Goal: Task Accomplishment & Management: Use online tool/utility

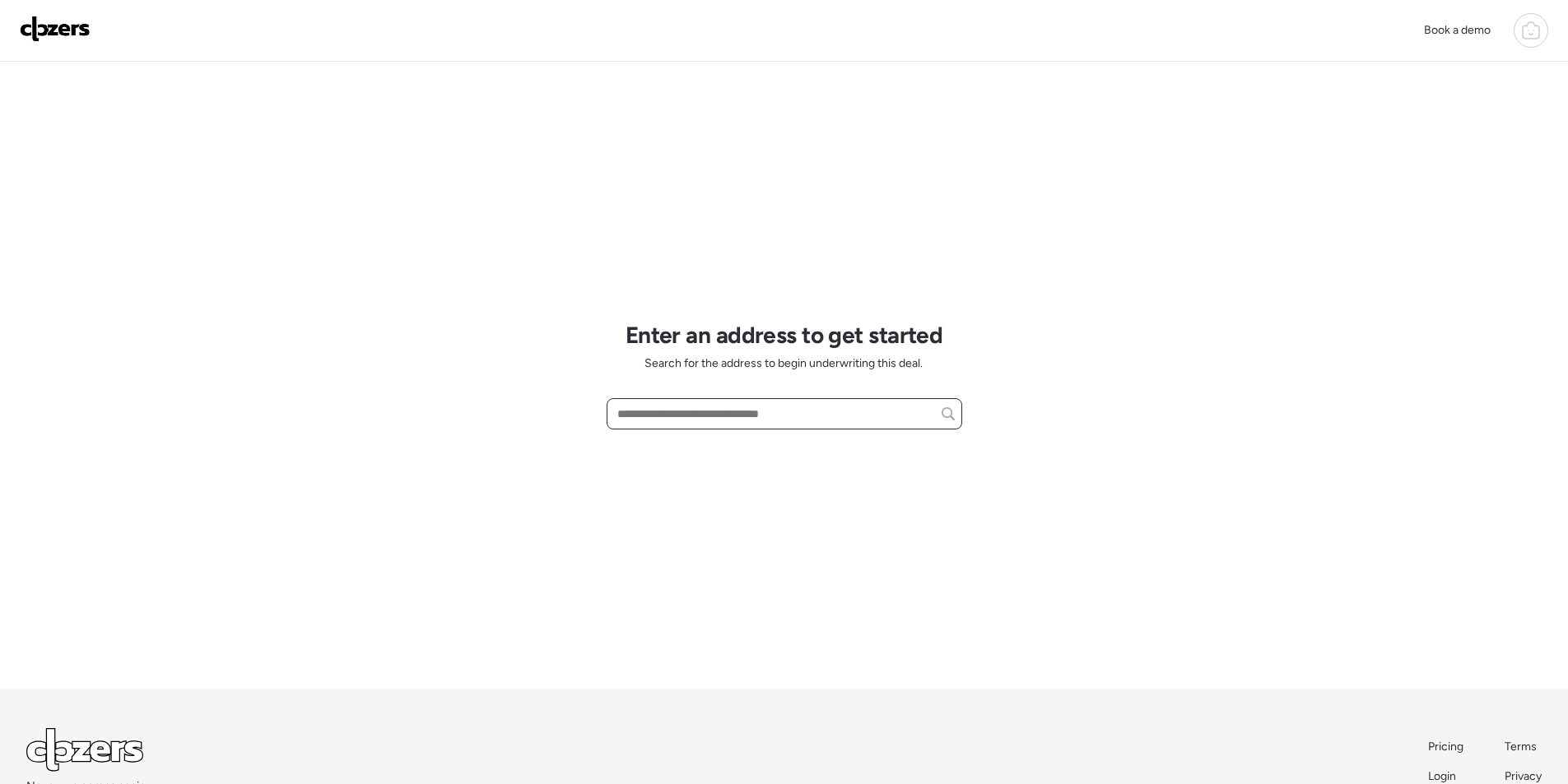
click at [726, 409] on input "text" at bounding box center [784, 415] width 341 height 23
paste input "**********"
click at [698, 443] on span "4605 W Echo Ln, Glendale, AZ, 85302" at bounding box center [666, 445] width 107 height 17
type input "**********"
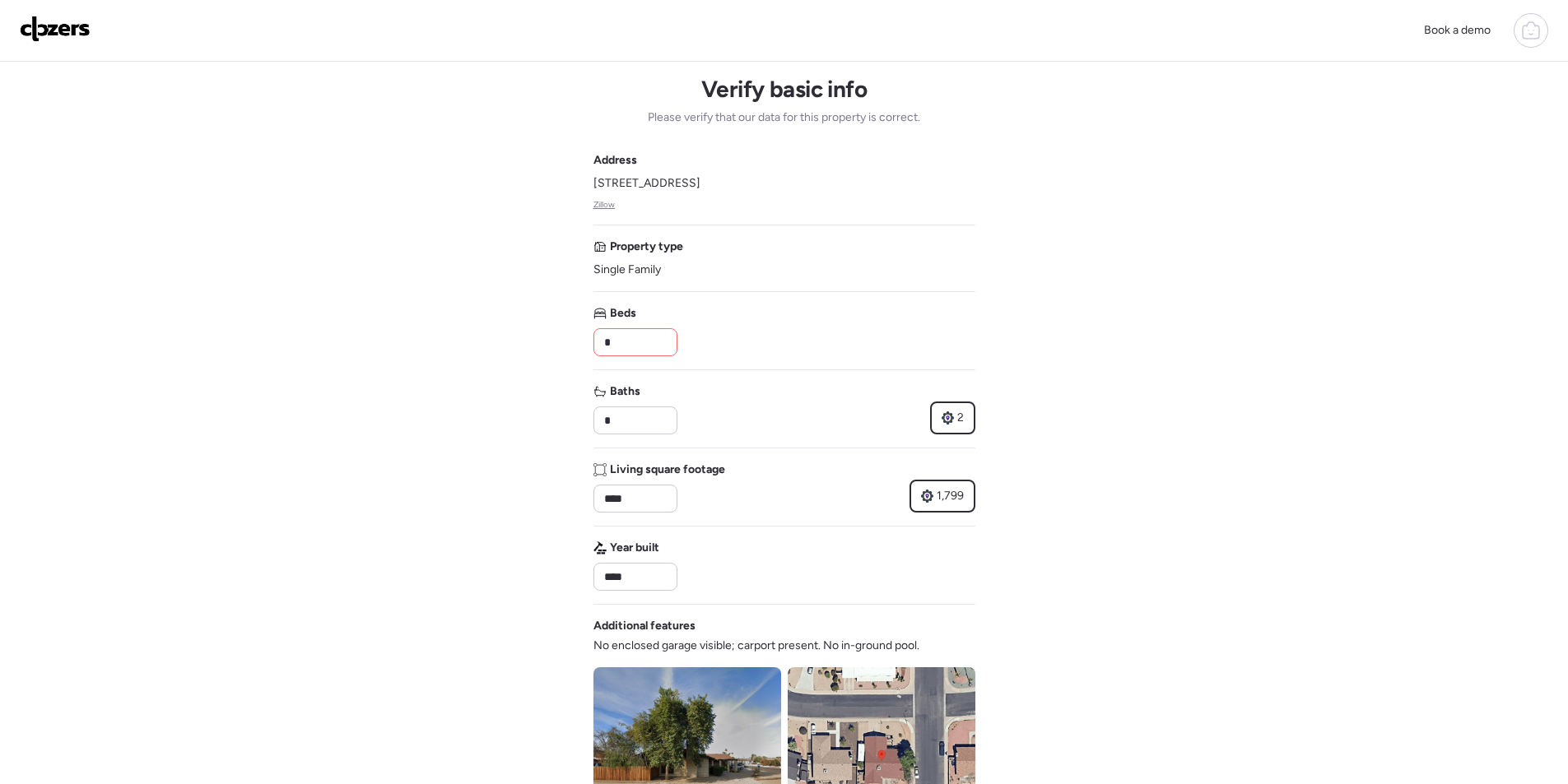
click at [651, 355] on div "*" at bounding box center [635, 343] width 84 height 28
click at [650, 349] on input "*" at bounding box center [635, 343] width 69 height 23
type input "*"
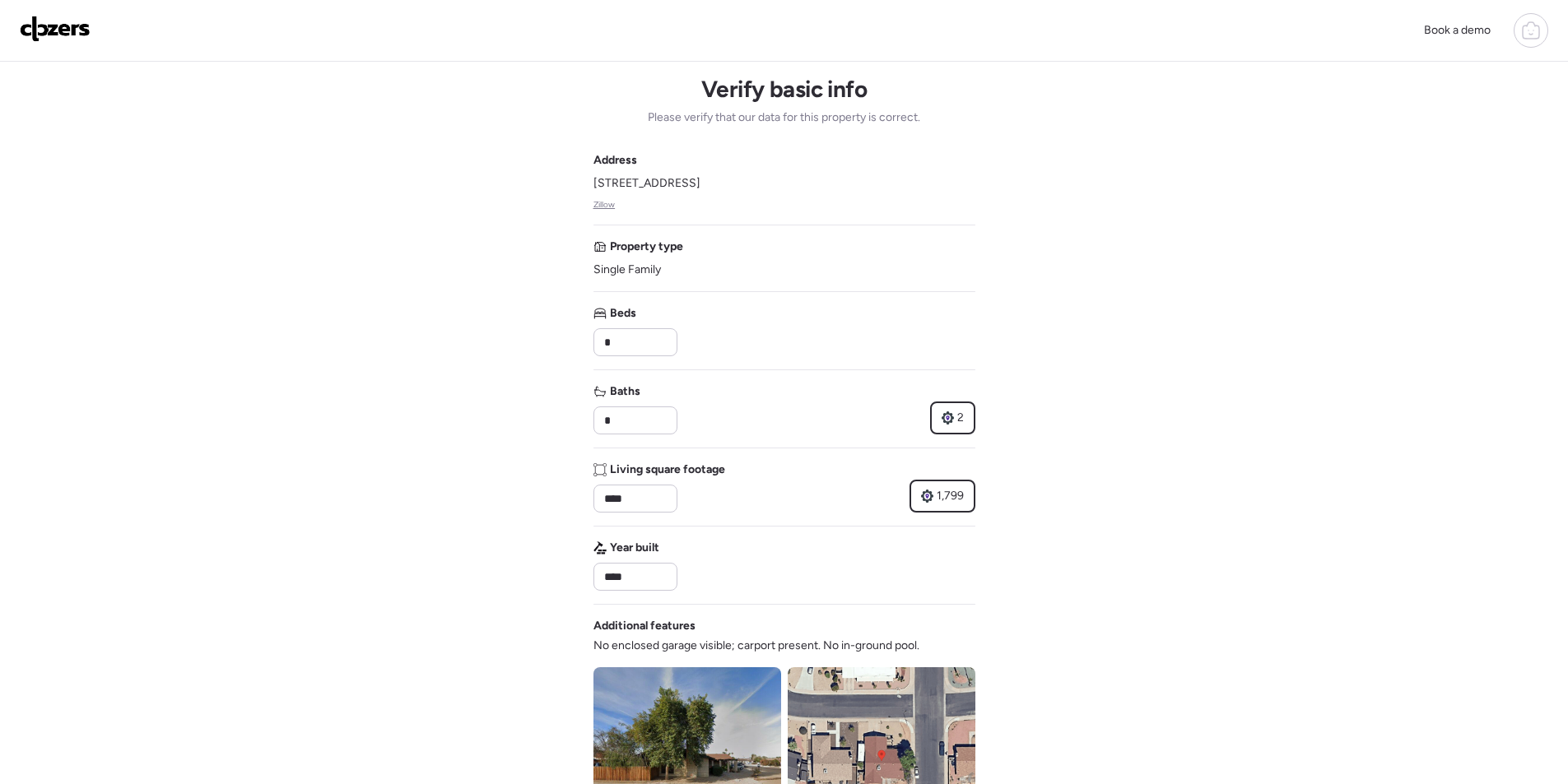
click at [769, 344] on div "Beds *" at bounding box center [784, 330] width 382 height 51
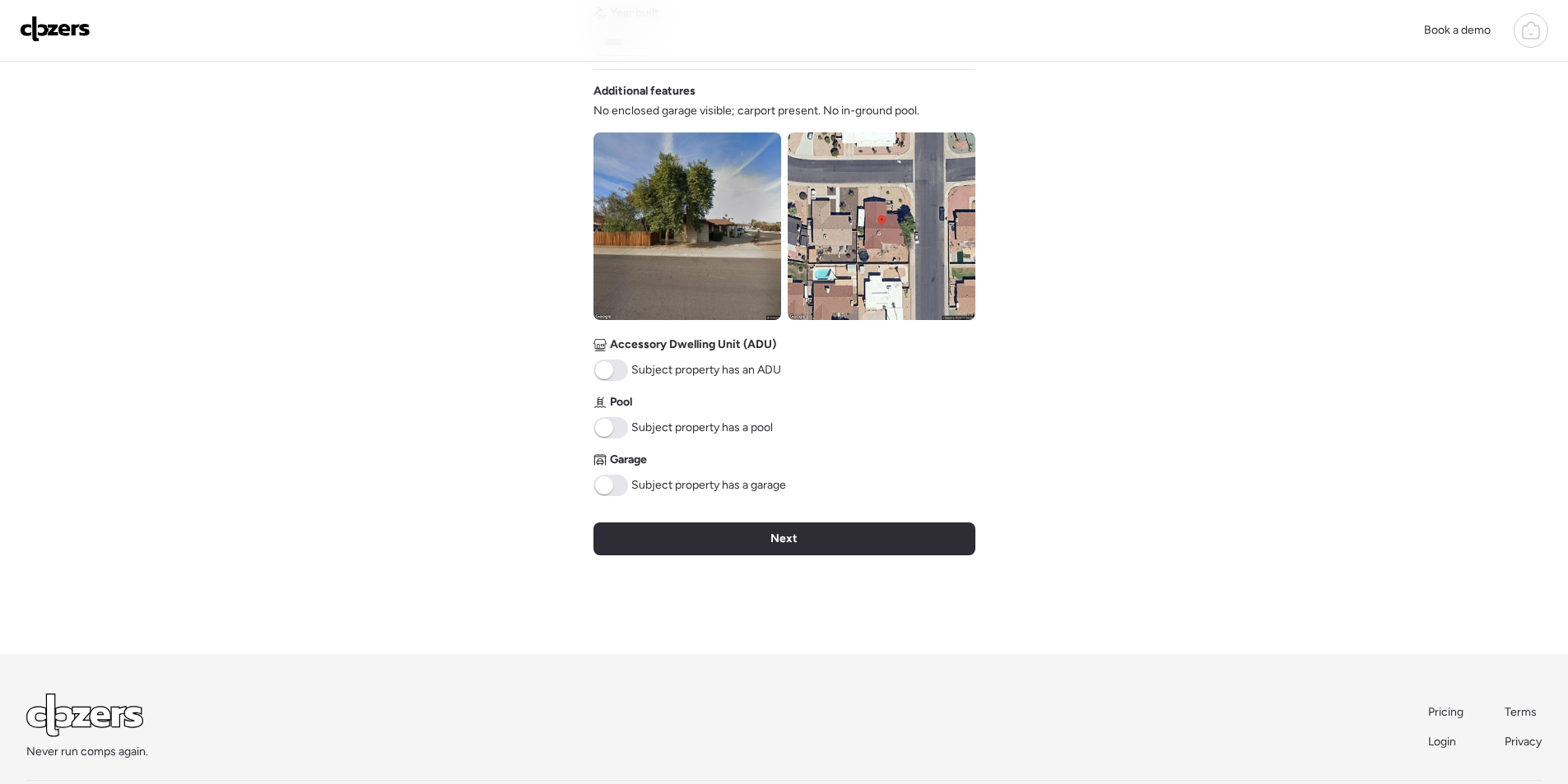
scroll to position [533, 0]
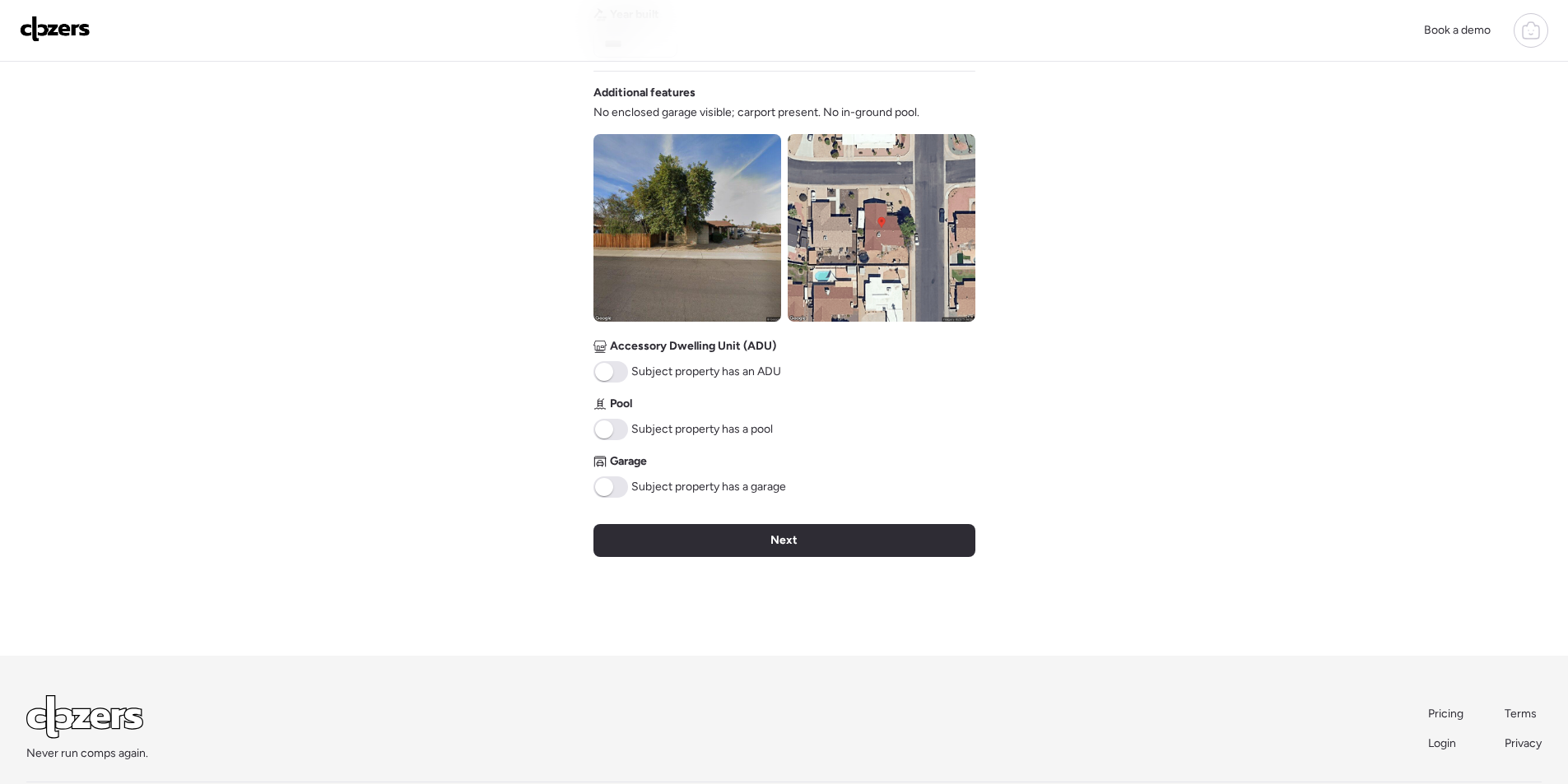
click at [611, 495] on span at bounding box center [610, 487] width 34 height 22
click at [714, 226] on img at bounding box center [686, 228] width 188 height 188
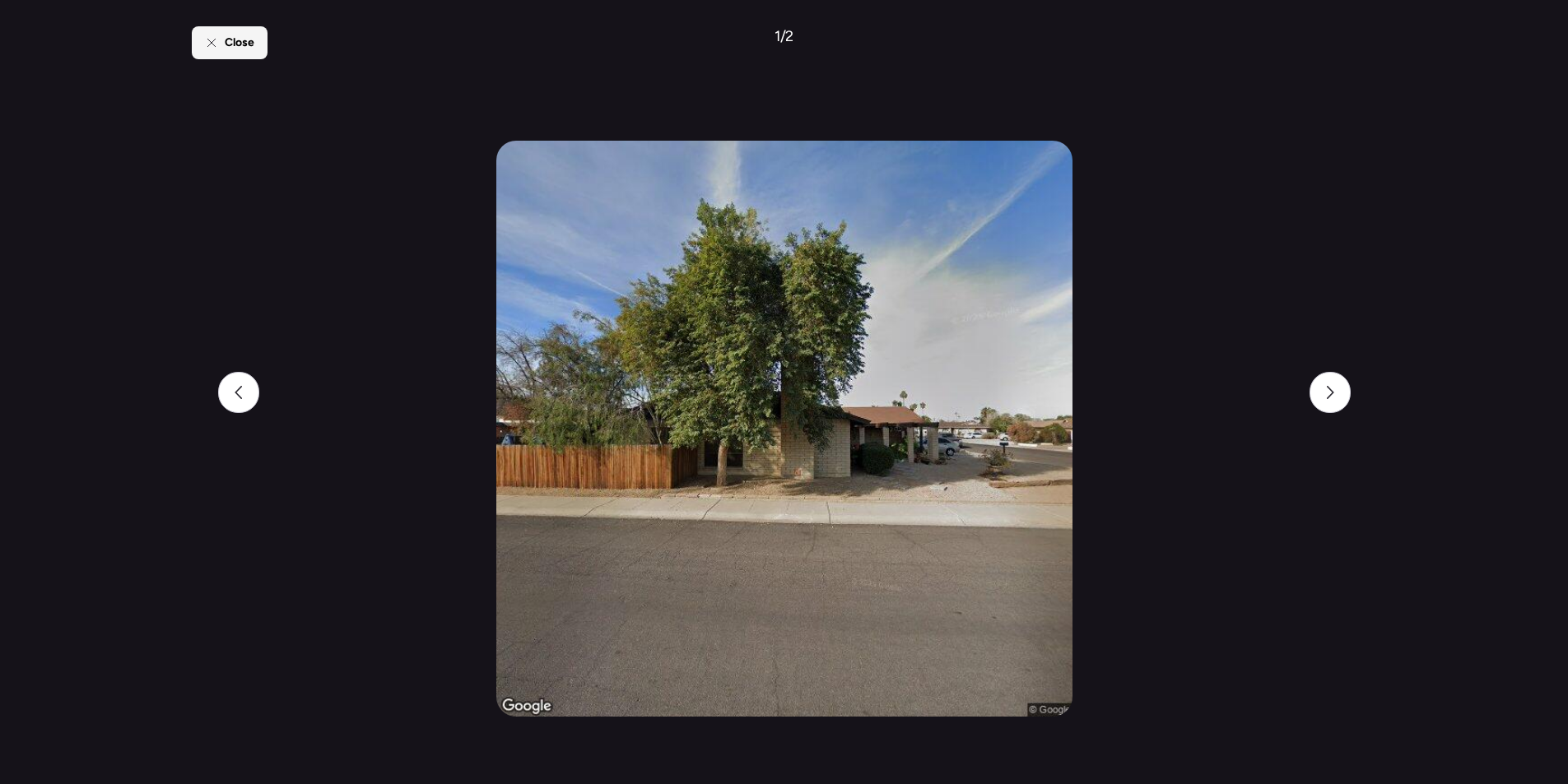
click at [223, 46] on div "Close" at bounding box center [229, 43] width 76 height 33
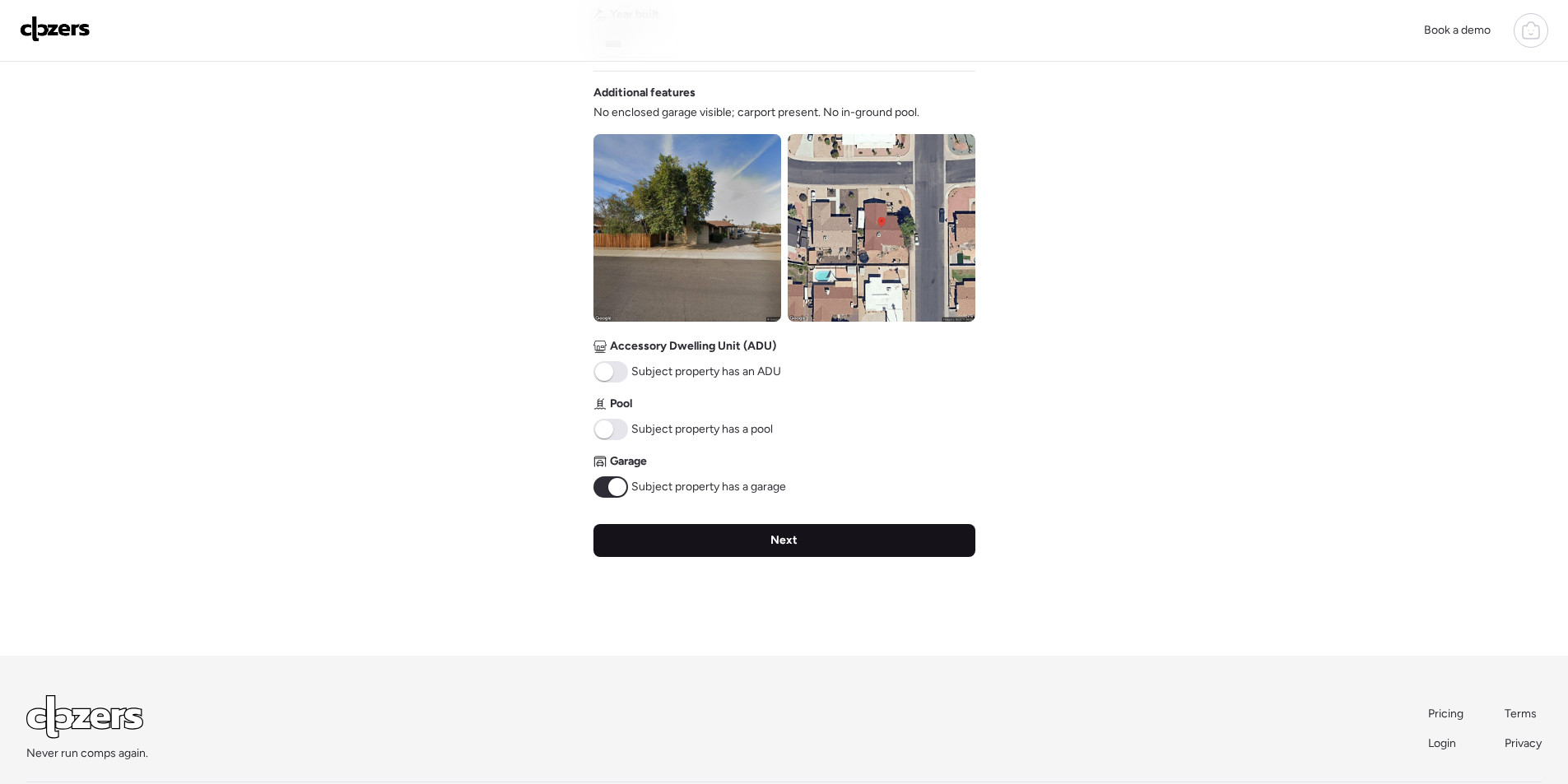
click at [706, 547] on div "Next" at bounding box center [784, 540] width 382 height 33
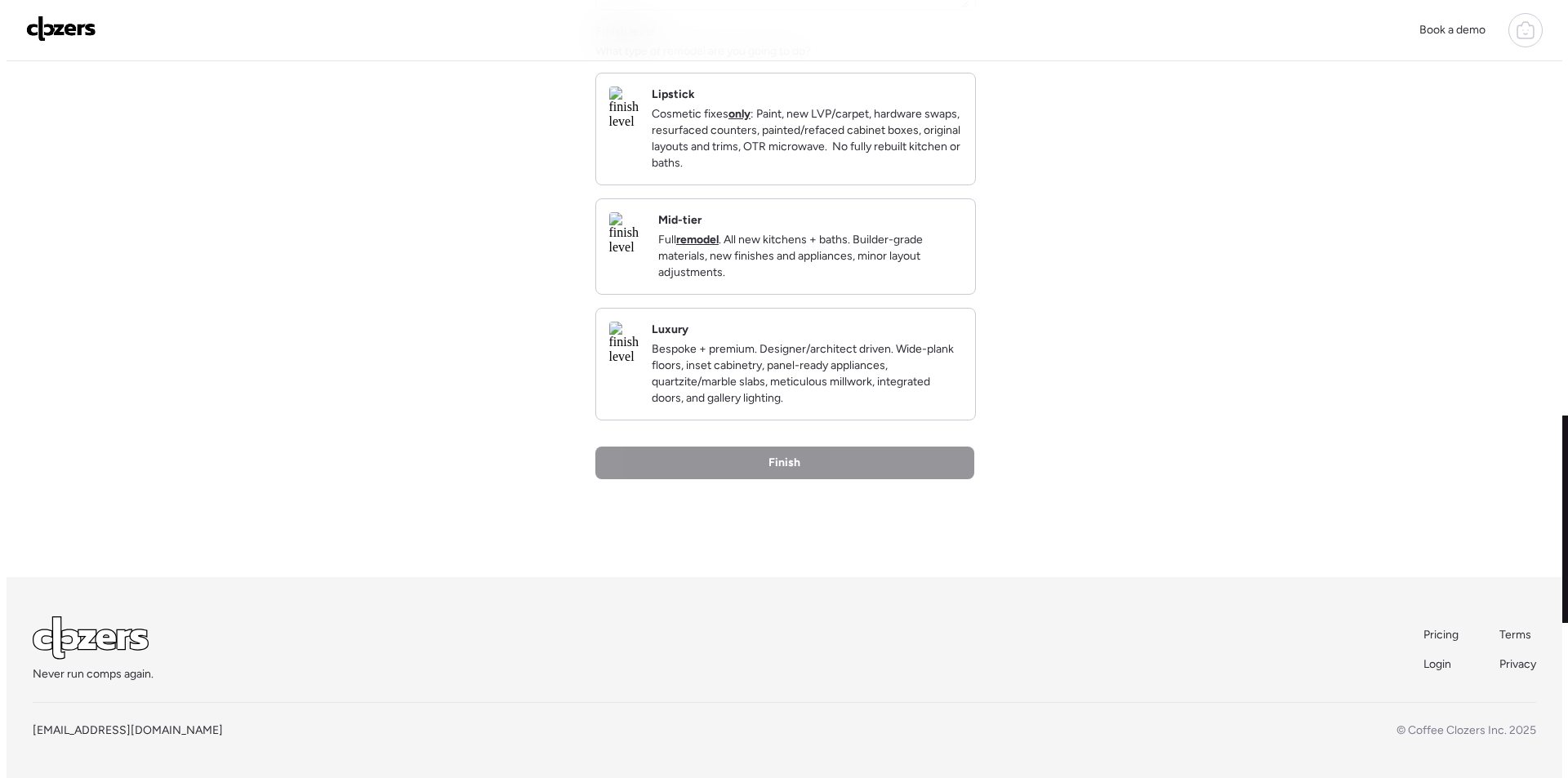
scroll to position [0, 0]
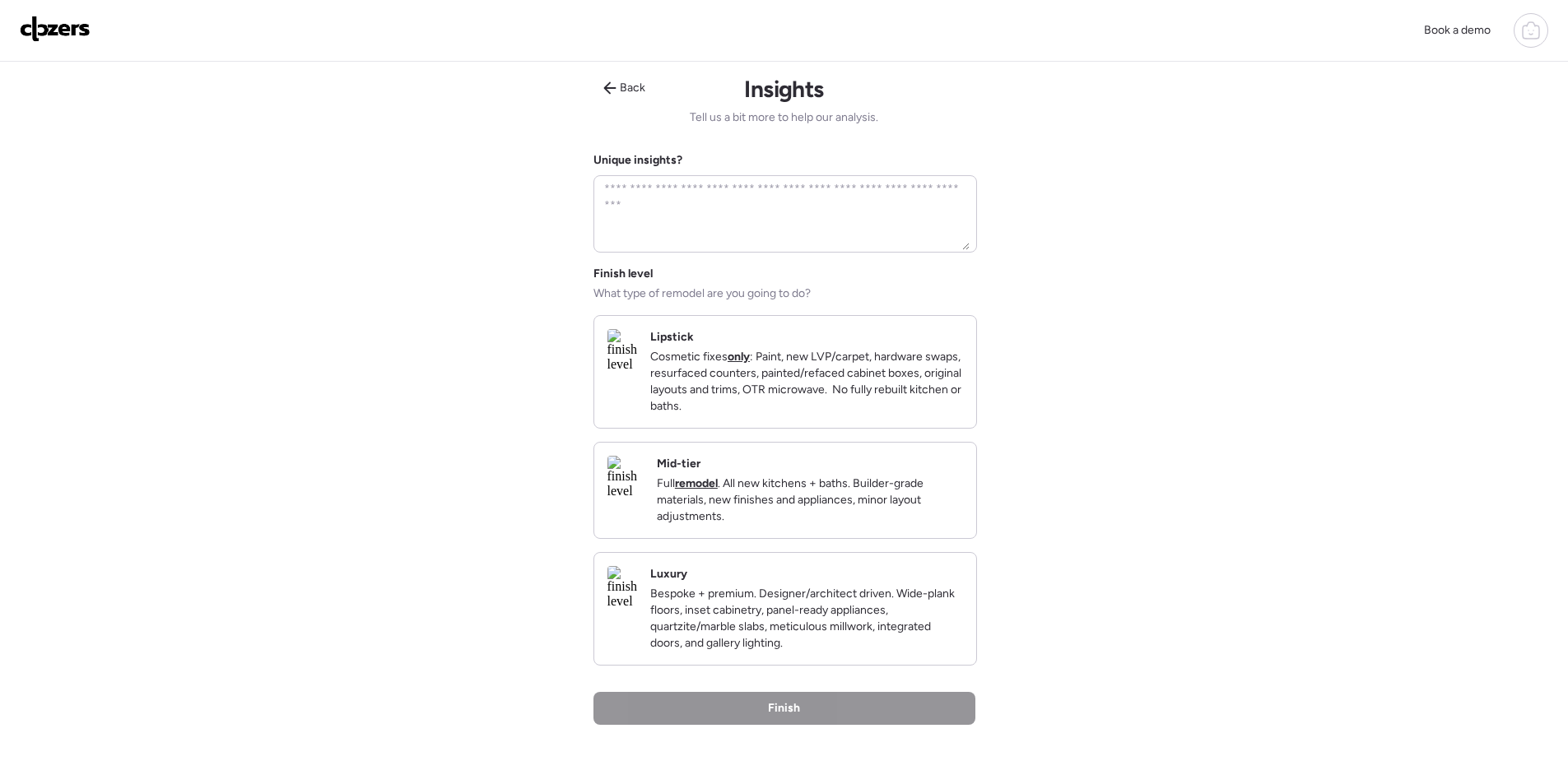
click at [844, 525] on p "Full remodel . All new kitchens + baths. Builder-grade materials, new finishes …" at bounding box center [809, 500] width 306 height 49
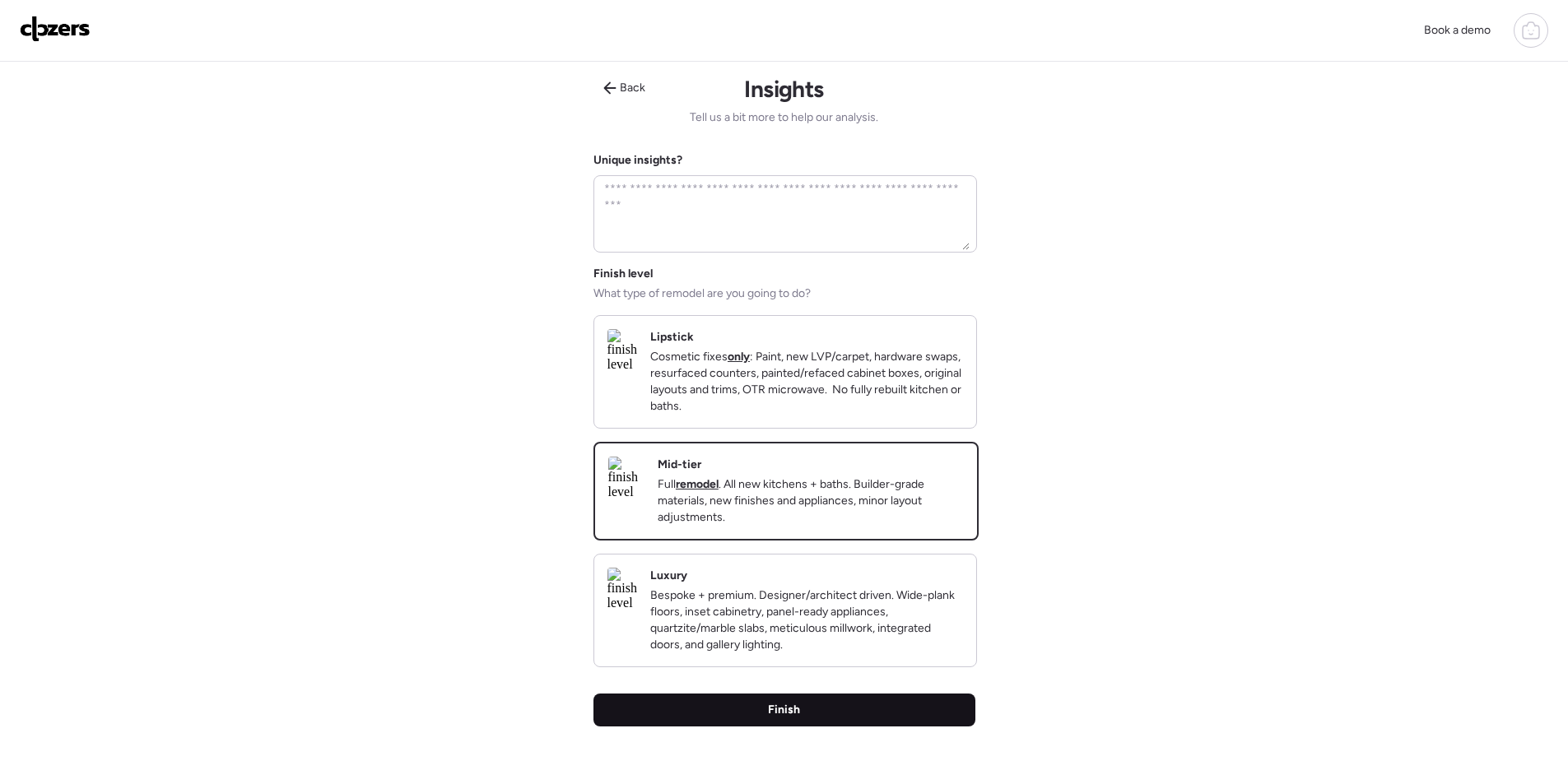
click at [797, 711] on div "Back Insights Tell us a bit more to help our analysis. Unique insights? Finish …" at bounding box center [784, 444] width 382 height 764
click at [792, 718] on span "Finish" at bounding box center [784, 711] width 32 height 17
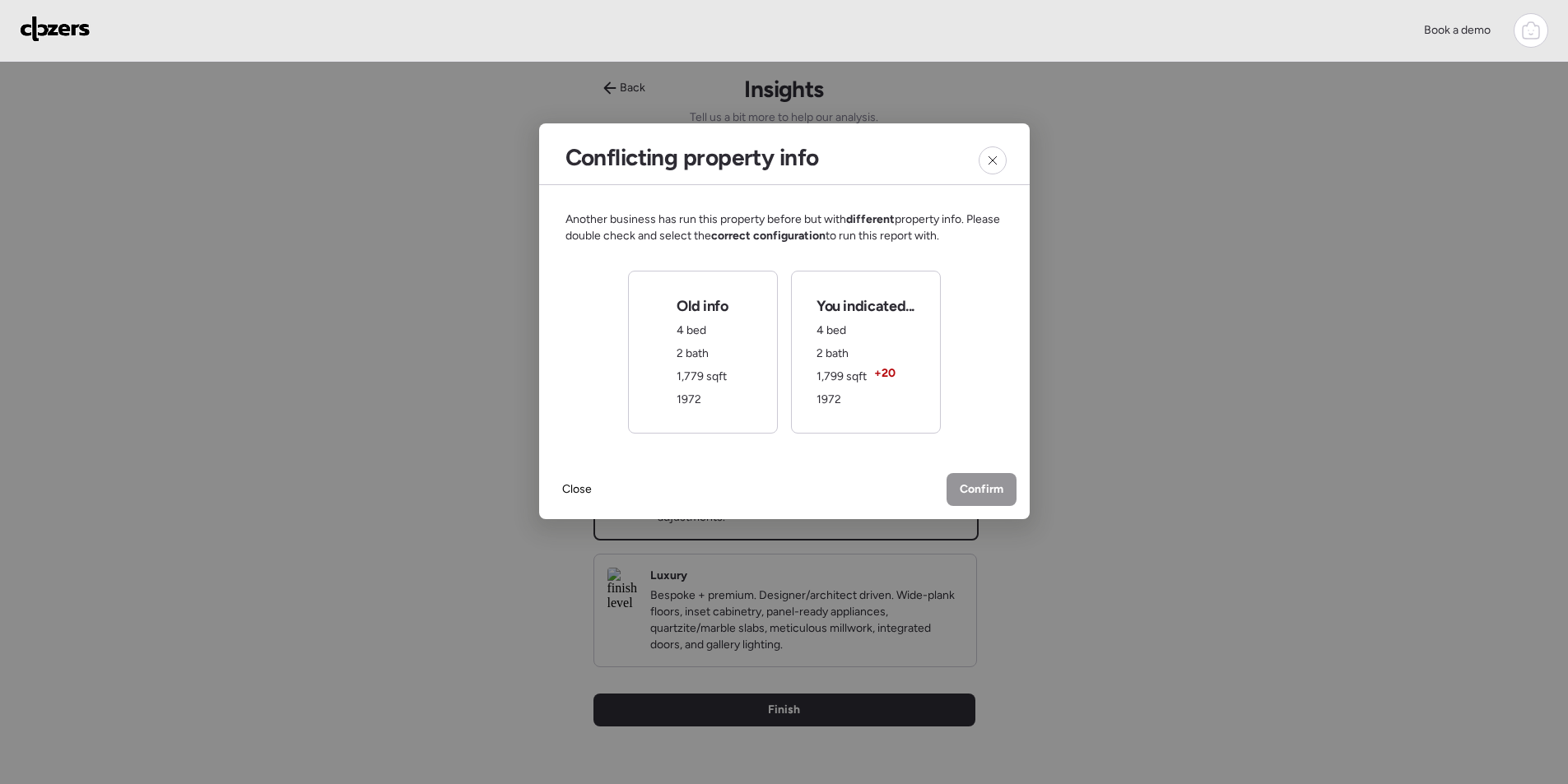
click at [710, 410] on div "Old info 4 bed 2 bath 1,779 sqft 1972" at bounding box center [703, 352] width 150 height 163
click at [954, 488] on div "Confirm" at bounding box center [982, 490] width 70 height 33
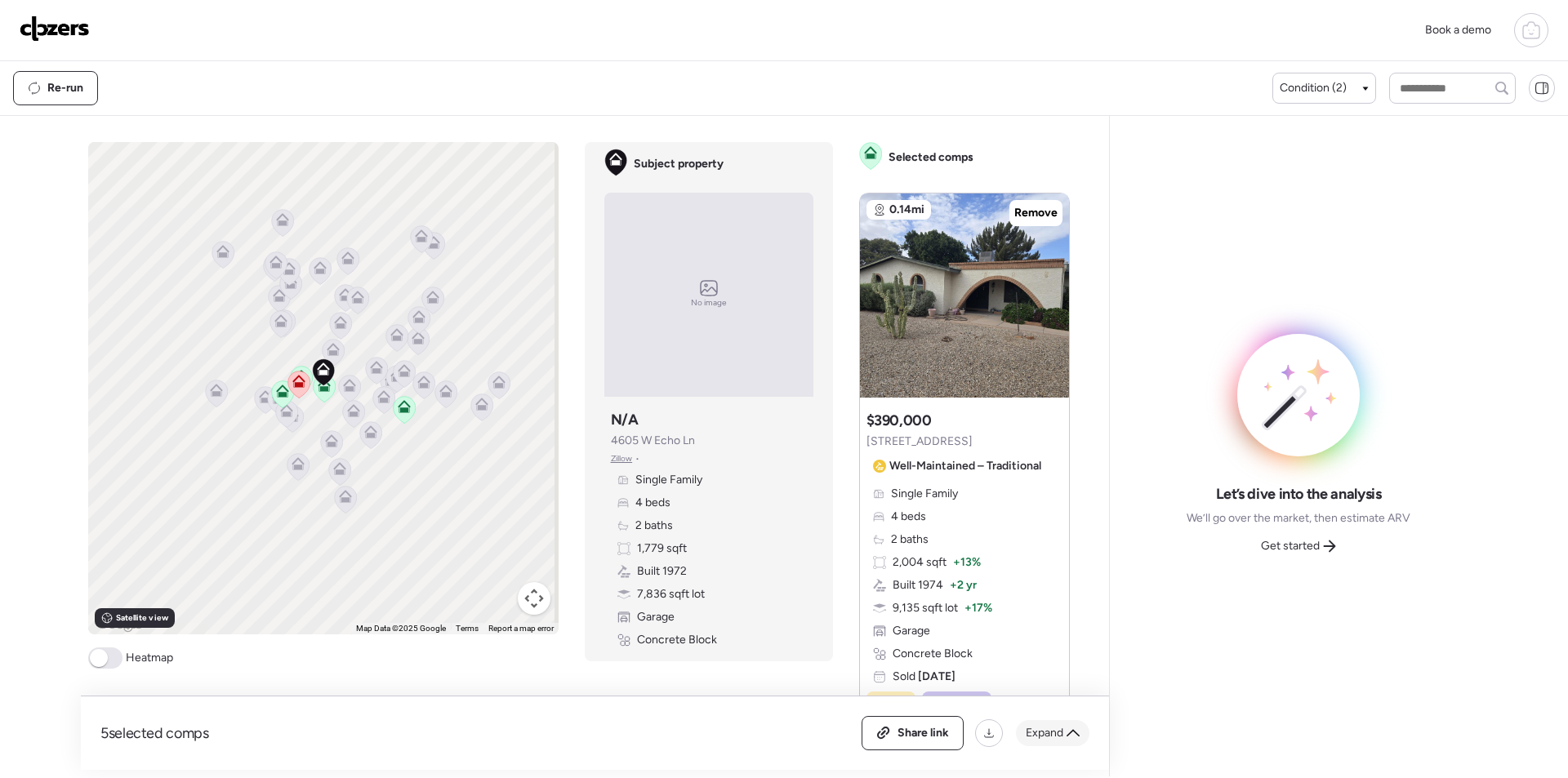
click at [1041, 734] on span "Expand" at bounding box center [1043, 733] width 37 height 17
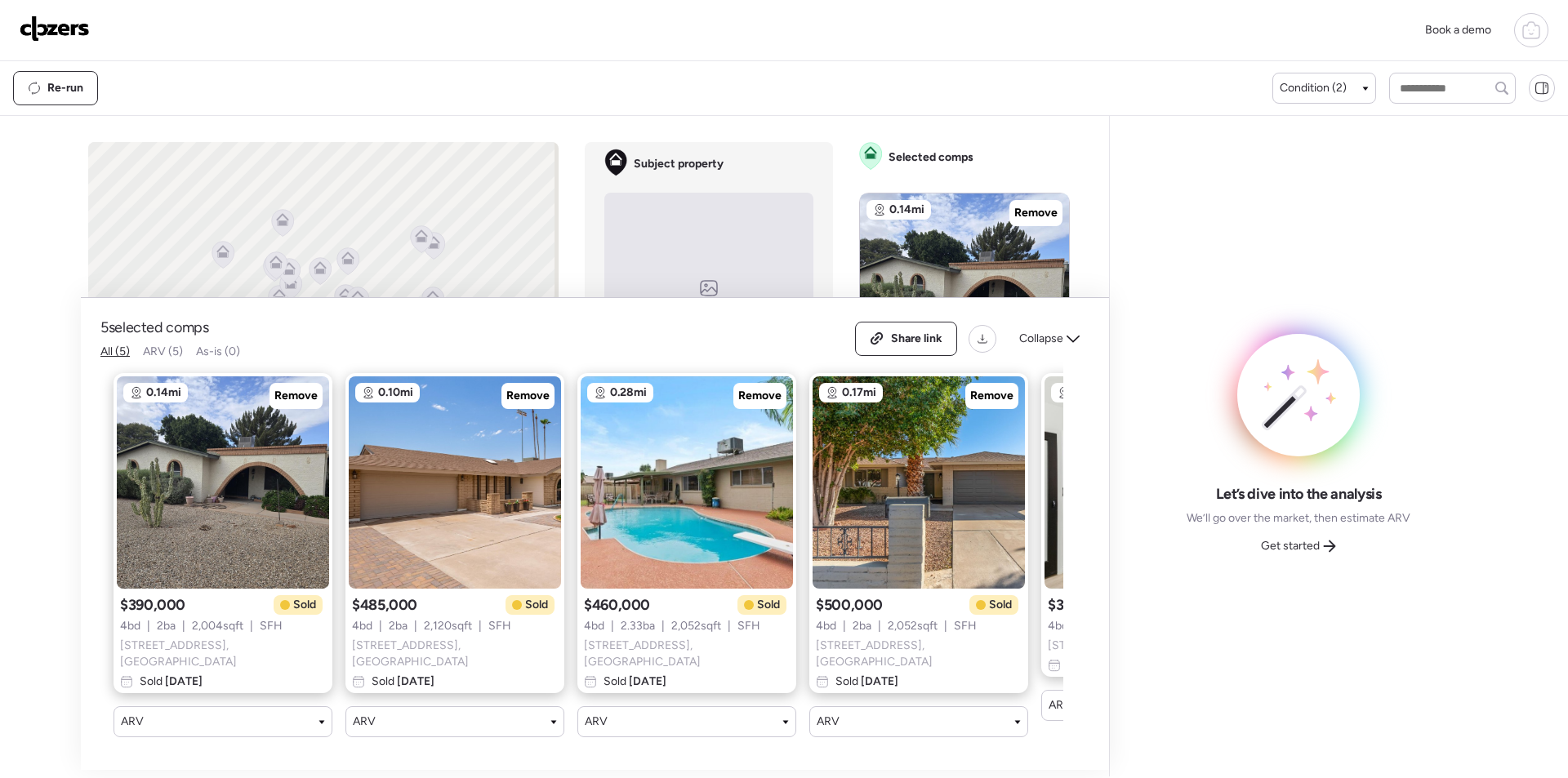
click at [1067, 350] on div "Collapse" at bounding box center [1049, 339] width 80 height 26
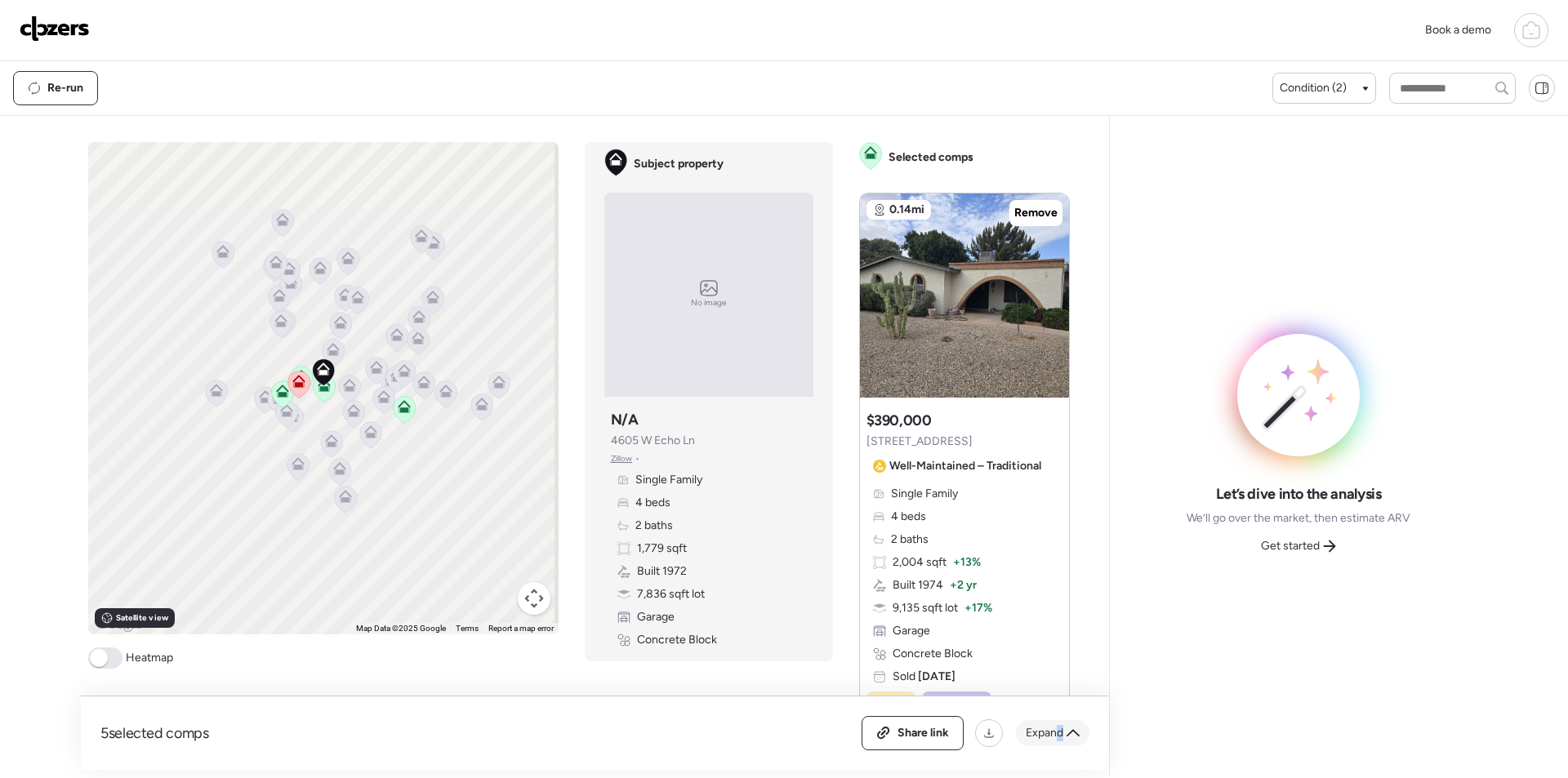
click at [1060, 734] on span "Expand" at bounding box center [1043, 733] width 37 height 17
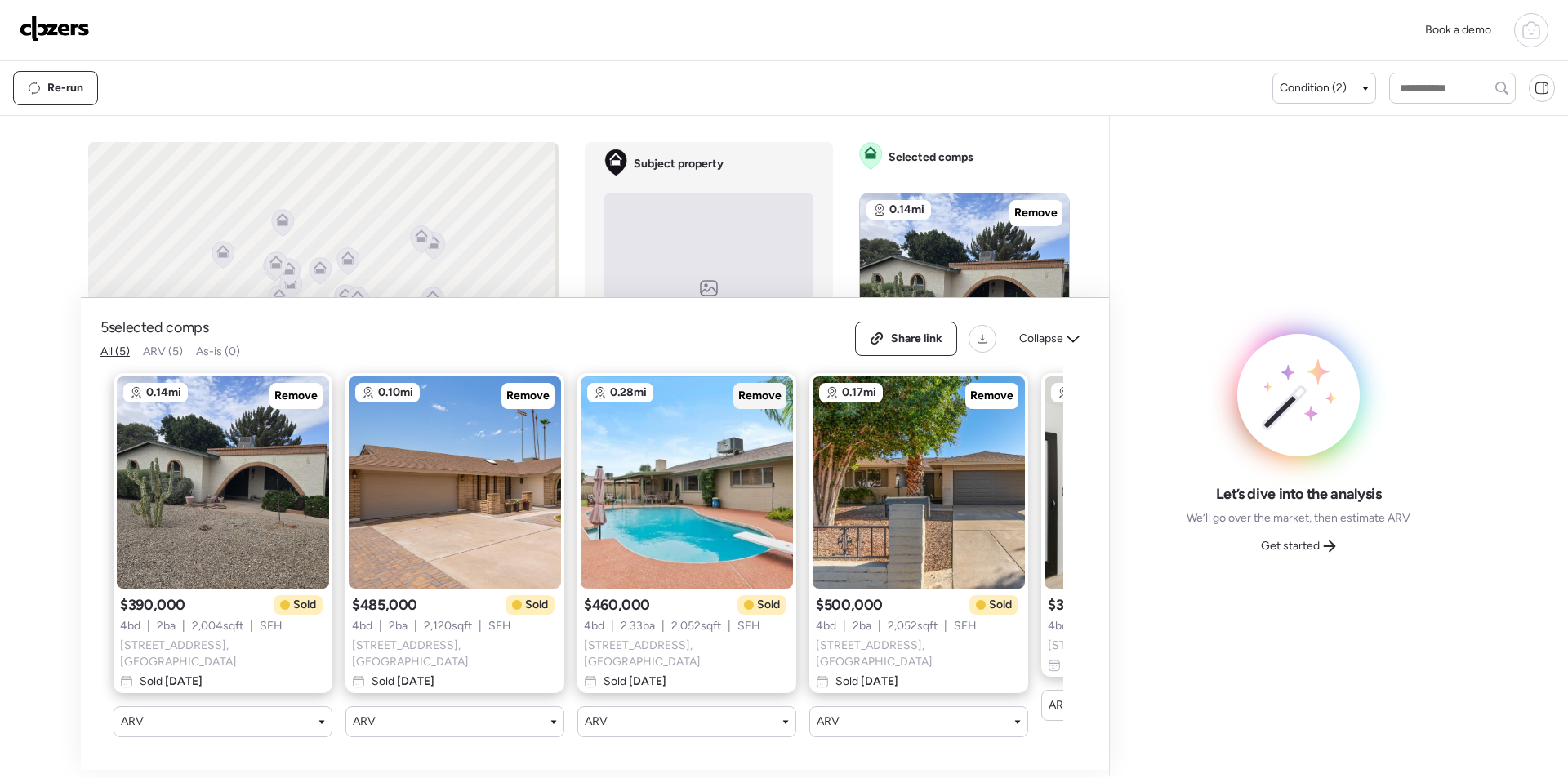
click at [760, 387] on div "Remove" at bounding box center [760, 396] width 53 height 26
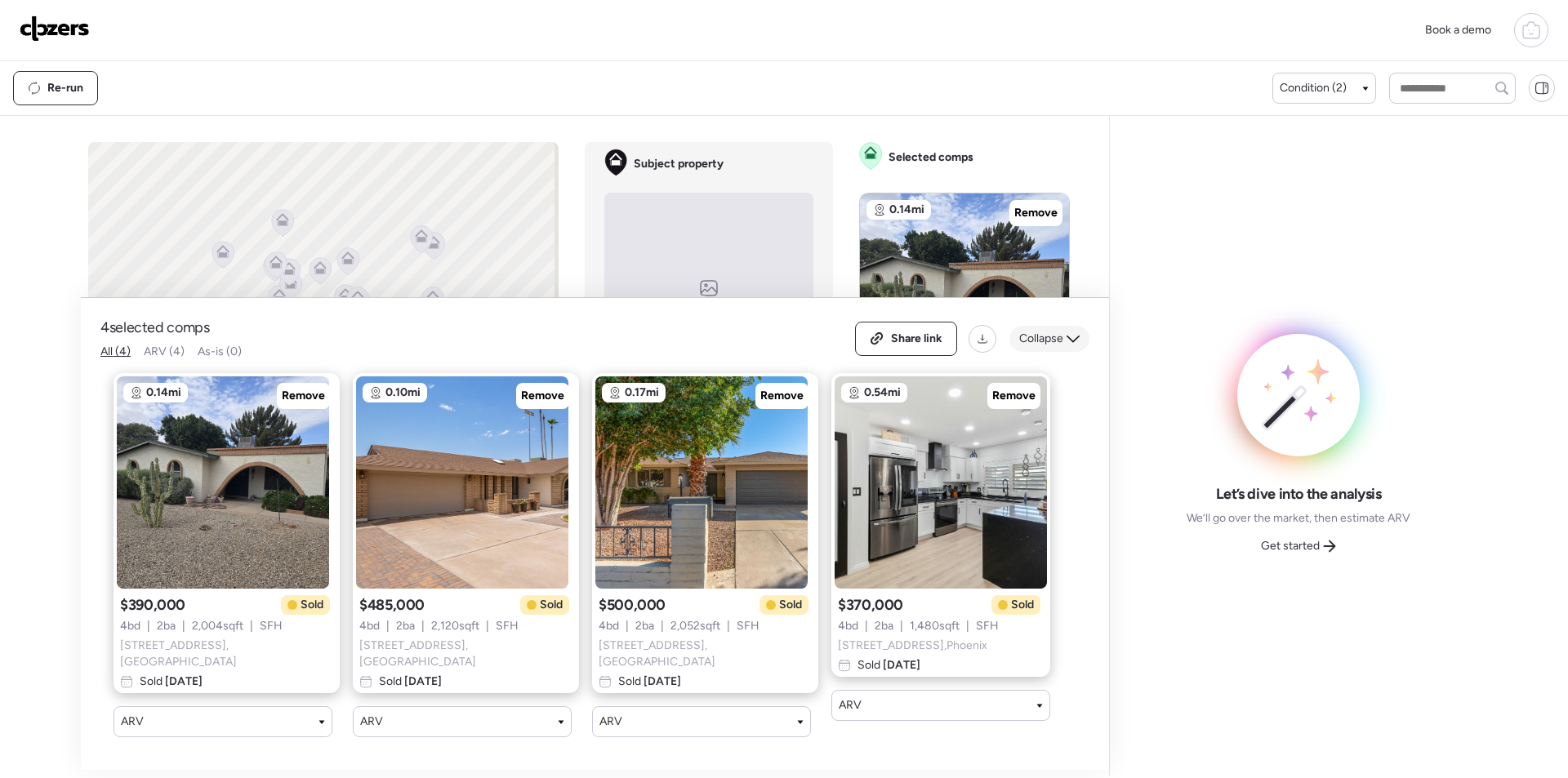
click at [1048, 335] on span "Collapse" at bounding box center [1041, 339] width 44 height 17
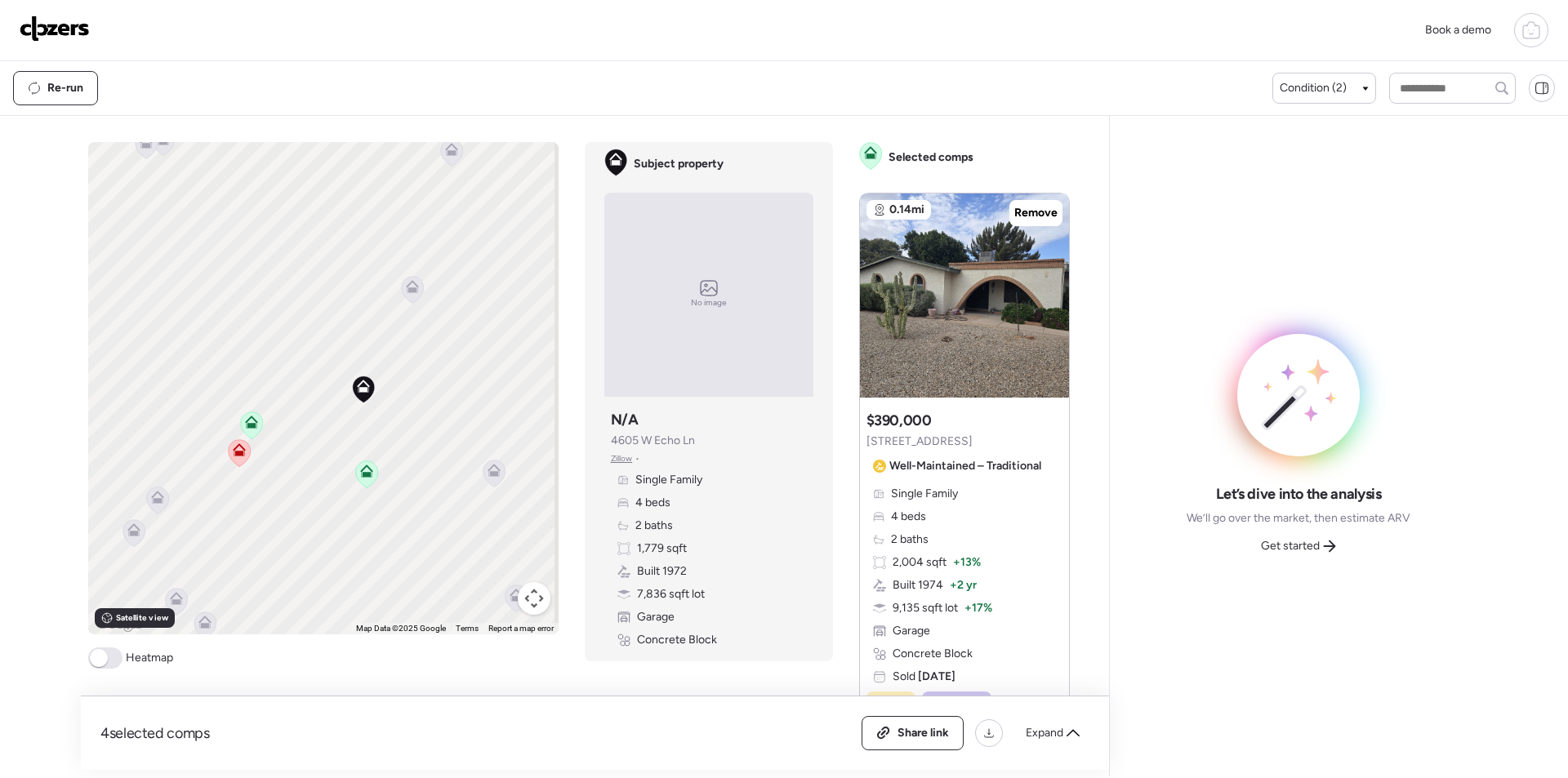
click at [491, 478] on icon at bounding box center [493, 473] width 22 height 27
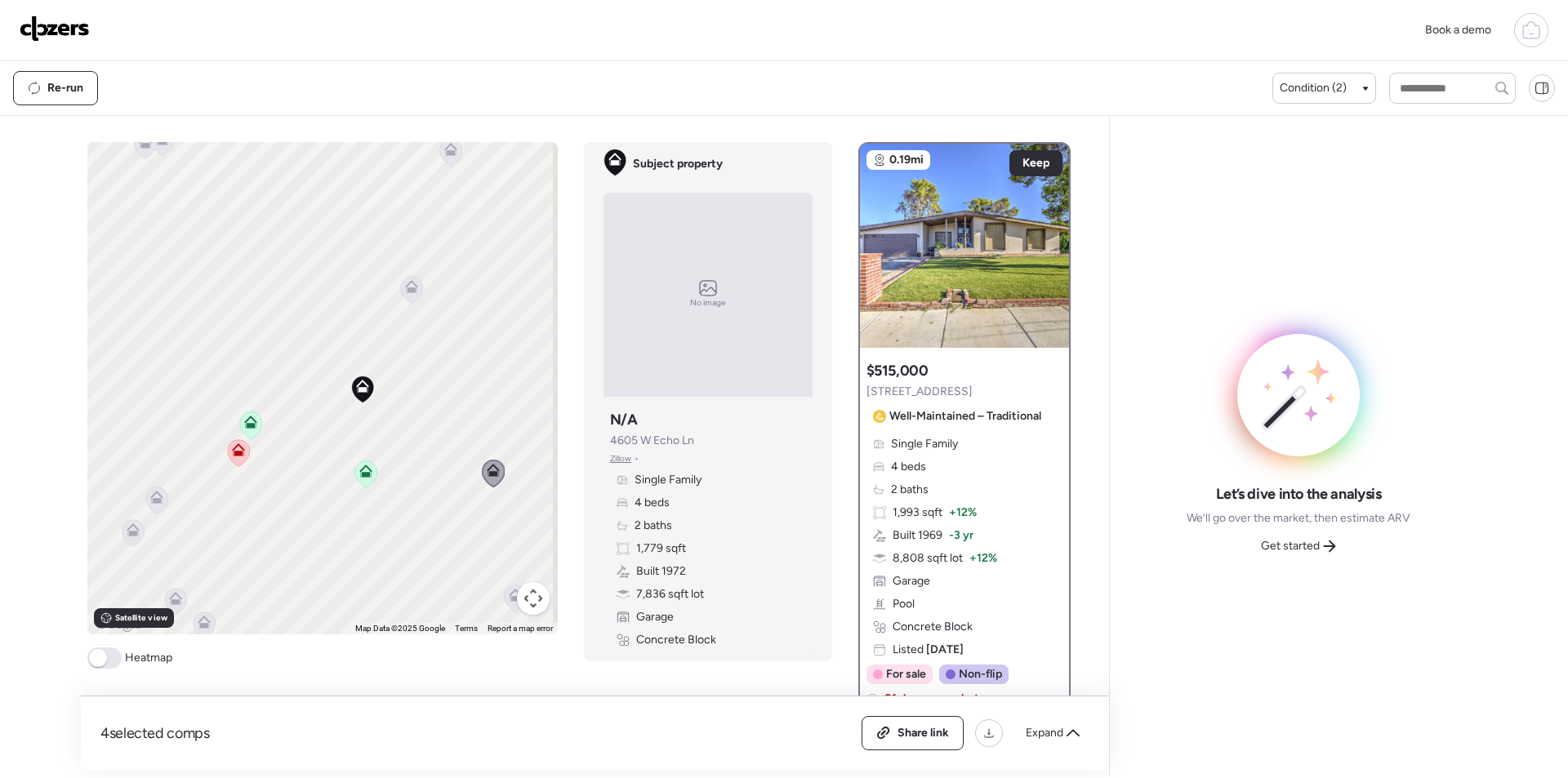
click at [405, 295] on icon at bounding box center [411, 290] width 22 height 27
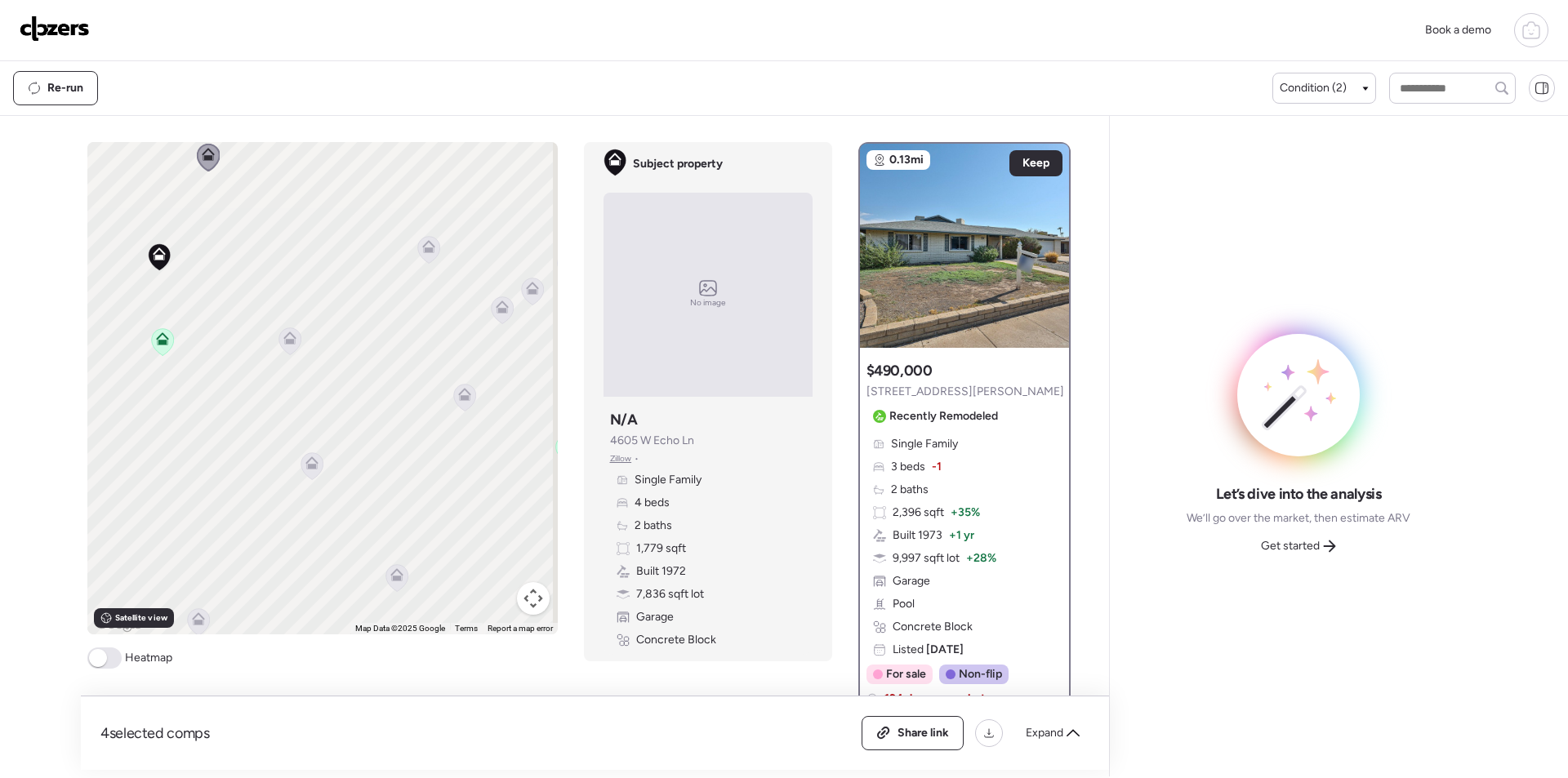
drag, startPoint x: 457, startPoint y: 452, endPoint x: 252, endPoint y: 319, distance: 244.4
click at [252, 319] on div "To activate drag with keyboard, press Alt + Enter. Once in keyboard drag state,…" at bounding box center [323, 388] width 470 height 492
click at [314, 473] on icon at bounding box center [311, 466] width 22 height 27
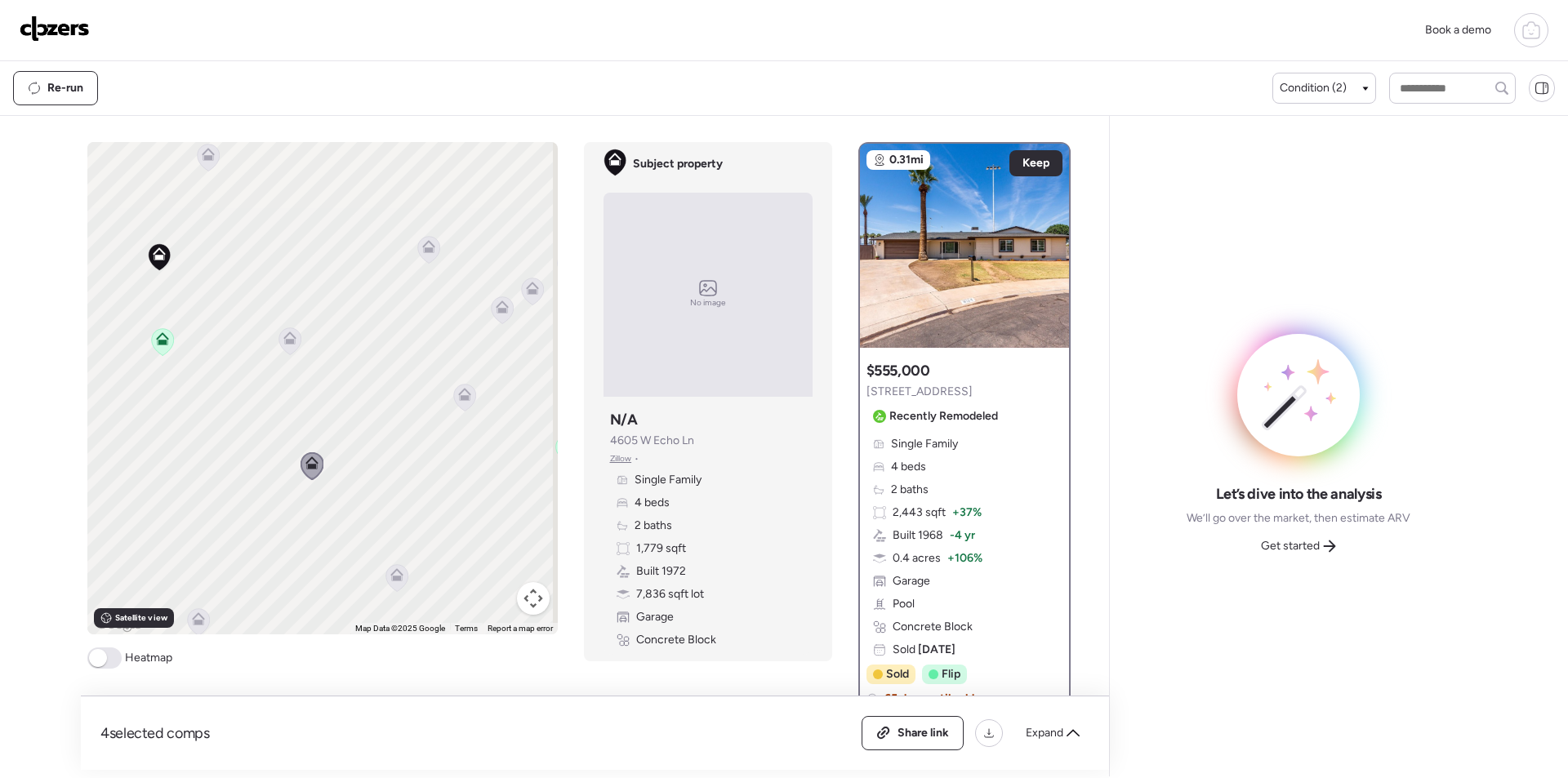
click at [424, 248] on icon at bounding box center [428, 250] width 11 height 5
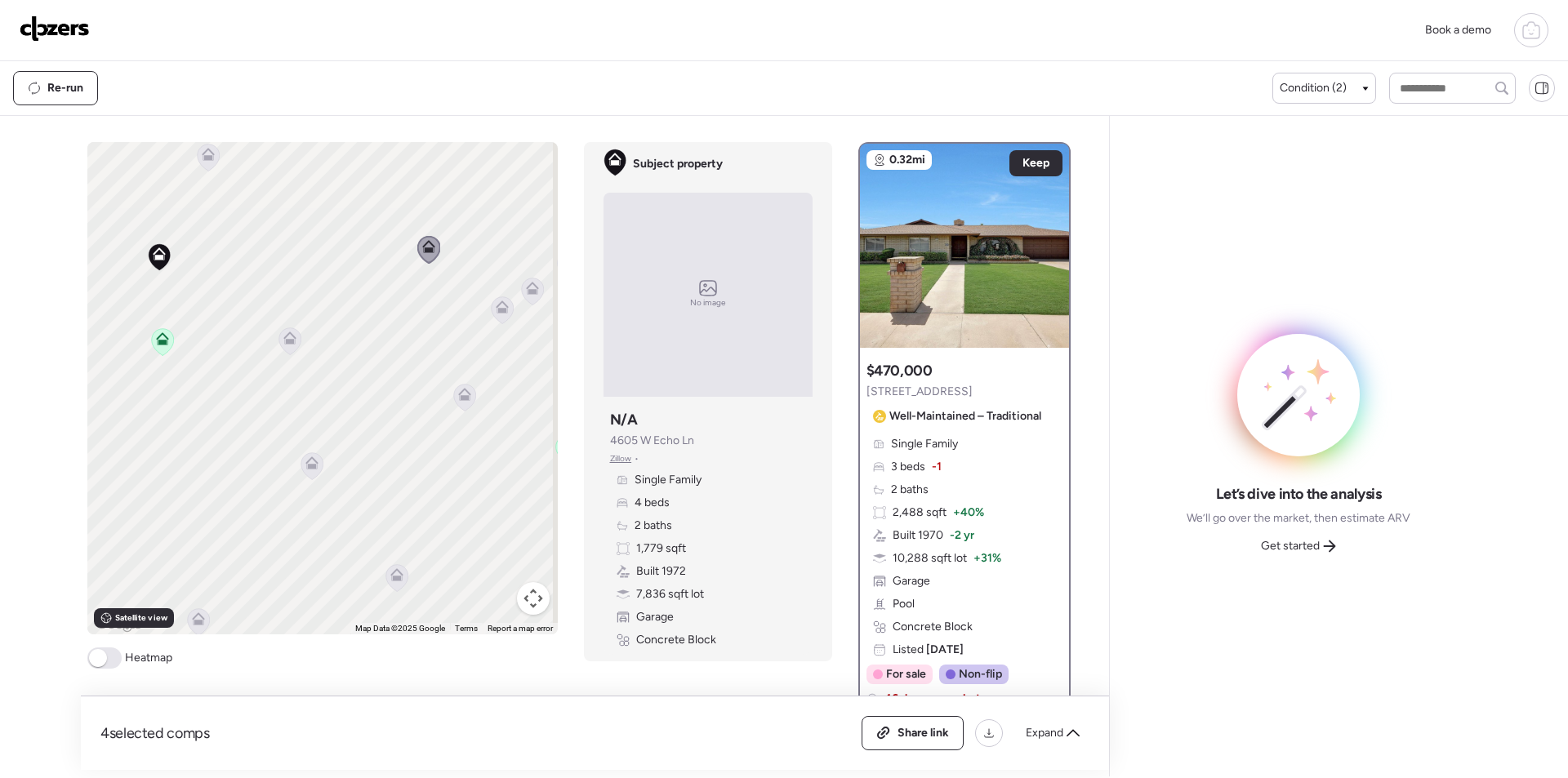
click at [491, 313] on icon at bounding box center [501, 310] width 22 height 27
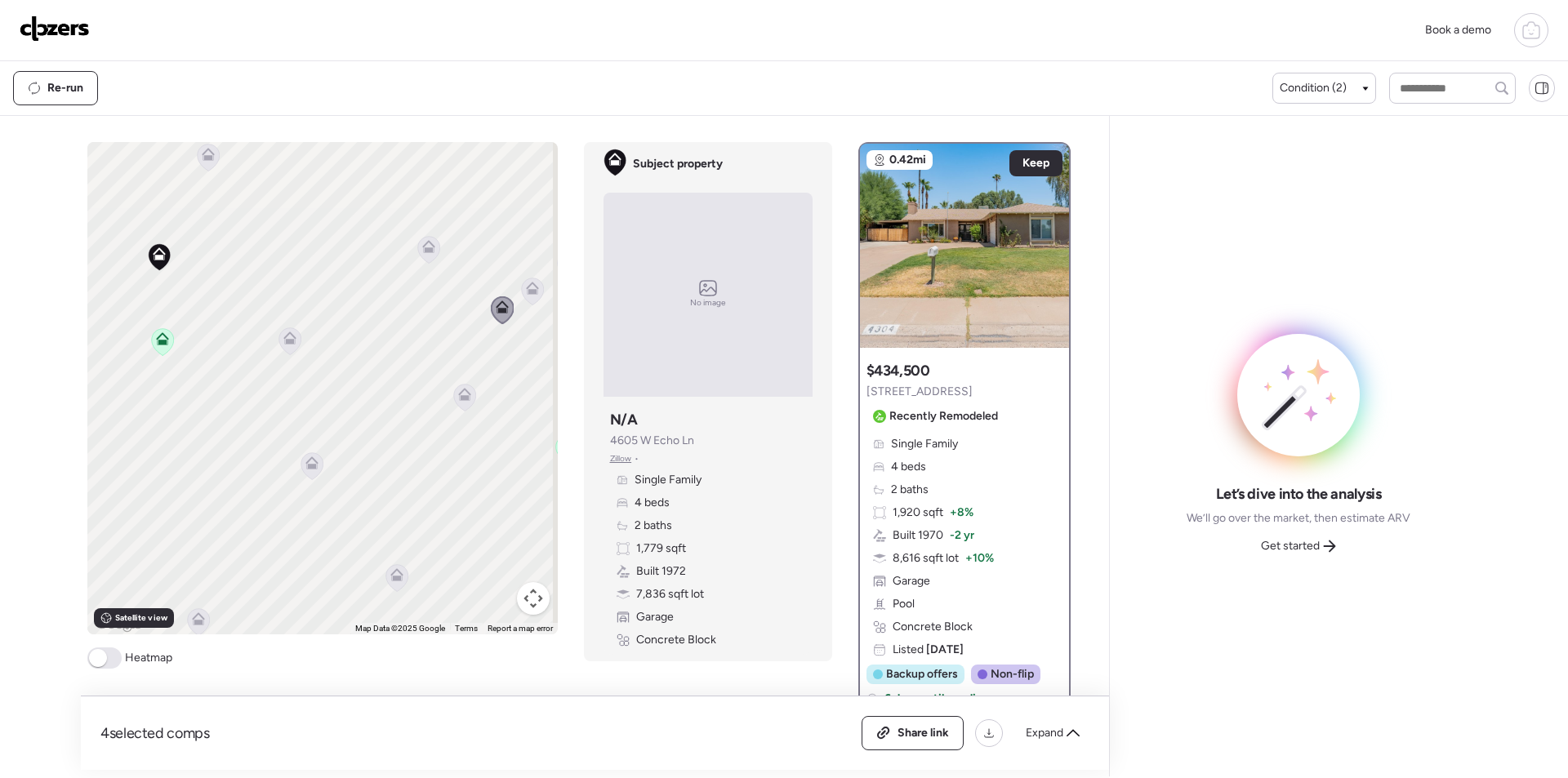
click at [453, 392] on div at bounding box center [465, 399] width 23 height 31
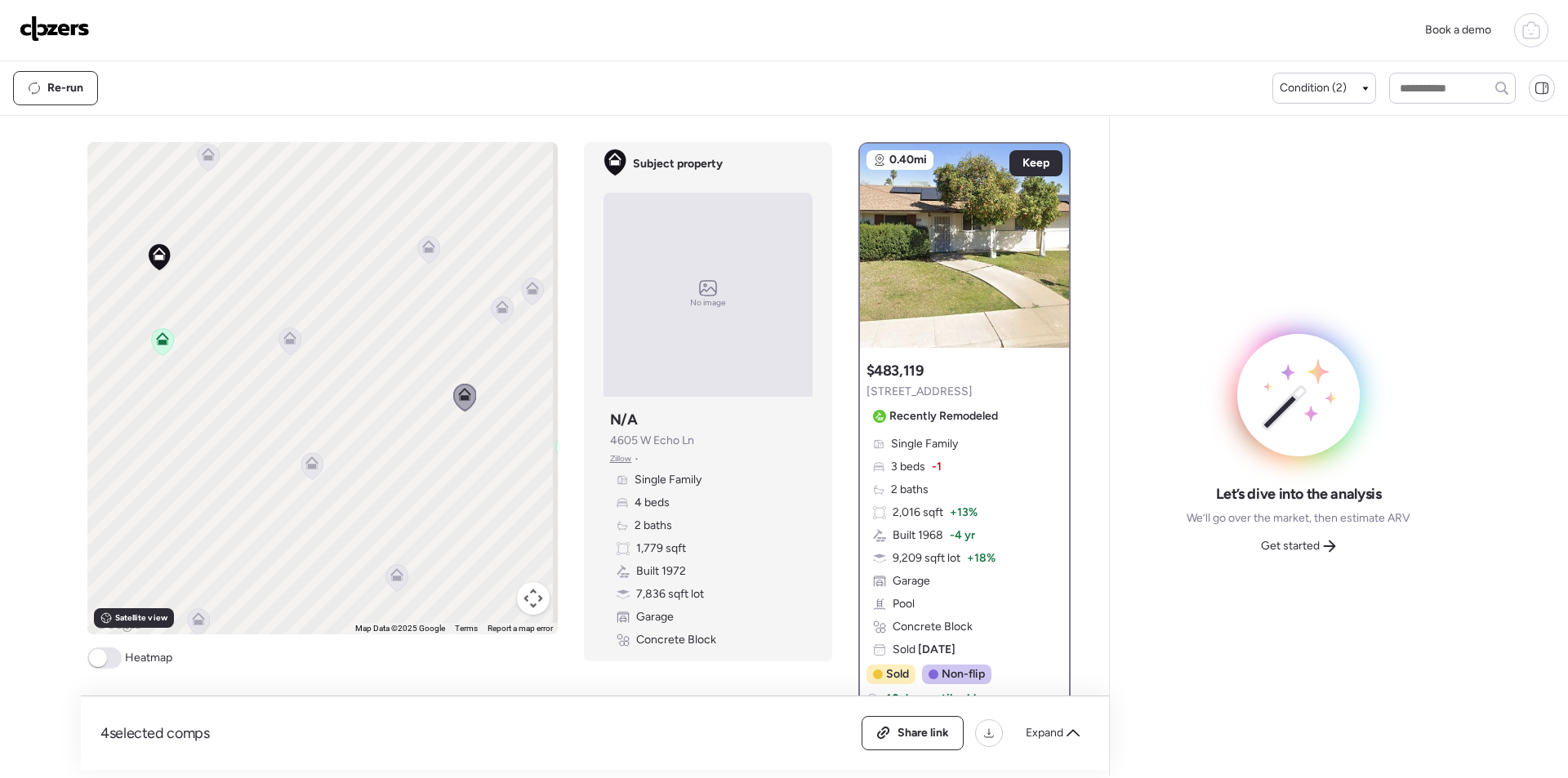
click at [391, 576] on icon at bounding box center [397, 575] width 13 height 13
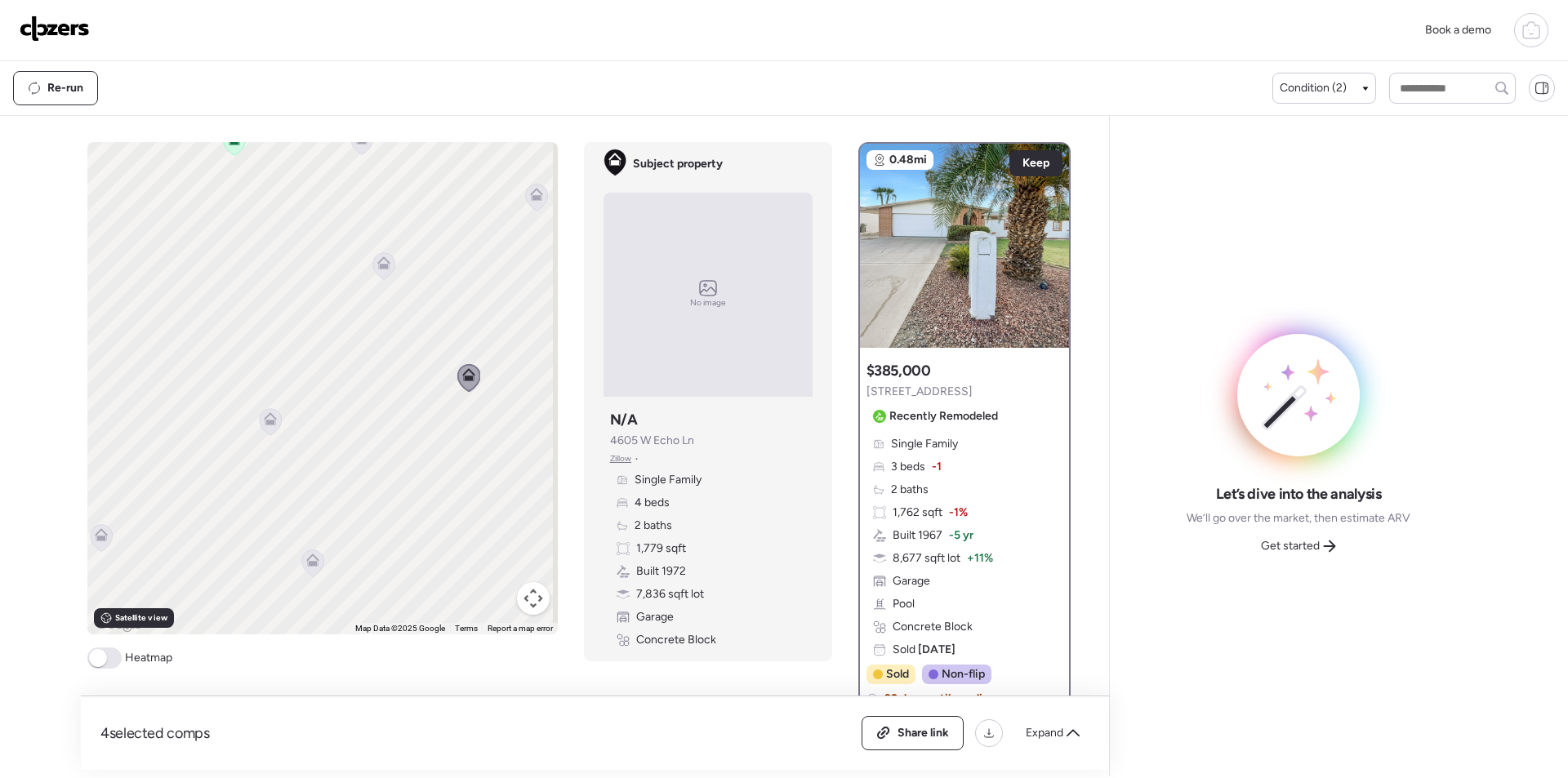
drag, startPoint x: 367, startPoint y: 526, endPoint x: 441, endPoint y: 315, distance: 223.6
click at [441, 315] on div "To activate drag with keyboard, press Alt + Enter. Once in keyboard drag state,…" at bounding box center [323, 388] width 470 height 492
click at [268, 415] on icon at bounding box center [273, 413] width 11 height 5
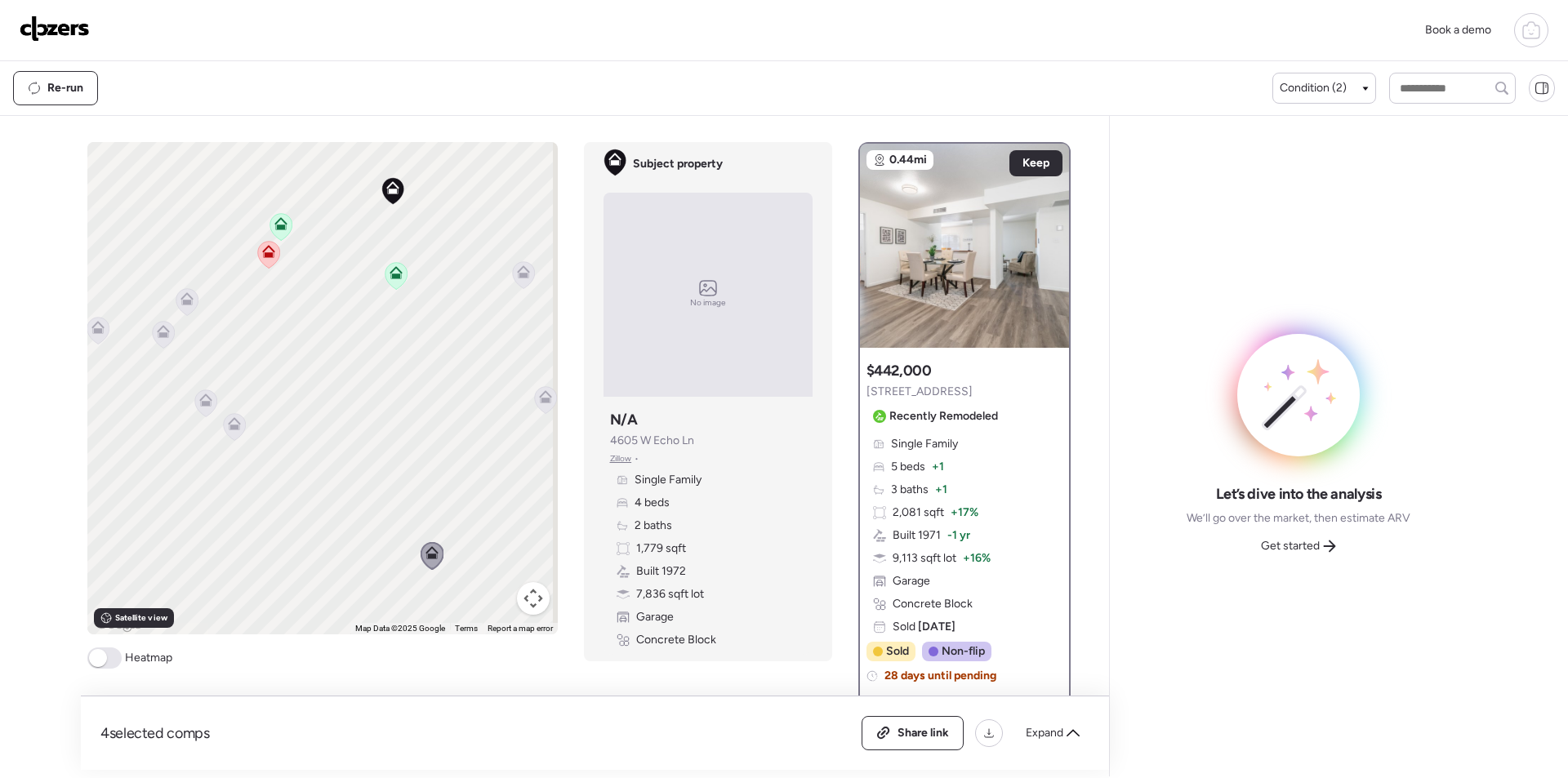
drag, startPoint x: 266, startPoint y: 333, endPoint x: 444, endPoint y: 491, distance: 238.0
click at [444, 491] on div "To navigate, press the arrow keys. To activate drag with keyboard, press Alt + …" at bounding box center [323, 388] width 470 height 492
click at [209, 324] on div "To navigate, press the arrow keys. To activate drag with keyboard, press Alt + …" at bounding box center [323, 388] width 470 height 492
click at [199, 315] on icon at bounding box center [200, 313] width 11 height 5
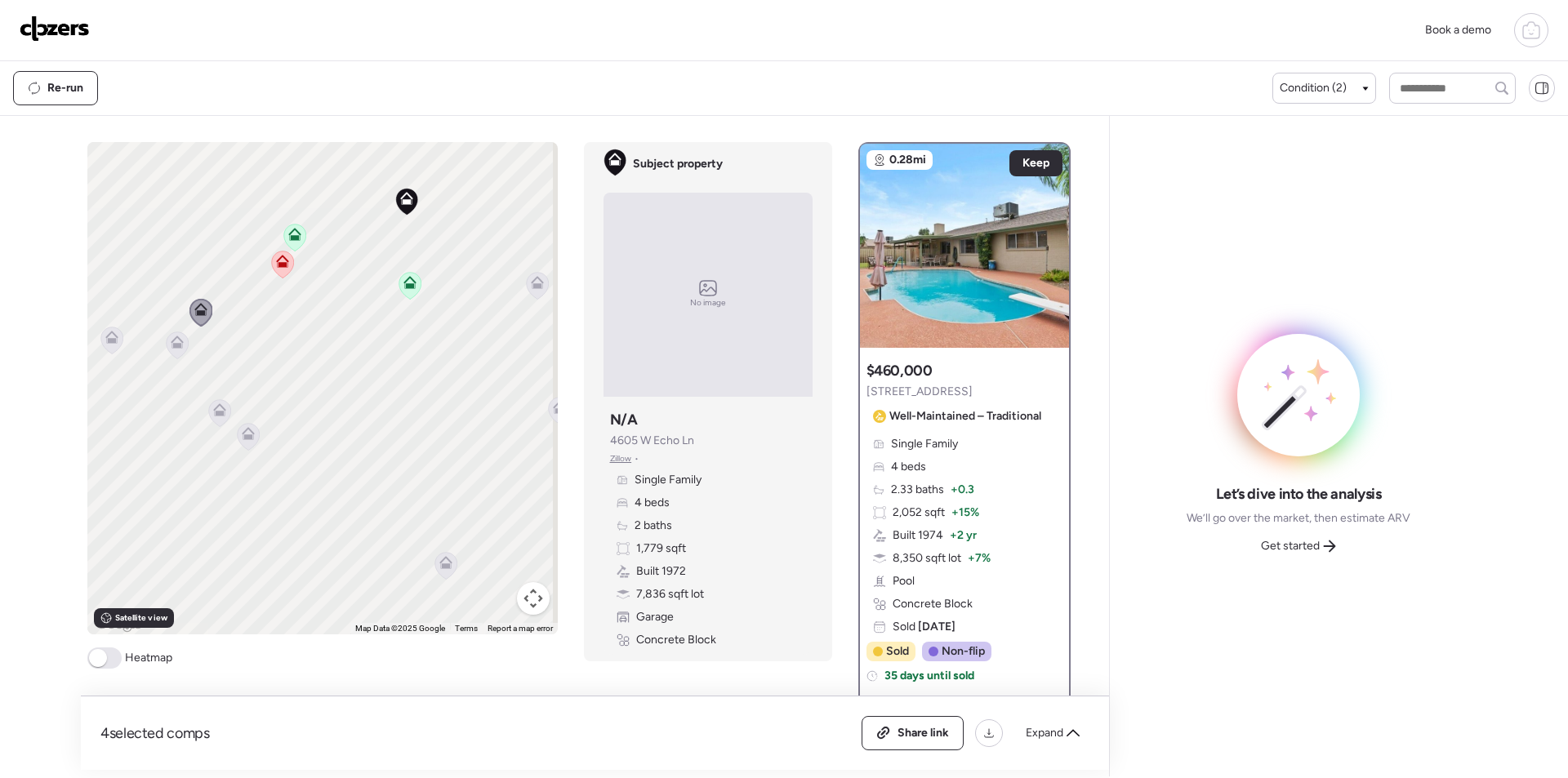
click at [168, 349] on icon at bounding box center [176, 345] width 22 height 27
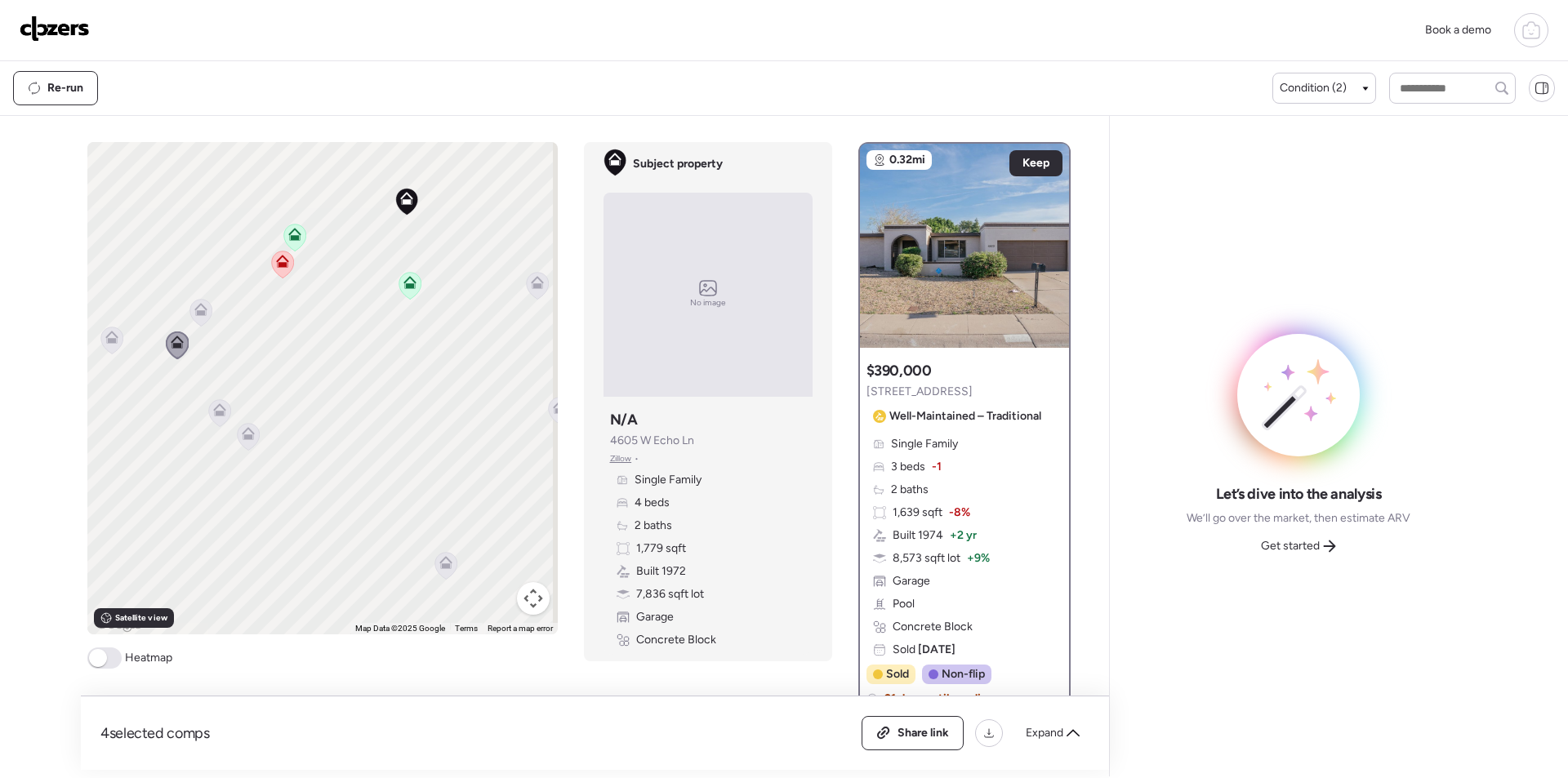
click at [215, 413] on icon at bounding box center [219, 413] width 11 height 5
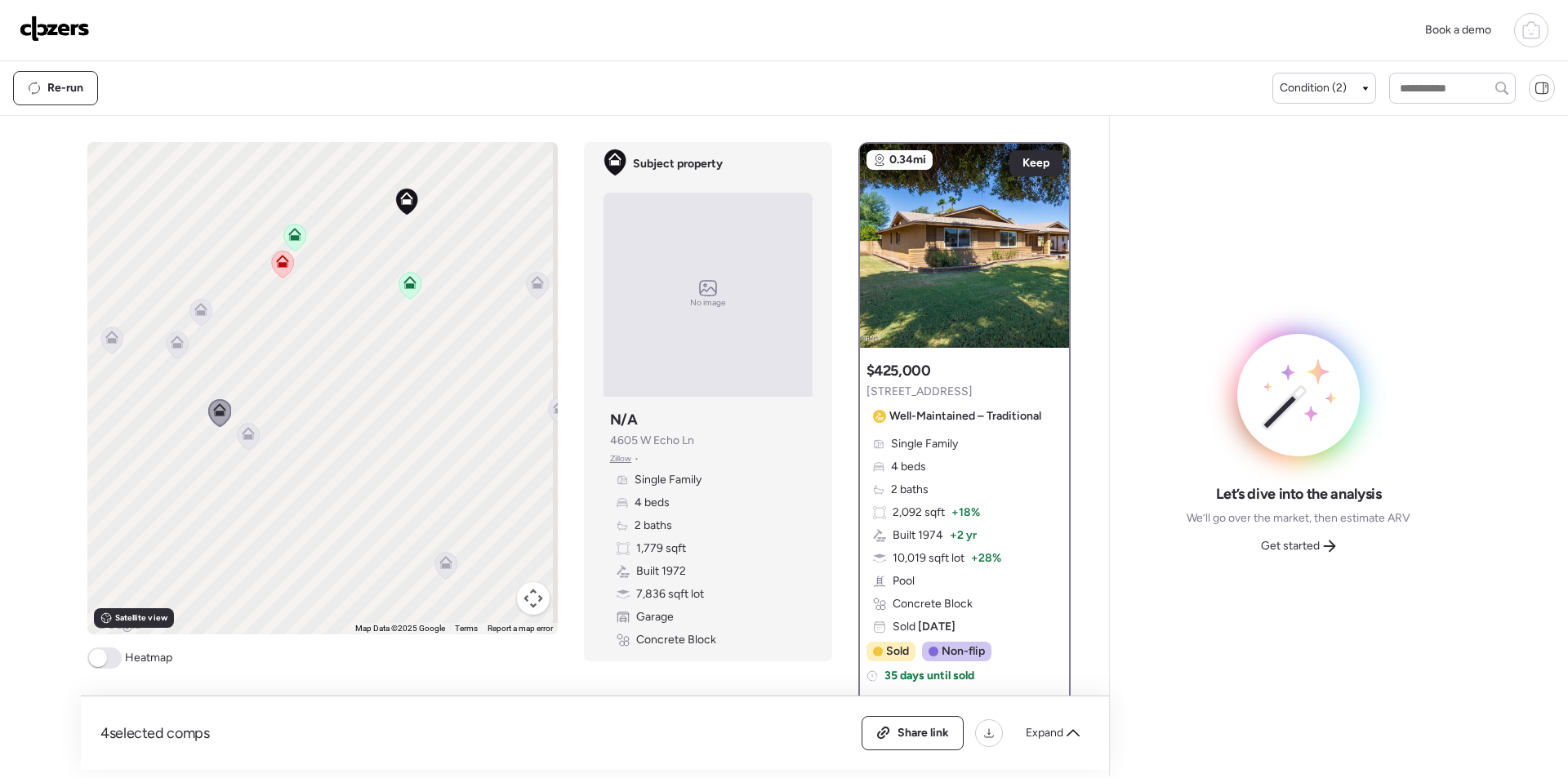
click at [238, 441] on icon at bounding box center [247, 436] width 22 height 27
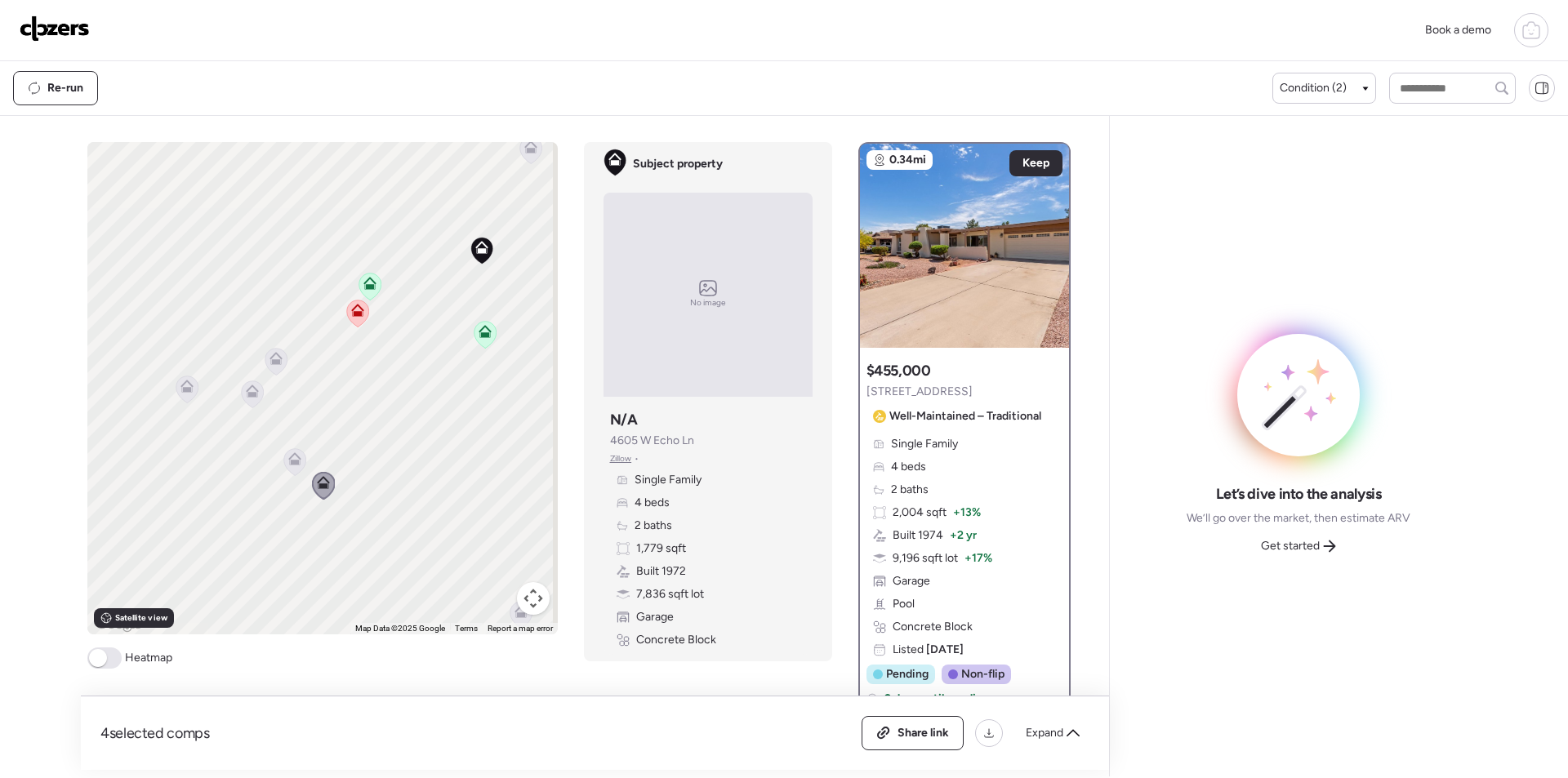
drag, startPoint x: 247, startPoint y: 345, endPoint x: 310, endPoint y: 390, distance: 77.4
click at [328, 396] on div "To activate drag with keyboard, press Alt + Enter. Once in keyboard drag state,…" at bounding box center [323, 388] width 470 height 492
click at [185, 395] on icon at bounding box center [196, 389] width 22 height 27
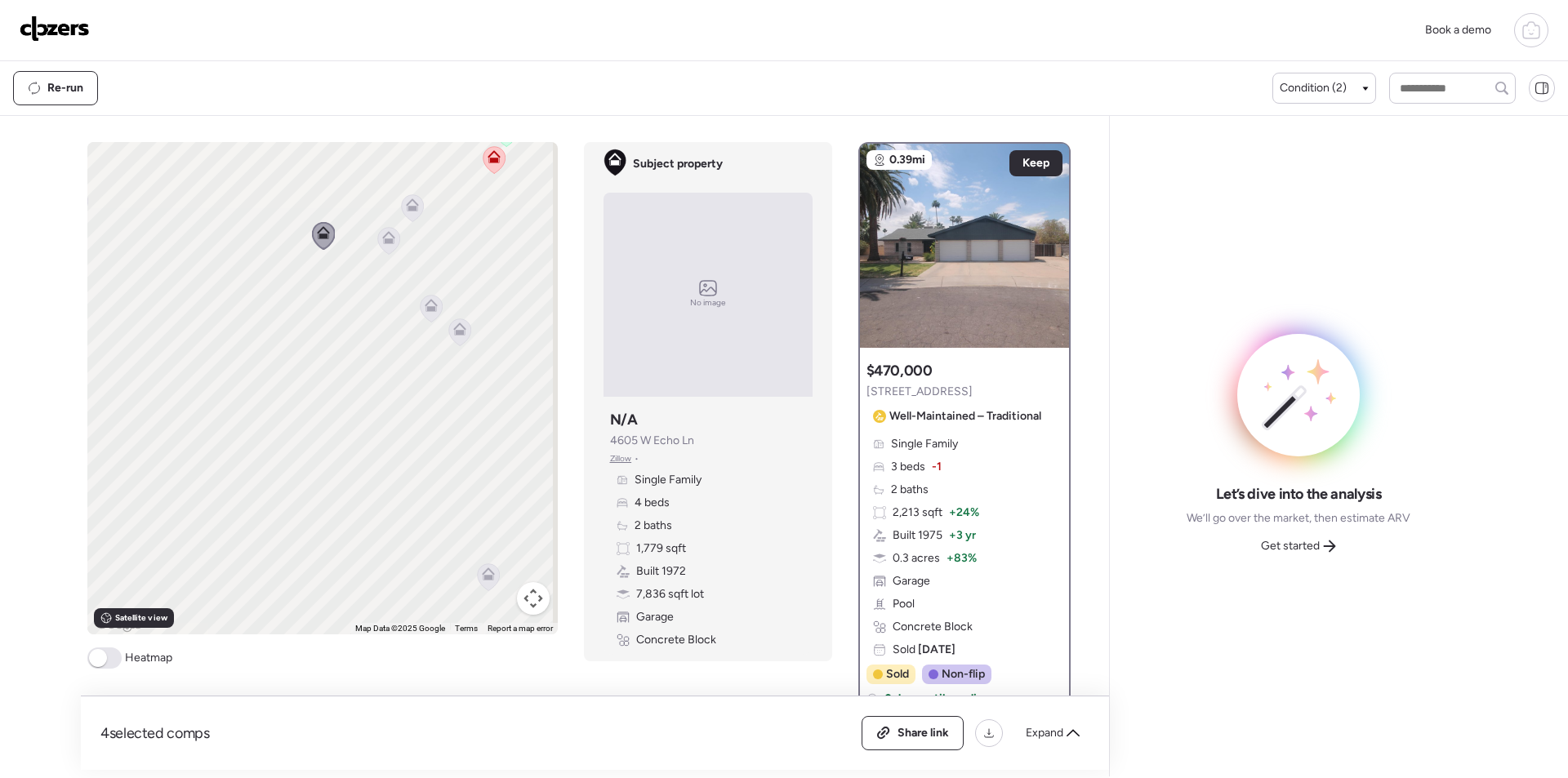
drag, startPoint x: 281, startPoint y: 408, endPoint x: 410, endPoint y: 255, distance: 200.1
click at [410, 255] on div "To activate drag with keyboard, press Alt + Enter. Once in keyboard drag state,…" at bounding box center [323, 388] width 470 height 492
drag, startPoint x: 319, startPoint y: 464, endPoint x: 285, endPoint y: 537, distance: 80.5
click at [285, 537] on div "To activate drag with keyboard, press Alt + Enter. Once in keyboard drag state,…" at bounding box center [323, 388] width 470 height 492
drag, startPoint x: 280, startPoint y: 315, endPoint x: 201, endPoint y: 474, distance: 177.5
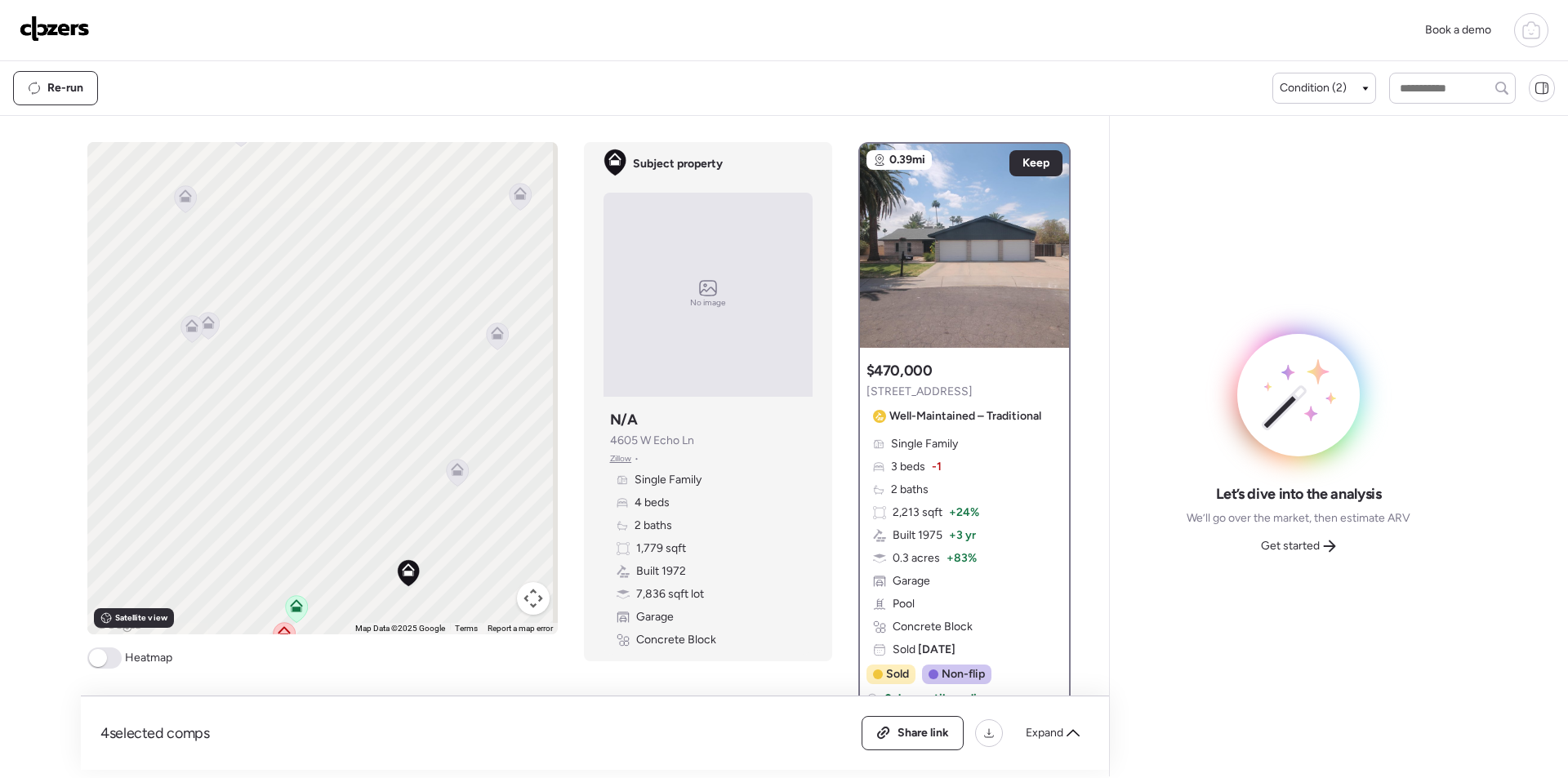
click at [199, 484] on div "To activate drag with keyboard, press Alt + Enter. Once in keyboard drag state,…" at bounding box center [323, 388] width 470 height 492
drag, startPoint x: 273, startPoint y: 427, endPoint x: 220, endPoint y: 416, distance: 54.1
click at [220, 416] on div "To activate drag with keyboard, press Alt + Enter. Once in keyboard drag state,…" at bounding box center [323, 388] width 470 height 492
click at [285, 432] on icon at bounding box center [296, 432] width 22 height 27
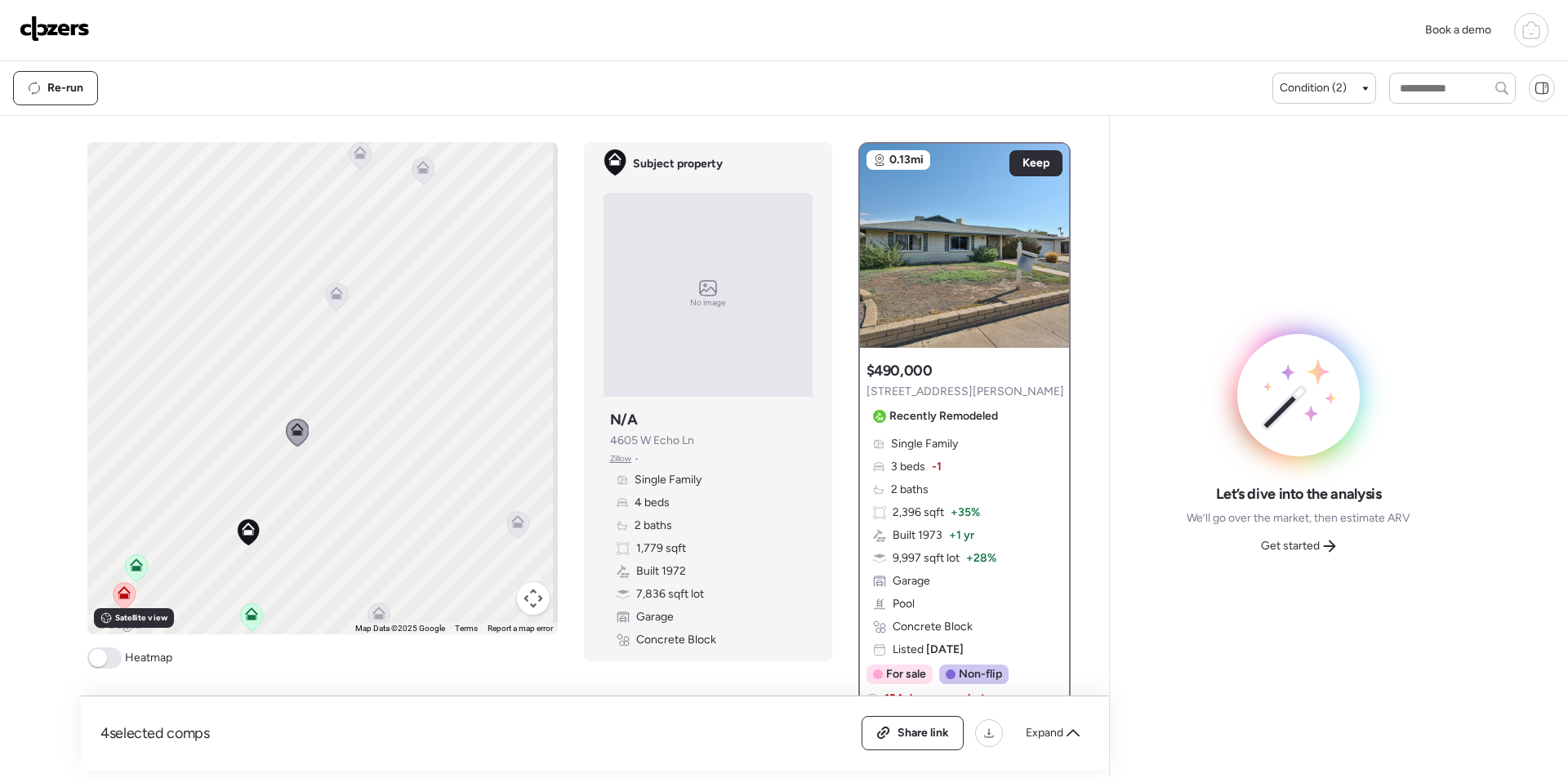
click at [330, 306] on icon at bounding box center [336, 295] width 22 height 27
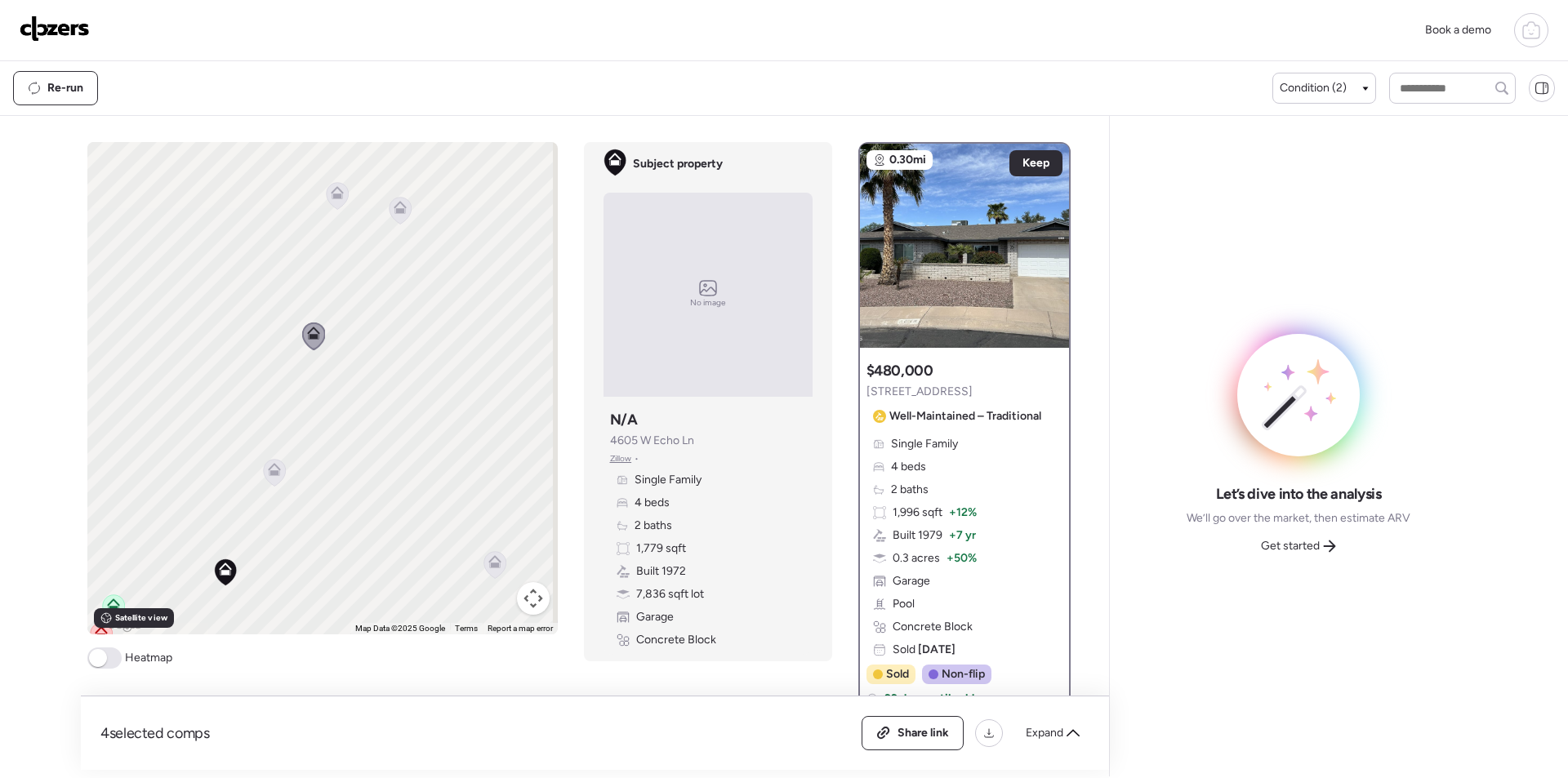
drag, startPoint x: 278, startPoint y: 343, endPoint x: 242, endPoint y: 426, distance: 90.5
click at [239, 431] on div "To activate drag with keyboard, press Alt + Enter. Once in keyboard drag state,…" at bounding box center [323, 388] width 470 height 492
click at [306, 271] on icon at bounding box center [306, 262] width 22 height 27
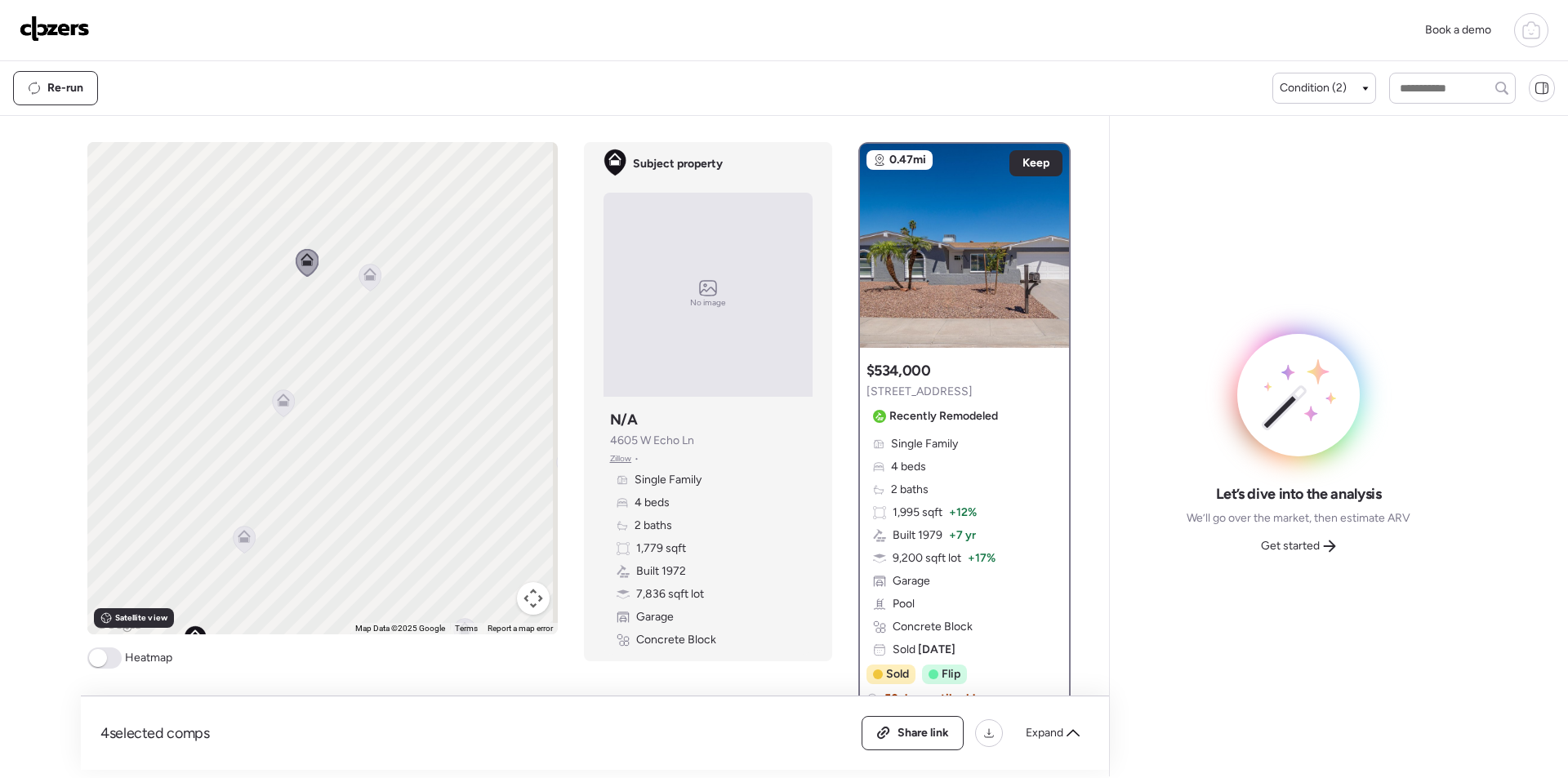
click at [367, 281] on icon at bounding box center [369, 277] width 22 height 27
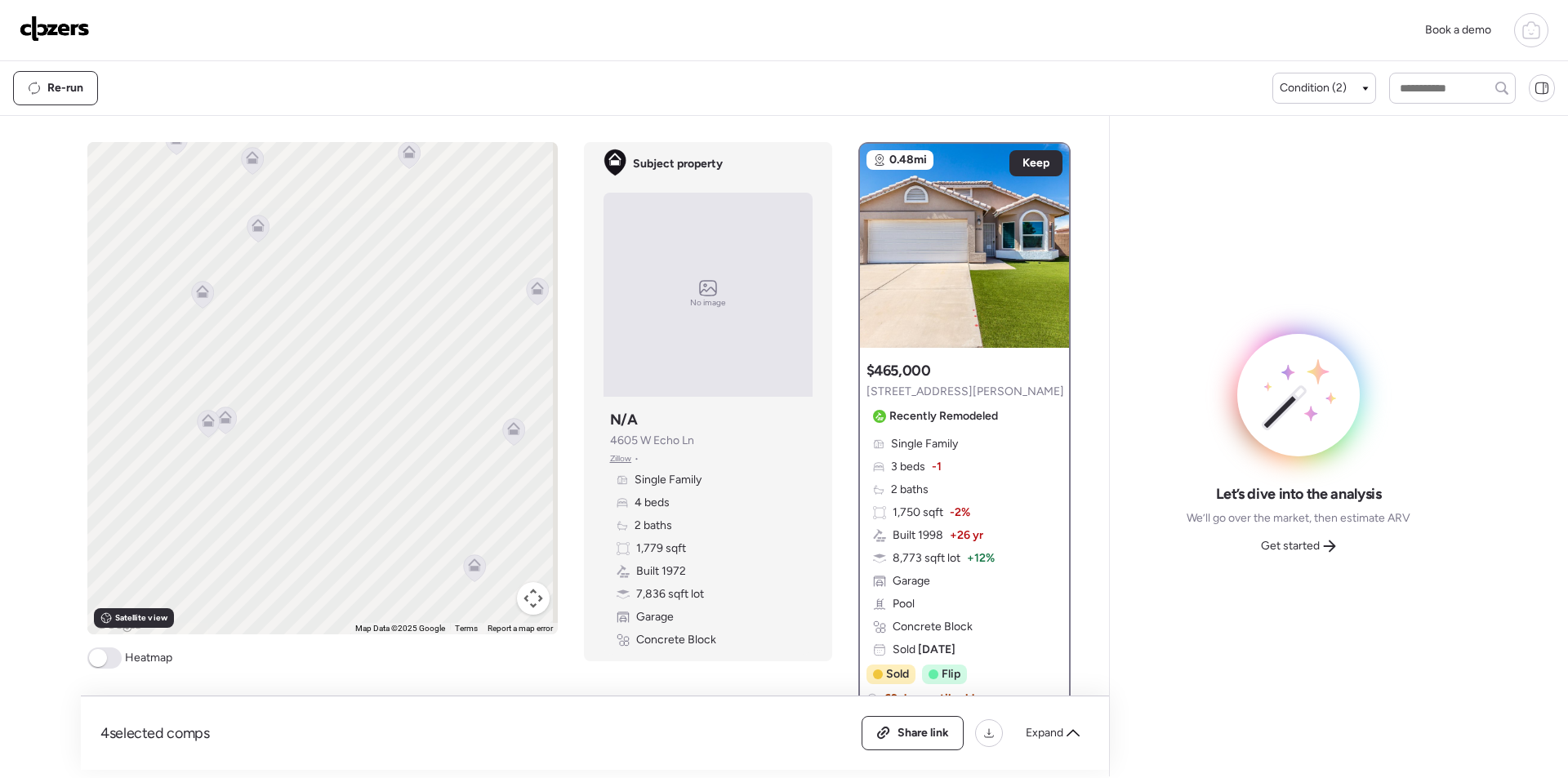
drag, startPoint x: 252, startPoint y: 386, endPoint x: 482, endPoint y: 414, distance: 231.7
click at [482, 414] on div "To navigate, press the arrow keys. To activate drag with keyboard, press Alt + …" at bounding box center [323, 388] width 470 height 492
click at [219, 420] on icon at bounding box center [224, 420] width 11 height 5
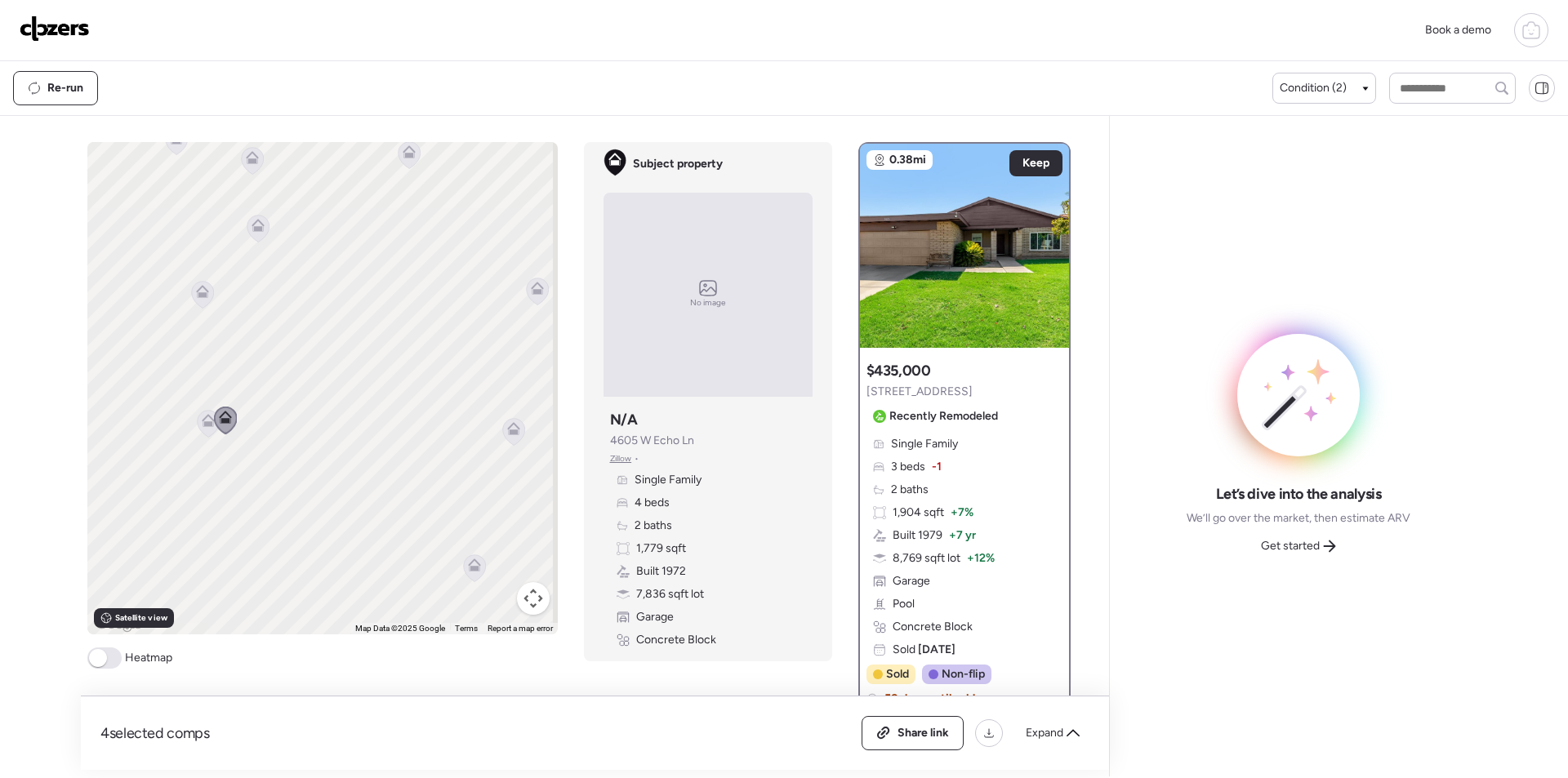
click at [202, 422] on icon at bounding box center [209, 420] width 13 height 13
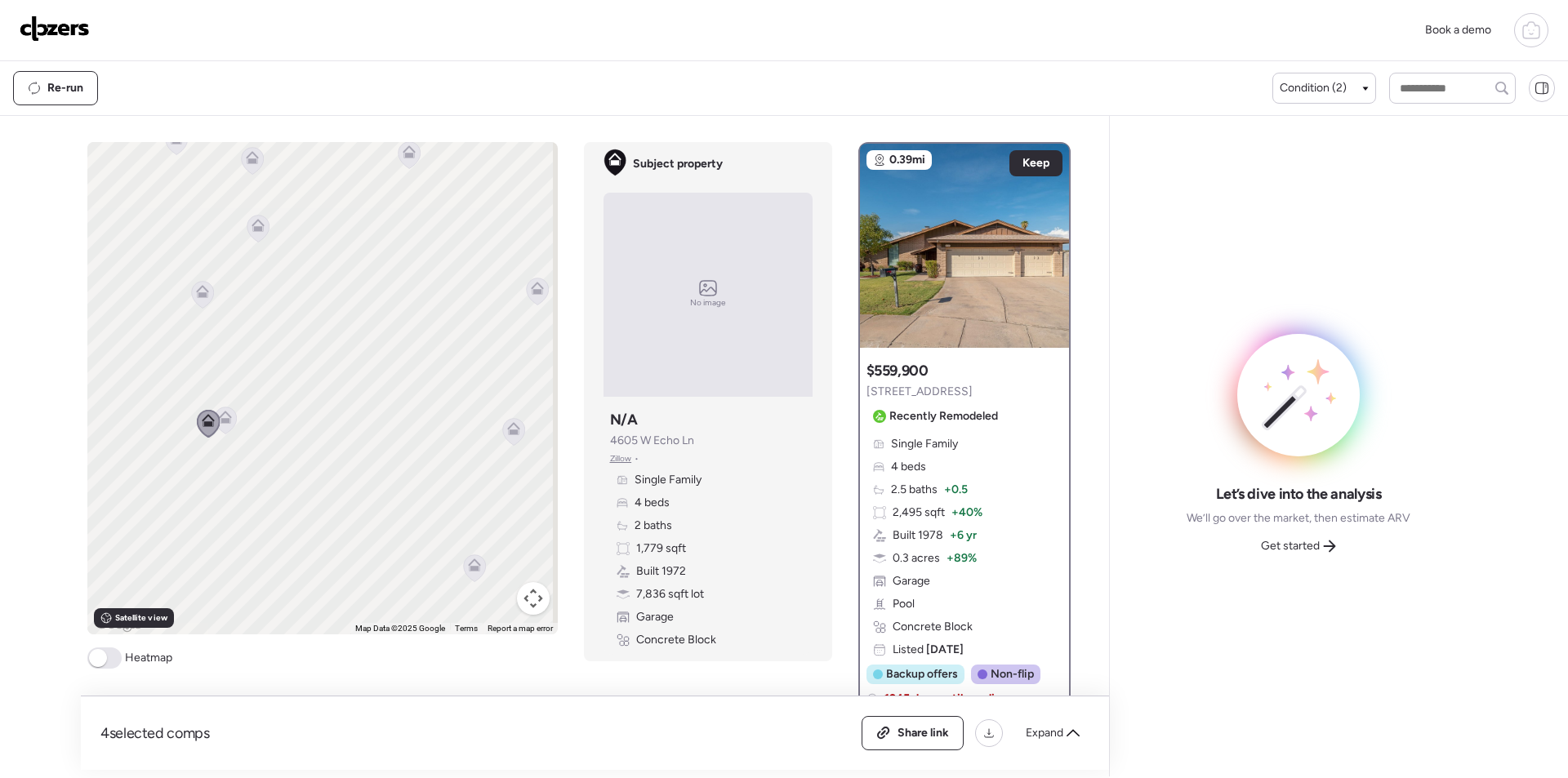
click at [197, 291] on icon at bounding box center [203, 291] width 13 height 13
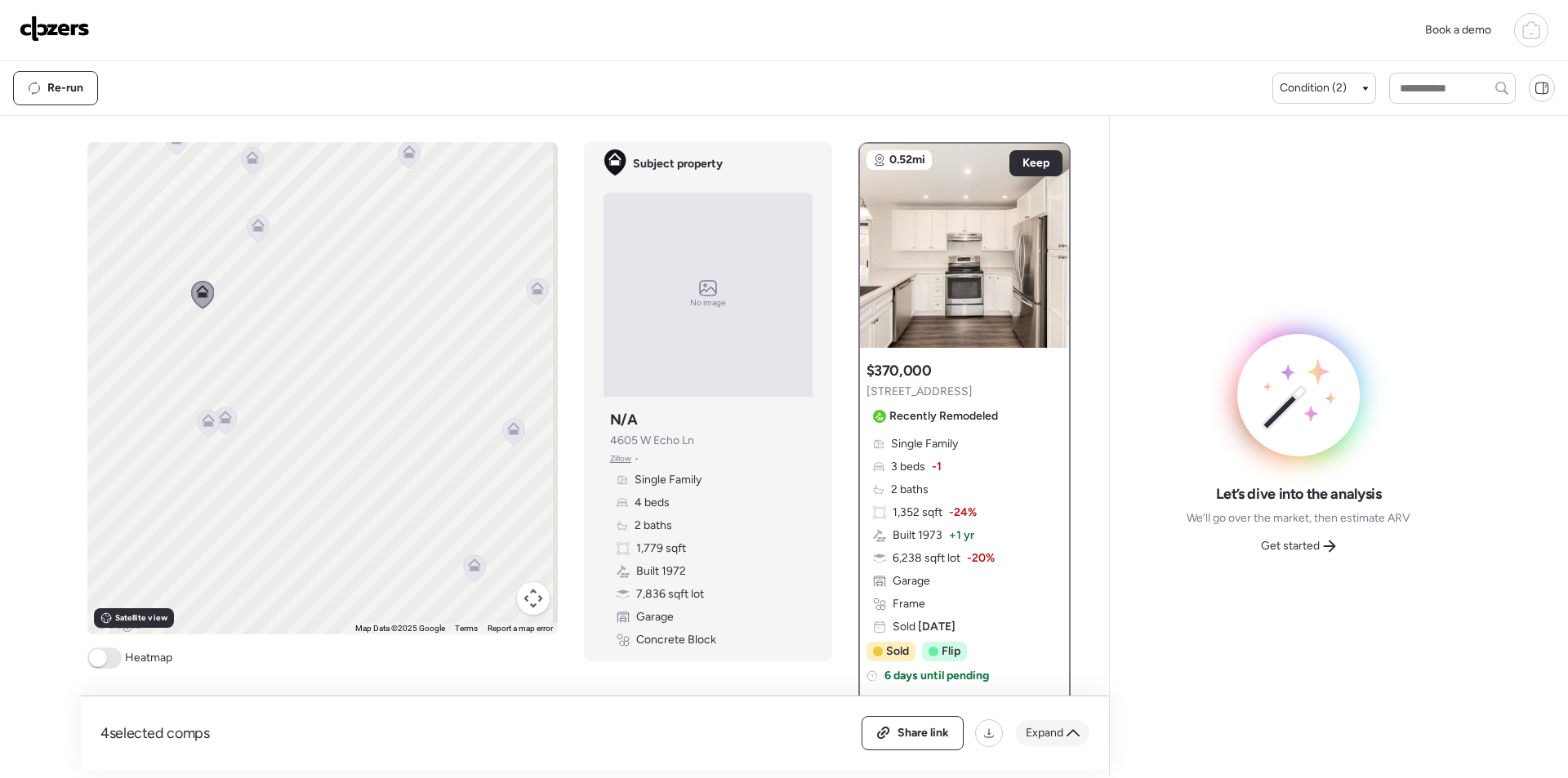
click at [1036, 728] on span "Expand" at bounding box center [1043, 733] width 37 height 17
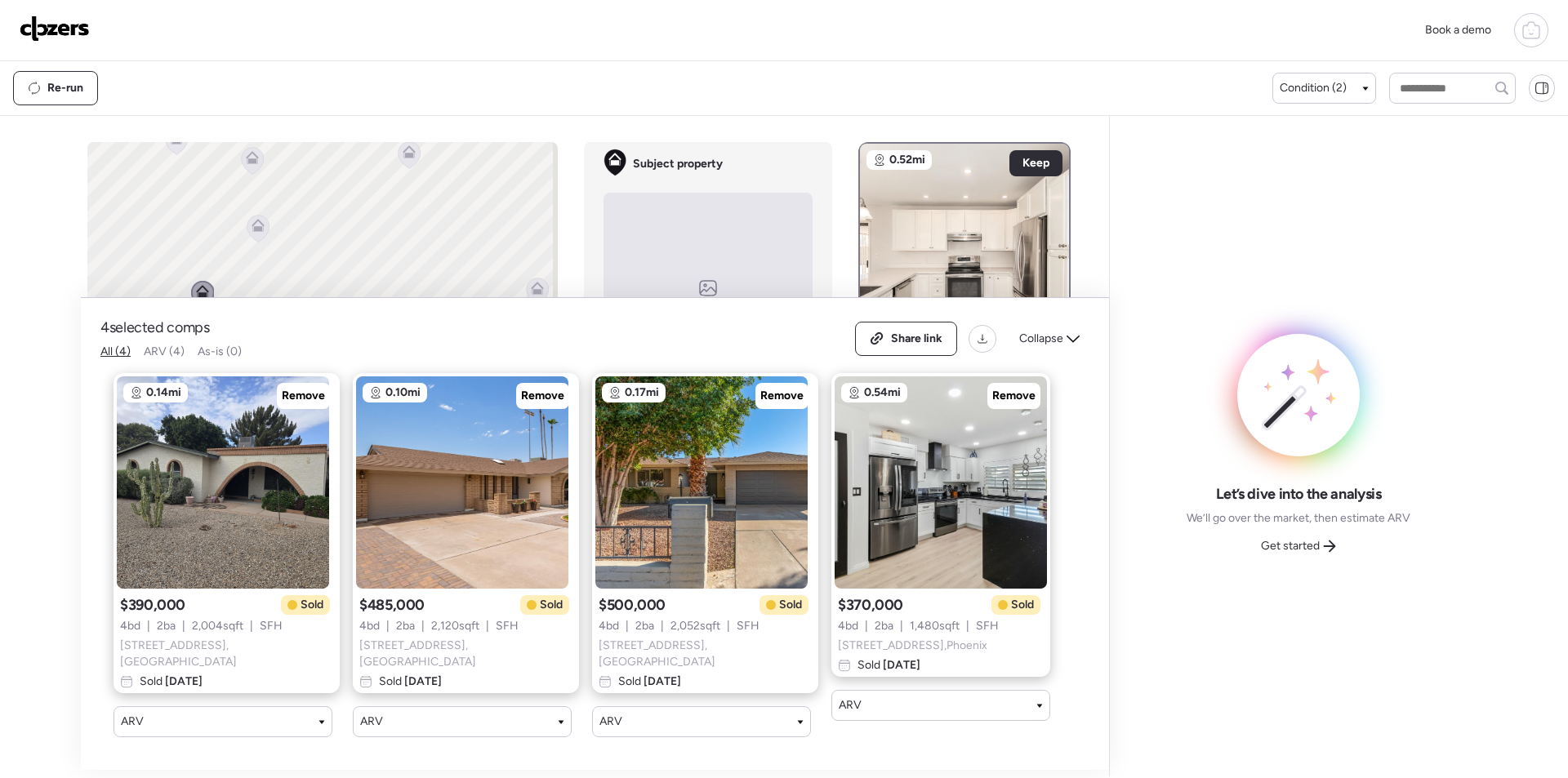
click at [1027, 347] on span "Collapse" at bounding box center [1041, 339] width 44 height 17
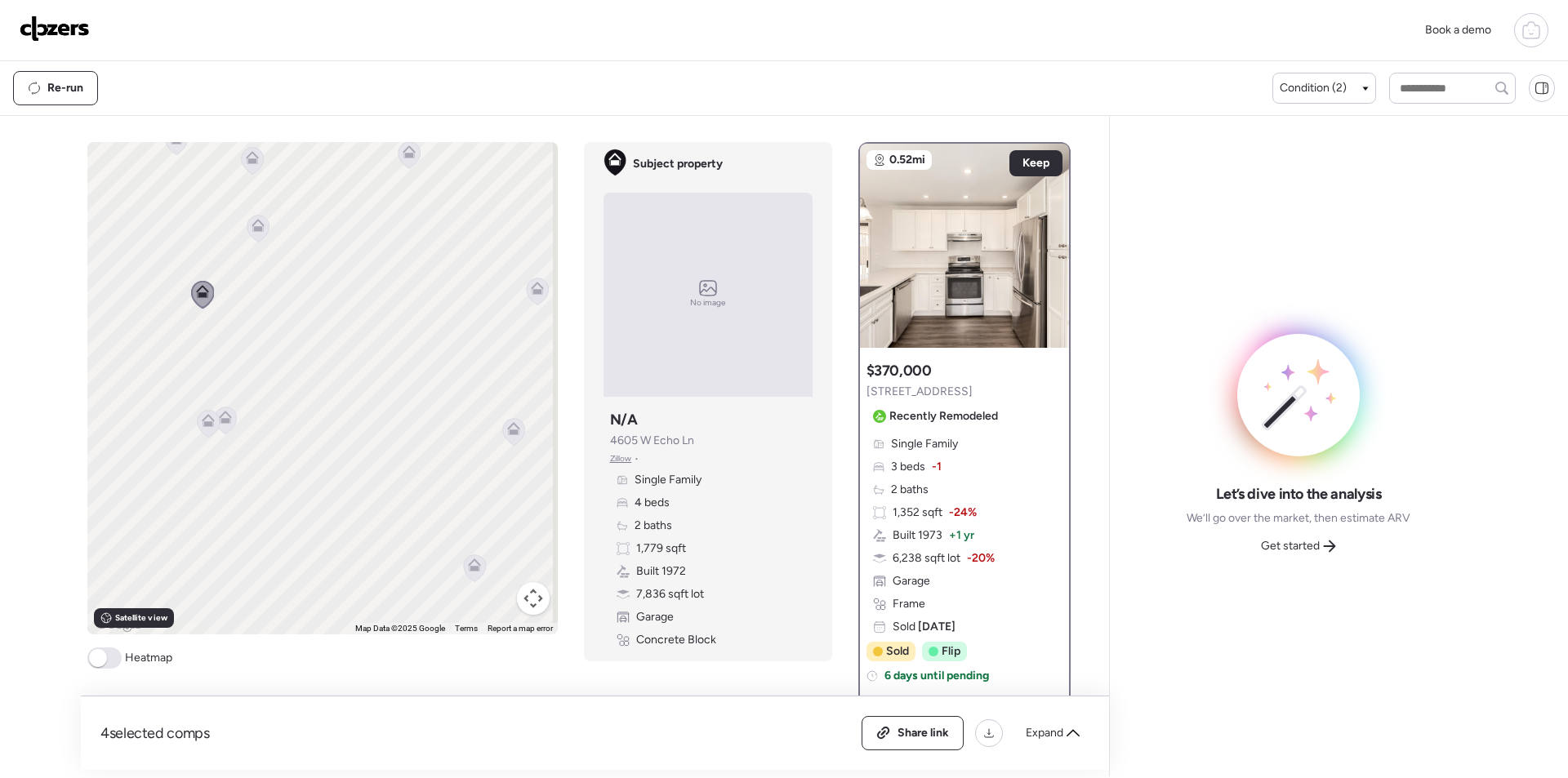
click at [257, 239] on icon at bounding box center [257, 228] width 22 height 27
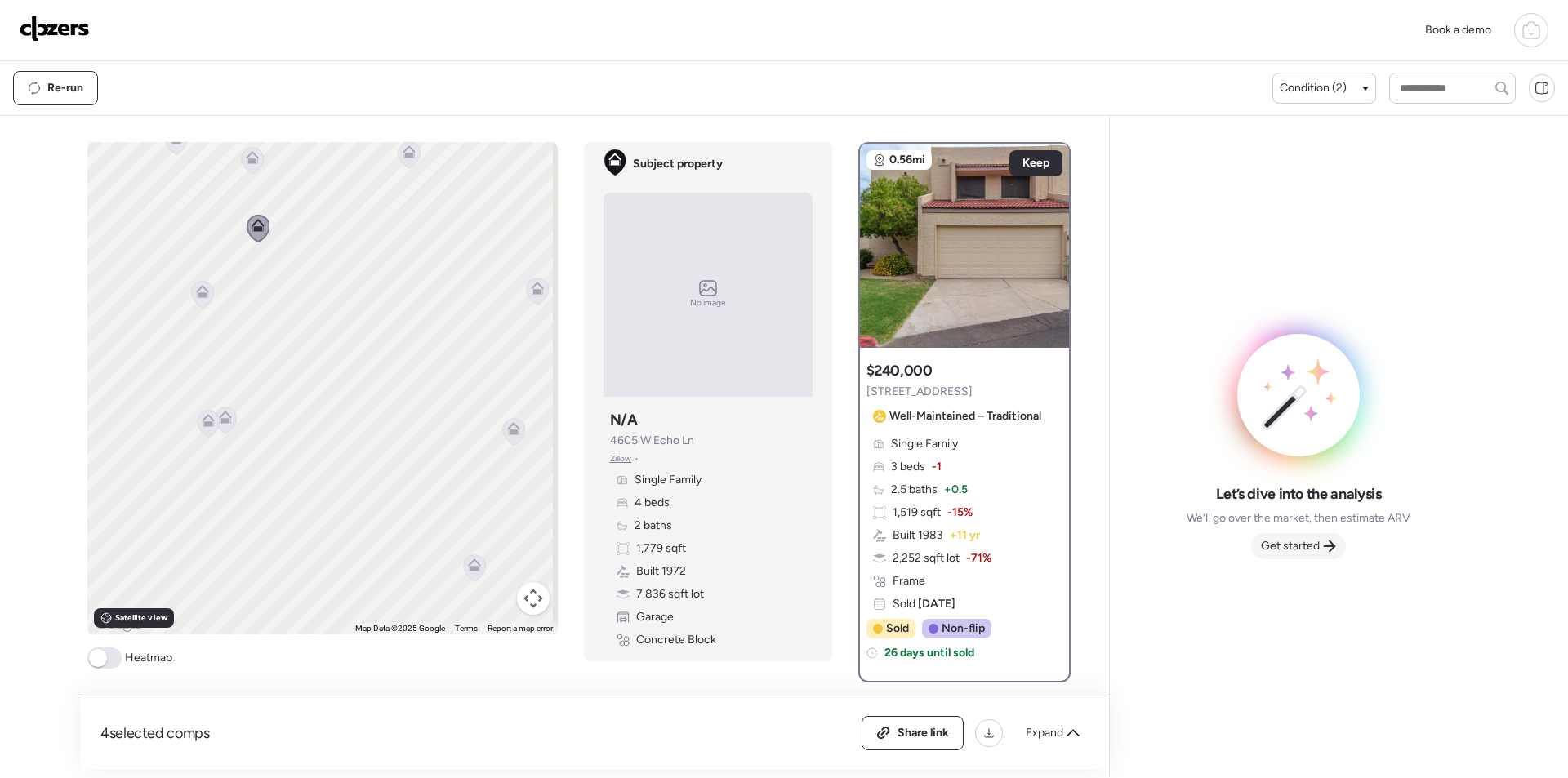
click at [1297, 540] on span "Get started" at bounding box center [1290, 546] width 59 height 17
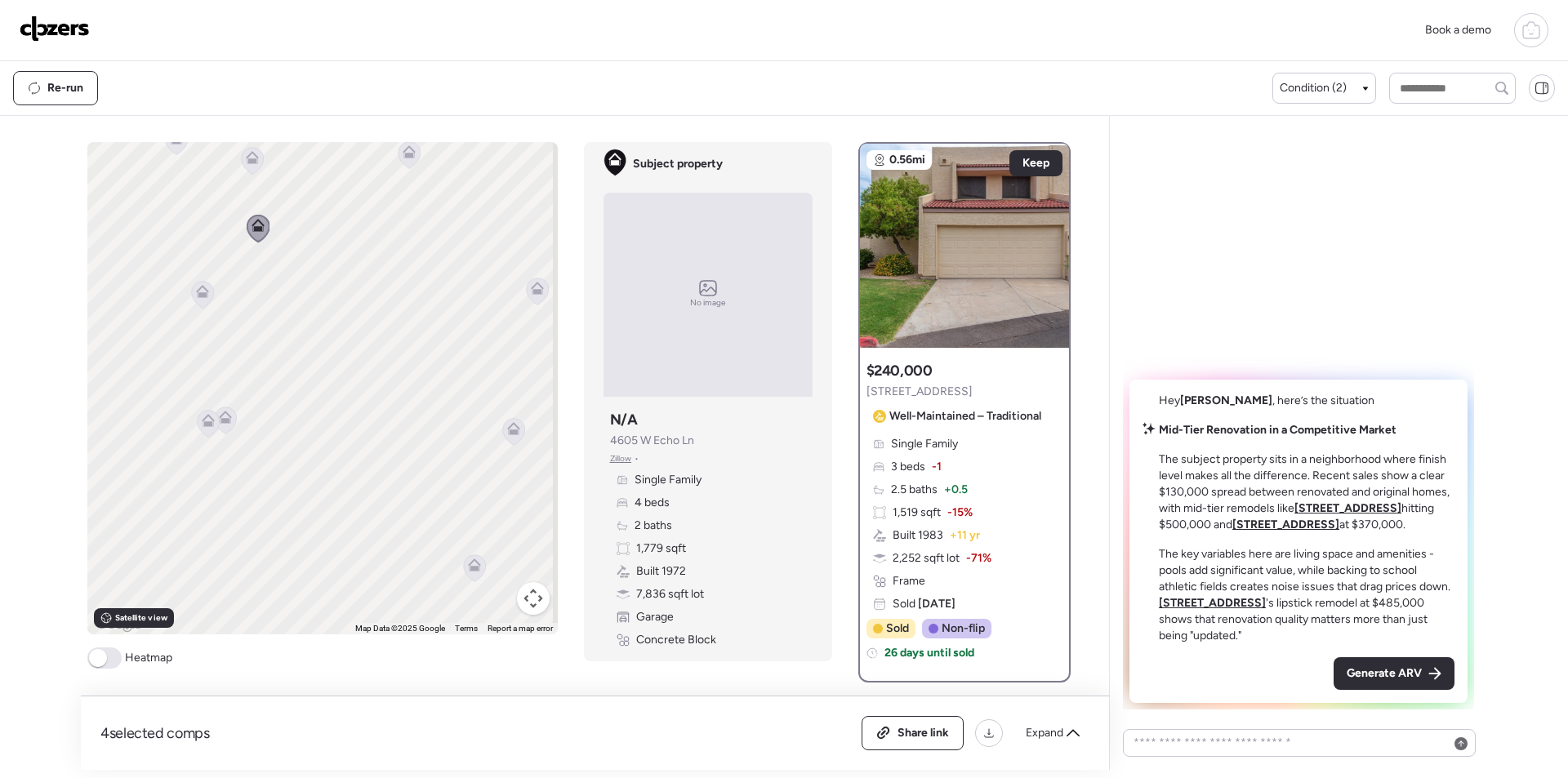
click at [1441, 689] on div "Generate ARV" at bounding box center [1393, 673] width 121 height 32
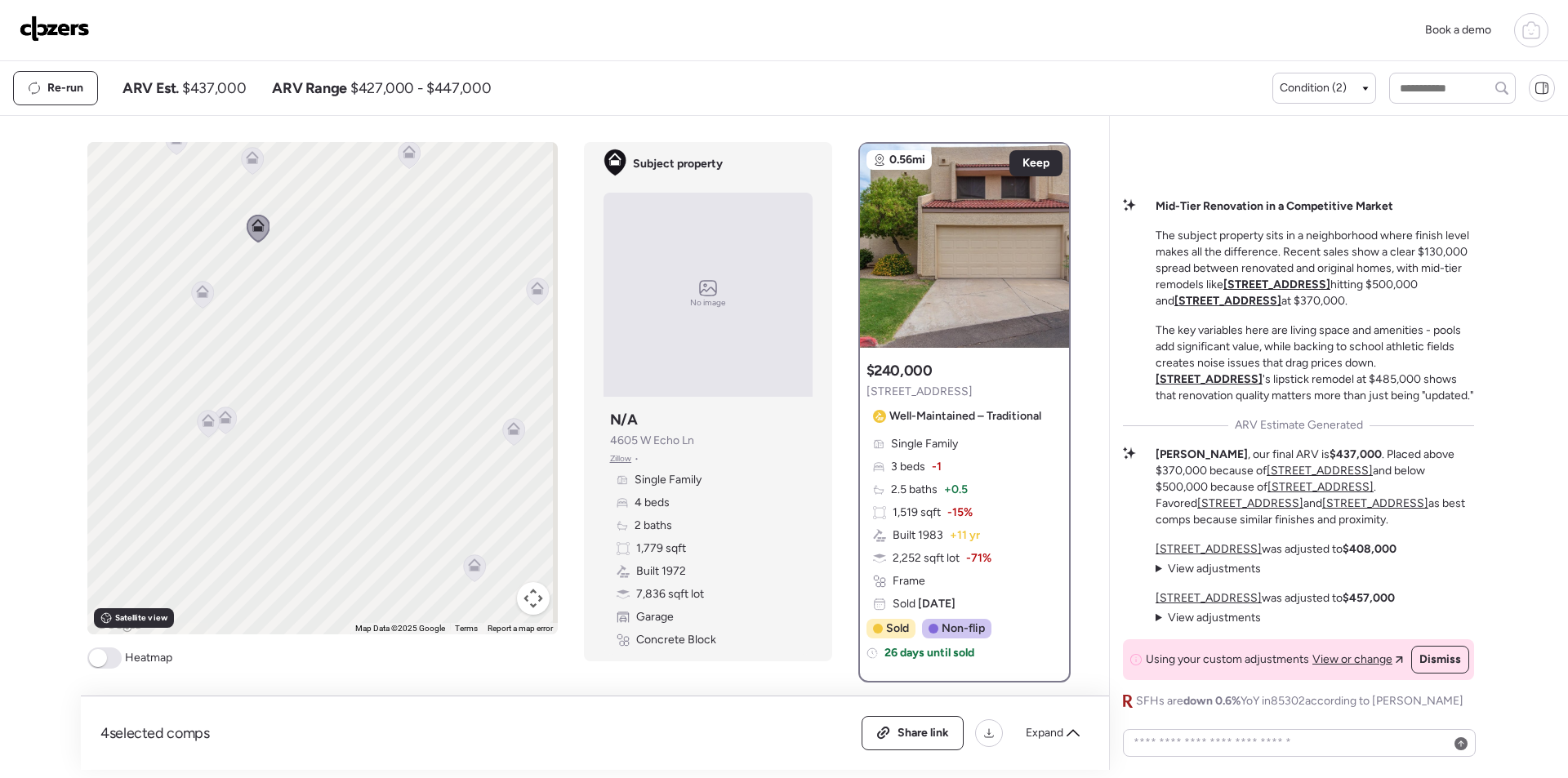
click at [209, 93] on span "$437,000" at bounding box center [213, 89] width 64 height 20
copy span "437,000"
click at [882, 732] on icon at bounding box center [884, 733] width 15 height 13
click at [36, 16] on img at bounding box center [55, 29] width 70 height 26
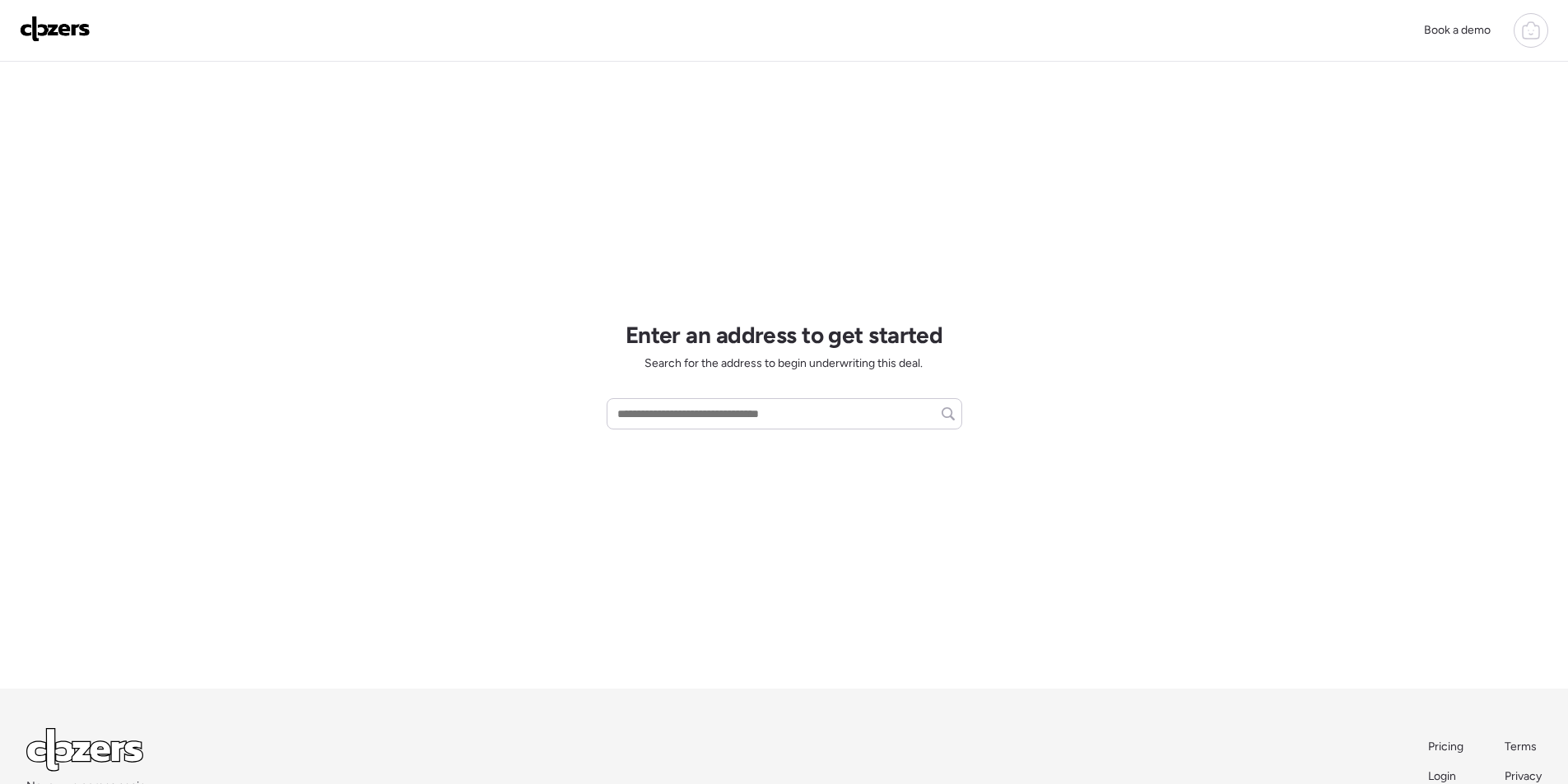
click at [717, 392] on div "Enter an address to get started Search for the address to begin underwriting th…" at bounding box center [784, 375] width 355 height 627
click at [713, 410] on input "text" at bounding box center [784, 415] width 341 height 23
paste input "**********"
click at [750, 418] on input "**********" at bounding box center [784, 415] width 341 height 23
click at [654, 435] on div "**********" at bounding box center [784, 375] width 355 height 627
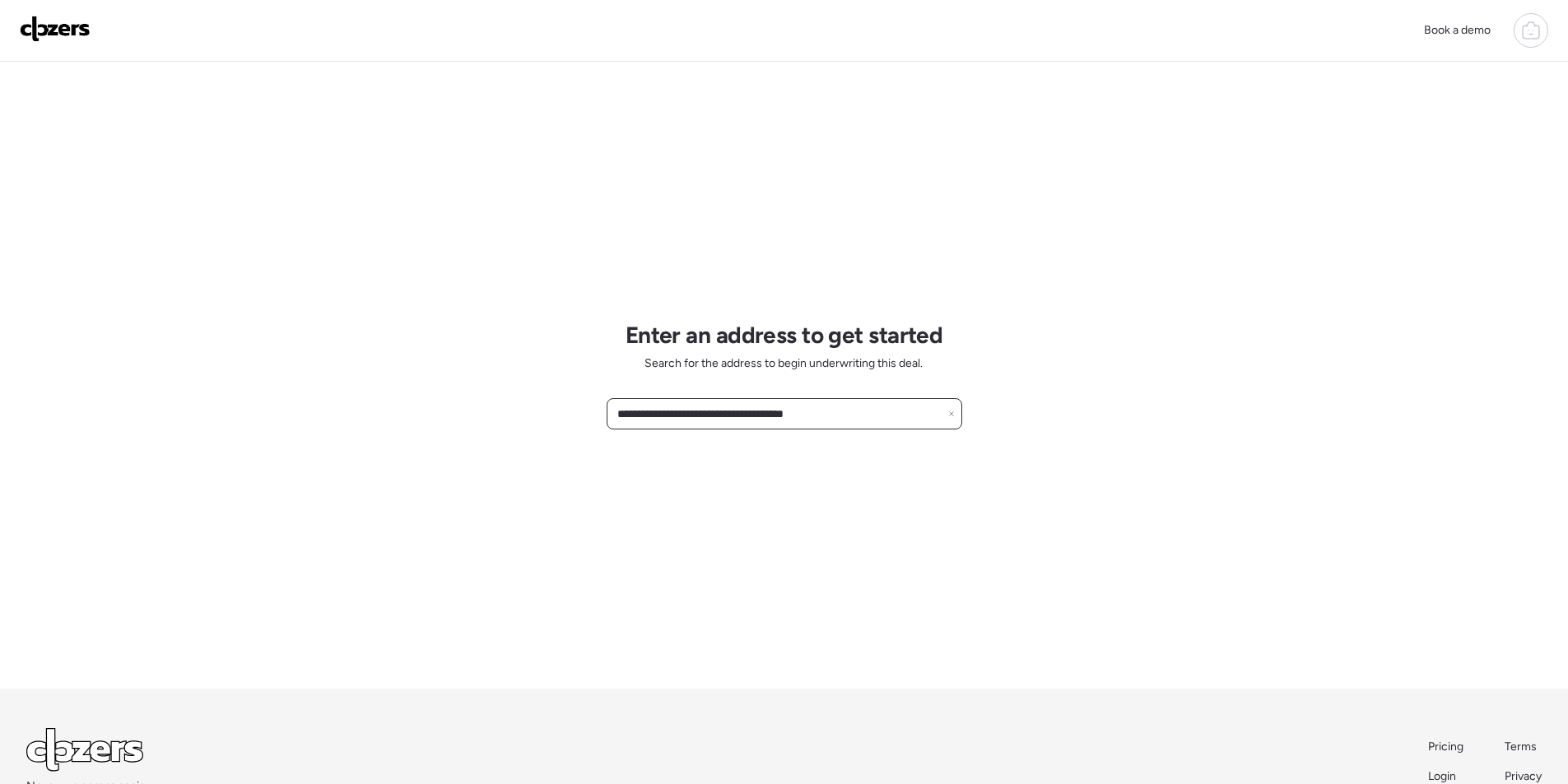
click at [654, 419] on input "**********" at bounding box center [784, 415] width 341 height 23
paste input "******"
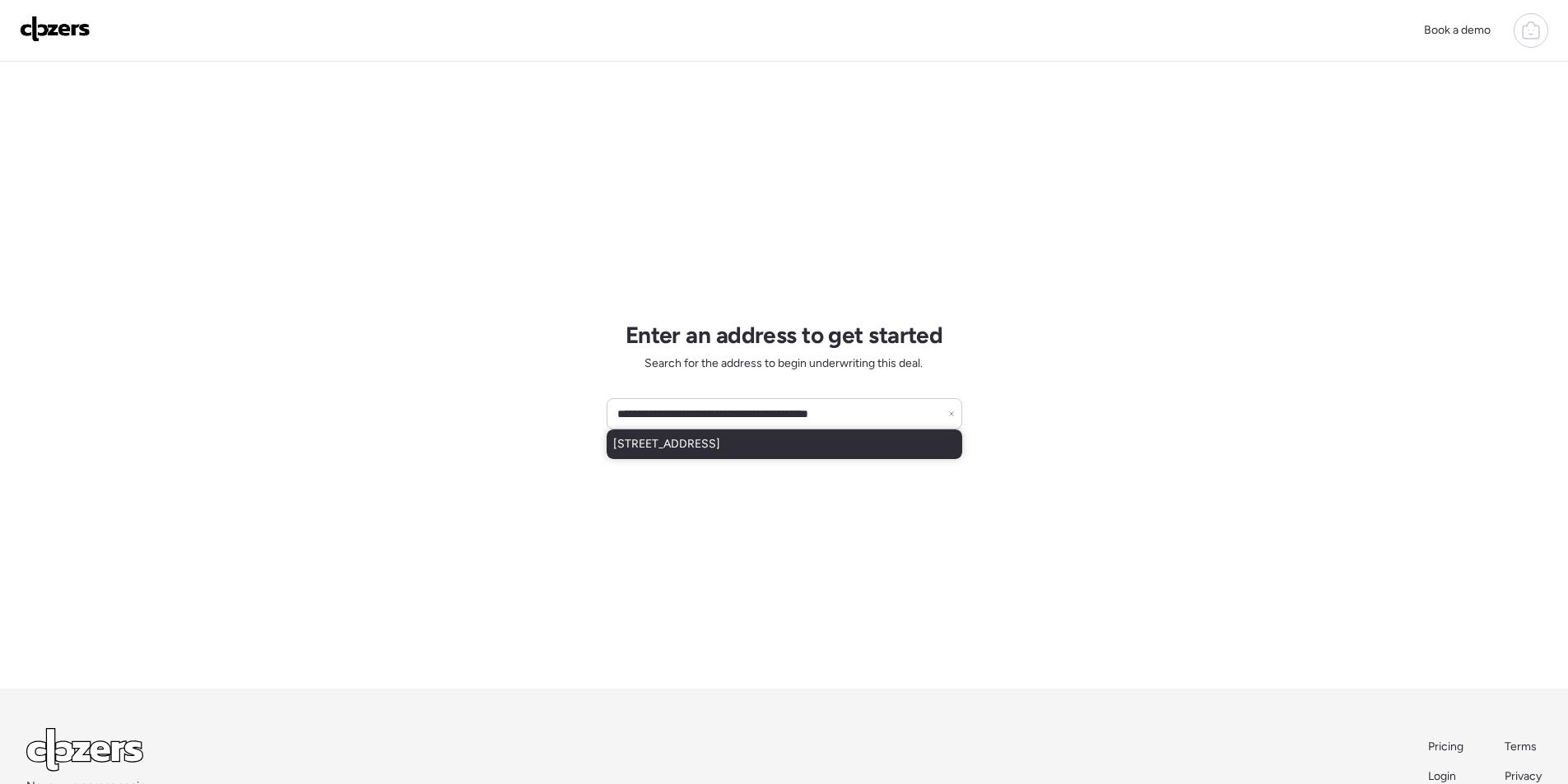
click at [682, 440] on span "8530 E Via De La Escuela, Scottsdale, AZ, 85258" at bounding box center [666, 445] width 107 height 17
type input "**********"
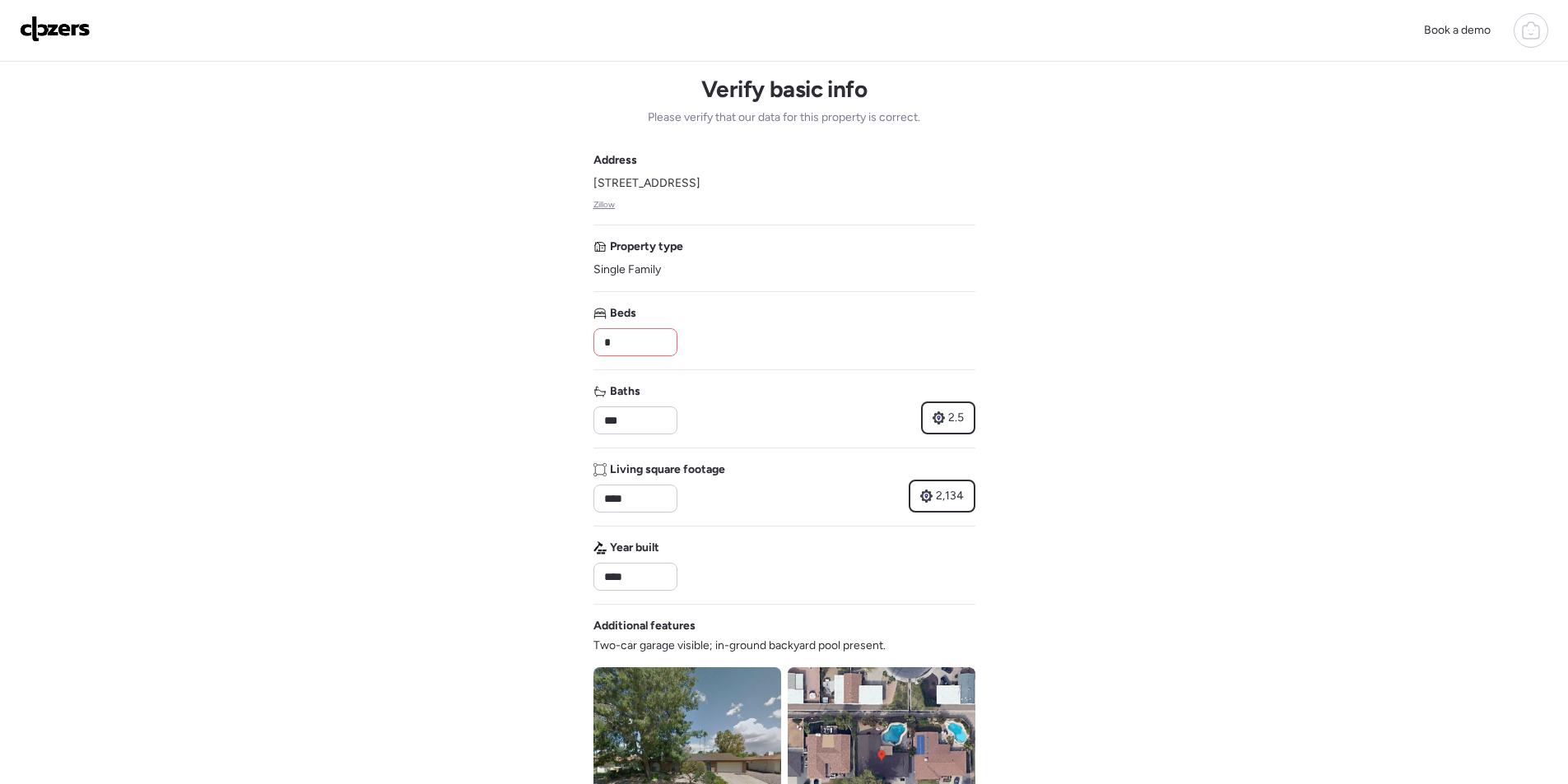
click at [651, 349] on input "*" at bounding box center [635, 343] width 69 height 23
click at [651, 348] on input "*" at bounding box center [635, 343] width 69 height 23
type input "*"
click at [620, 410] on input "***" at bounding box center [635, 420] width 69 height 23
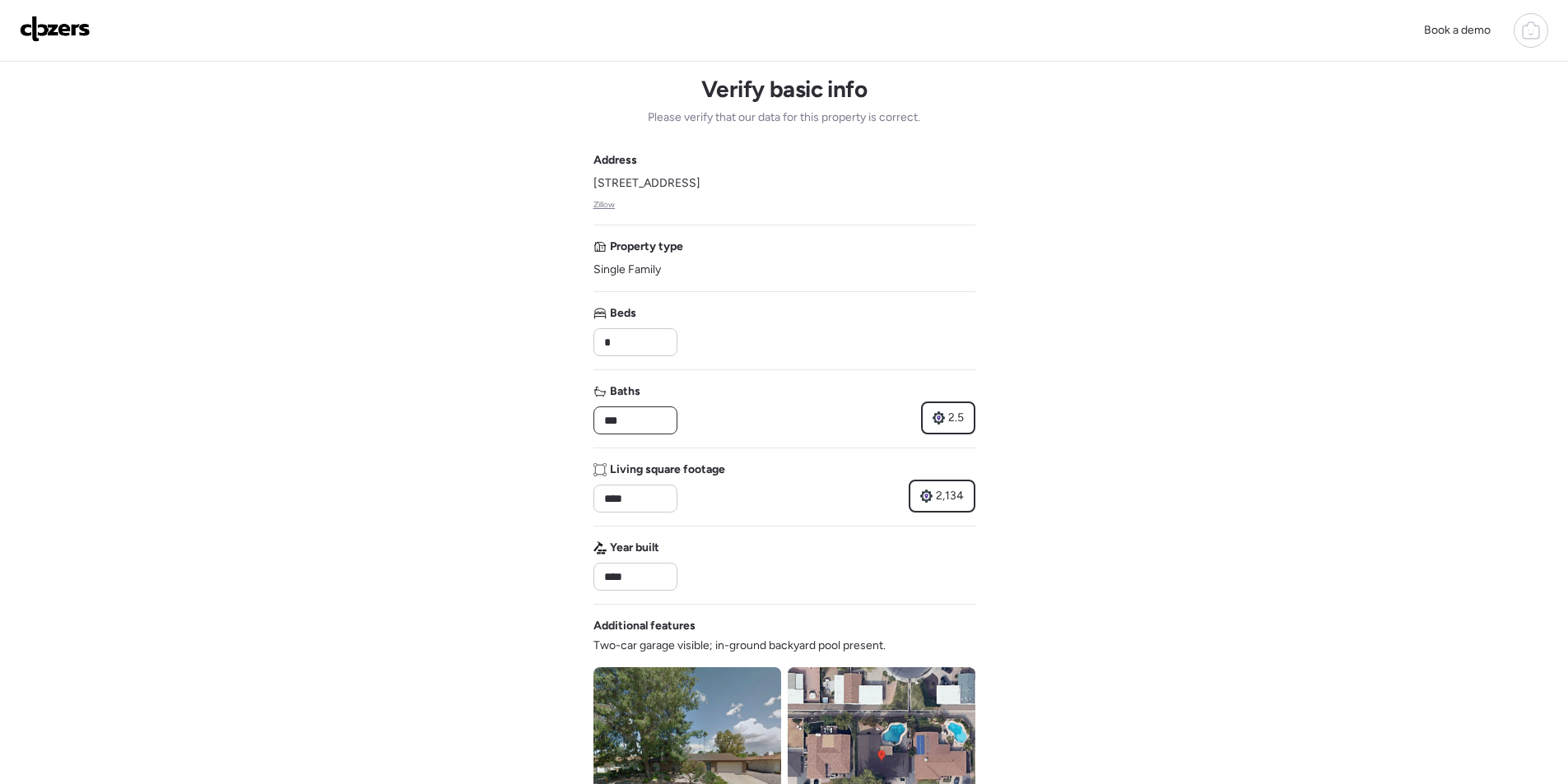
click at [621, 410] on input "***" at bounding box center [635, 420] width 69 height 23
type input "*"
click at [701, 407] on div "Baths * 2.5" at bounding box center [784, 409] width 382 height 51
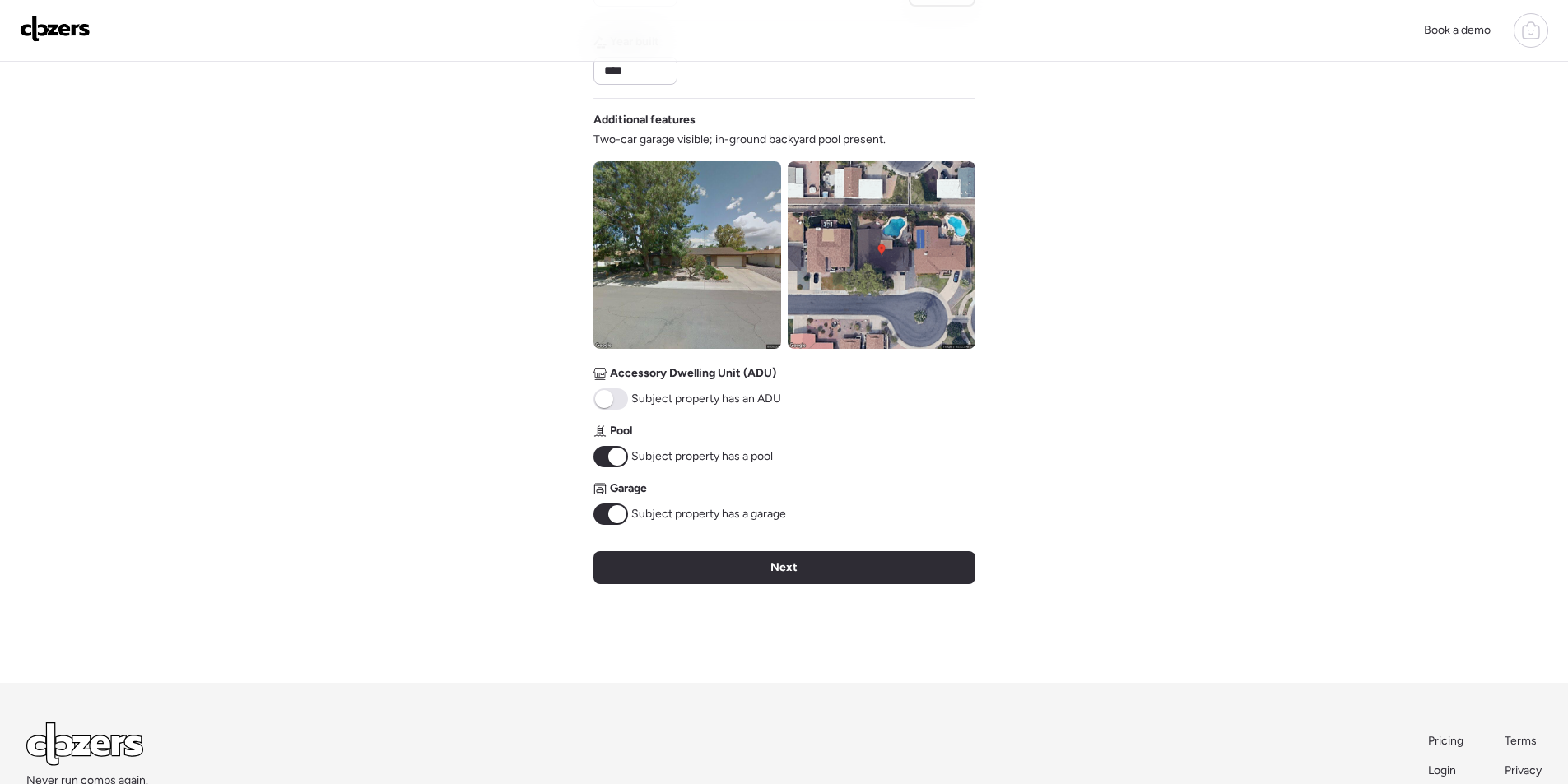
scroll to position [512, 0]
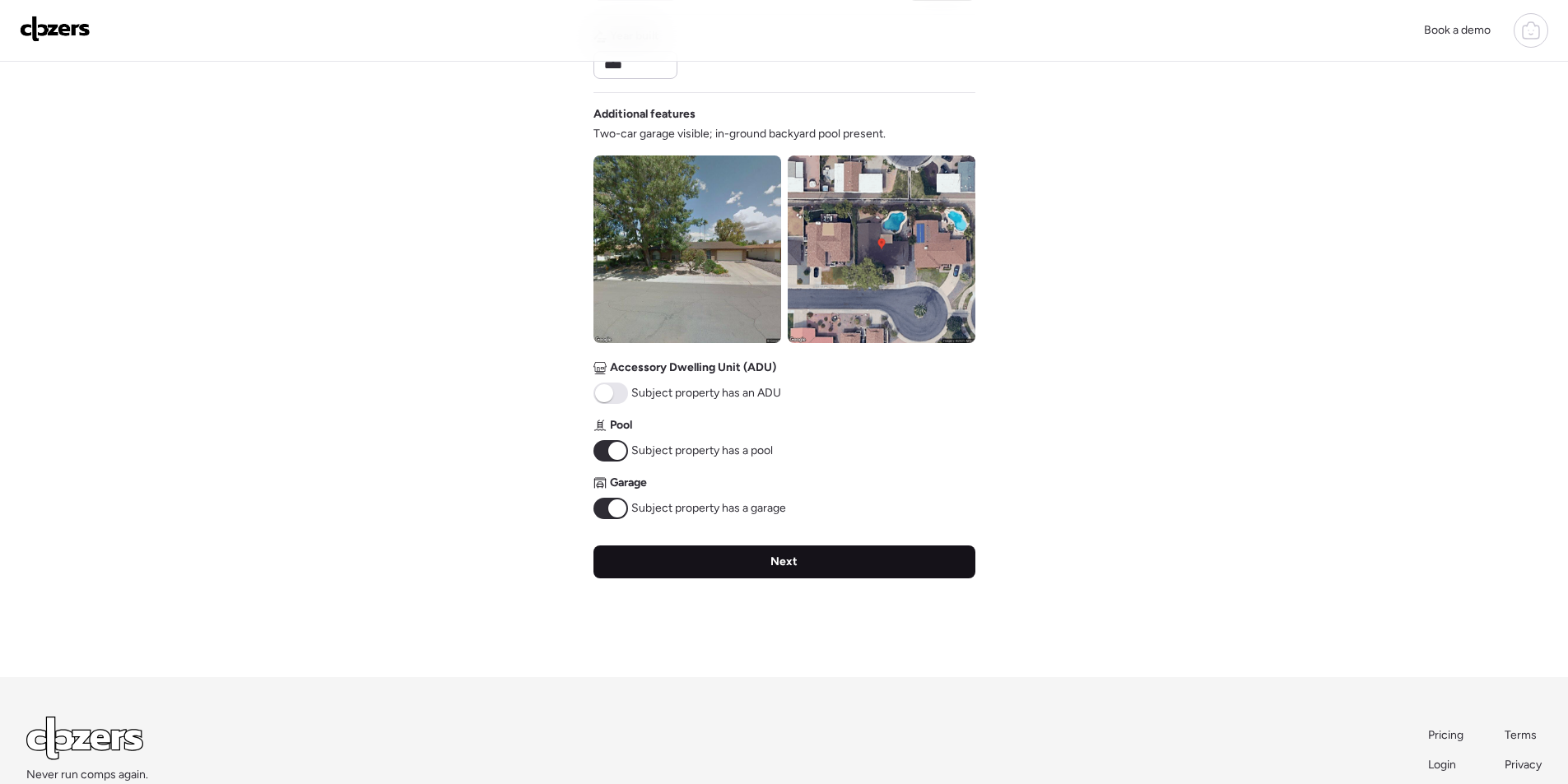
click at [775, 570] on span "Next" at bounding box center [784, 562] width 28 height 17
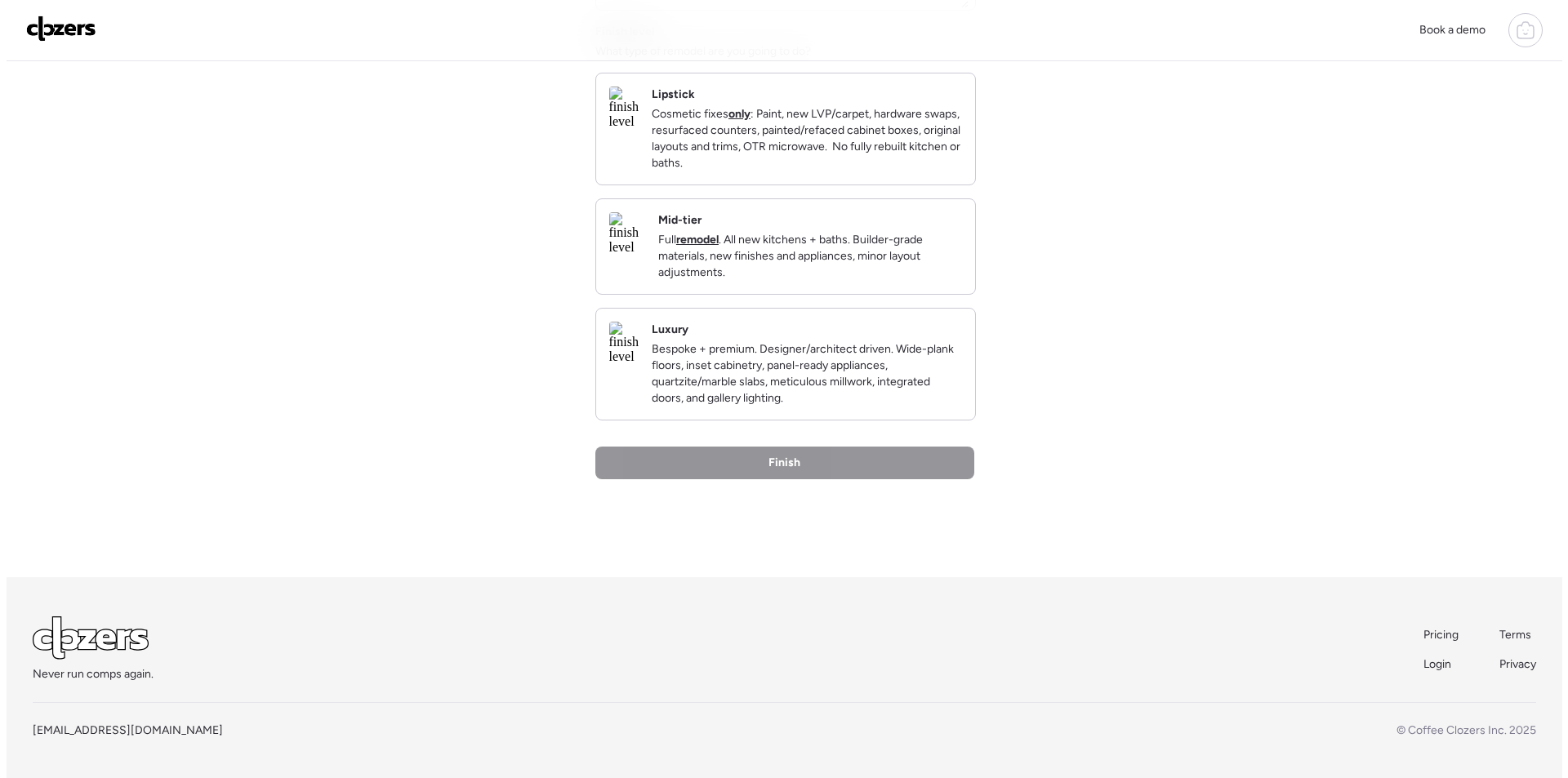
scroll to position [0, 0]
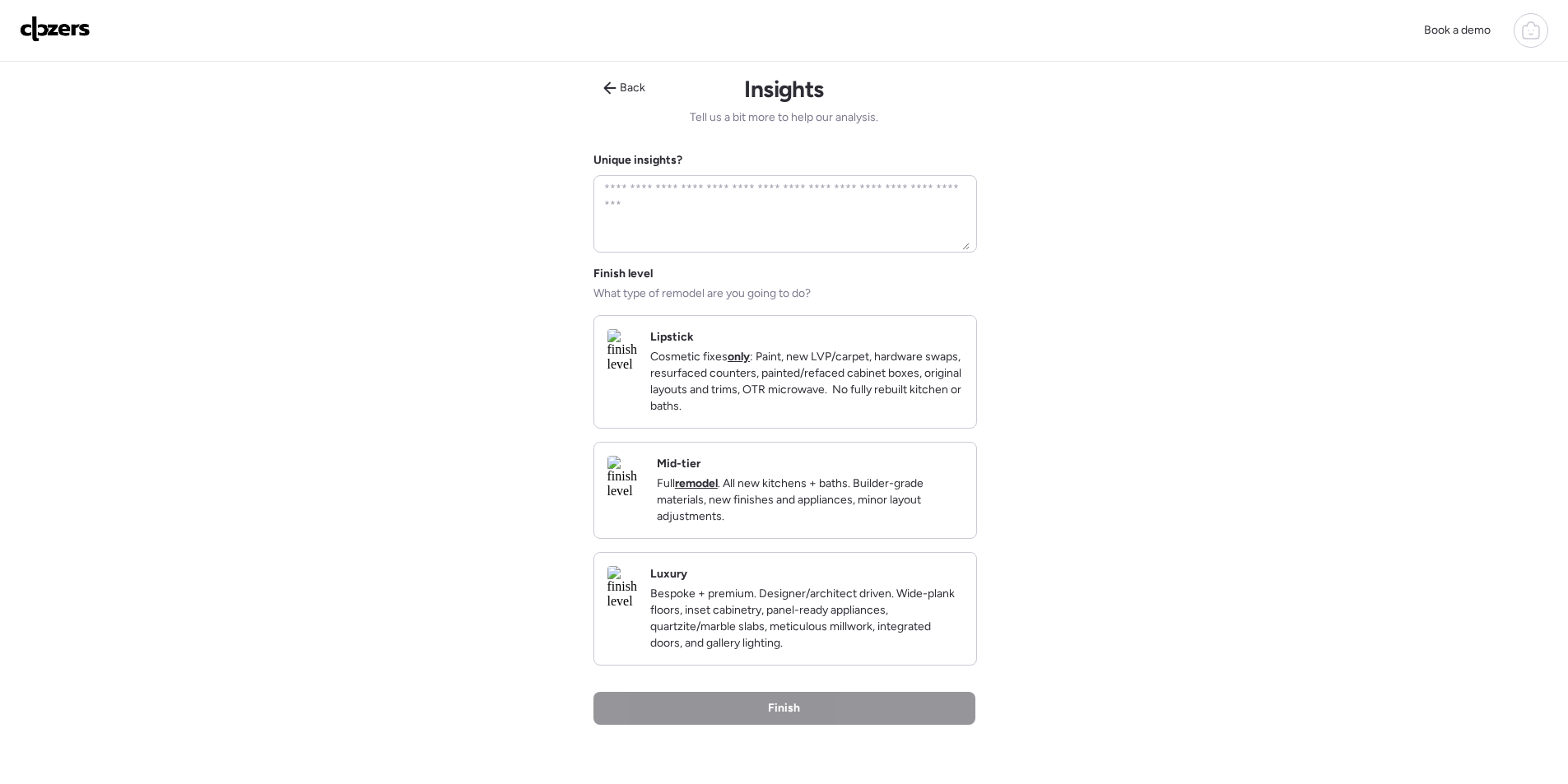
click at [823, 525] on p "Full remodel . All new kitchens + baths. Builder-grade materials, new finishes …" at bounding box center [809, 500] width 306 height 49
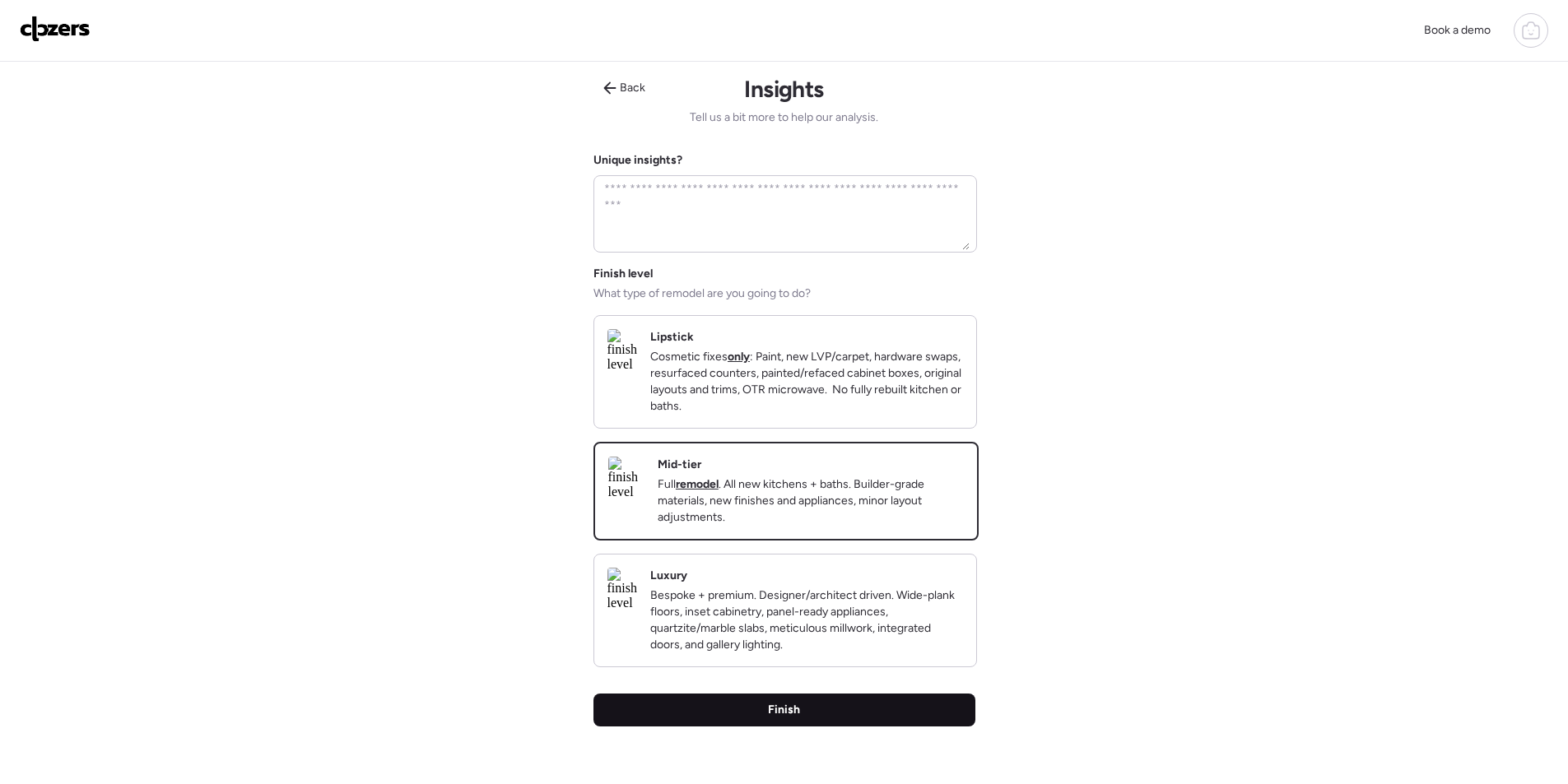
click at [812, 726] on div "Finish" at bounding box center [784, 710] width 382 height 33
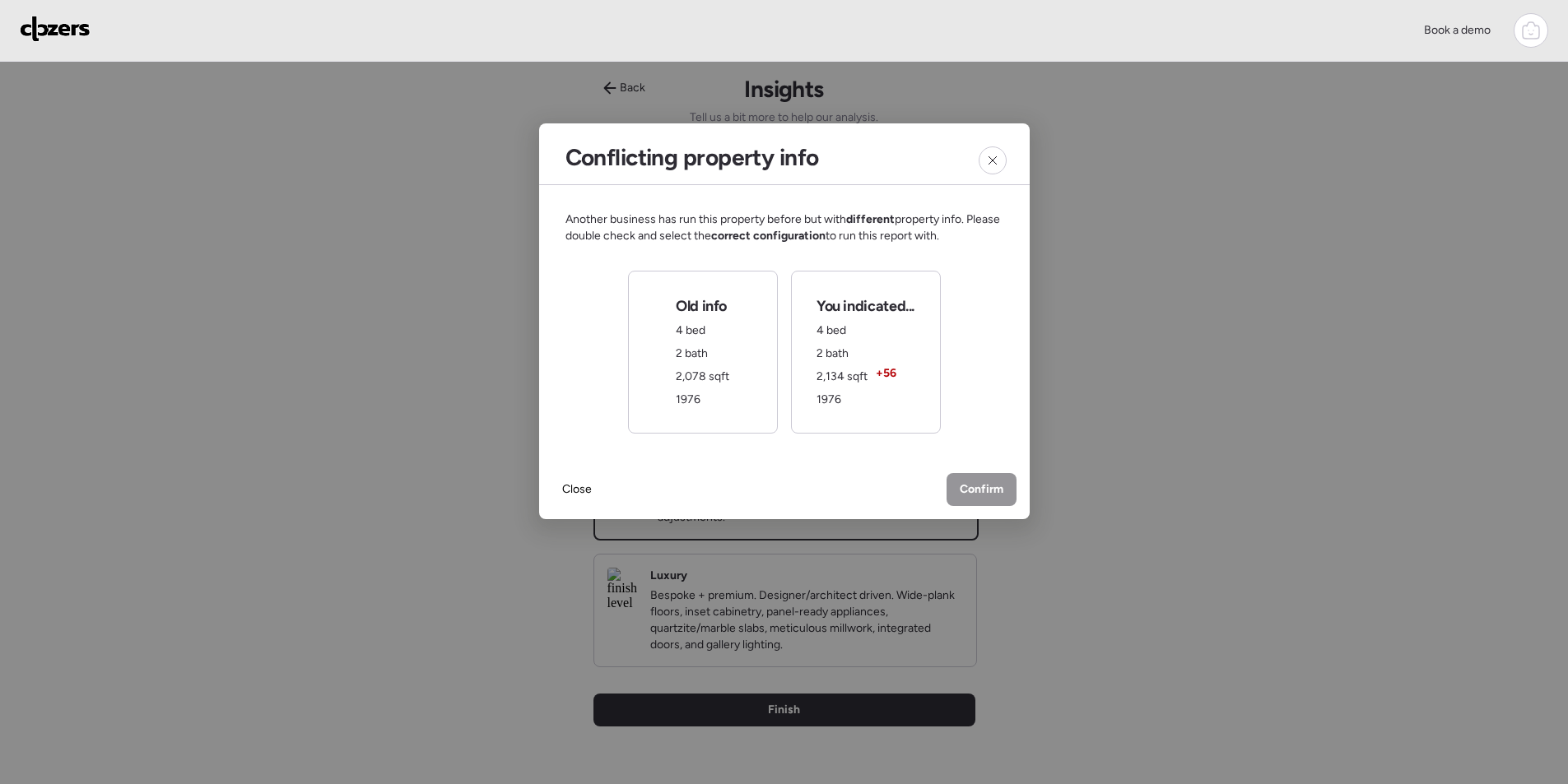
click at [849, 400] on div "You indicated... 4 bed 2 bath 2,134 sqft + 56 1976" at bounding box center [865, 352] width 98 height 112
click at [976, 485] on span "Confirm" at bounding box center [982, 491] width 43 height 17
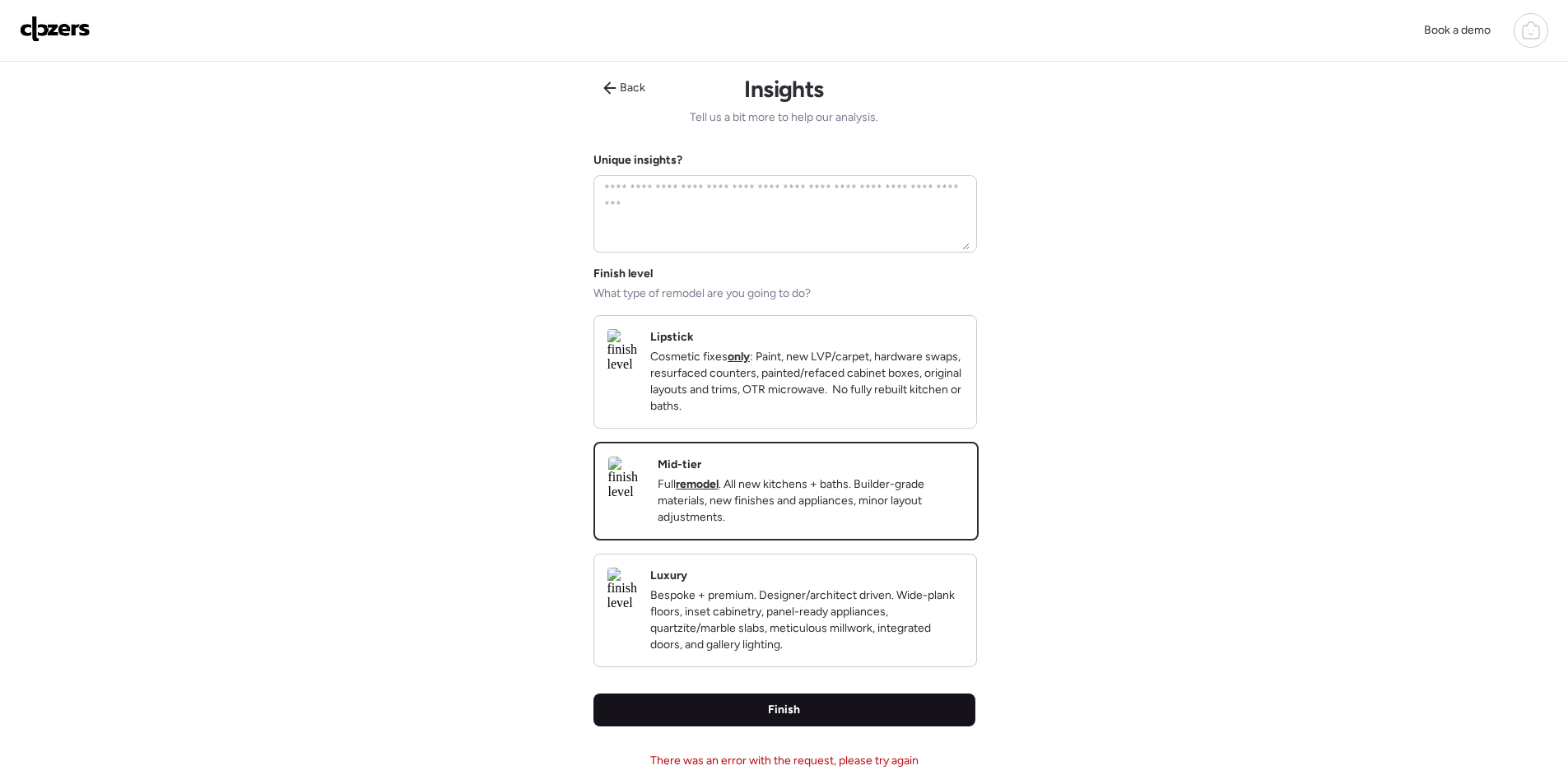
click at [742, 726] on div "Finish" at bounding box center [784, 710] width 382 height 33
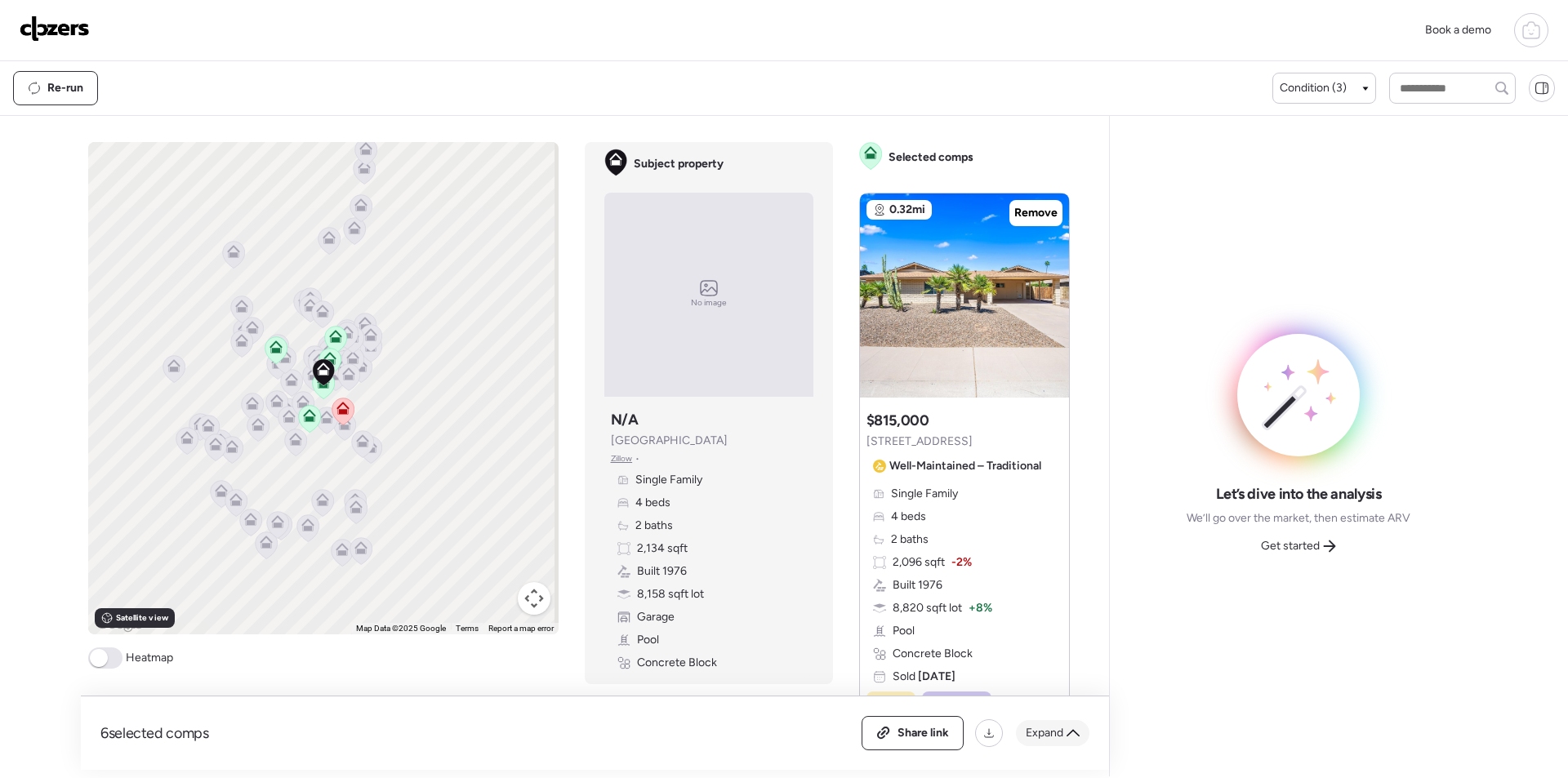
click at [1064, 731] on div "Expand" at bounding box center [1053, 733] width 74 height 26
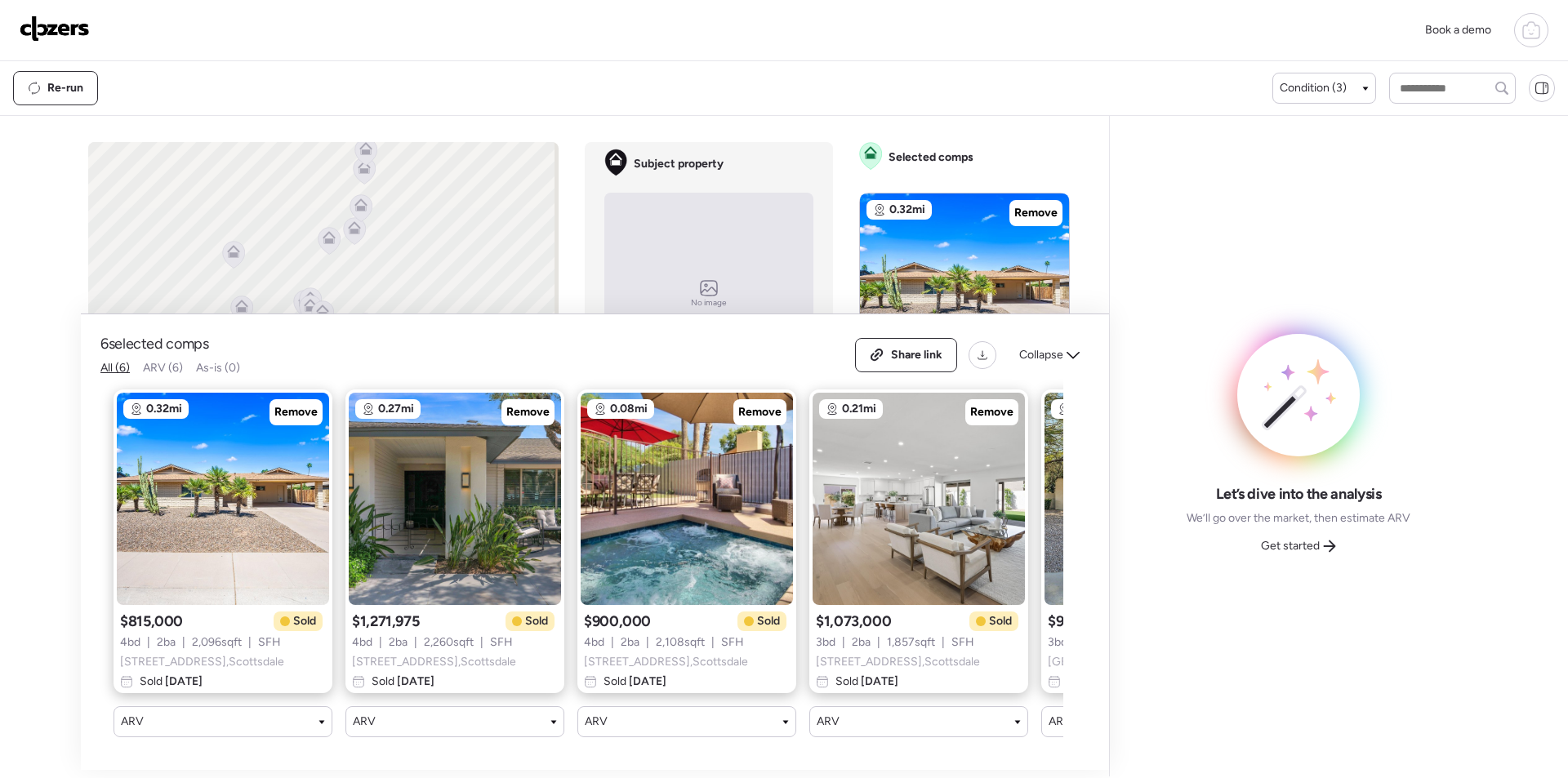
click at [1047, 347] on span "Collapse" at bounding box center [1041, 355] width 44 height 17
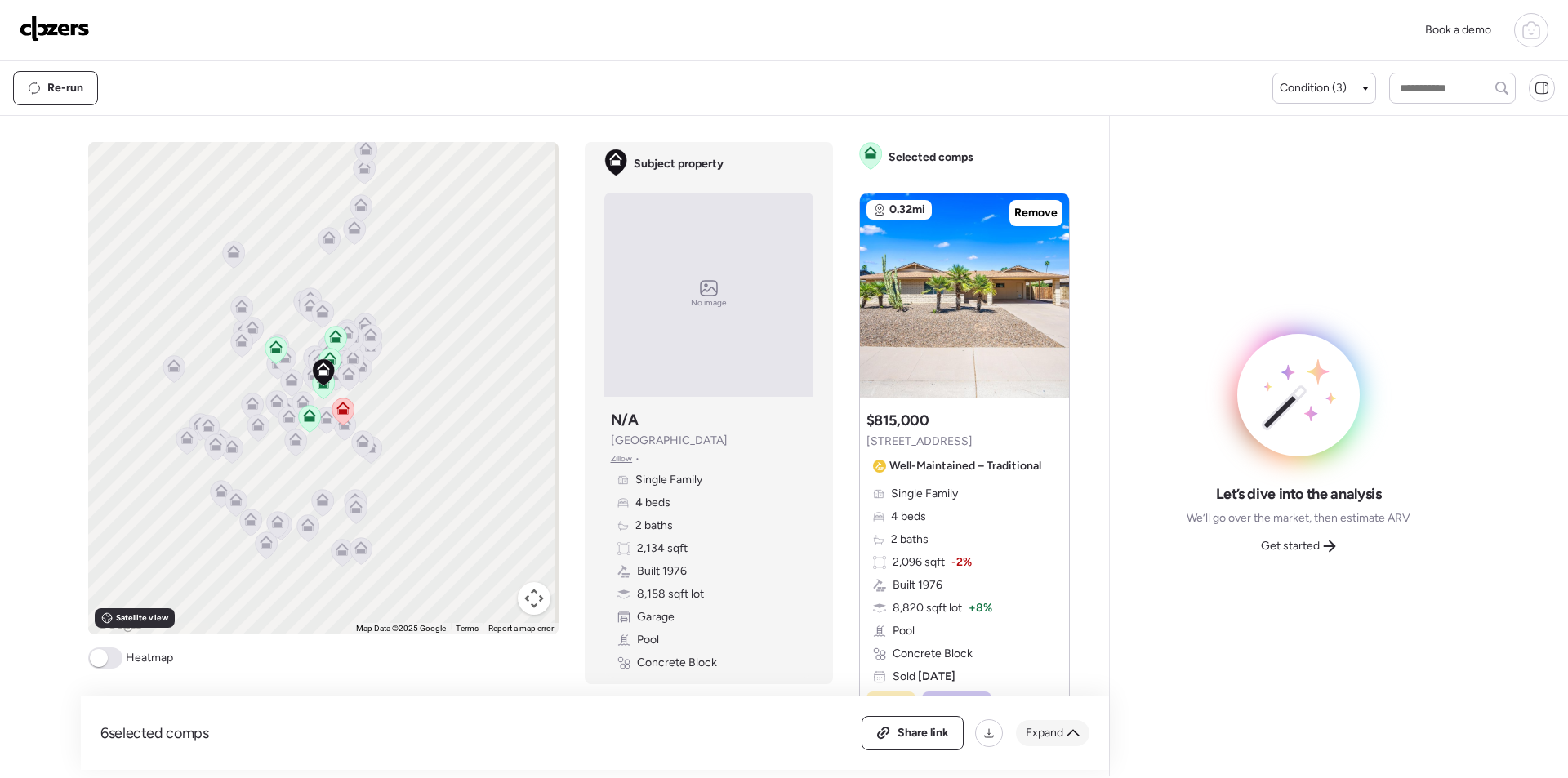
click at [1056, 727] on span "Expand" at bounding box center [1043, 733] width 37 height 17
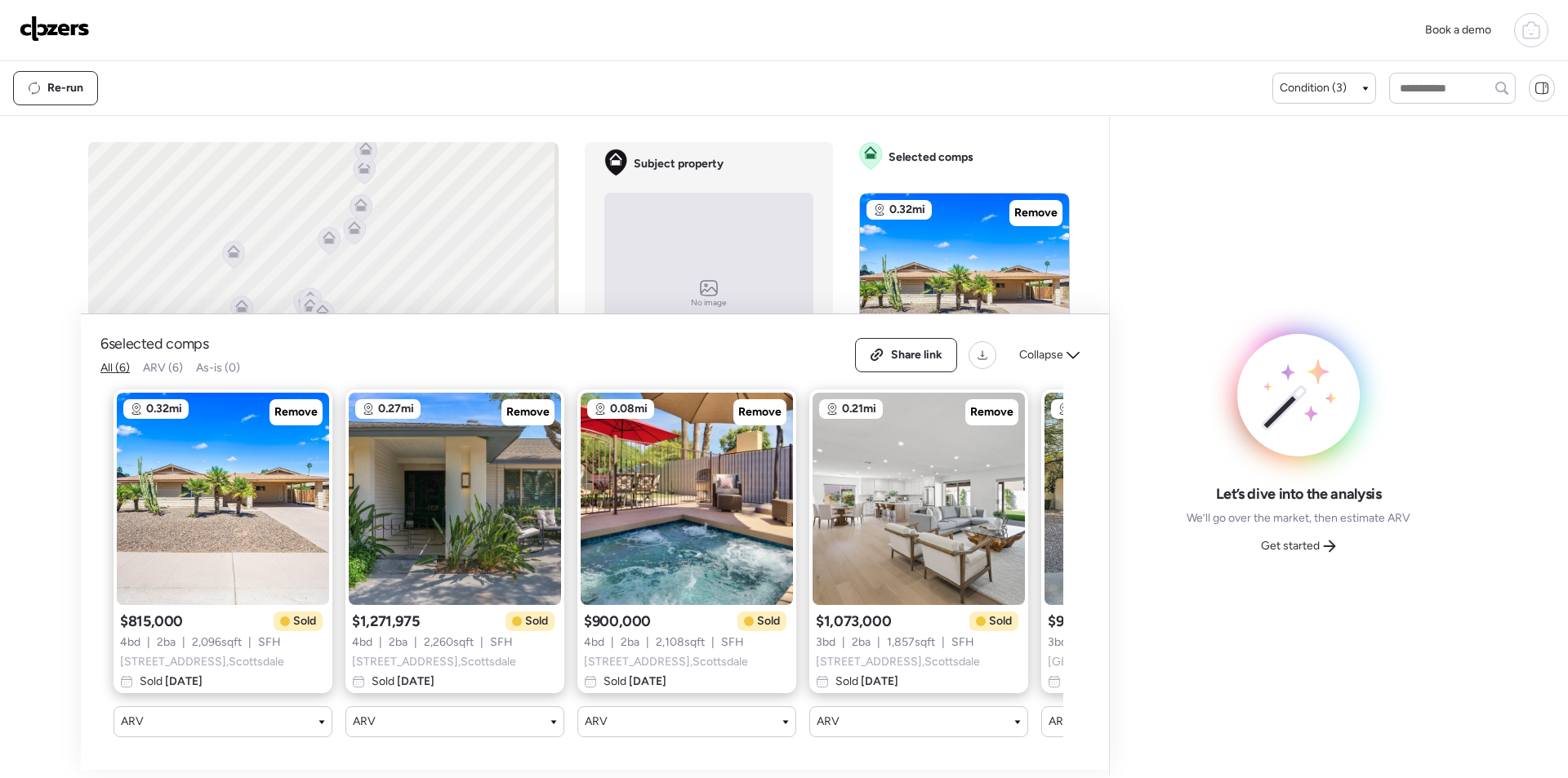
click at [1063, 348] on div "Collapse" at bounding box center [1049, 355] width 80 height 26
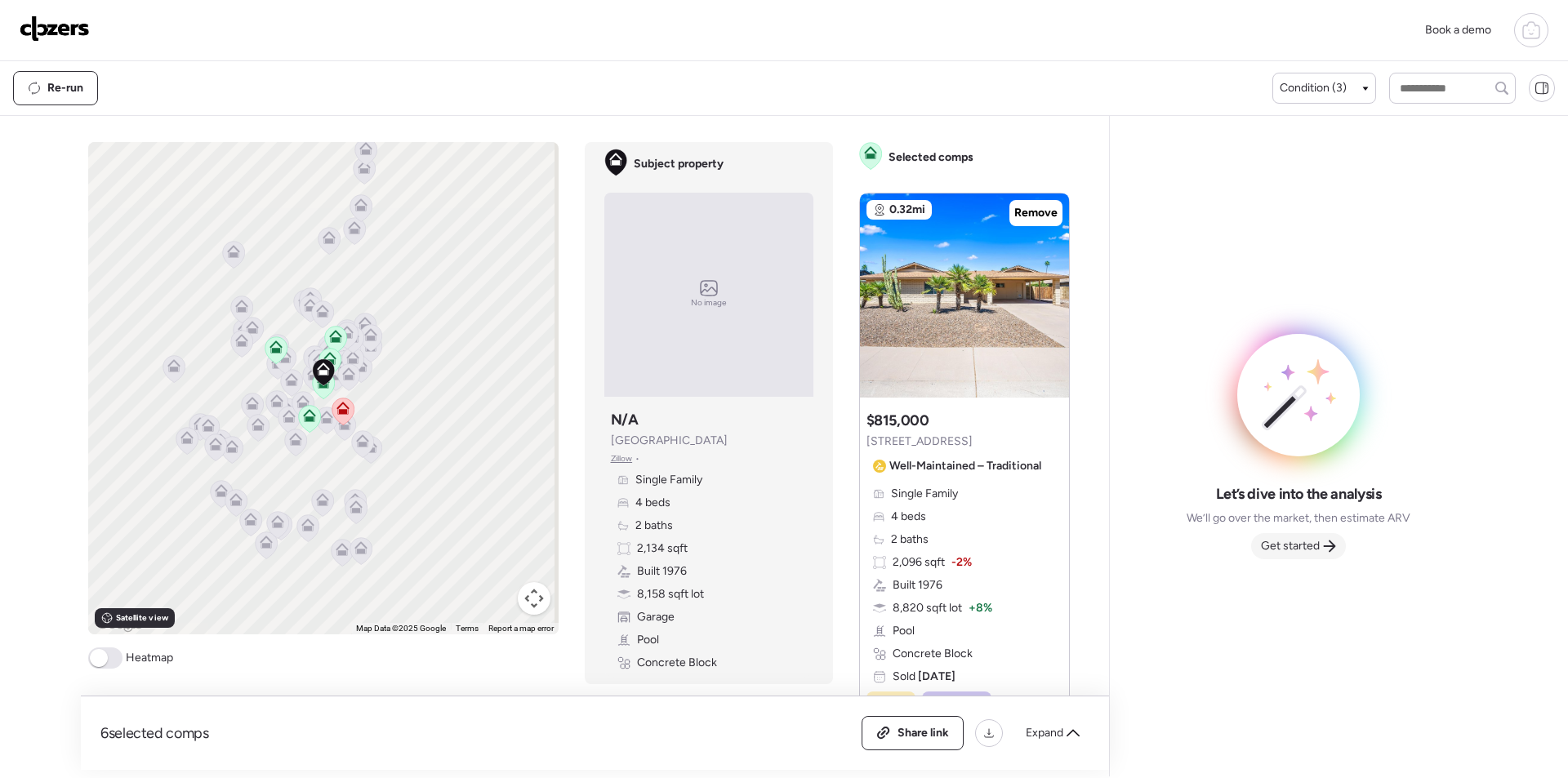
click at [1322, 540] on div "Get started" at bounding box center [1298, 546] width 94 height 26
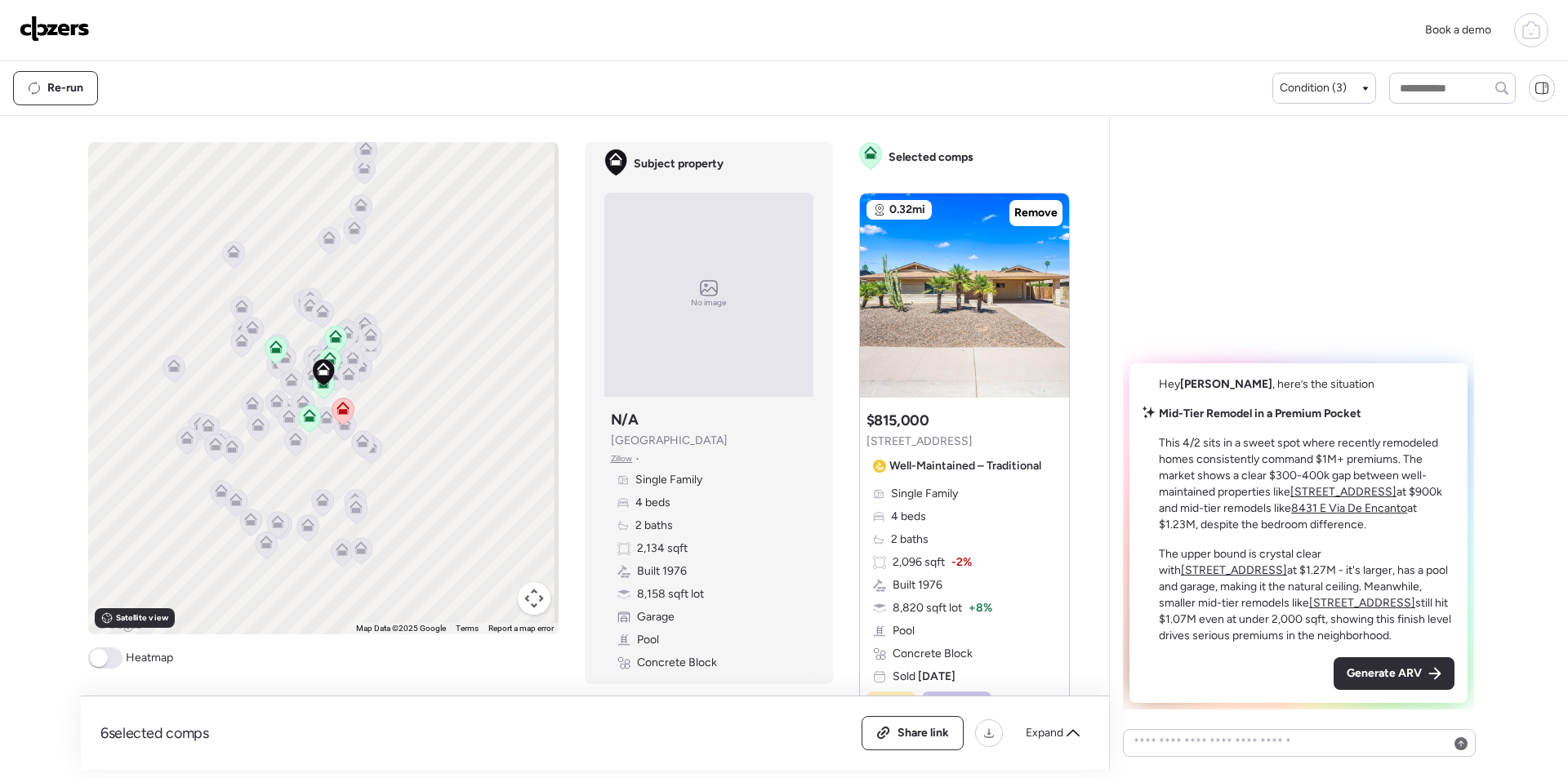
click at [1419, 670] on span "Generate ARV" at bounding box center [1383, 674] width 75 height 17
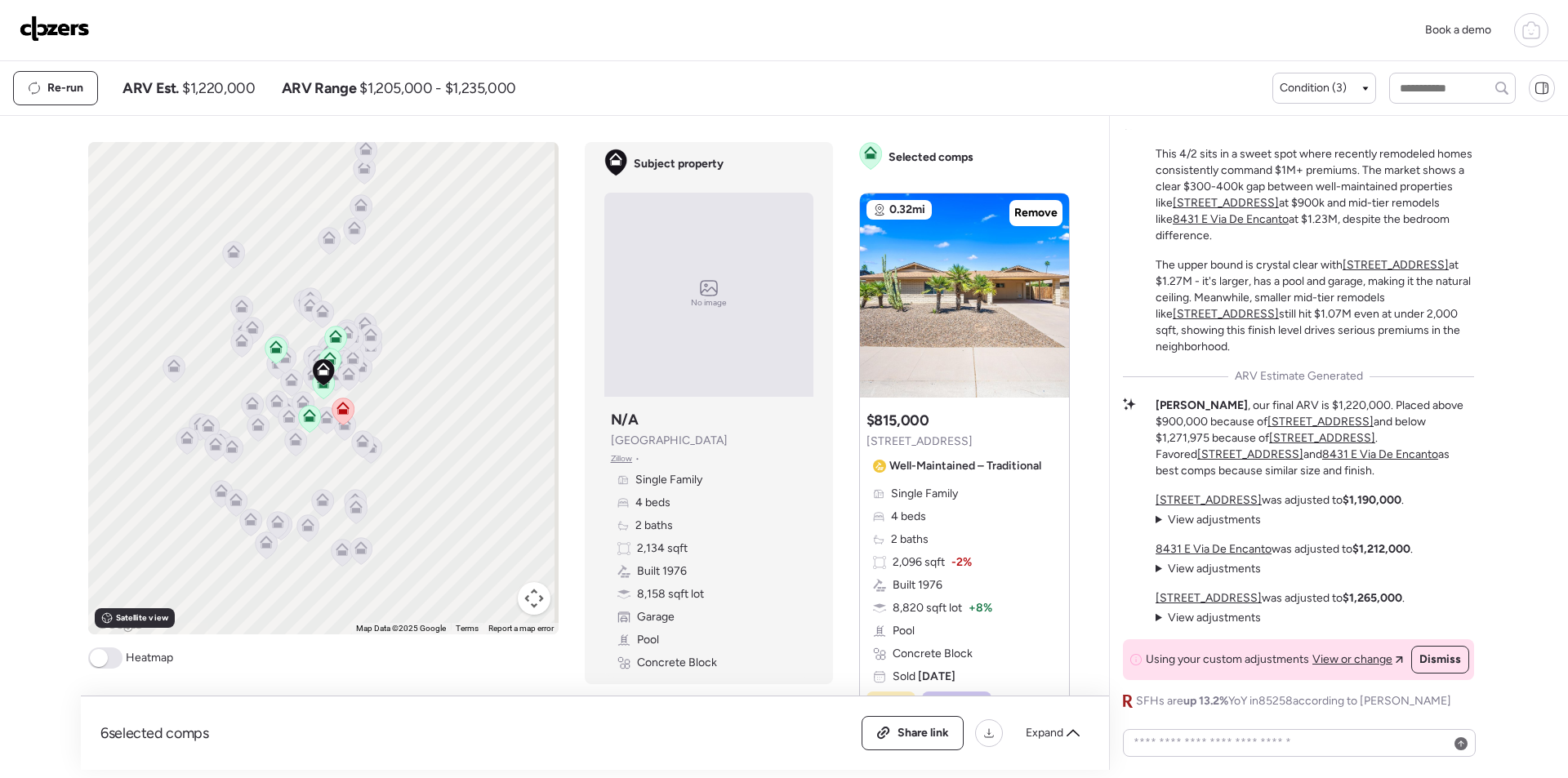
click at [225, 100] on div "Re-run ARV Est. $1,220,000 ARV Range $1,205,000 - $1,235,000" at bounding box center [643, 88] width 1259 height 34
copy span "1,220,000"
click at [888, 737] on icon at bounding box center [884, 733] width 15 height 13
click at [46, 31] on img at bounding box center [55, 29] width 70 height 26
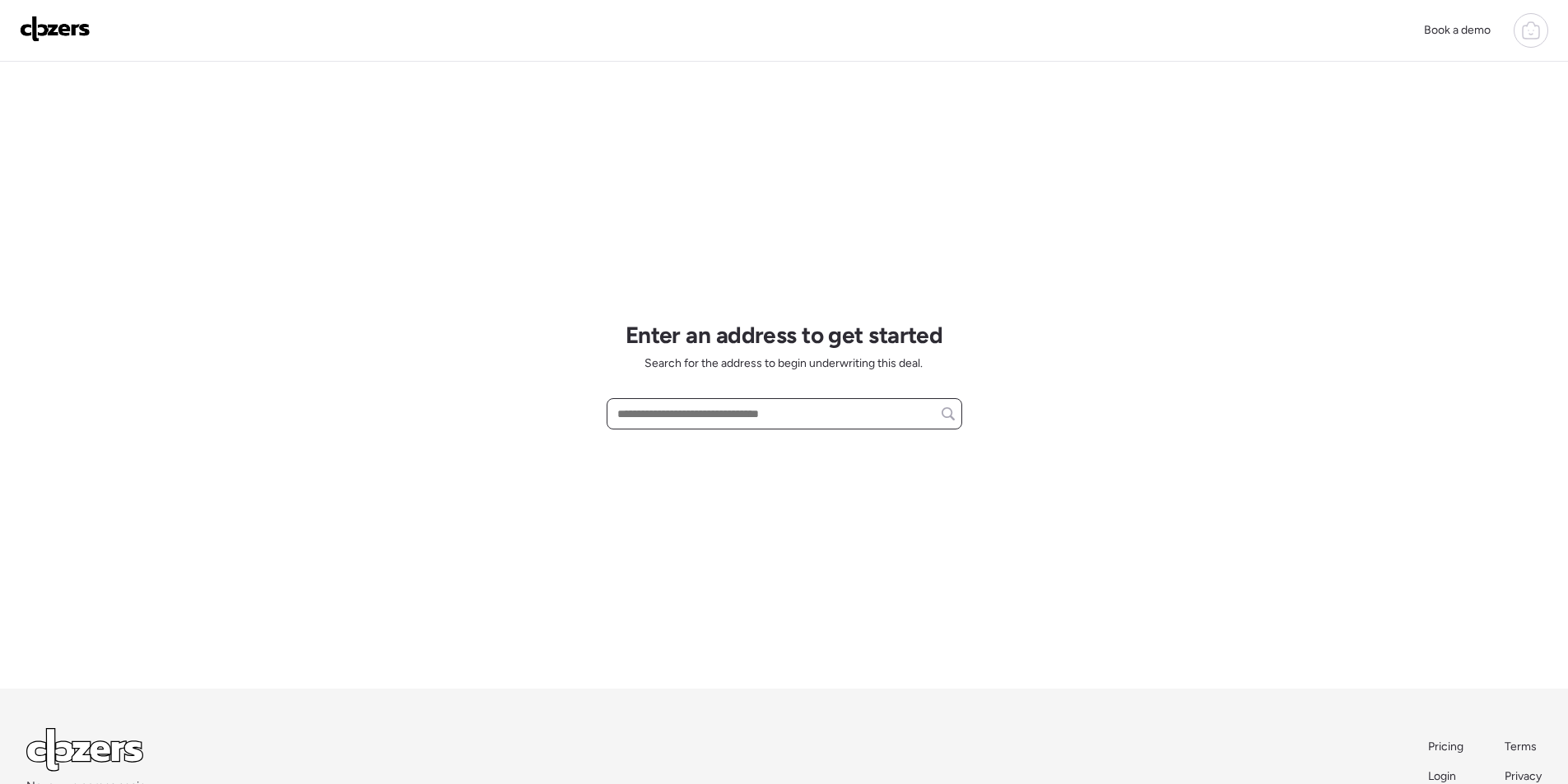
click at [734, 405] on input "text" at bounding box center [784, 415] width 341 height 23
paste input "**********"
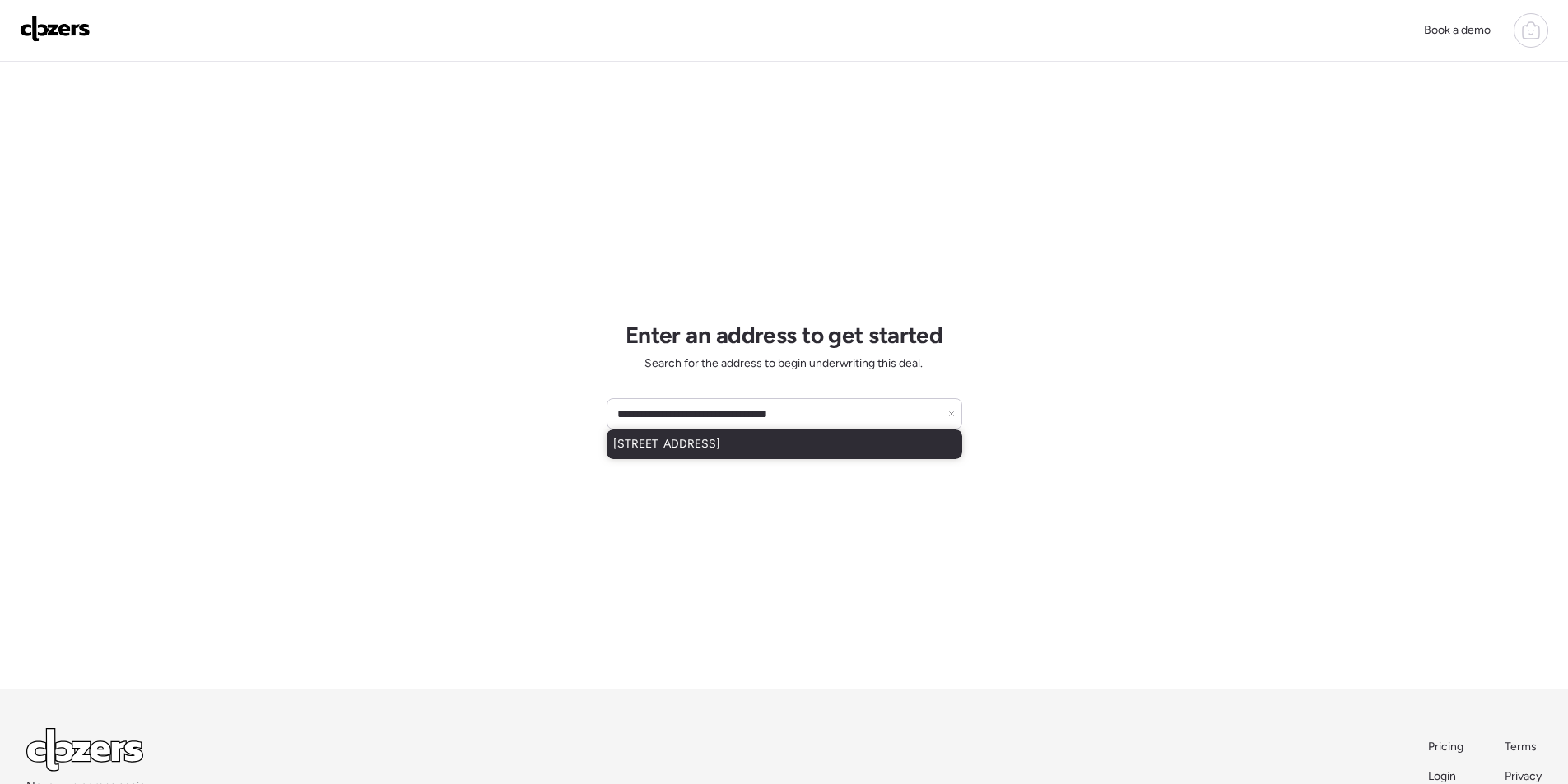
click at [720, 445] on span "3419 E Cholla St, Phoenix, AZ, 85028" at bounding box center [666, 445] width 107 height 17
type input "**********"
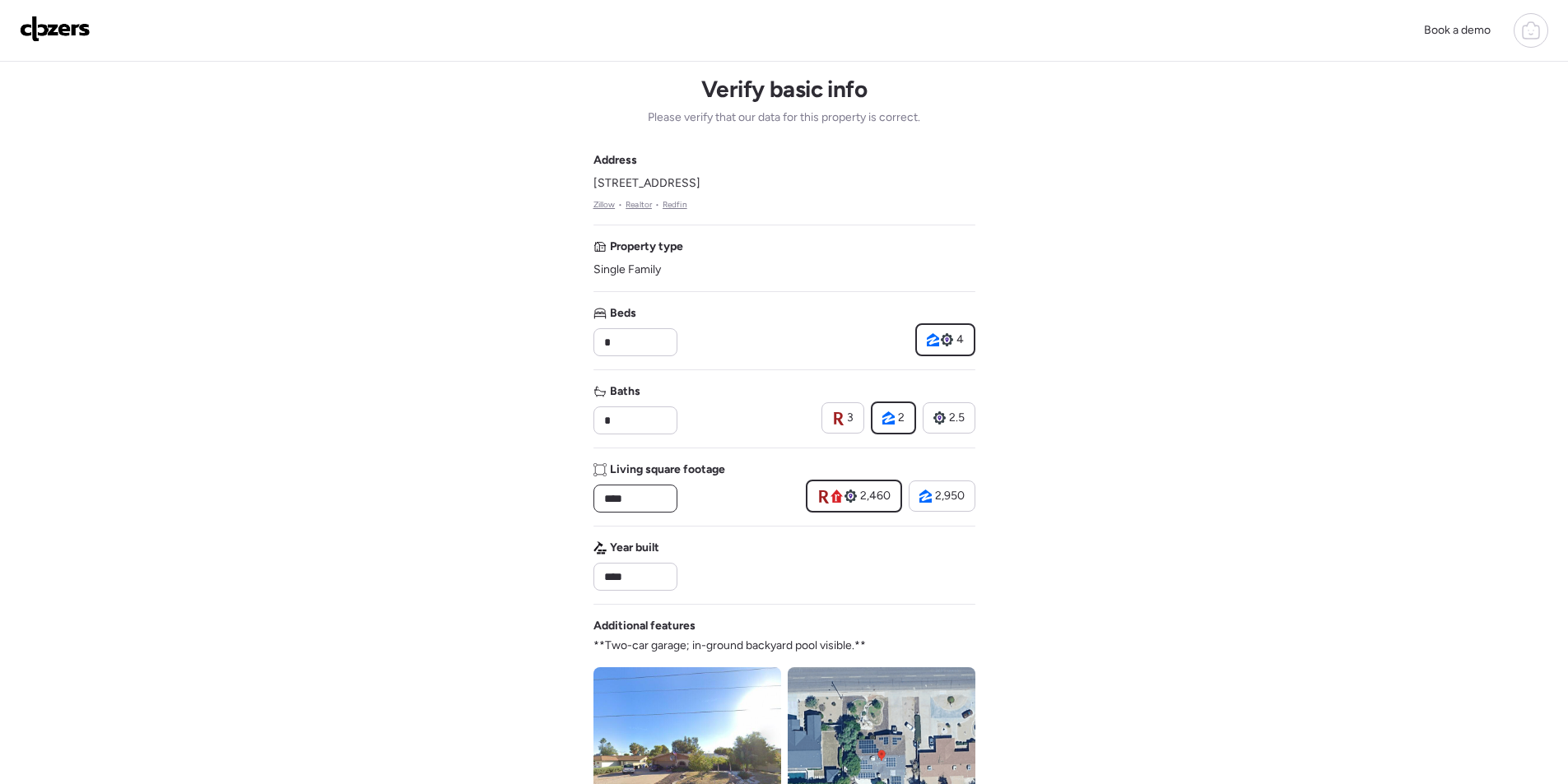
click at [639, 502] on input "****" at bounding box center [635, 499] width 69 height 23
drag, startPoint x: 611, startPoint y: 496, endPoint x: 652, endPoint y: 496, distance: 41.0
click at [652, 496] on input "****" at bounding box center [635, 499] width 69 height 23
type input "****"
click at [911, 576] on div "Year built ****" at bounding box center [784, 565] width 382 height 51
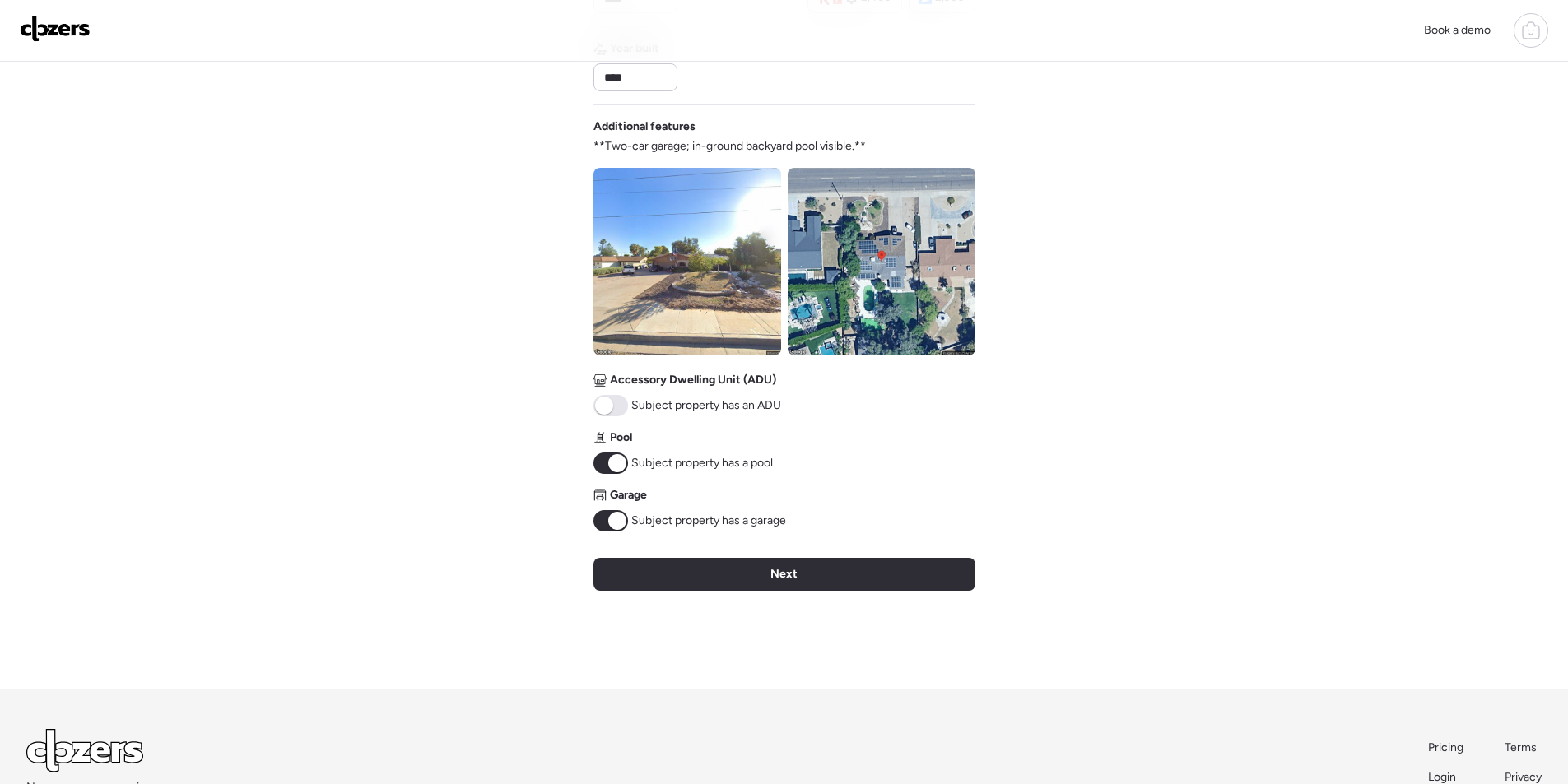
scroll to position [509, 0]
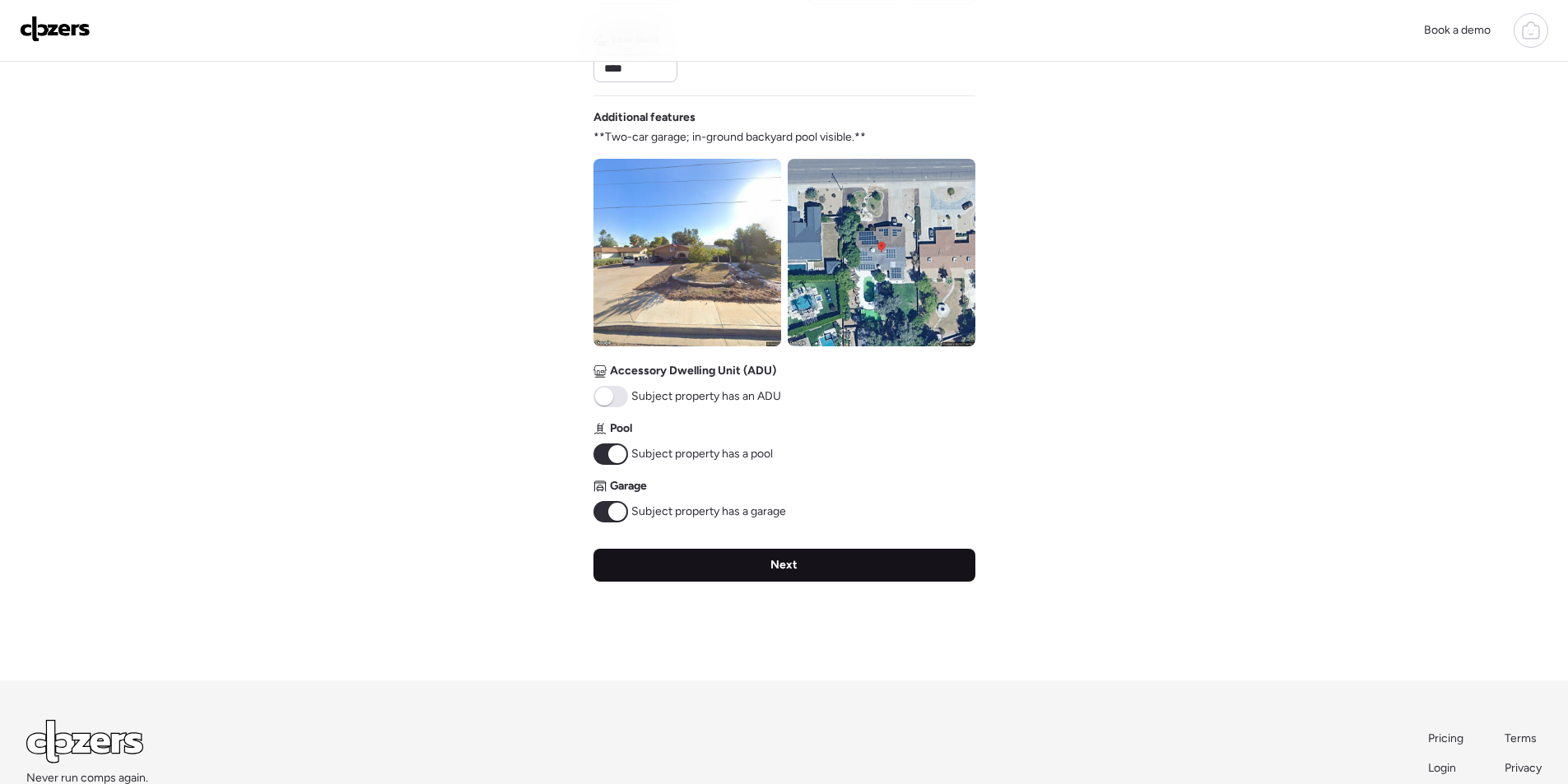
click at [741, 571] on div "Next" at bounding box center [784, 565] width 382 height 33
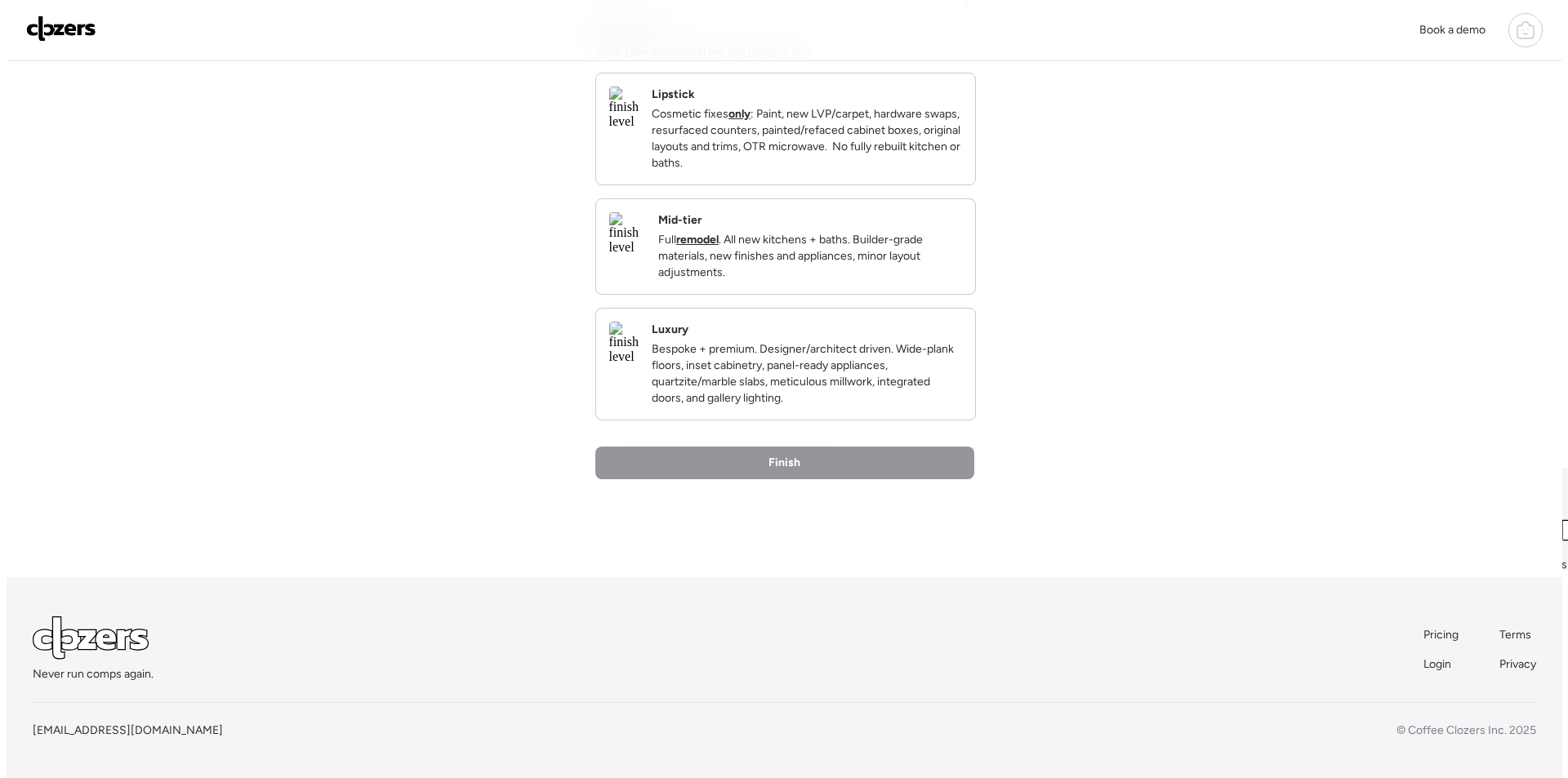
scroll to position [0, 0]
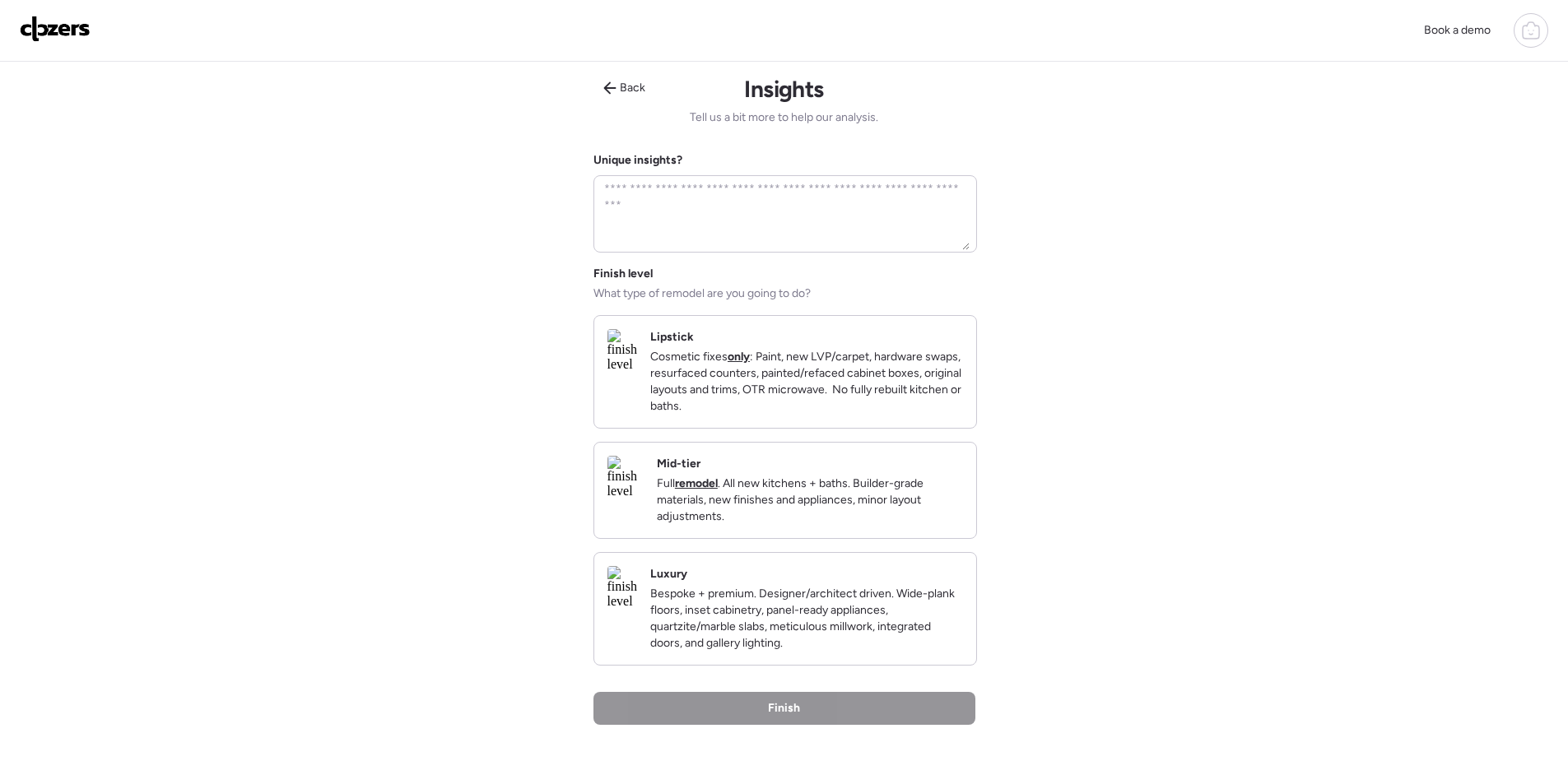
click at [899, 538] on div "Mid-tier Full remodel . All new kitchens + baths. Builder-grade materials, new …" at bounding box center [785, 490] width 382 height 95
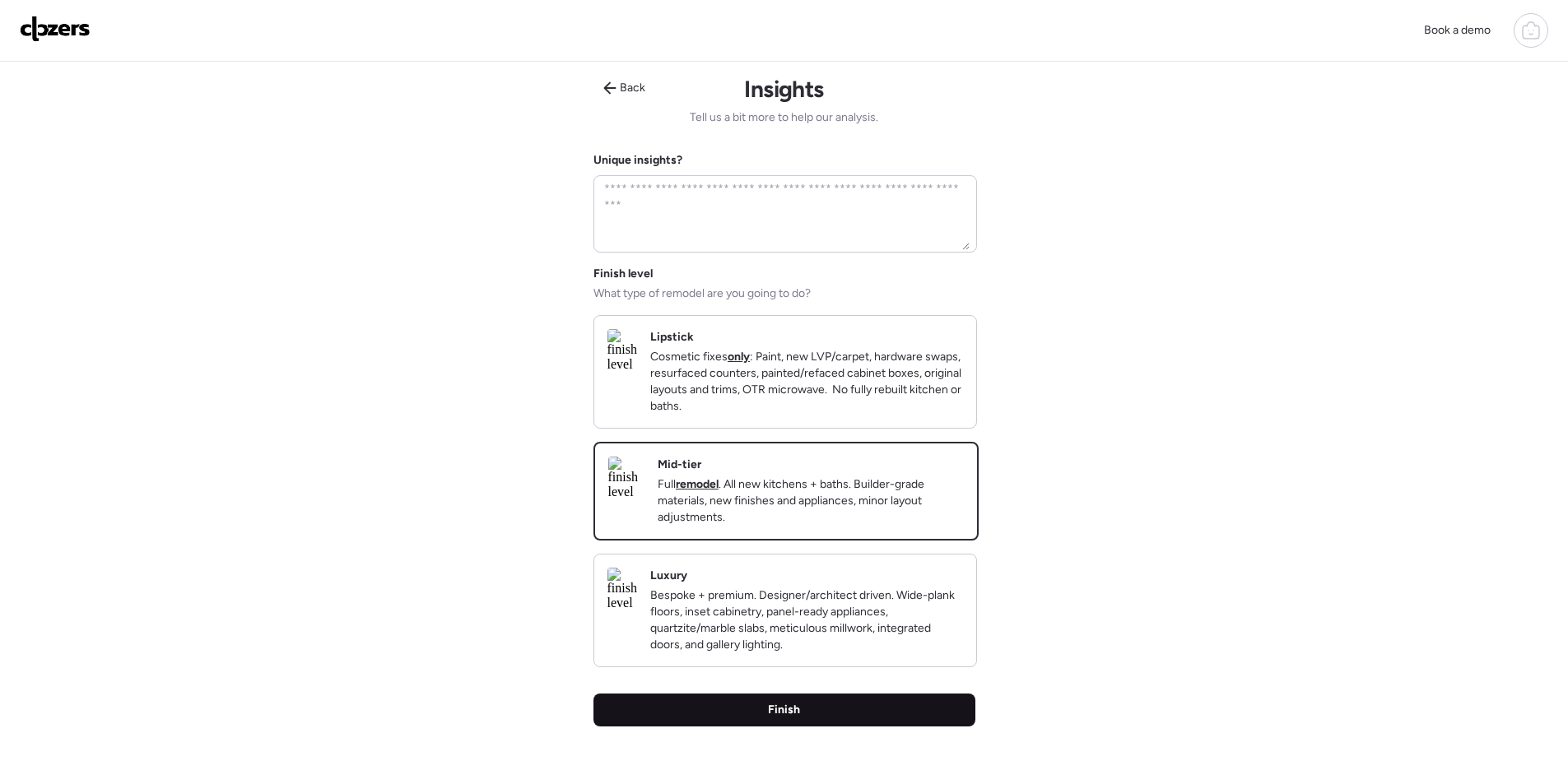
click at [842, 724] on div "Finish" at bounding box center [784, 710] width 382 height 33
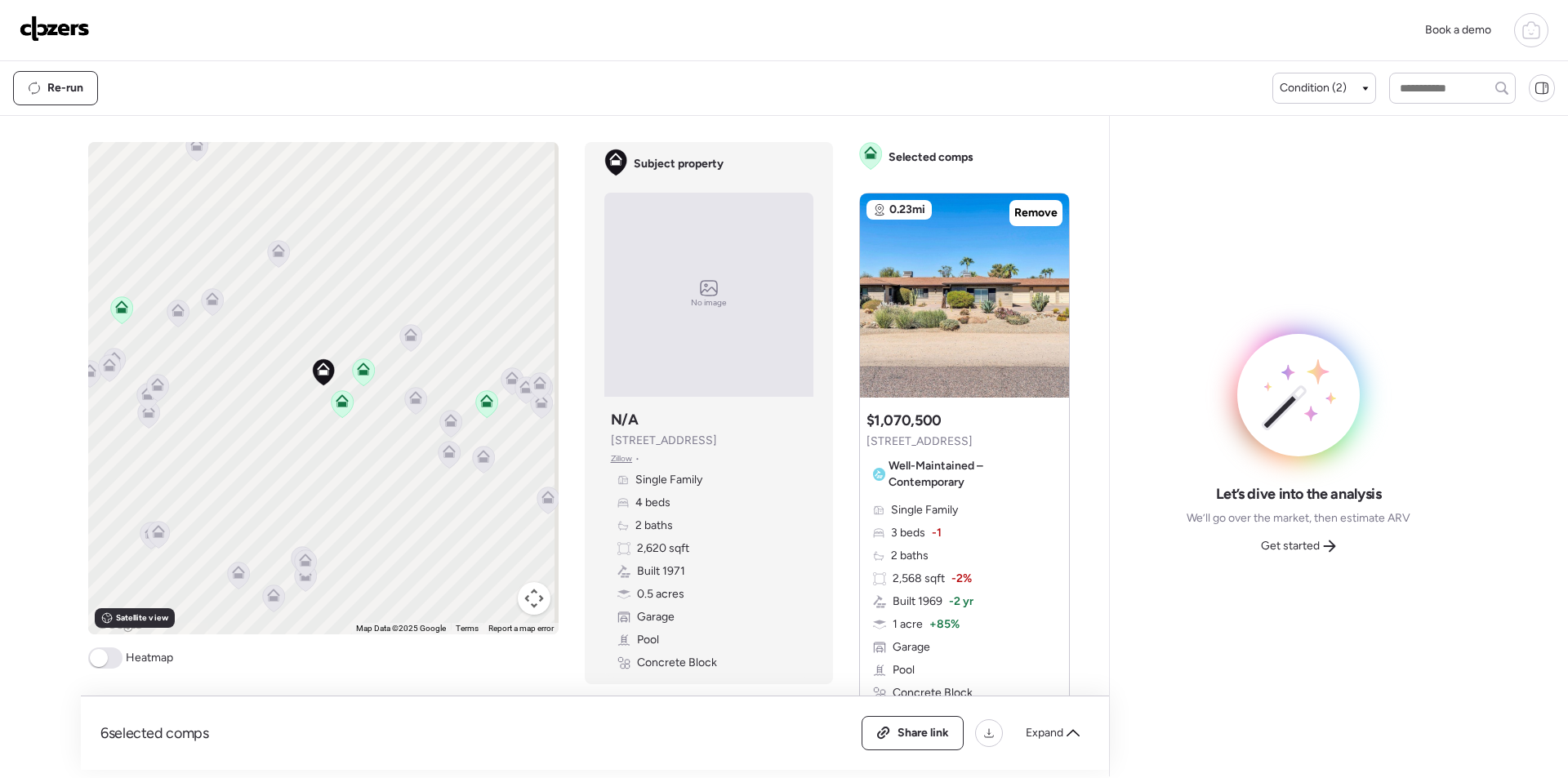
click at [410, 402] on icon at bounding box center [415, 401] width 11 height 5
click at [409, 393] on icon at bounding box center [415, 398] width 13 height 13
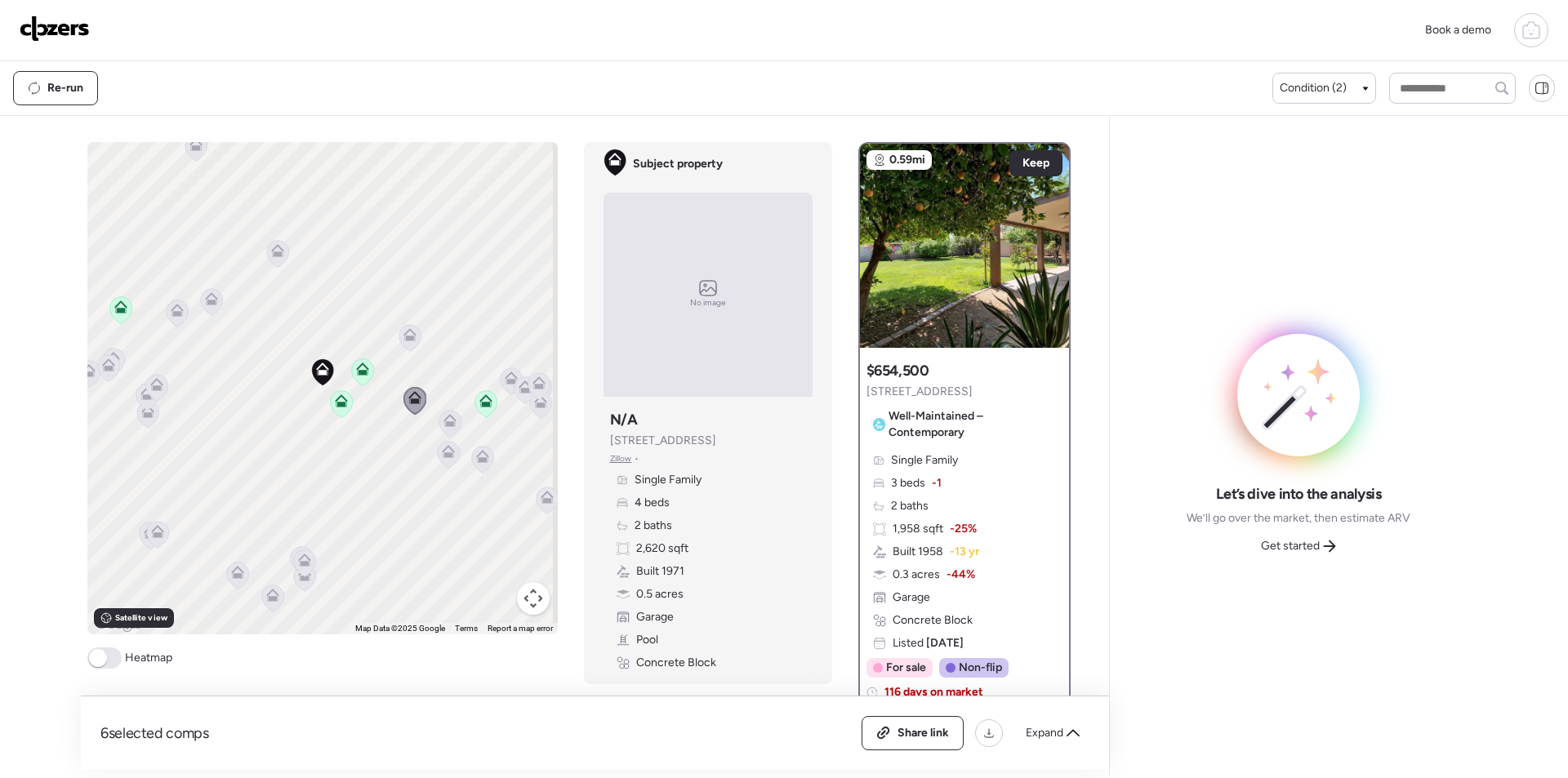
click at [403, 329] on icon at bounding box center [410, 335] width 13 height 13
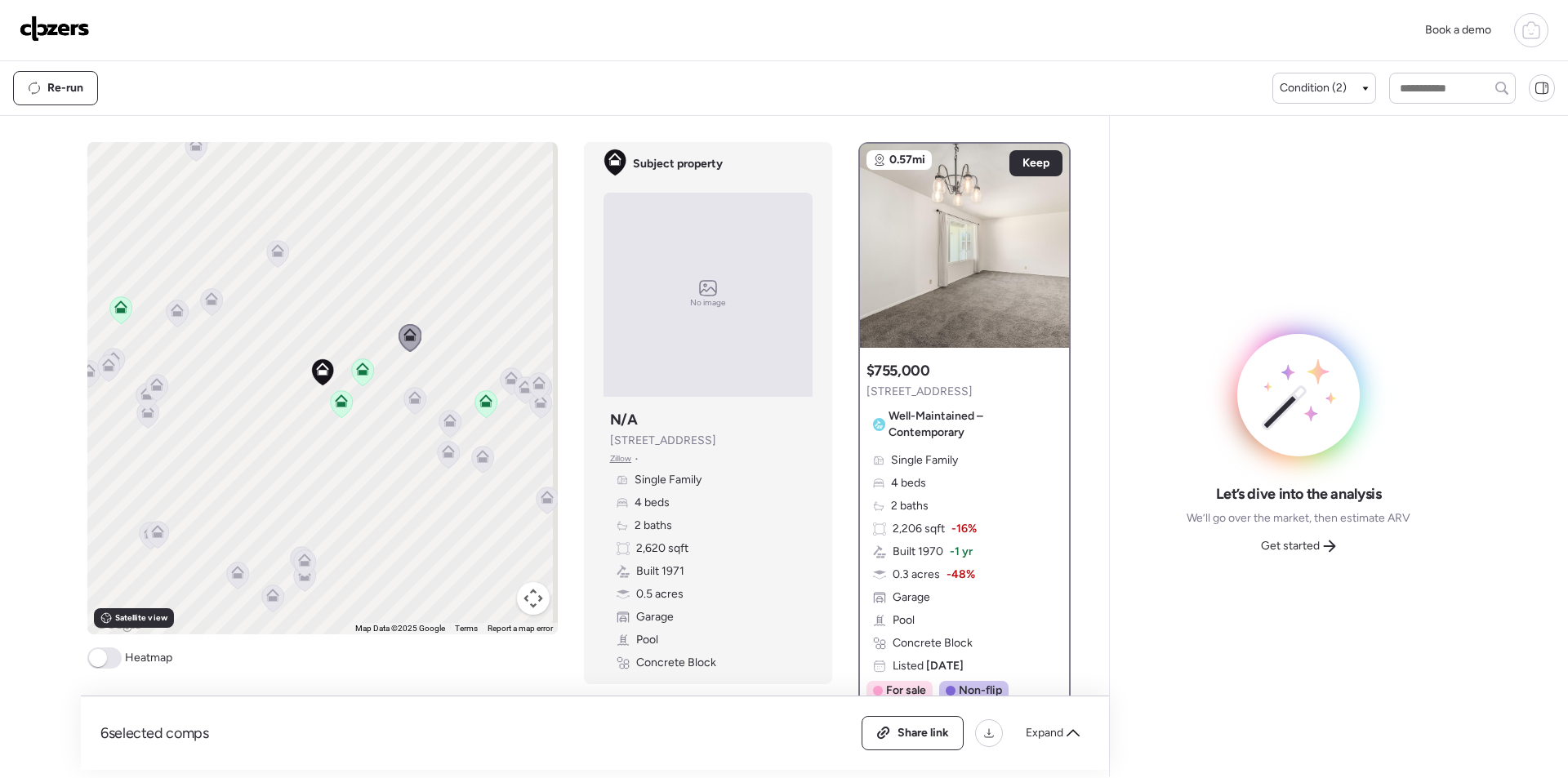
click at [444, 427] on icon at bounding box center [449, 423] width 22 height 27
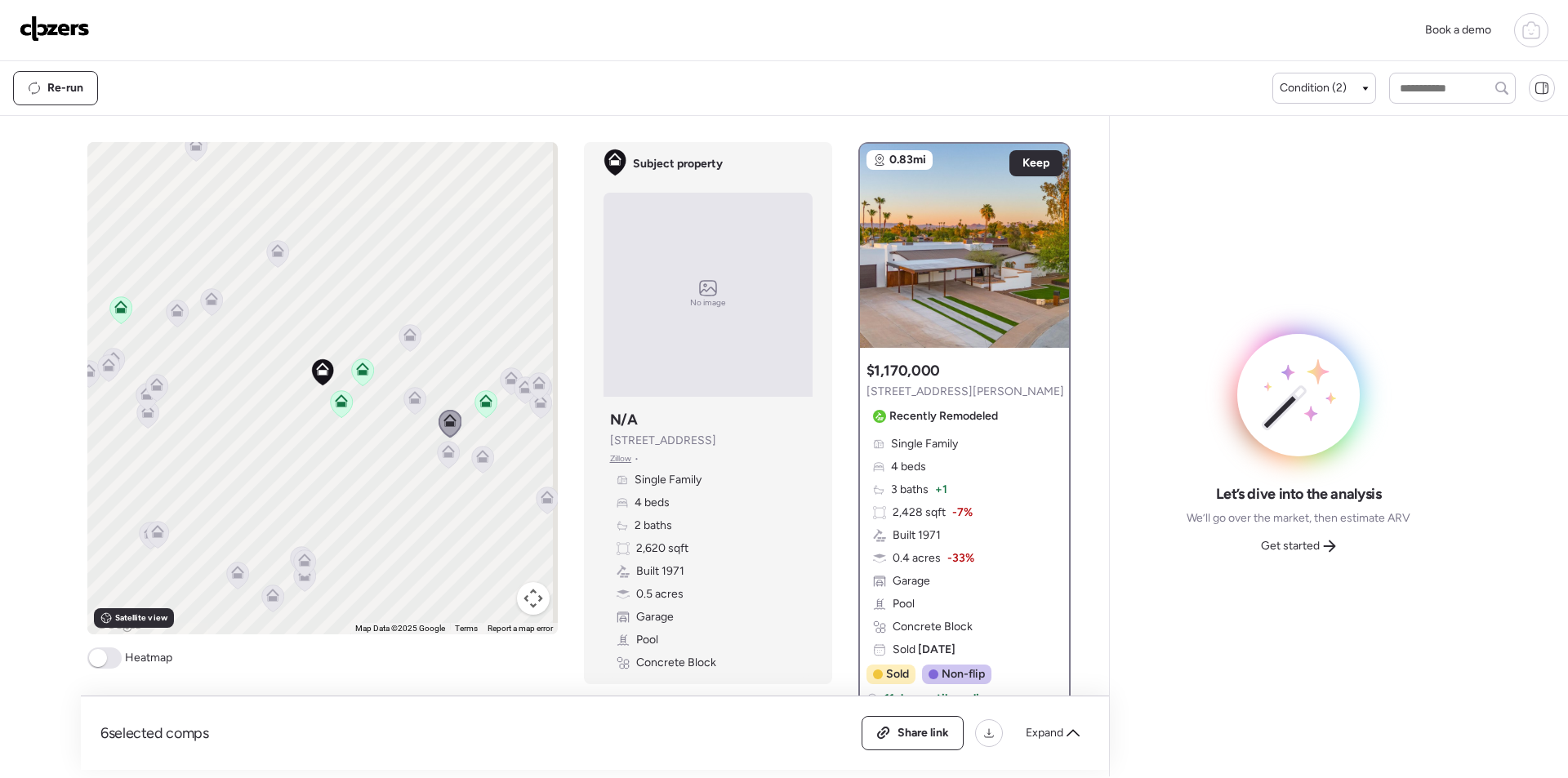
click at [444, 450] on icon at bounding box center [448, 452] width 13 height 13
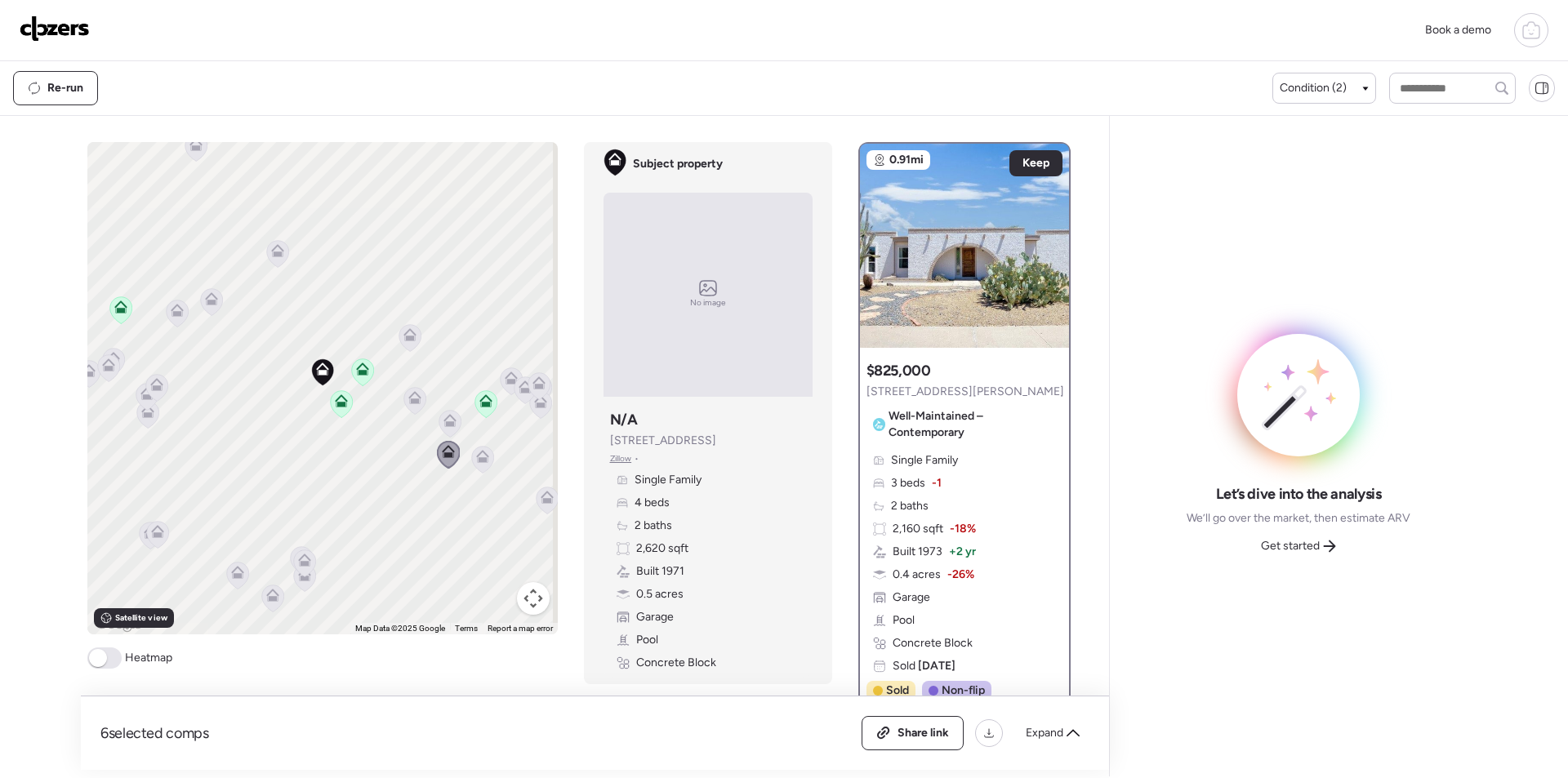
click at [476, 459] on icon at bounding box center [482, 457] width 13 height 13
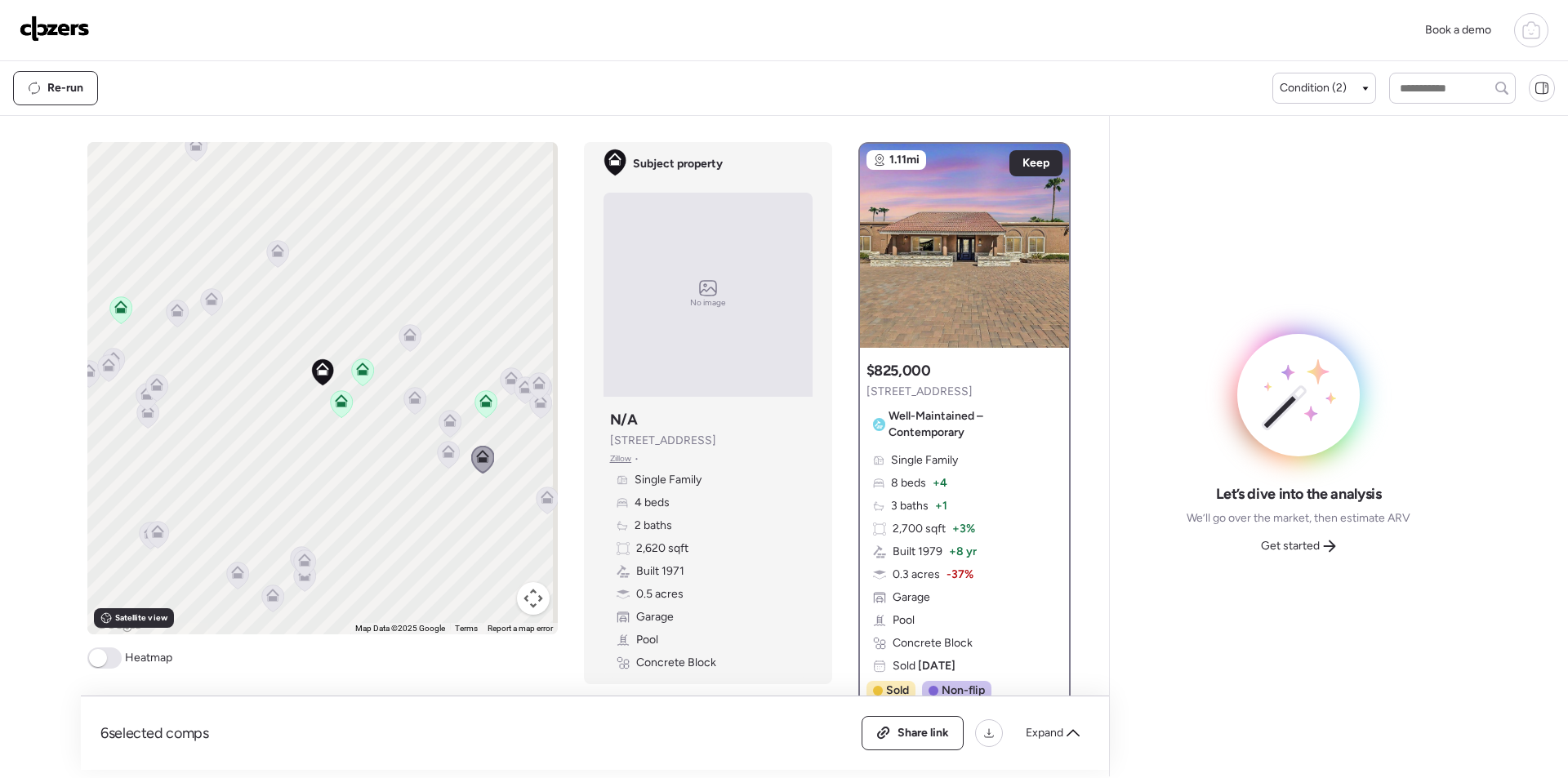
click at [539, 505] on icon at bounding box center [546, 500] width 22 height 27
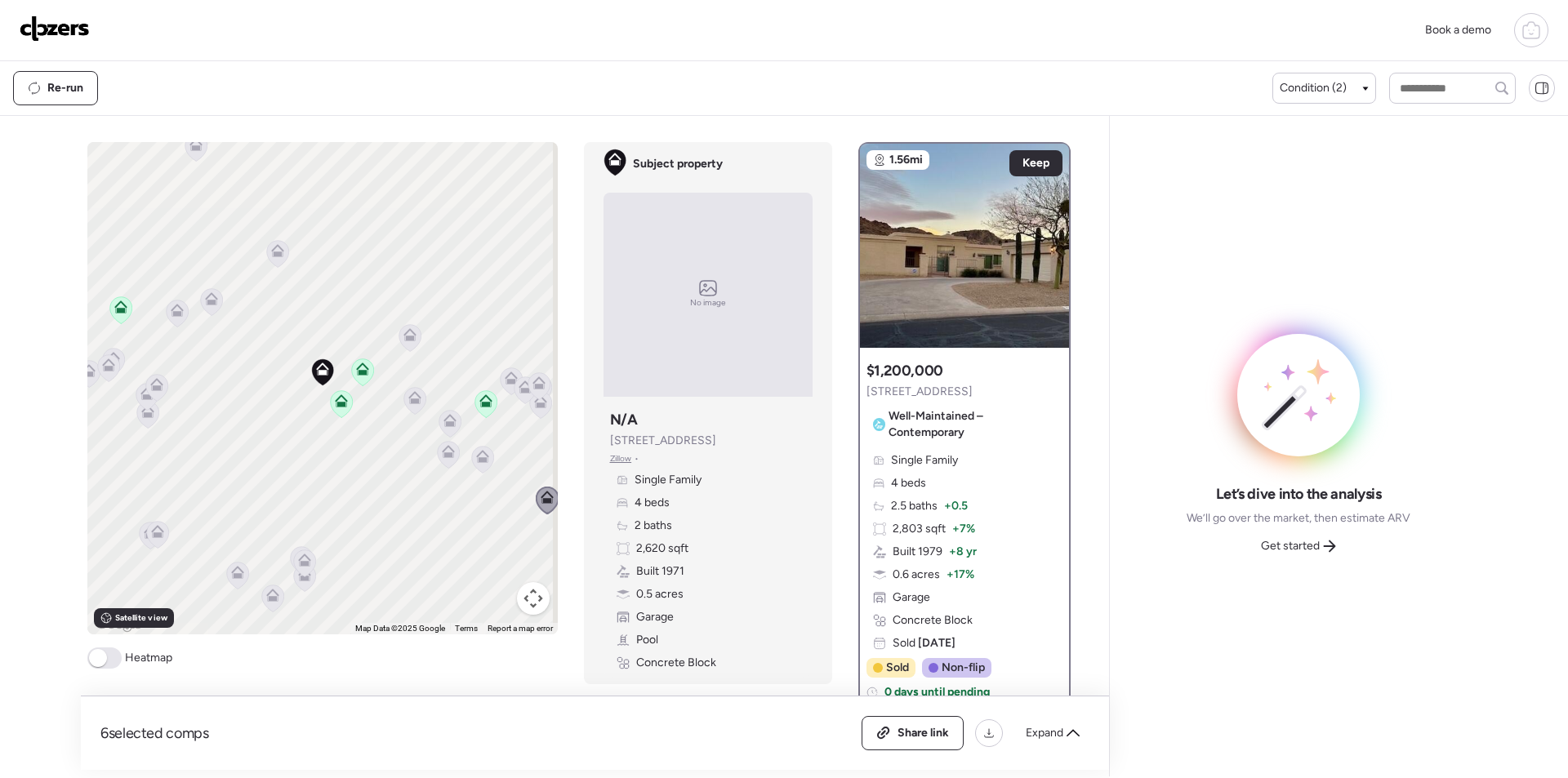
drag, startPoint x: 507, startPoint y: 470, endPoint x: 435, endPoint y: 488, distance: 74.2
click at [435, 488] on div "To activate drag with keyboard, press Alt + Enter. Once in keyboard drag state,…" at bounding box center [323, 388] width 470 height 492
click at [1048, 733] on span "Expand" at bounding box center [1043, 733] width 37 height 17
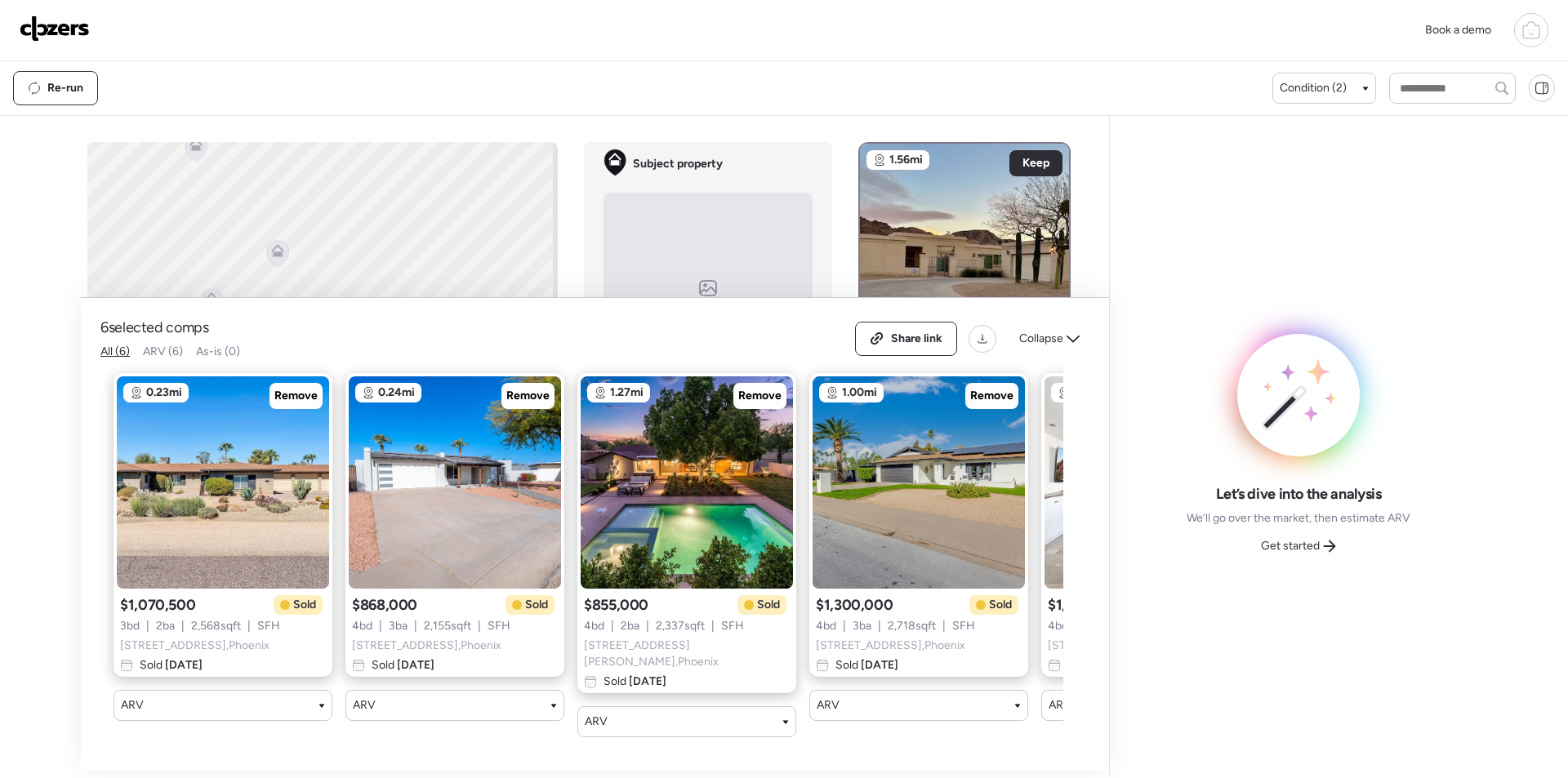
drag, startPoint x: 1049, startPoint y: 341, endPoint x: 1153, endPoint y: 378, distance: 110.4
click at [1052, 341] on span "Collapse" at bounding box center [1041, 339] width 44 height 17
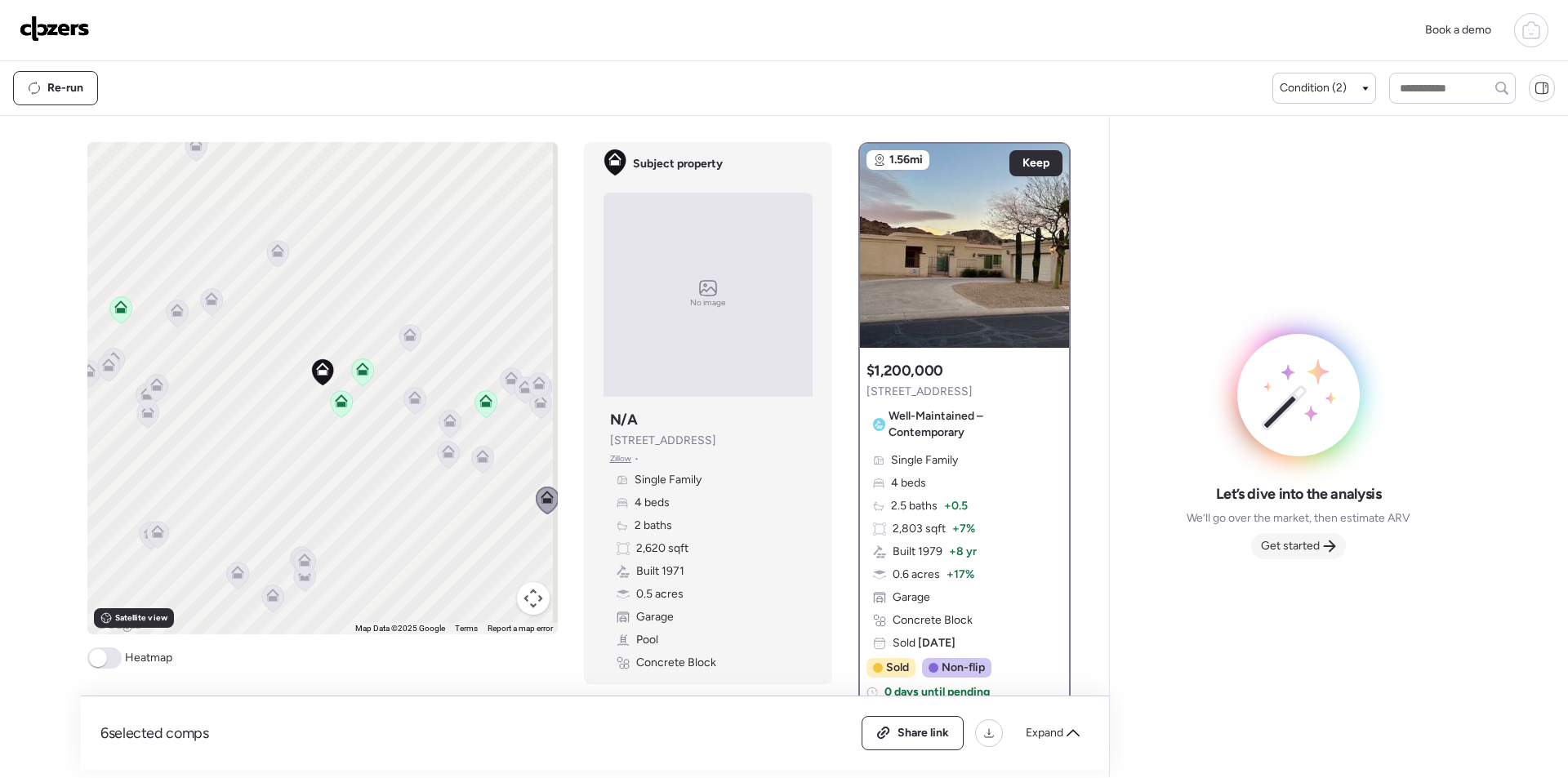
drag, startPoint x: 1317, startPoint y: 539, endPoint x: 1342, endPoint y: 548, distance: 26.6
click at [1317, 540] on span "Get started" at bounding box center [1290, 546] width 59 height 17
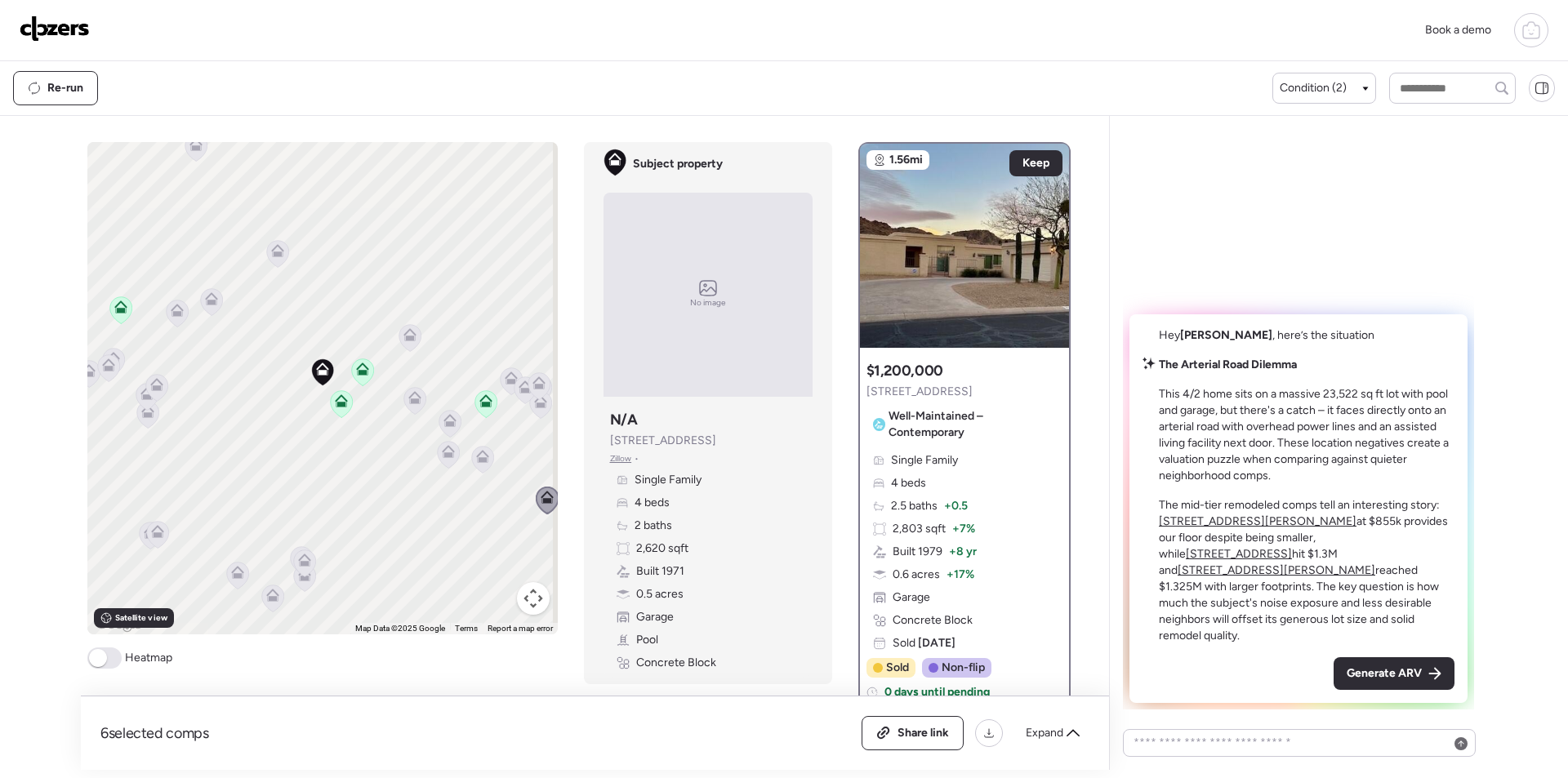
click at [1393, 684] on div "Generate ARV" at bounding box center [1393, 673] width 121 height 32
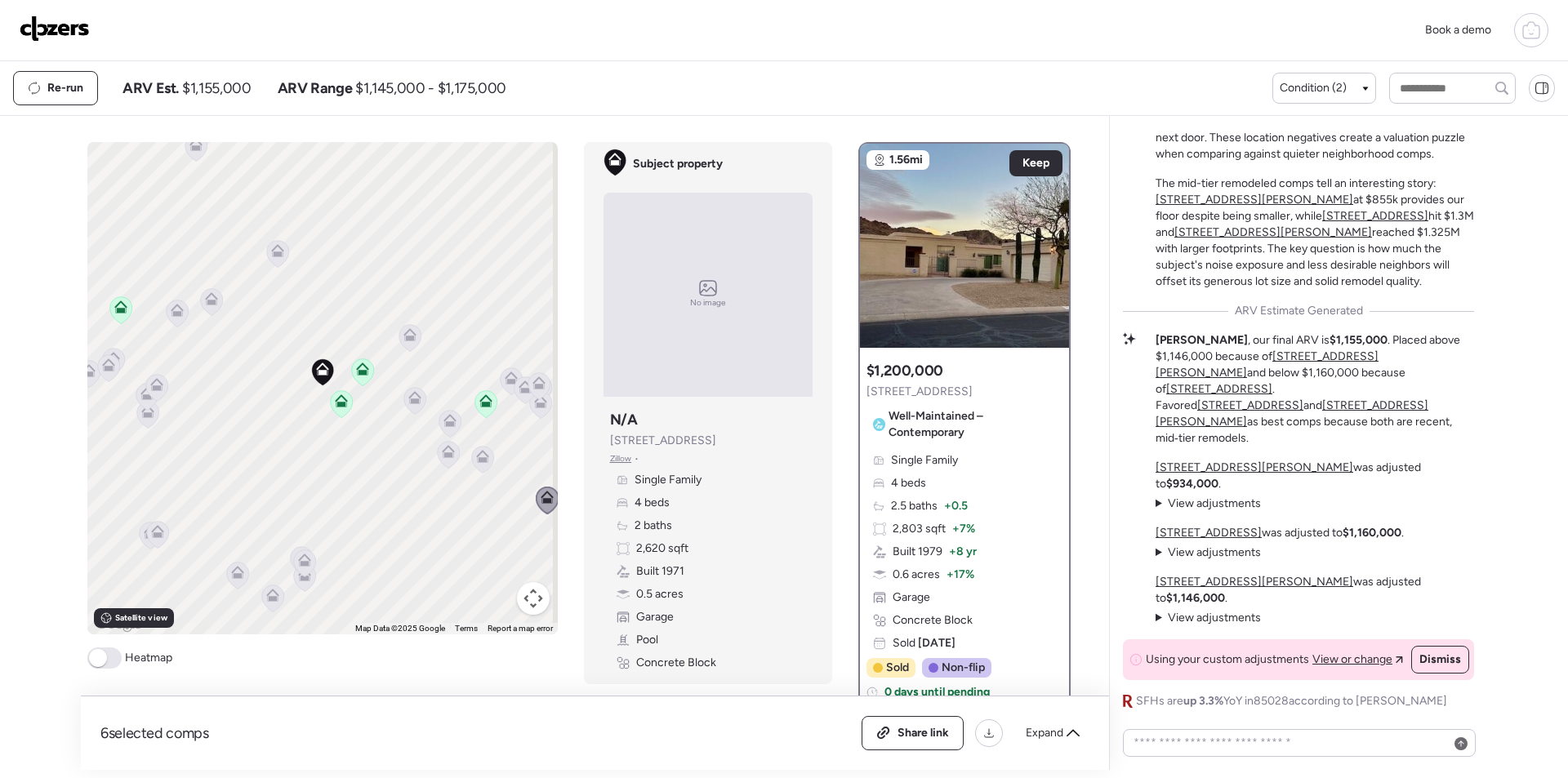
click at [237, 81] on span "$1,155,000" at bounding box center [216, 89] width 69 height 20
click at [237, 82] on span "$1,155,000" at bounding box center [216, 89] width 69 height 20
copy span "1,155,000"
click at [900, 735] on span "Share link" at bounding box center [923, 733] width 51 height 17
click at [81, 27] on img at bounding box center [55, 29] width 70 height 26
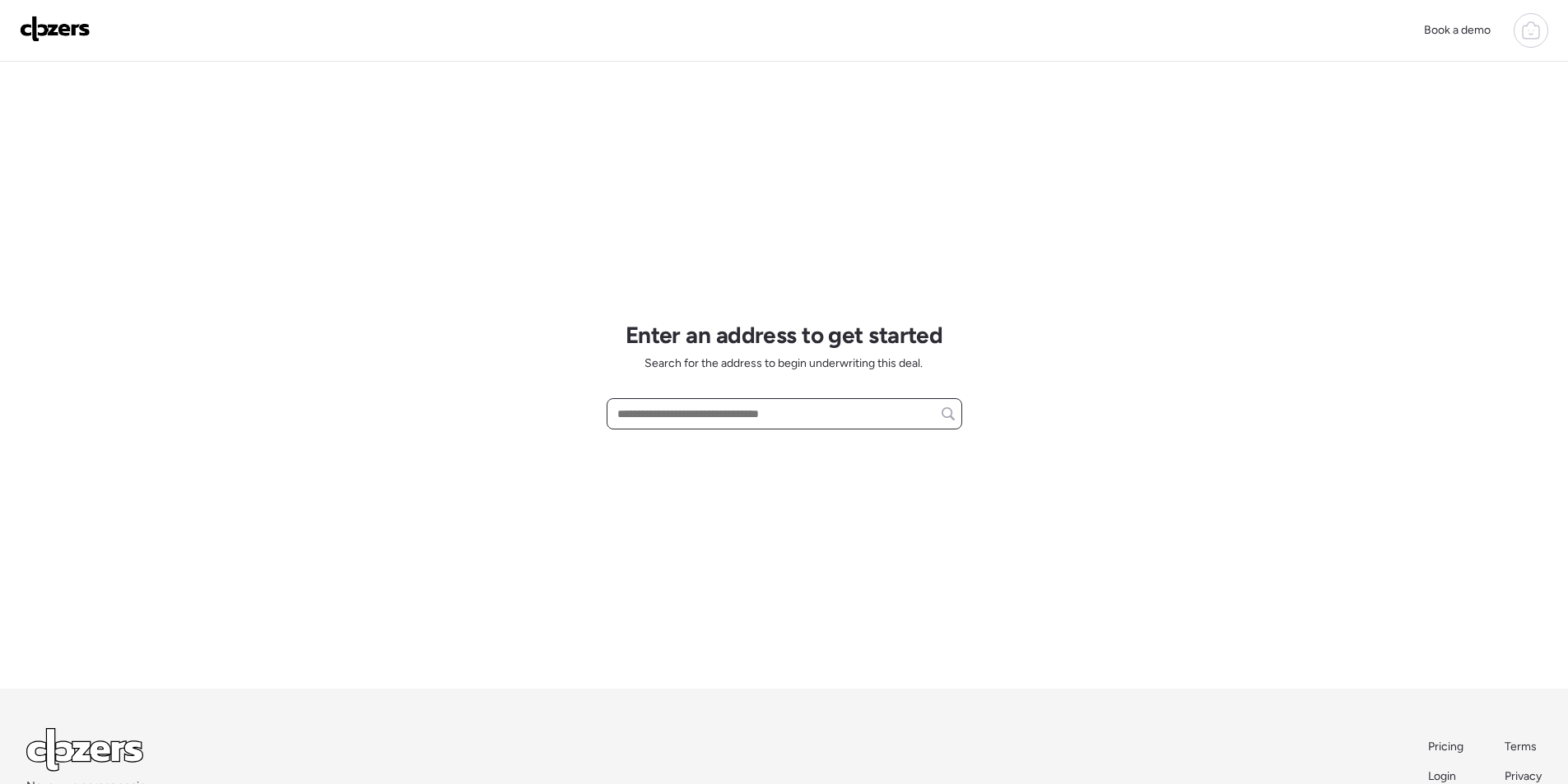
click at [740, 420] on input "text" at bounding box center [784, 415] width 341 height 23
paste input "**********"
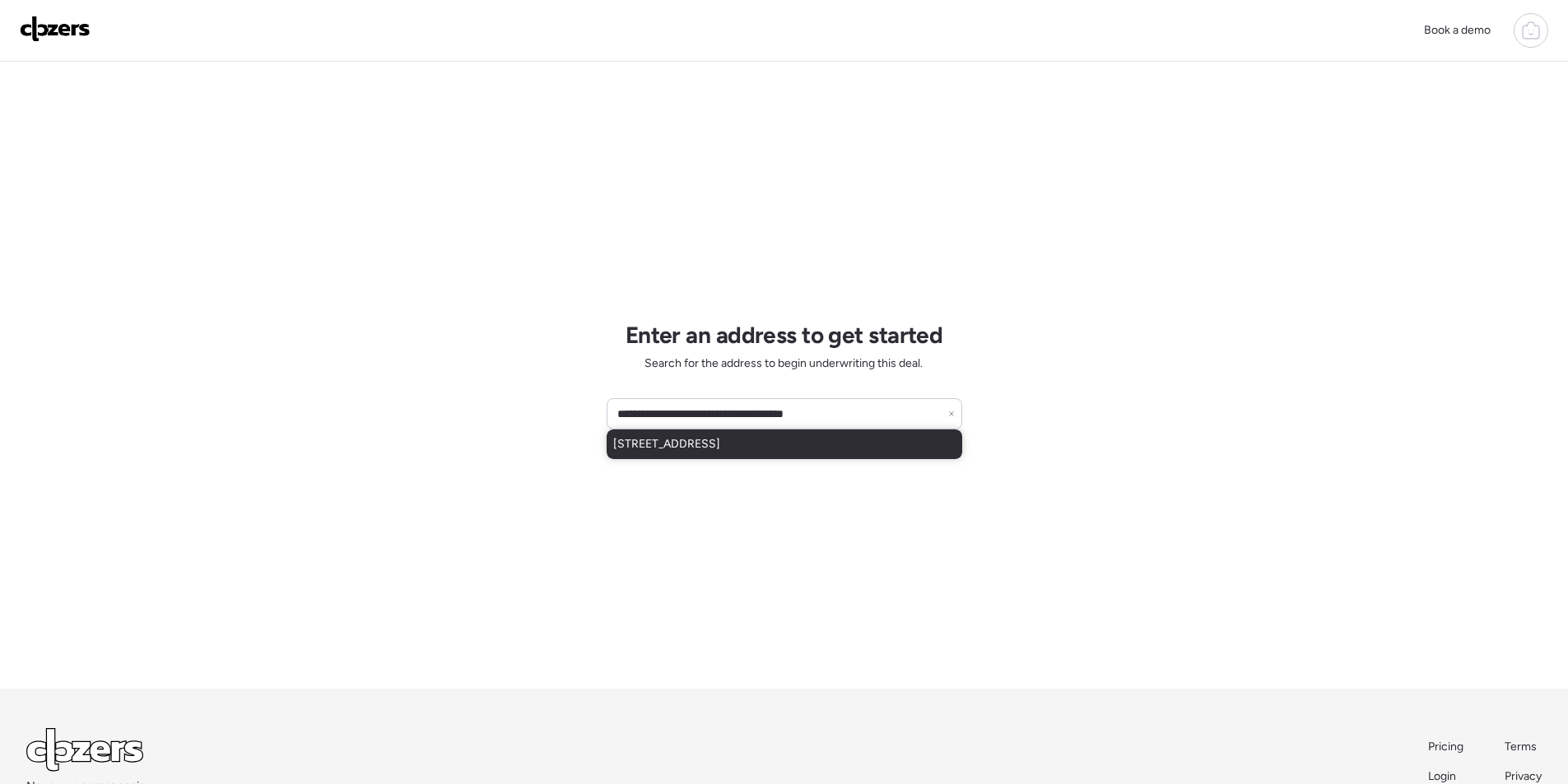
click at [717, 435] on div "[STREET_ADDRESS]" at bounding box center [784, 445] width 355 height 30
type input "**********"
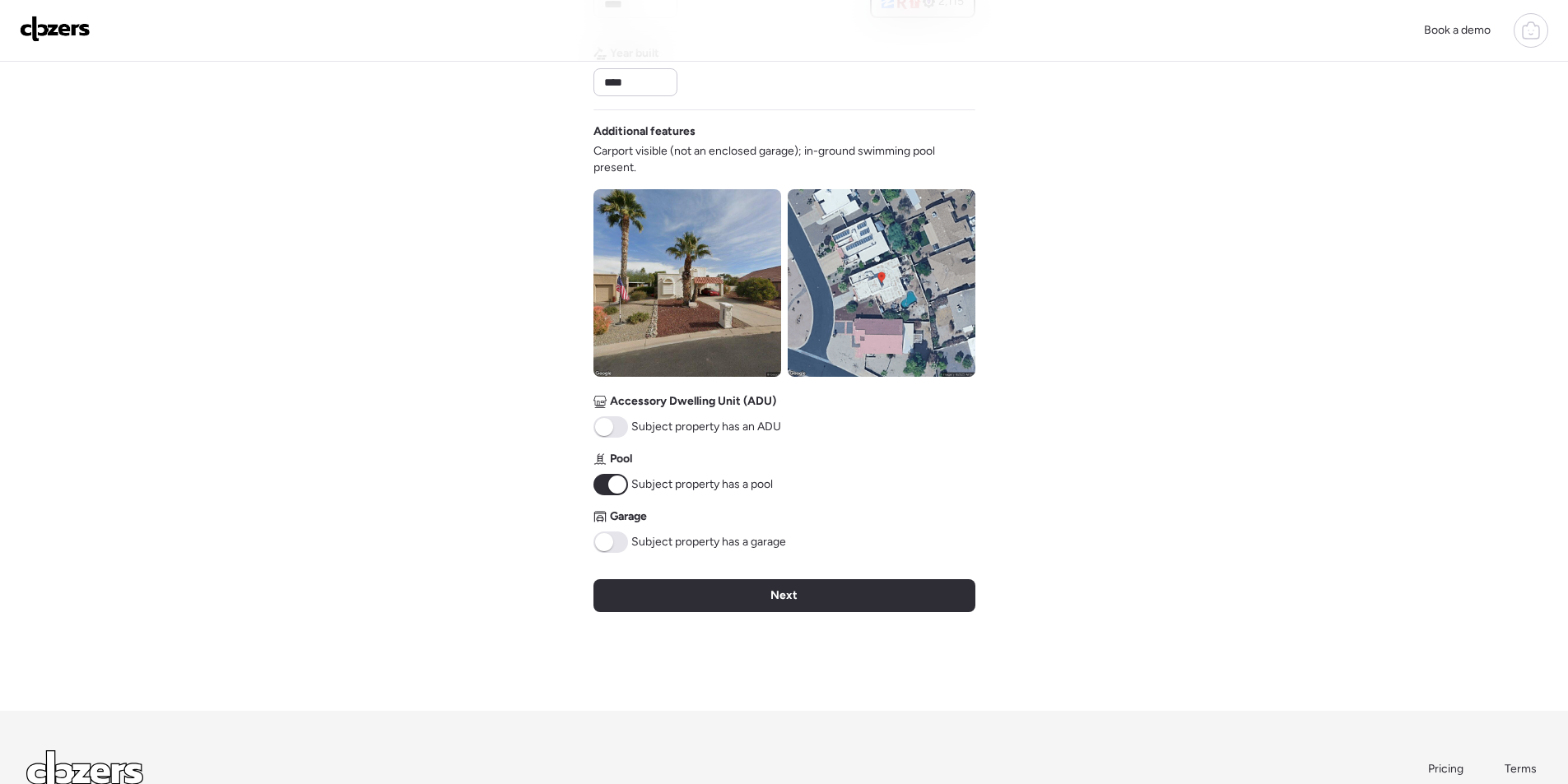
scroll to position [498, 0]
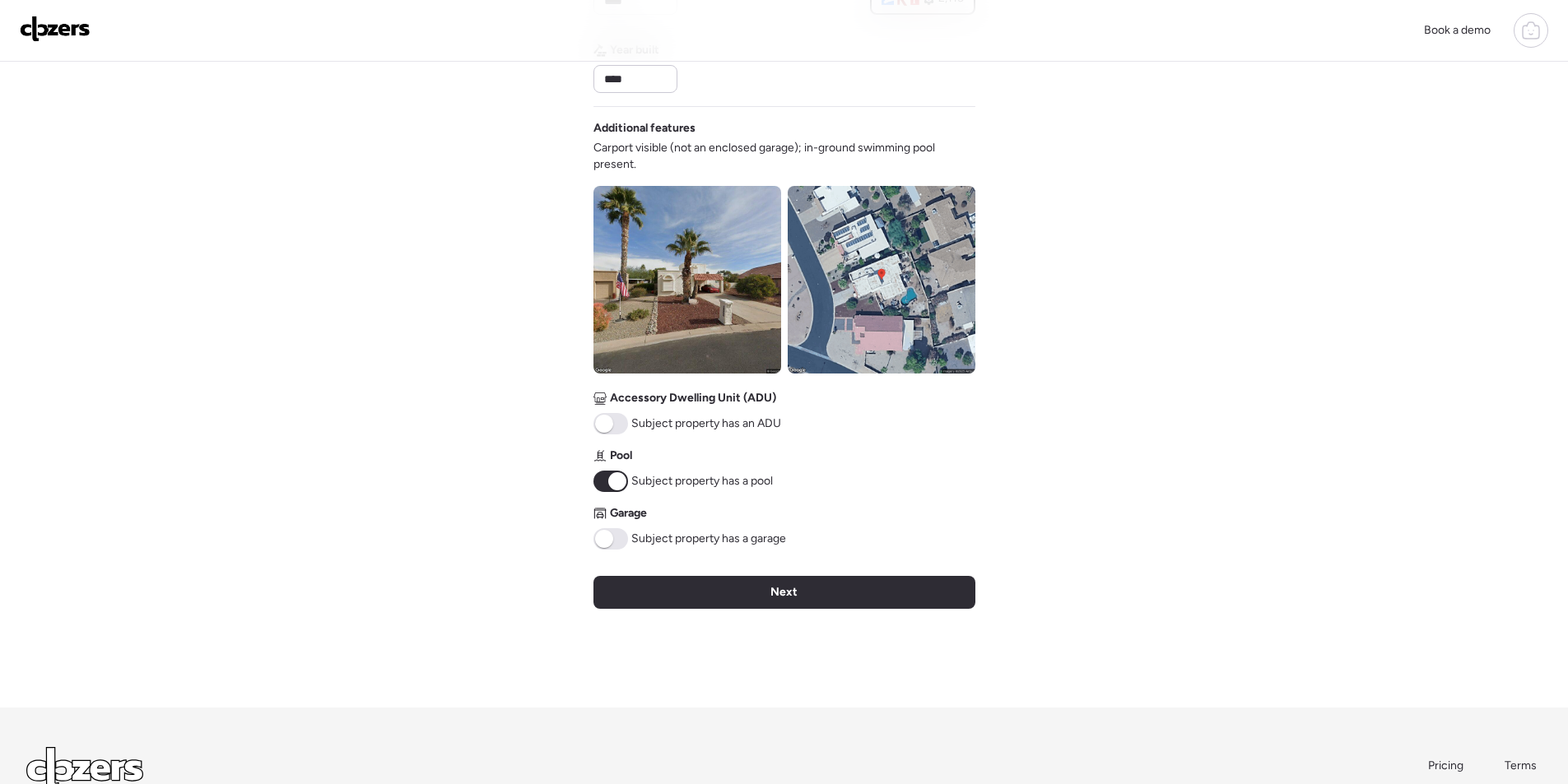
click at [659, 286] on img at bounding box center [686, 279] width 188 height 188
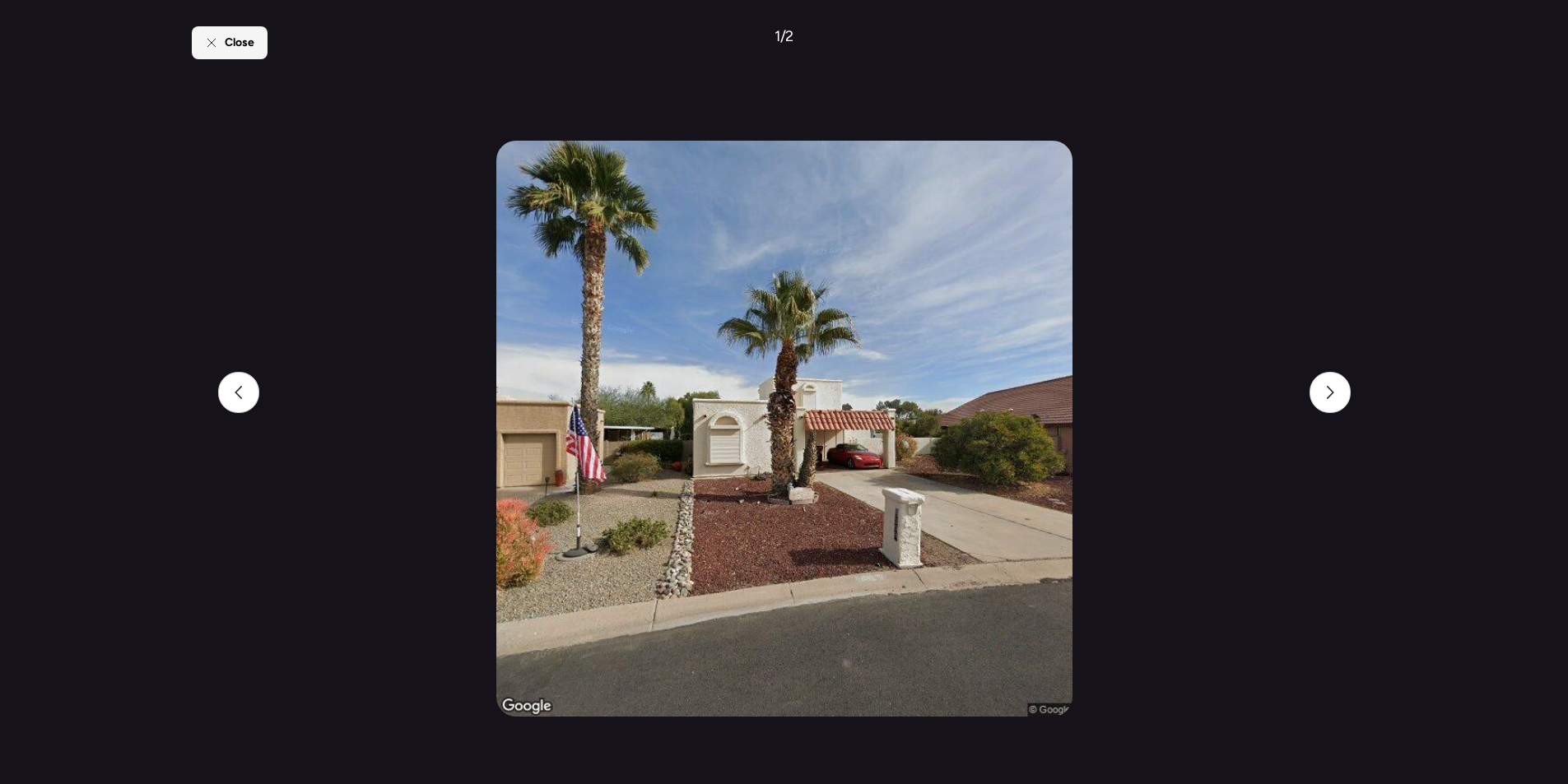
click at [248, 51] on div "Close" at bounding box center [229, 43] width 76 height 33
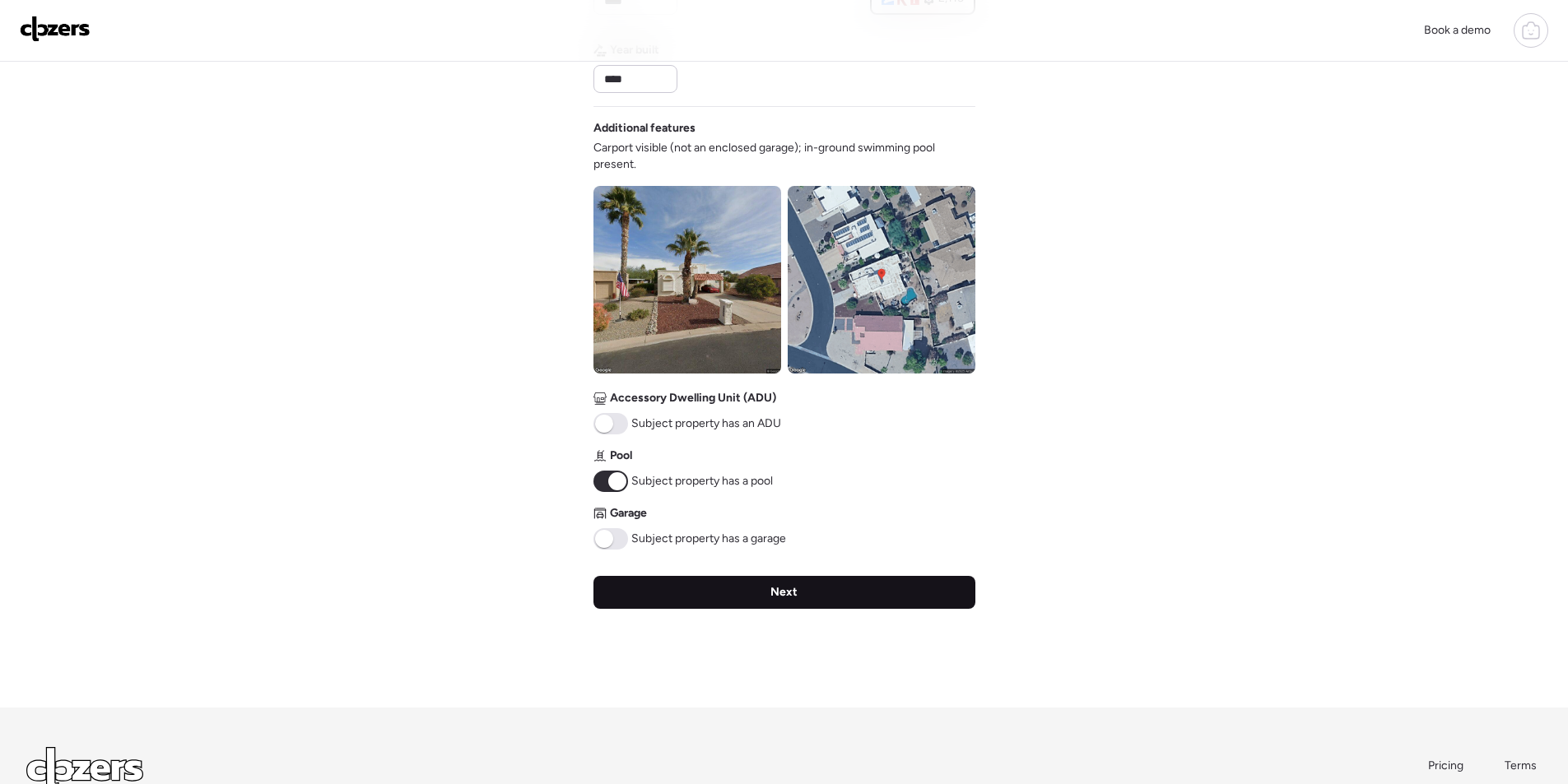
click at [707, 592] on div "Next" at bounding box center [784, 592] width 382 height 33
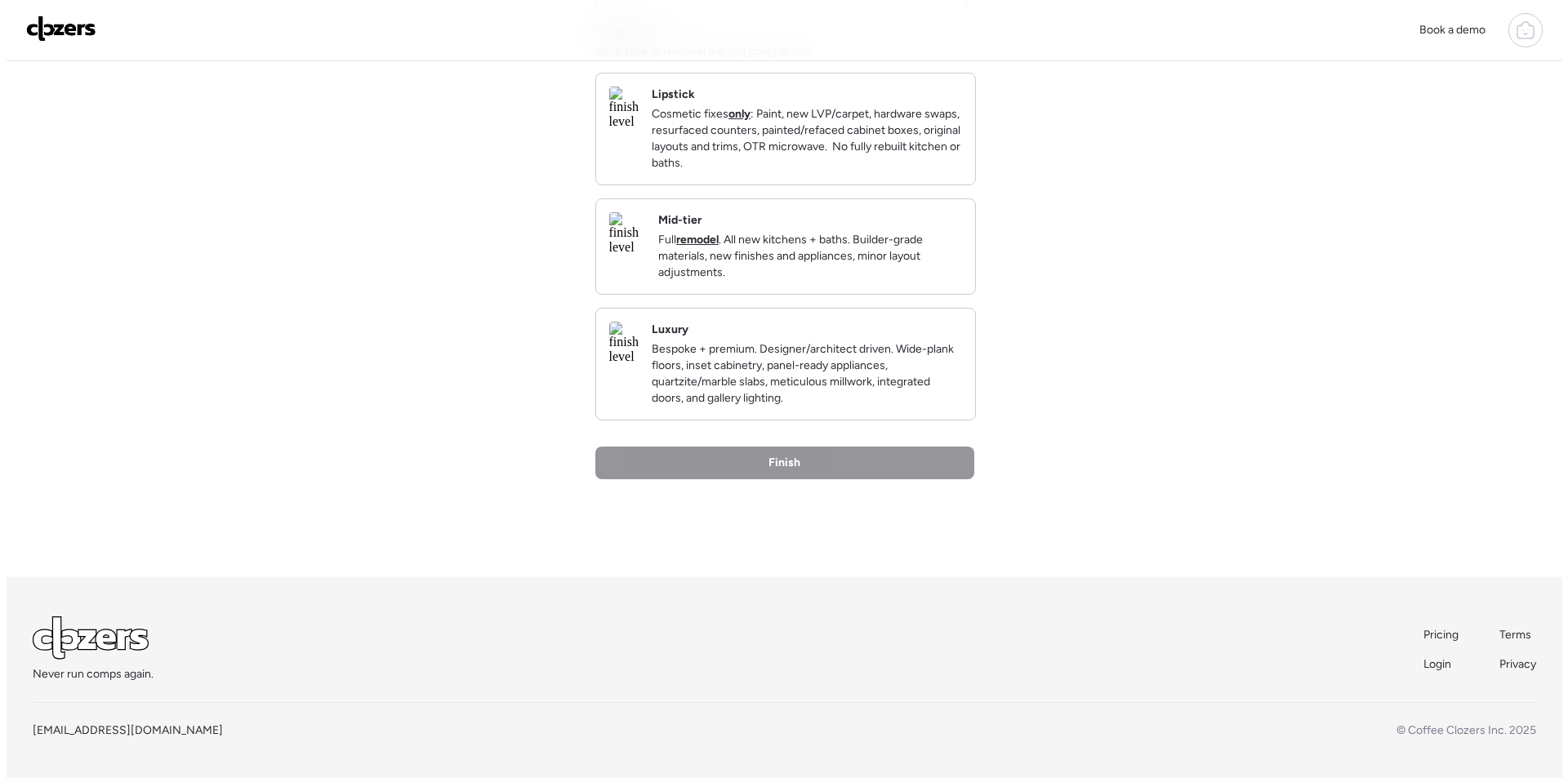
scroll to position [0, 0]
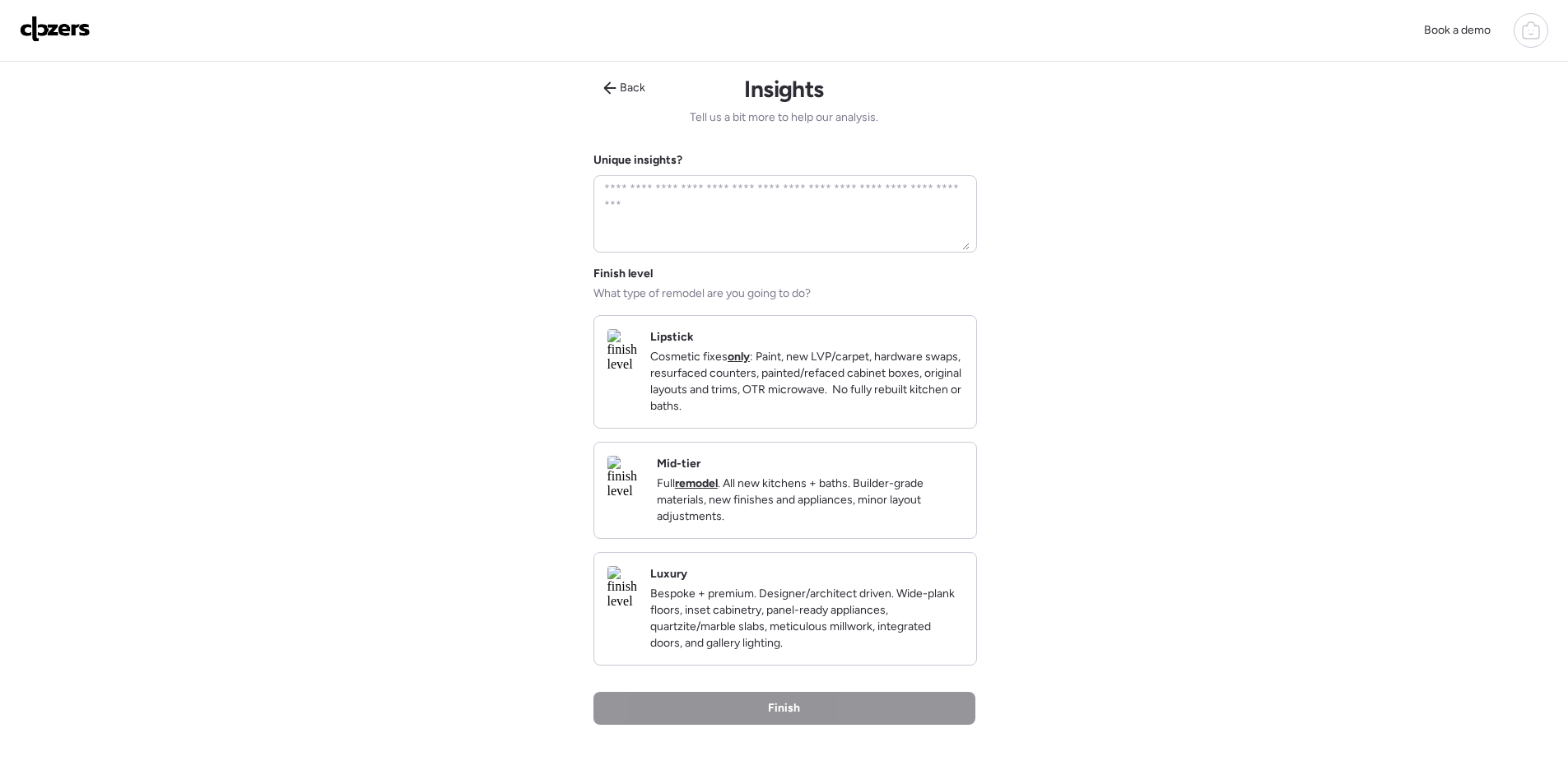
click at [918, 517] on p "Full remodel . All new kitchens + baths. Builder-grade materials, new finishes …" at bounding box center [809, 500] width 306 height 49
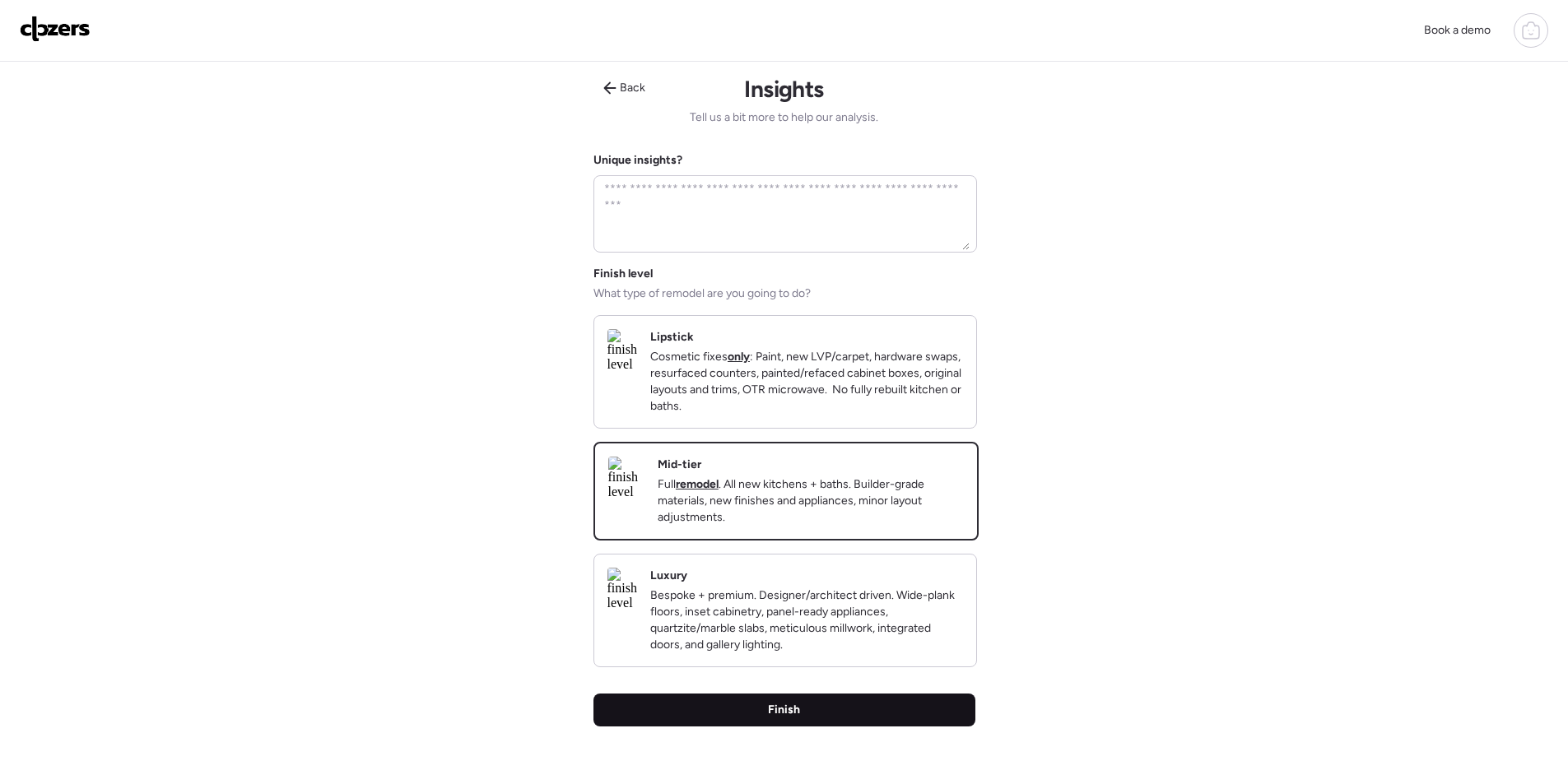
click at [855, 725] on div "Finish" at bounding box center [784, 710] width 382 height 33
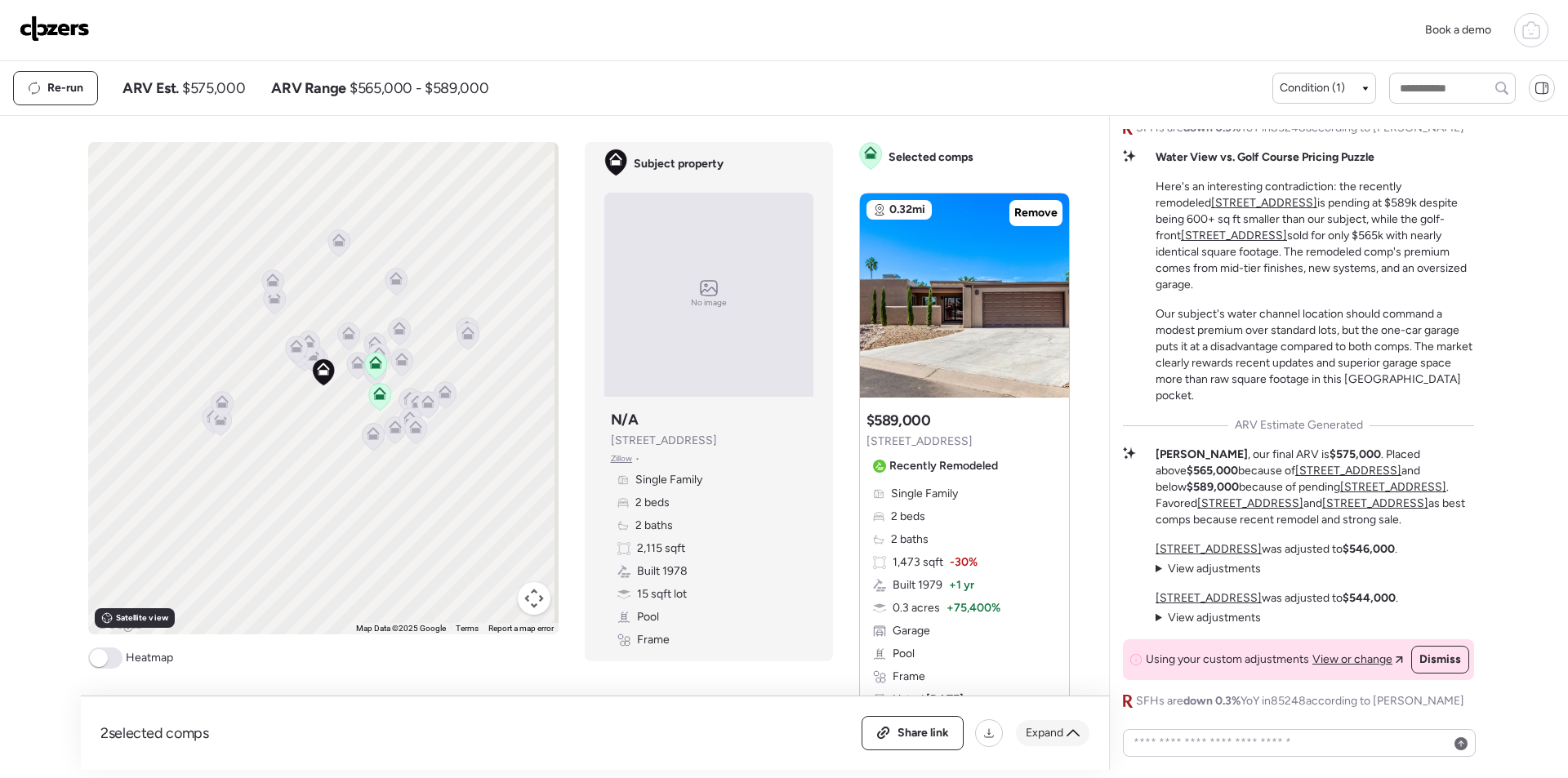
click at [1052, 734] on span "Expand" at bounding box center [1043, 733] width 37 height 17
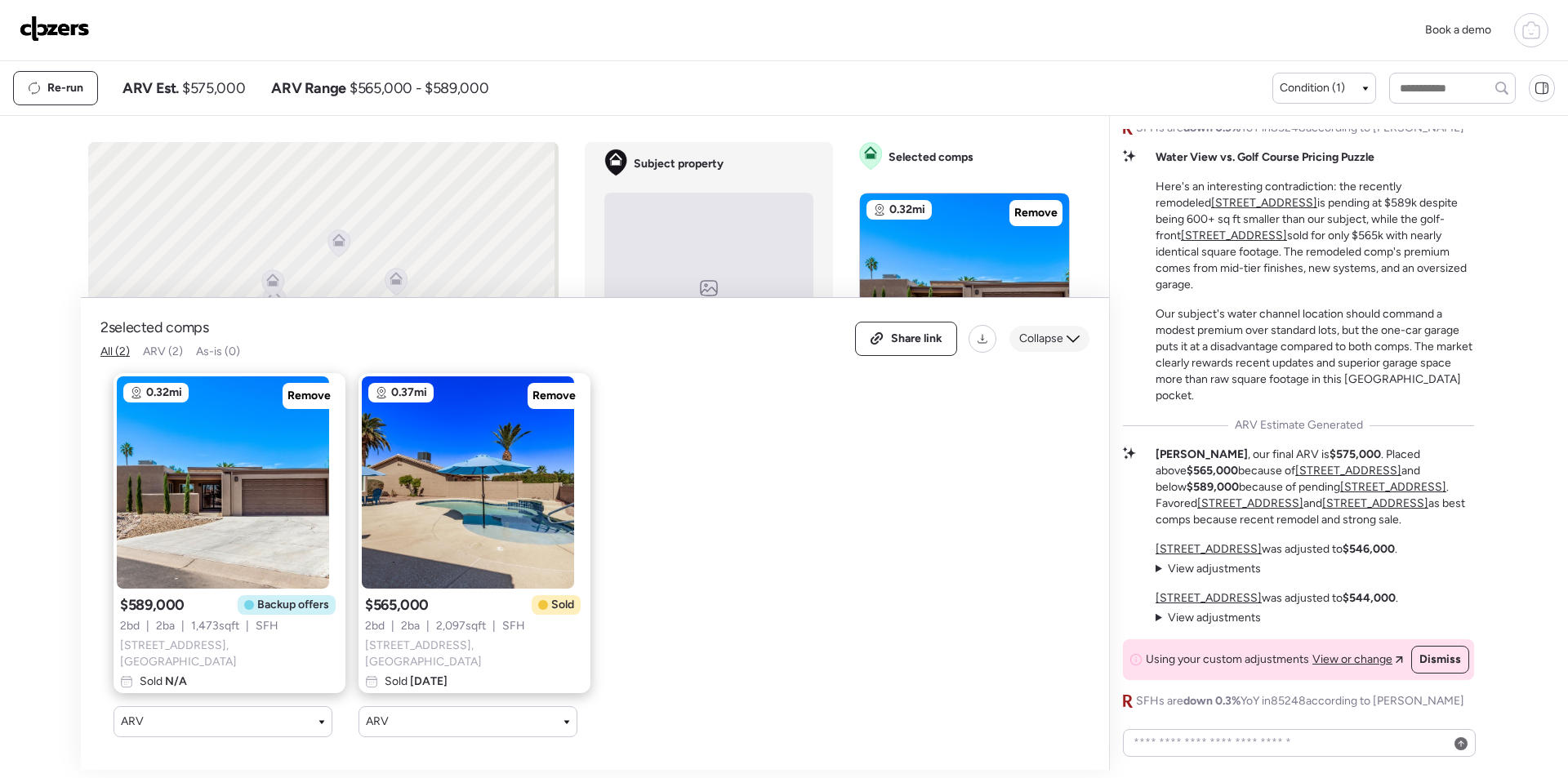
click at [1060, 344] on span "Collapse" at bounding box center [1041, 339] width 44 height 17
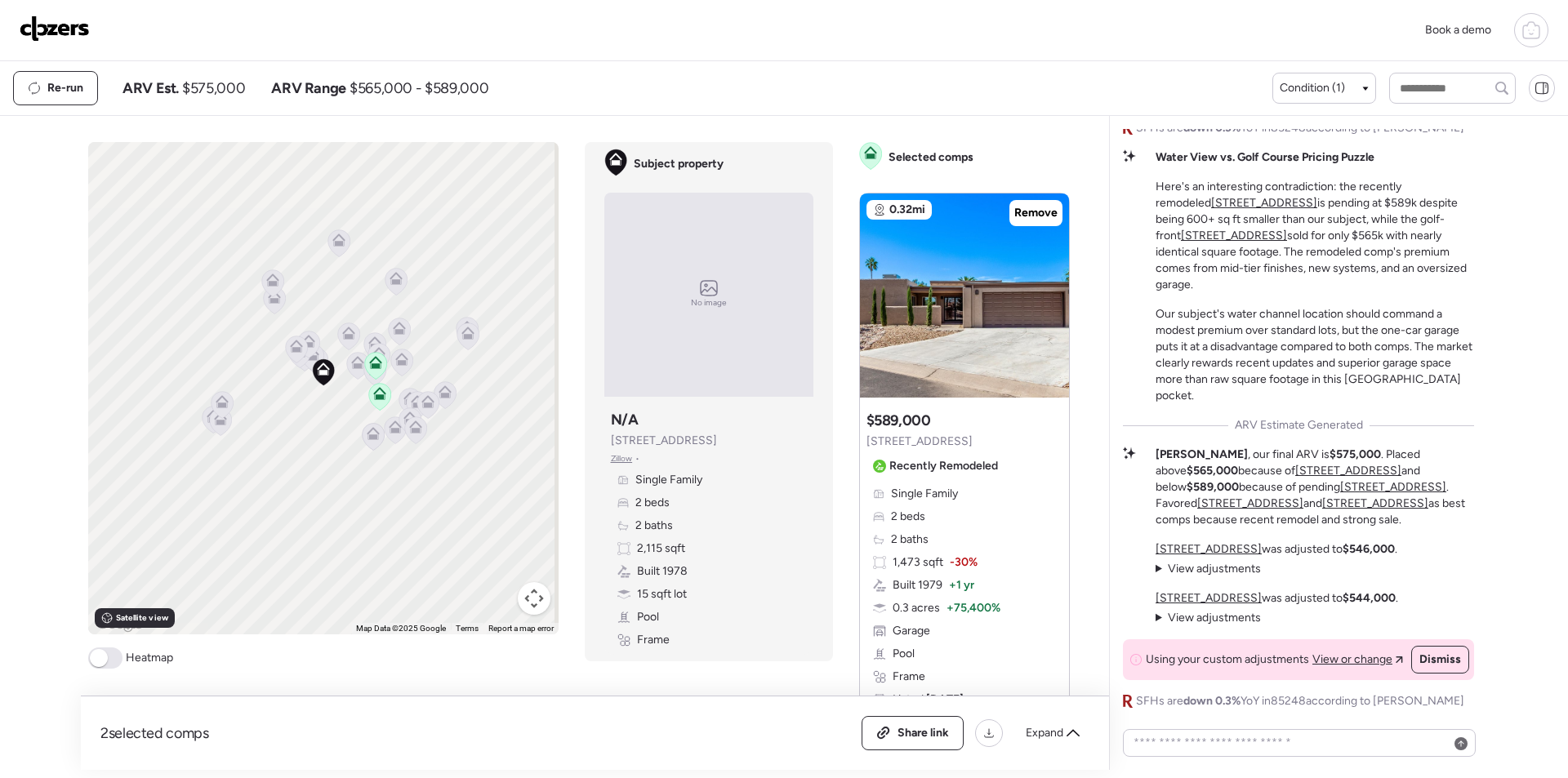
click at [224, 85] on span "$575,000" at bounding box center [213, 89] width 63 height 20
copy span "575,000"
click at [934, 731] on span "Share link" at bounding box center [923, 733] width 51 height 17
click at [63, 38] on img at bounding box center [55, 29] width 70 height 26
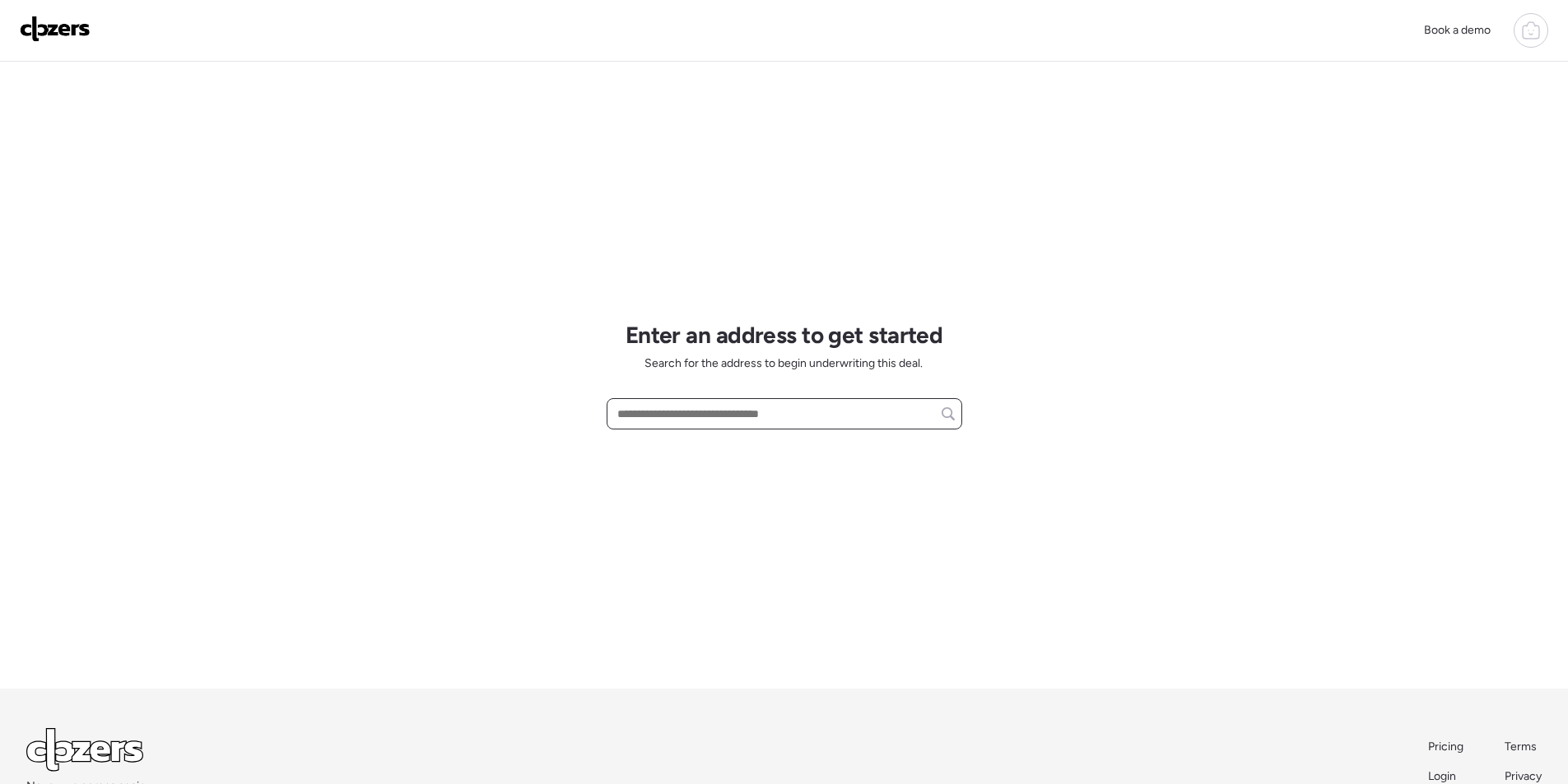
click at [765, 410] on input "text" at bounding box center [784, 415] width 341 height 23
paste input "**********"
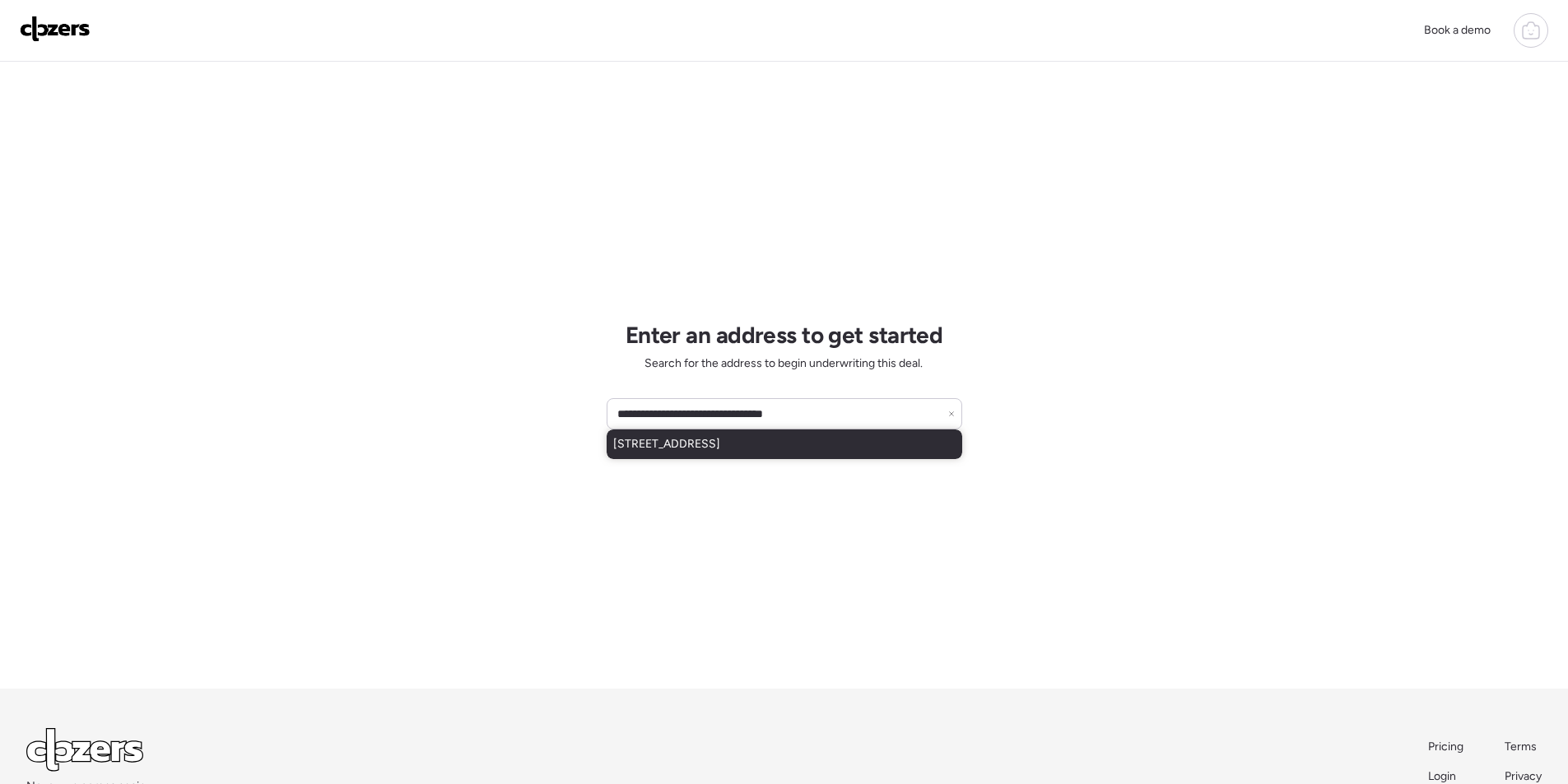
click at [661, 448] on span "[STREET_ADDRESS]" at bounding box center [666, 445] width 107 height 17
type input "**********"
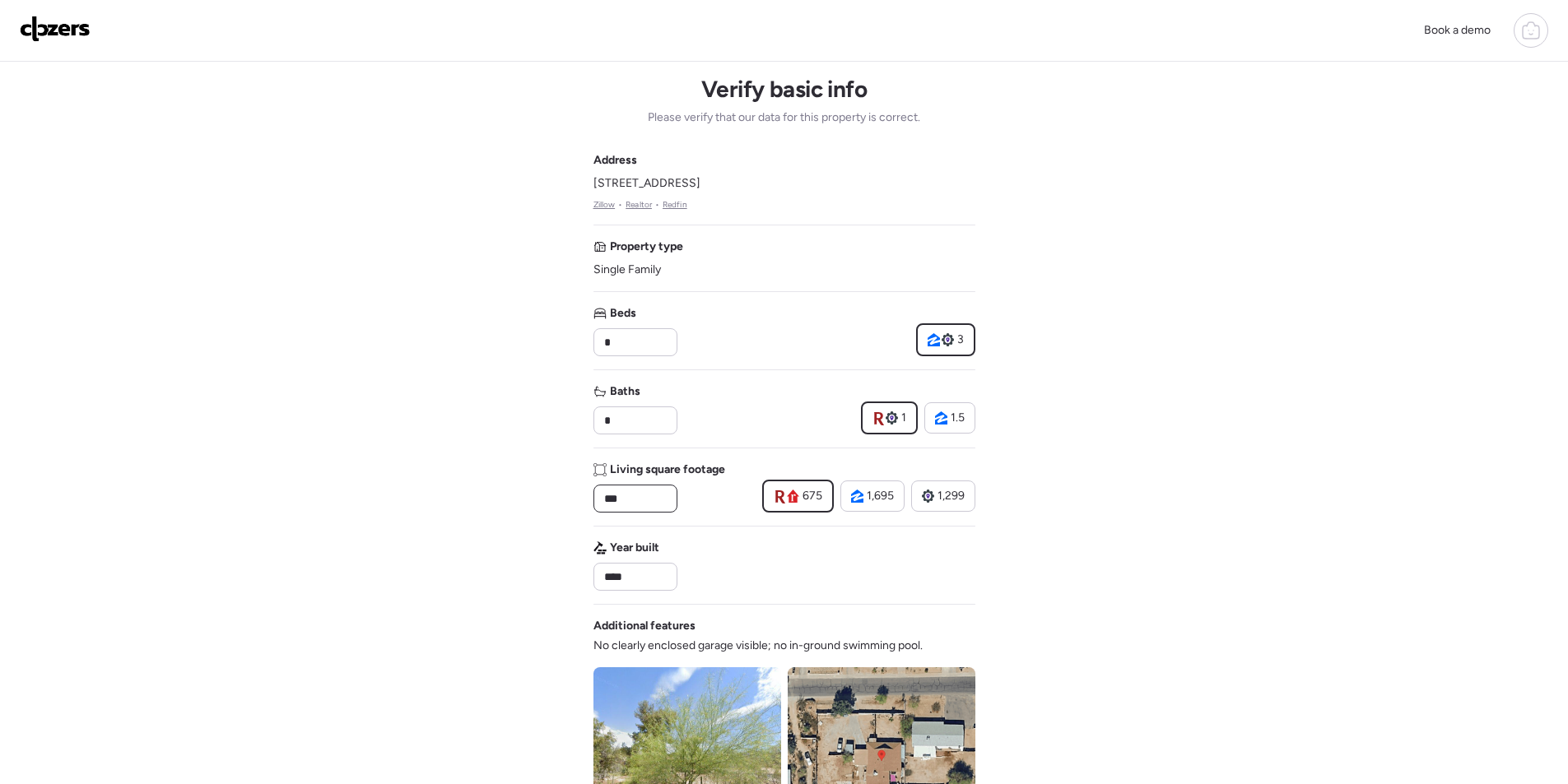
click at [655, 494] on input "***" at bounding box center [635, 499] width 69 height 23
paste input "**"
click at [613, 502] on input "*****" at bounding box center [635, 499] width 69 height 23
type input "****"
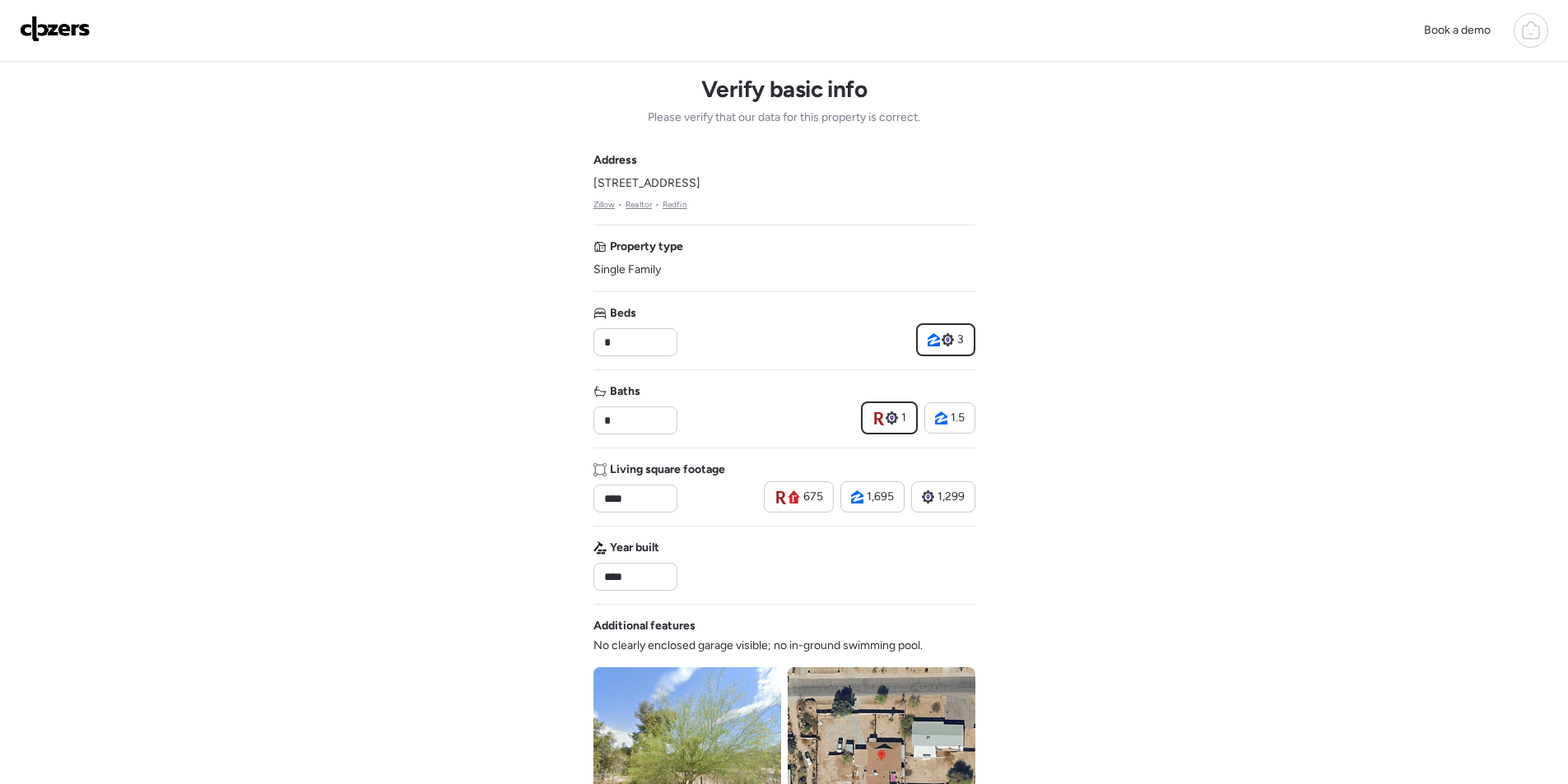
click at [686, 520] on div "Address [STREET_ADDRESS] • Realtor • Redfin Property type Single Family Beds * …" at bounding box center [784, 592] width 382 height 879
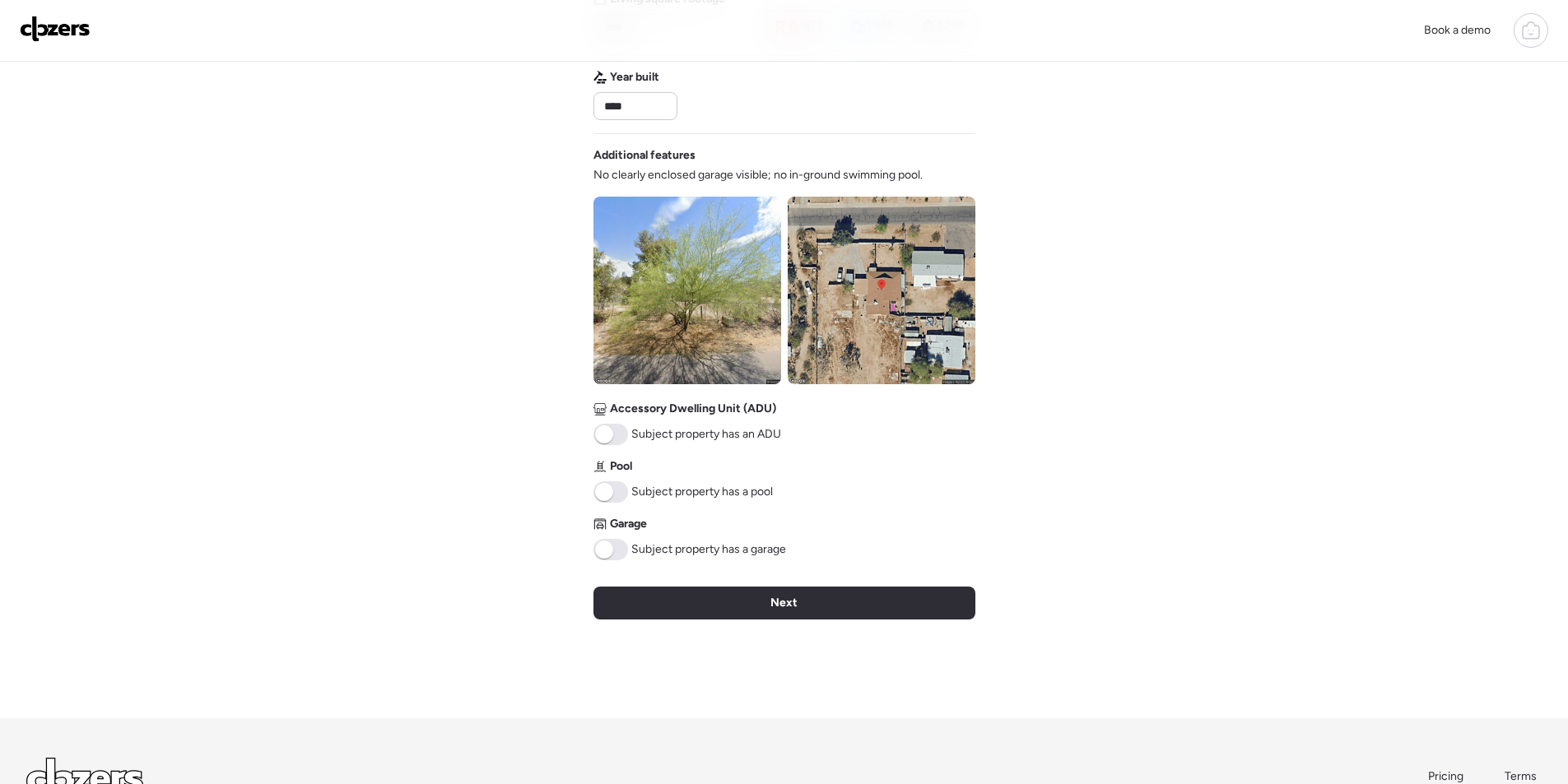
scroll to position [478, 0]
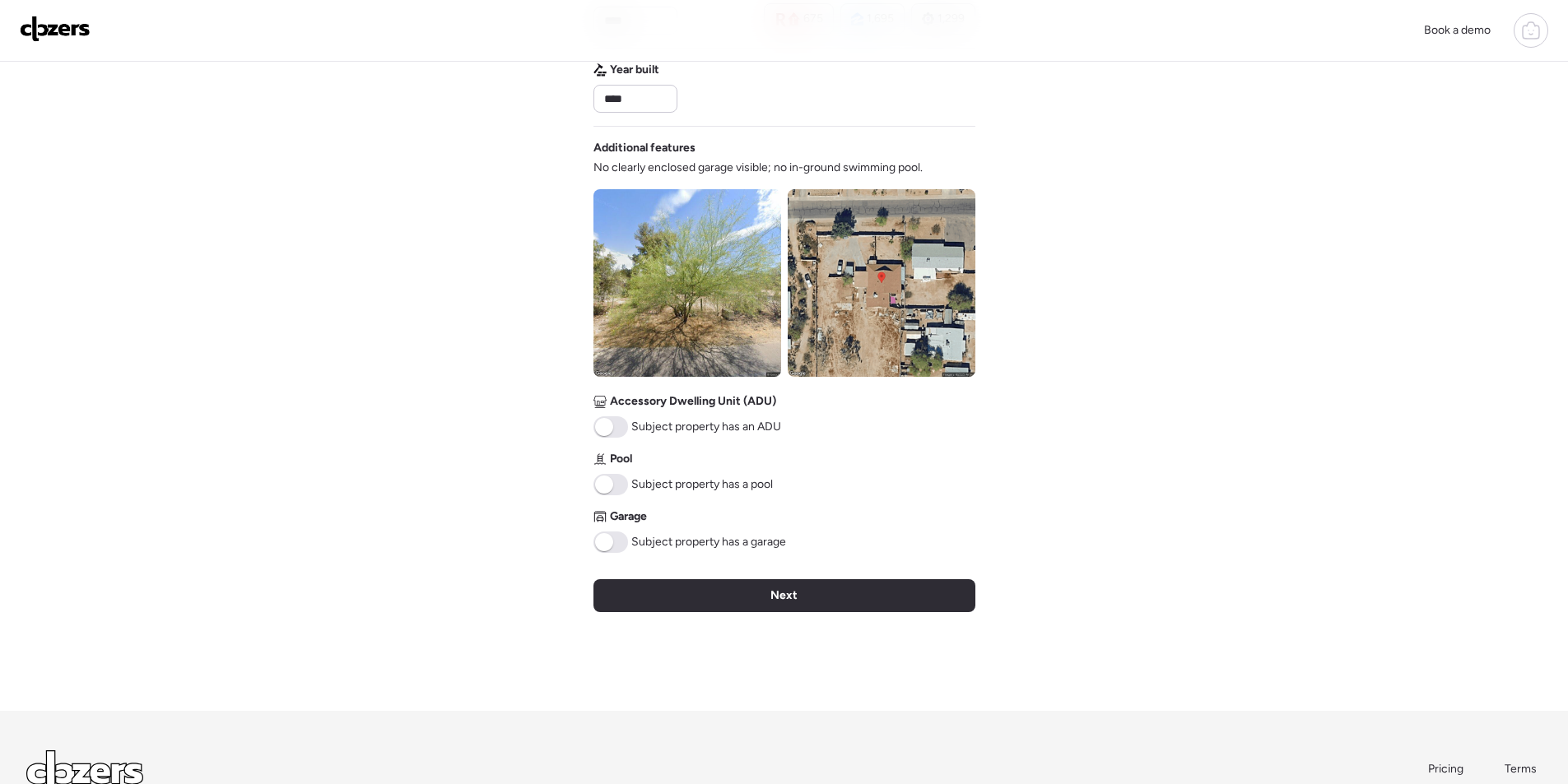
click at [679, 621] on div "Verify basic info Please verify that our data for this property is correct. Add…" at bounding box center [784, 148] width 382 height 1128
drag, startPoint x: 681, startPoint y: 599, endPoint x: 696, endPoint y: 599, distance: 15.0
click at [683, 599] on div "Next" at bounding box center [784, 596] width 382 height 33
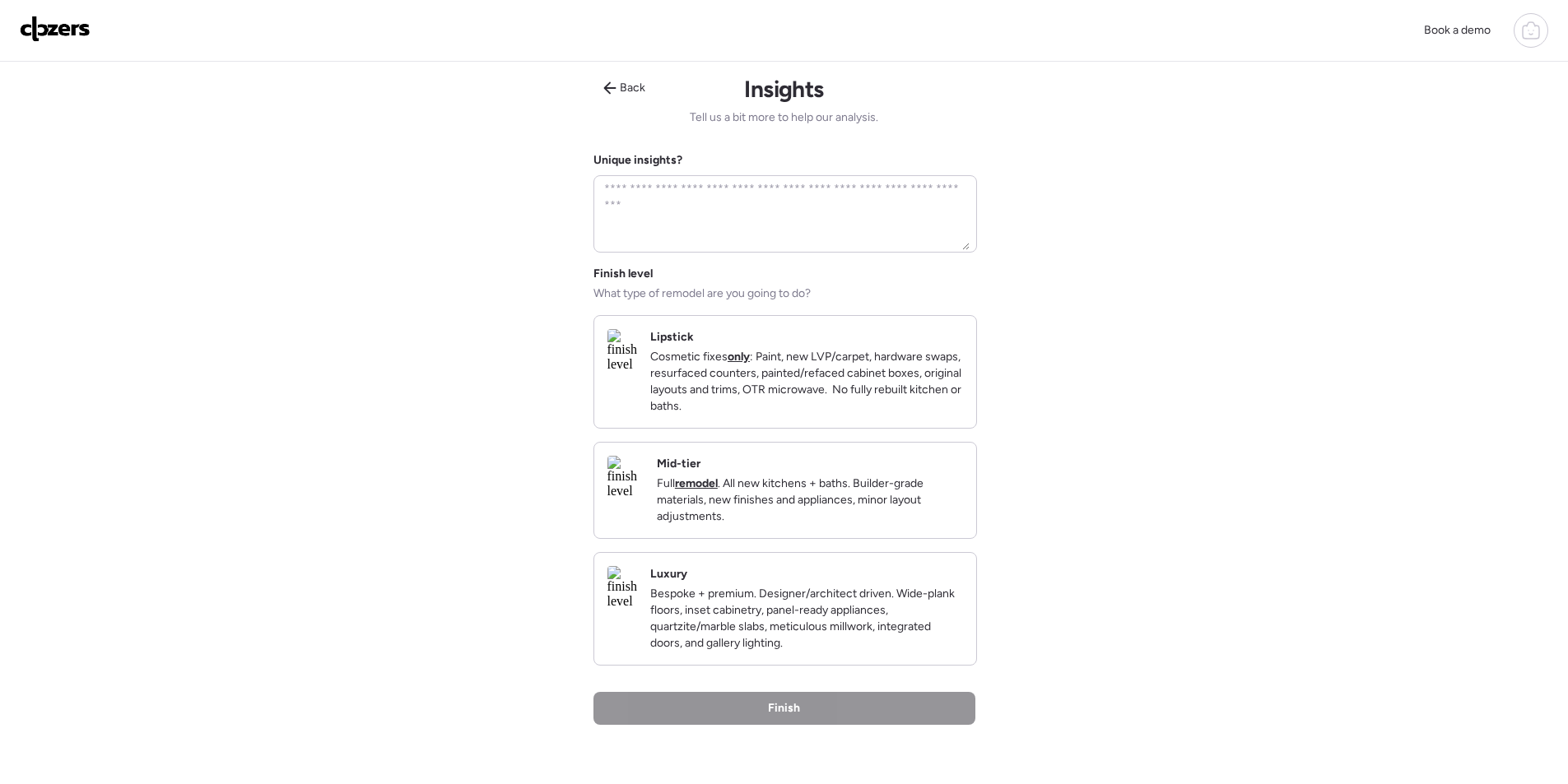
click at [860, 501] on p "Full remodel . All new kitchens + baths. Builder-grade materials, new finishes …" at bounding box center [809, 500] width 306 height 49
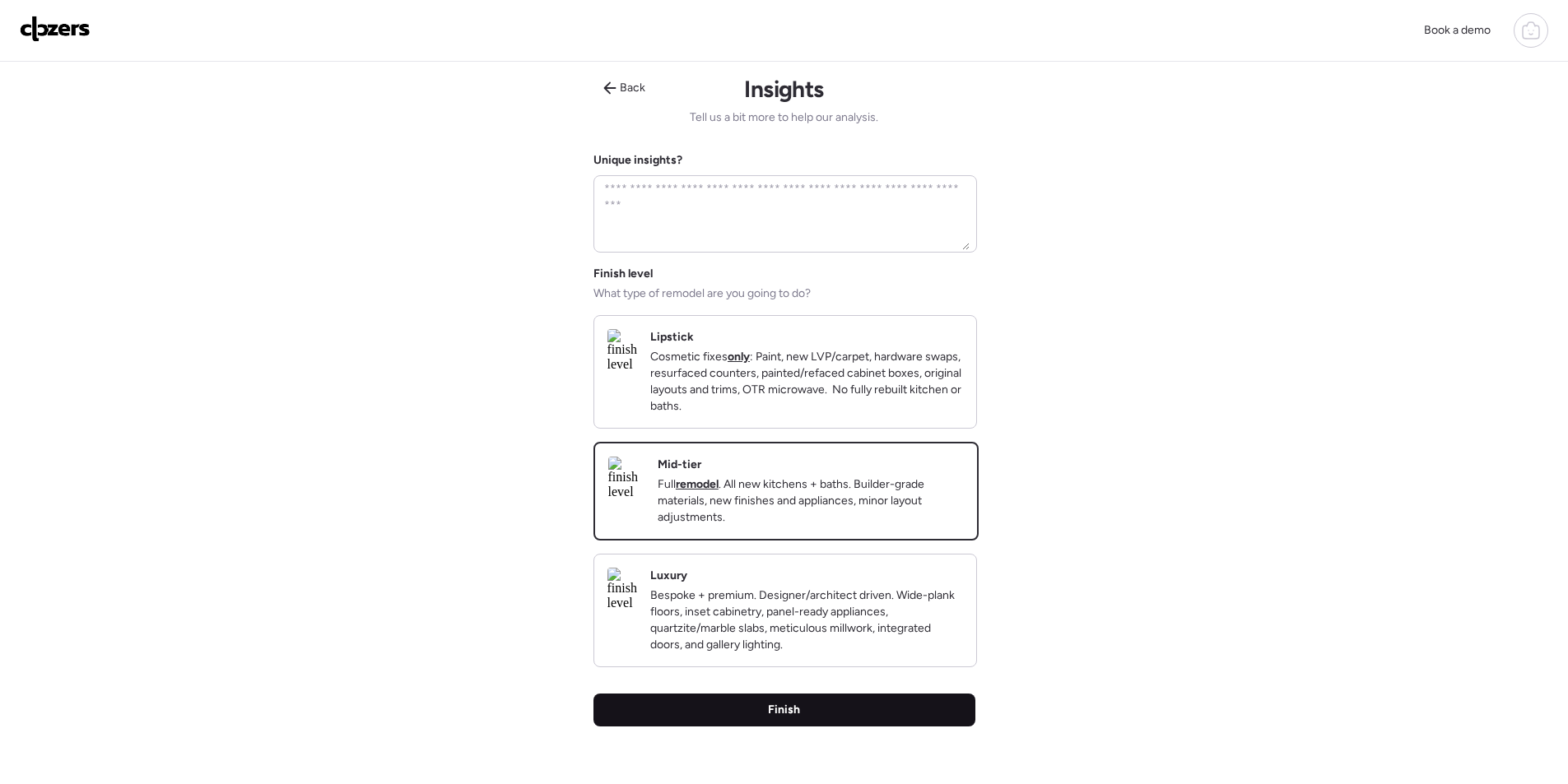
click at [848, 726] on div "Finish" at bounding box center [784, 710] width 382 height 33
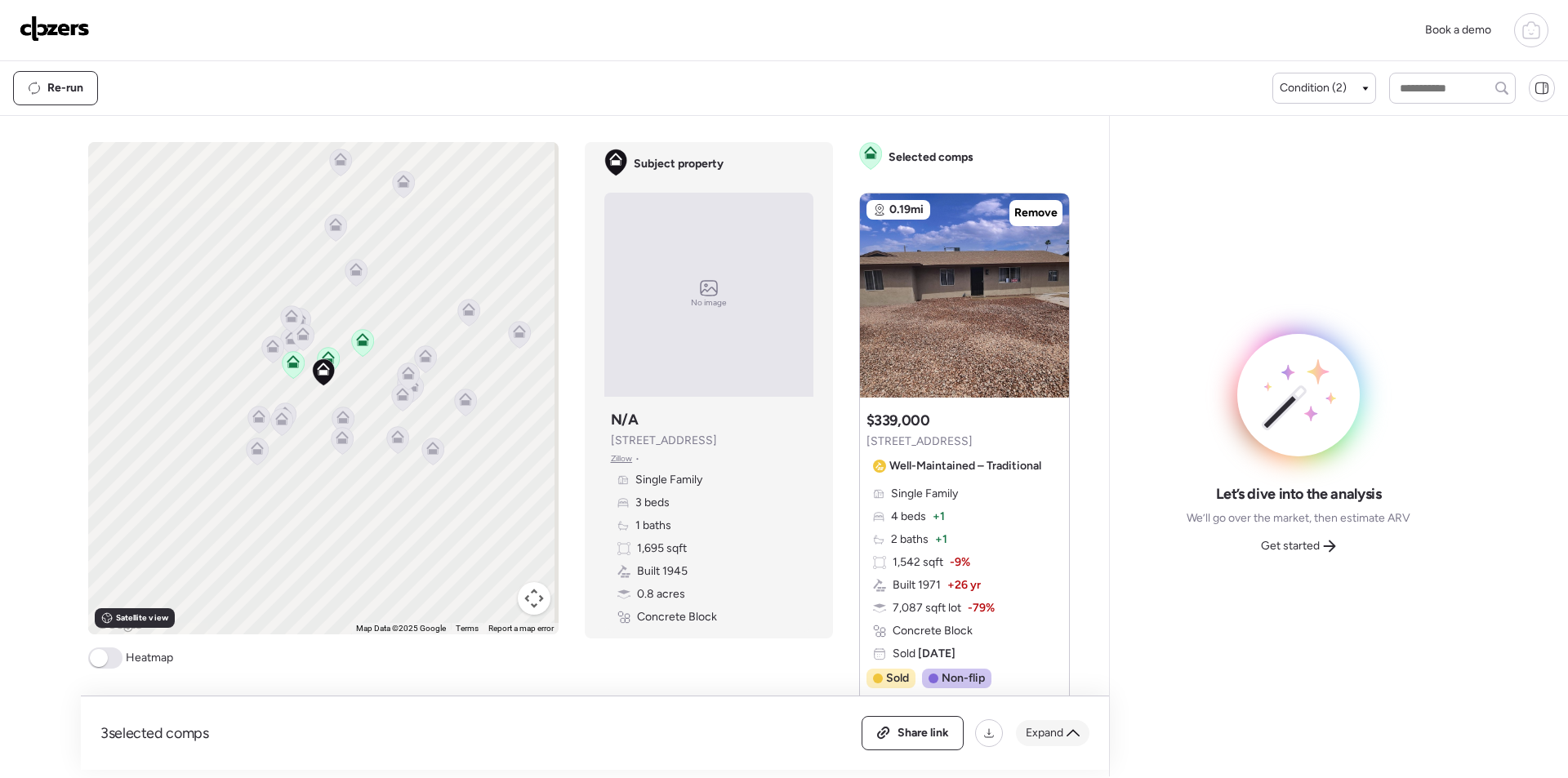
click at [1032, 730] on span "Expand" at bounding box center [1043, 733] width 37 height 17
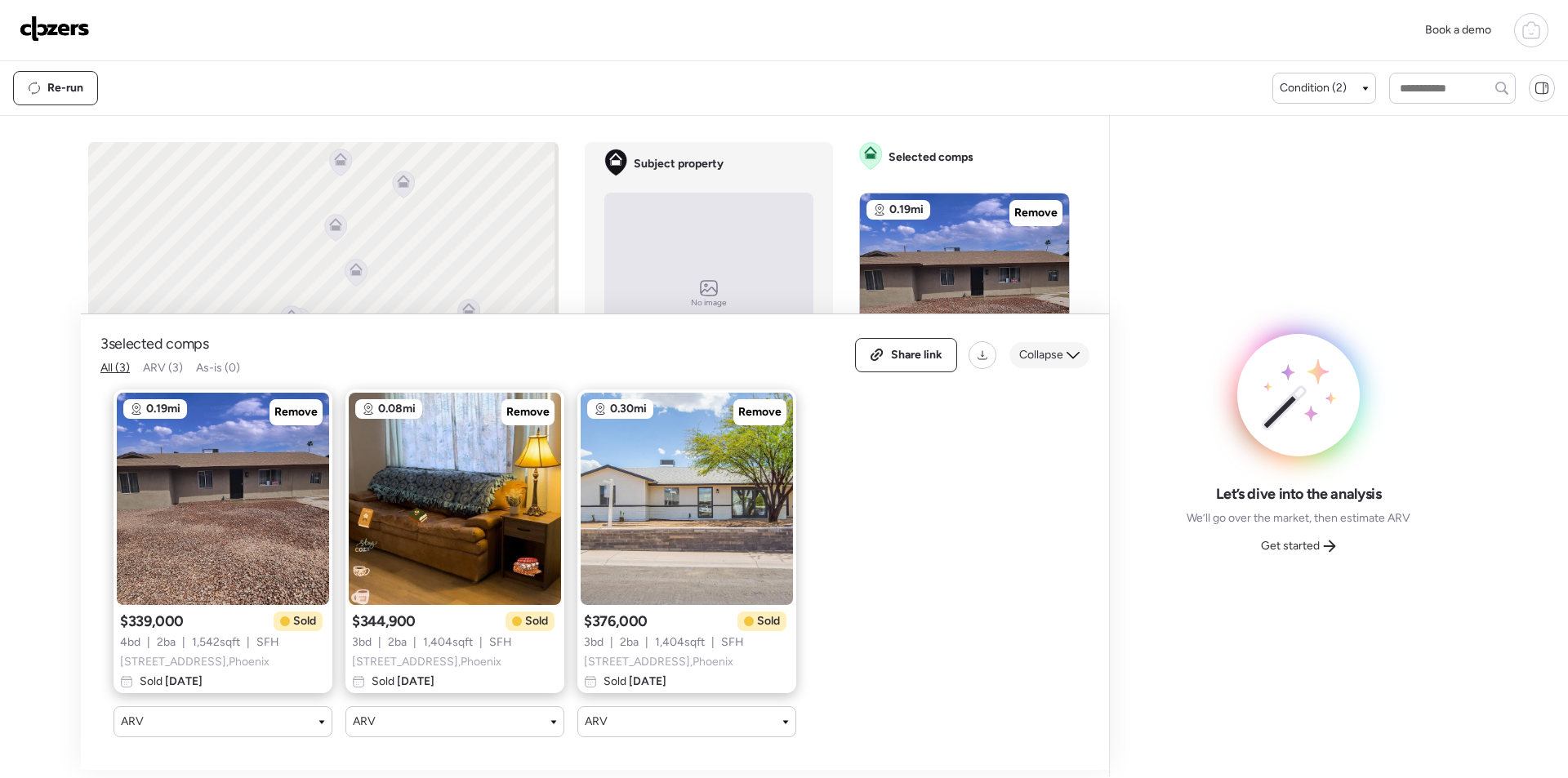
click at [1027, 347] on span "Collapse" at bounding box center [1041, 355] width 44 height 17
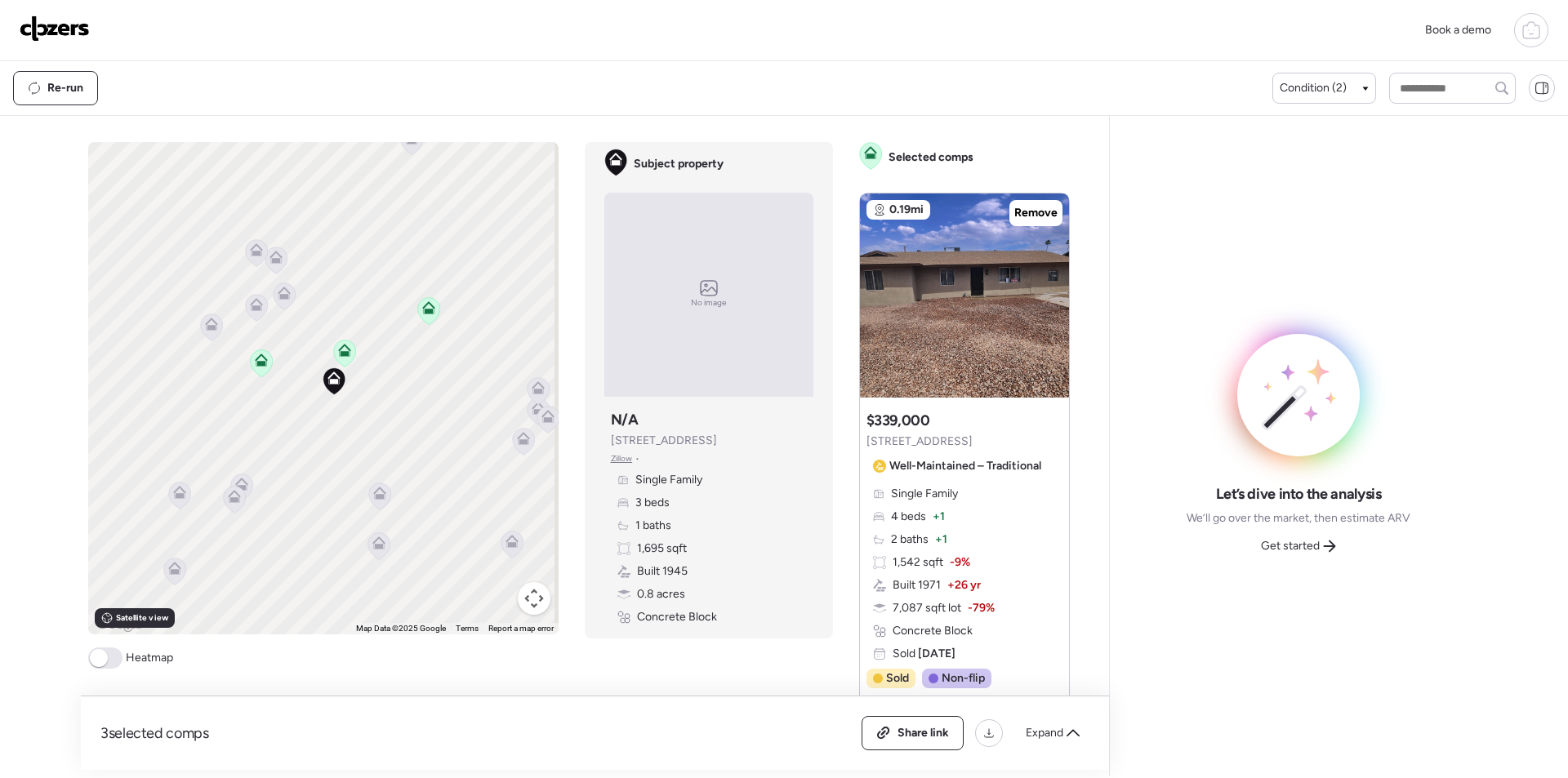
click at [285, 299] on icon at bounding box center [284, 295] width 22 height 27
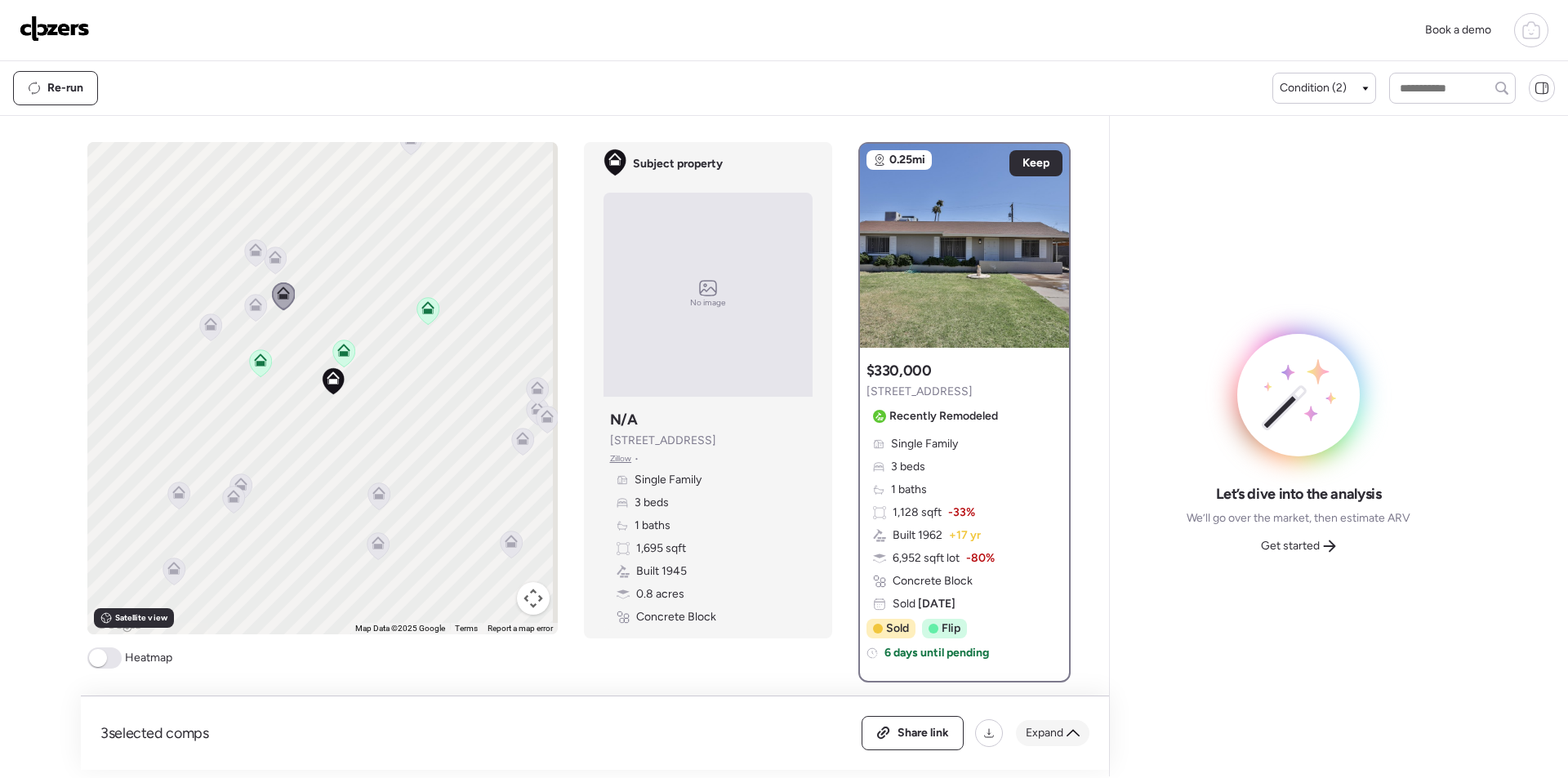
click at [1046, 737] on span "Expand" at bounding box center [1043, 733] width 37 height 17
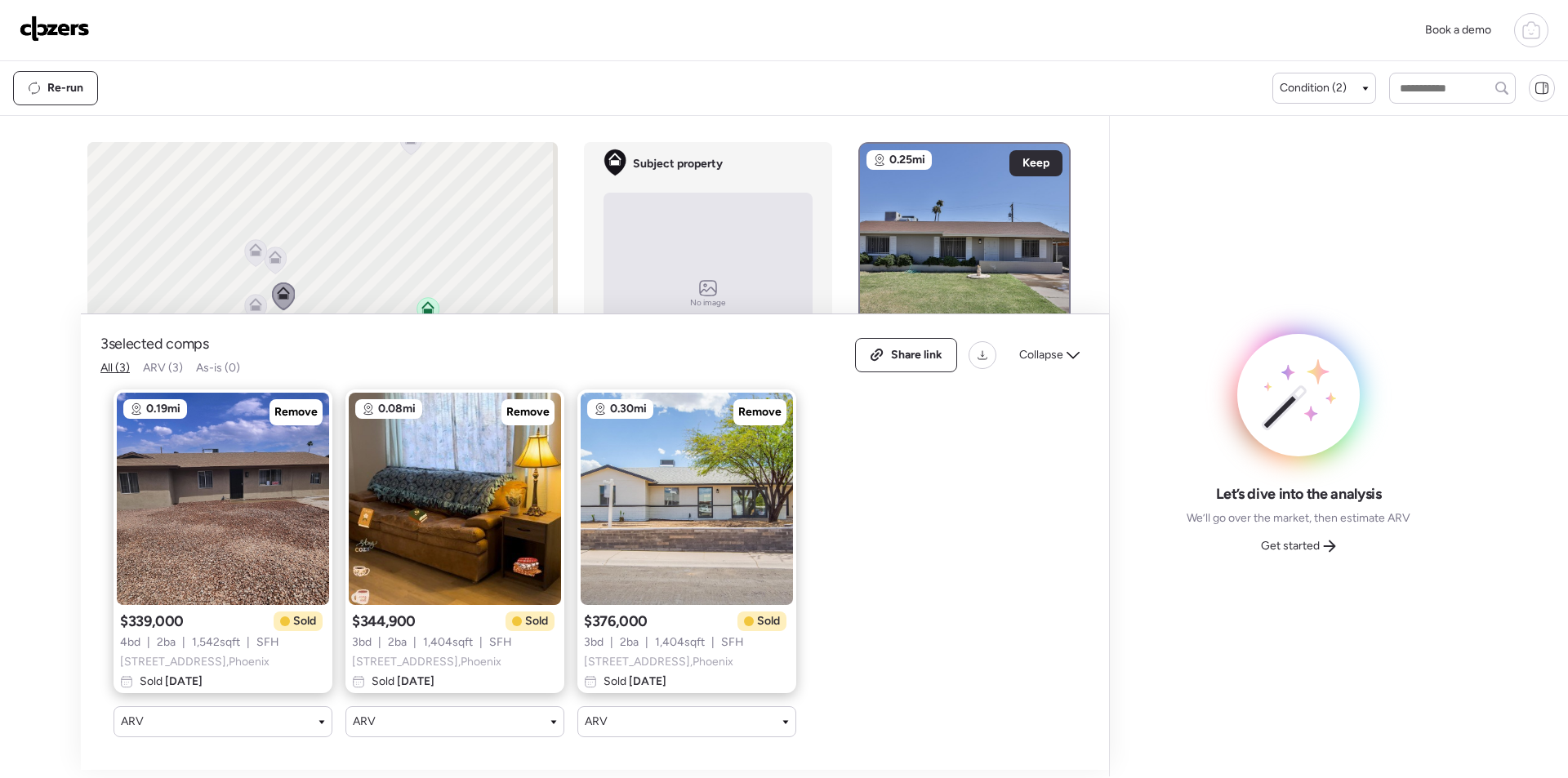
click at [1051, 348] on span "Collapse" at bounding box center [1041, 355] width 44 height 17
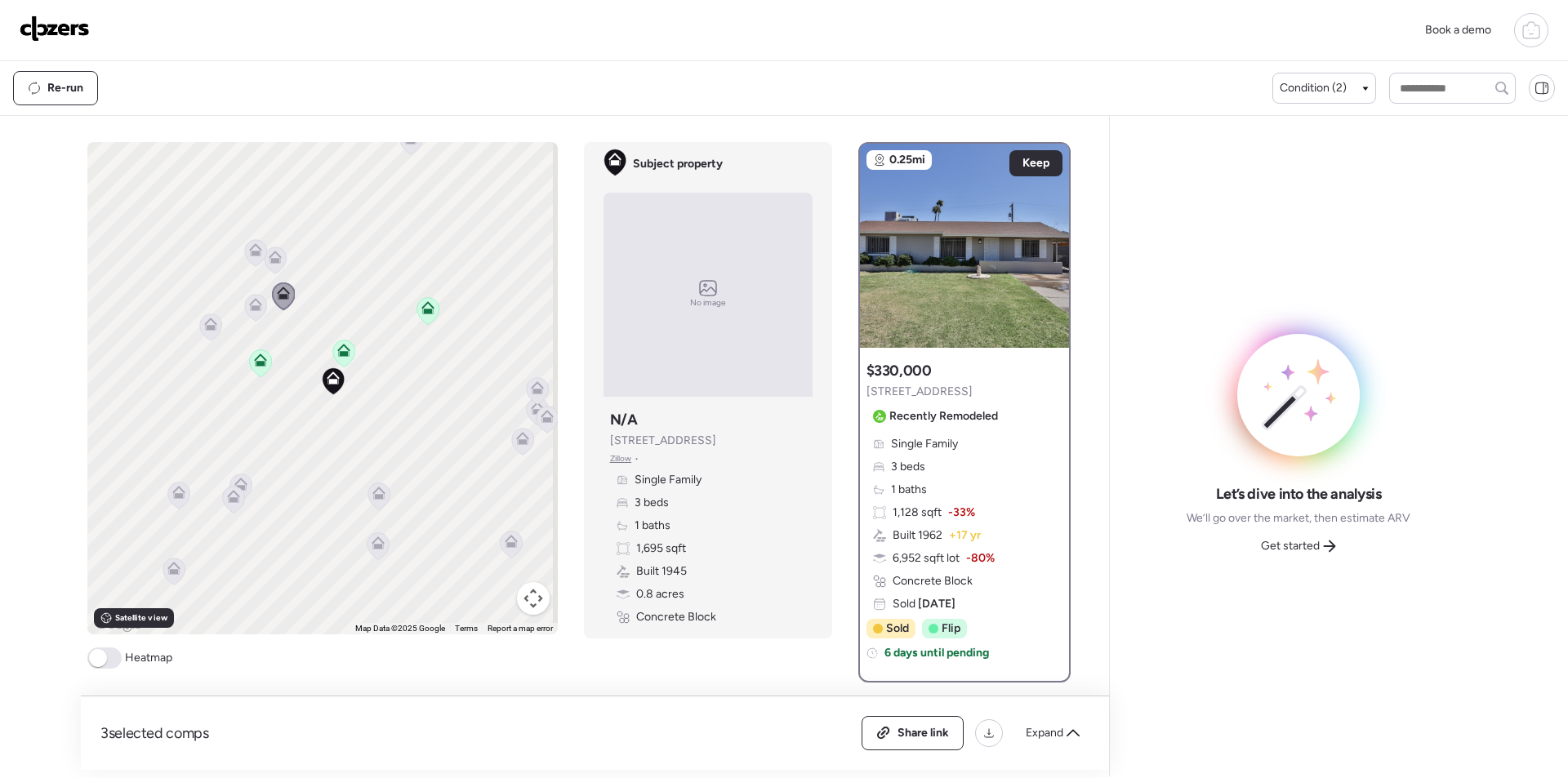
click at [249, 295] on icon at bounding box center [255, 307] width 22 height 27
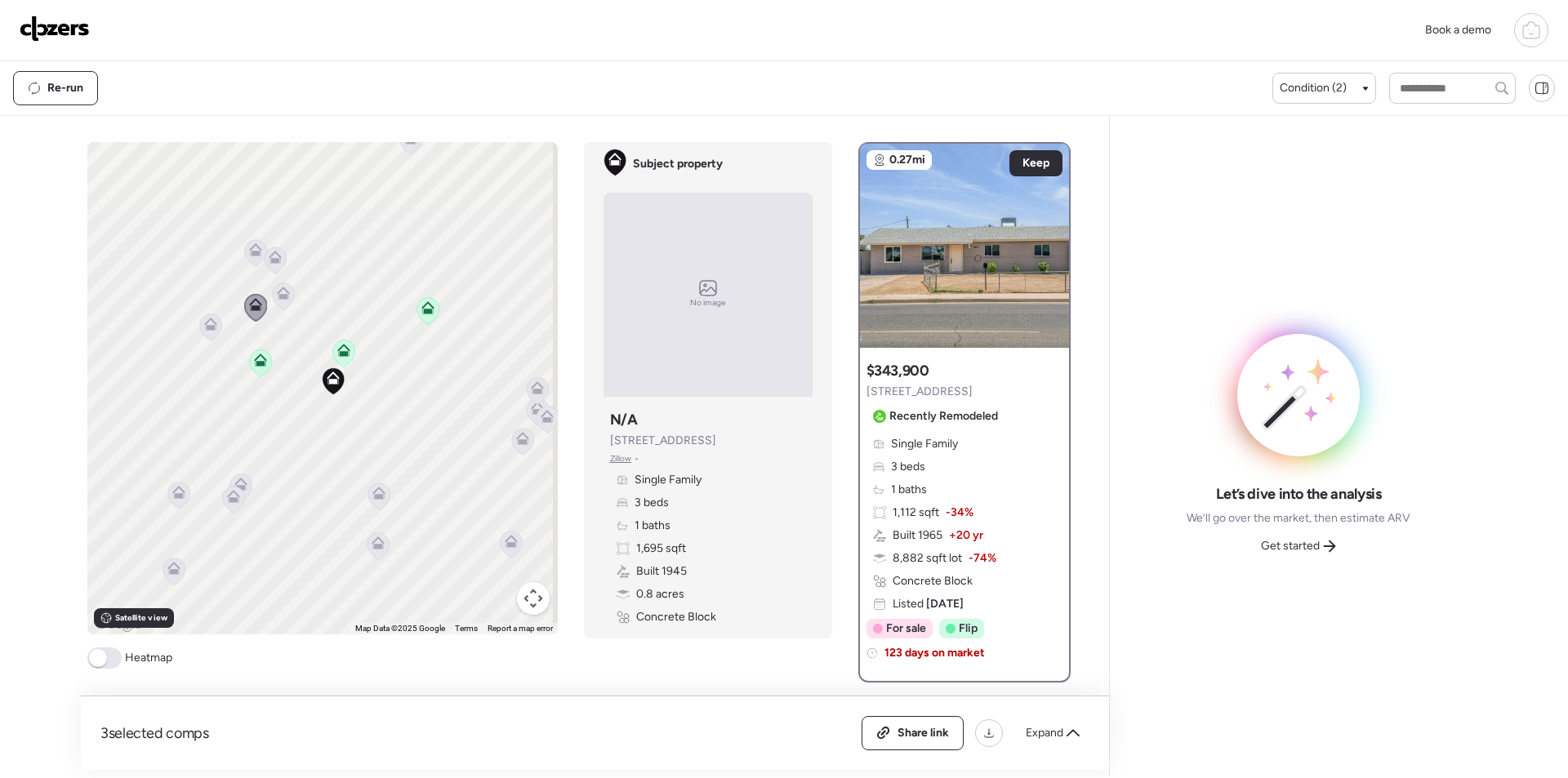
click at [275, 263] on icon at bounding box center [276, 257] width 13 height 13
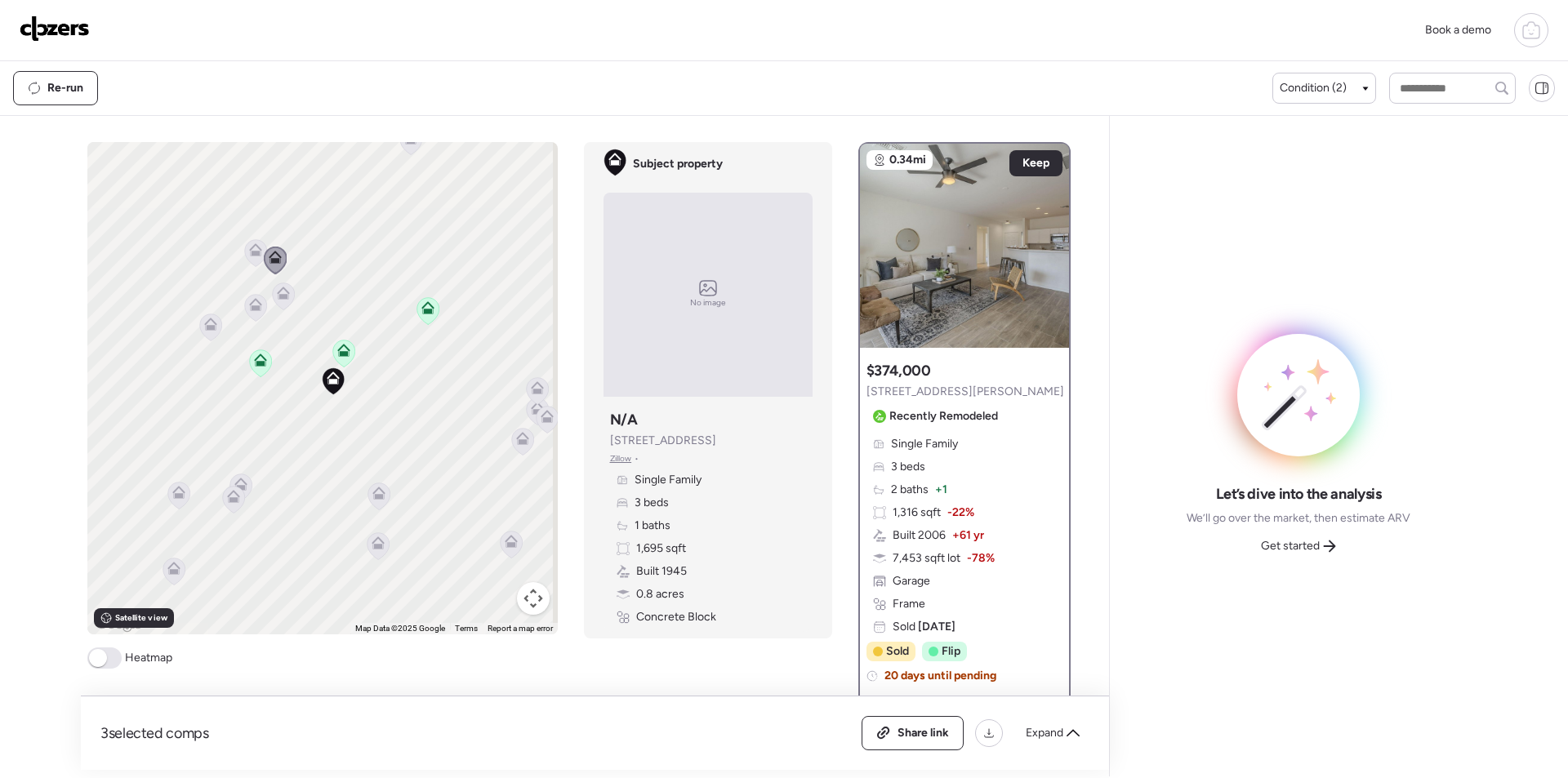
click at [244, 249] on icon at bounding box center [256, 253] width 23 height 28
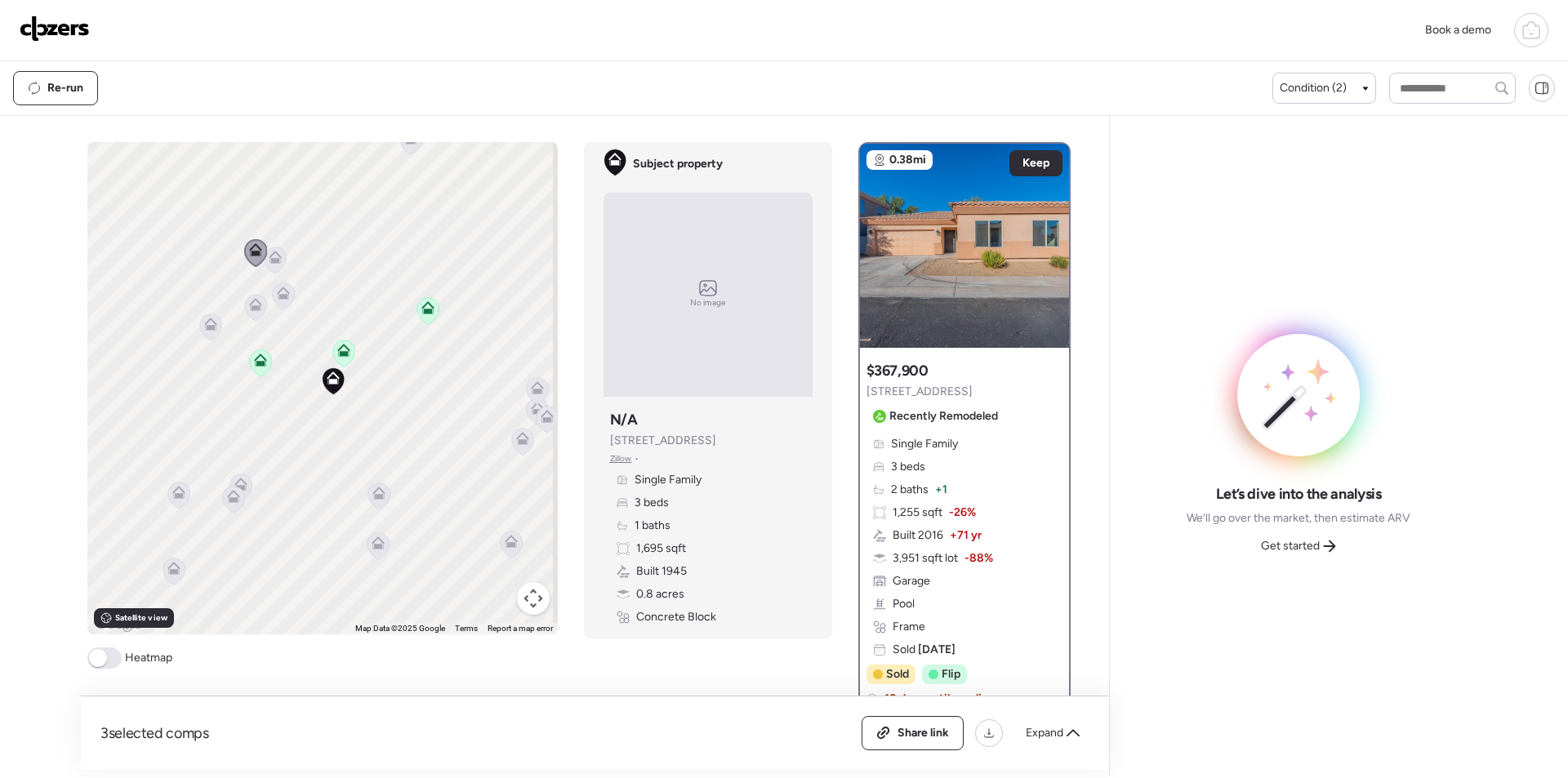
click at [211, 326] on icon at bounding box center [211, 324] width 13 height 13
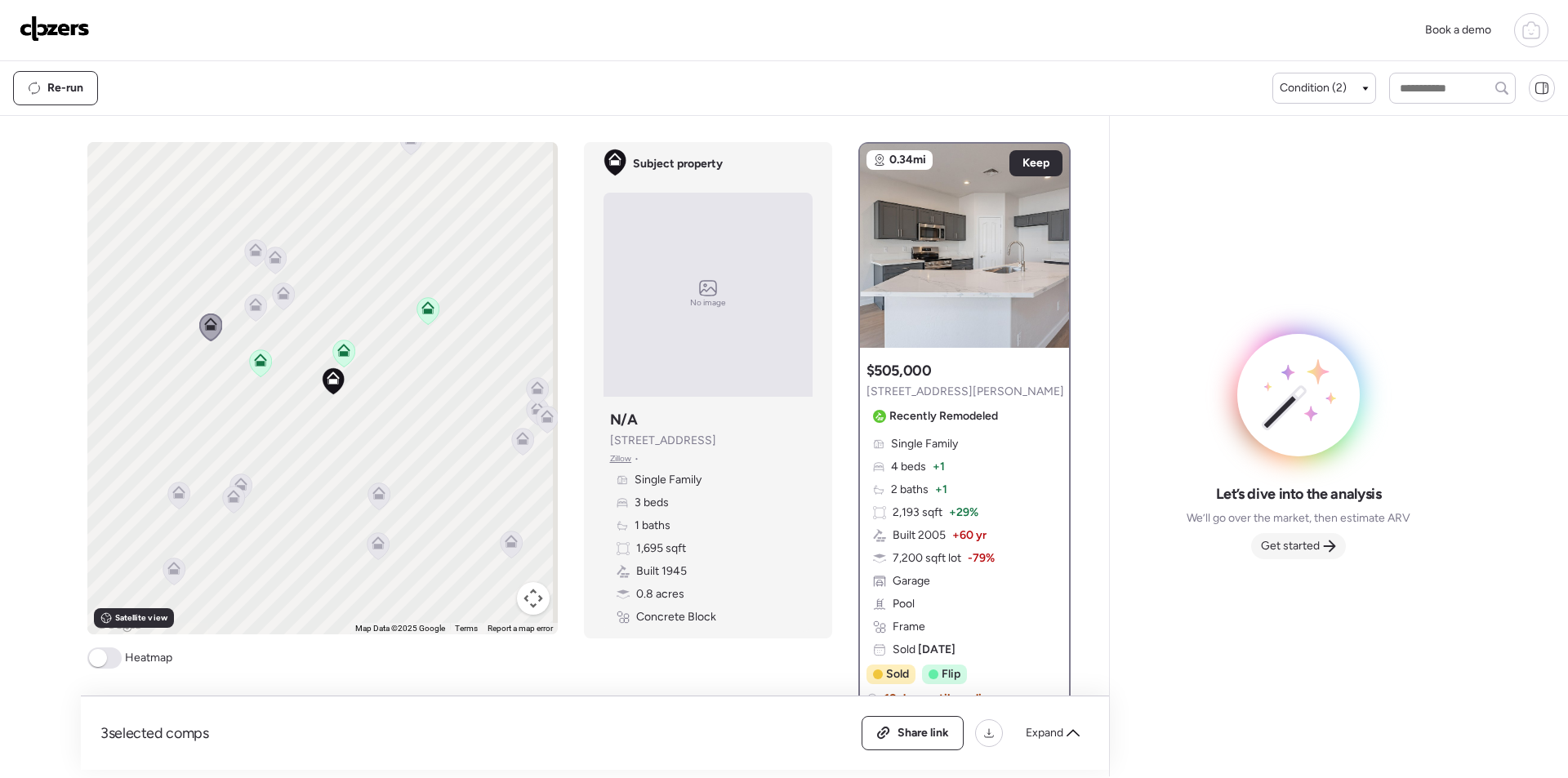
click at [1309, 541] on span "Get started" at bounding box center [1290, 546] width 59 height 17
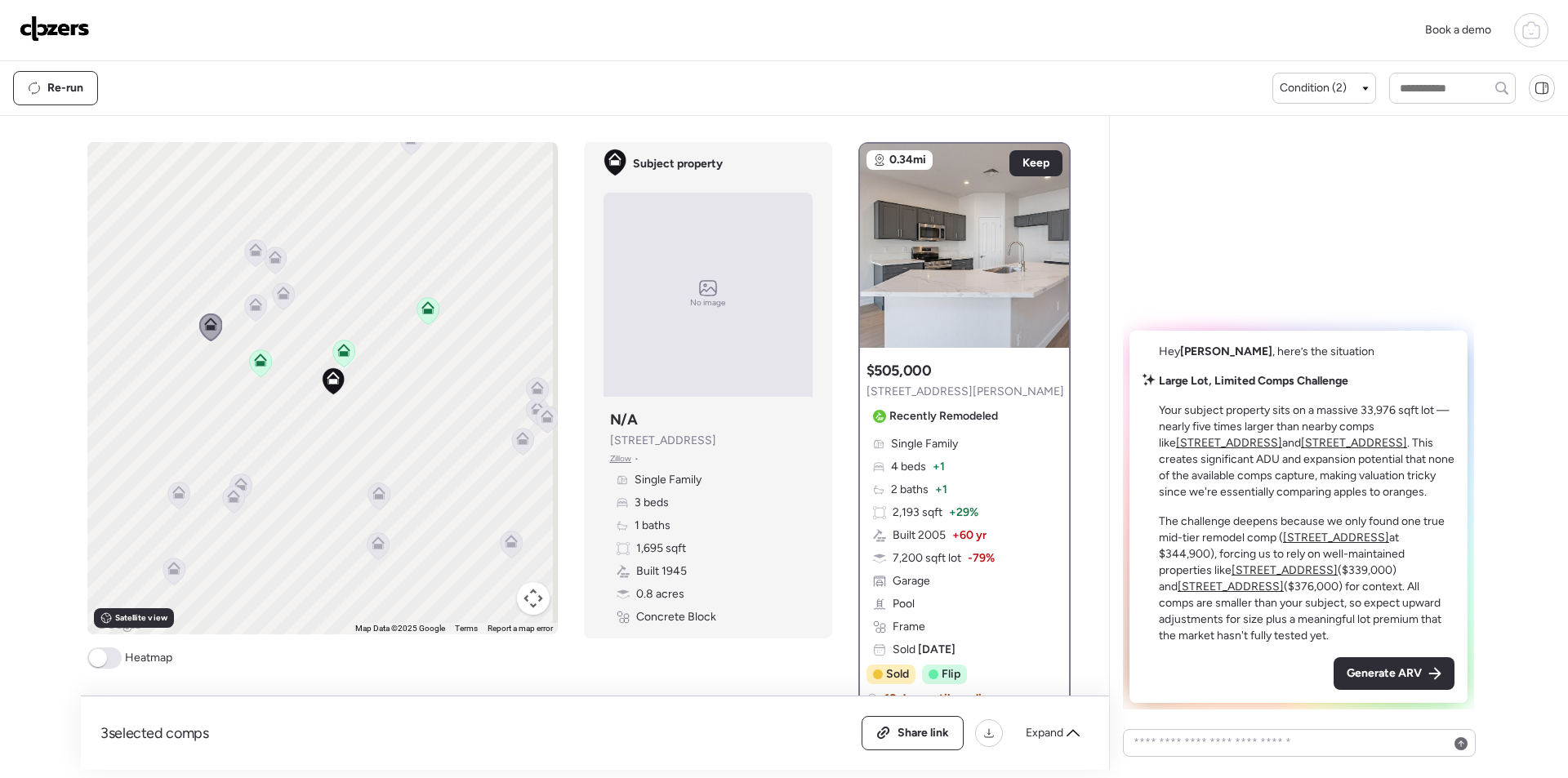
click at [1417, 679] on span "Generate ARV" at bounding box center [1383, 674] width 75 height 17
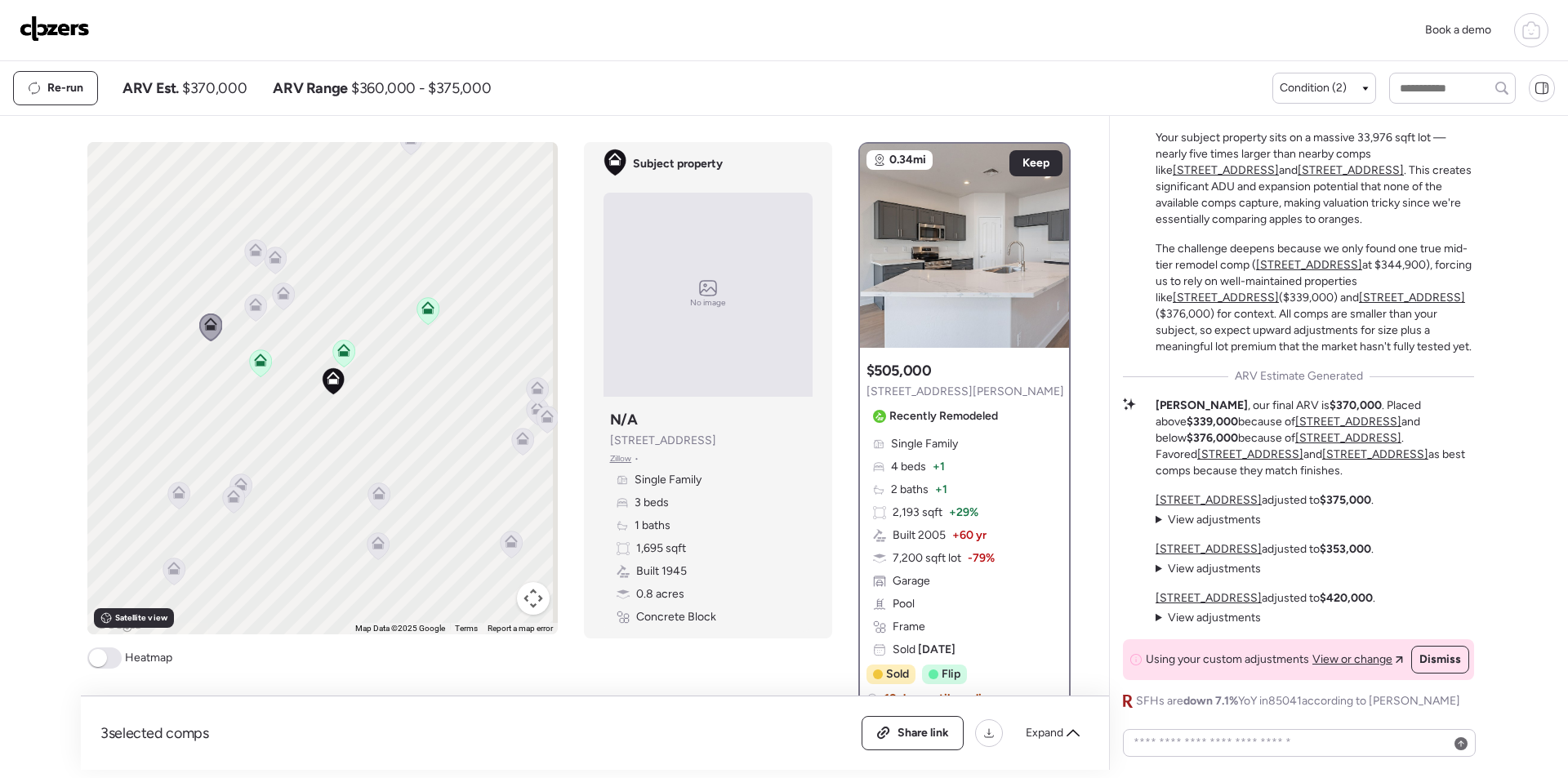
click at [206, 94] on span "$370,000" at bounding box center [214, 89] width 65 height 20
copy span "370,000"
click at [904, 747] on div "Share link" at bounding box center [912, 732] width 100 height 32
click at [82, 34] on img at bounding box center [55, 29] width 70 height 26
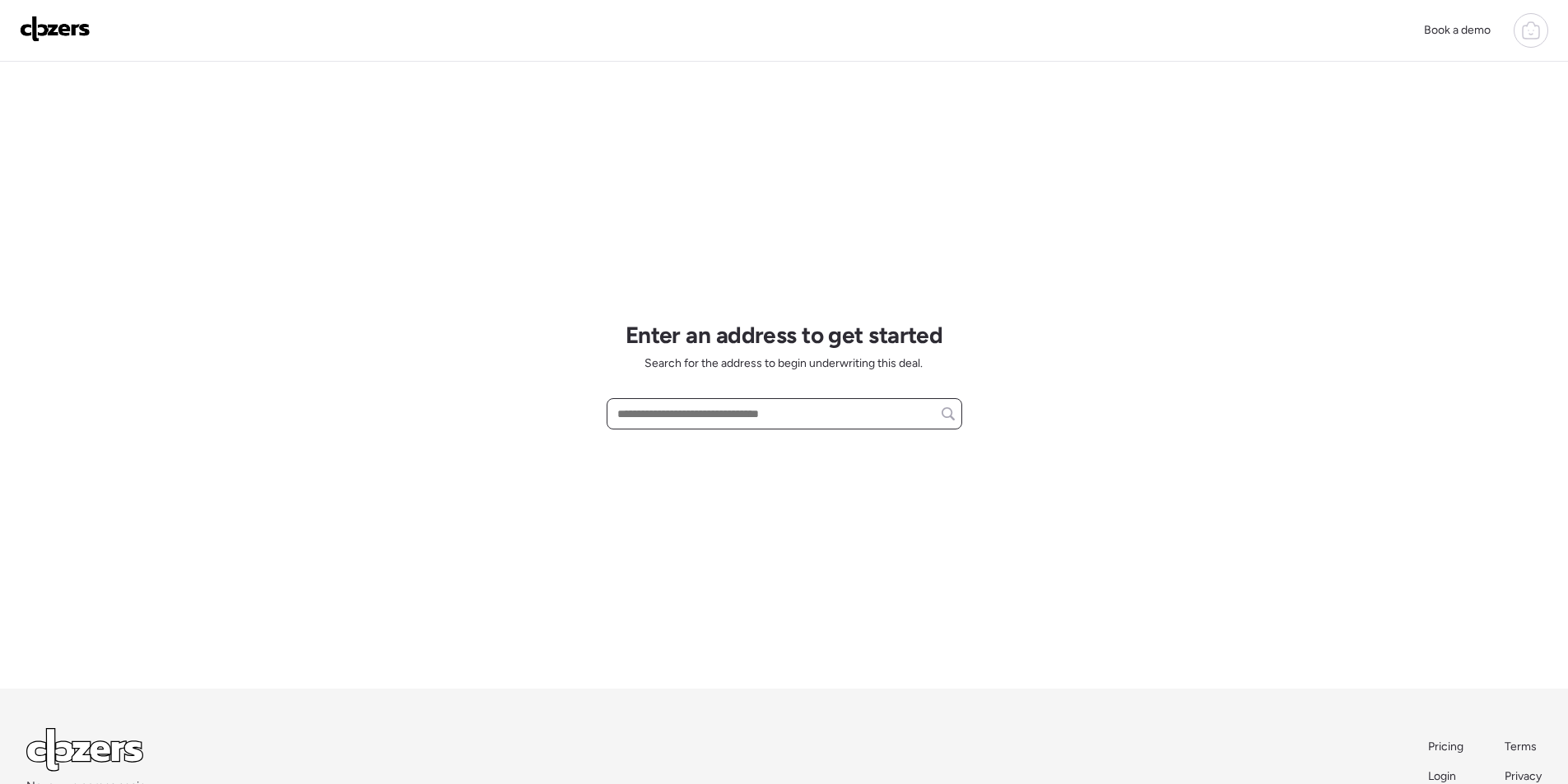
click at [669, 416] on input "text" at bounding box center [784, 415] width 341 height 23
paste input "**********"
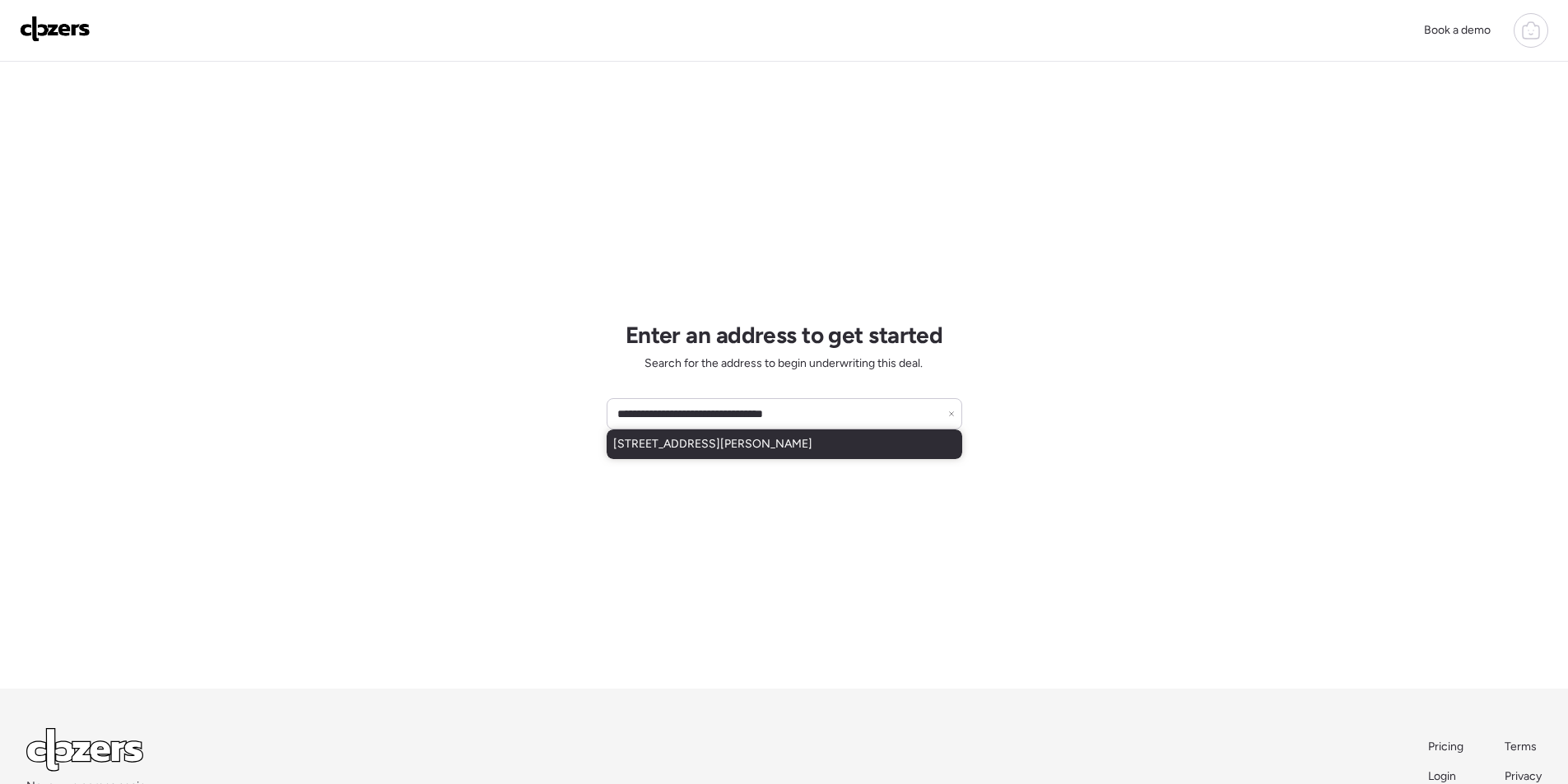
click at [686, 441] on span "[STREET_ADDRESS][PERSON_NAME]" at bounding box center [712, 445] width 199 height 17
type input "**********"
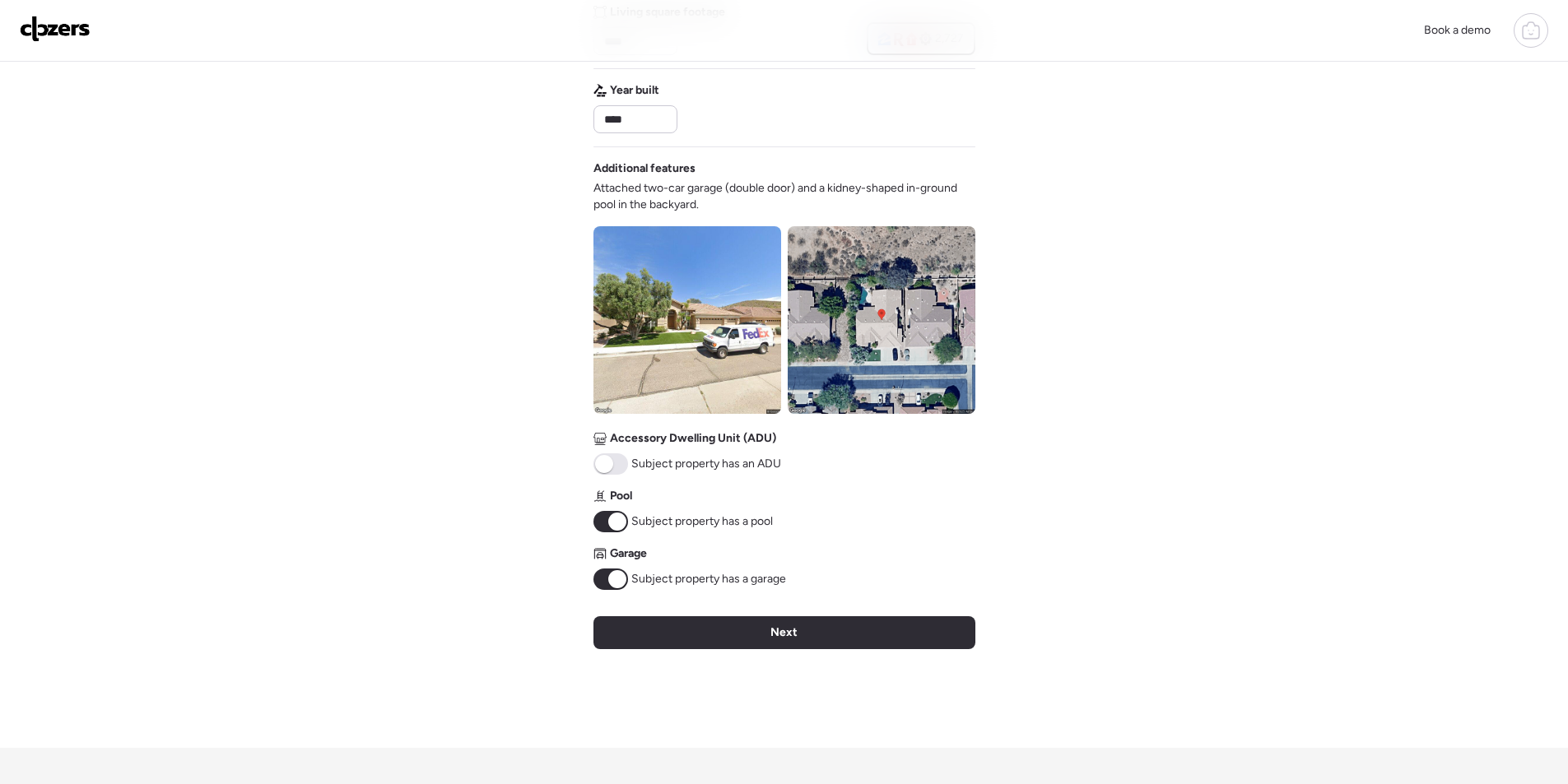
scroll to position [457, 0]
click at [727, 626] on div "Next" at bounding box center [784, 633] width 382 height 33
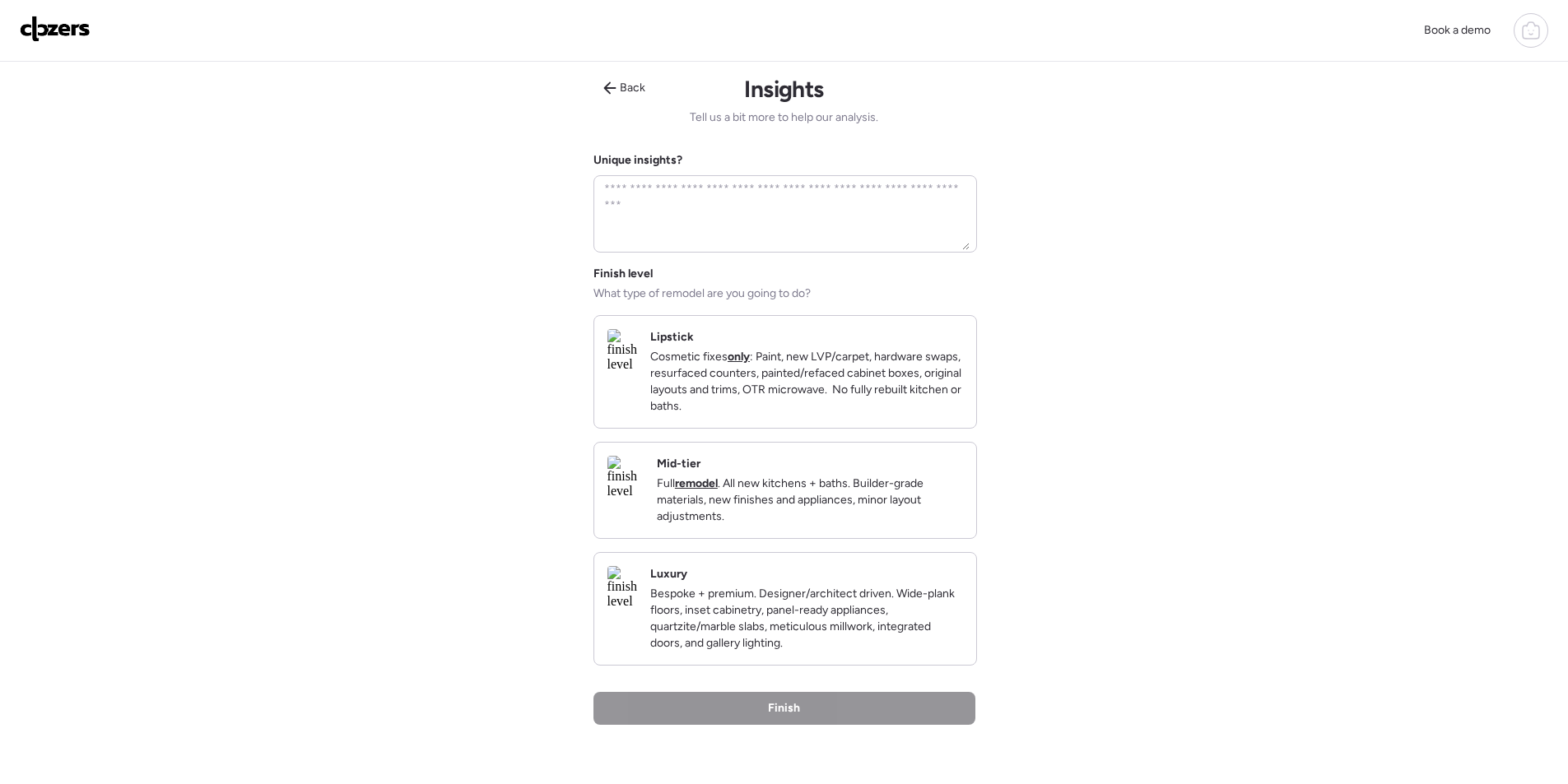
click at [851, 511] on p "Full remodel . All new kitchens + baths. Builder-grade materials, new finishes …" at bounding box center [809, 500] width 306 height 49
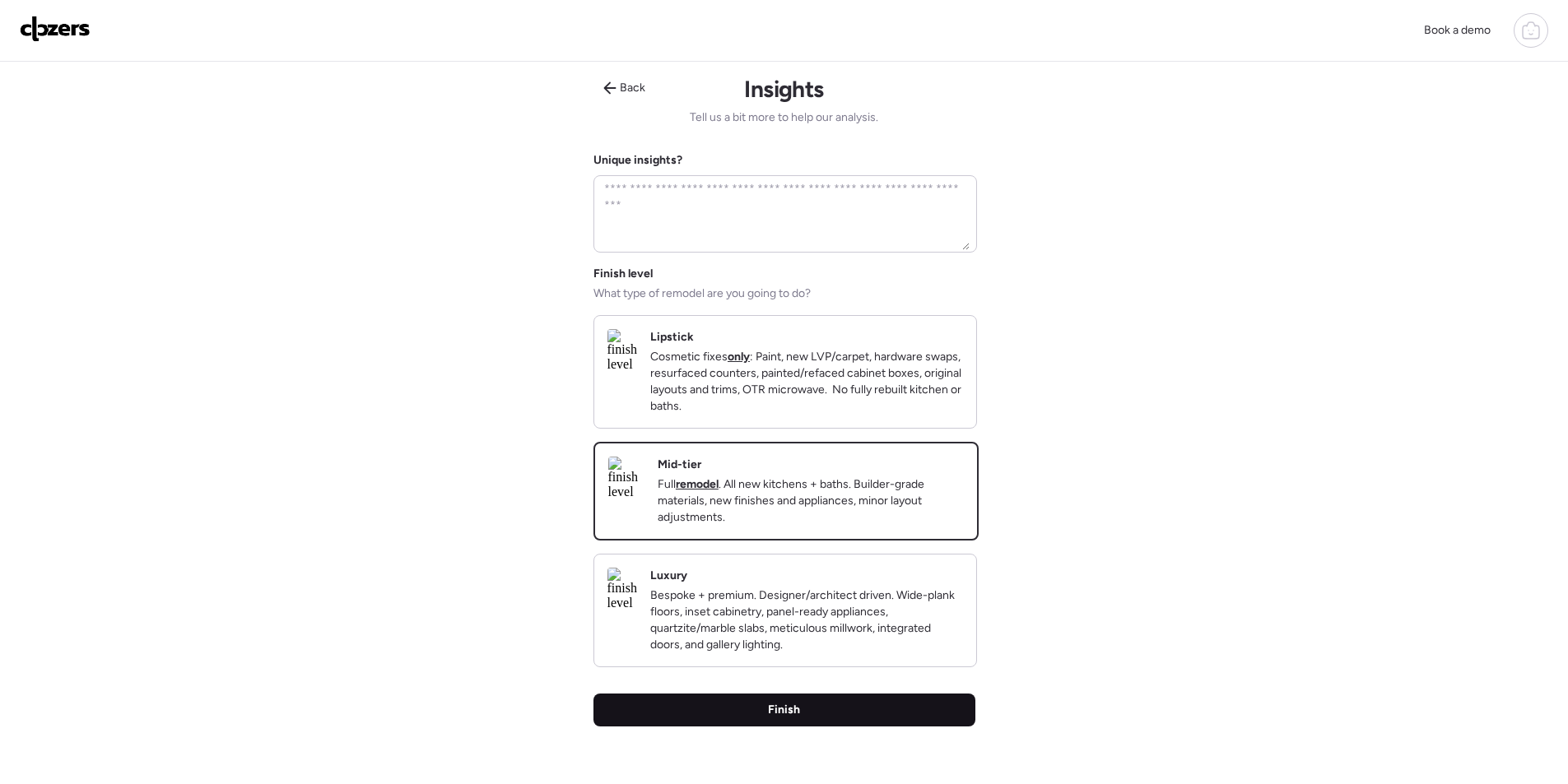
click at [842, 726] on div "Finish" at bounding box center [784, 710] width 382 height 33
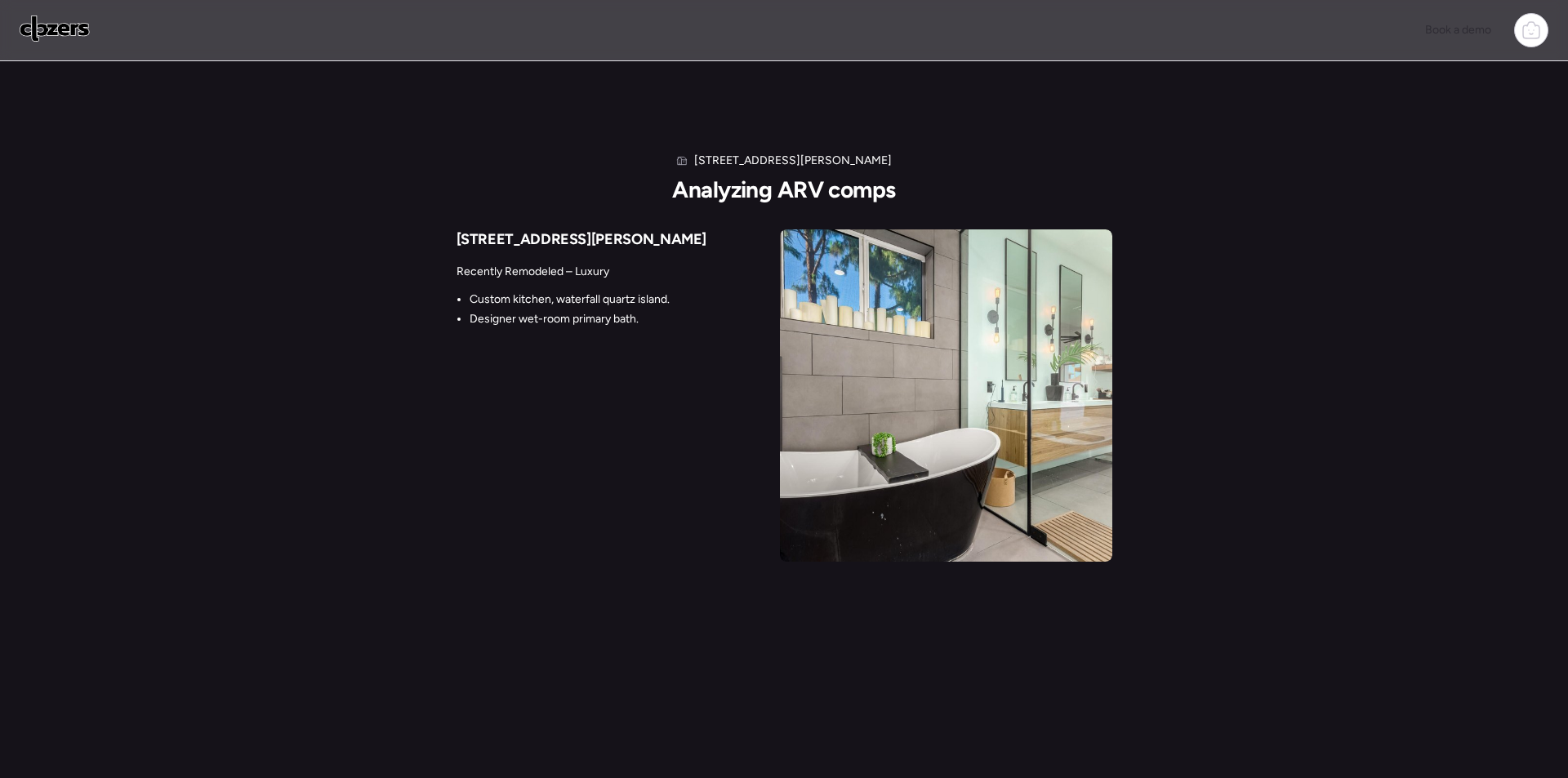
click at [0, 414] on div "6616 W [PERSON_NAME] Ln Analyzing ARV comps [STREET_ADDRESS][PERSON_NAME] Recen…" at bounding box center [784, 324] width 1568 height 526
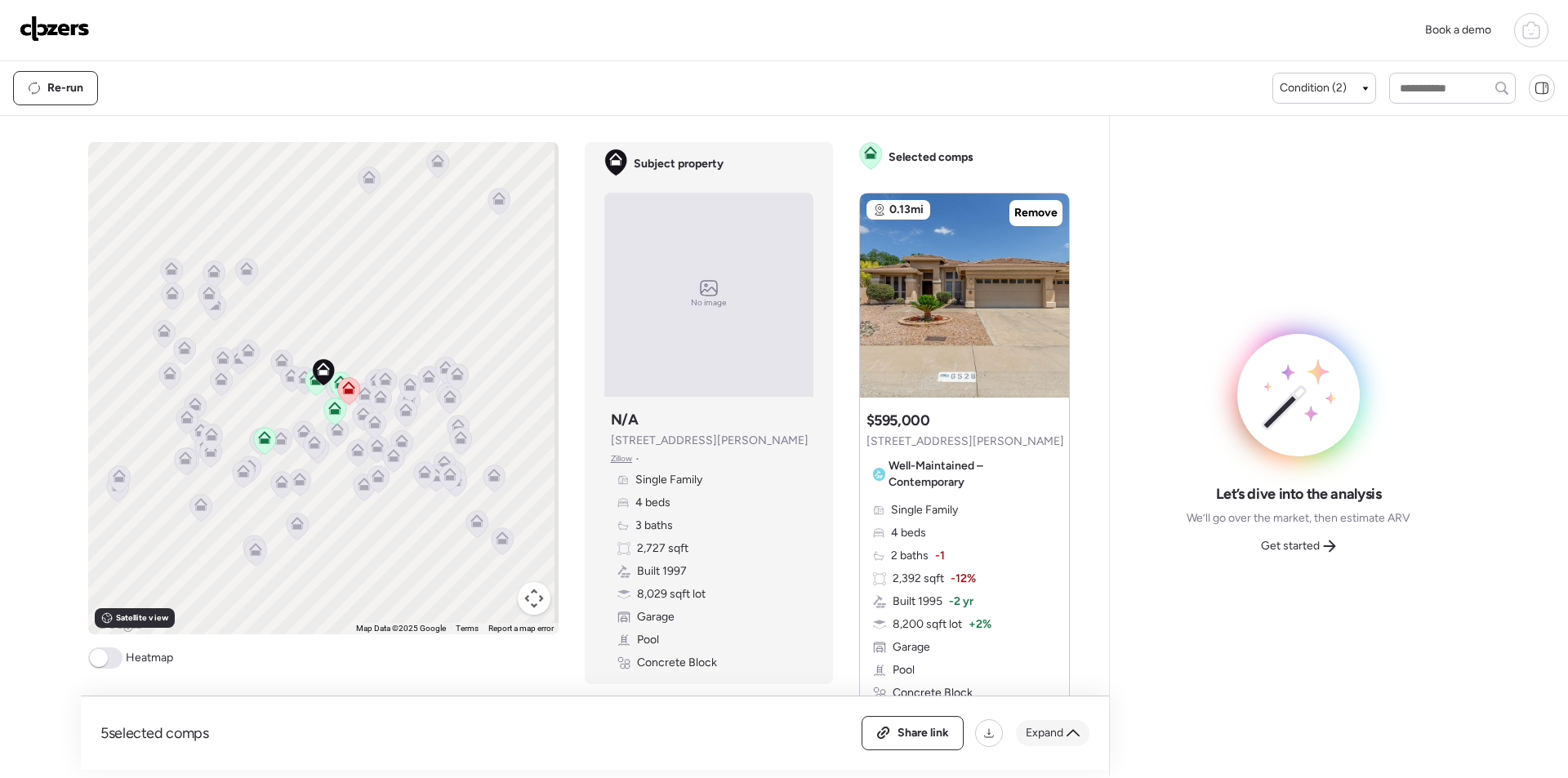
click at [1067, 728] on icon at bounding box center [1073, 733] width 13 height 13
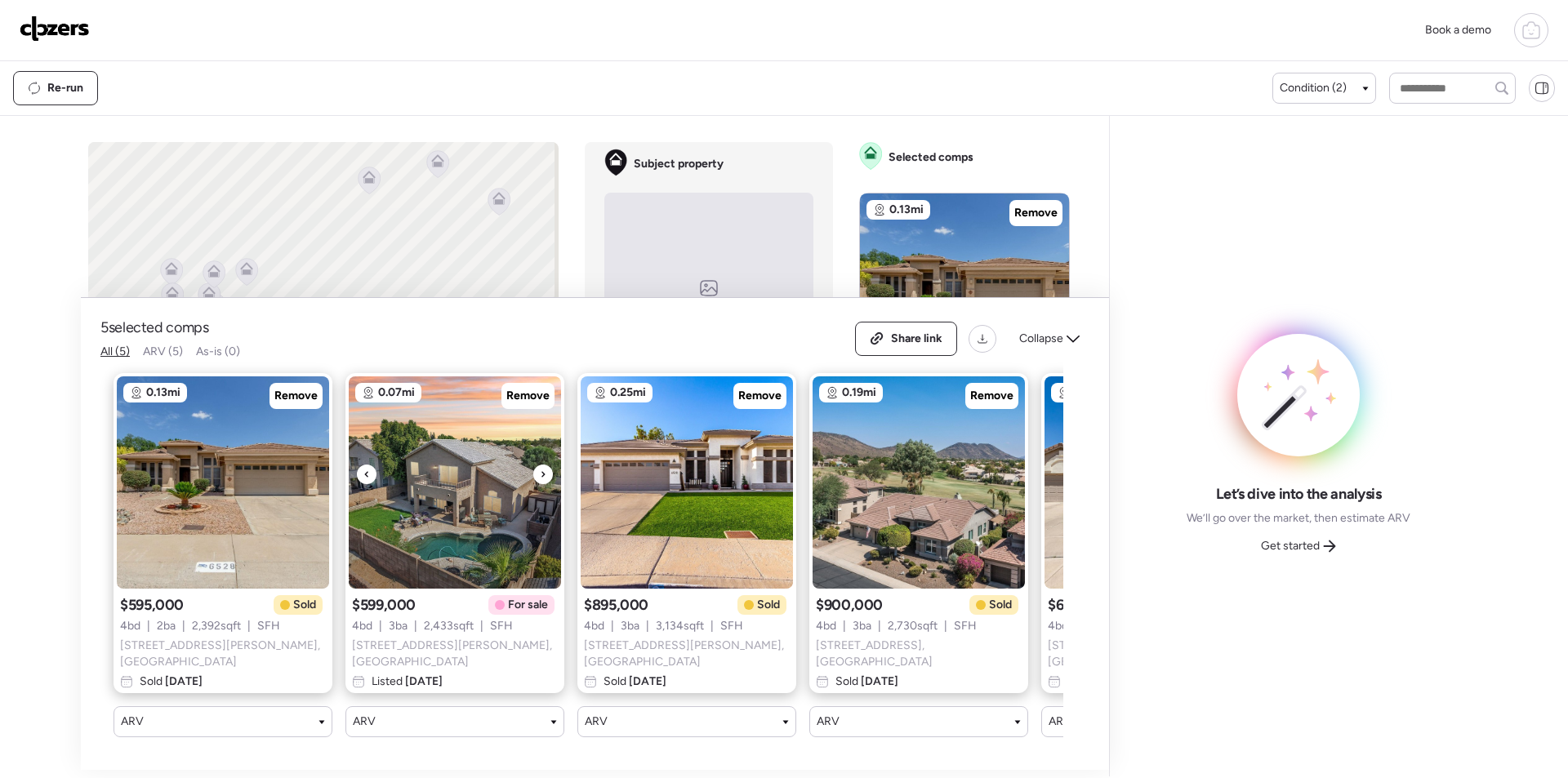
click at [525, 402] on span "Remove" at bounding box center [528, 396] width 43 height 17
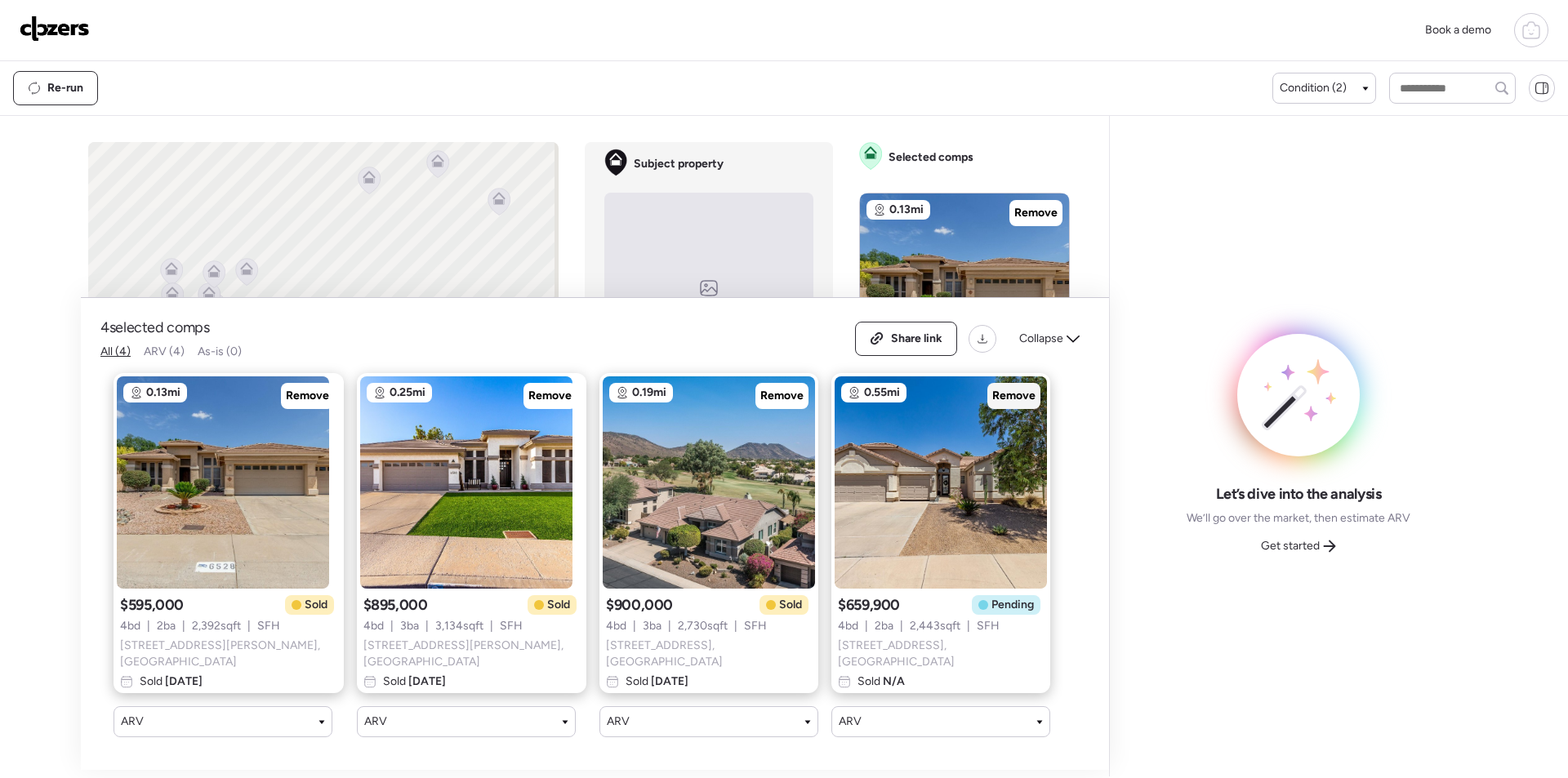
click at [997, 401] on span "Remove" at bounding box center [1014, 396] width 43 height 17
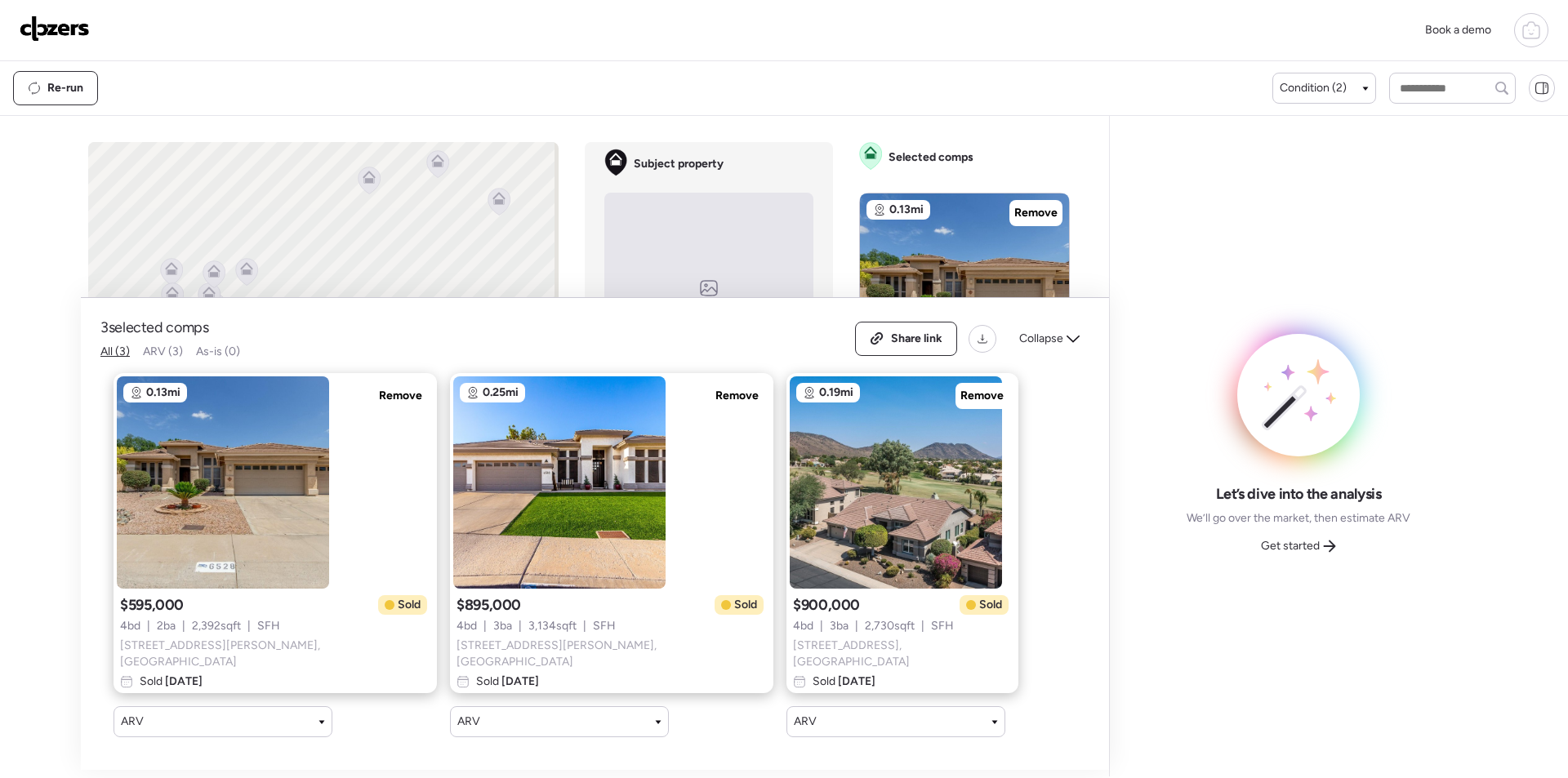
click at [1082, 356] on div "Share link Collapse" at bounding box center [971, 339] width 234 height 34
click at [1081, 349] on div "Collapse" at bounding box center [1049, 339] width 80 height 26
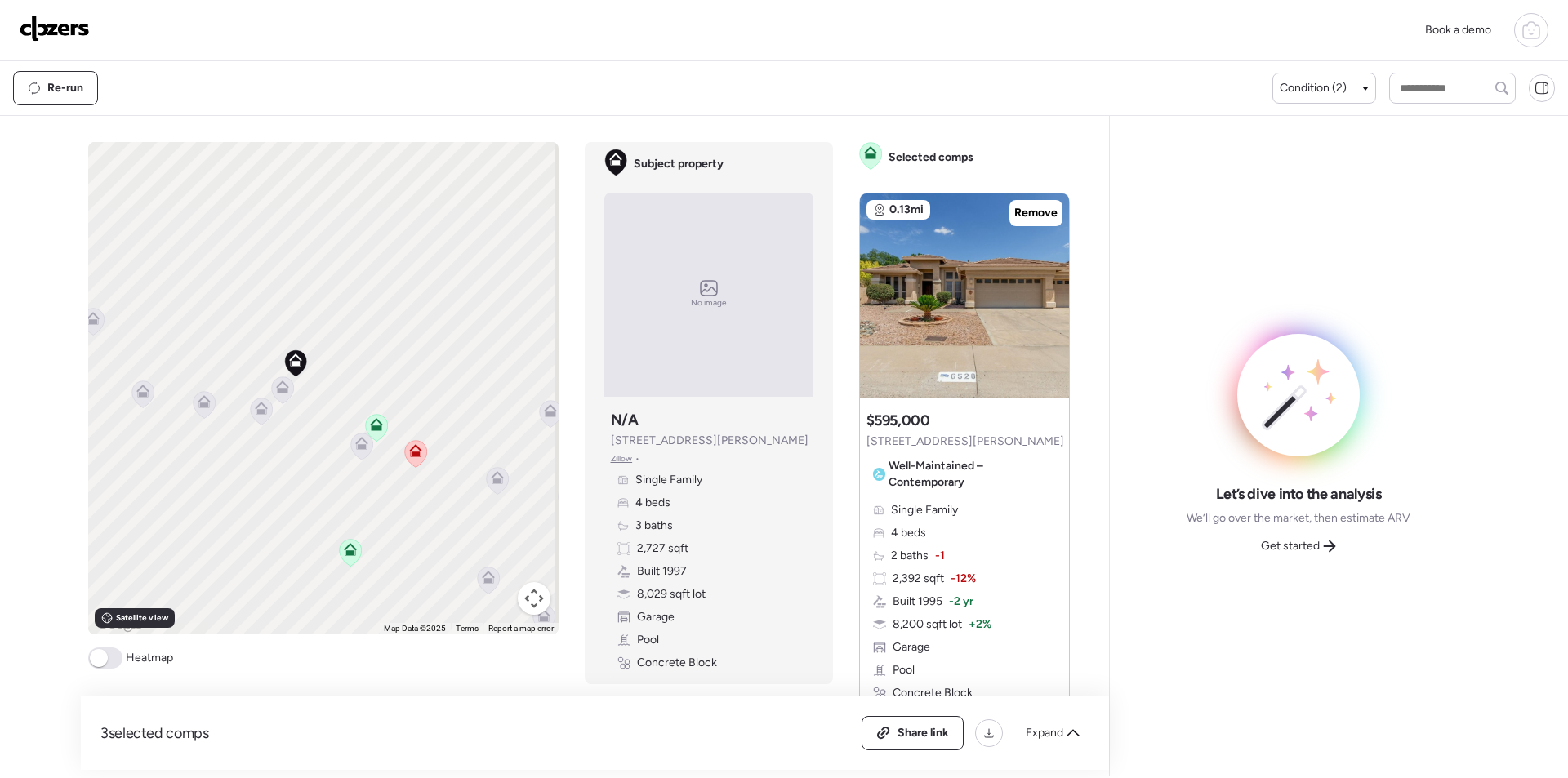
click at [282, 401] on icon at bounding box center [283, 391] width 23 height 28
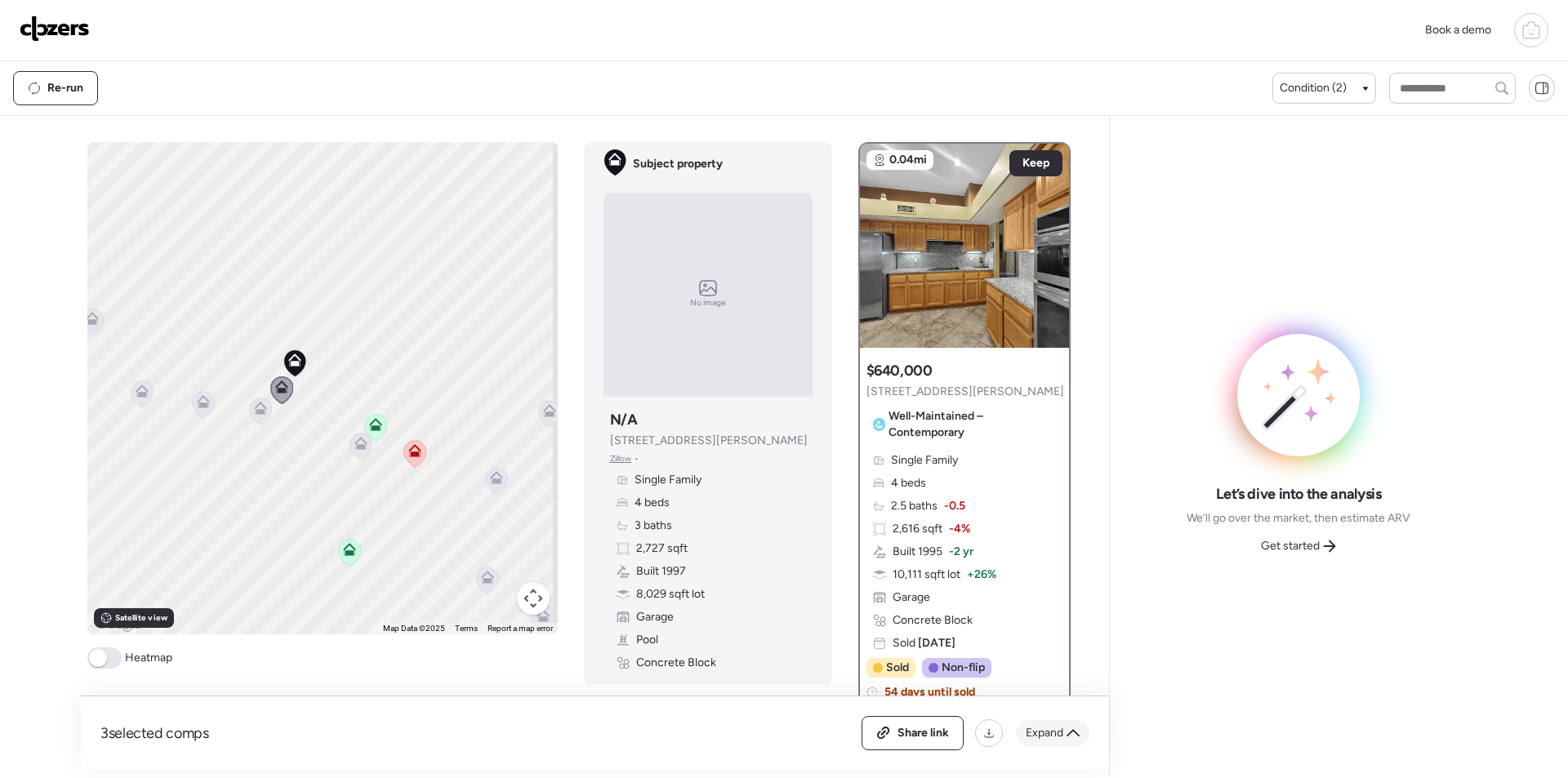
click at [1050, 728] on span "Expand" at bounding box center [1043, 733] width 37 height 17
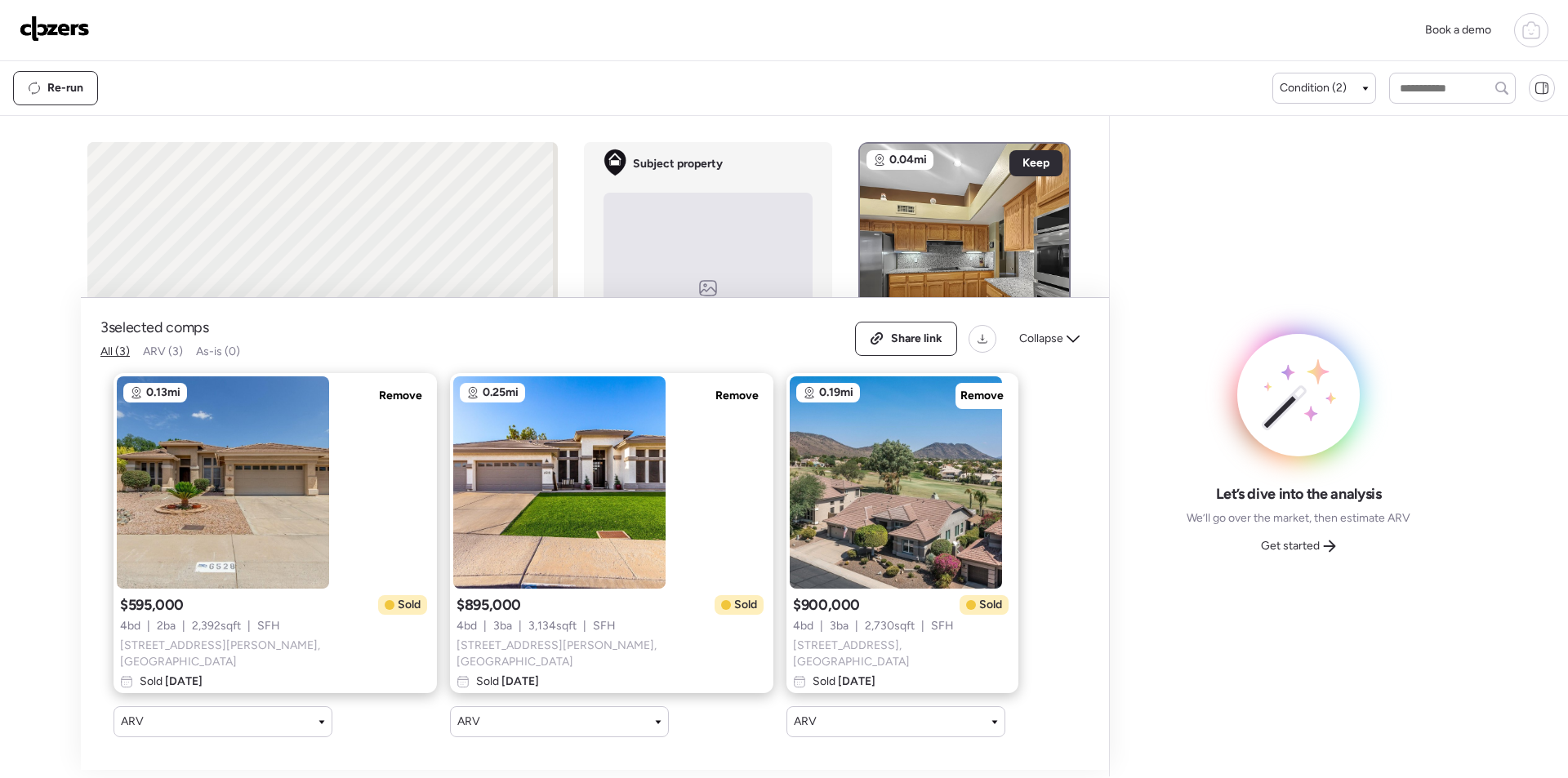
click at [1030, 335] on span "Collapse" at bounding box center [1041, 339] width 44 height 17
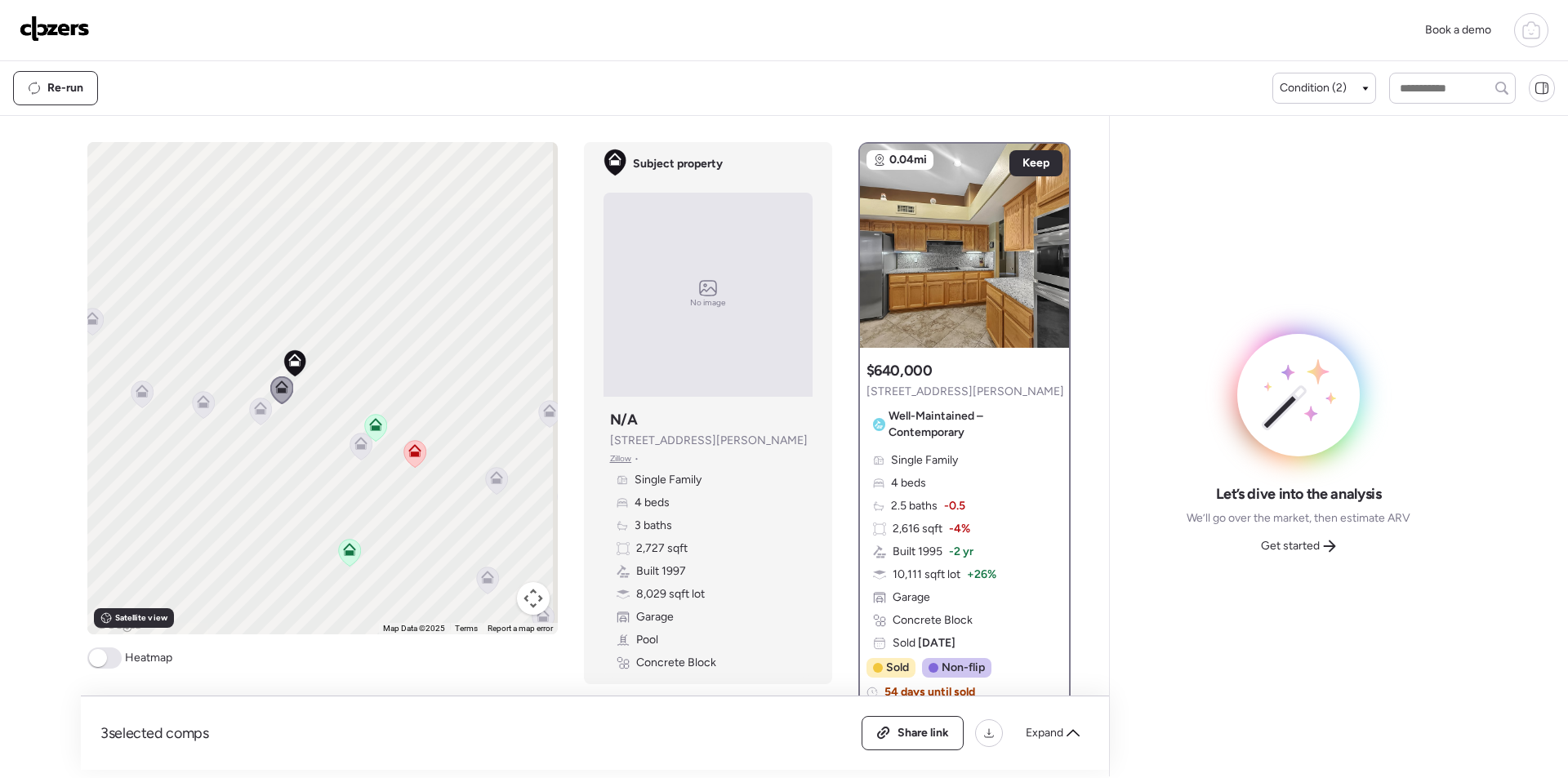
click at [261, 412] on icon at bounding box center [260, 411] width 22 height 27
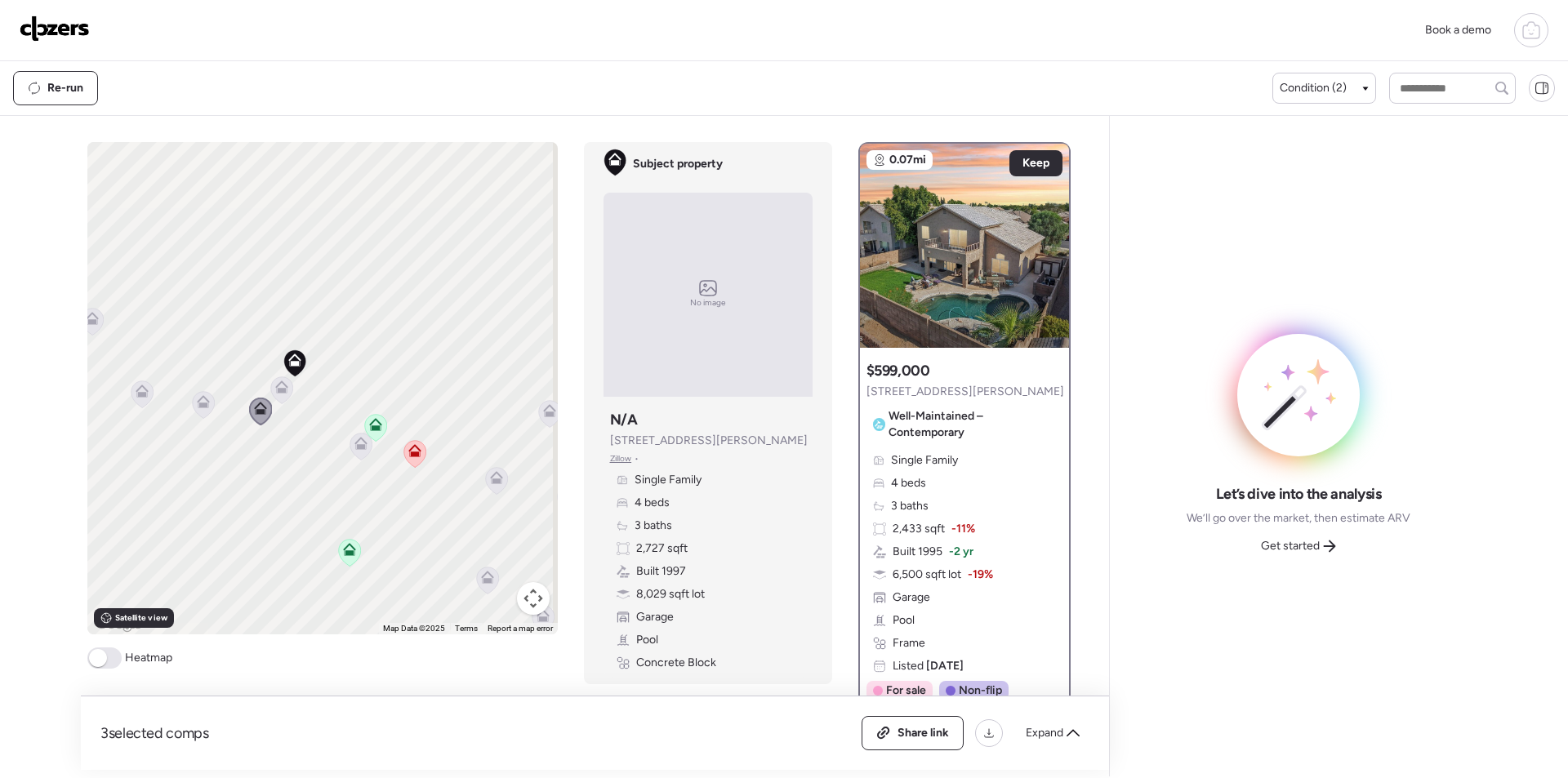
click at [355, 449] on icon at bounding box center [360, 447] width 11 height 5
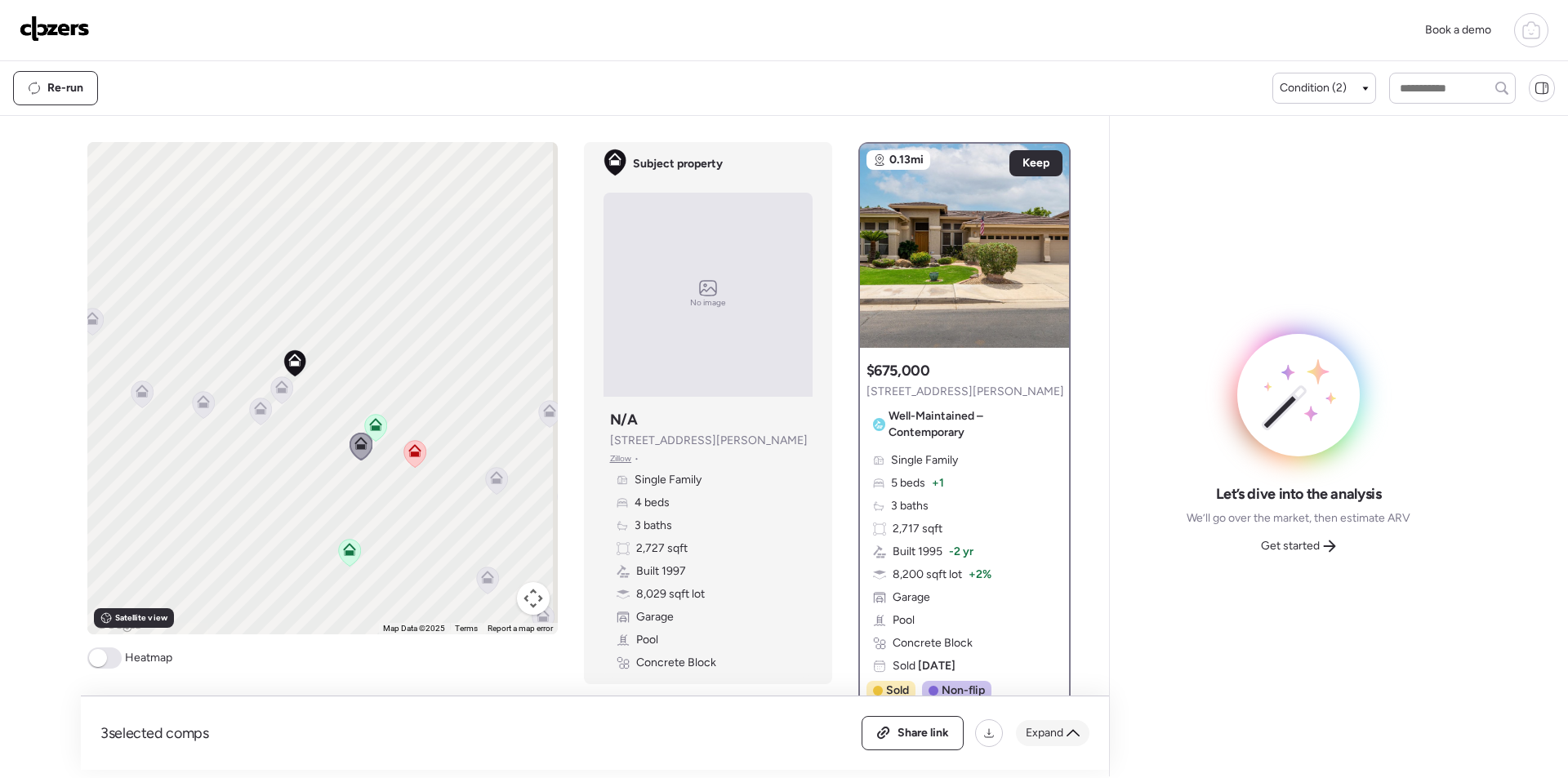
click at [1067, 728] on icon at bounding box center [1073, 733] width 13 height 13
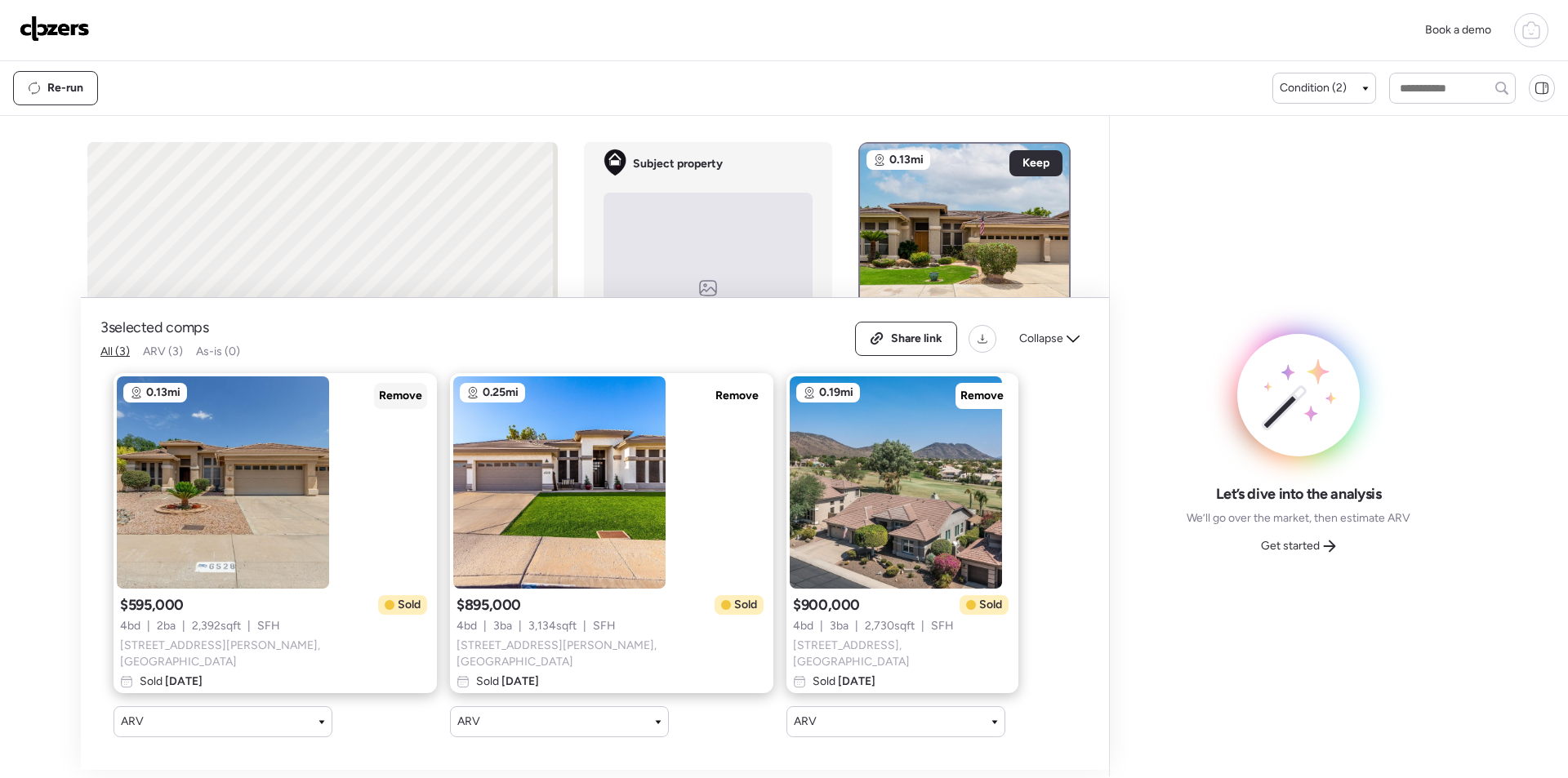
click at [379, 401] on span "Remove" at bounding box center [400, 396] width 43 height 17
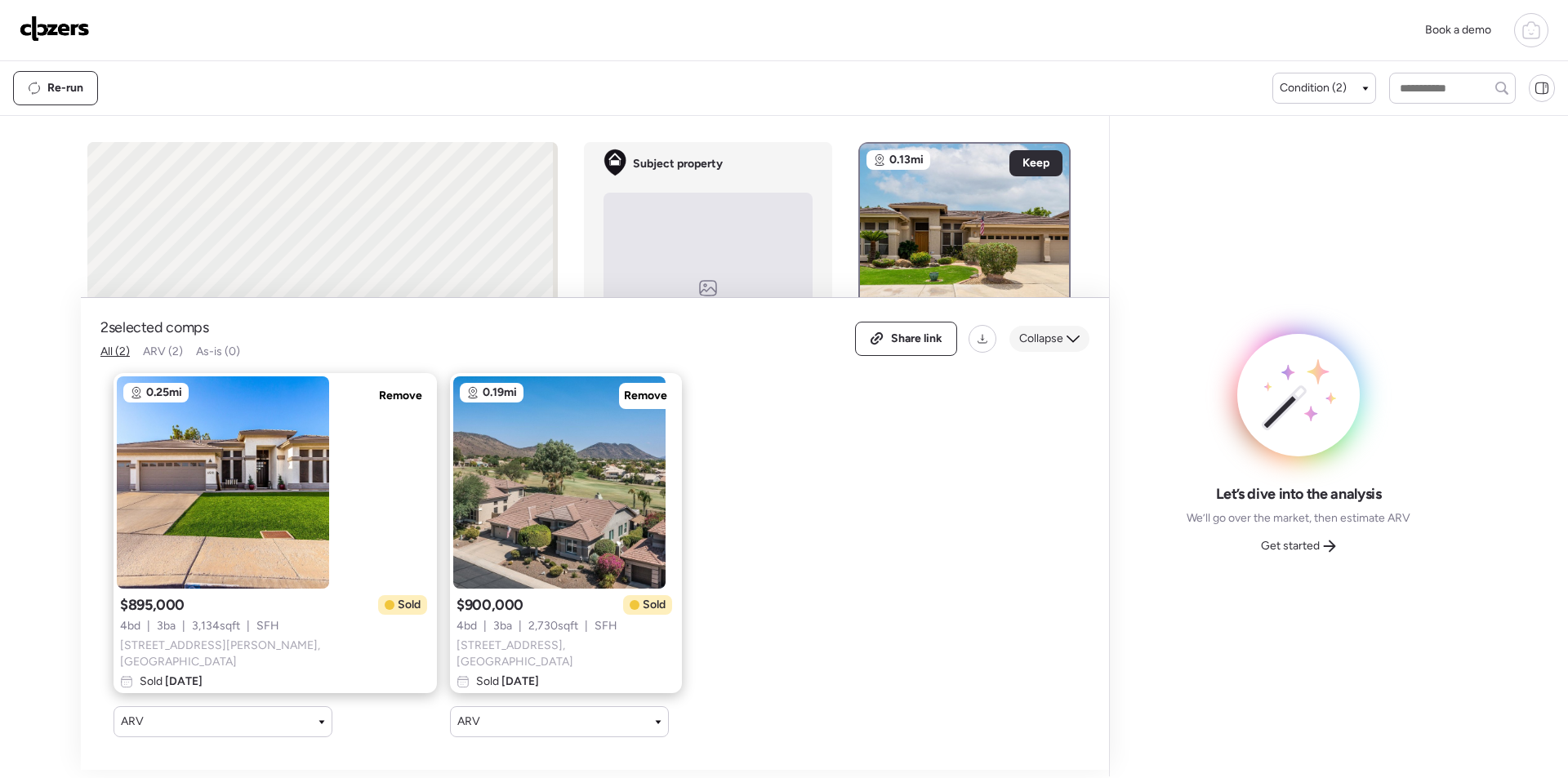
click at [1077, 339] on icon at bounding box center [1073, 339] width 13 height 13
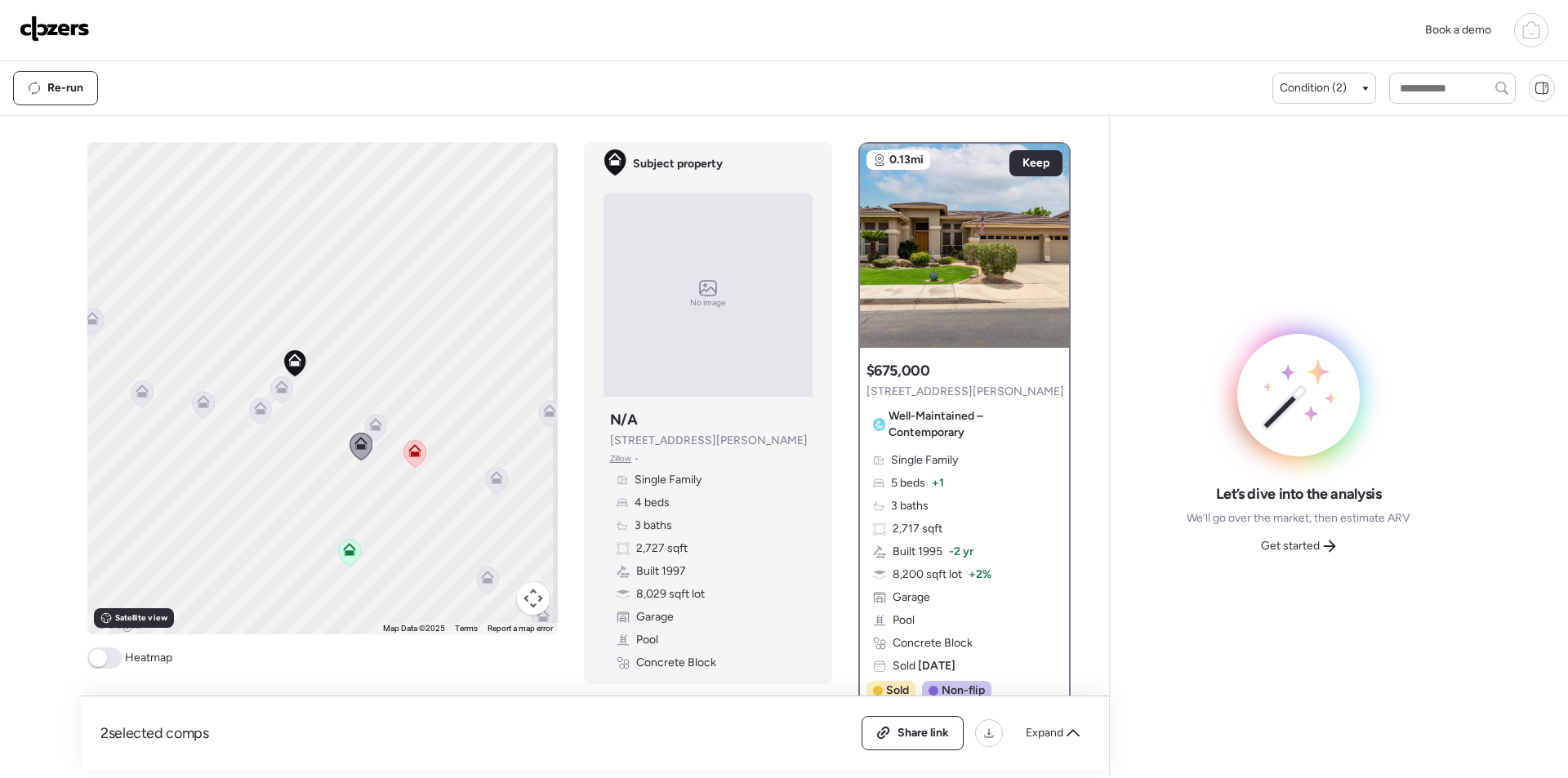
click at [492, 483] on icon at bounding box center [496, 481] width 11 height 5
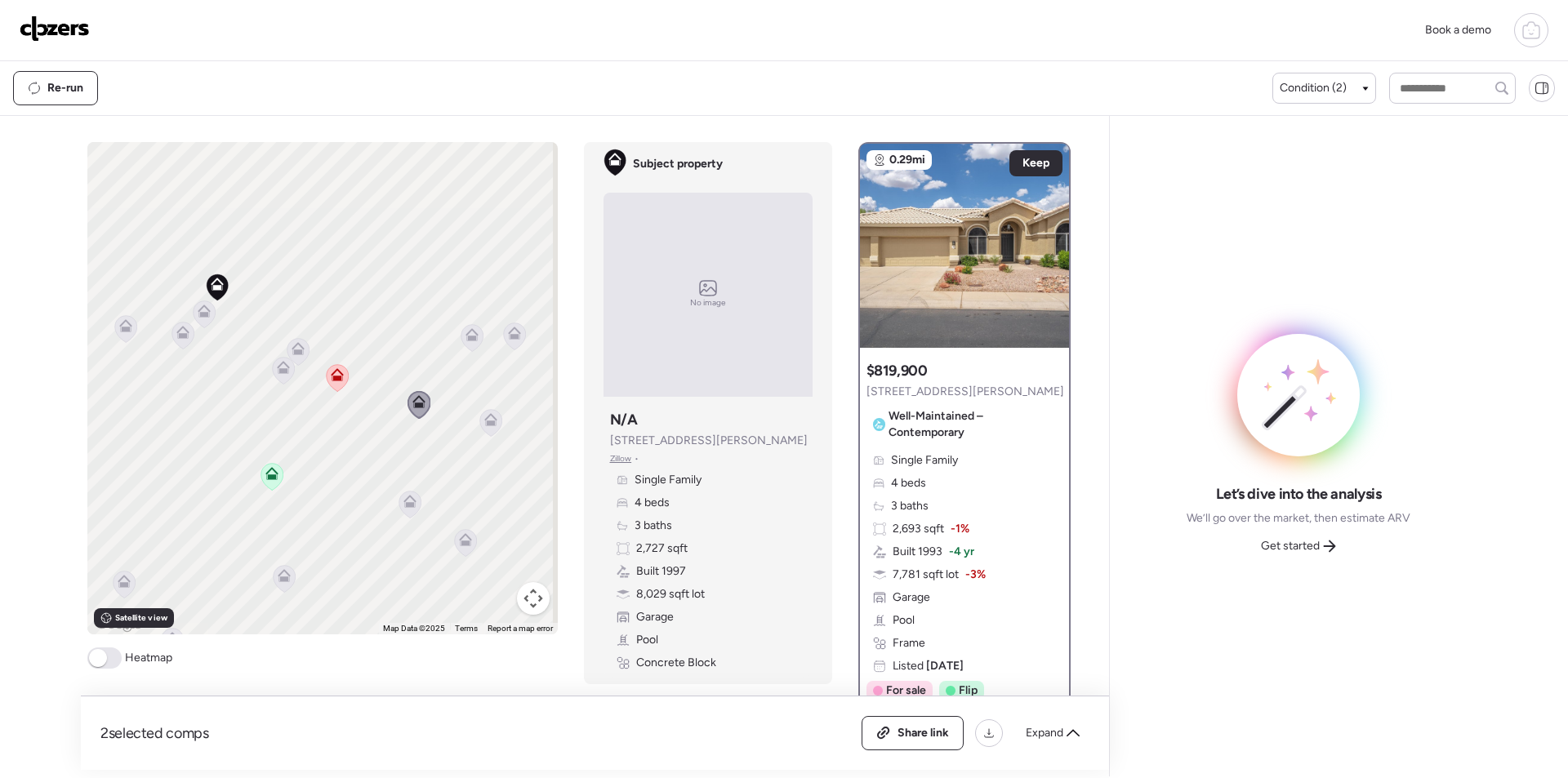
drag, startPoint x: 441, startPoint y: 545, endPoint x: 362, endPoint y: 468, distance: 110.3
click at [362, 468] on div "To activate drag with keyboard, press Alt + Enter. Once in keyboard drag state,…" at bounding box center [323, 388] width 470 height 492
click at [461, 334] on icon at bounding box center [472, 338] width 22 height 27
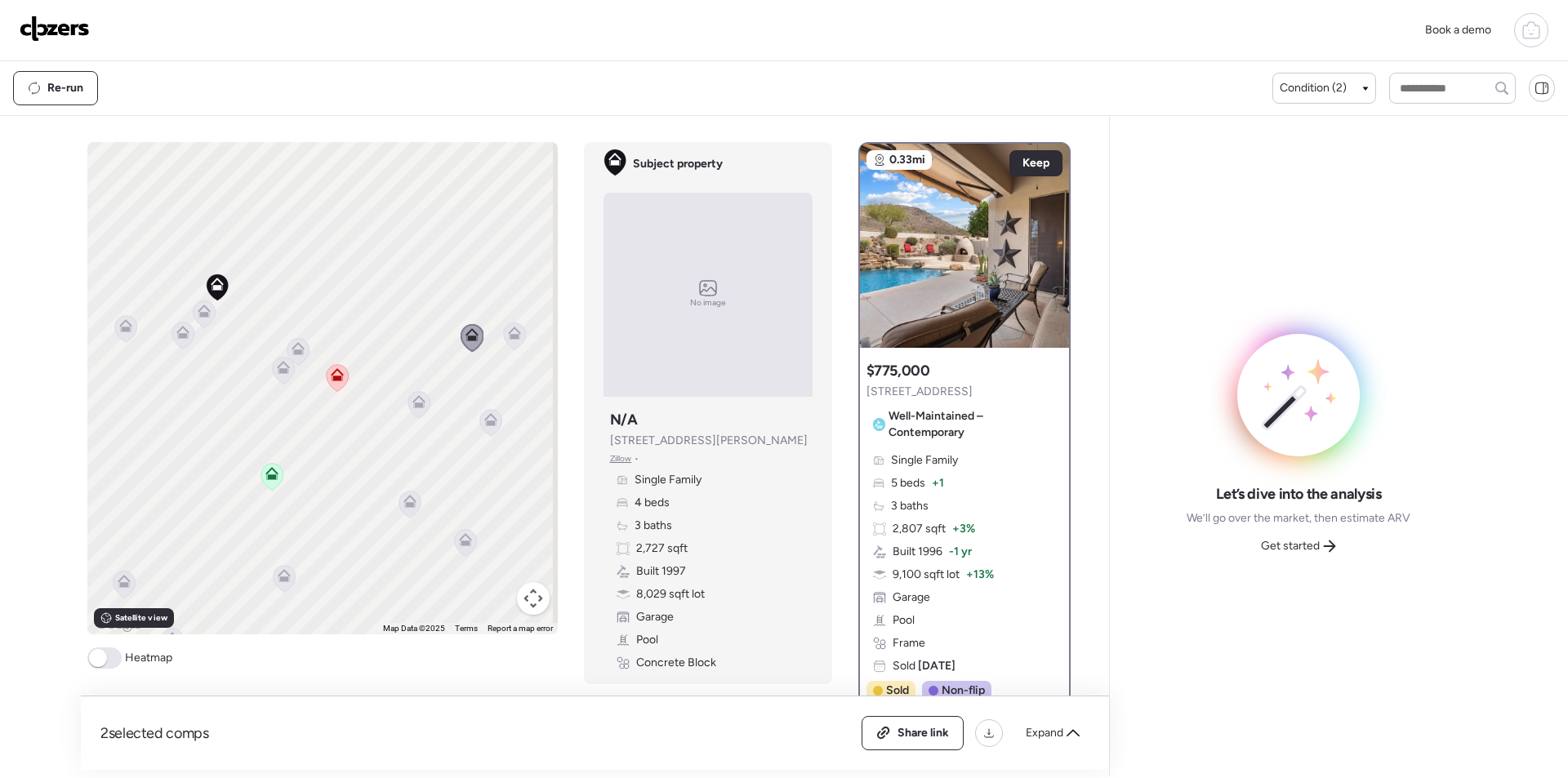
click at [503, 329] on icon at bounding box center [514, 336] width 22 height 27
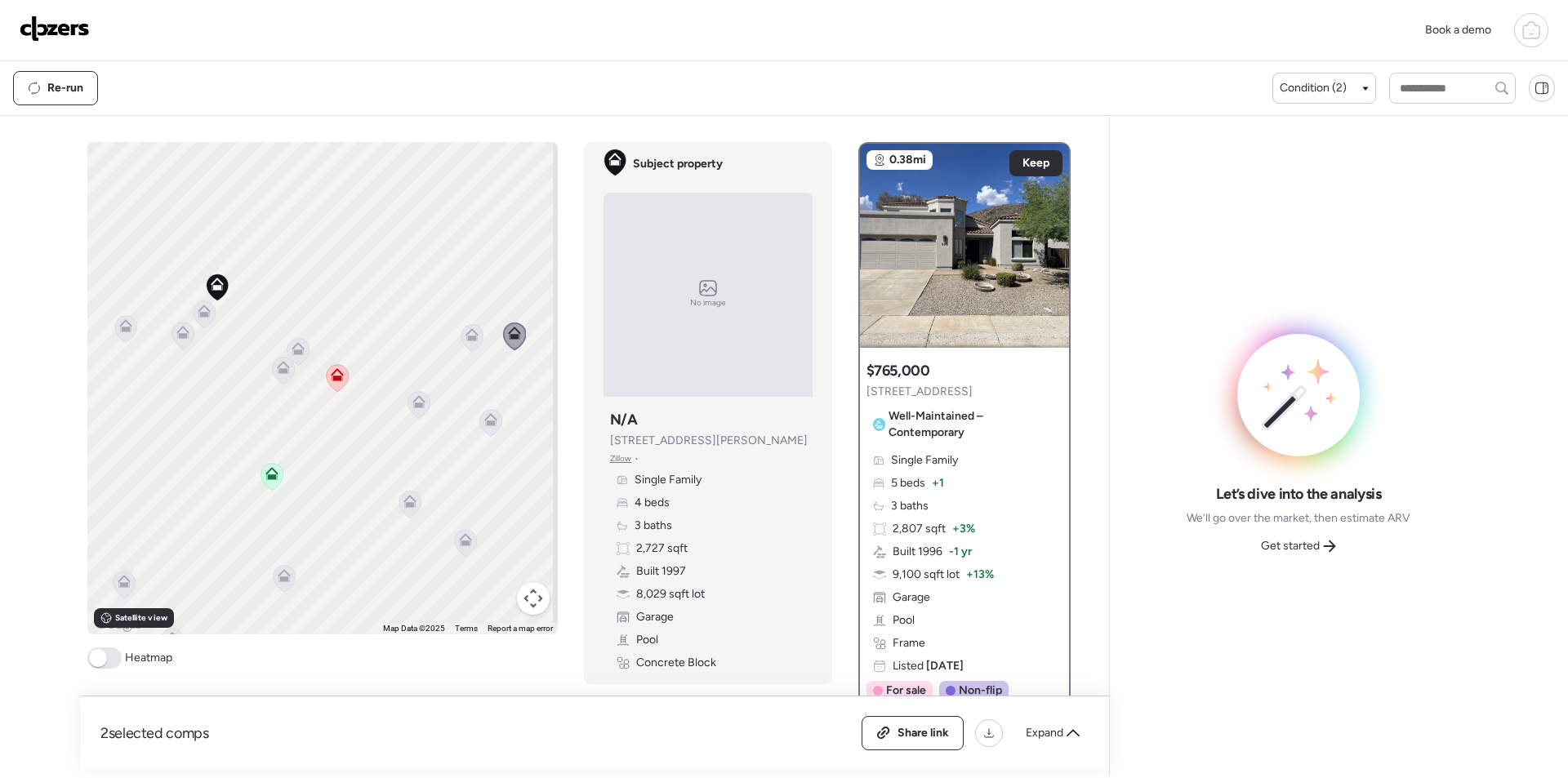
click at [472, 345] on icon at bounding box center [472, 338] width 22 height 27
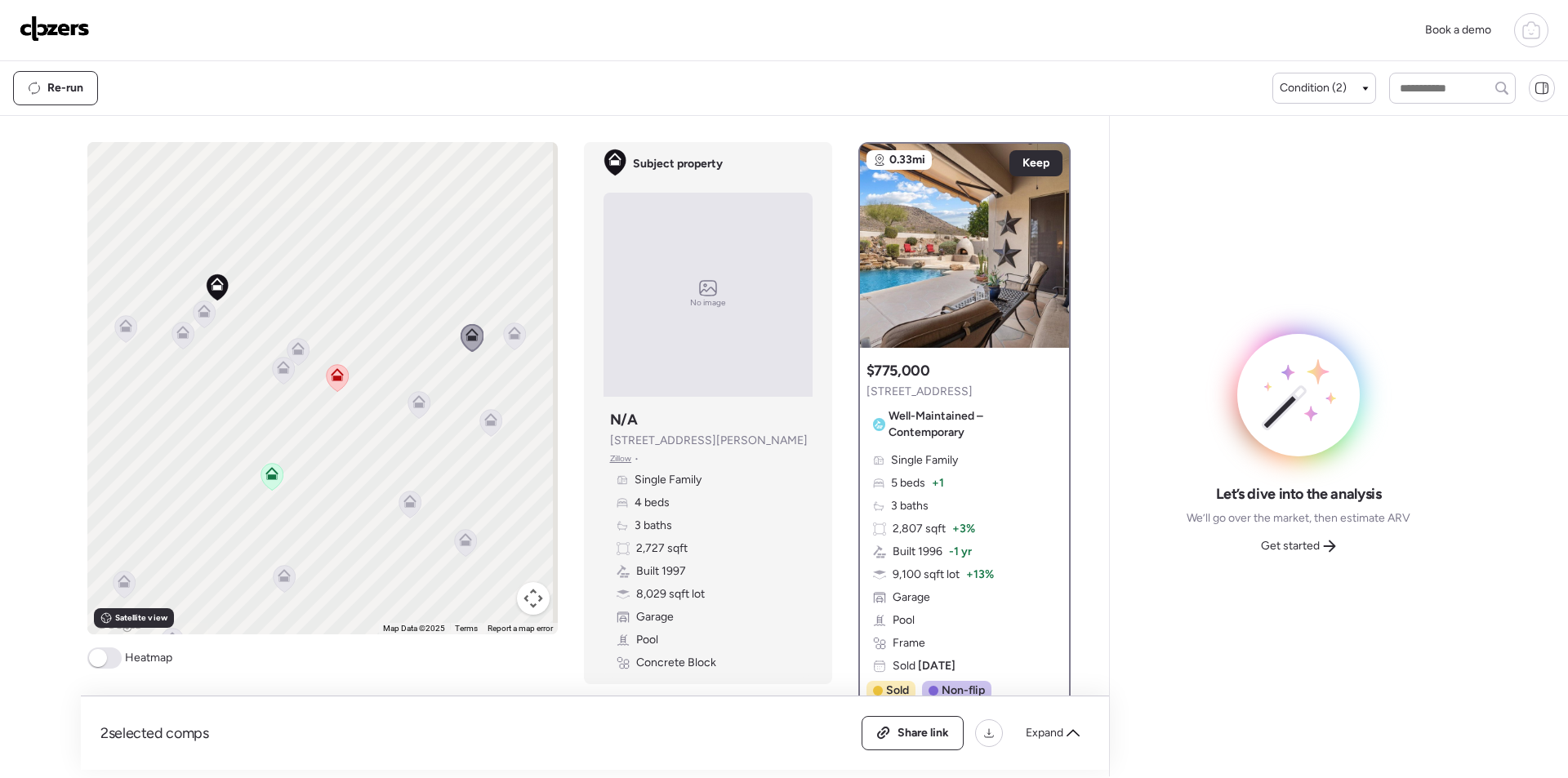
click at [494, 430] on icon at bounding box center [491, 423] width 23 height 28
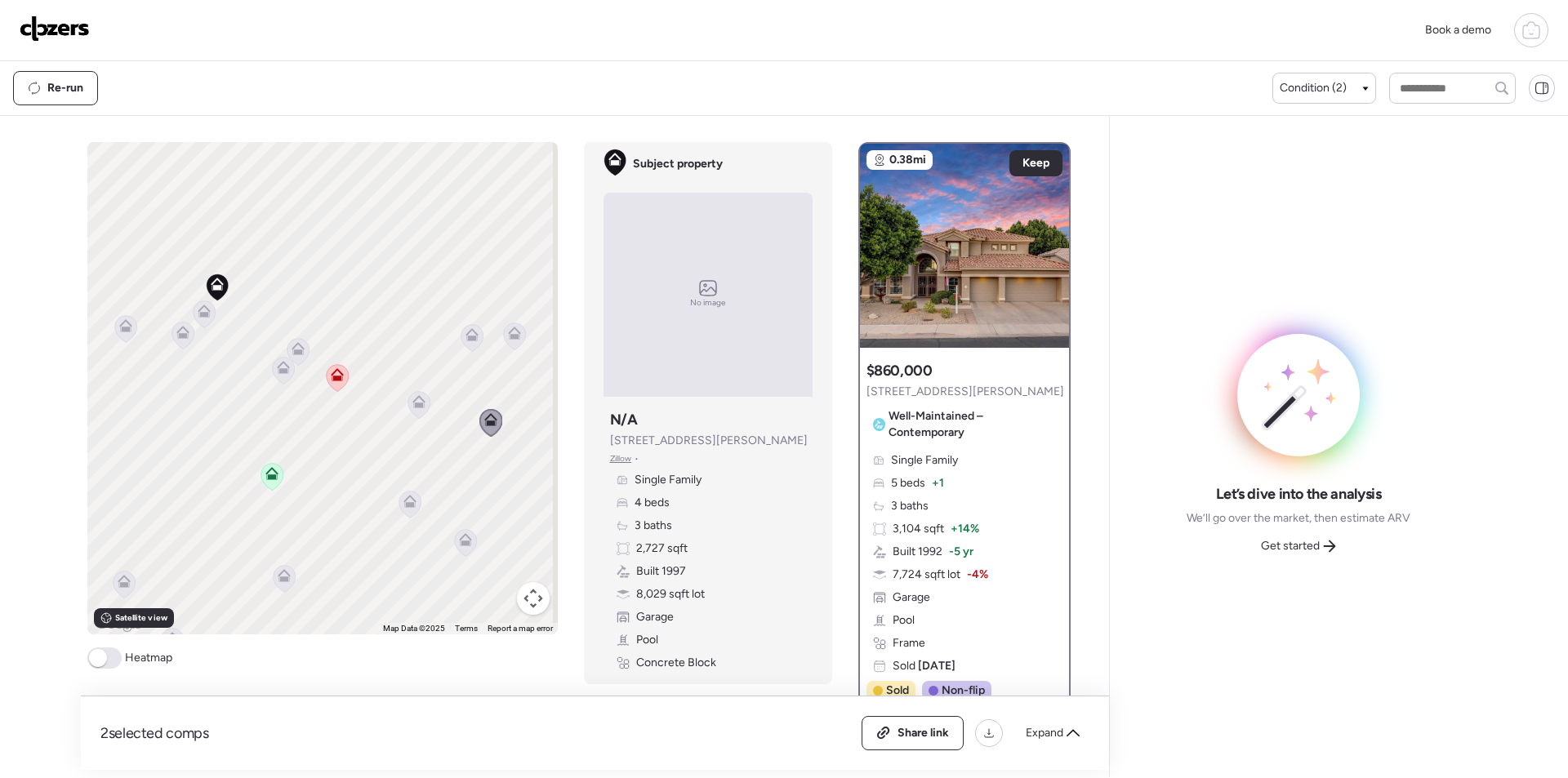
click at [408, 507] on icon at bounding box center [409, 505] width 11 height 5
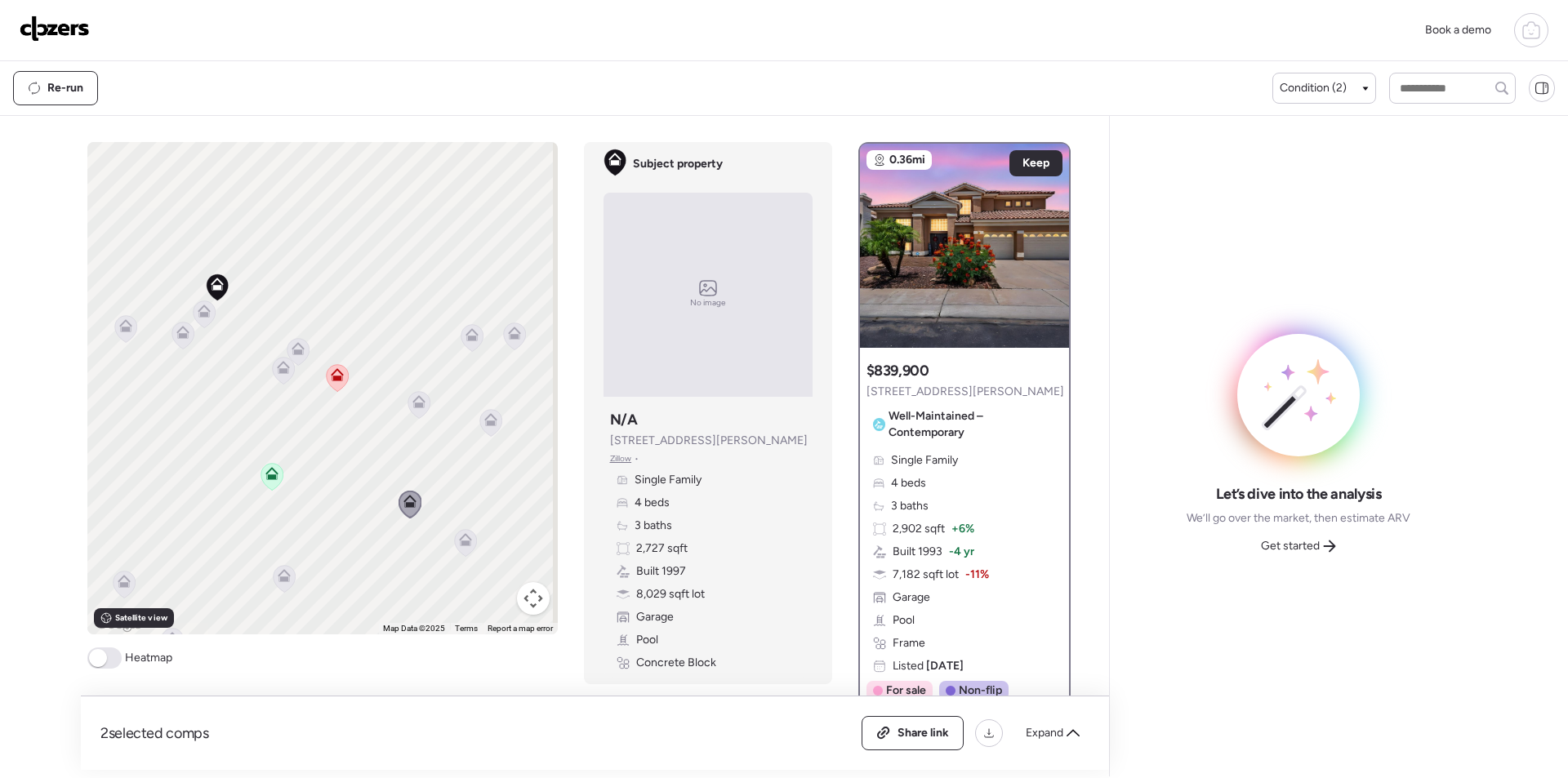
click at [454, 548] on icon at bounding box center [465, 542] width 22 height 27
click at [278, 575] on icon at bounding box center [284, 574] width 12 height 7
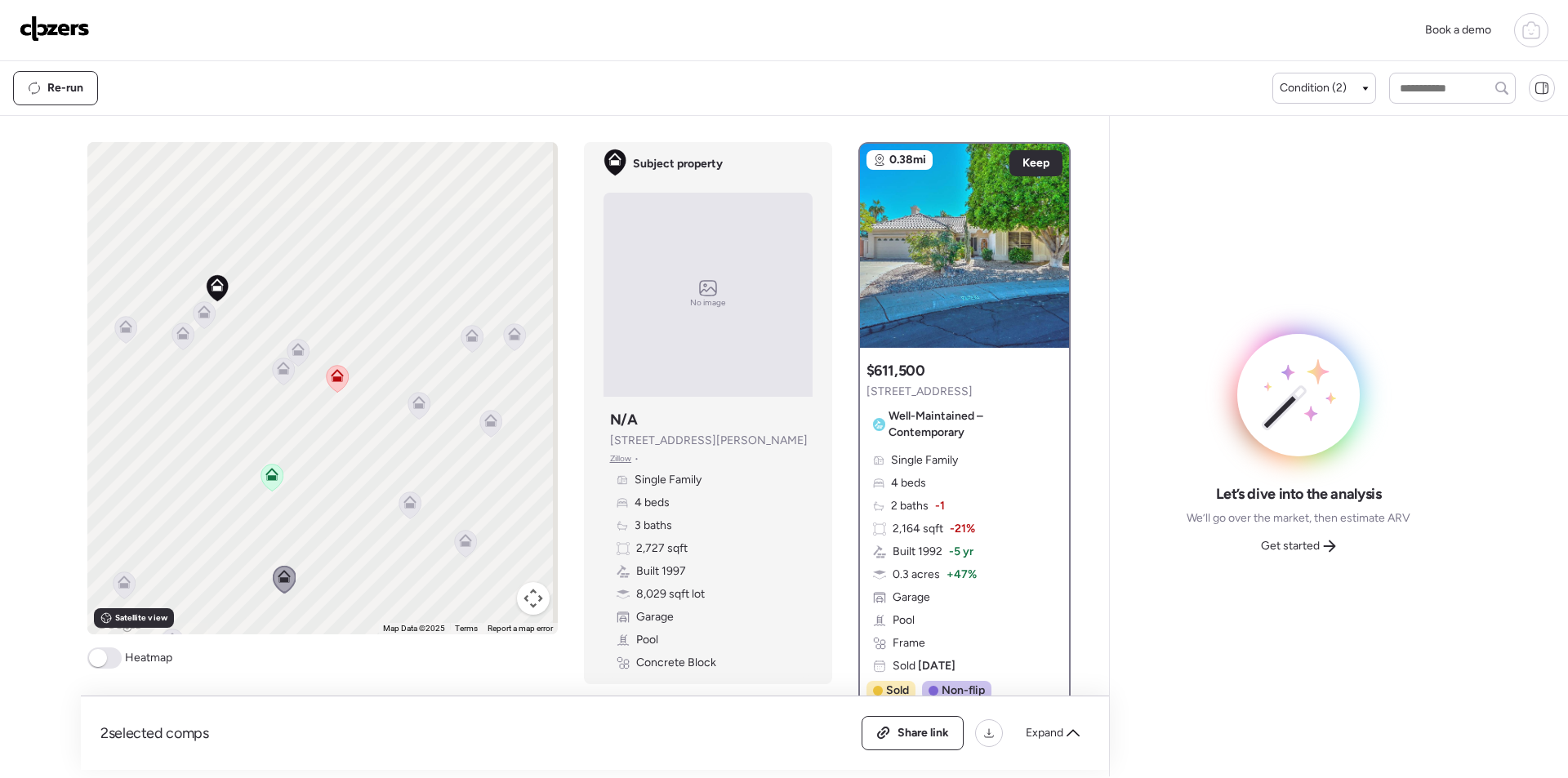
click at [460, 544] on icon at bounding box center [465, 544] width 11 height 5
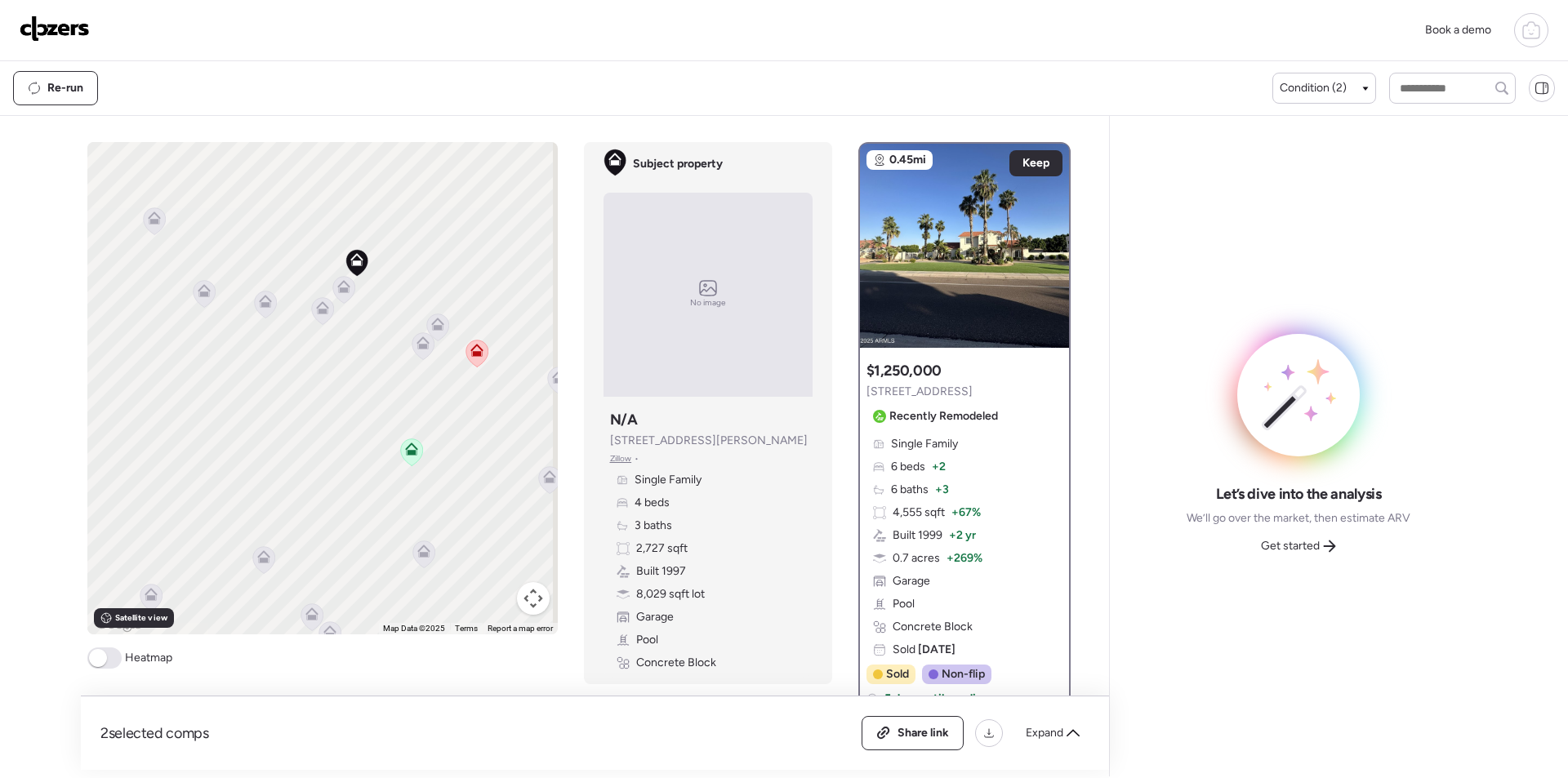
drag, startPoint x: 318, startPoint y: 520, endPoint x: 493, endPoint y: 499, distance: 176.3
click at [493, 499] on div "To activate drag with keyboard, press Alt + Enter. Once in keyboard drag state,…" at bounding box center [323, 388] width 470 height 492
click at [501, 563] on icon at bounding box center [504, 556] width 22 height 27
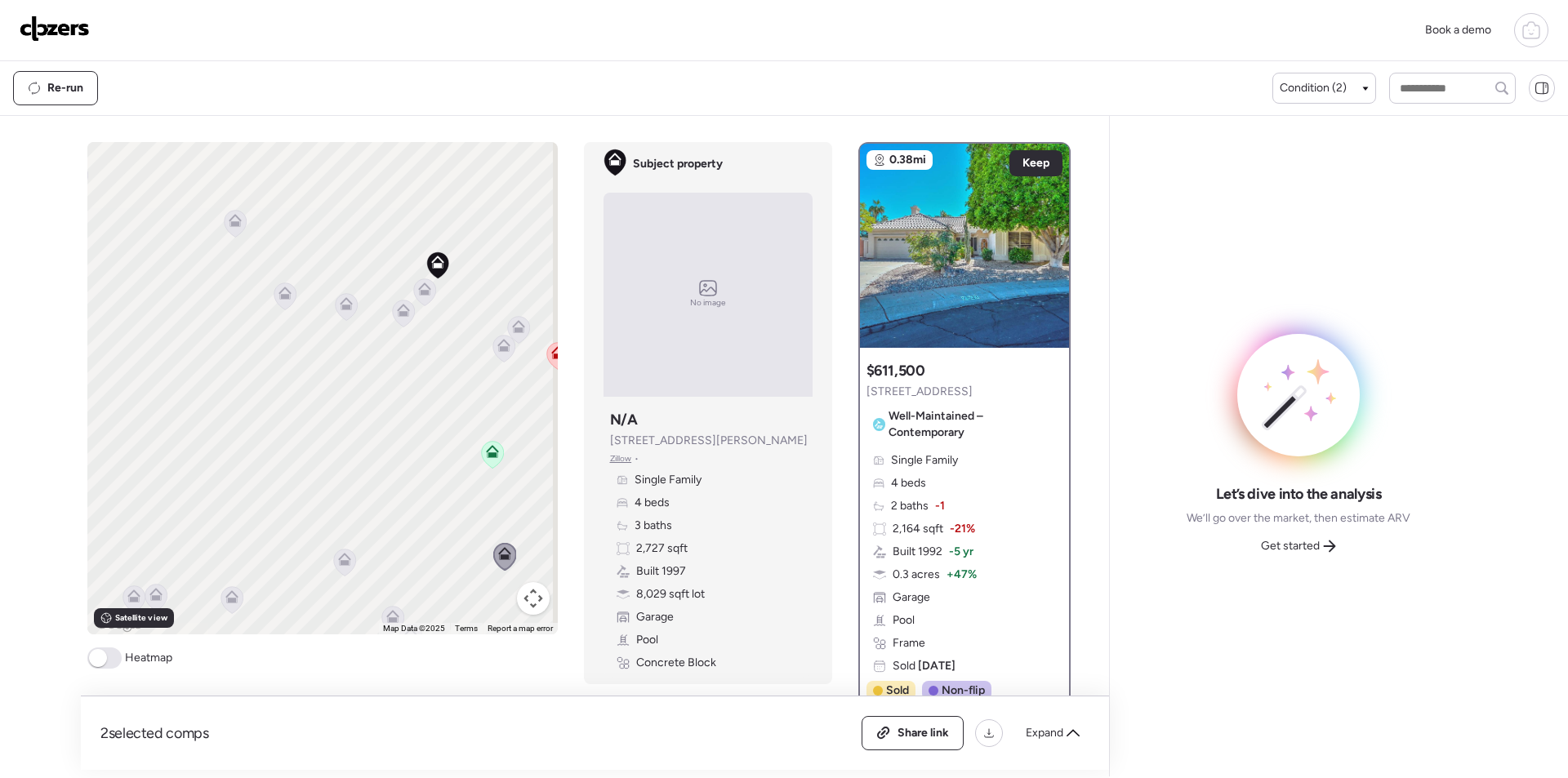
click at [400, 310] on icon at bounding box center [404, 310] width 13 height 13
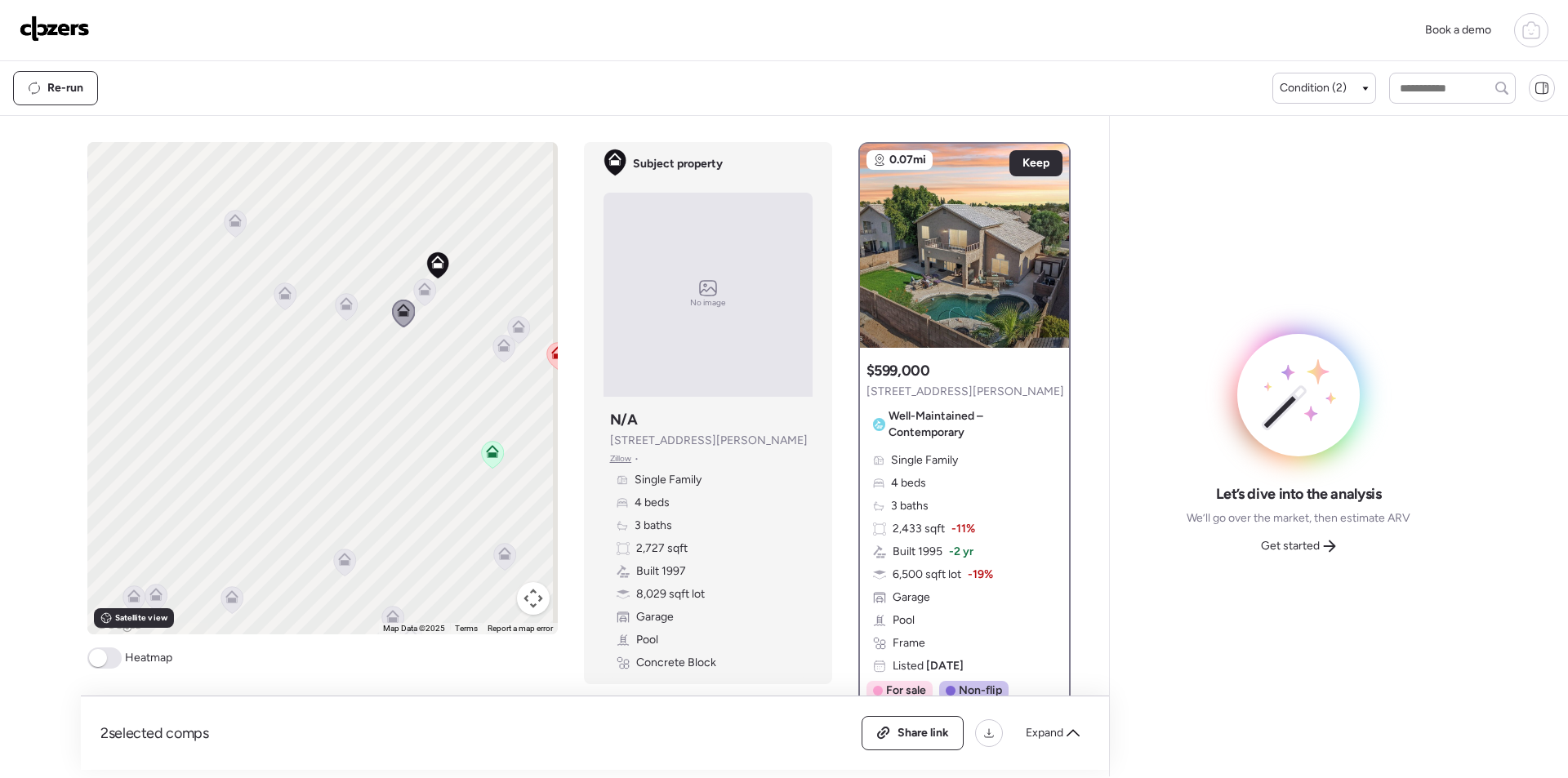
click at [420, 300] on icon at bounding box center [424, 291] width 22 height 27
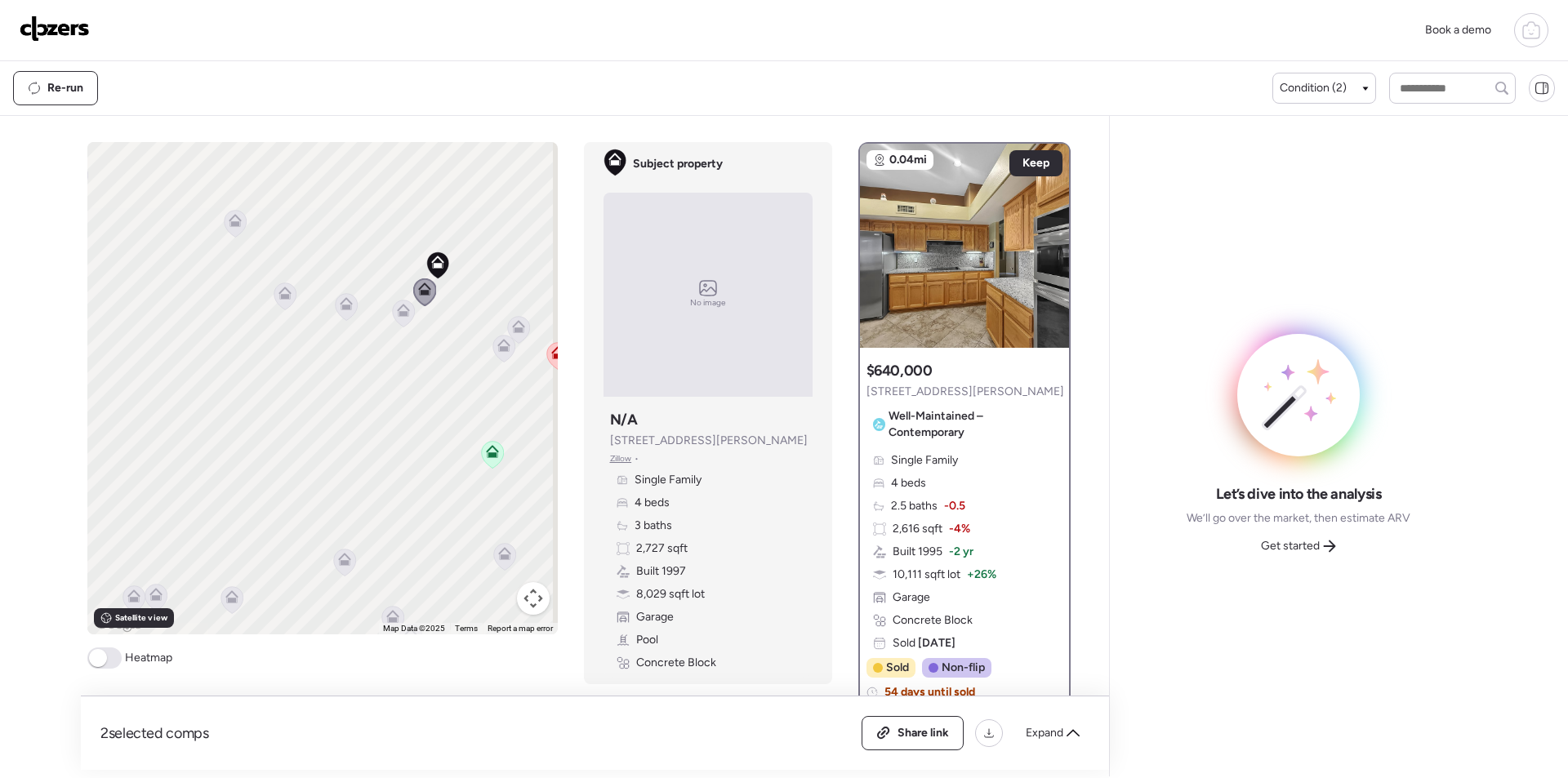
click at [497, 347] on icon at bounding box center [504, 346] width 13 height 13
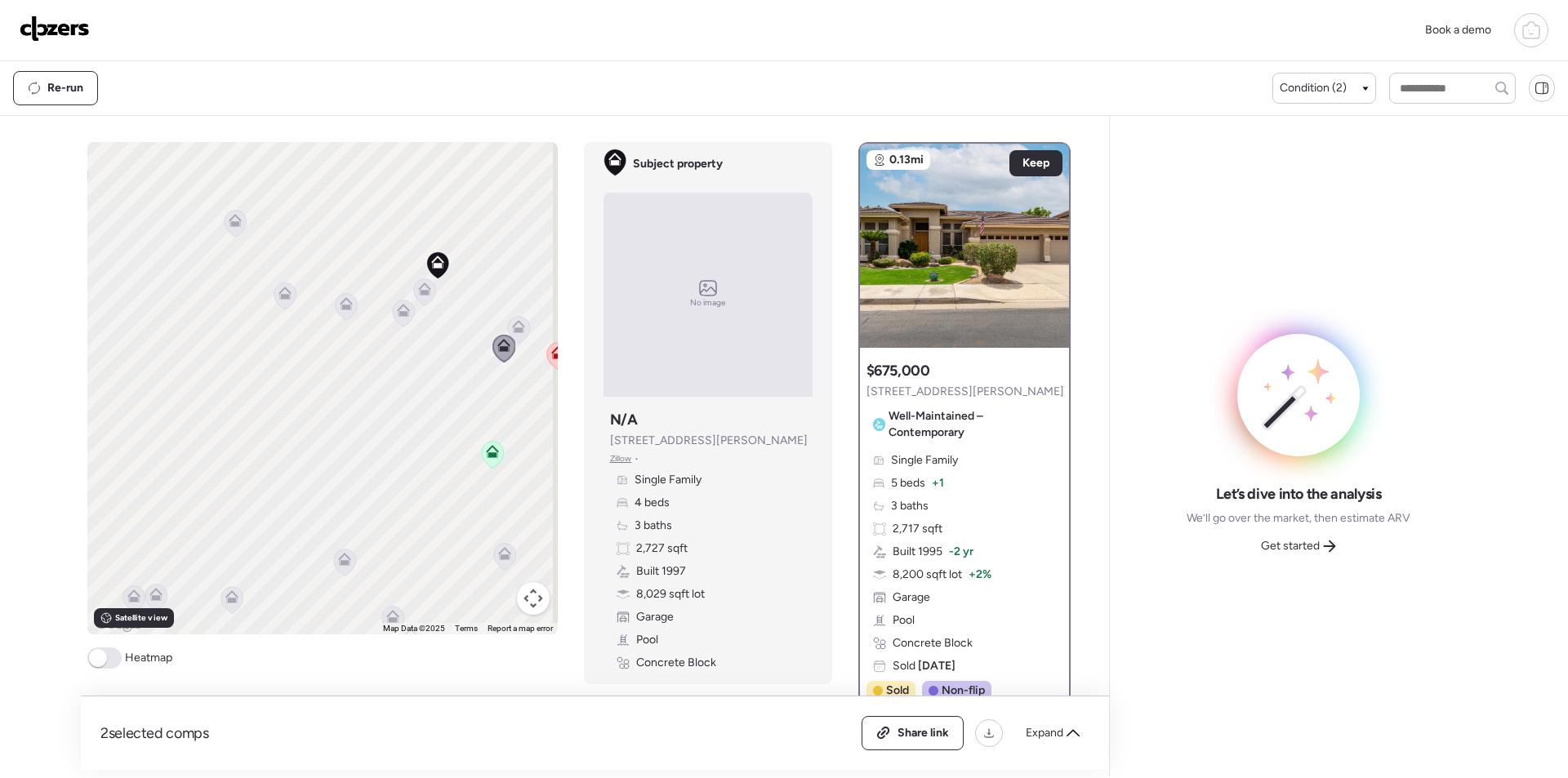
click at [344, 318] on icon at bounding box center [346, 306] width 22 height 27
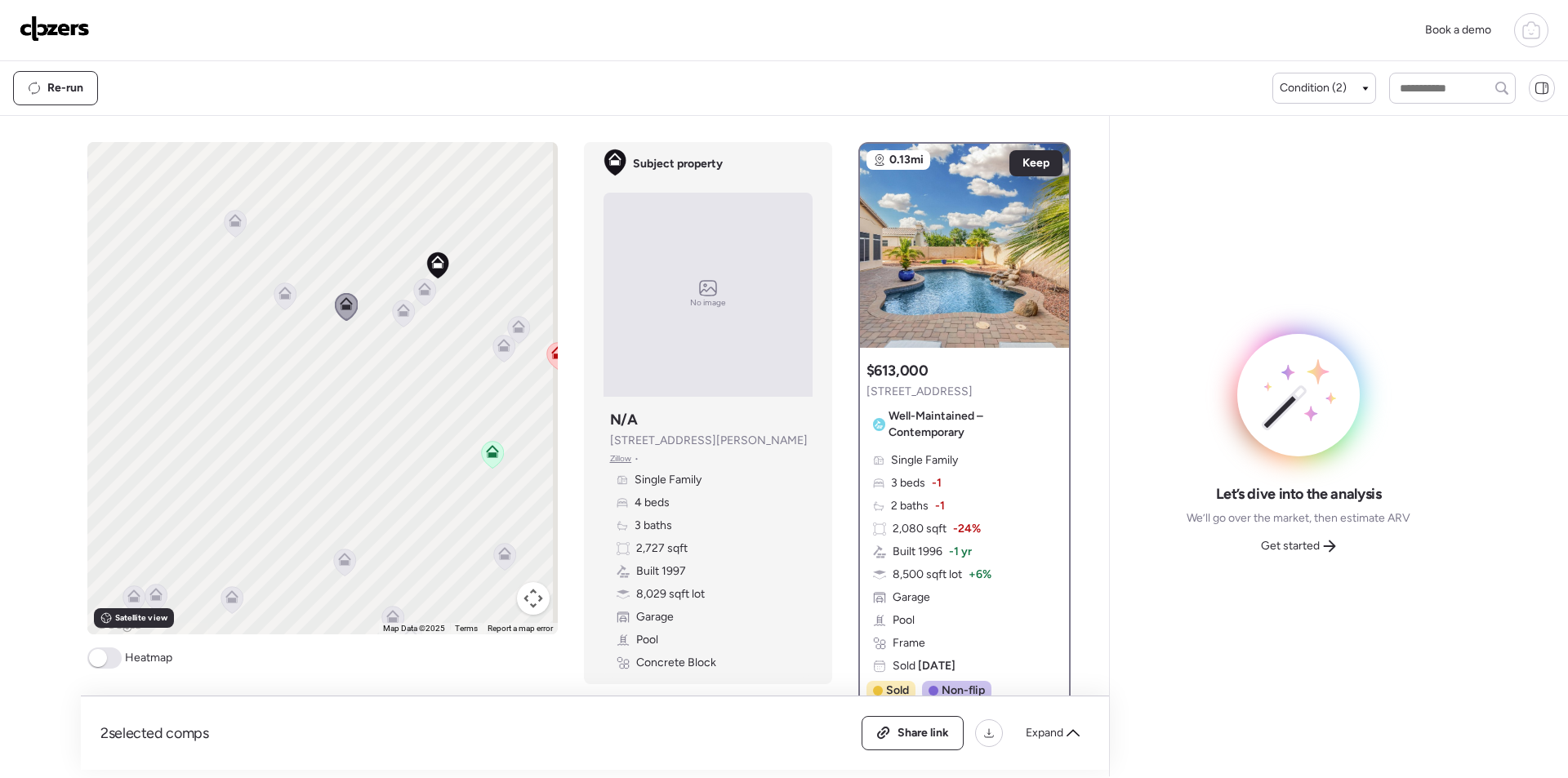
click at [285, 301] on icon at bounding box center [285, 295] width 22 height 27
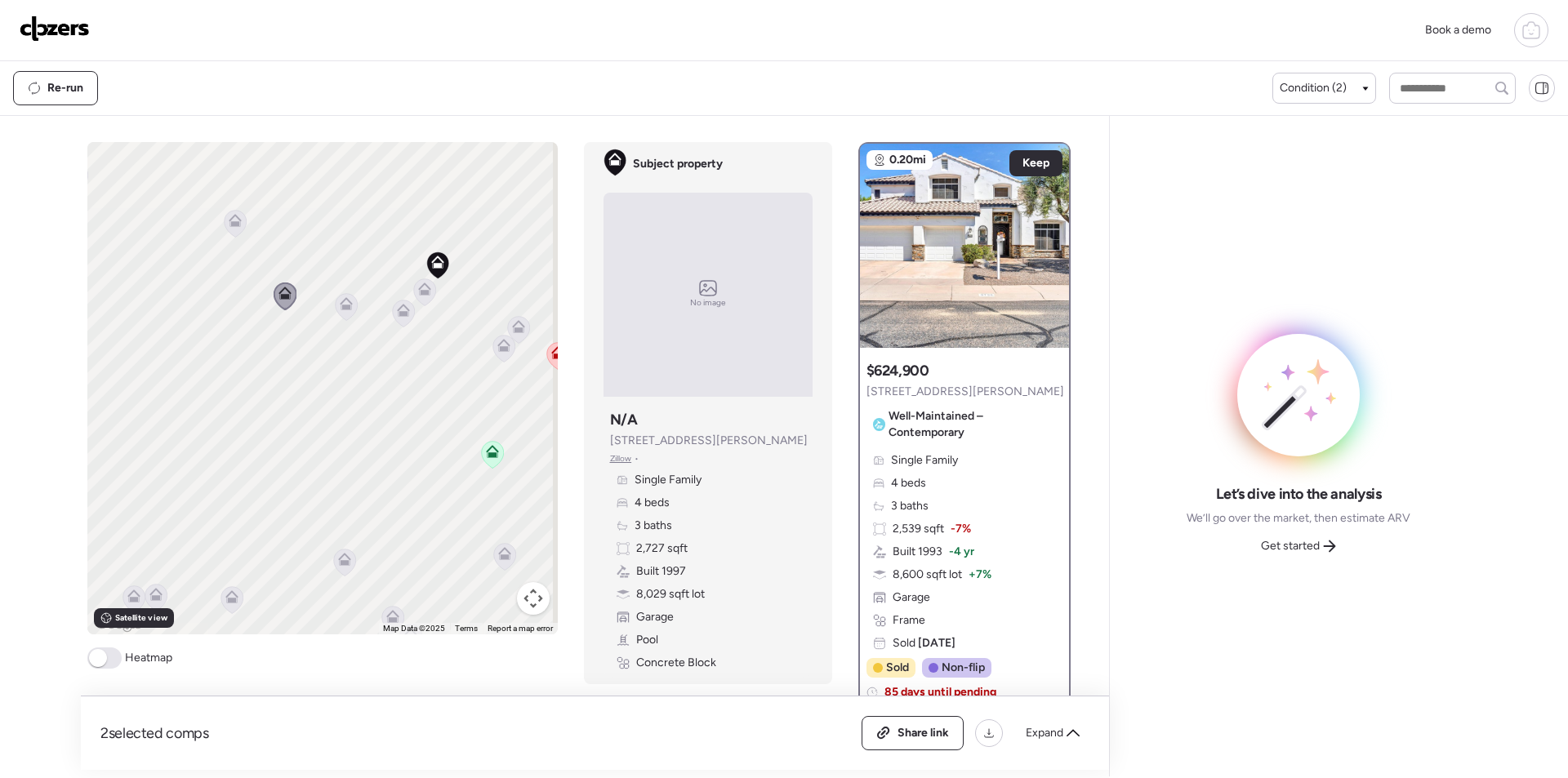
click at [223, 229] on icon at bounding box center [235, 224] width 23 height 28
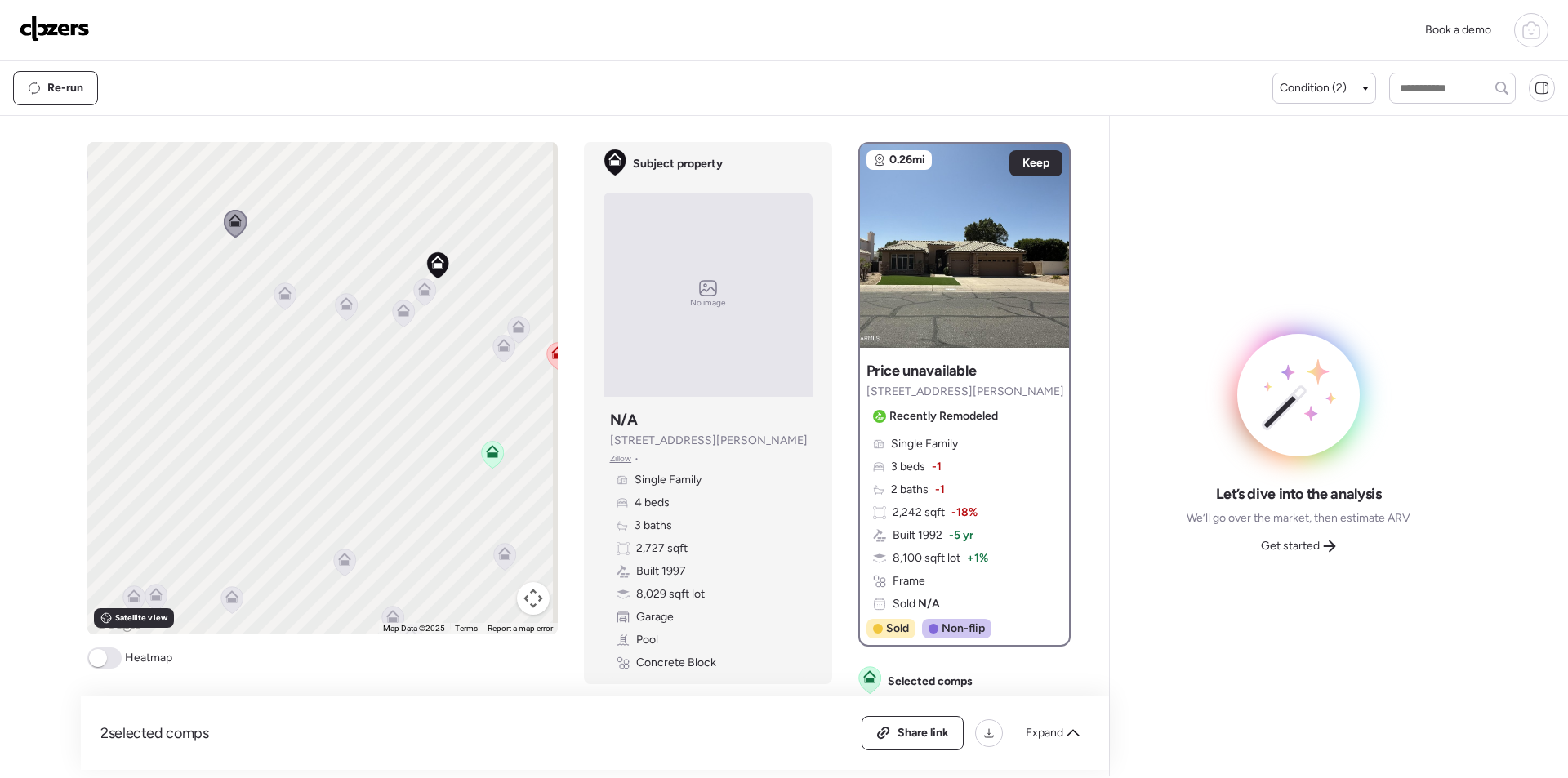
click at [348, 567] on icon at bounding box center [344, 562] width 22 height 27
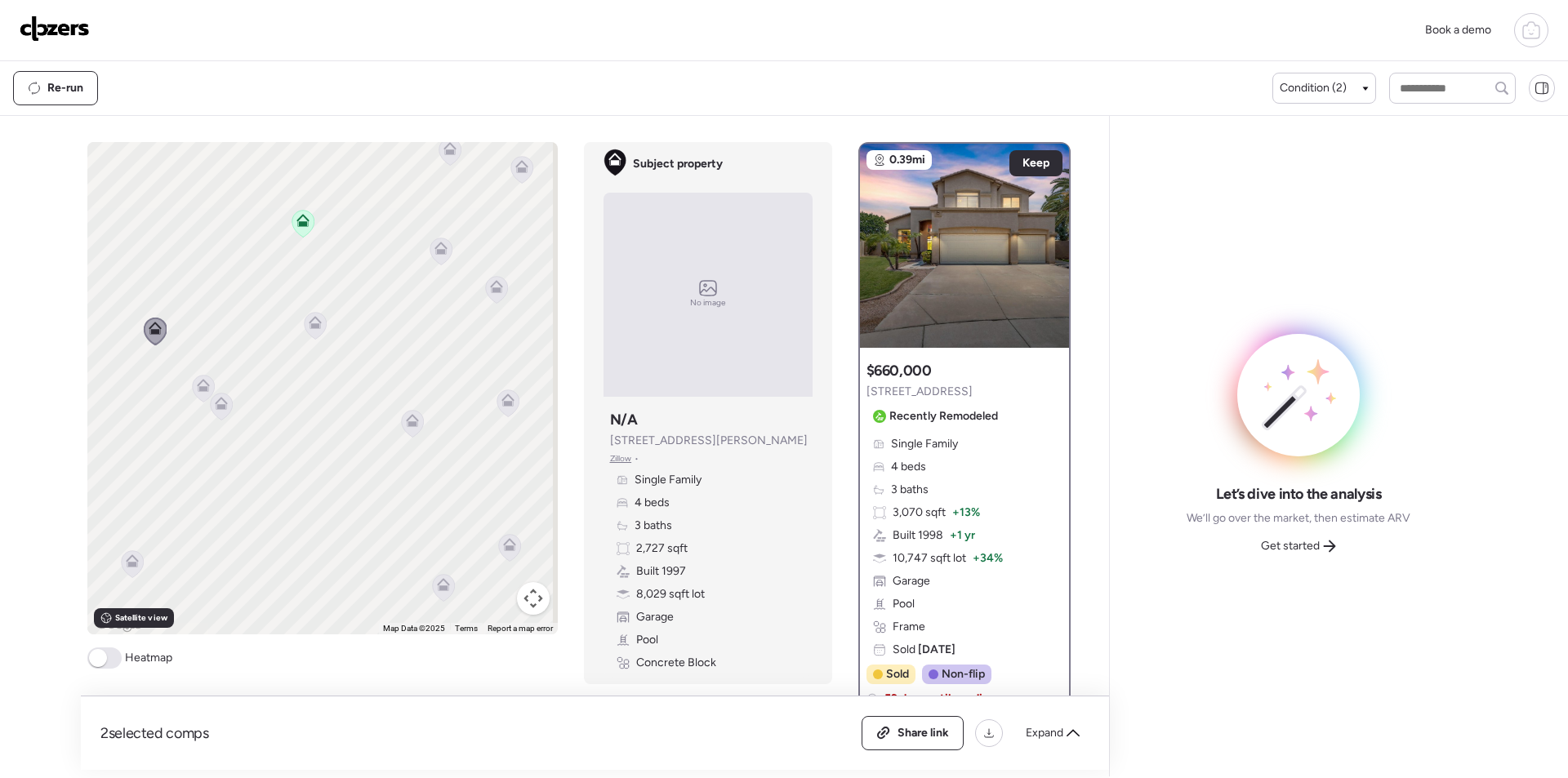
drag, startPoint x: 419, startPoint y: 584, endPoint x: 228, endPoint y: 351, distance: 301.3
click at [228, 351] on div "To activate drag with keyboard, press Alt + Enter. Once in keyboard drag state,…" at bounding box center [323, 388] width 470 height 492
click at [404, 422] on icon at bounding box center [409, 424] width 11 height 5
click at [415, 425] on icon at bounding box center [410, 423] width 22 height 27
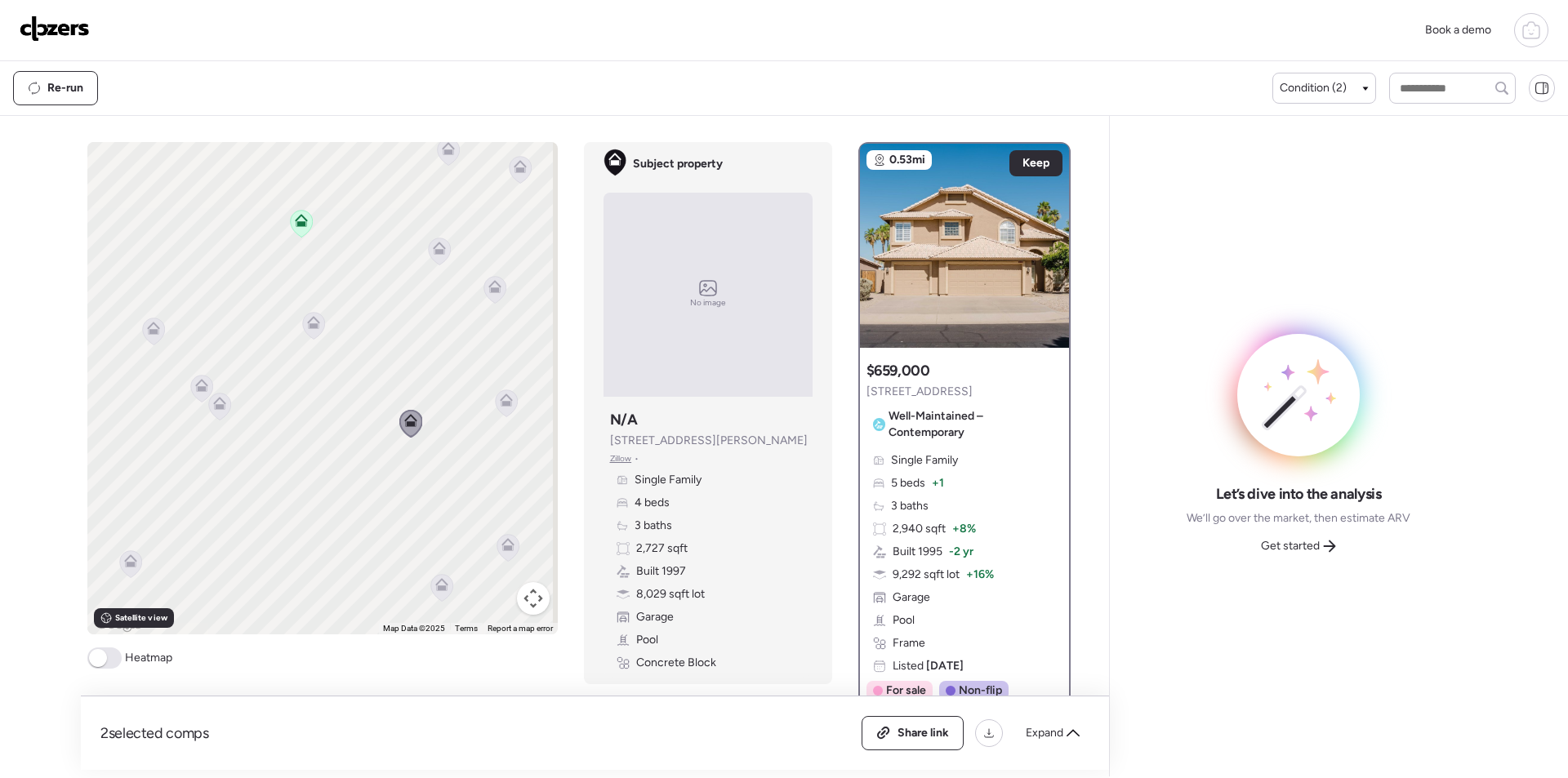
click at [501, 406] on icon at bounding box center [506, 404] width 11 height 5
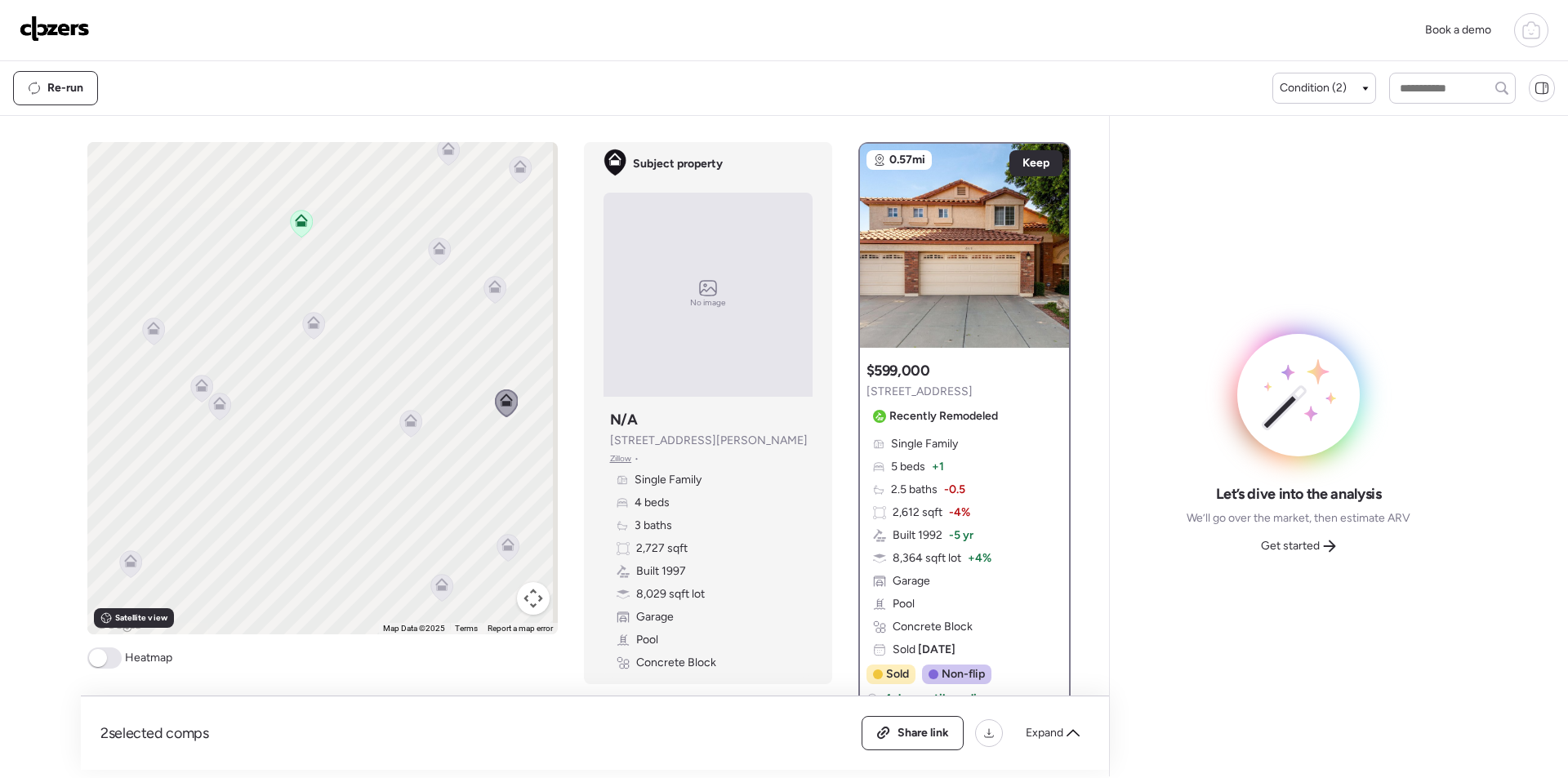
click at [506, 545] on icon at bounding box center [508, 545] width 13 height 13
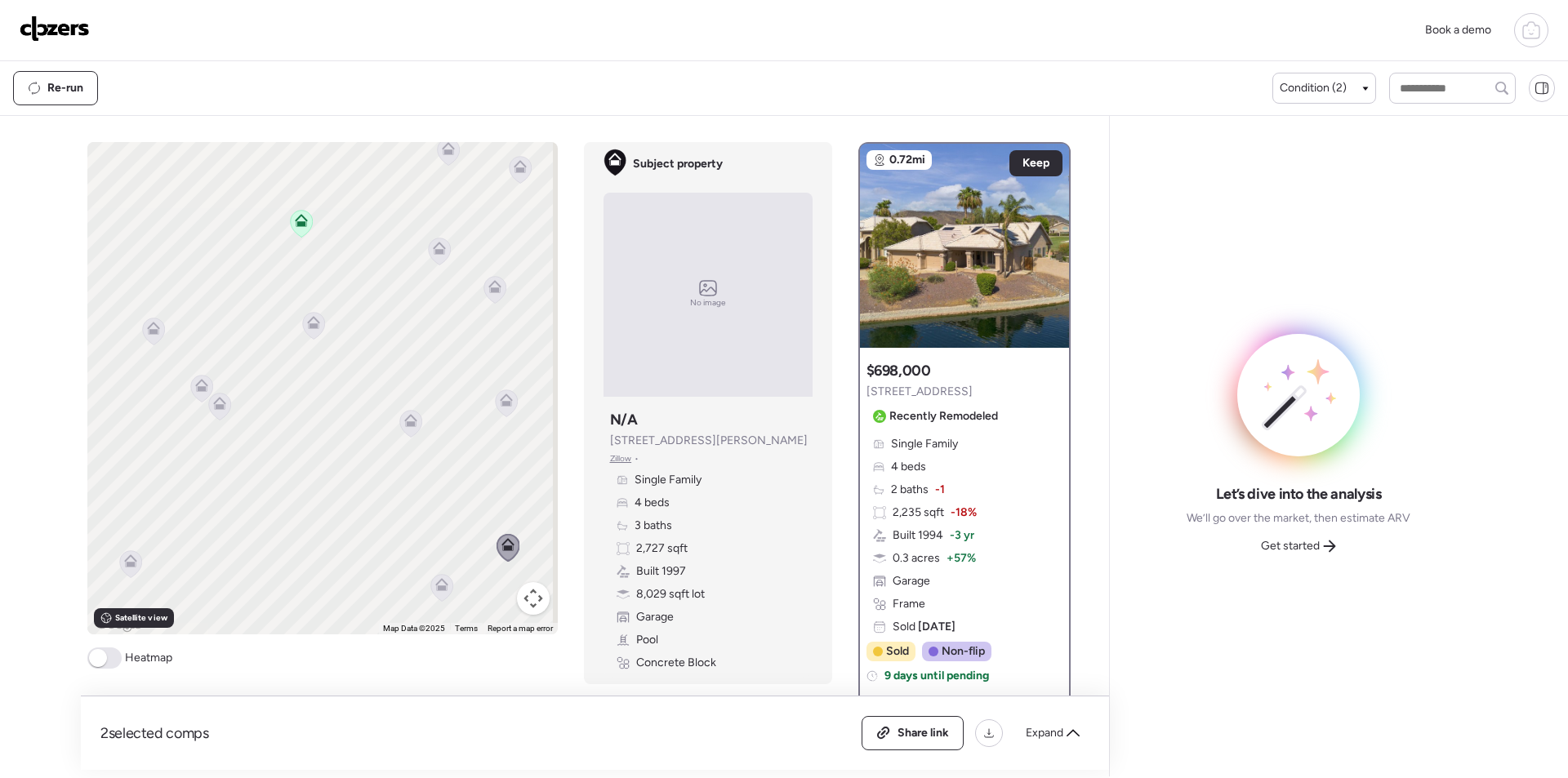
click at [434, 599] on icon at bounding box center [441, 588] width 22 height 27
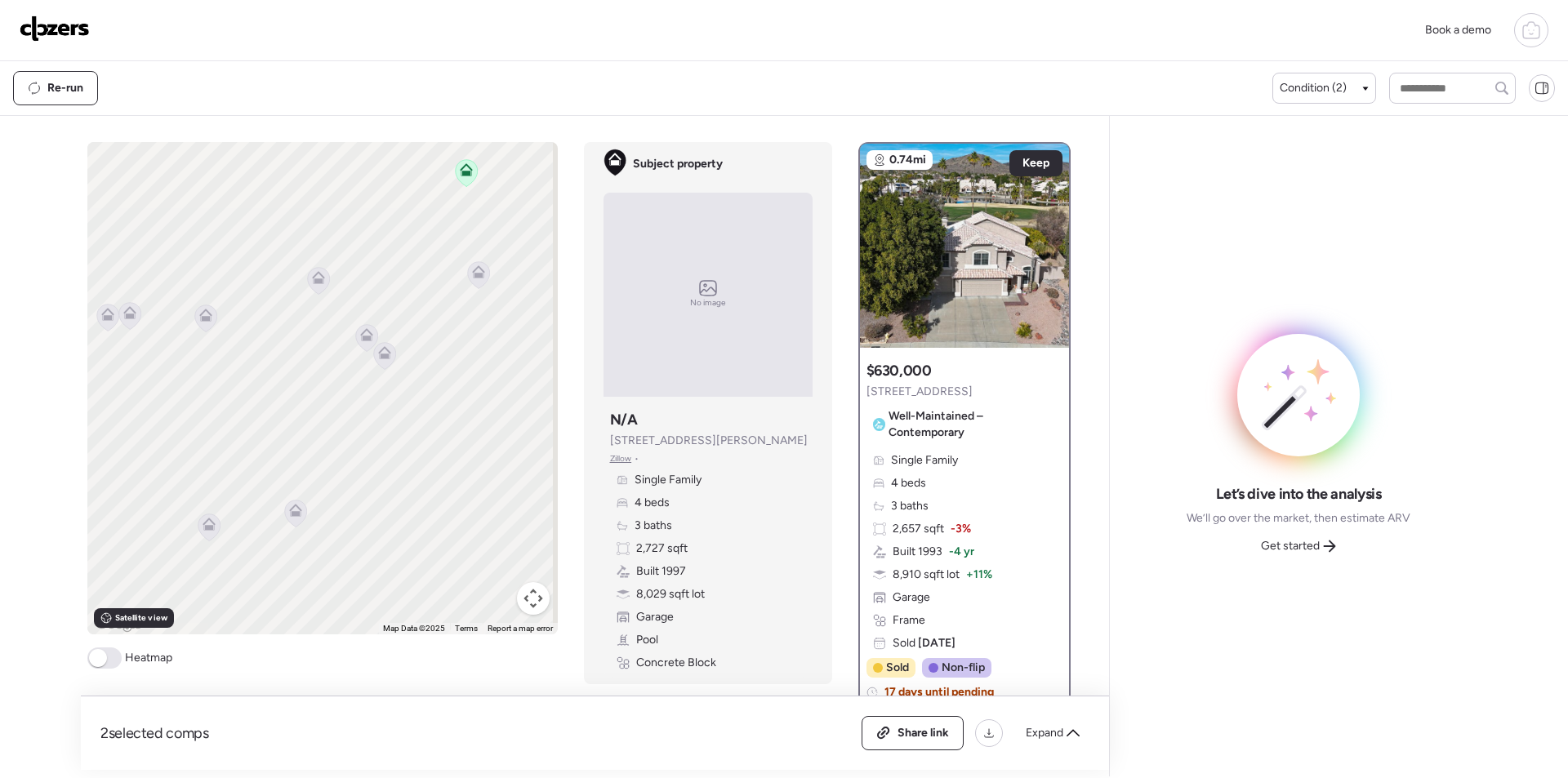
drag, startPoint x: 237, startPoint y: 463, endPoint x: 403, endPoint y: 412, distance: 173.7
click at [403, 412] on div "To navigate, press the arrow keys. To activate drag with keyboard, press Alt + …" at bounding box center [323, 388] width 470 height 492
click at [286, 524] on icon at bounding box center [295, 513] width 22 height 27
click at [296, 508] on icon at bounding box center [295, 513] width 22 height 27
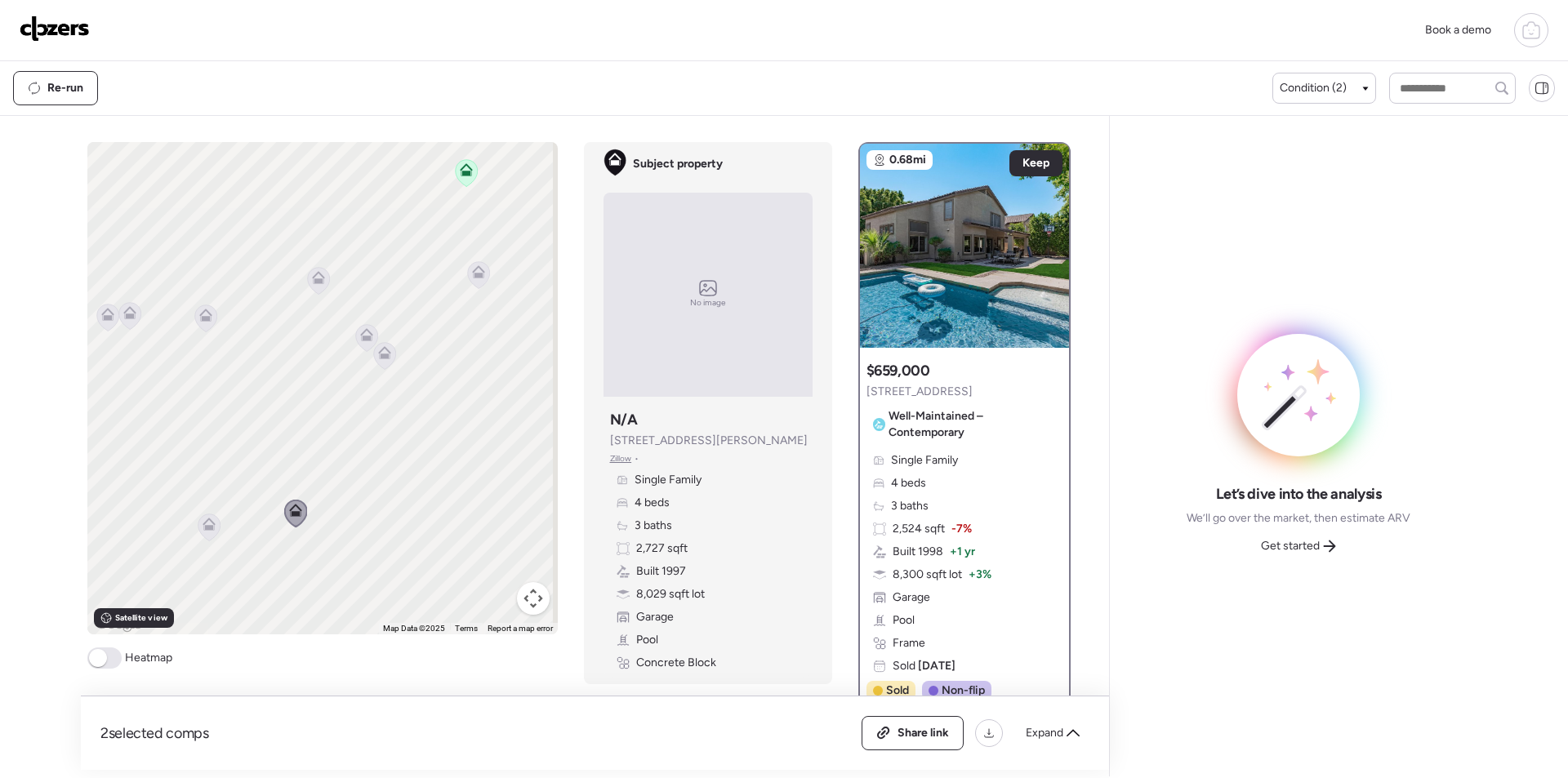
click at [198, 532] on icon at bounding box center [209, 527] width 22 height 27
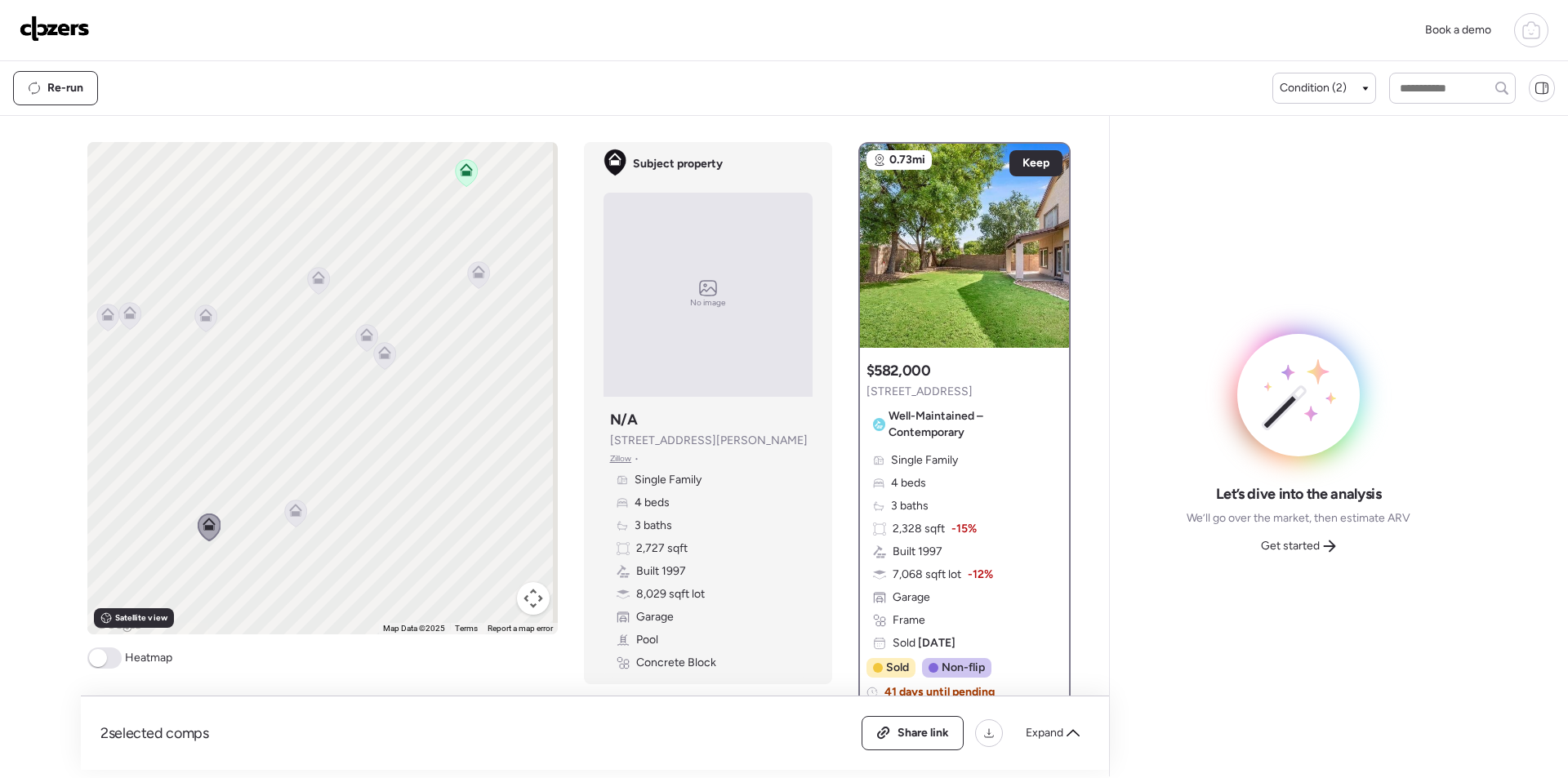
click at [199, 324] on icon at bounding box center [205, 318] width 22 height 27
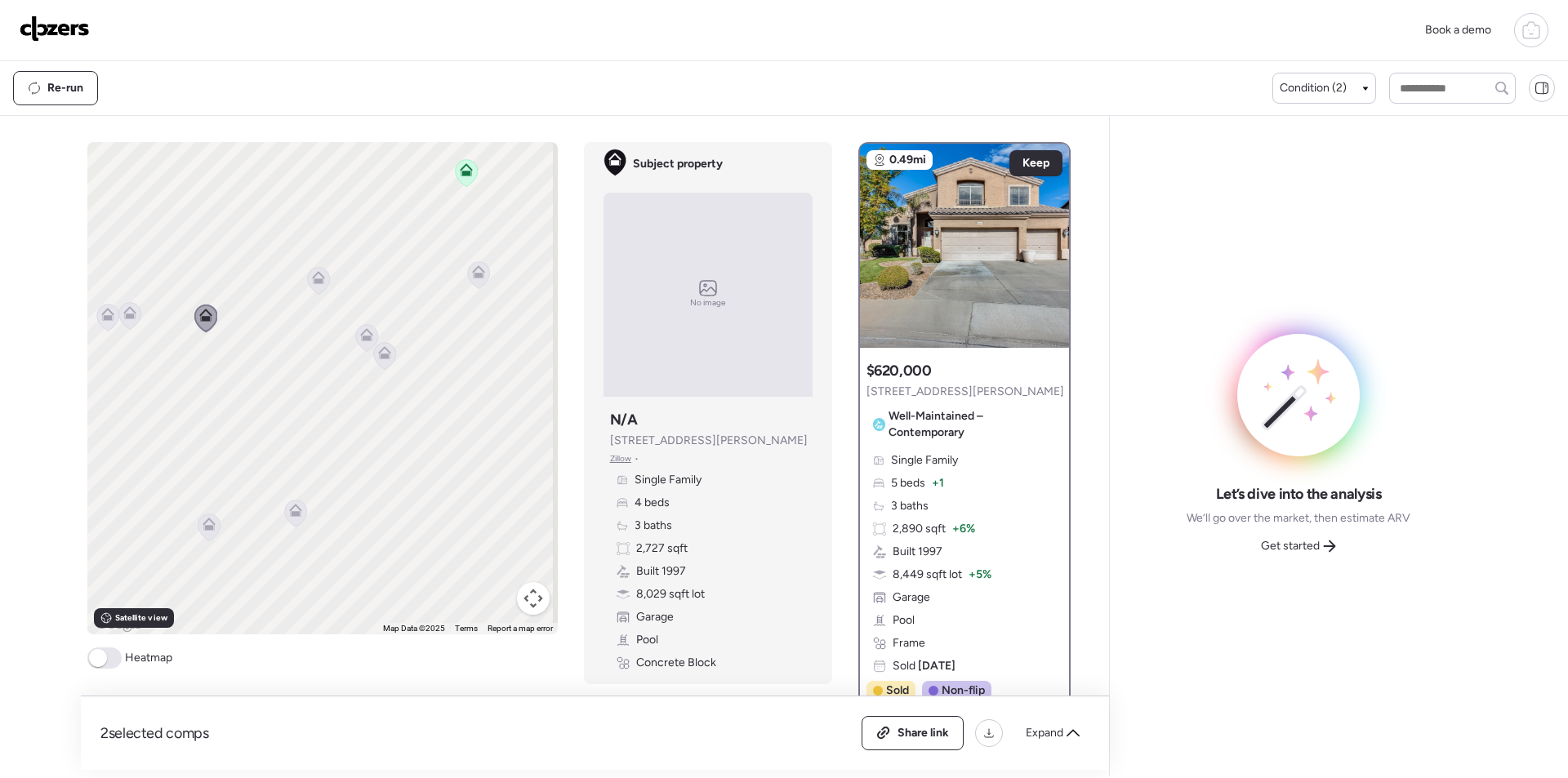
drag, startPoint x: 183, startPoint y: 395, endPoint x: 308, endPoint y: 411, distance: 126.0
click at [308, 411] on div "To navigate, press the arrow keys. To activate drag with keyboard, press Alt + …" at bounding box center [323, 388] width 470 height 492
drag, startPoint x: 237, startPoint y: 396, endPoint x: 327, endPoint y: 402, distance: 90.2
click at [329, 402] on div "To navigate, press the arrow keys. To activate drag with keyboard, press Alt + …" at bounding box center [323, 388] width 470 height 492
click at [222, 323] on icon at bounding box center [221, 323] width 22 height 27
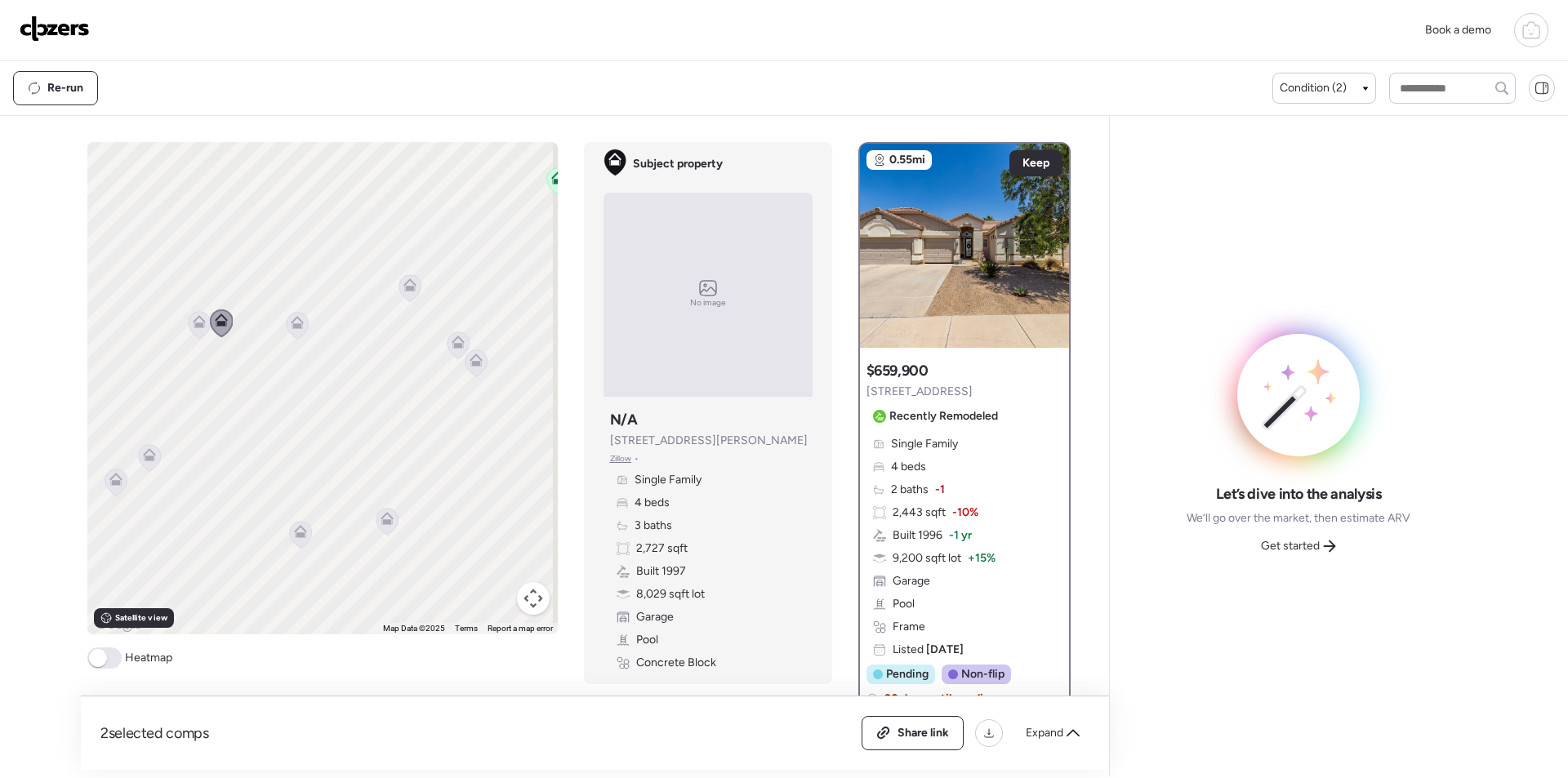
click at [193, 324] on icon at bounding box center [199, 322] width 13 height 13
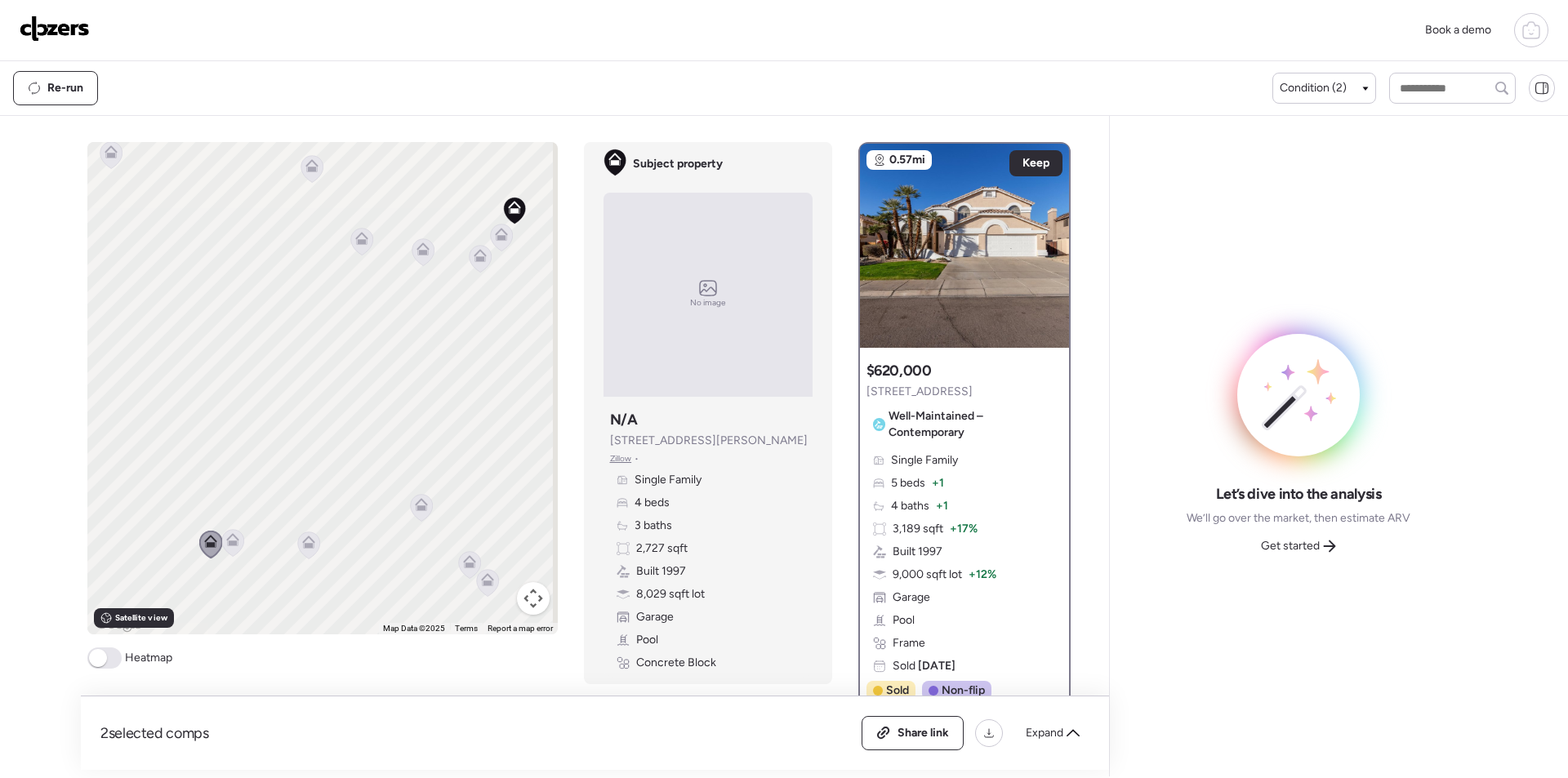
drag, startPoint x: 241, startPoint y: 275, endPoint x: 257, endPoint y: 493, distance: 218.6
click at [254, 500] on div "To navigate, press the arrow keys. To activate drag with keyboard, press Alt + …" at bounding box center [323, 388] width 470 height 492
drag, startPoint x: 235, startPoint y: 498, endPoint x: 237, endPoint y: 428, distance: 70.0
click at [42, 527] on div "Book a demo Kept comps All (2) ARV (2) As-is (0) Novation (0) 0.25mi Remove $89…" at bounding box center [784, 388] width 1568 height 776
drag, startPoint x: 349, startPoint y: 387, endPoint x: 182, endPoint y: 308, distance: 184.7
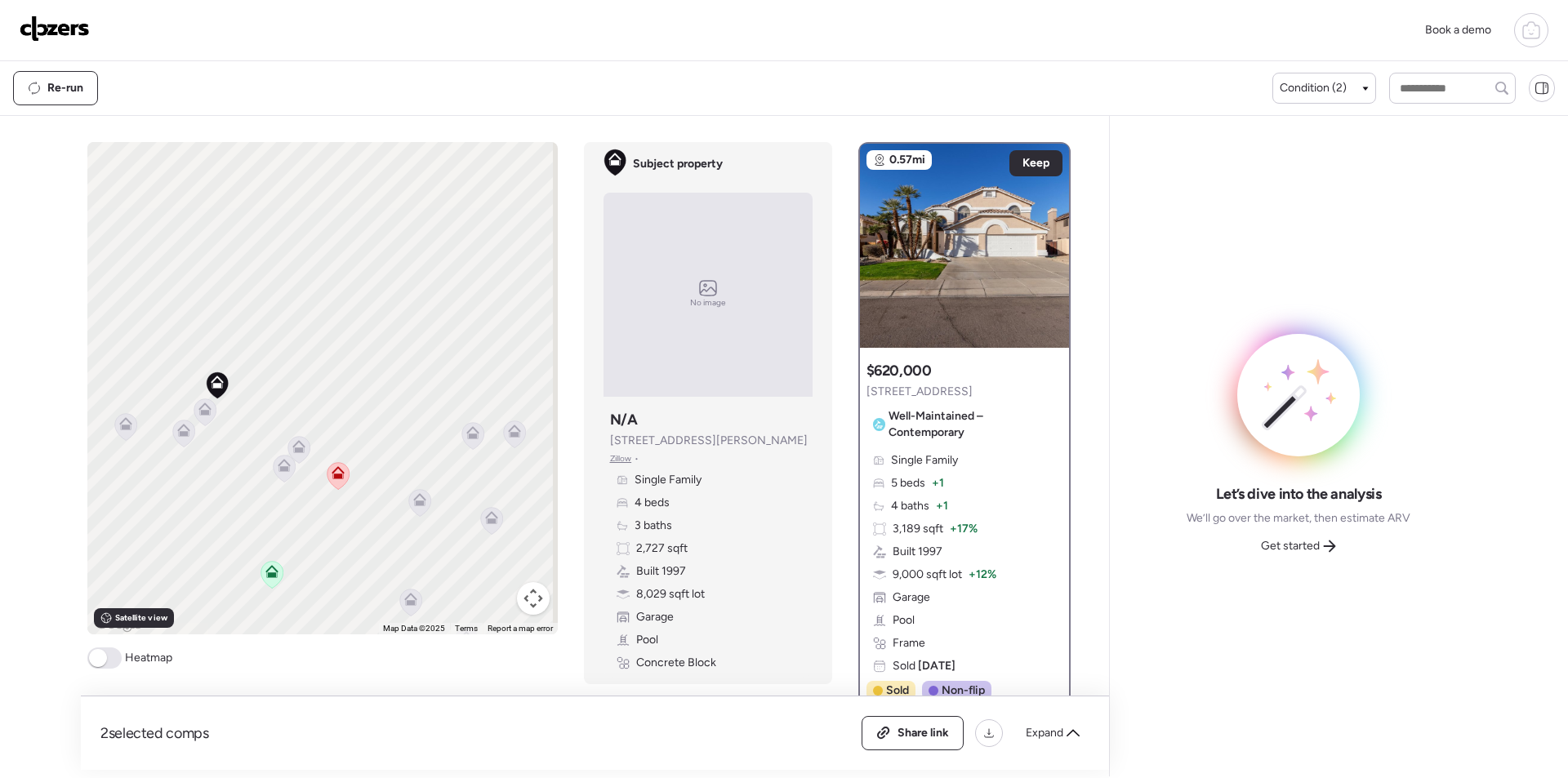
click at [182, 308] on div "To navigate, press the arrow keys. To activate drag with keyboard, press Alt + …" at bounding box center [323, 388] width 470 height 492
click at [236, 428] on icon at bounding box center [238, 425] width 11 height 5
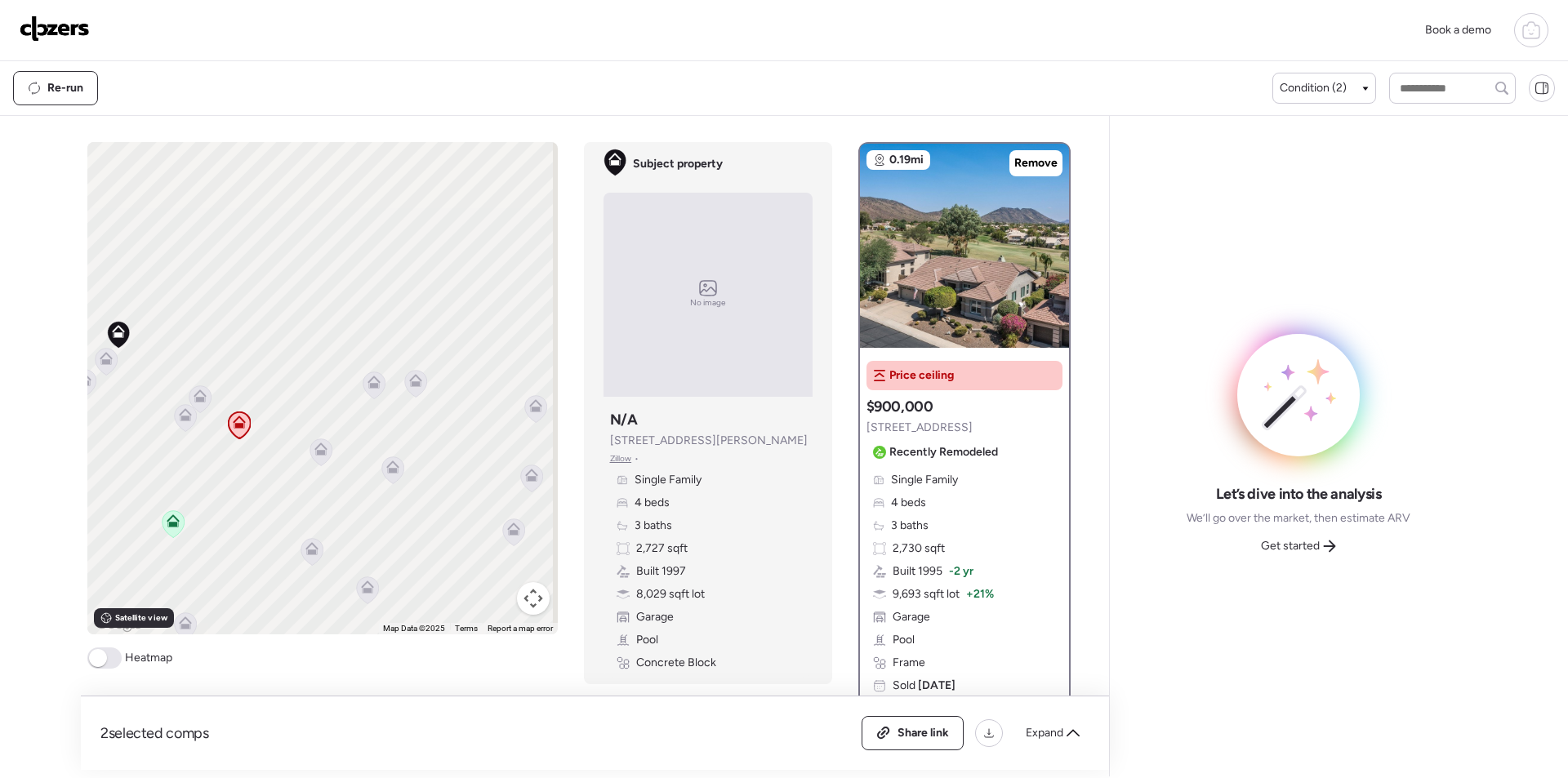
scroll to position [82, 0]
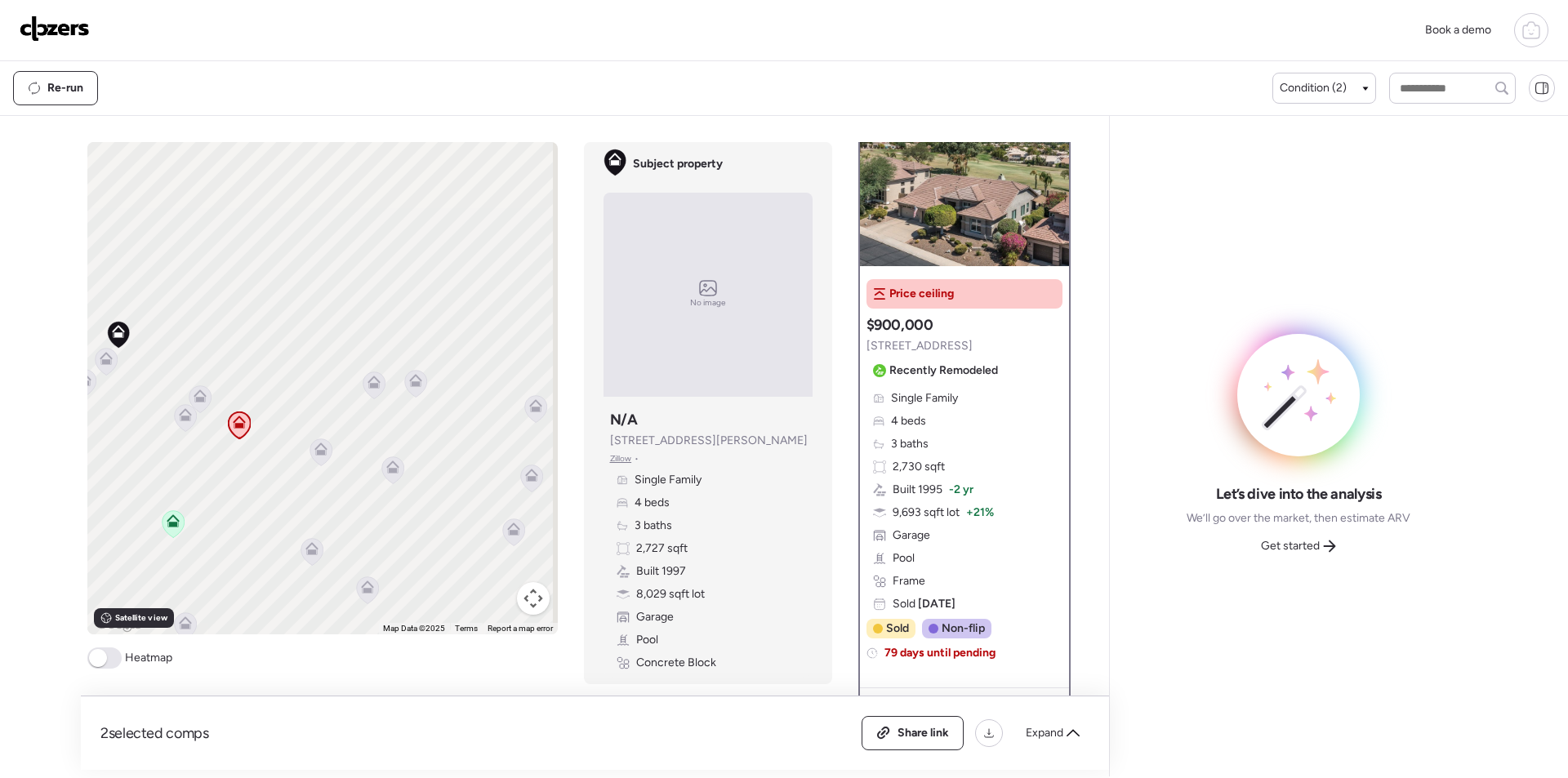
click at [314, 441] on icon at bounding box center [320, 452] width 22 height 27
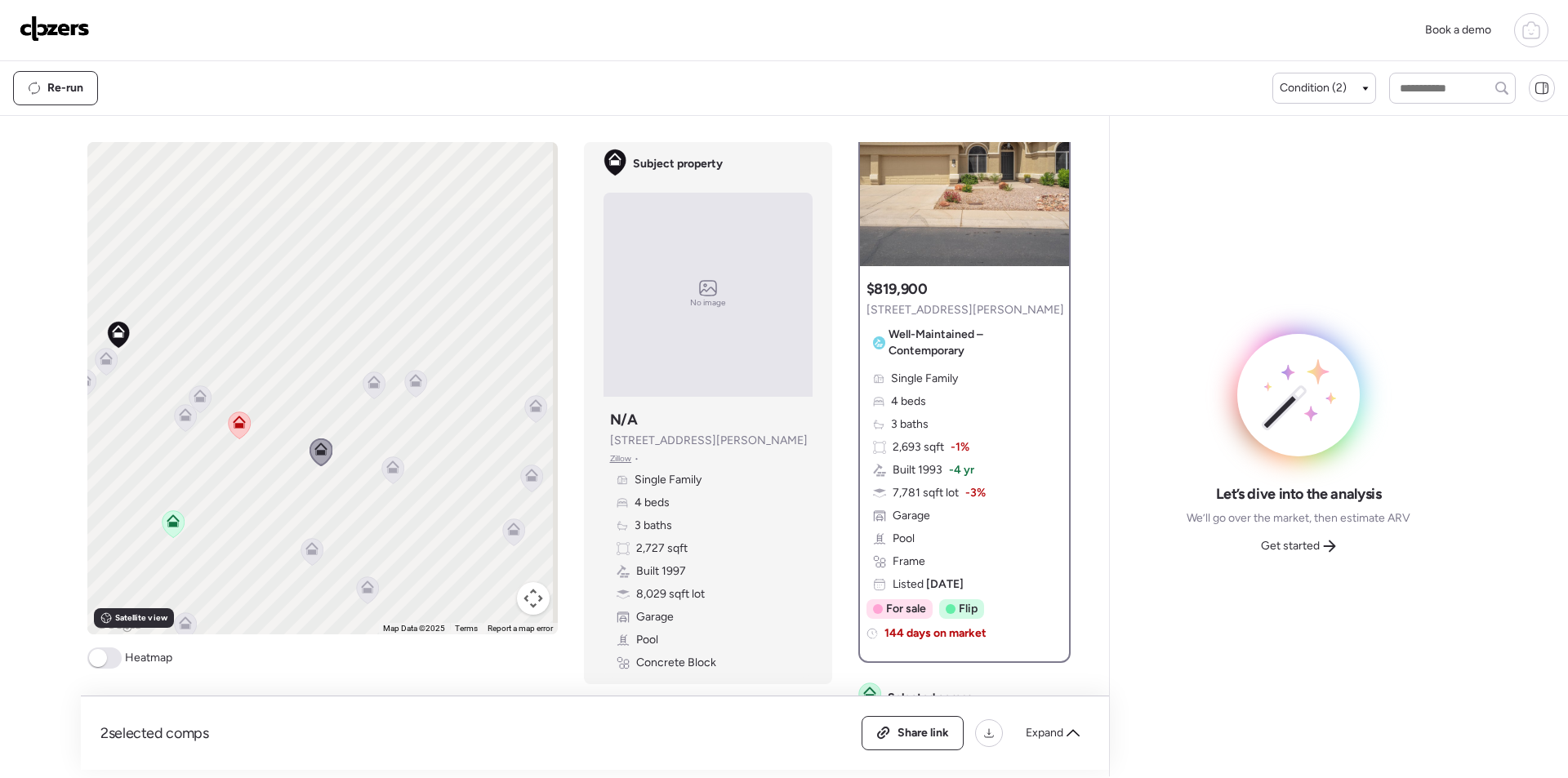
scroll to position [0, 0]
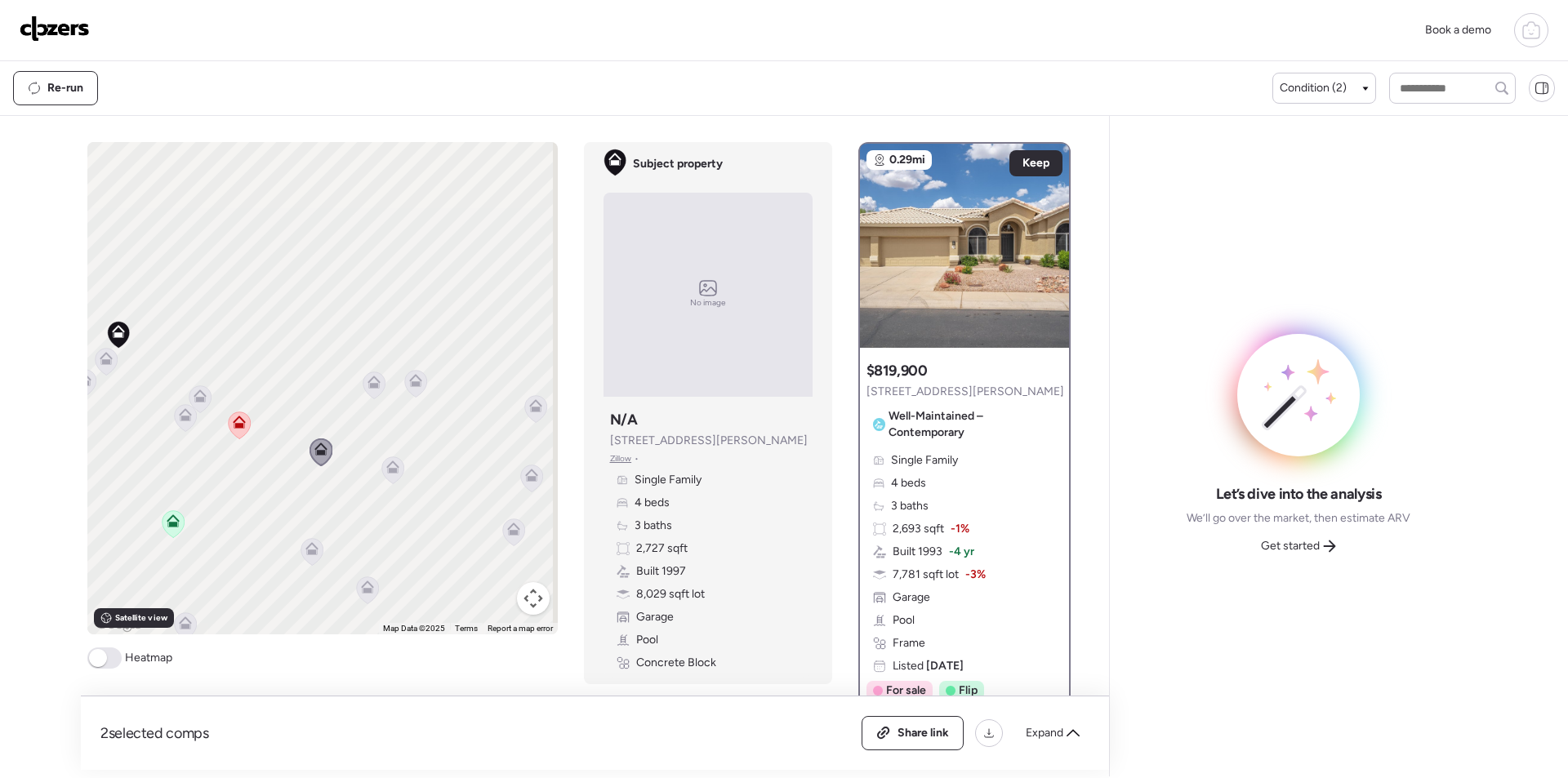
click at [396, 476] on icon at bounding box center [393, 471] width 23 height 28
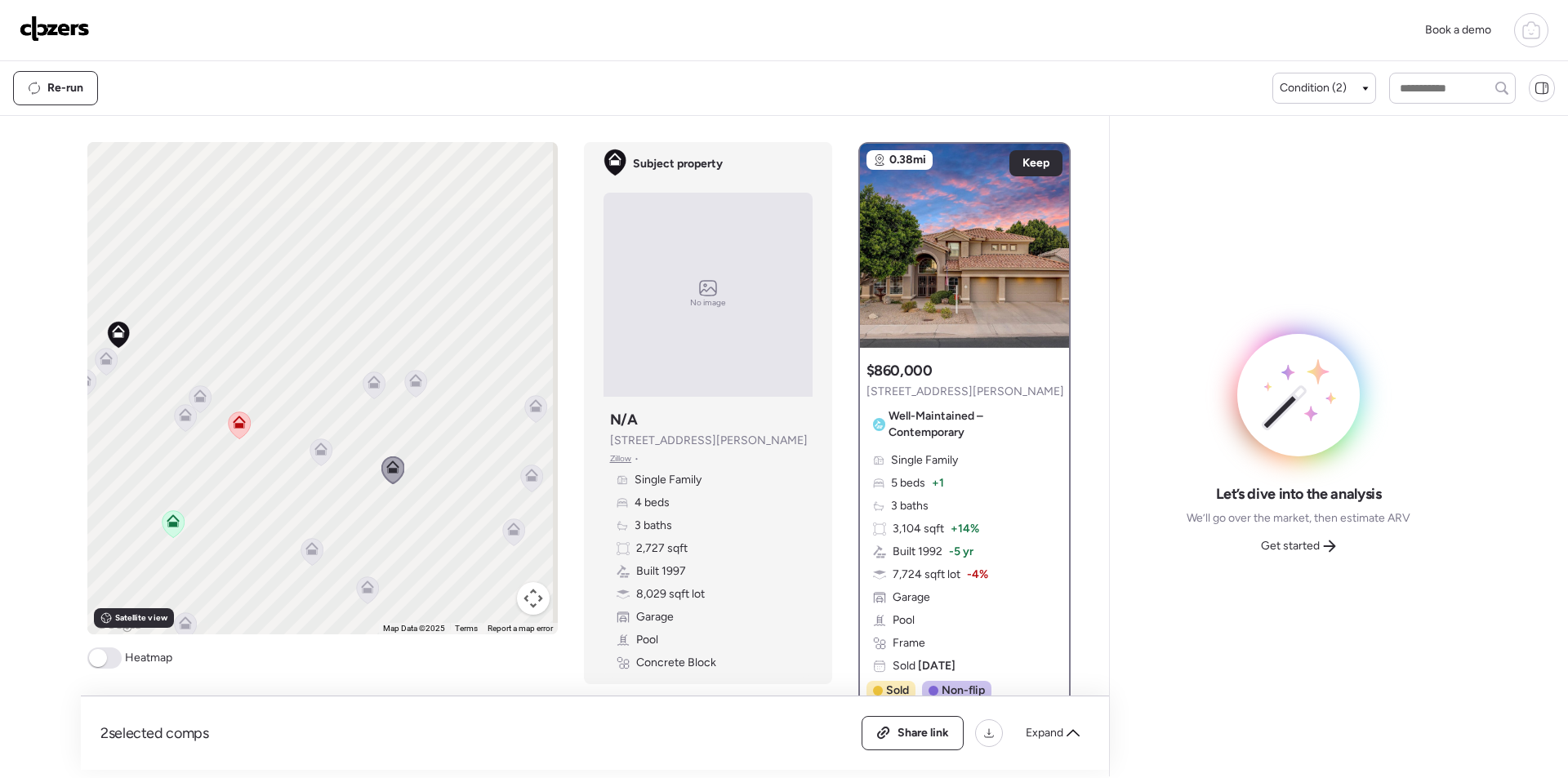
click at [362, 390] on icon at bounding box center [373, 385] width 22 height 27
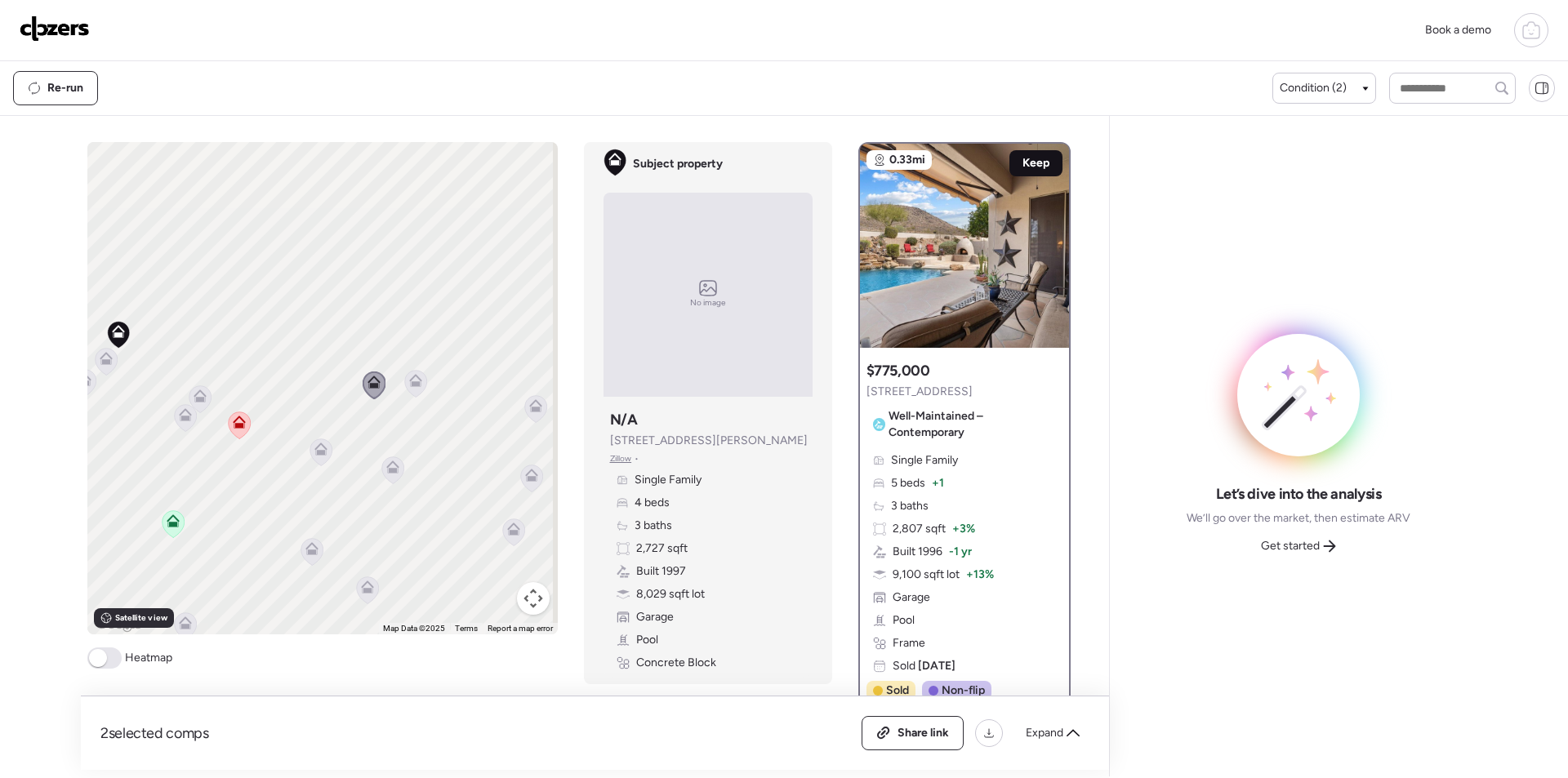
click at [1024, 165] on span "Keep" at bounding box center [1035, 163] width 27 height 17
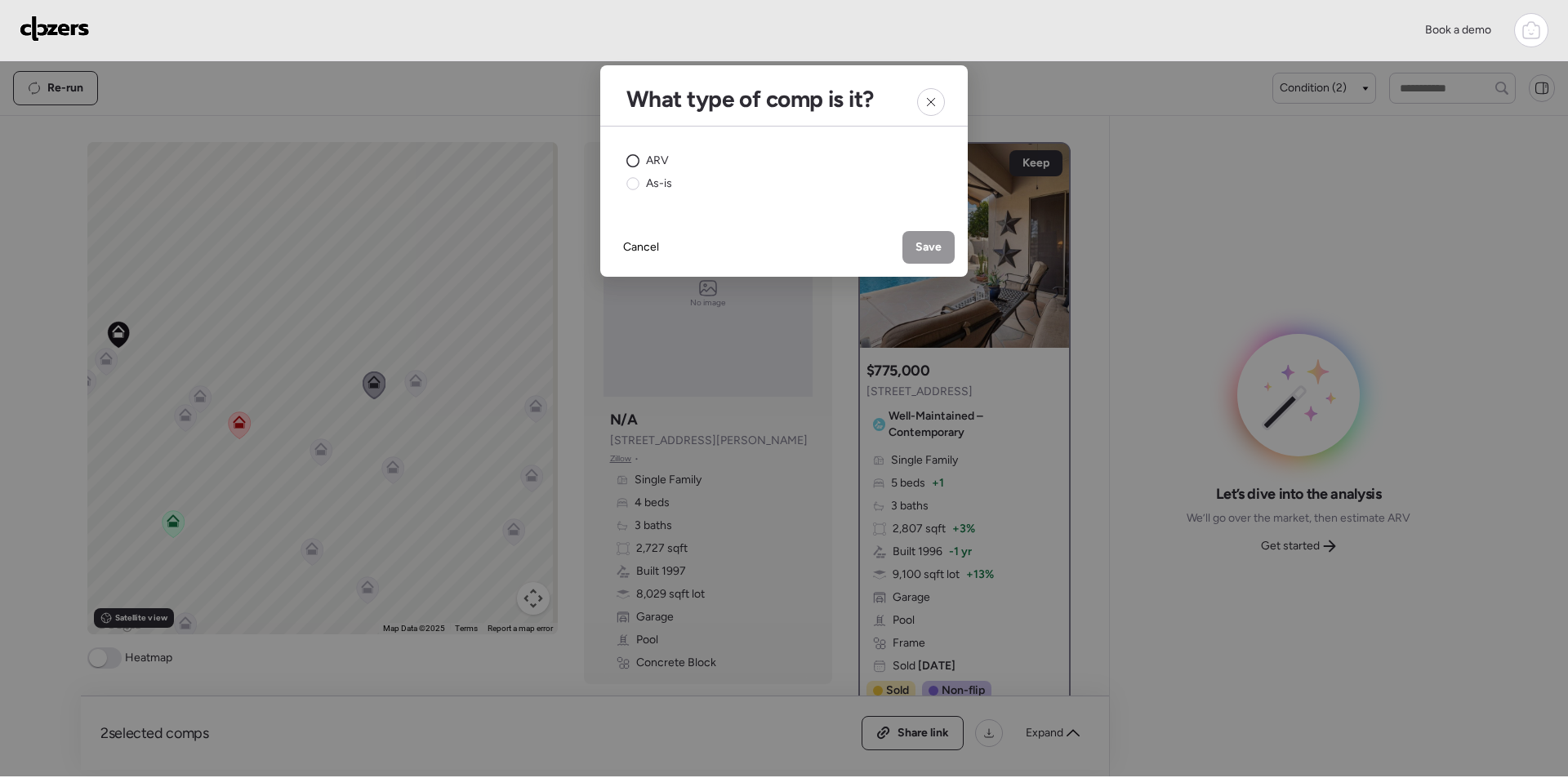
click at [656, 156] on span "ARV" at bounding box center [658, 161] width 23 height 17
click at [931, 246] on span "Save" at bounding box center [928, 247] width 26 height 17
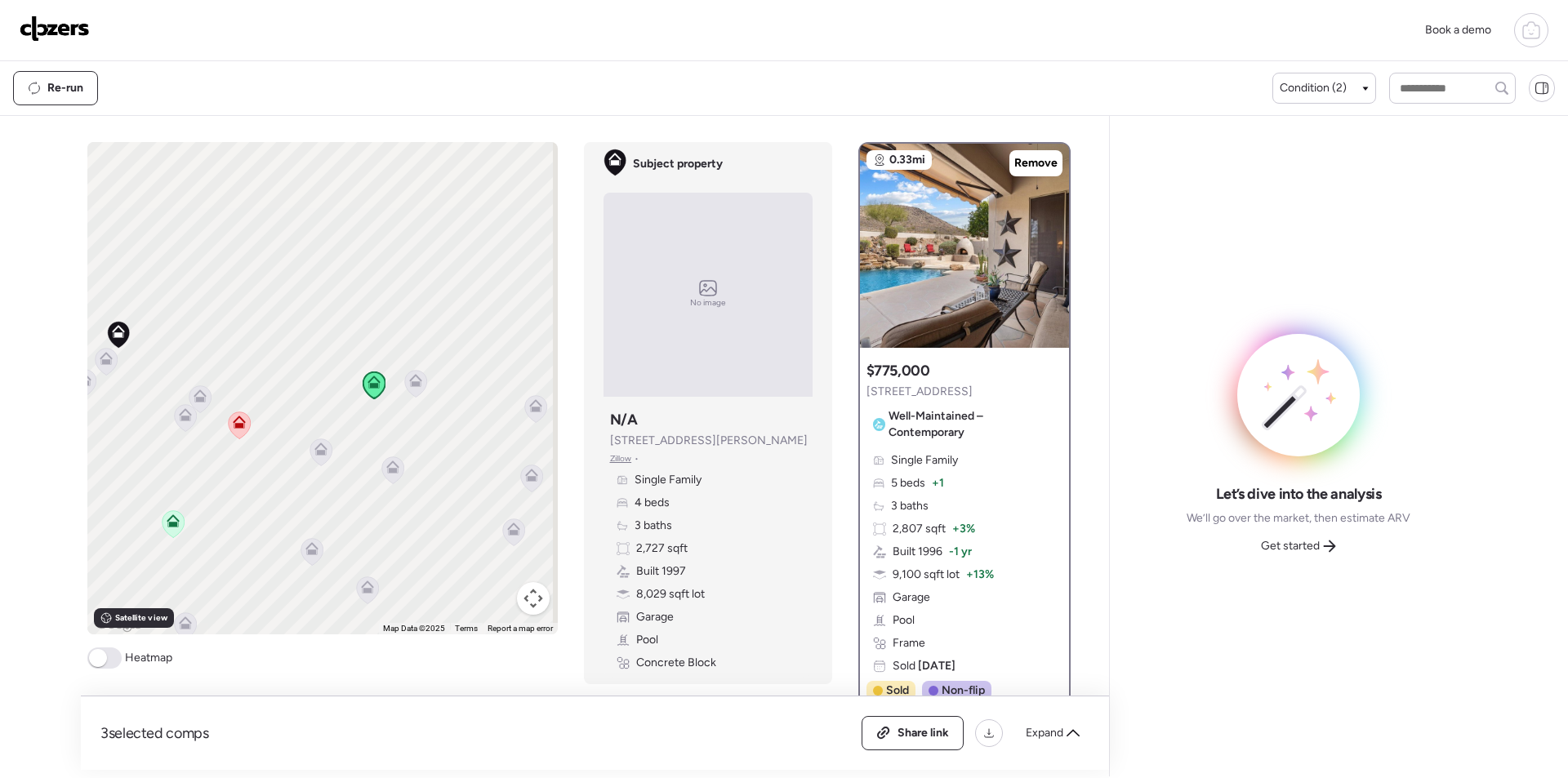
click at [412, 387] on icon at bounding box center [415, 384] width 11 height 5
click at [411, 382] on icon at bounding box center [415, 384] width 11 height 5
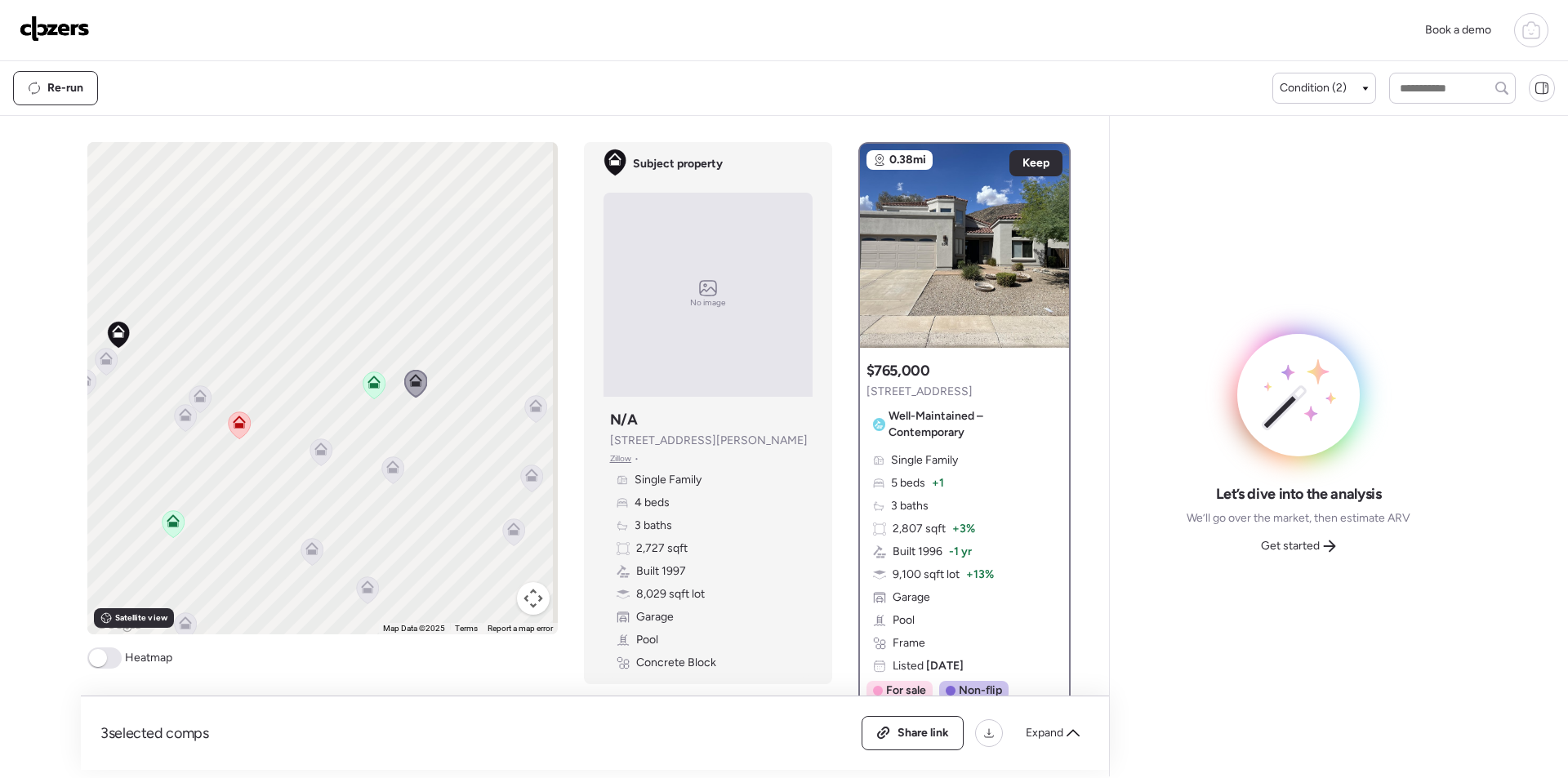
click at [529, 406] on icon at bounding box center [535, 406] width 13 height 13
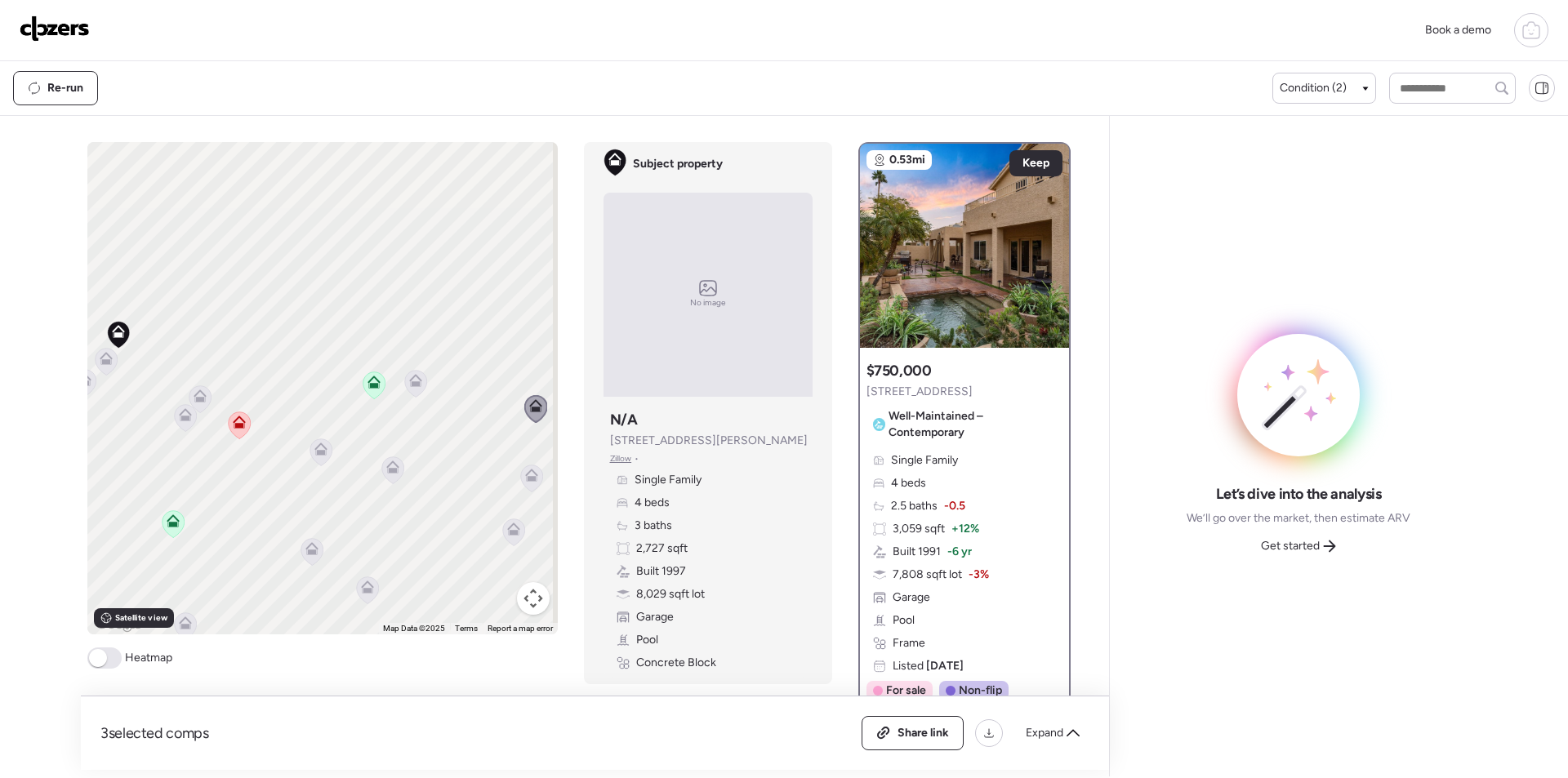
drag, startPoint x: 467, startPoint y: 456, endPoint x: 419, endPoint y: 413, distance: 64.4
click at [376, 420] on div "To activate drag with keyboard, press Alt + Enter. Once in keyboard drag state,…" at bounding box center [323, 388] width 470 height 492
drag, startPoint x: 447, startPoint y: 429, endPoint x: 319, endPoint y: 330, distance: 161.8
click at [290, 328] on div "To activate drag with keyboard, press Alt + Enter. Once in keyboard drag state,…" at bounding box center [323, 388] width 470 height 492
click at [463, 264] on icon at bounding box center [469, 267] width 13 height 13
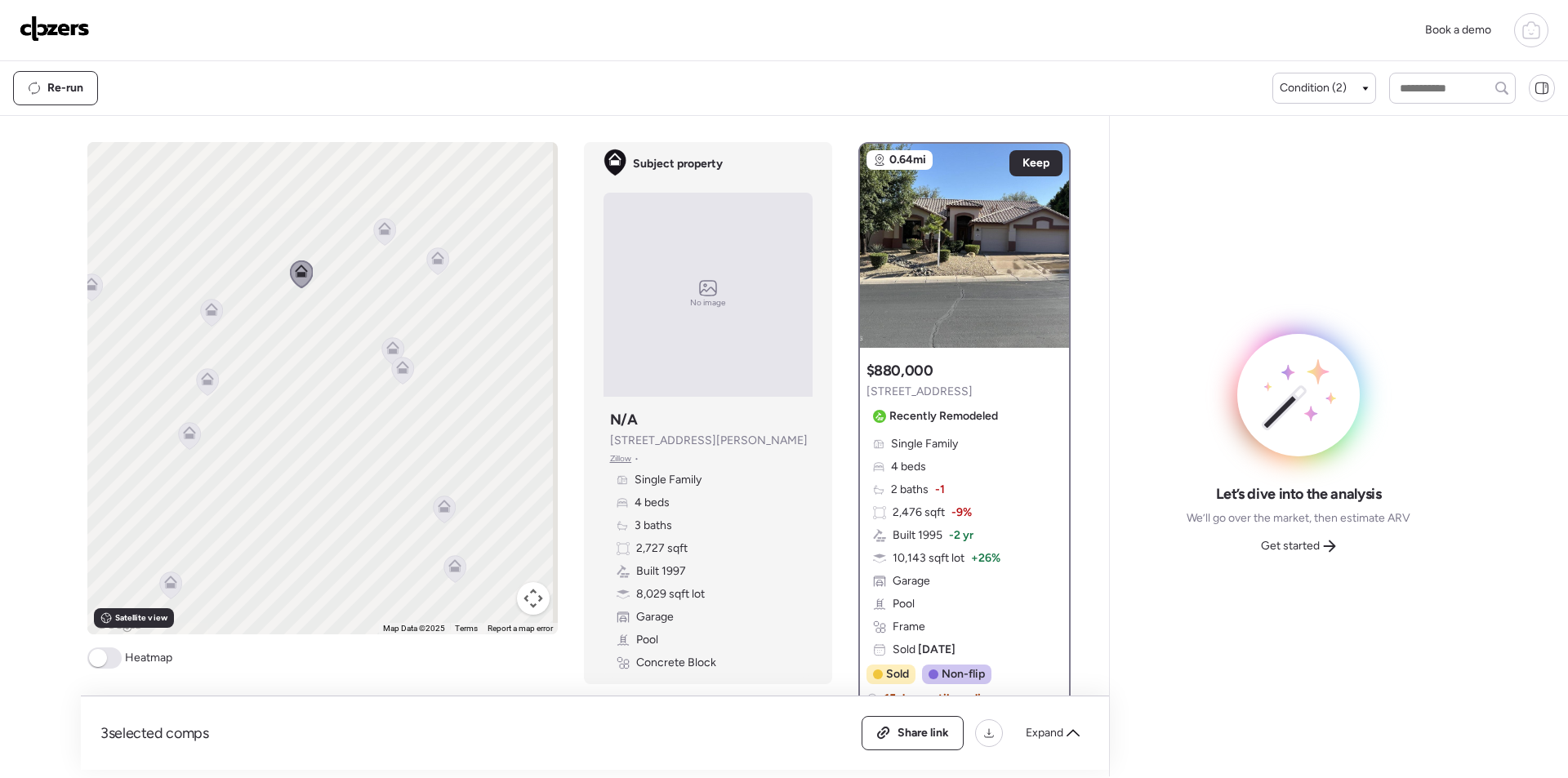
drag, startPoint x: 493, startPoint y: 414, endPoint x: 493, endPoint y: 386, distance: 28.0
click at [328, 418] on div "To navigate, press the arrow keys. To activate drag with keyboard, press Alt + …" at bounding box center [323, 388] width 470 height 492
click at [1036, 160] on span "Keep" at bounding box center [1035, 163] width 27 height 17
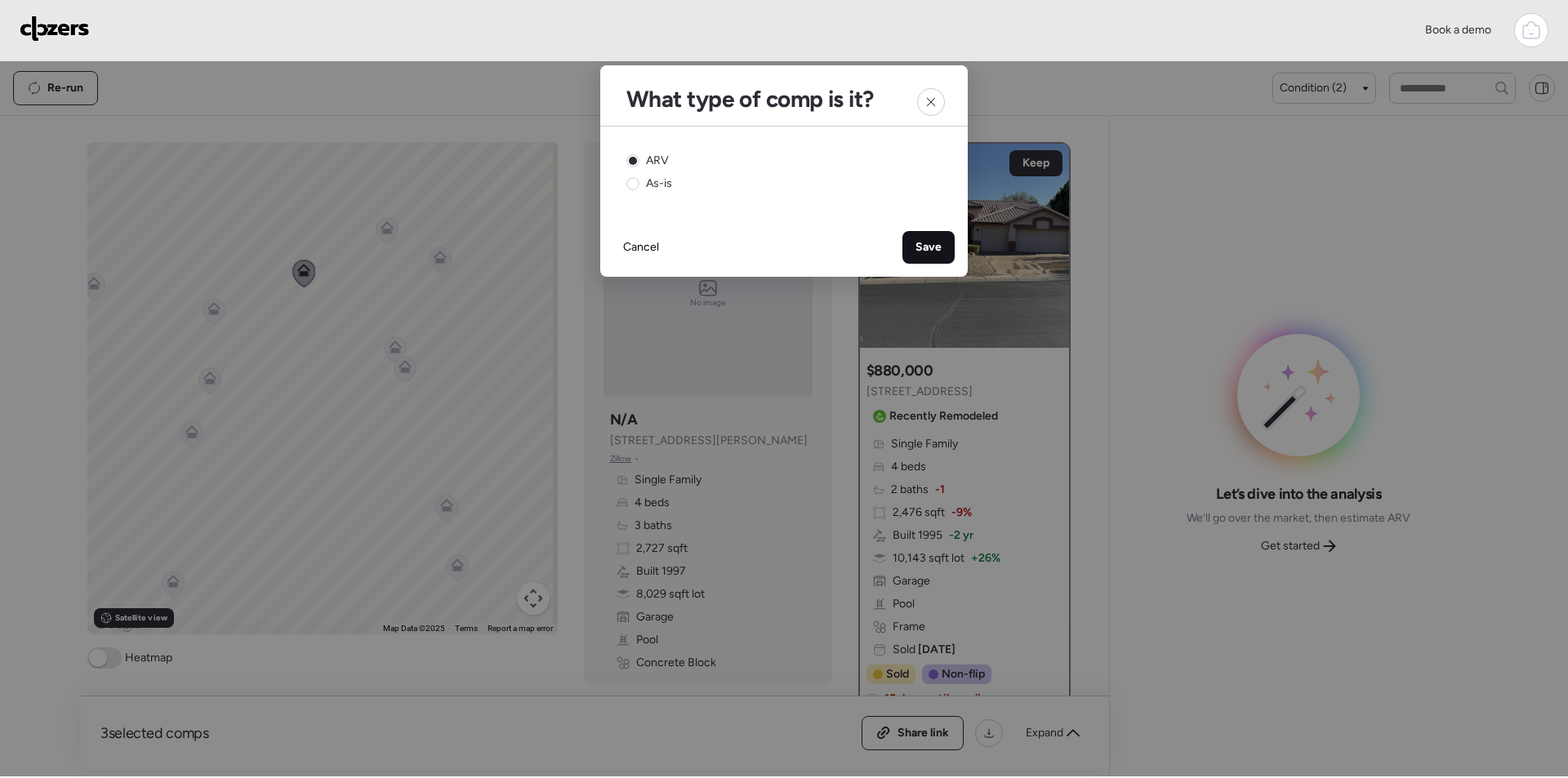
click at [923, 250] on span "Save" at bounding box center [928, 247] width 26 height 17
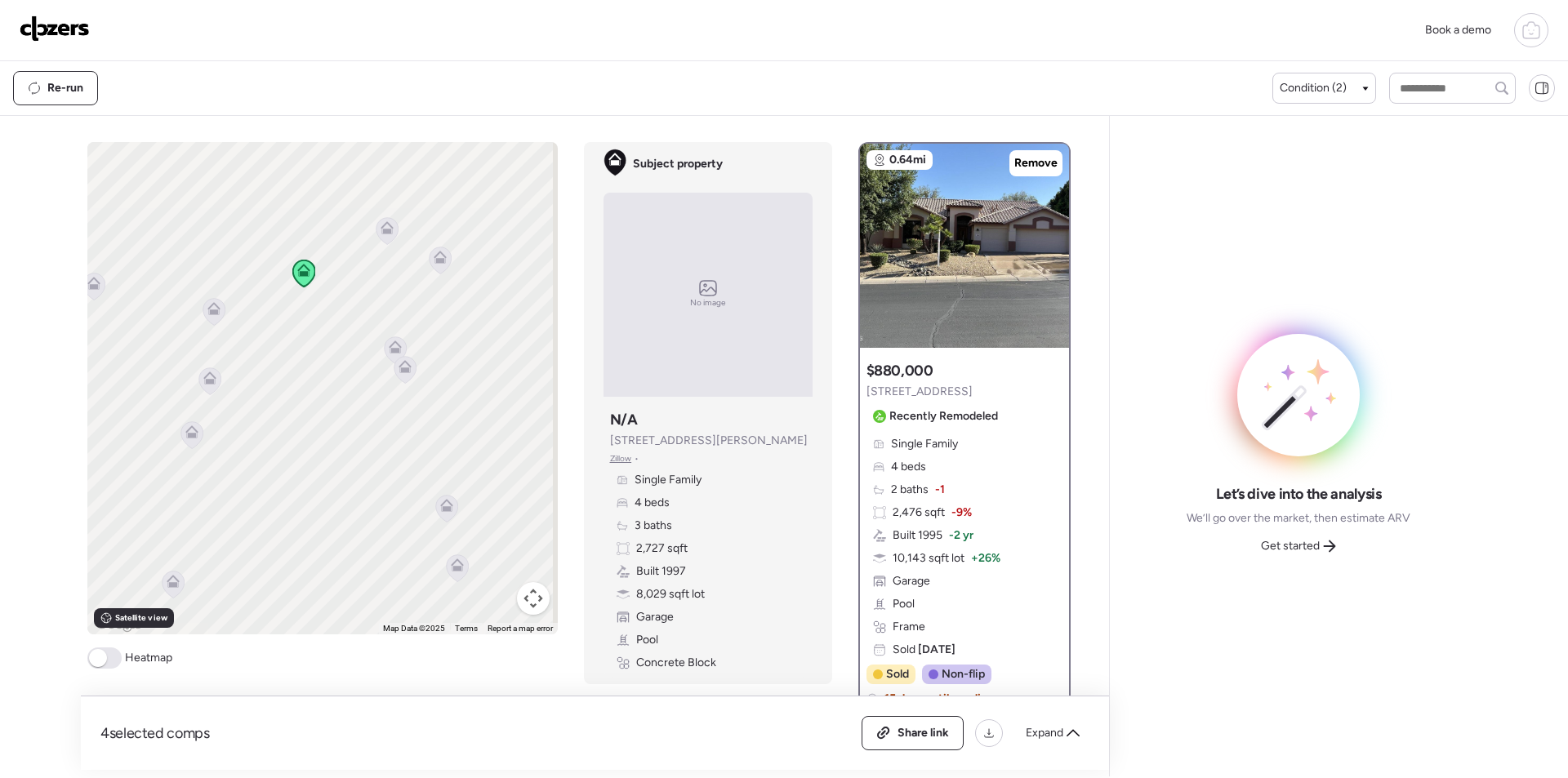
click at [389, 344] on icon at bounding box center [396, 347] width 13 height 13
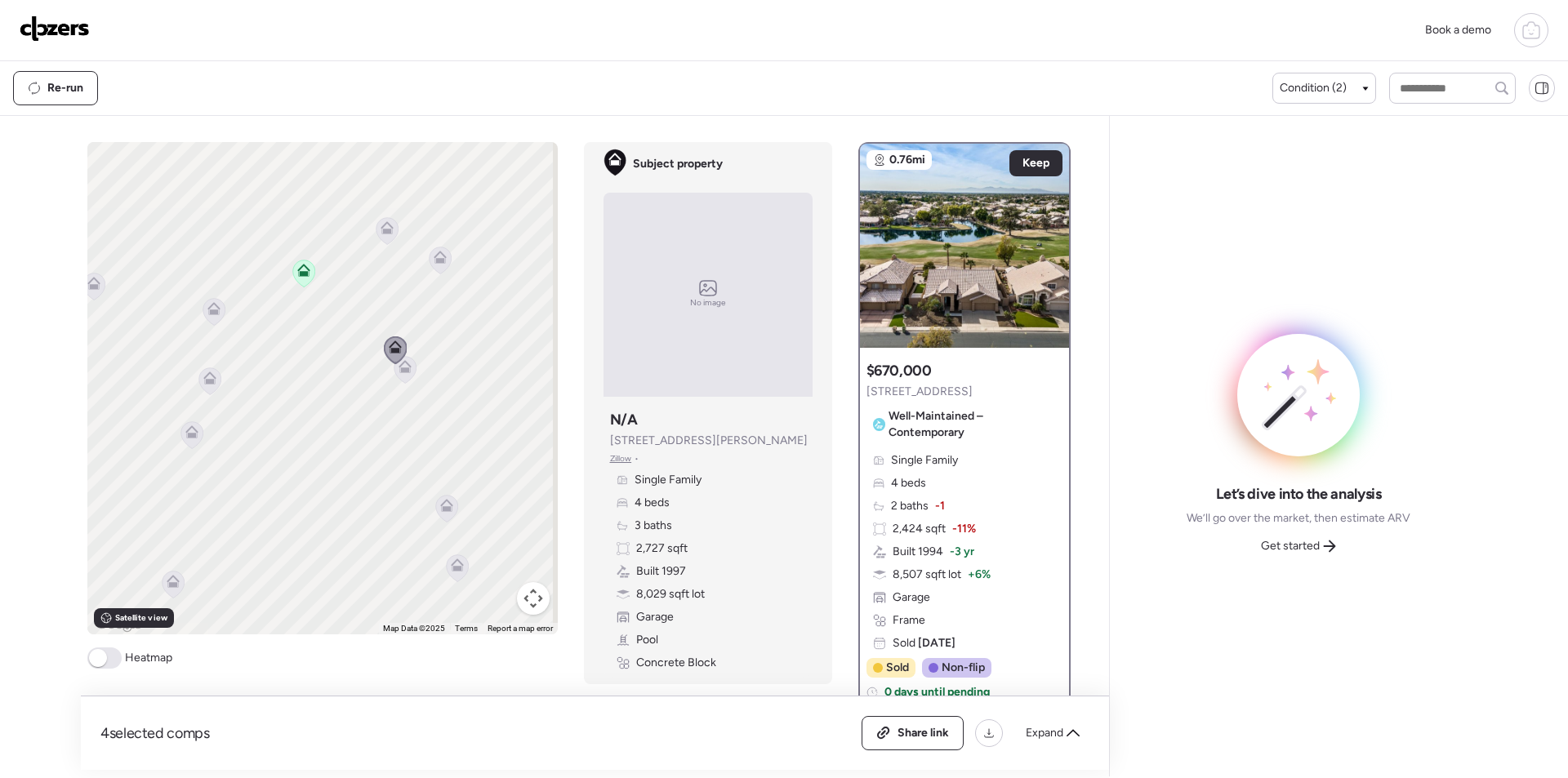
click at [381, 237] on icon at bounding box center [386, 230] width 22 height 27
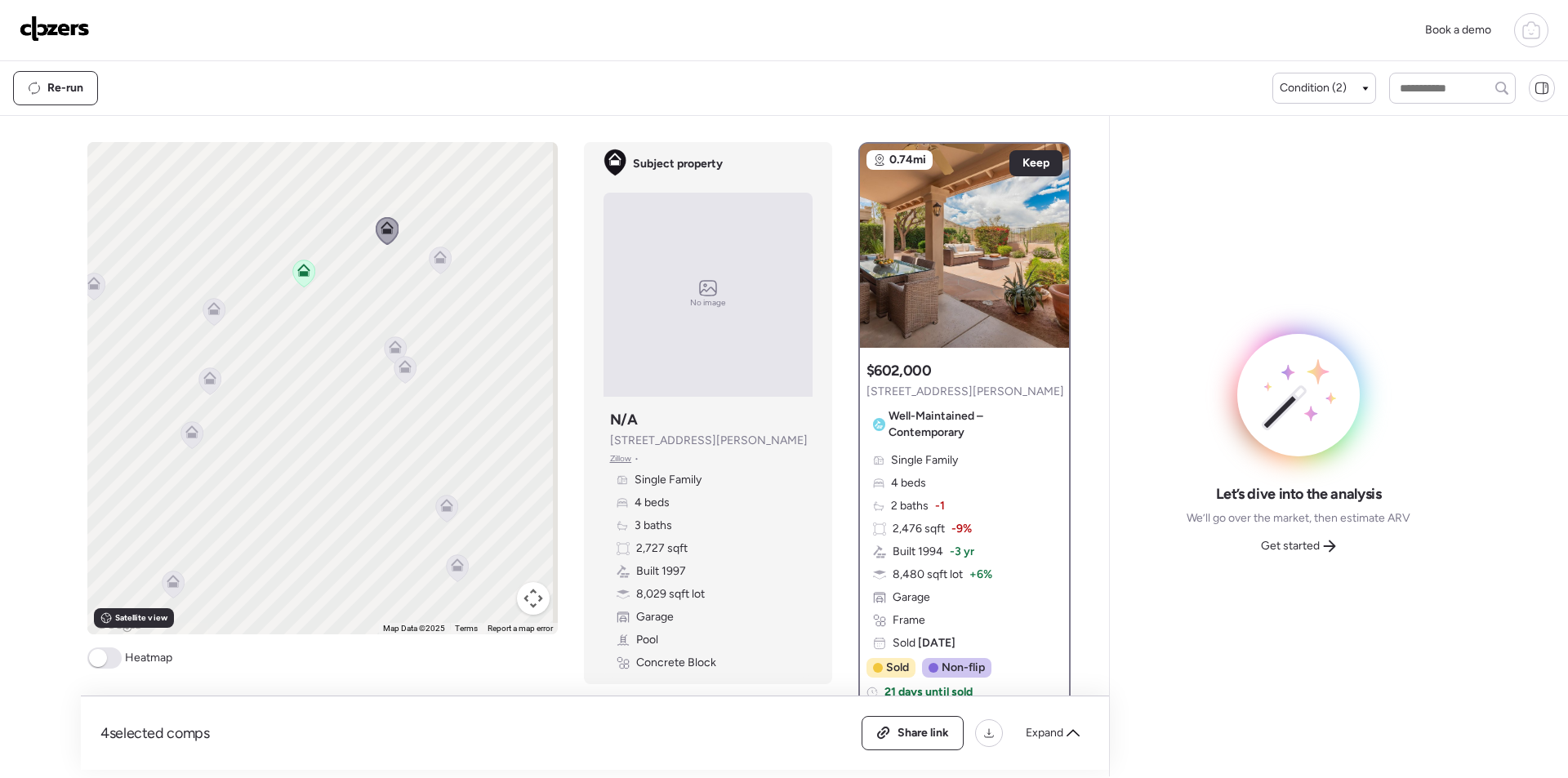
click at [430, 266] on icon at bounding box center [439, 260] width 22 height 27
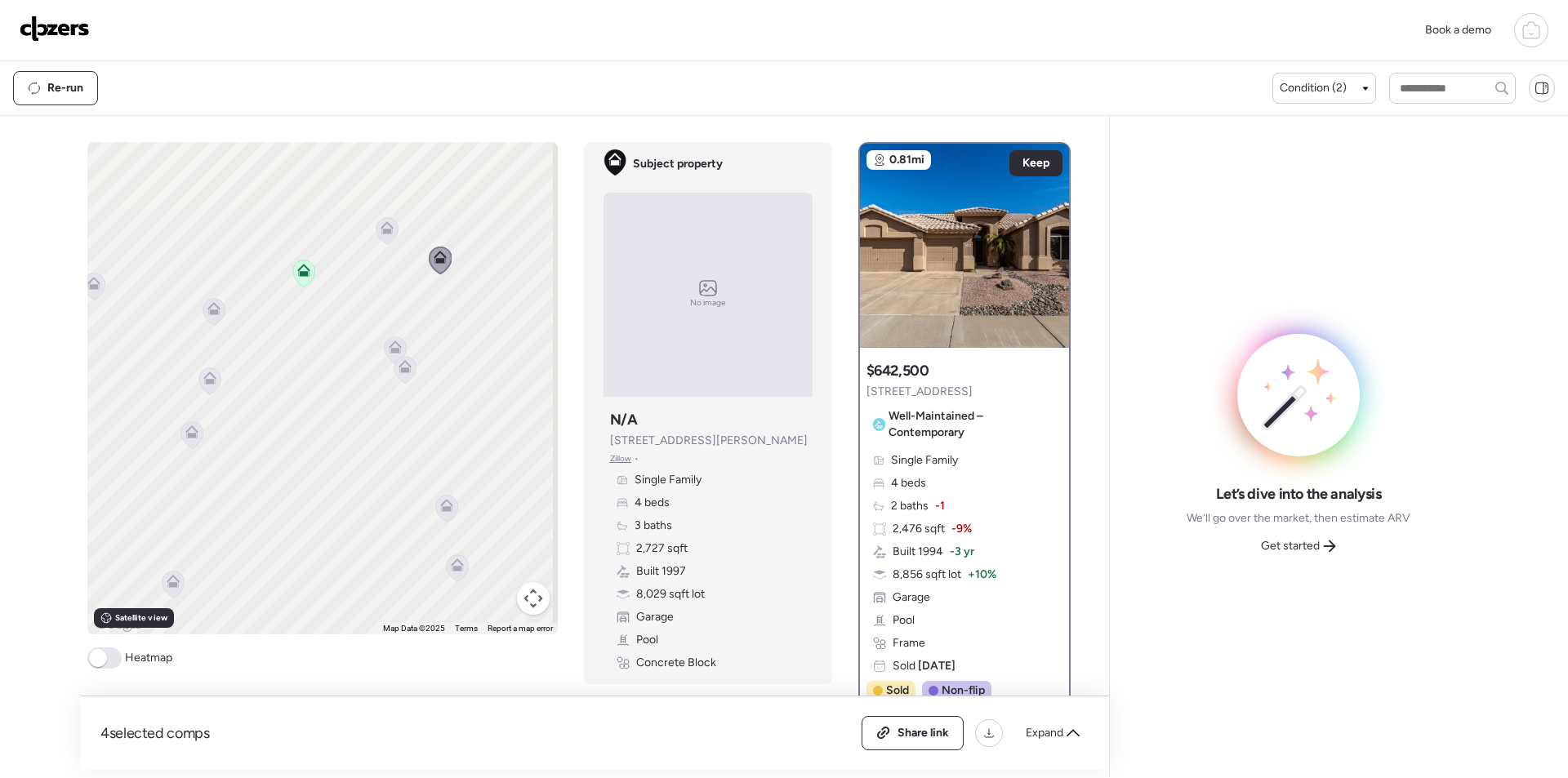
click at [404, 378] on icon at bounding box center [405, 369] width 22 height 27
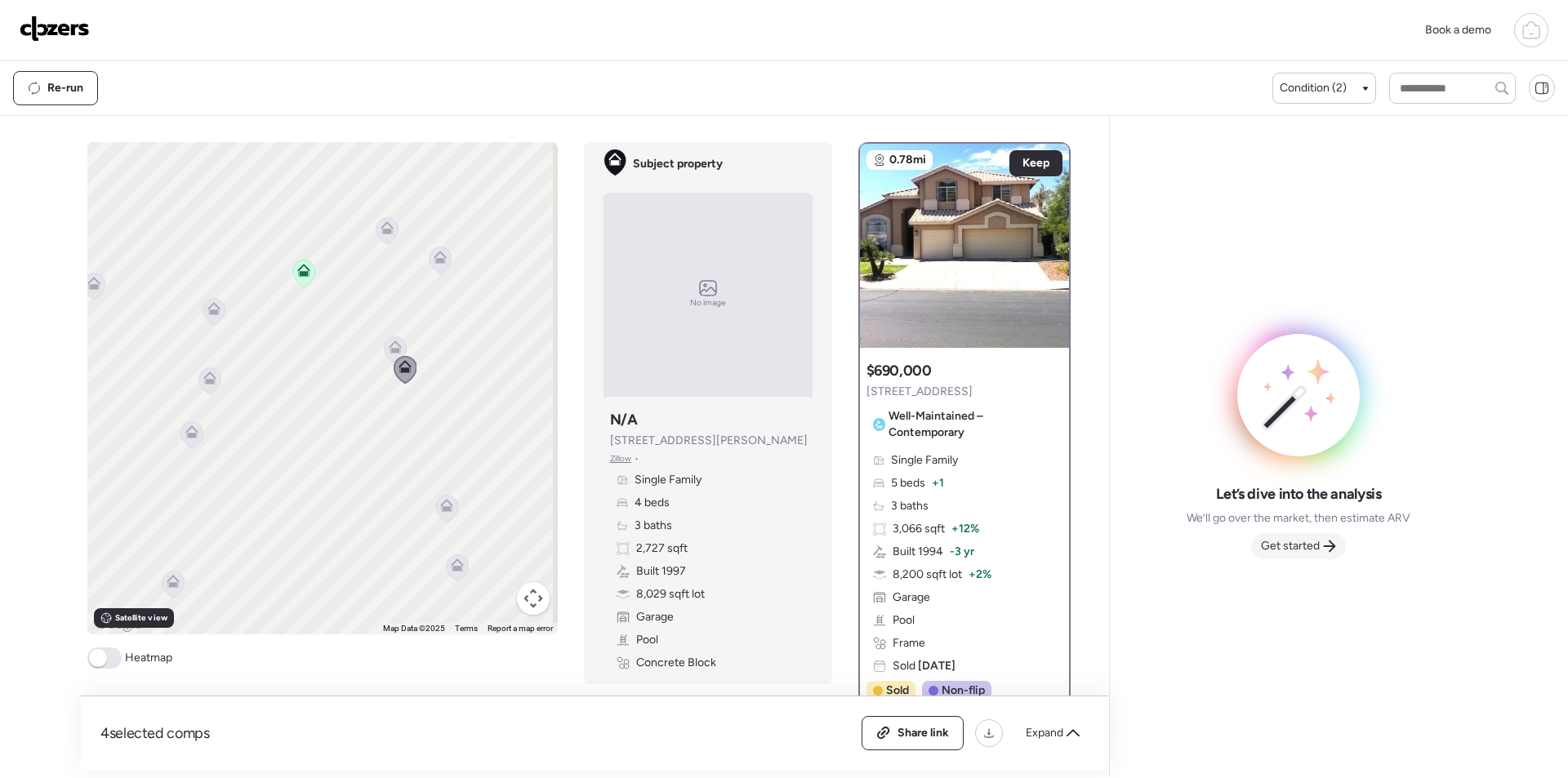
click at [1312, 543] on span "Get started" at bounding box center [1290, 546] width 59 height 17
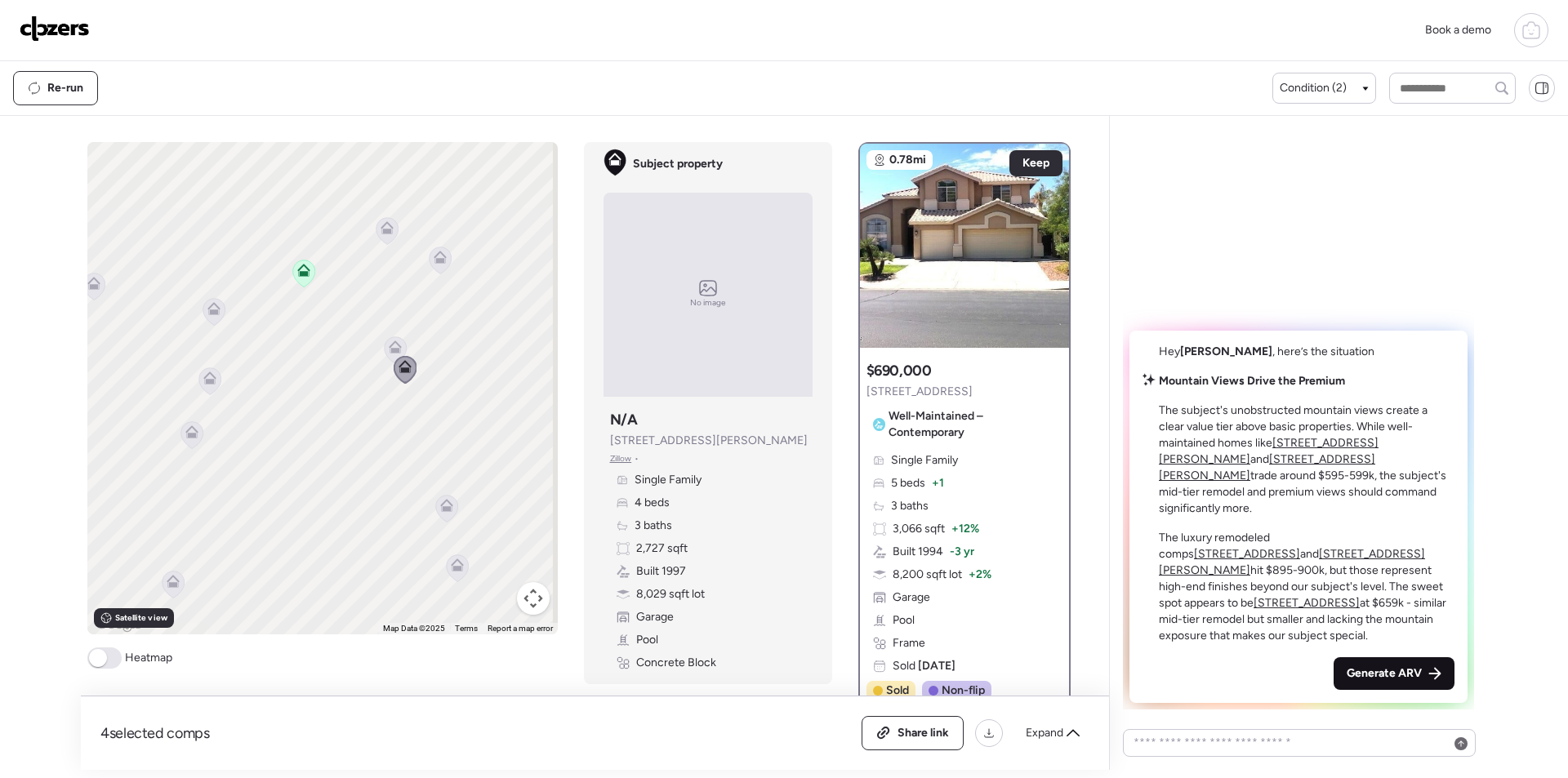
click at [1354, 658] on div "Hey Daniel , here’s the situation Mountain Views Drive the Premium The subject'…" at bounding box center [1298, 517] width 338 height 372
click at [1360, 670] on span "Generate ARV" at bounding box center [1383, 674] width 75 height 17
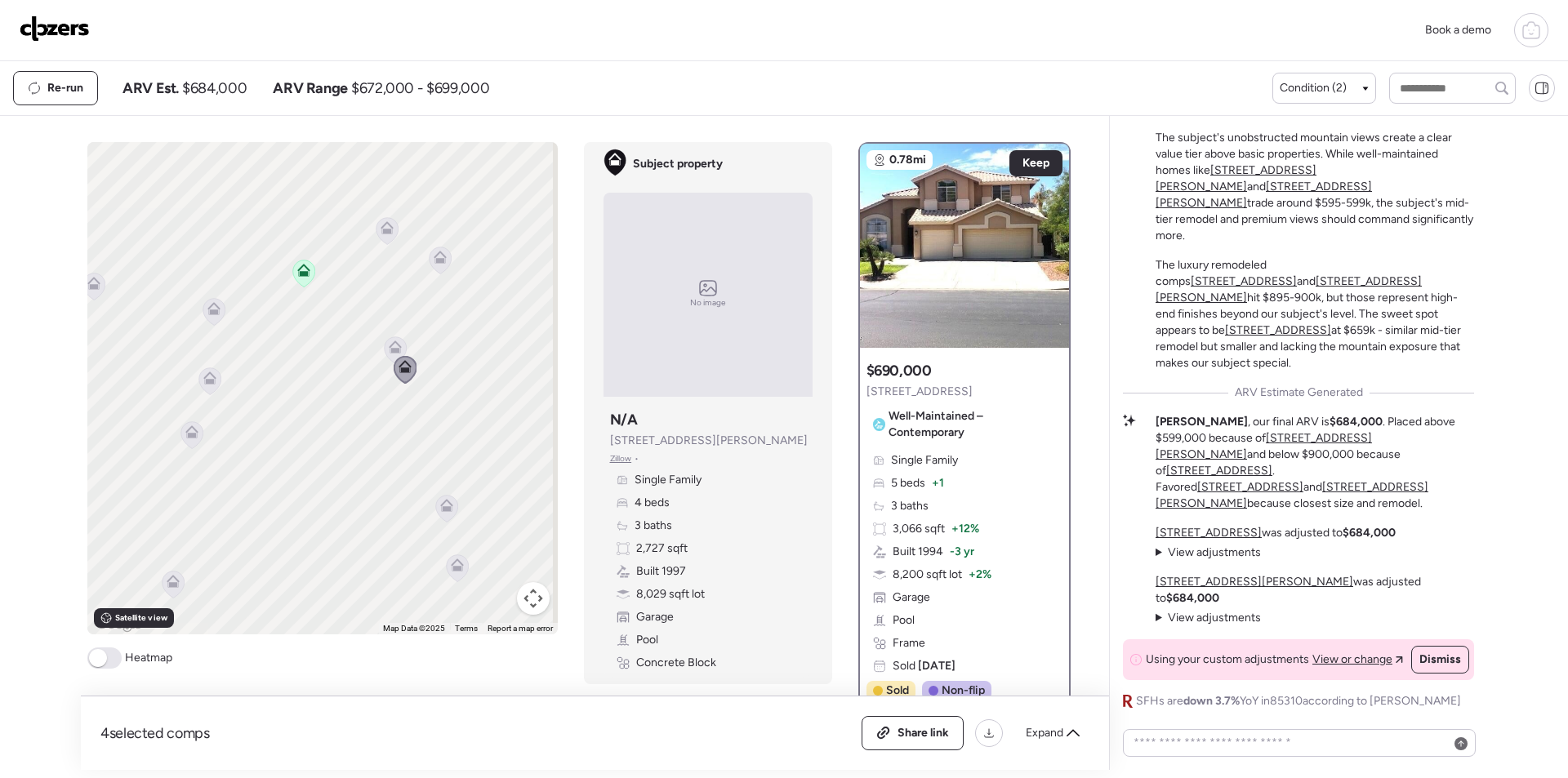
click at [213, 75] on div "Re-run ARV Est. $684,000 ARV Range $672,000 - $699,000" at bounding box center [643, 88] width 1259 height 34
click at [217, 93] on span "$684,000" at bounding box center [214, 89] width 65 height 20
click at [217, 92] on span "$684,000" at bounding box center [214, 89] width 65 height 20
copy span "684,000"
click at [891, 727] on div "Share link" at bounding box center [912, 732] width 100 height 32
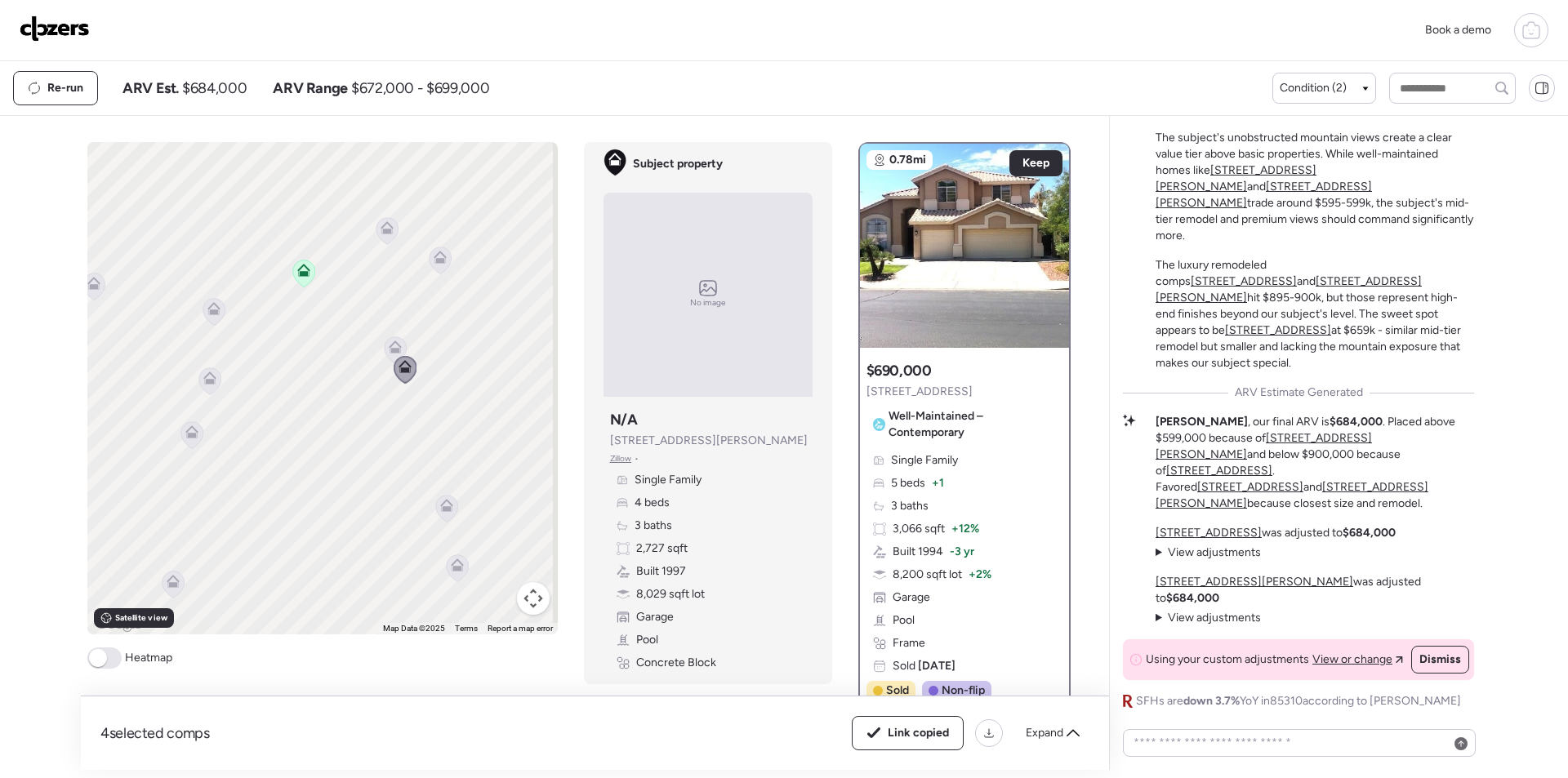
drag, startPoint x: 47, startPoint y: 27, endPoint x: 128, endPoint y: 23, distance: 81.1
click at [48, 28] on img at bounding box center [55, 29] width 70 height 26
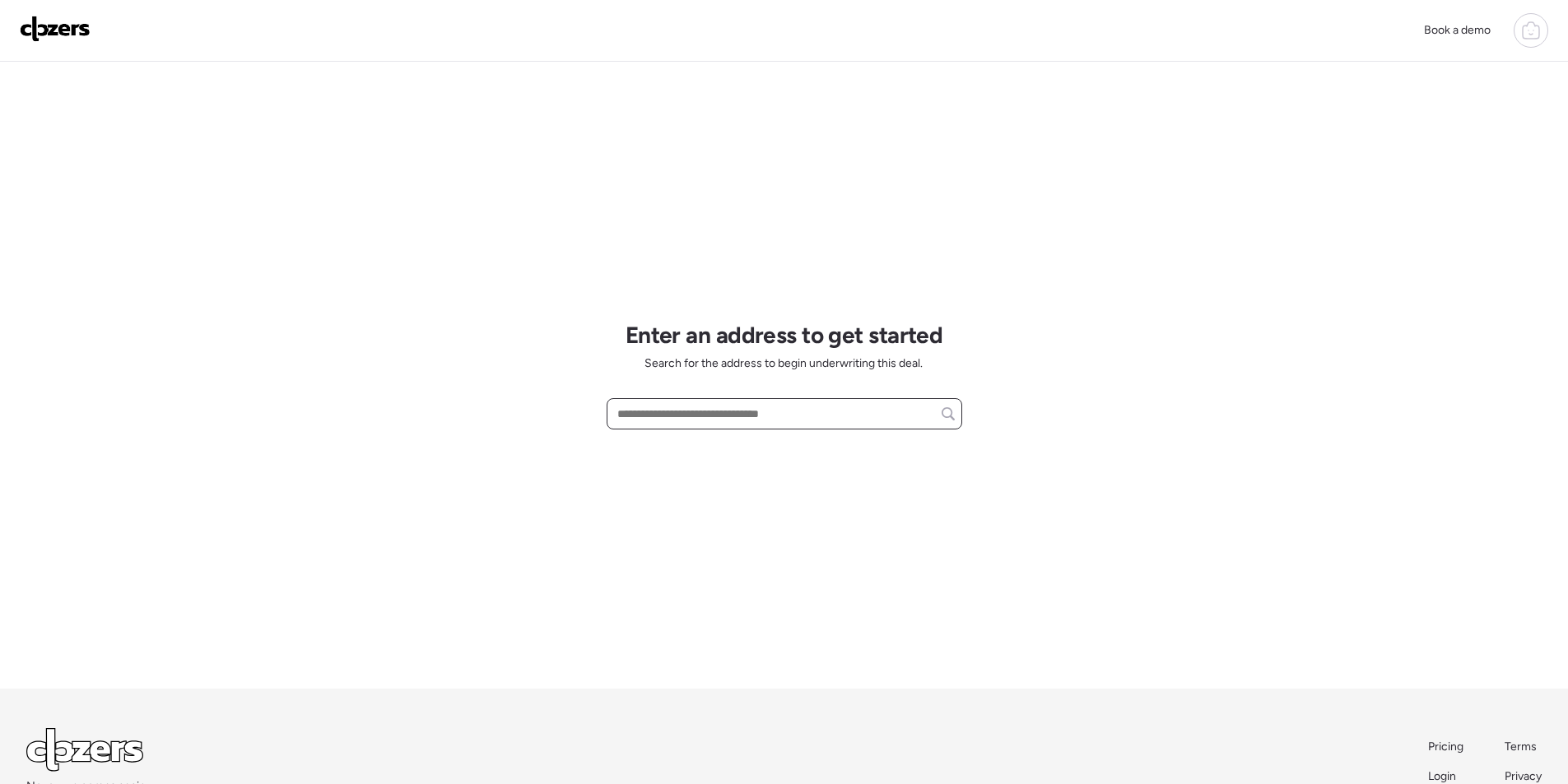
click at [691, 415] on input "text" at bounding box center [784, 415] width 341 height 23
paste input "**********"
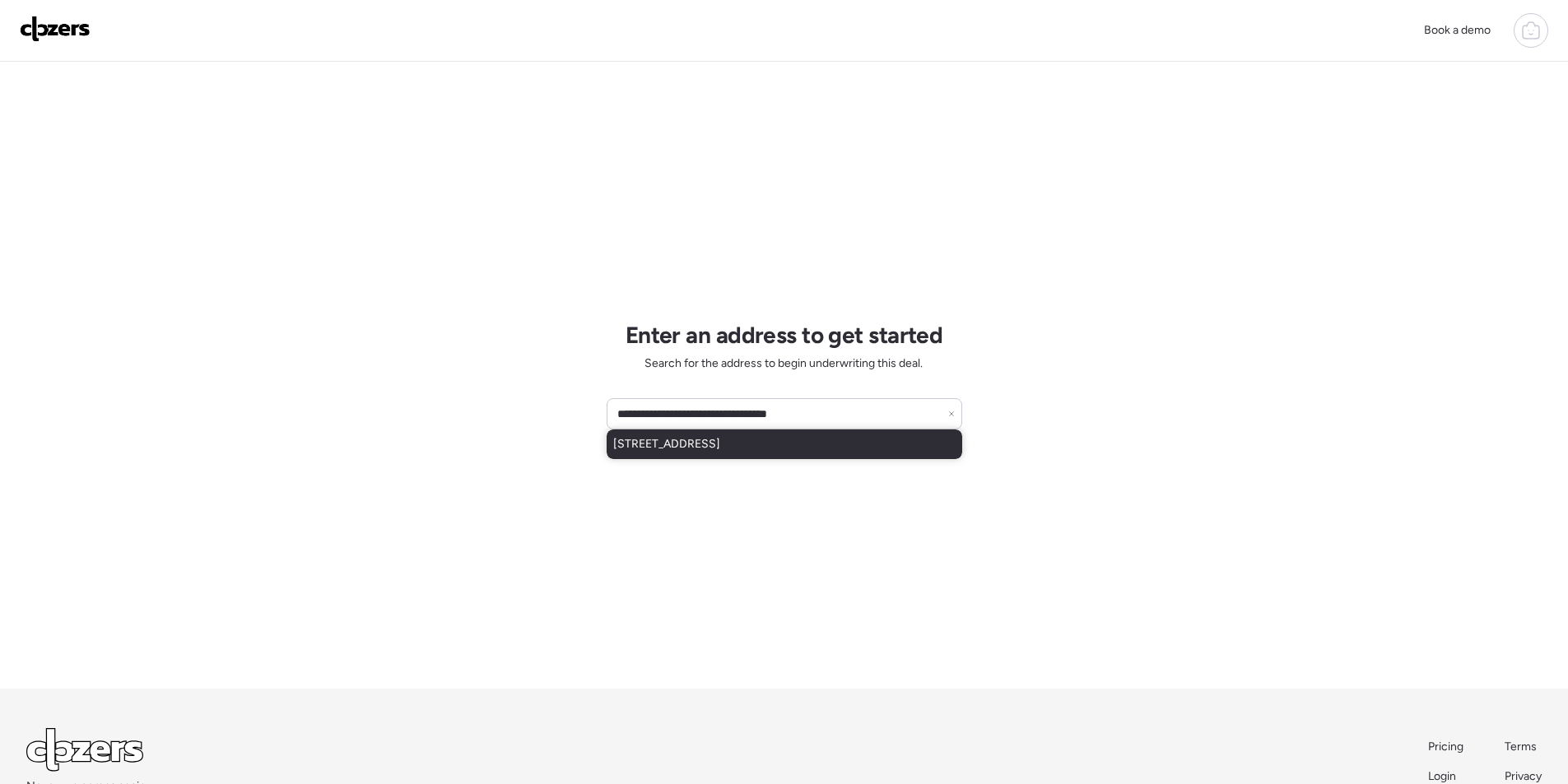
click at [689, 440] on span "[STREET_ADDRESS]" at bounding box center [666, 445] width 107 height 17
type input "**********"
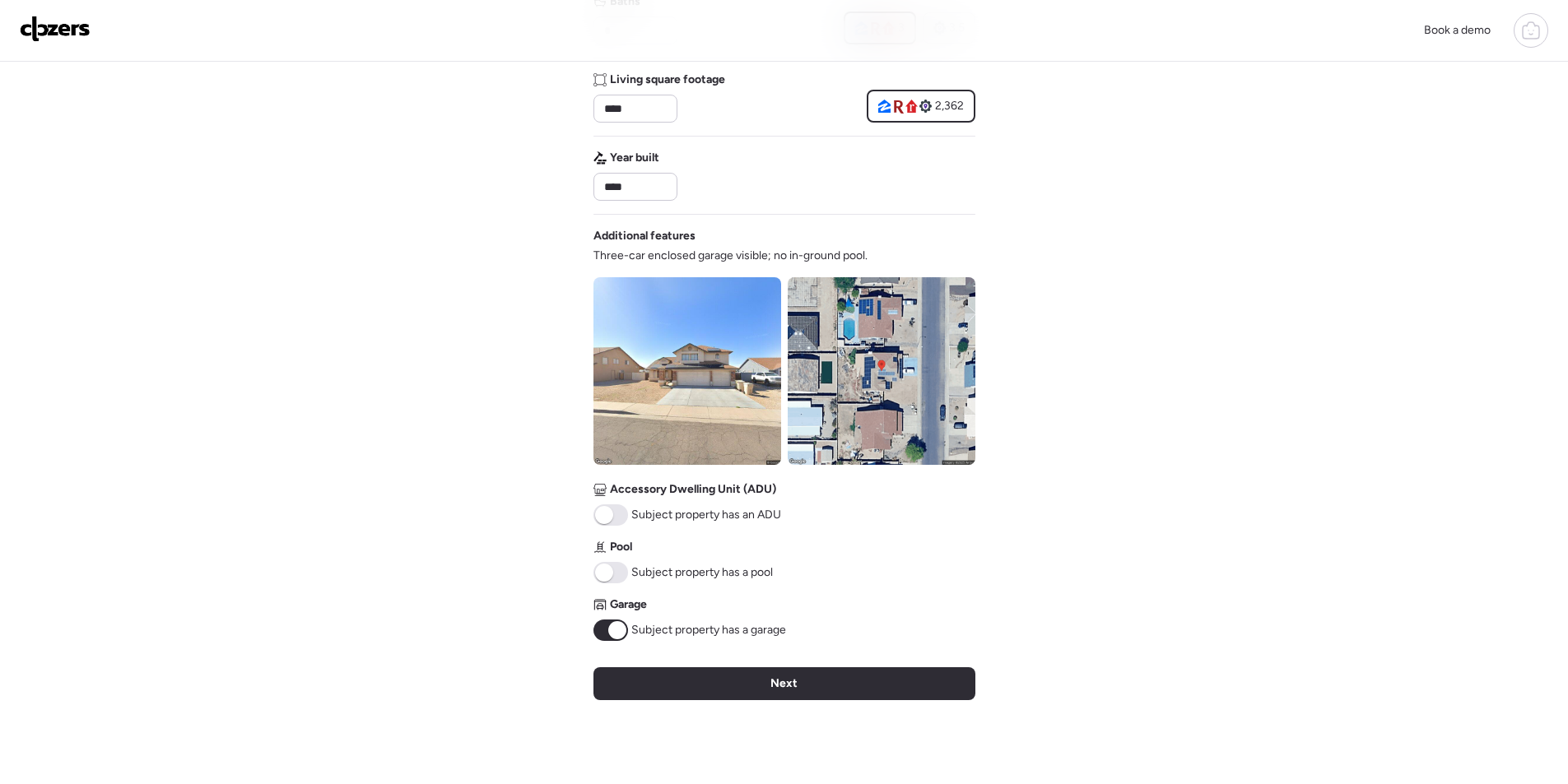
scroll to position [397, 0]
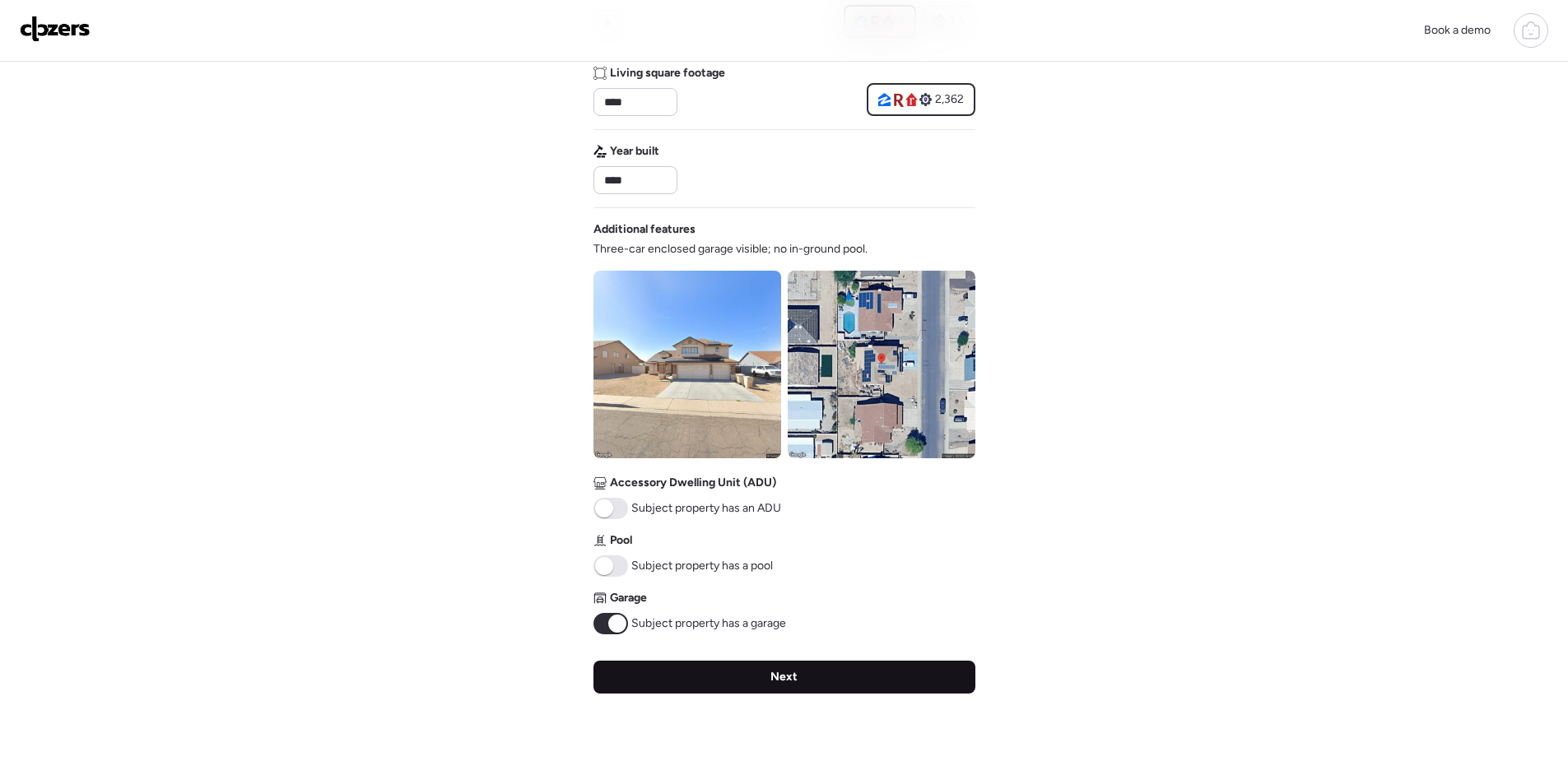
click at [738, 686] on div "Next" at bounding box center [784, 676] width 382 height 33
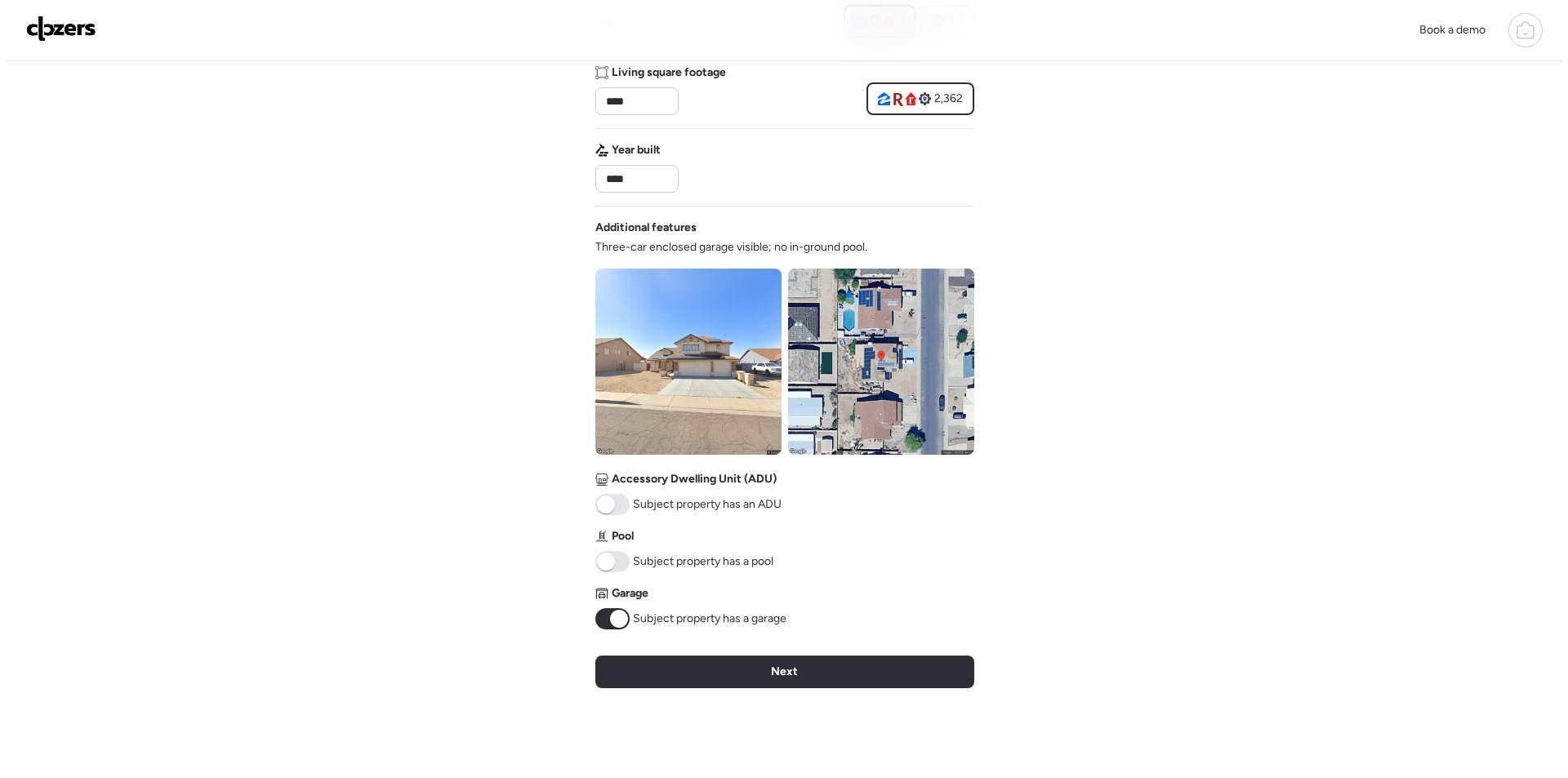
scroll to position [0, 0]
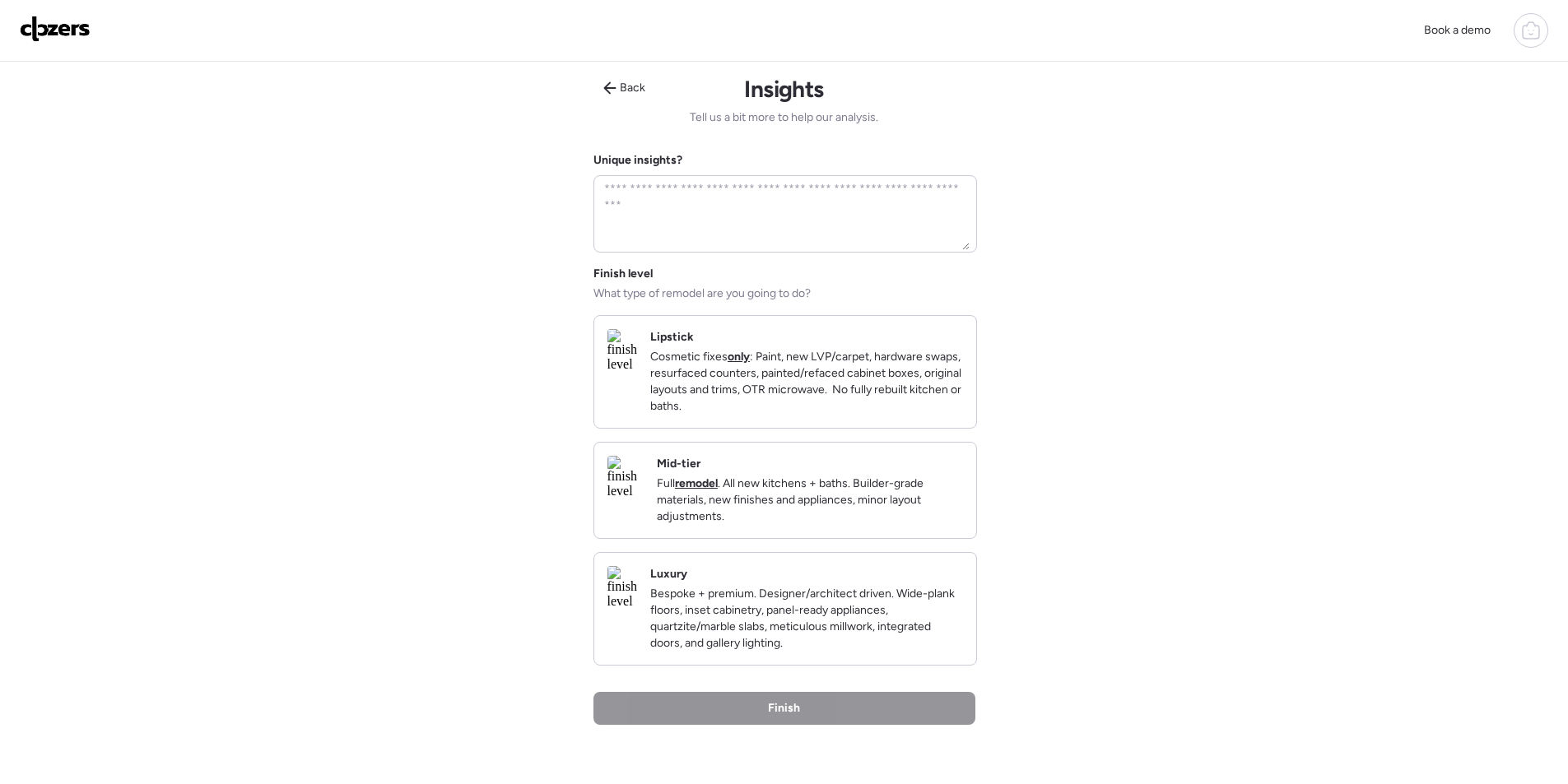
click at [801, 490] on div "Mid-tier Full remodel . All new kitchens + baths. Builder-grade materials, new …" at bounding box center [809, 490] width 306 height 69
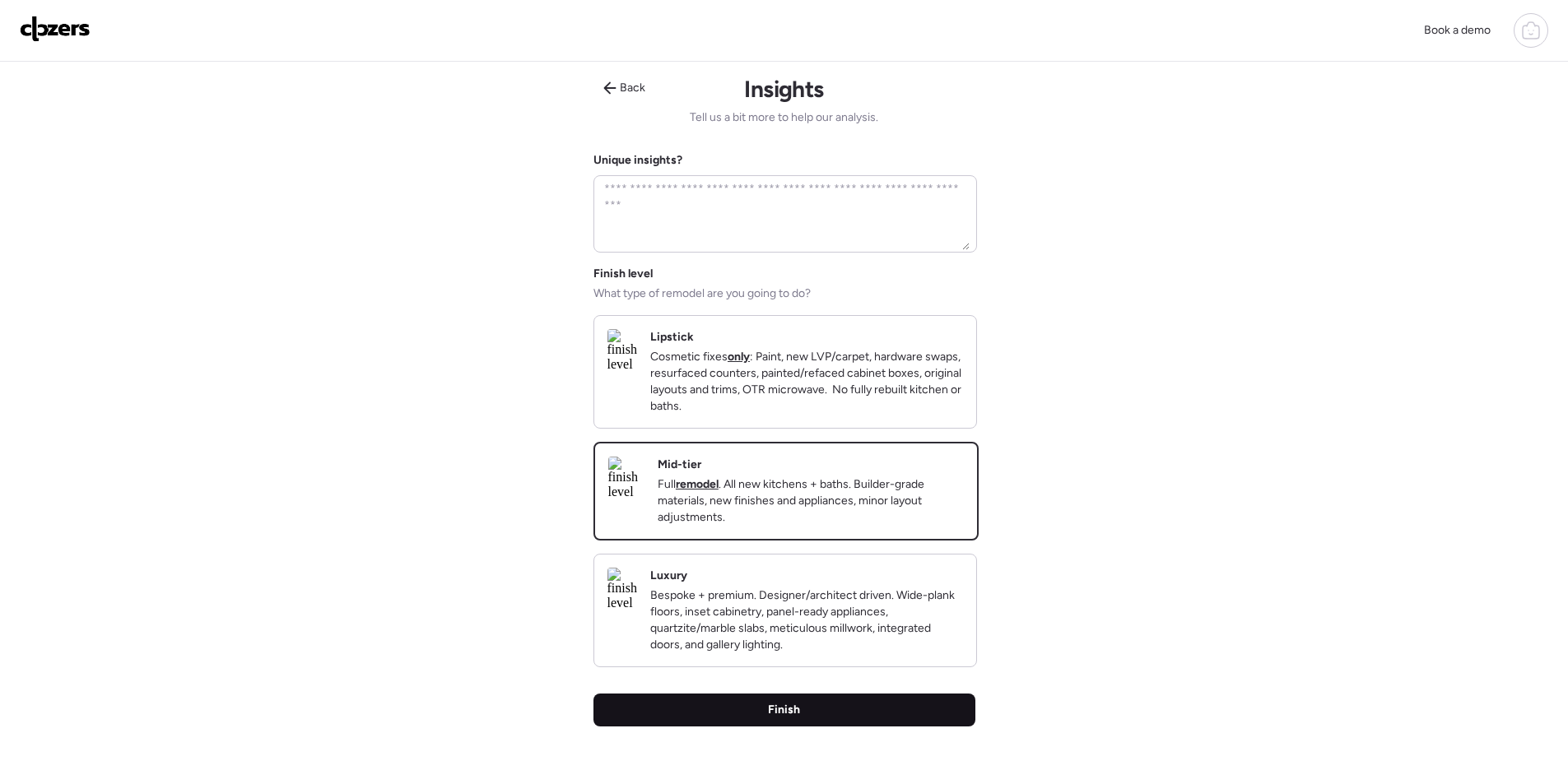
click at [829, 726] on div "Finish" at bounding box center [784, 710] width 382 height 33
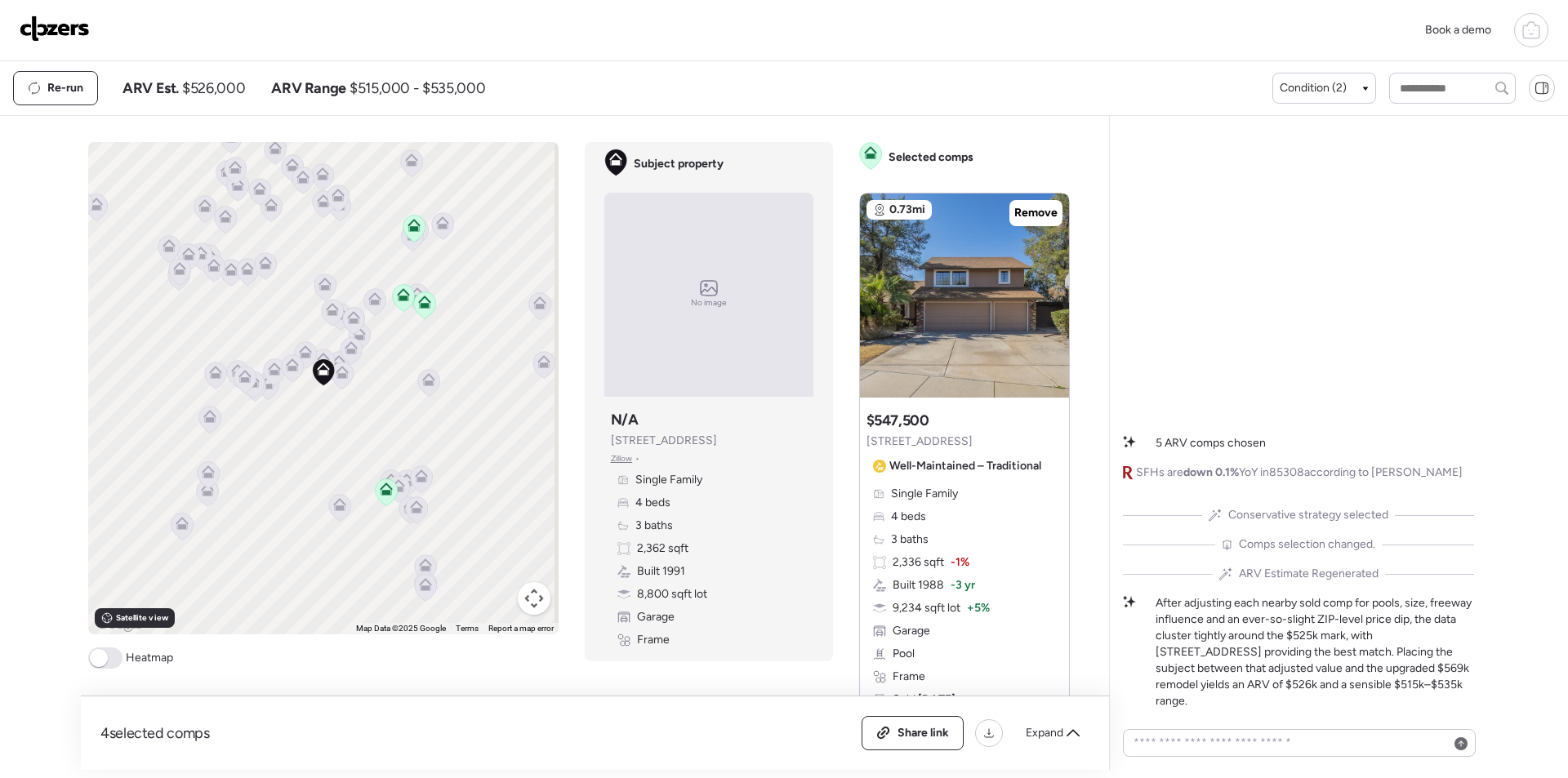
click at [233, 91] on span "$526,000" at bounding box center [213, 89] width 63 height 20
copy span "526,000"
click at [941, 738] on span "Share link" at bounding box center [923, 733] width 51 height 17
click at [26, 20] on img at bounding box center [55, 29] width 70 height 26
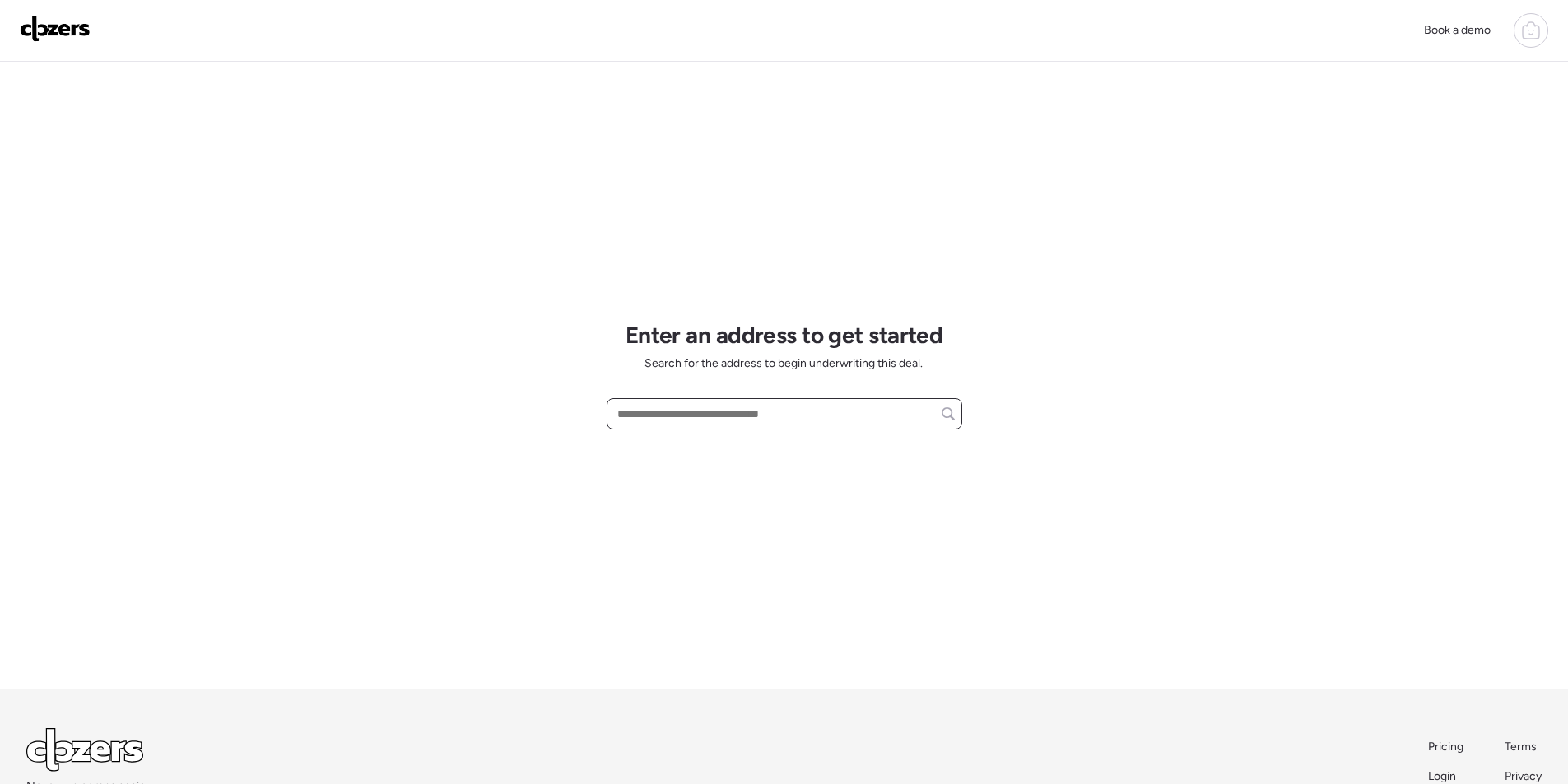
click at [703, 421] on input "text" at bounding box center [784, 415] width 341 height 23
paste input "**********"
click at [694, 442] on span "[STREET_ADDRESS]" at bounding box center [666, 445] width 107 height 17
type input "**********"
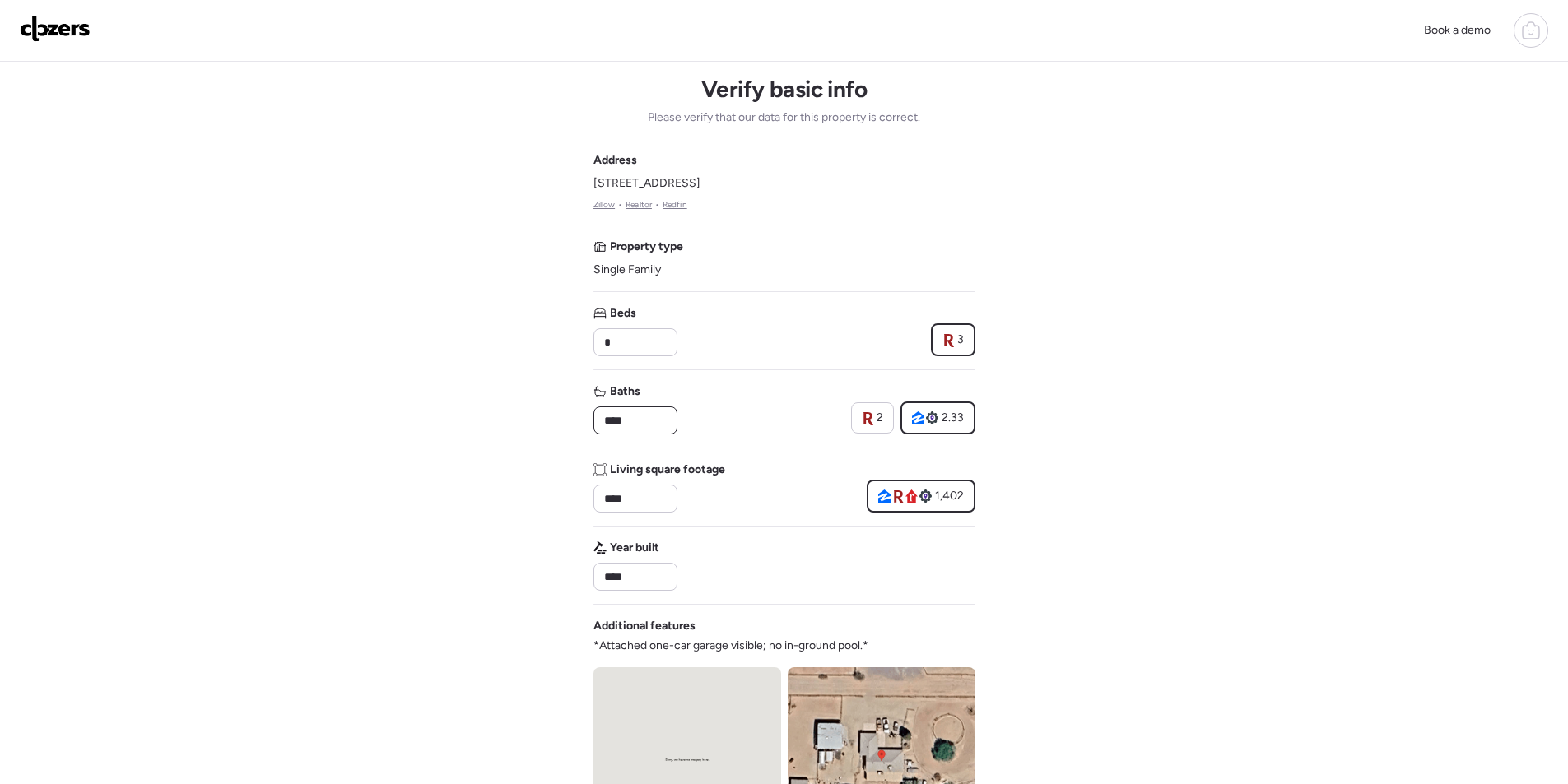
click at [628, 425] on input "****" at bounding box center [635, 420] width 69 height 23
click at [631, 425] on input "****" at bounding box center [635, 420] width 69 height 23
type input "*"
drag, startPoint x: 754, startPoint y: 424, endPoint x: 771, endPoint y: 412, distance: 20.8
click at [755, 424] on div "Baths * 2 2.33" at bounding box center [784, 409] width 382 height 51
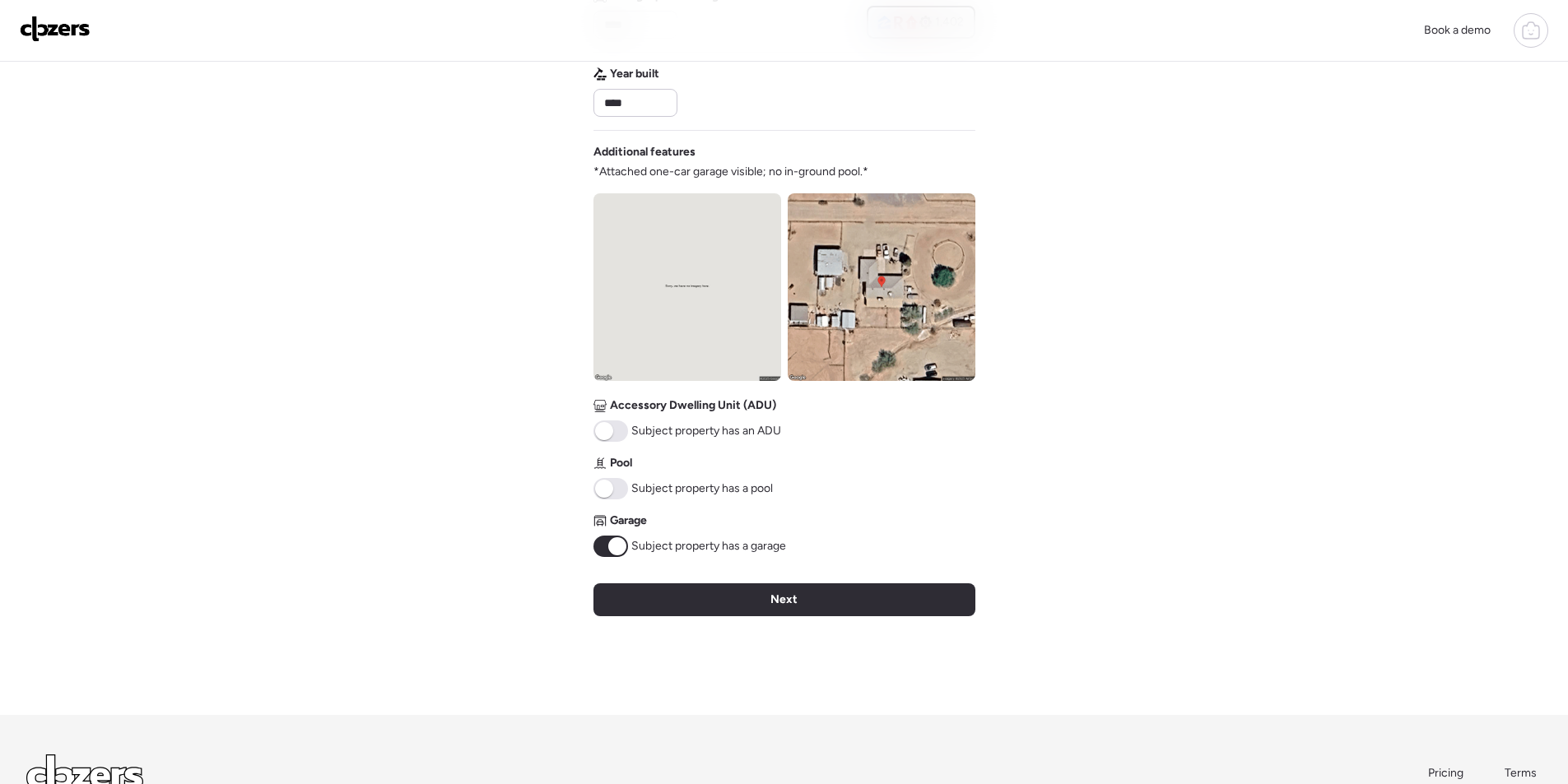
scroll to position [475, 0]
click at [841, 324] on img at bounding box center [881, 285] width 188 height 188
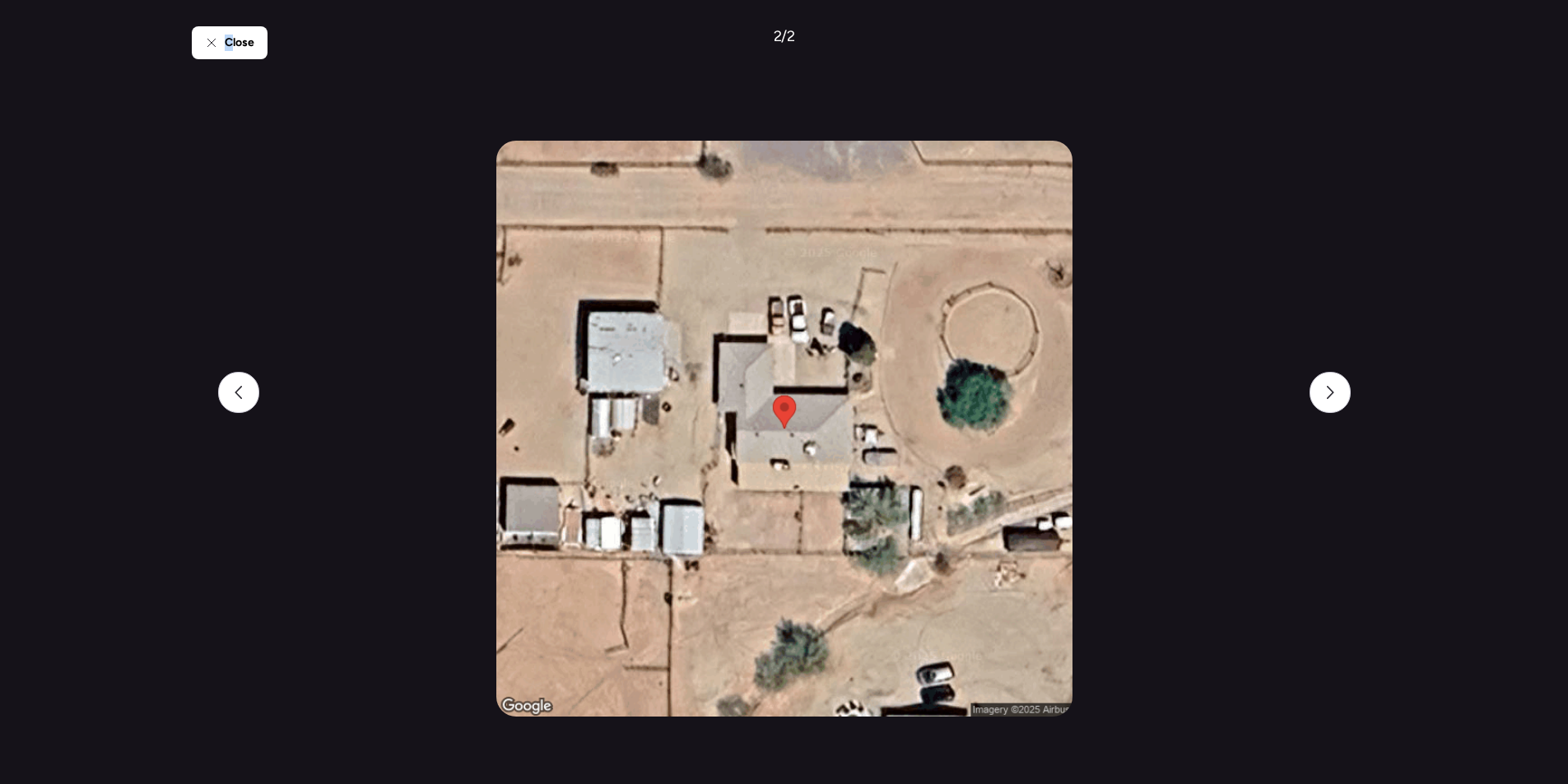
drag, startPoint x: 228, startPoint y: 43, endPoint x: 273, endPoint y: 72, distance: 53.5
click at [229, 43] on span "Close" at bounding box center [239, 43] width 30 height 17
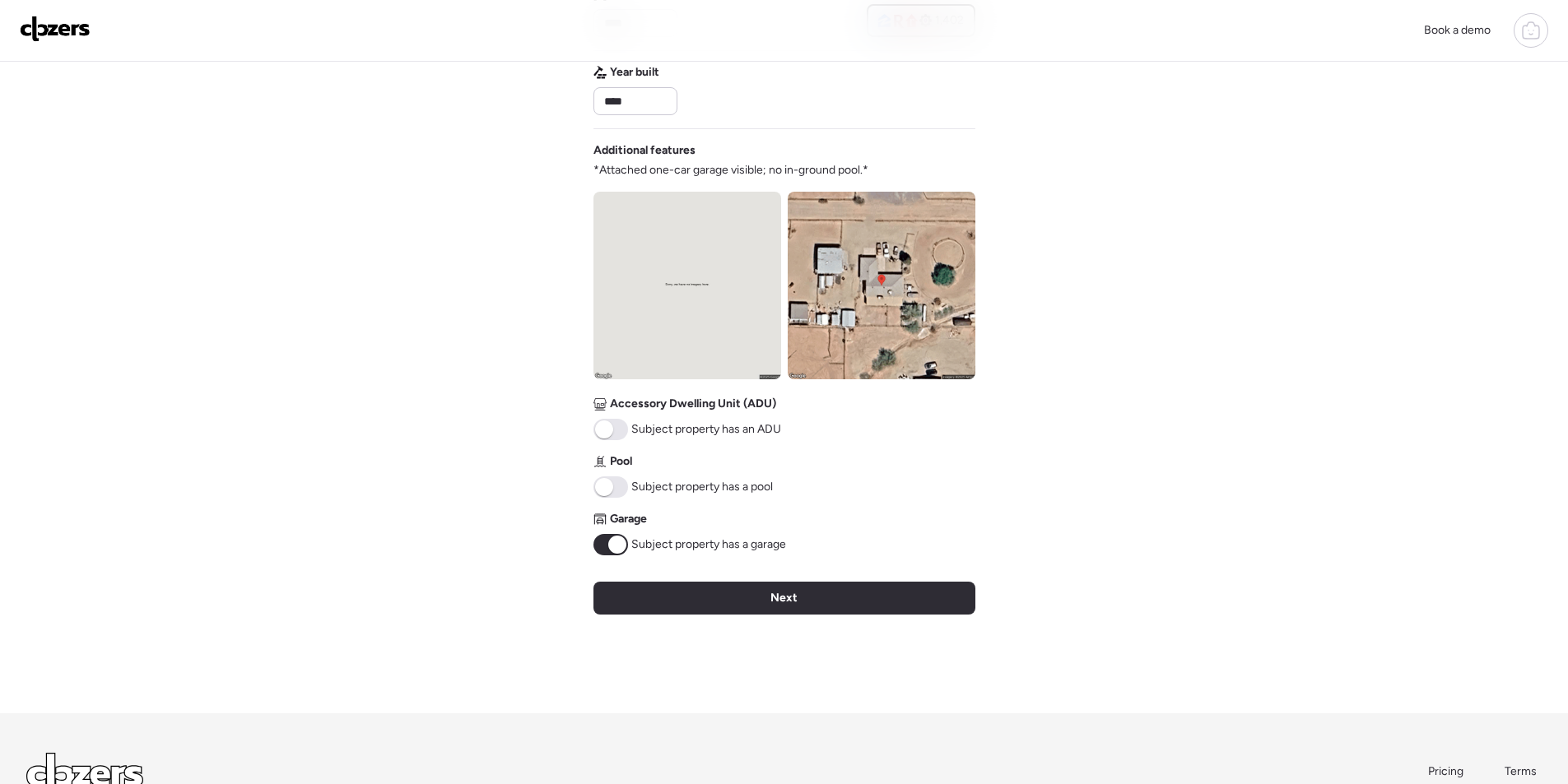
click at [700, 601] on div "Next" at bounding box center [784, 598] width 382 height 33
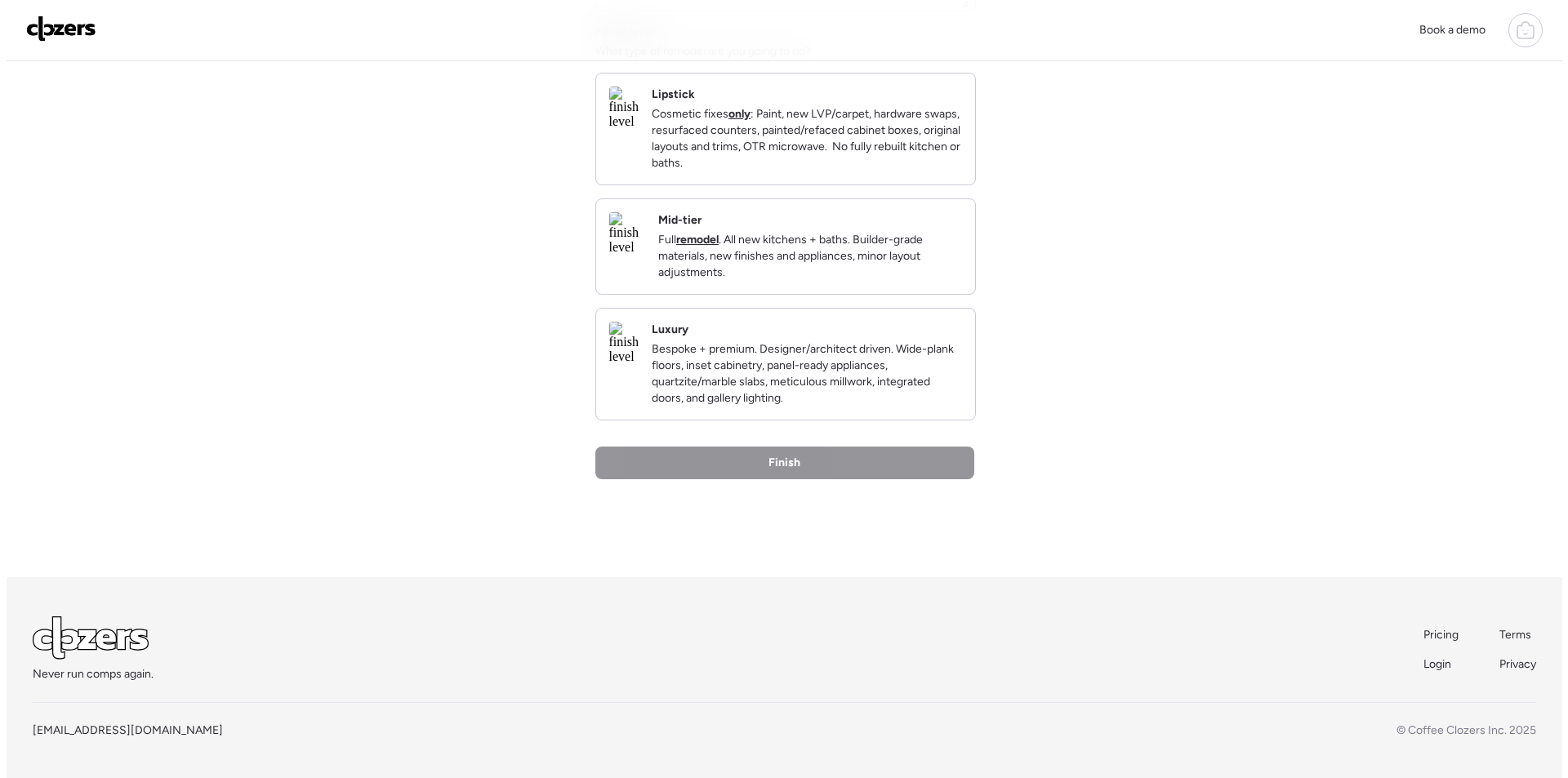
scroll to position [0, 0]
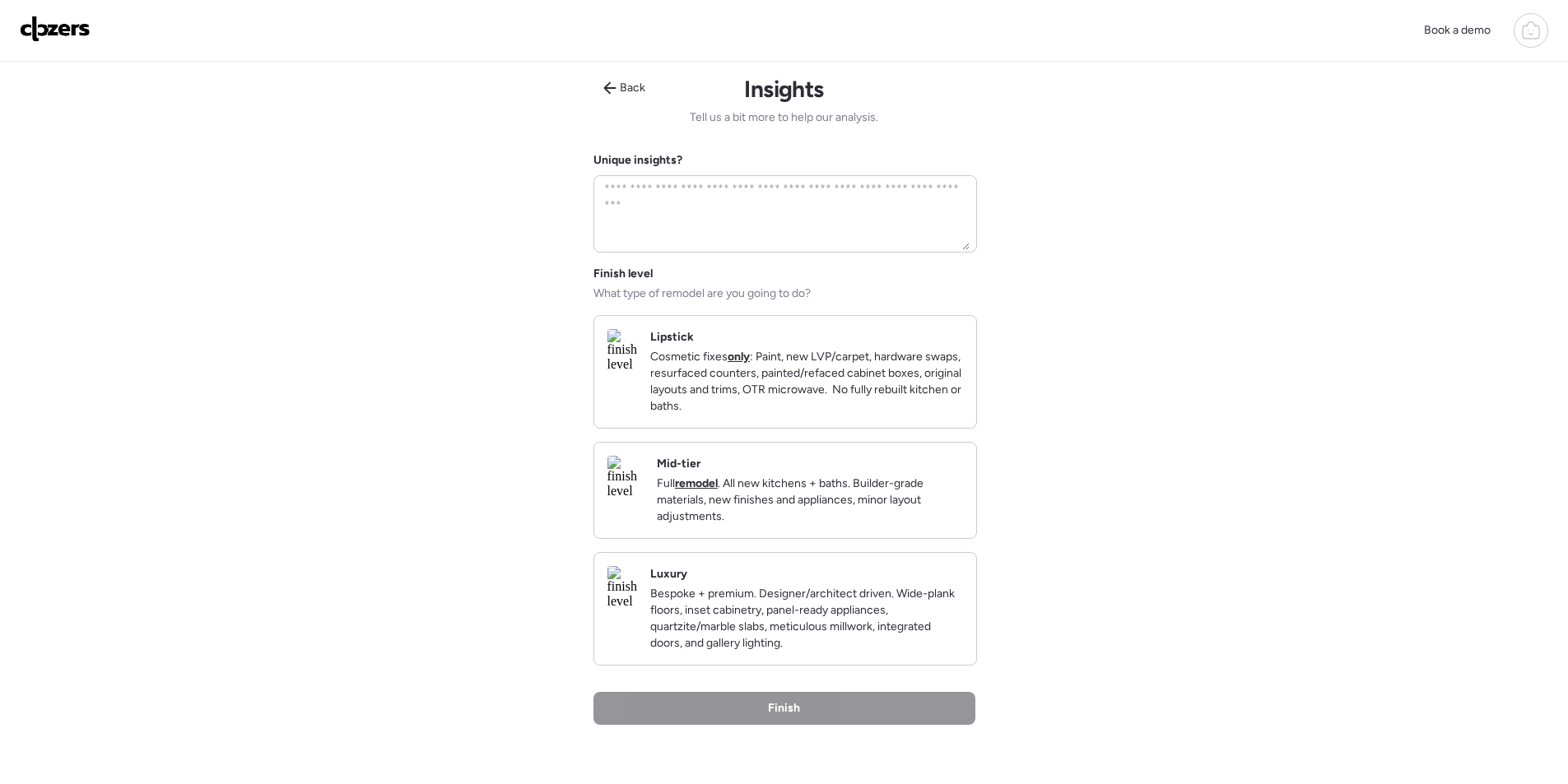
click at [871, 524] on p "Full remodel . All new kitchens + baths. Builder-grade materials, new finishes …" at bounding box center [809, 500] width 306 height 49
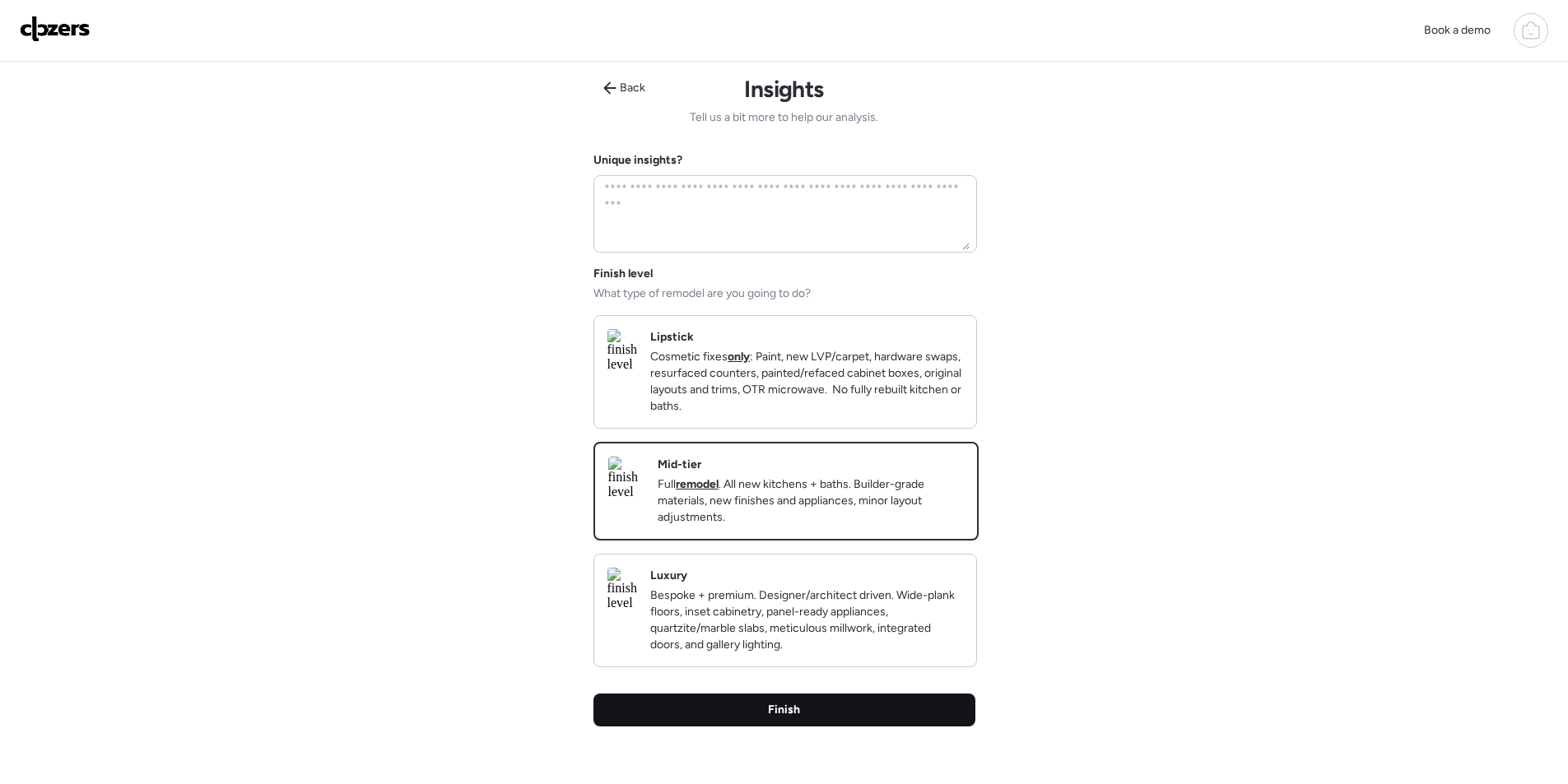
drag, startPoint x: 819, startPoint y: 744, endPoint x: 827, endPoint y: 743, distance: 8.1
click at [821, 726] on div "Finish" at bounding box center [784, 710] width 382 height 33
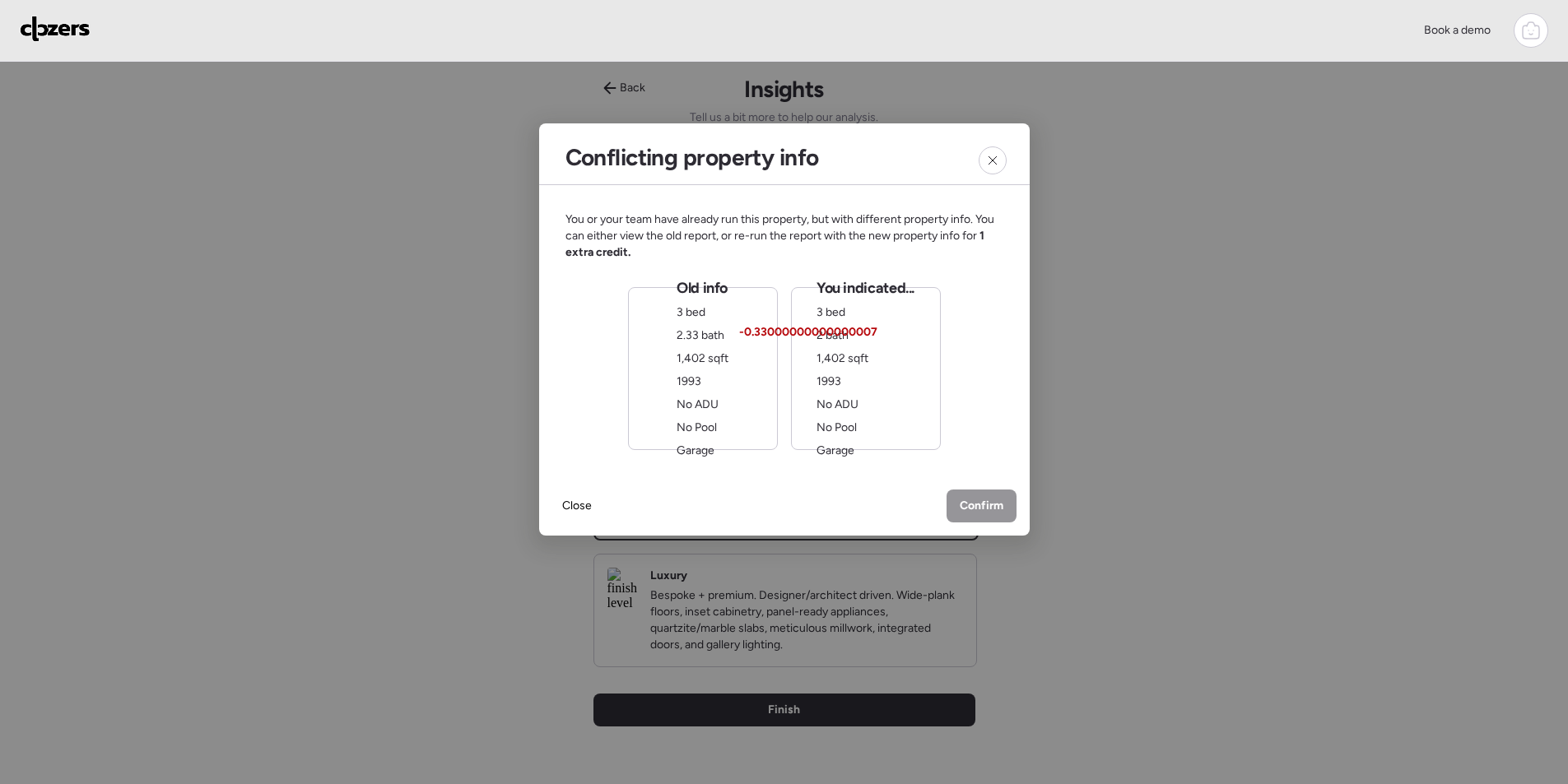
click at [852, 387] on div "You indicated... 3 bed 2 bath -0.33000000000000007 1,402 sqft 1993 No ADU No Po…" at bounding box center [865, 369] width 98 height 181
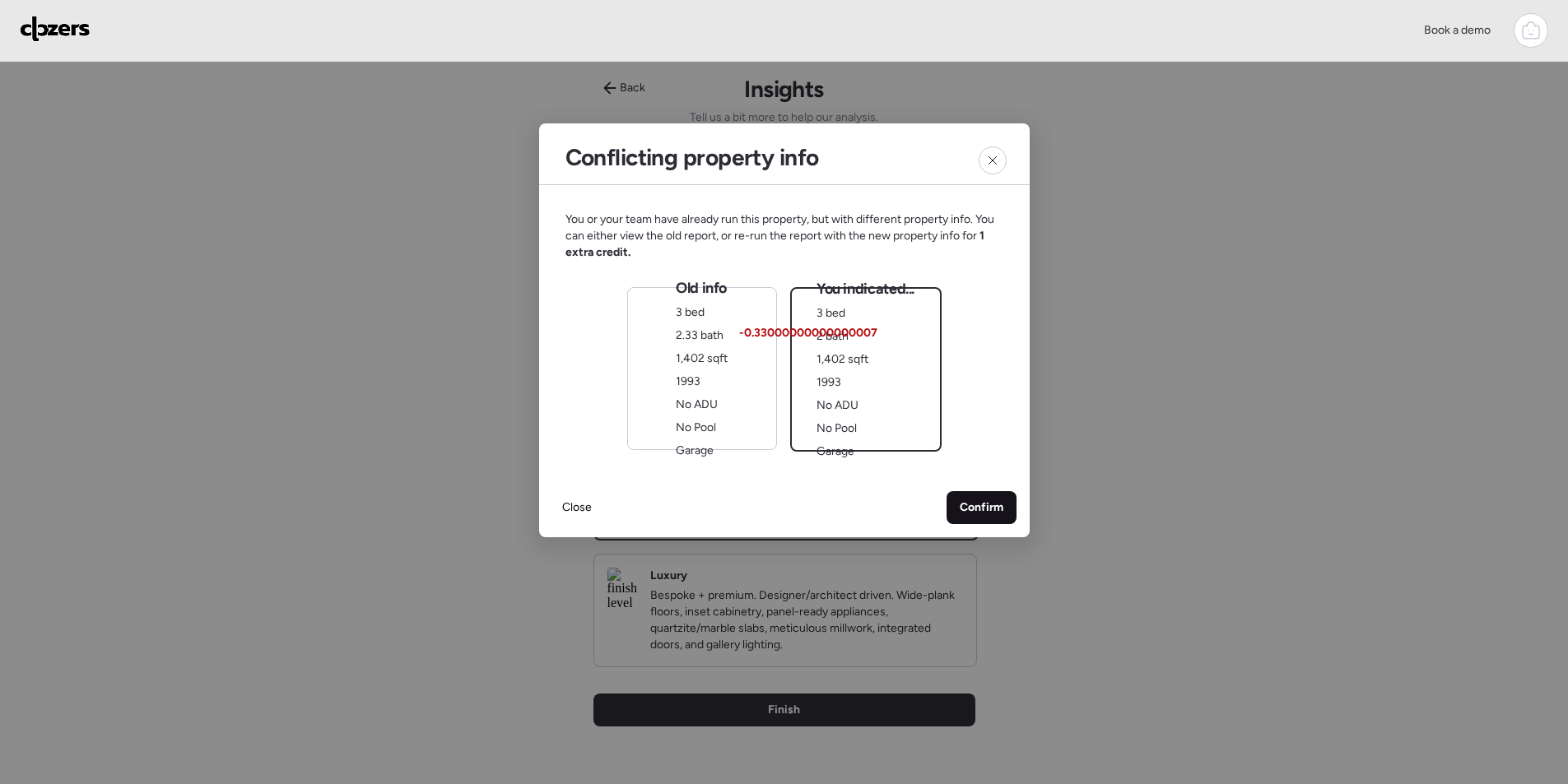
click at [1001, 497] on div "Confirm" at bounding box center [982, 507] width 70 height 33
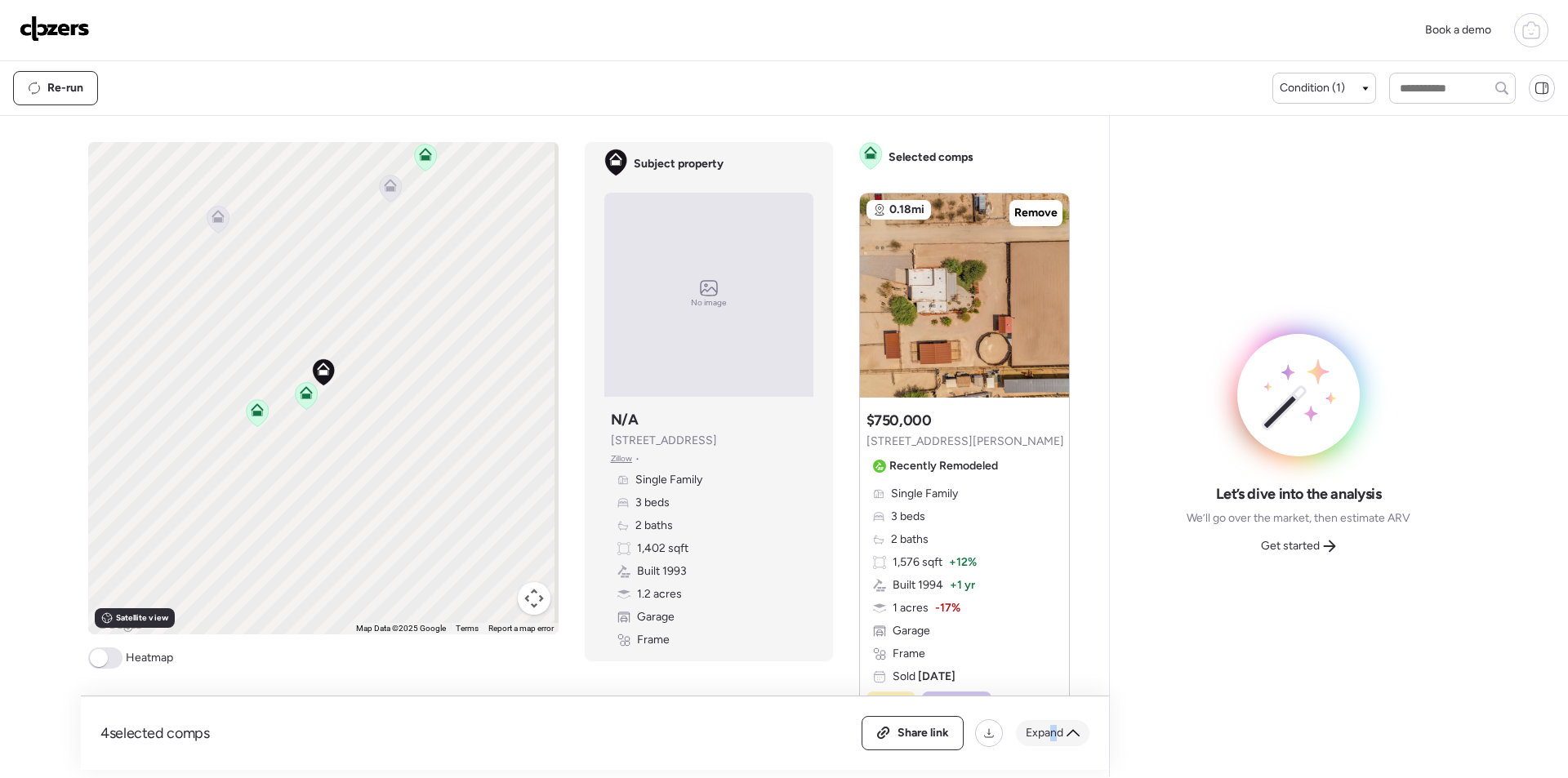
click at [1053, 727] on span "Expand" at bounding box center [1043, 733] width 37 height 17
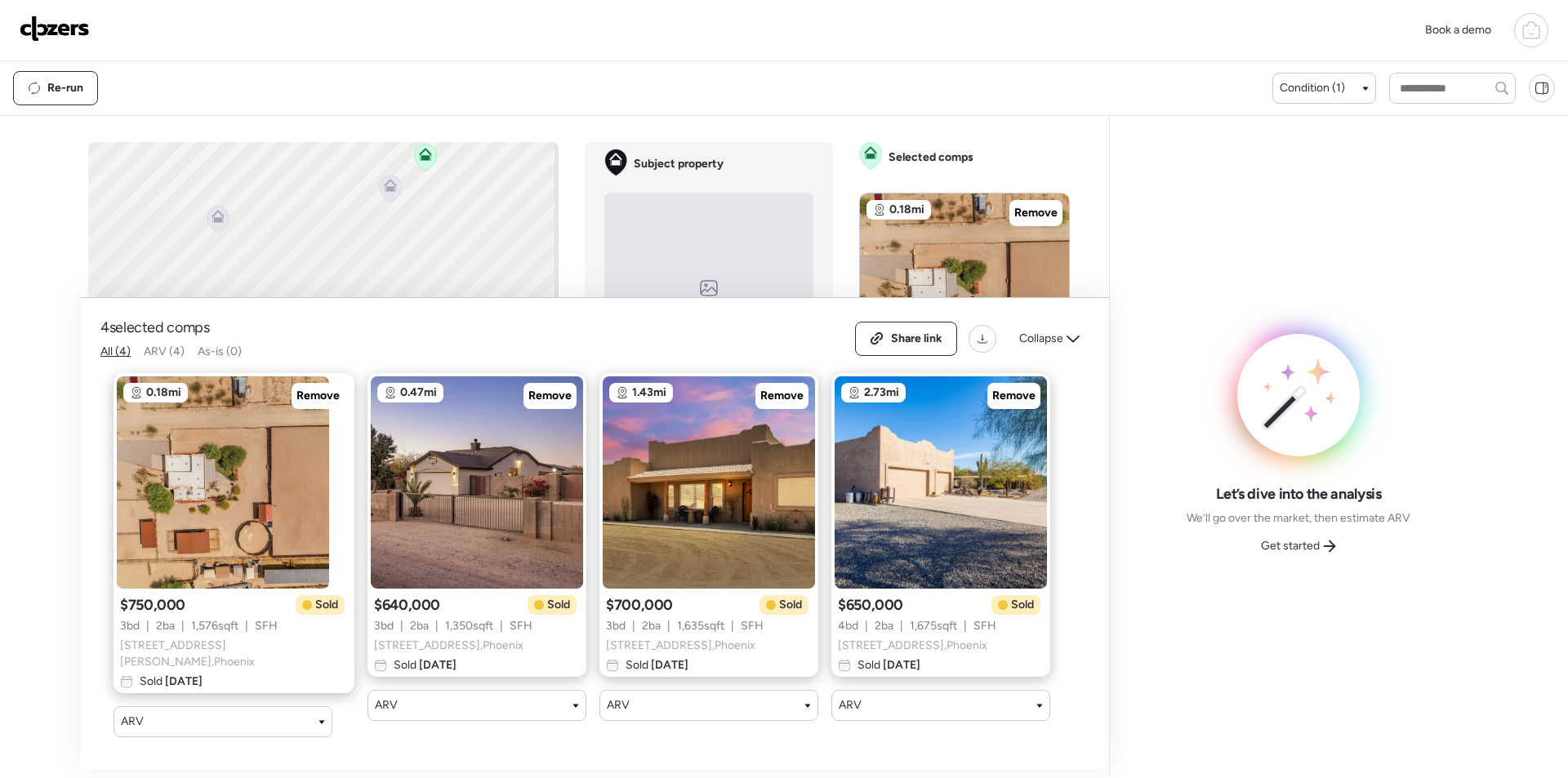
click at [1053, 343] on span "Collapse" at bounding box center [1041, 339] width 44 height 17
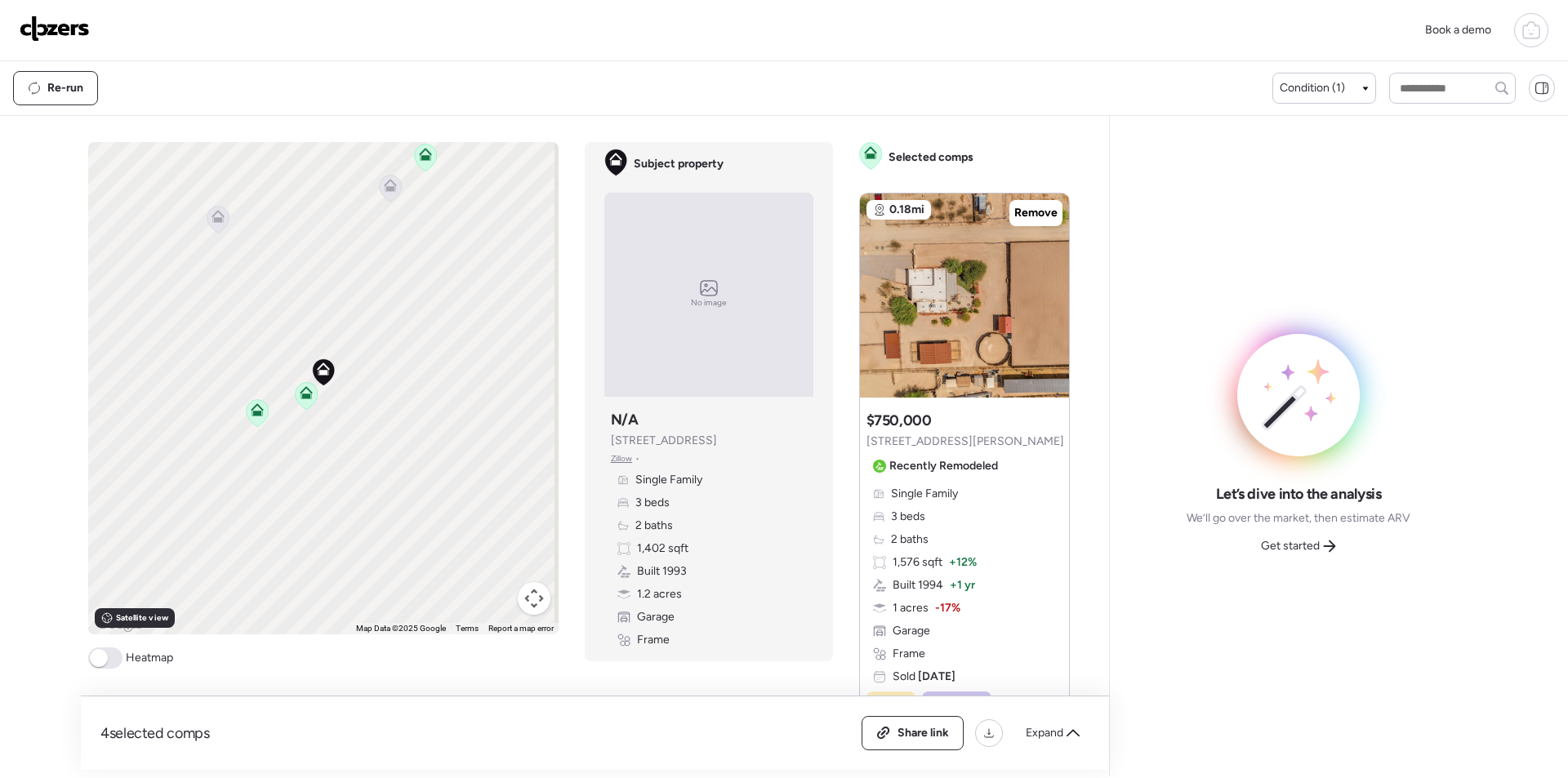
click at [1302, 558] on div "Get started" at bounding box center [1298, 546] width 94 height 26
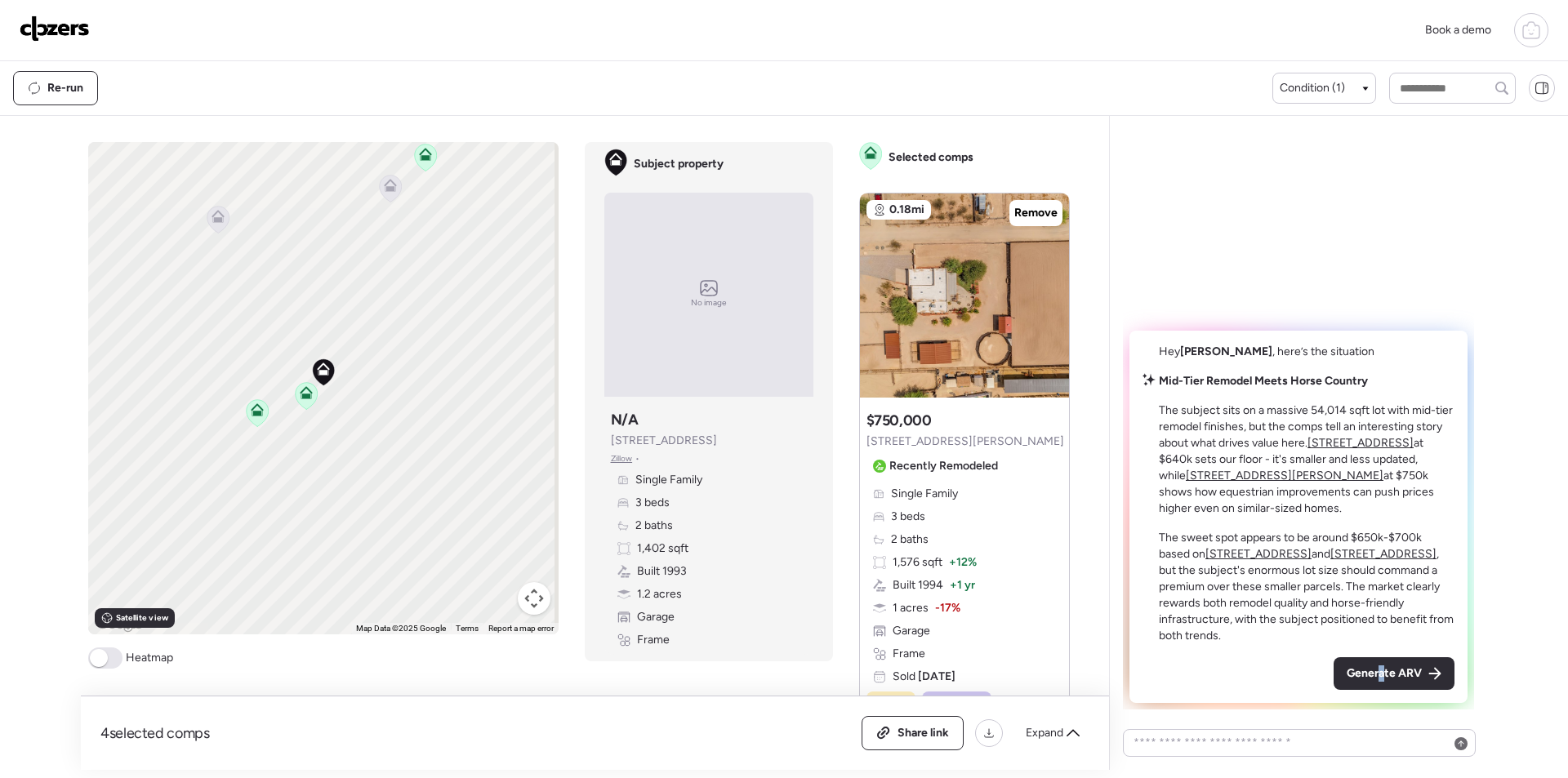
drag, startPoint x: 1382, startPoint y: 665, endPoint x: 1364, endPoint y: 660, distance: 18.7
click at [1381, 665] on span "Generate ARV" at bounding box center [1383, 674] width 75 height 17
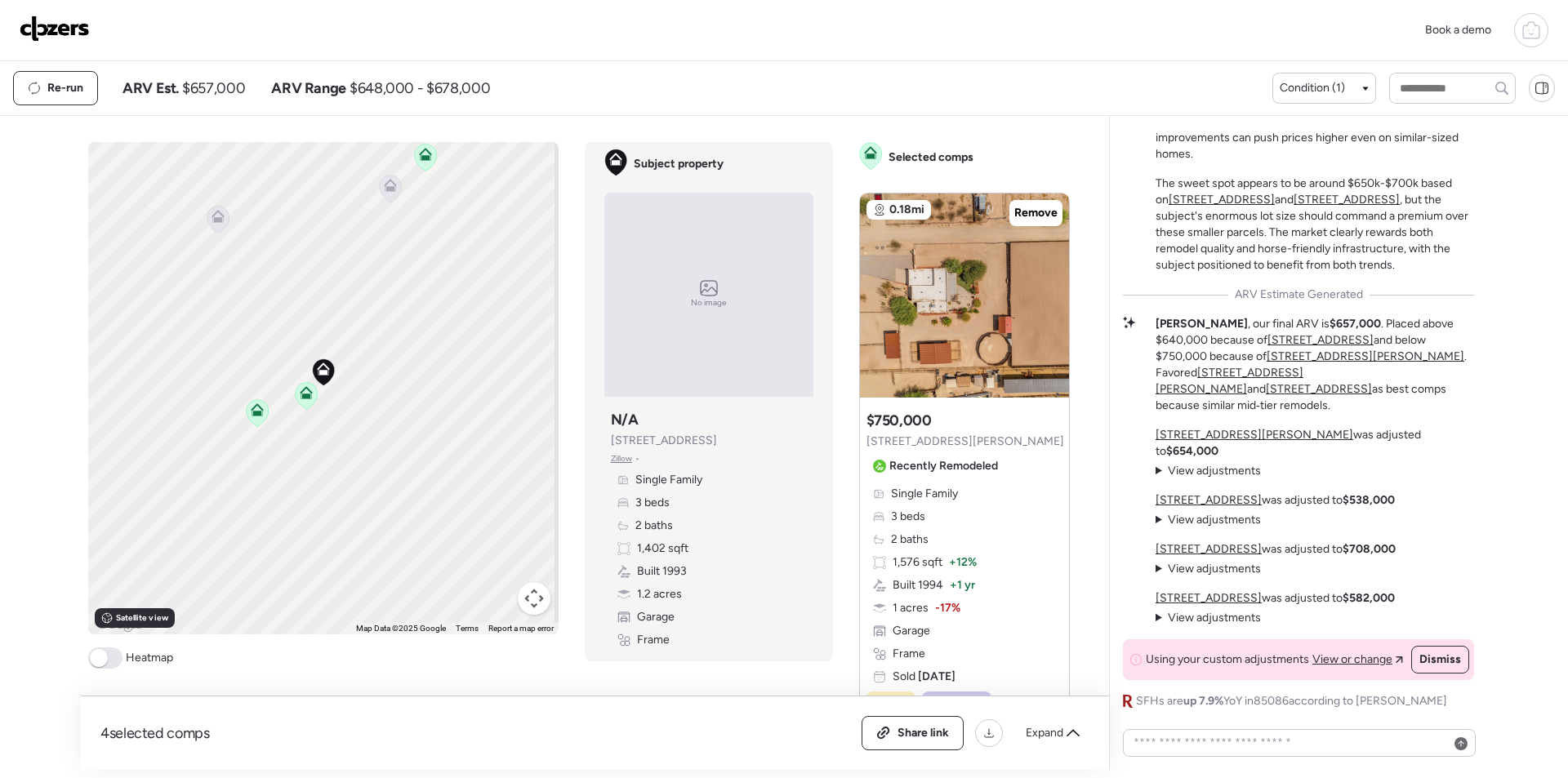
click at [256, 85] on div "ARV Est. $657,000 ARV Range $648,000 - $678,000" at bounding box center [306, 89] width 367 height 20
click at [240, 84] on span "$657,000" at bounding box center [213, 89] width 63 height 20
click at [231, 82] on span "$657,000" at bounding box center [213, 89] width 63 height 20
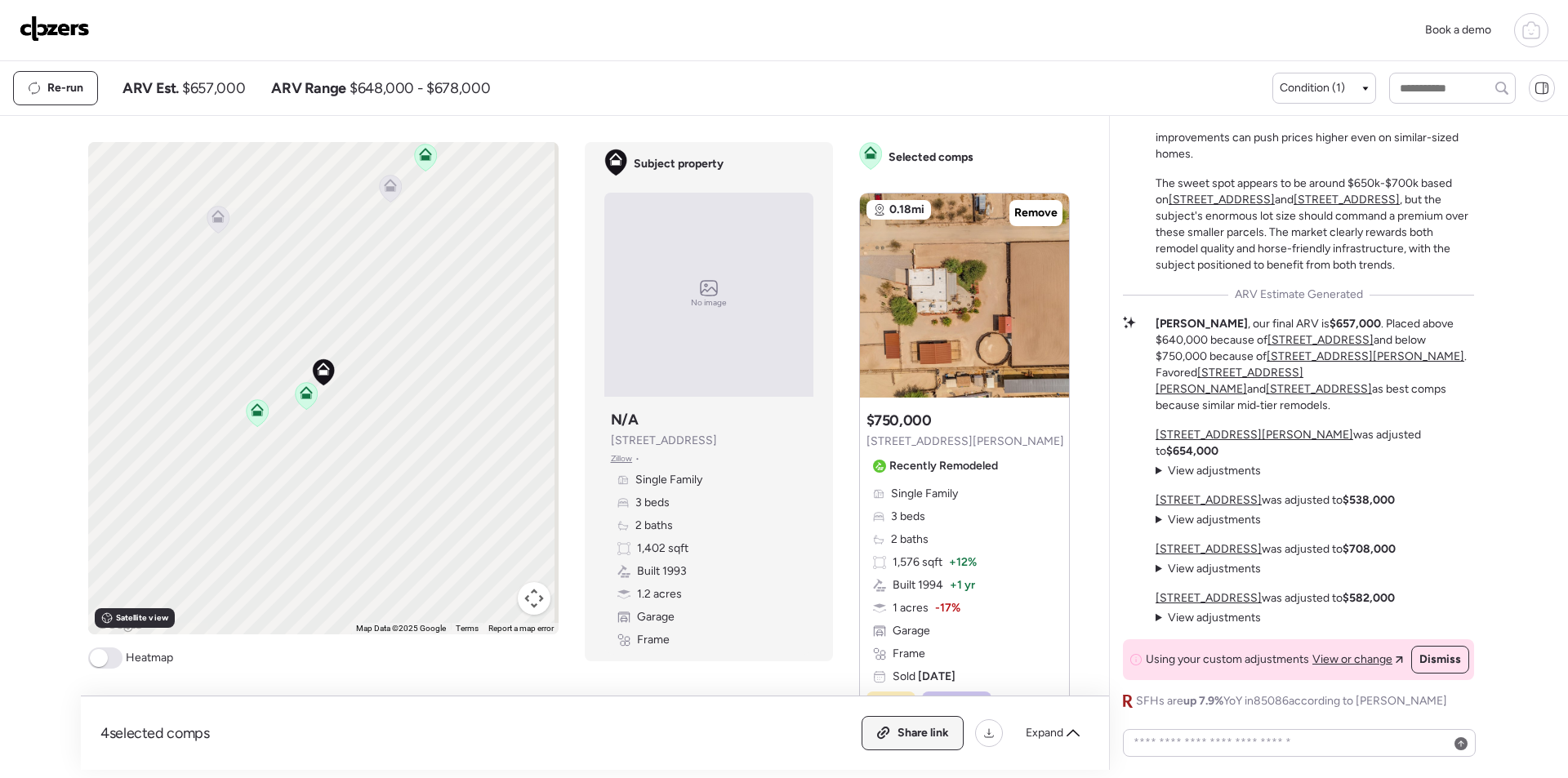
click at [909, 737] on span "Share link" at bounding box center [923, 733] width 51 height 17
click at [69, 36] on img at bounding box center [55, 29] width 70 height 26
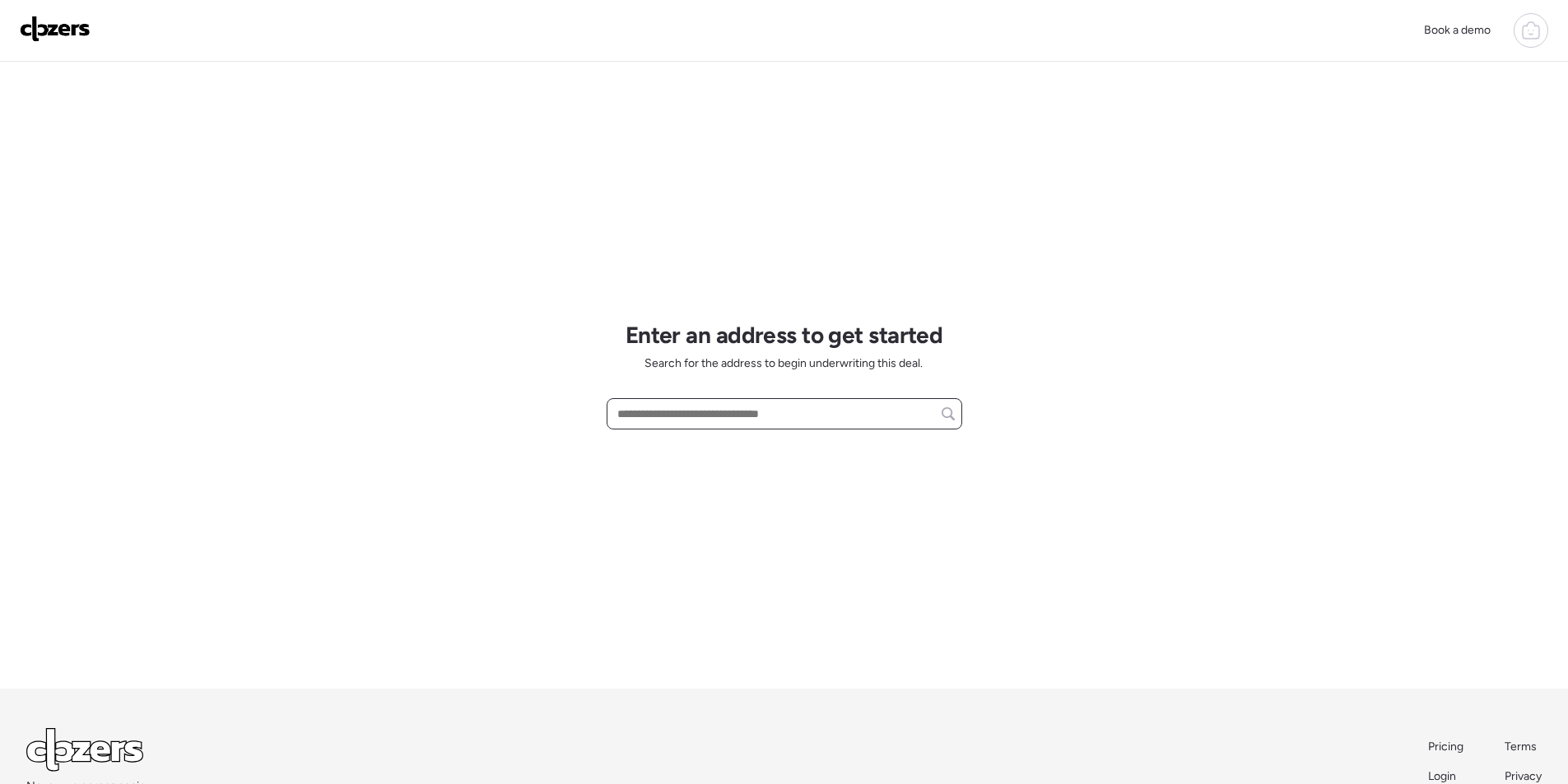
click at [681, 419] on input "text" at bounding box center [784, 415] width 341 height 23
paste input "**********"
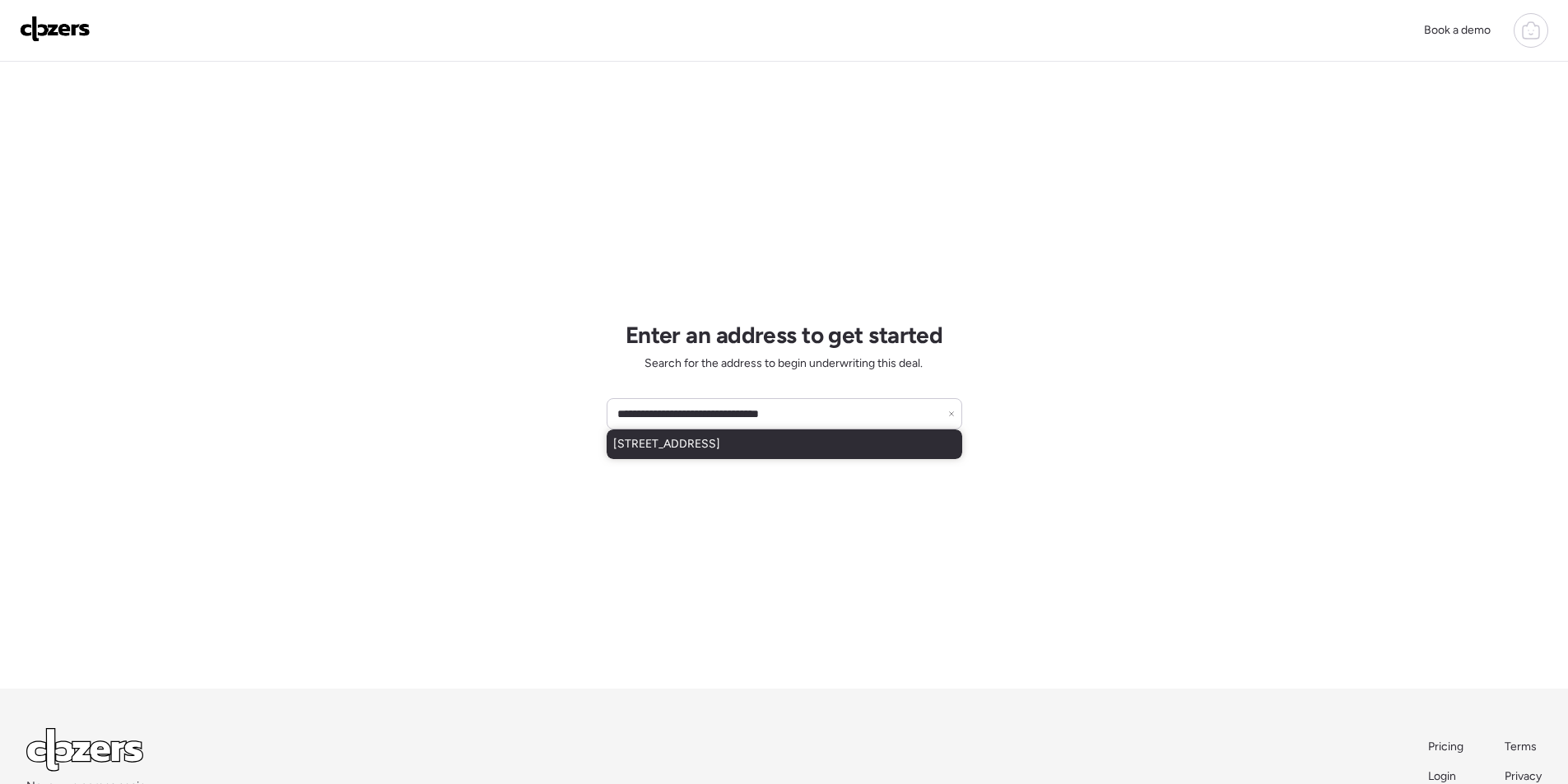
click at [668, 448] on span "[STREET_ADDRESS]" at bounding box center [666, 445] width 107 height 17
type input "**********"
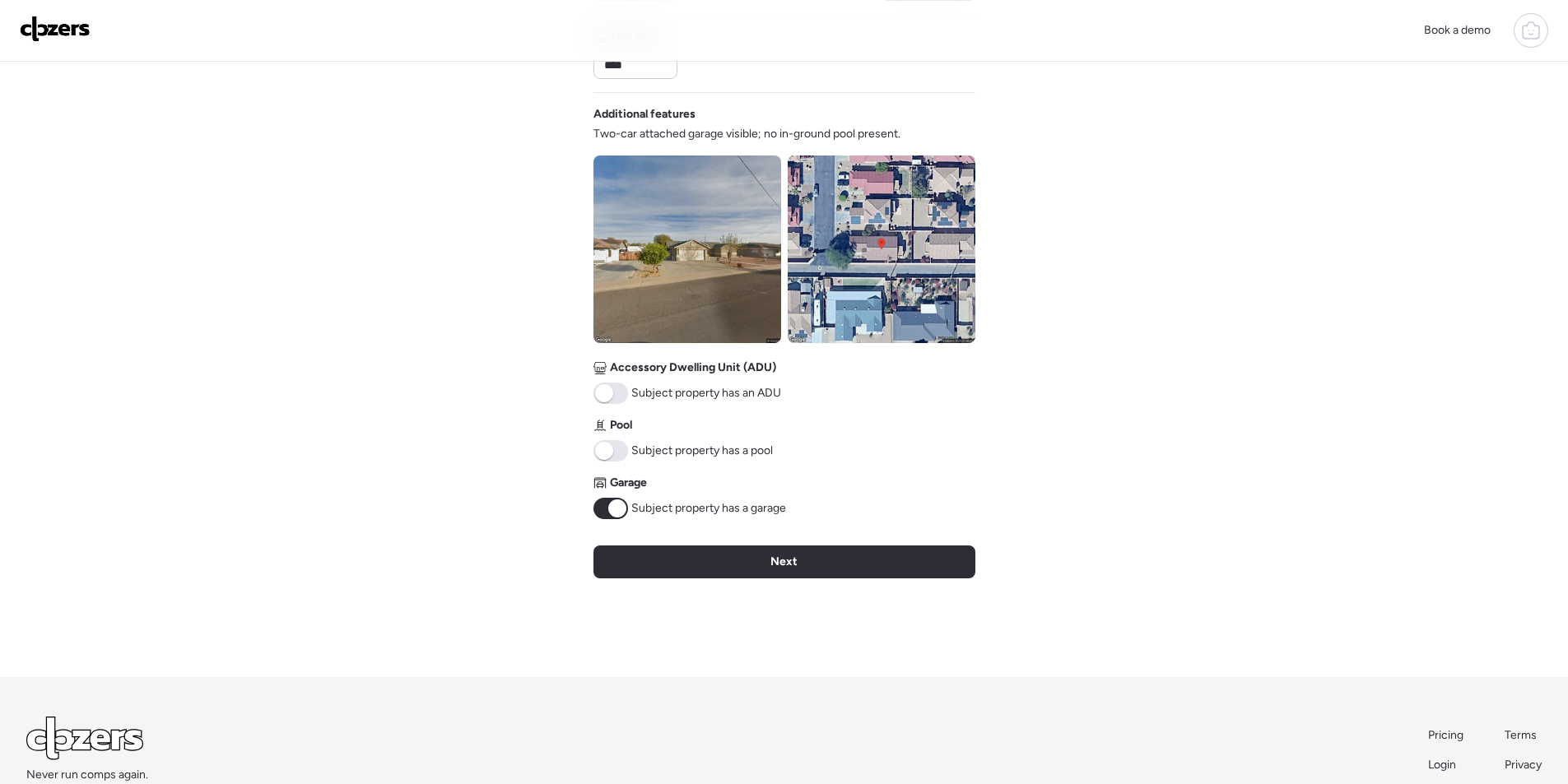
scroll to position [609, 0]
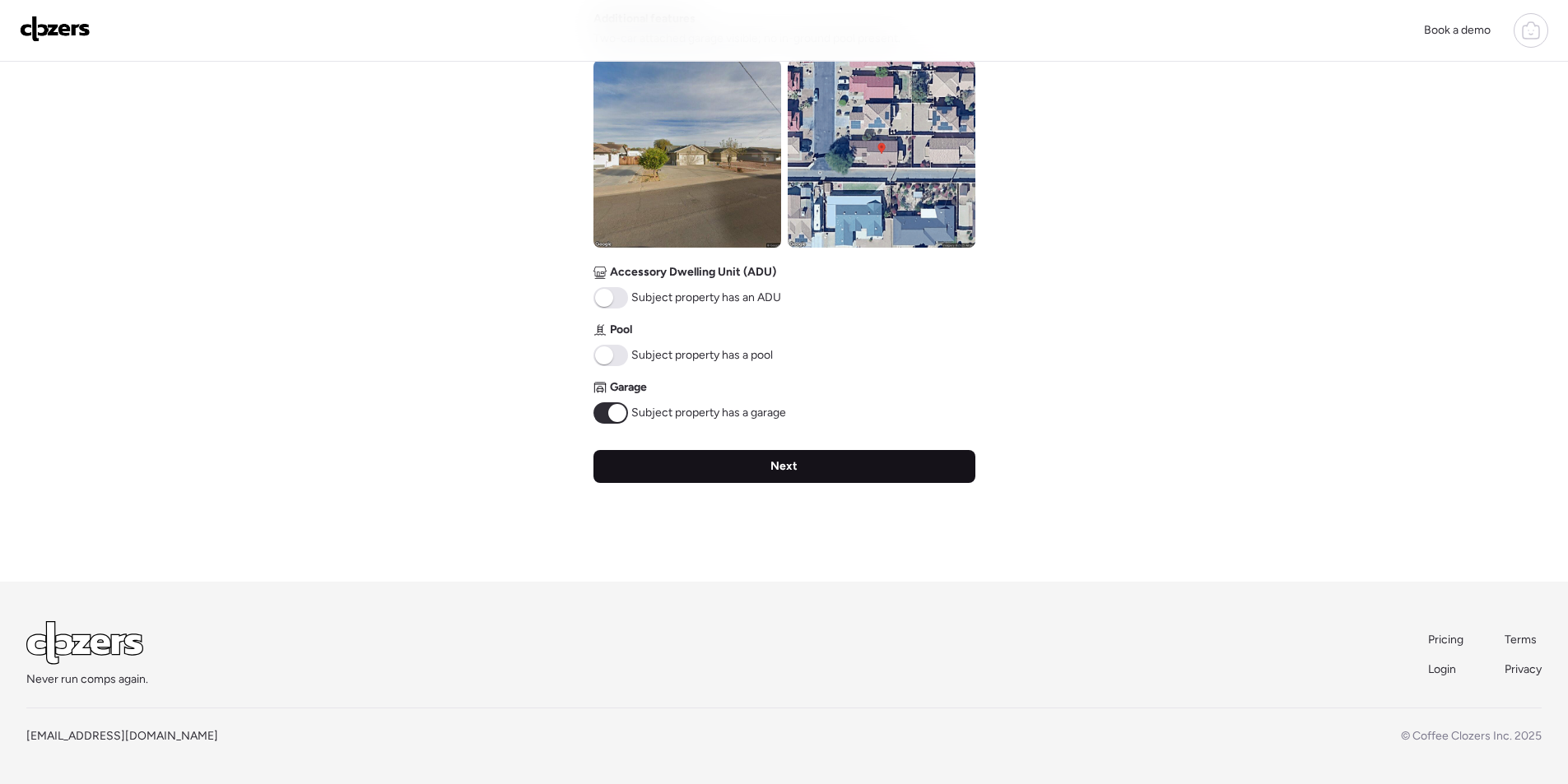
click at [754, 456] on div "Next" at bounding box center [784, 466] width 382 height 33
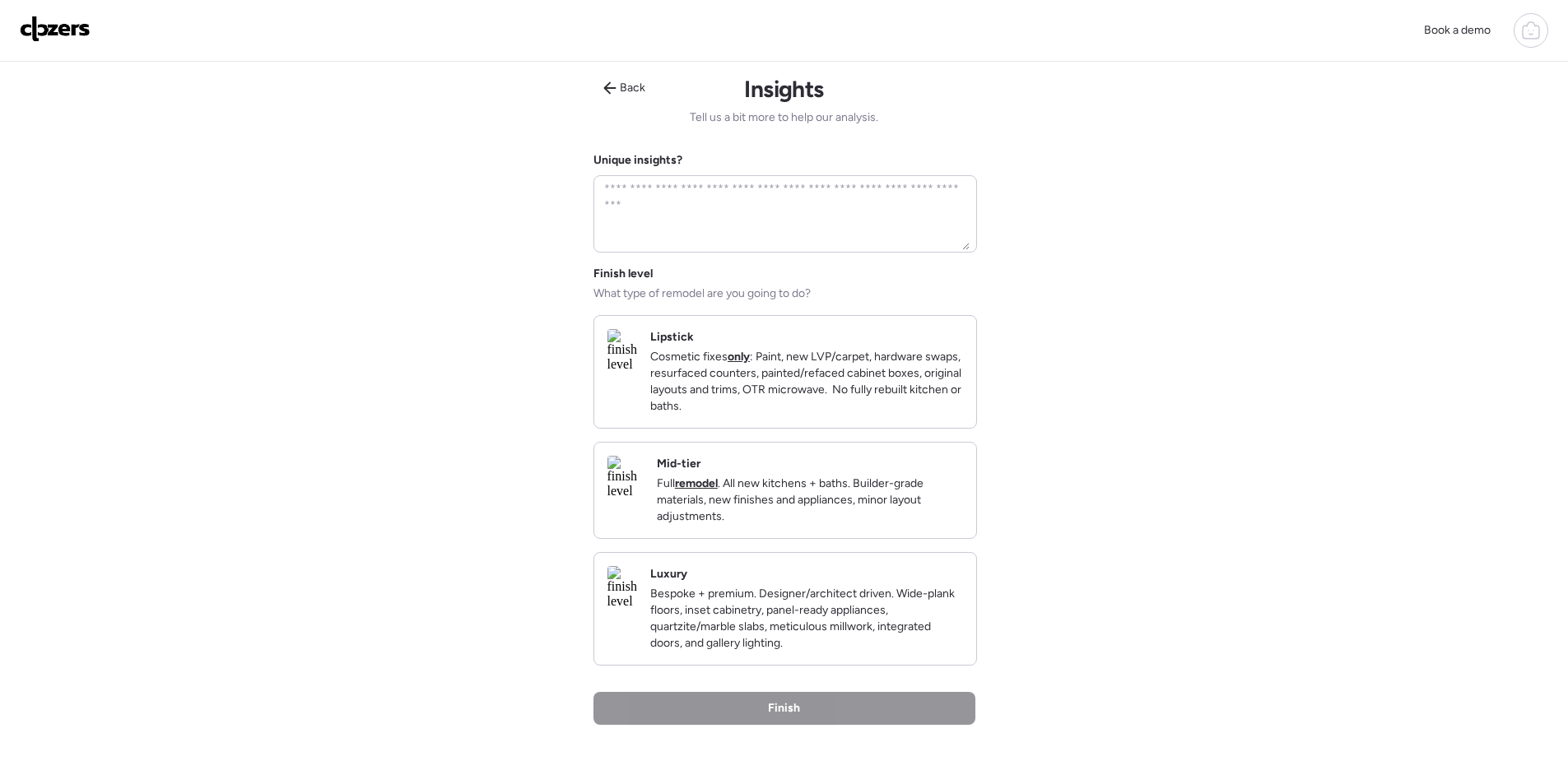
click at [875, 524] on p "Full remodel . All new kitchens + baths. Builder-grade materials, new finishes …" at bounding box center [809, 500] width 306 height 49
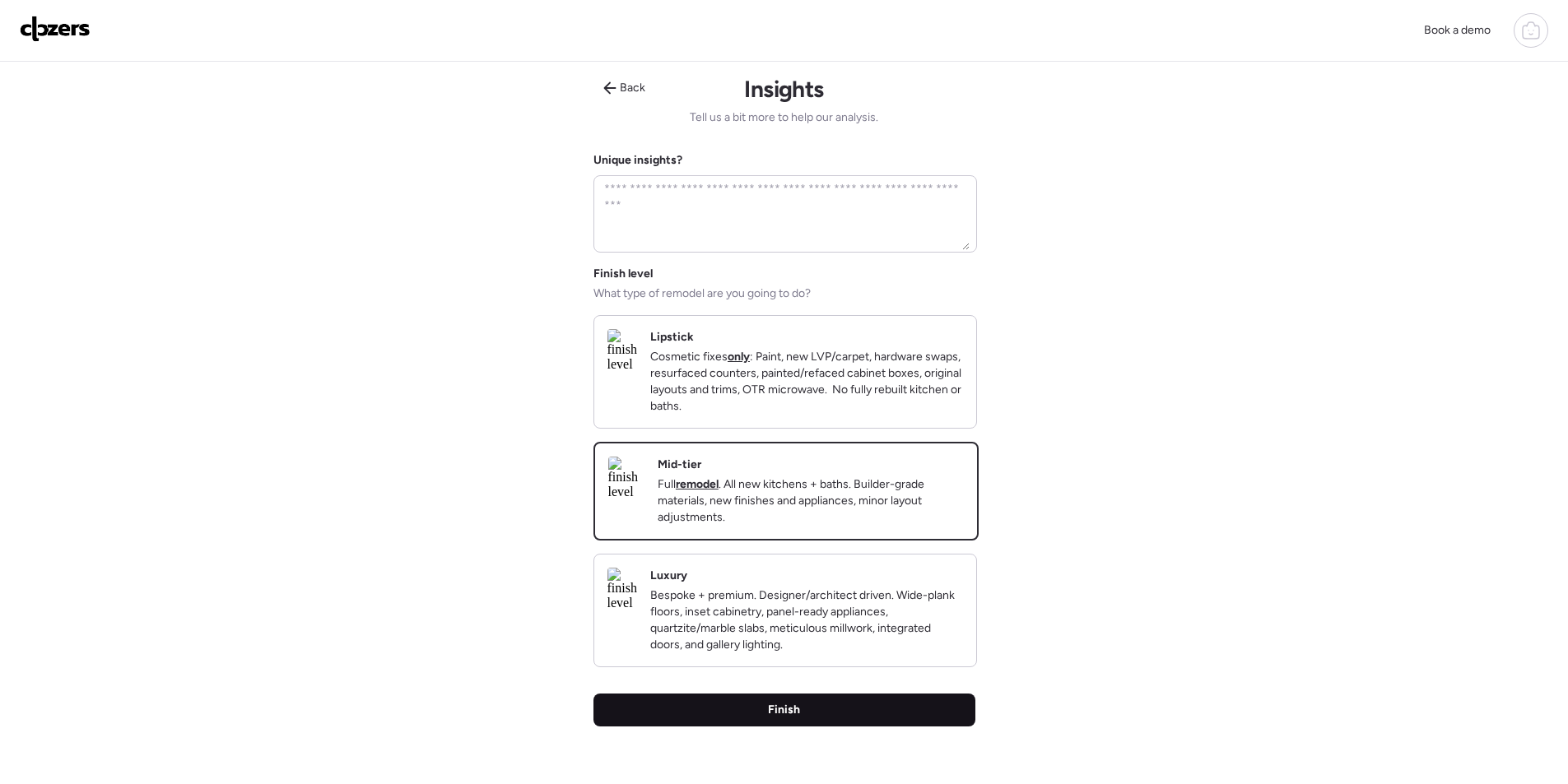
click at [807, 721] on div "Finish" at bounding box center [784, 710] width 382 height 33
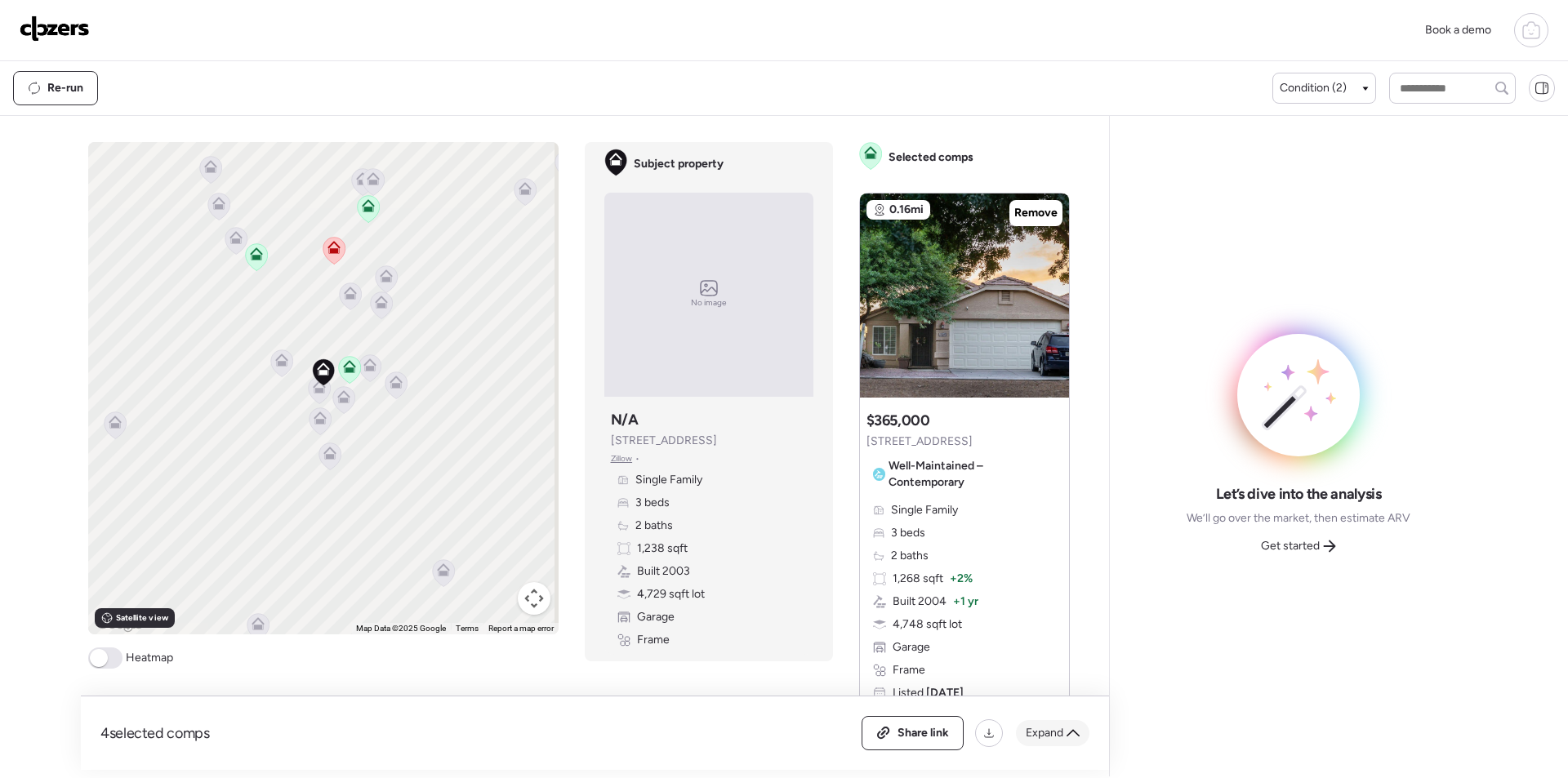
click at [1036, 721] on div "Expand" at bounding box center [1053, 733] width 74 height 26
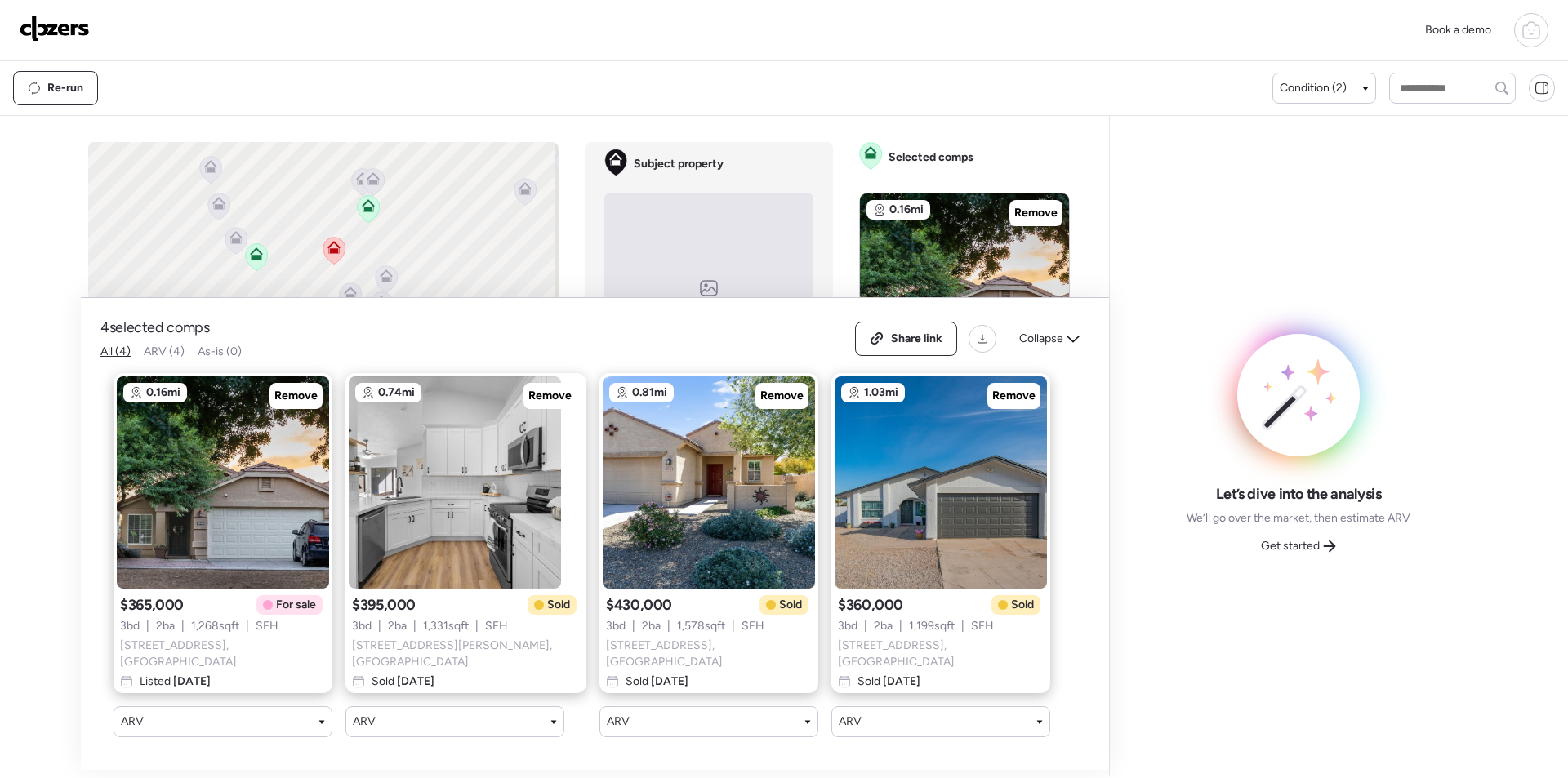
click at [285, 404] on span "Remove" at bounding box center [296, 396] width 43 height 17
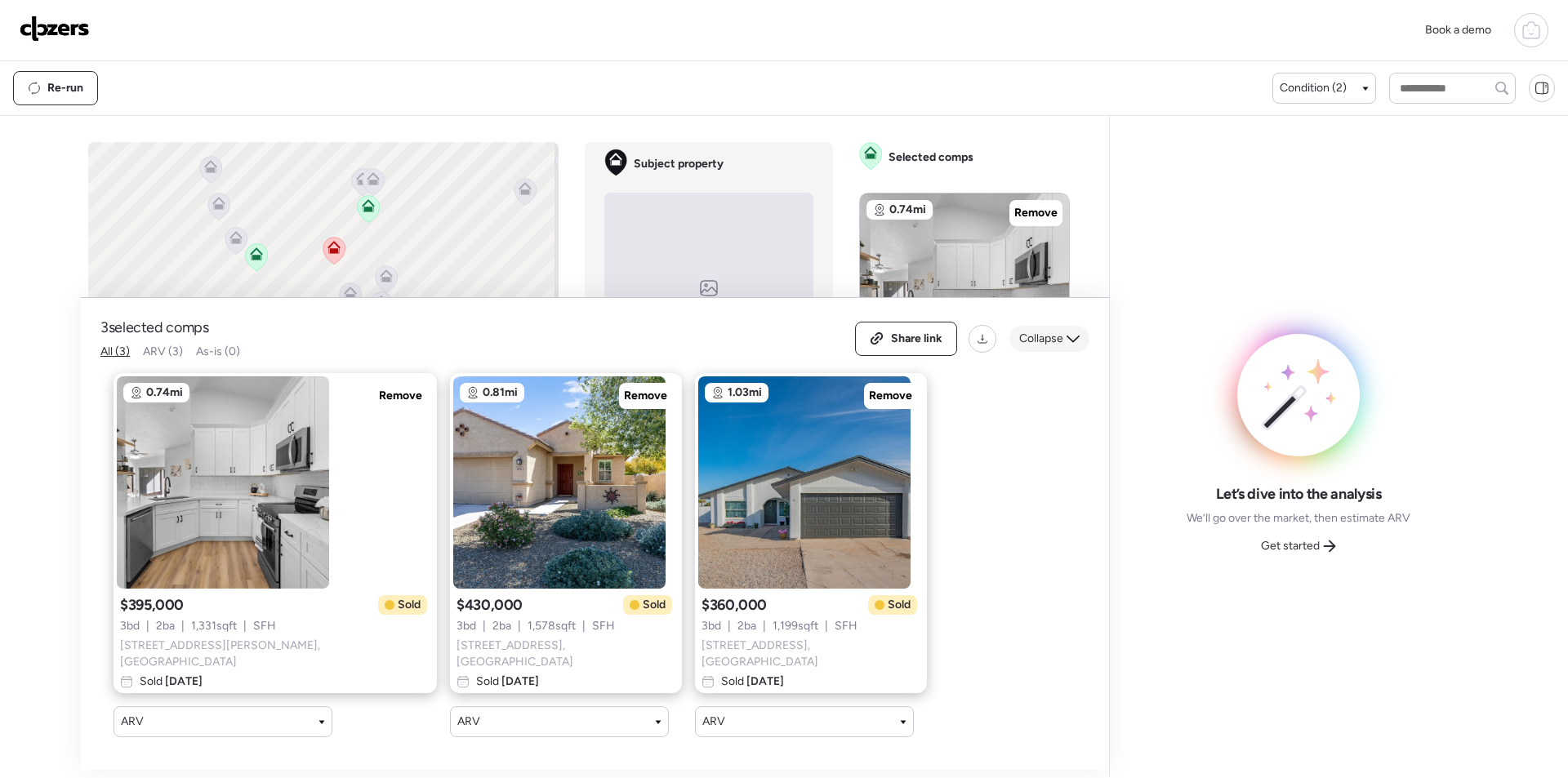
click at [1033, 344] on span "Collapse" at bounding box center [1041, 339] width 44 height 17
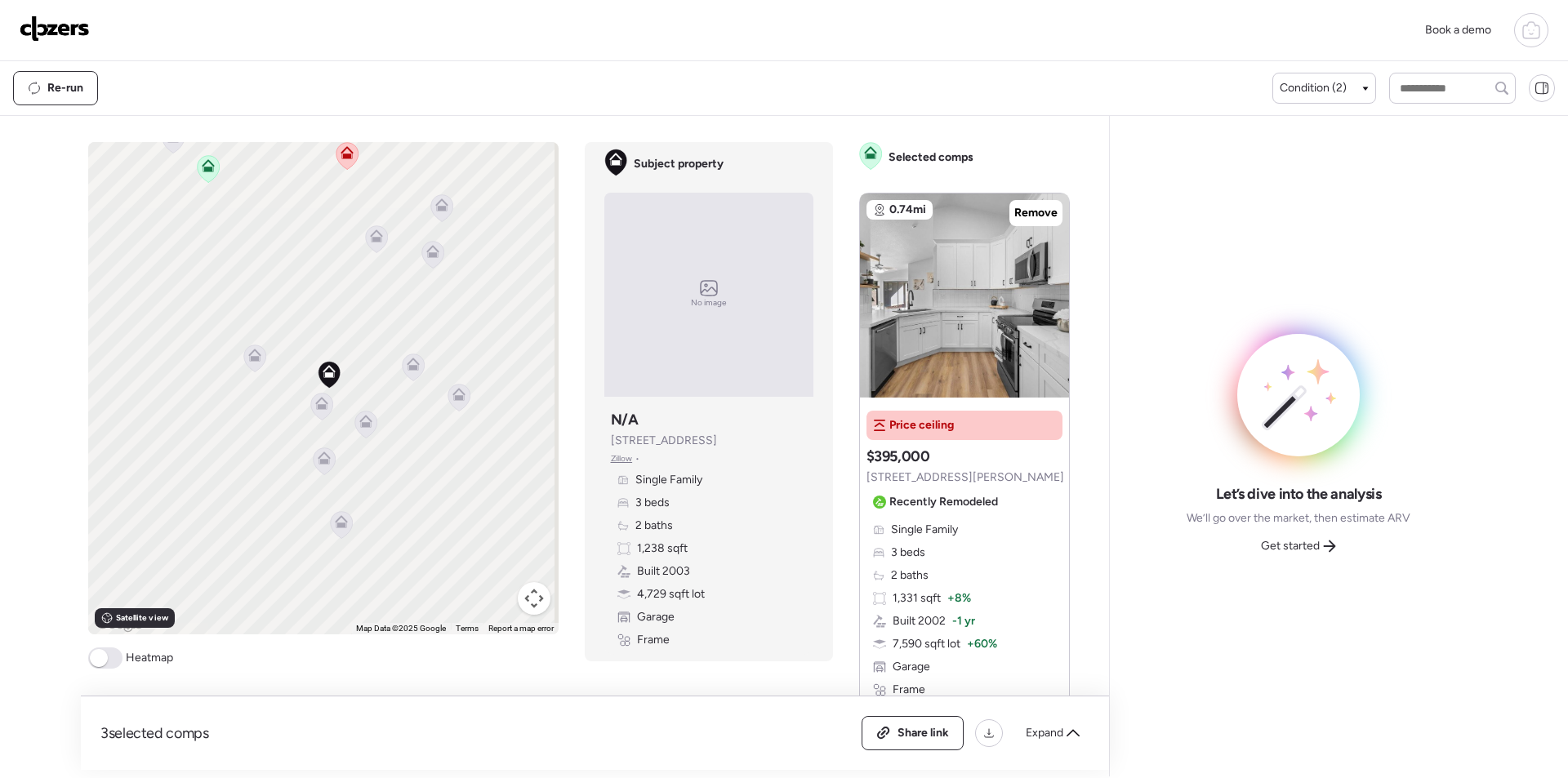
click at [322, 408] on icon at bounding box center [322, 404] width 13 height 13
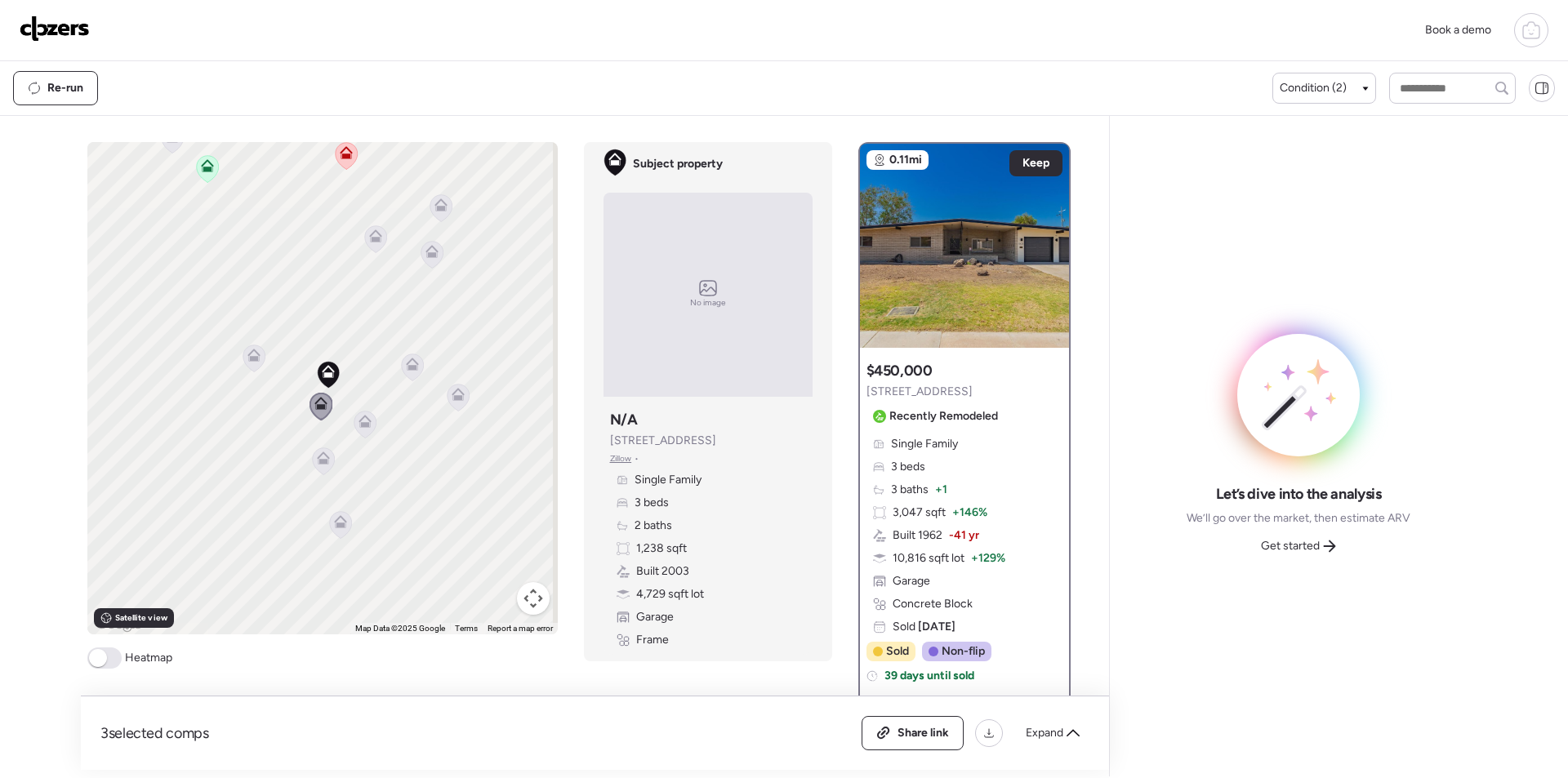
click at [362, 421] on icon at bounding box center [365, 421] width 13 height 13
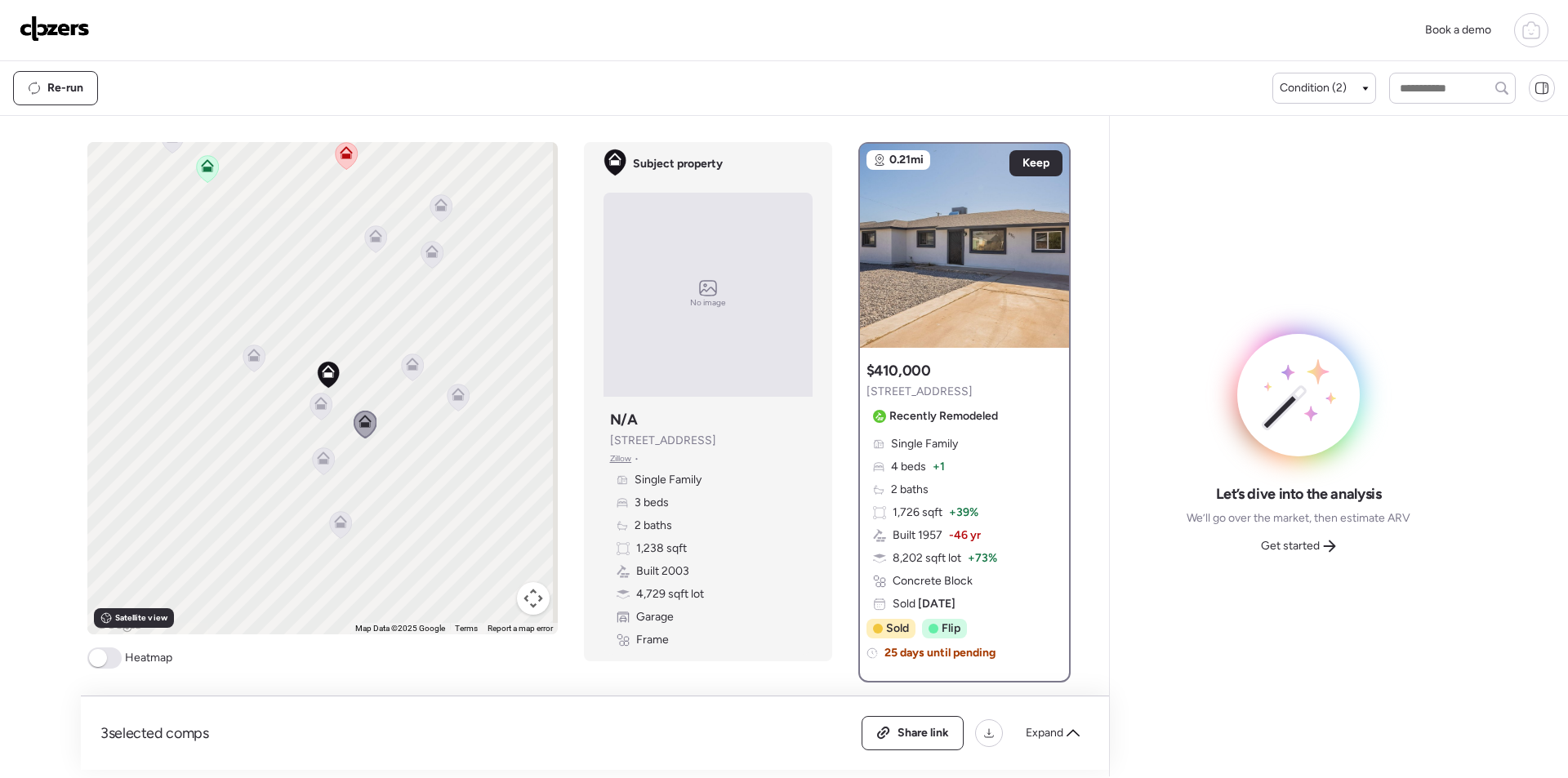
click at [312, 415] on icon at bounding box center [320, 406] width 22 height 27
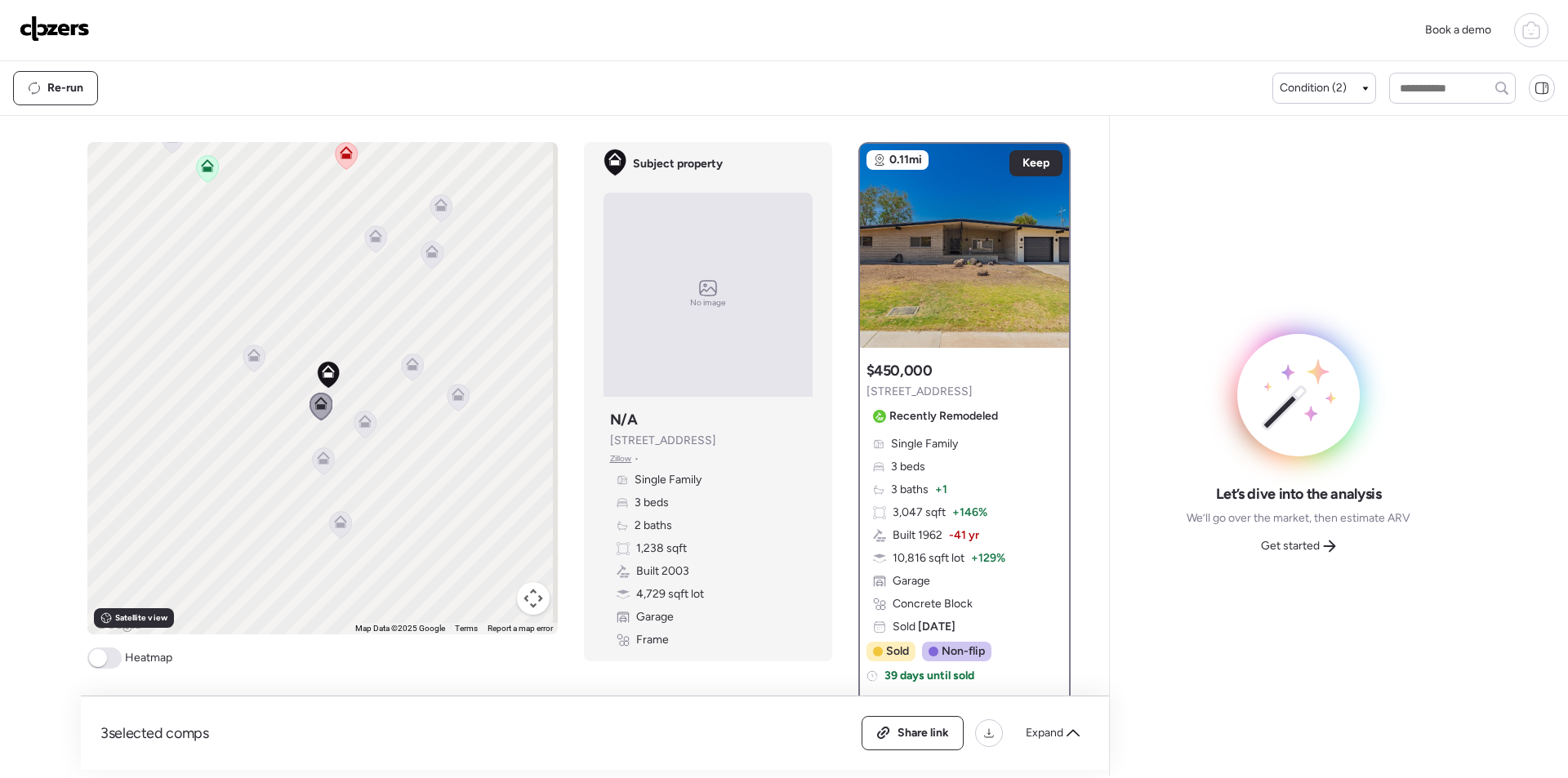
click at [317, 459] on icon at bounding box center [324, 459] width 13 height 13
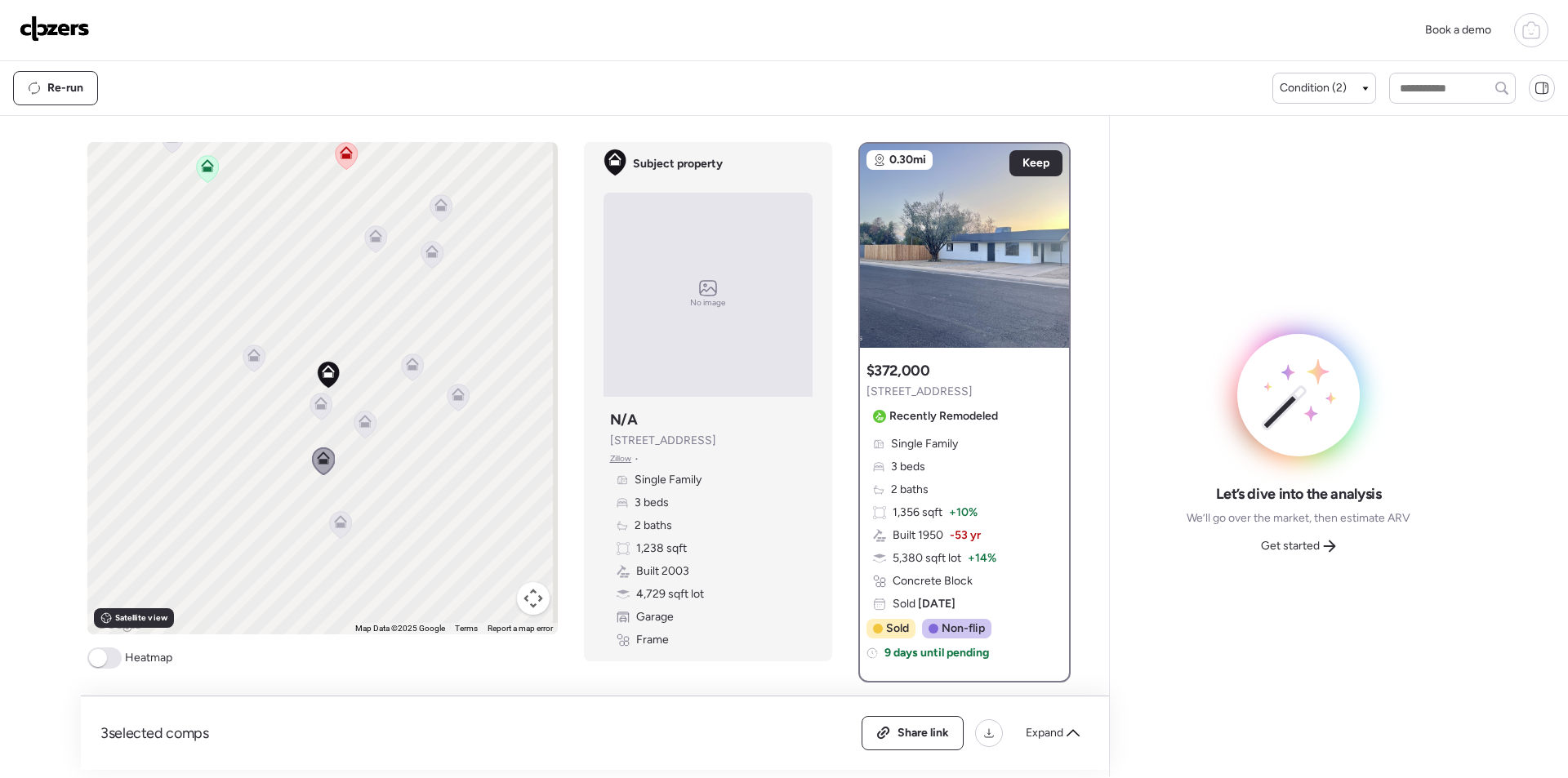
click at [248, 358] on icon at bounding box center [253, 358] width 11 height 5
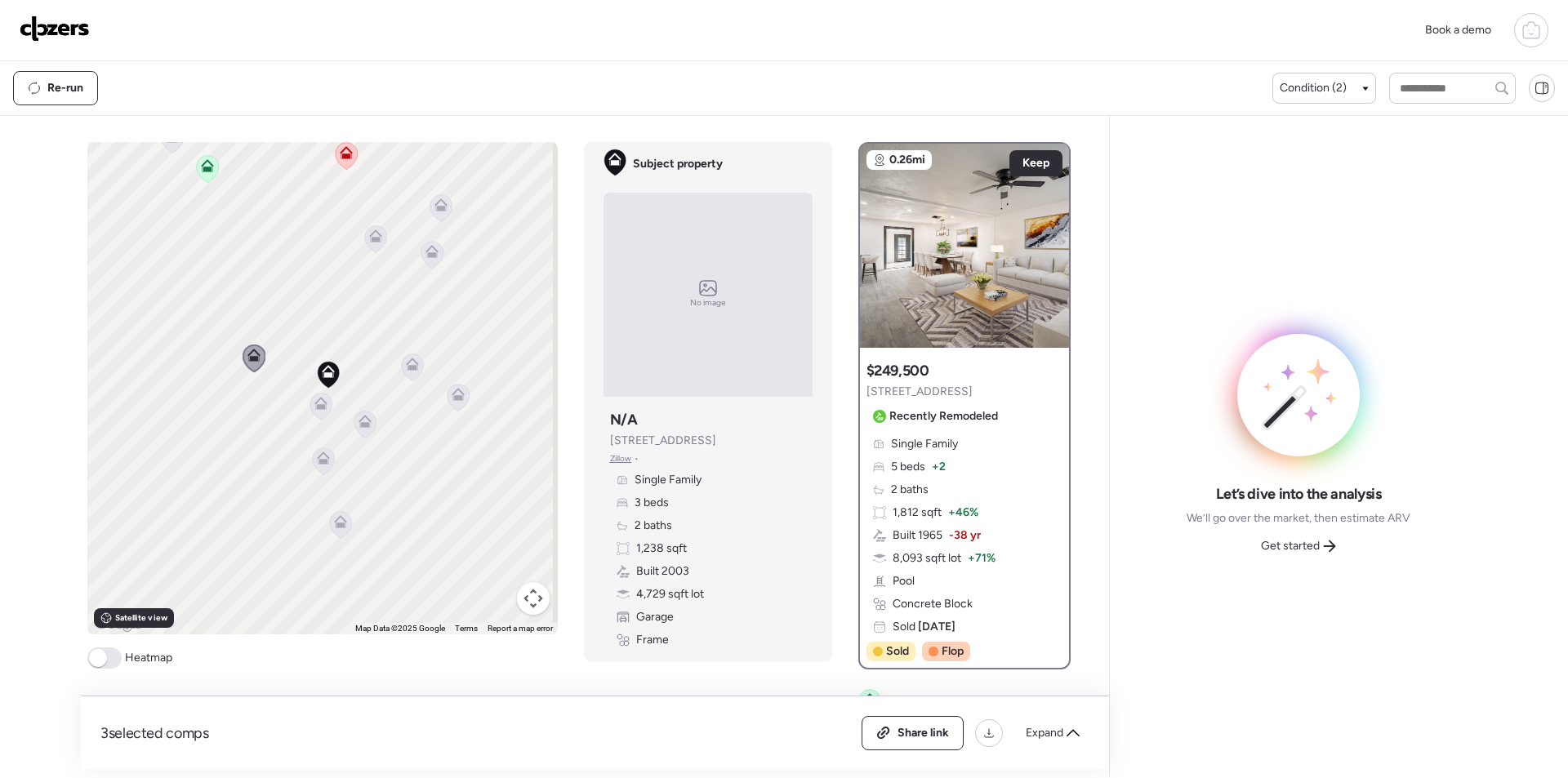
click at [453, 385] on icon at bounding box center [458, 397] width 22 height 27
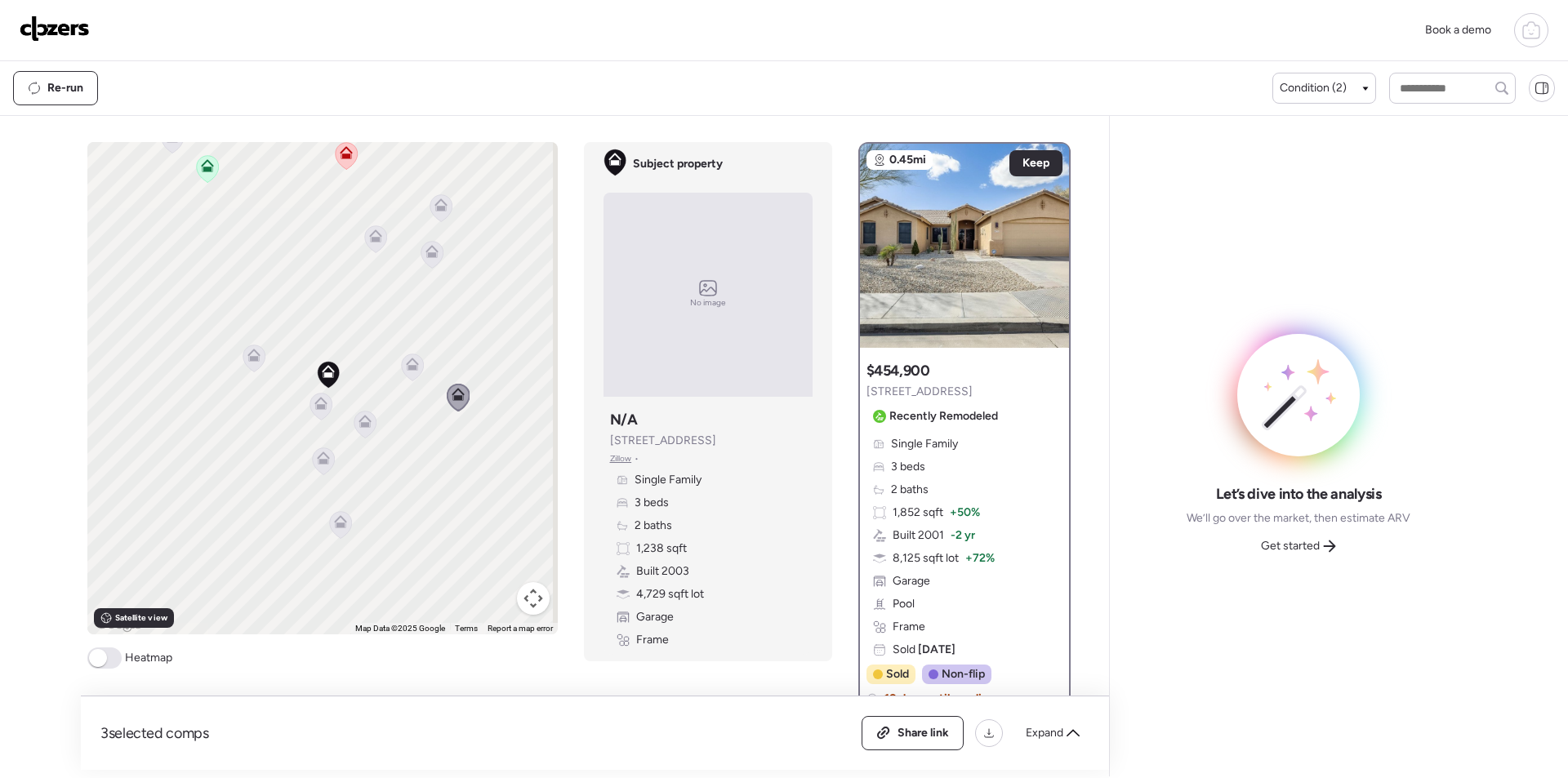
click at [401, 362] on icon at bounding box center [413, 367] width 23 height 28
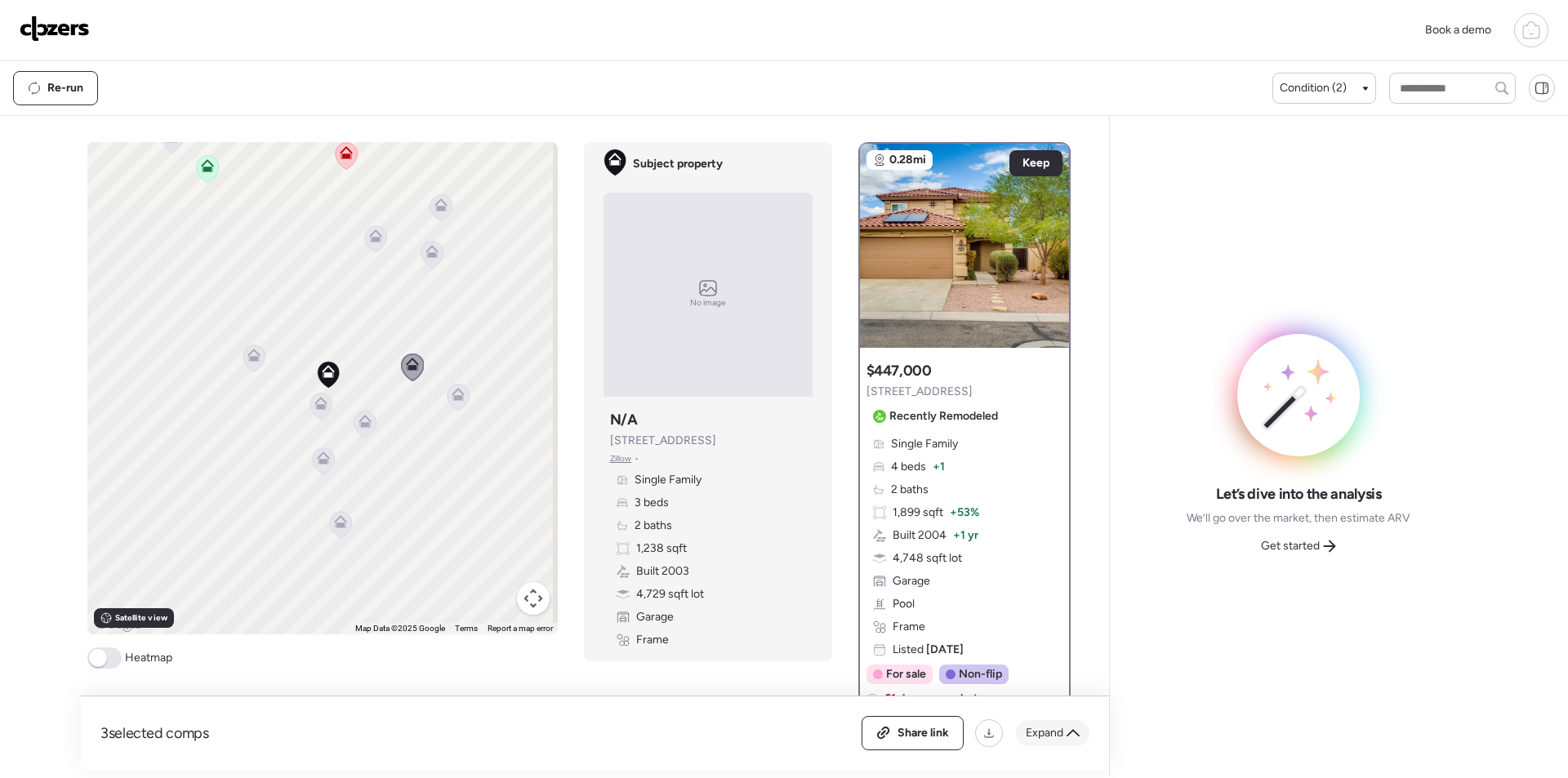
click at [1067, 728] on icon at bounding box center [1073, 733] width 13 height 13
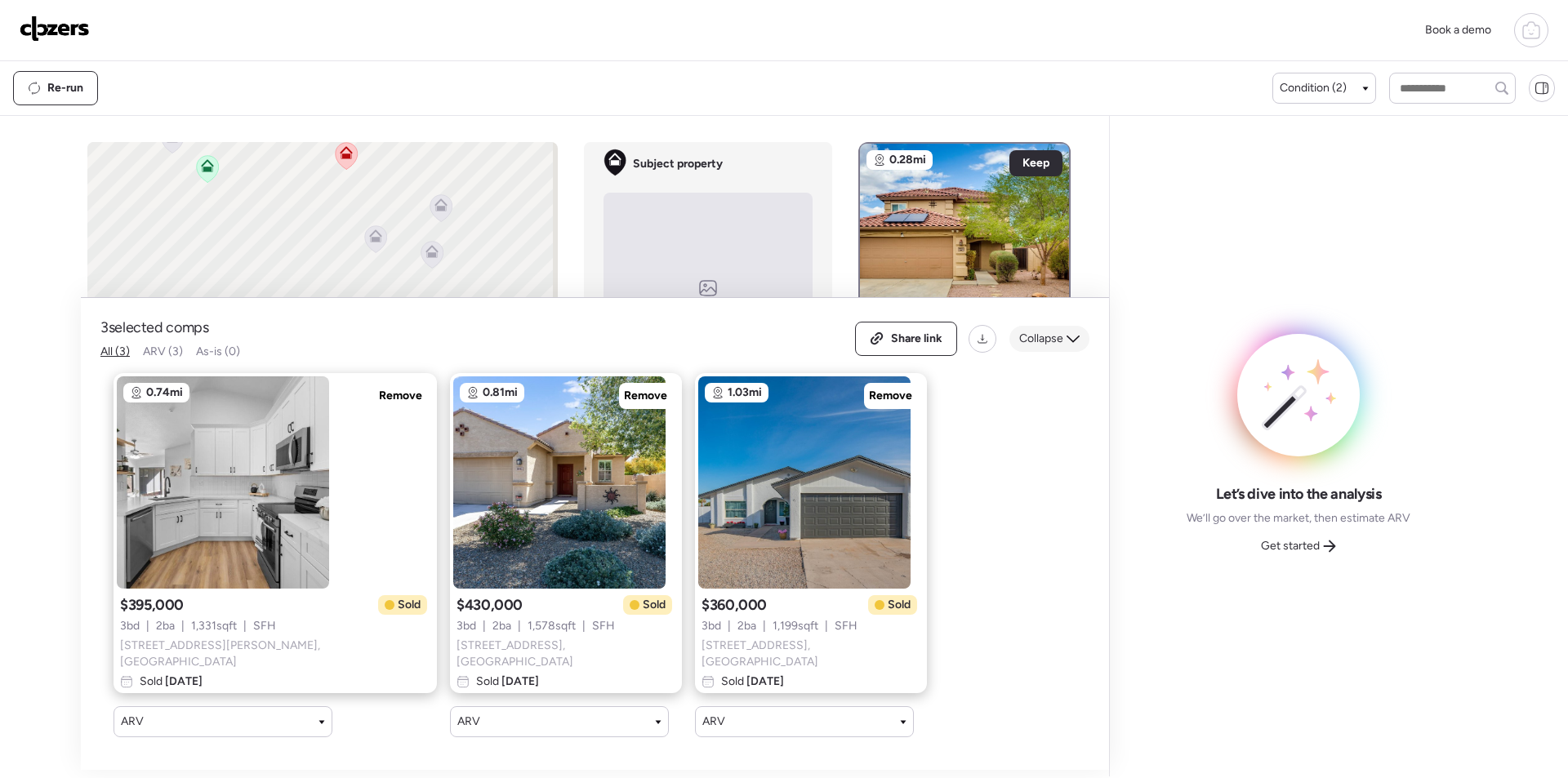
click at [1043, 343] on span "Collapse" at bounding box center [1041, 339] width 44 height 17
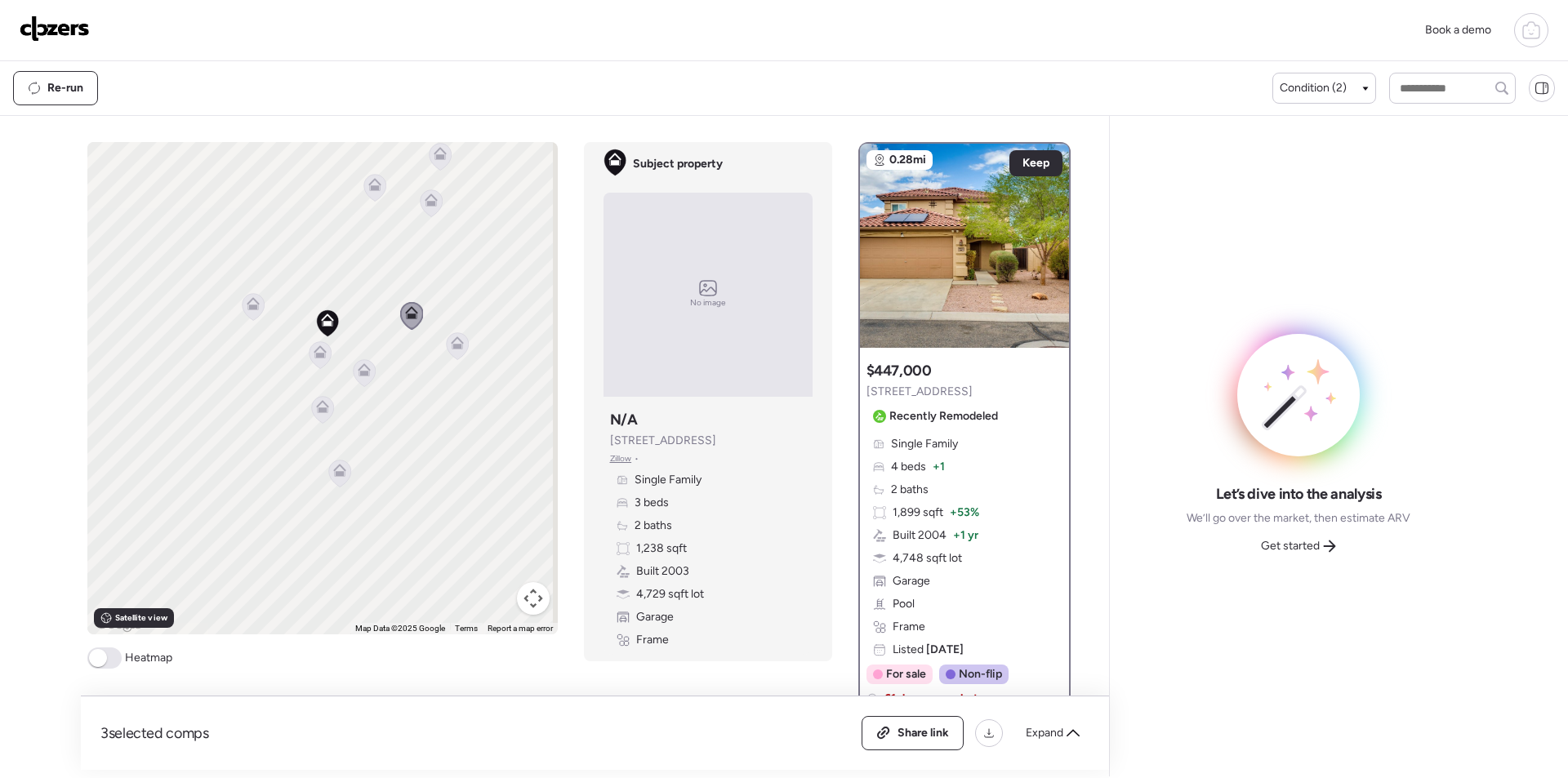
drag, startPoint x: 395, startPoint y: 515, endPoint x: 394, endPoint y: 457, distance: 58.0
click at [394, 457] on div "To activate drag with keyboard, press Alt + Enter. Once in keyboard drag state,…" at bounding box center [323, 388] width 470 height 492
click at [328, 468] on icon at bounding box center [339, 471] width 22 height 27
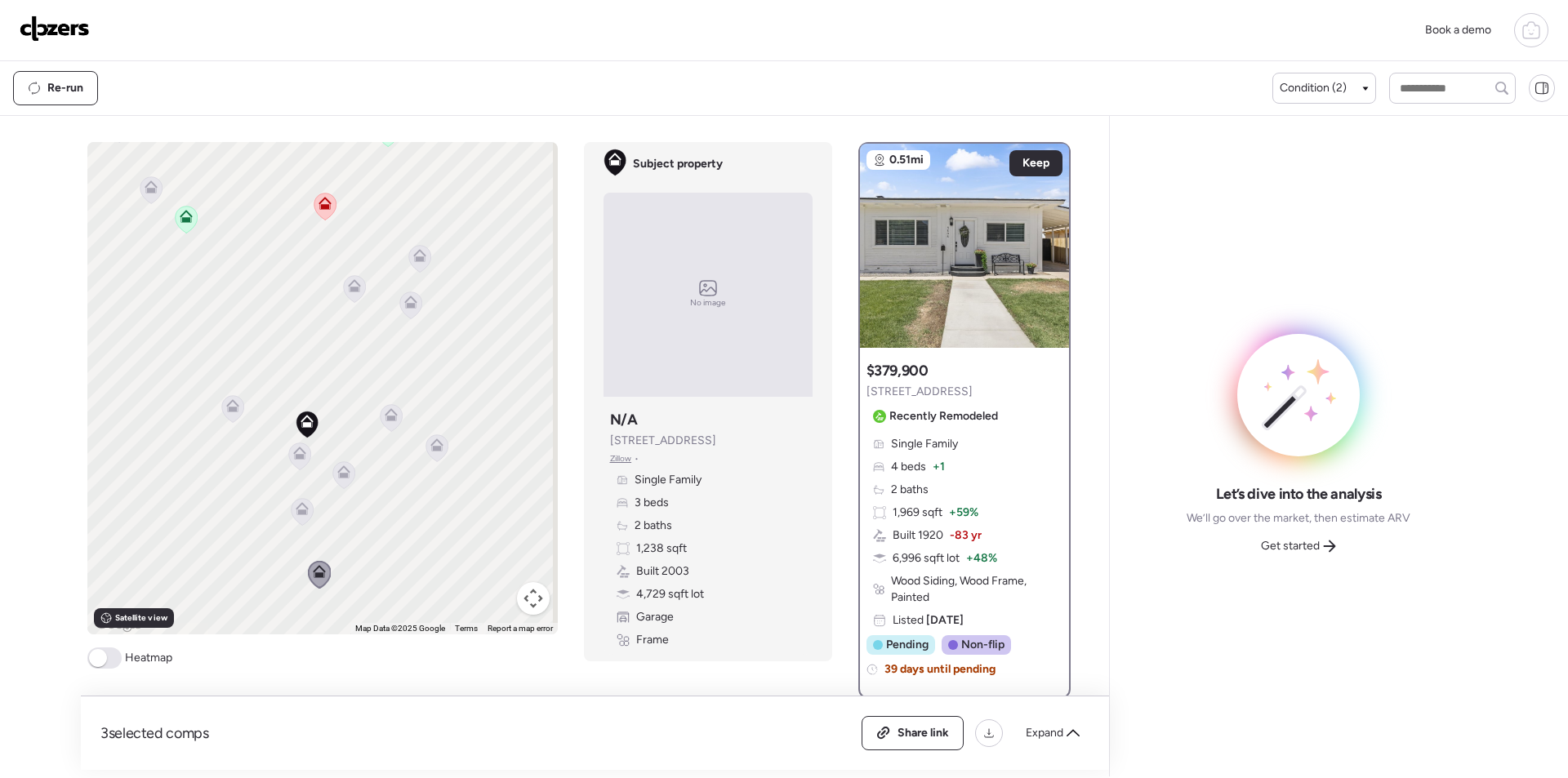
drag, startPoint x: 409, startPoint y: 477, endPoint x: 386, endPoint y: 582, distance: 107.5
click at [386, 582] on div "To activate drag with keyboard, press Alt + Enter. Once in keyboard drag state,…" at bounding box center [323, 388] width 470 height 492
click at [405, 301] on icon at bounding box center [410, 302] width 13 height 13
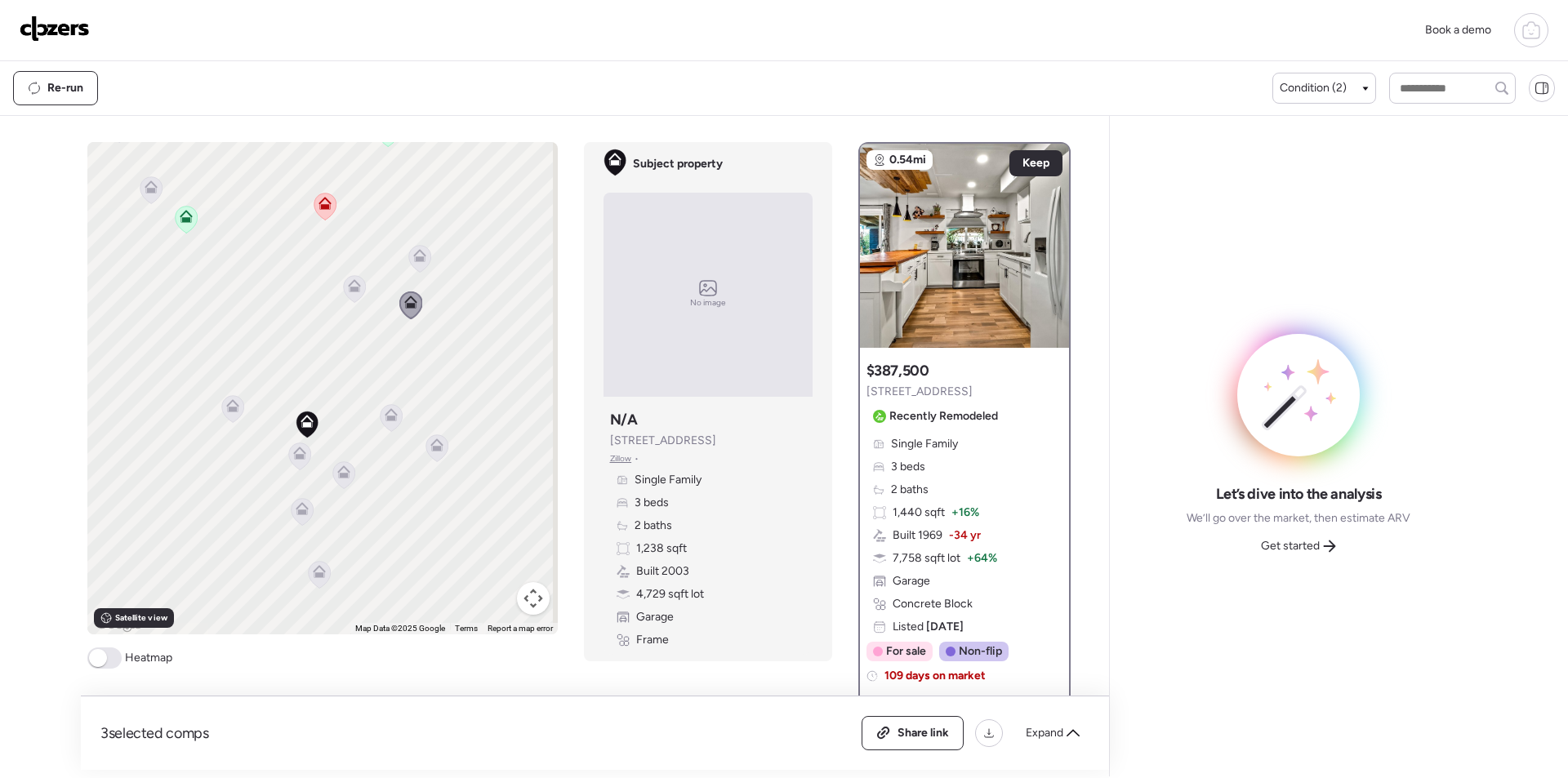
click at [324, 276] on div "To activate drag with keyboard, press Alt + Enter. Once in keyboard drag state,…" at bounding box center [323, 388] width 470 height 492
click at [336, 286] on div "To activate drag with keyboard, press Alt + Enter. Once in keyboard drag state,…" at bounding box center [323, 388] width 470 height 492
click at [348, 291] on icon at bounding box center [354, 286] width 13 height 13
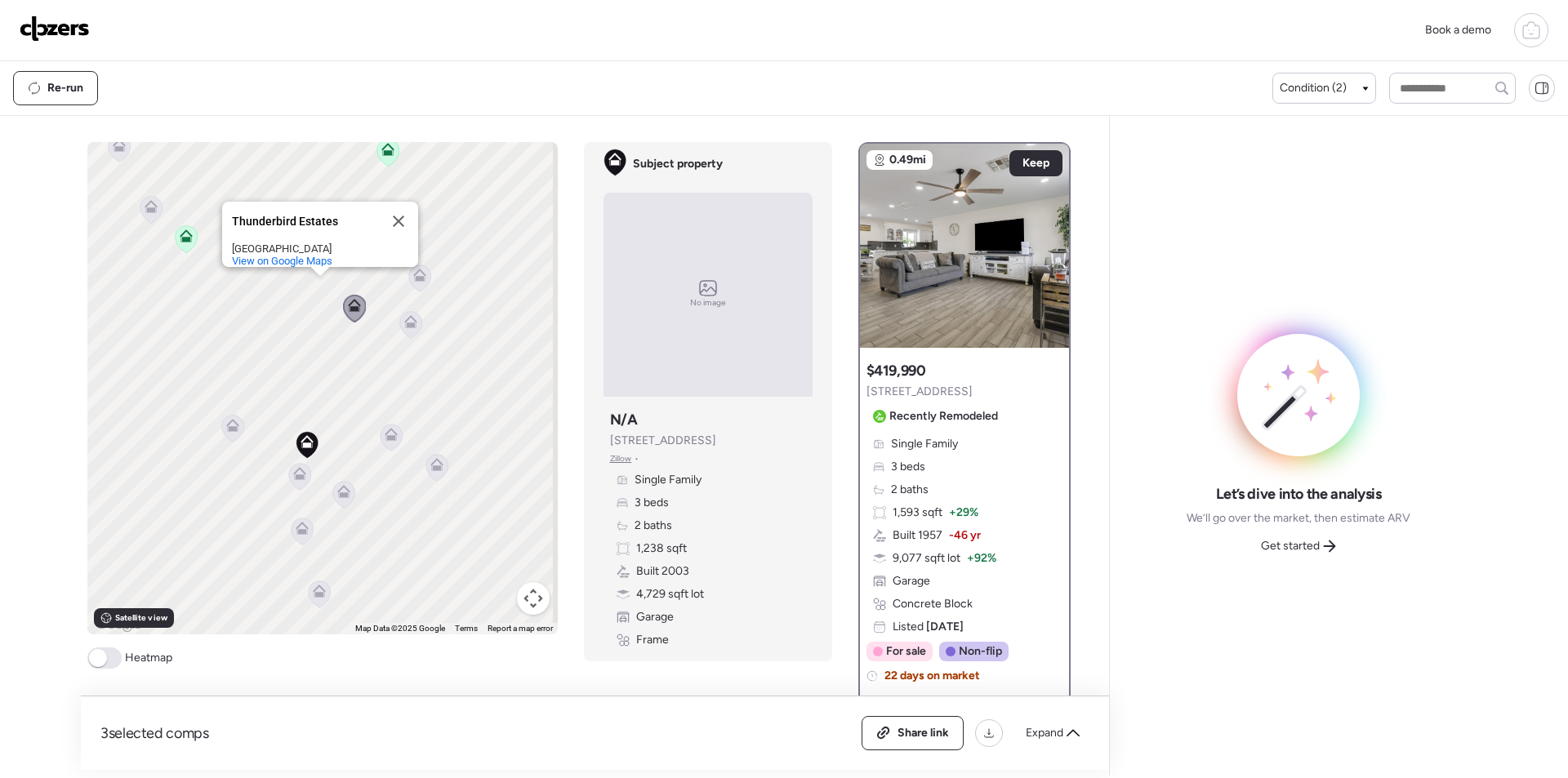
click at [417, 280] on icon at bounding box center [419, 279] width 11 height 5
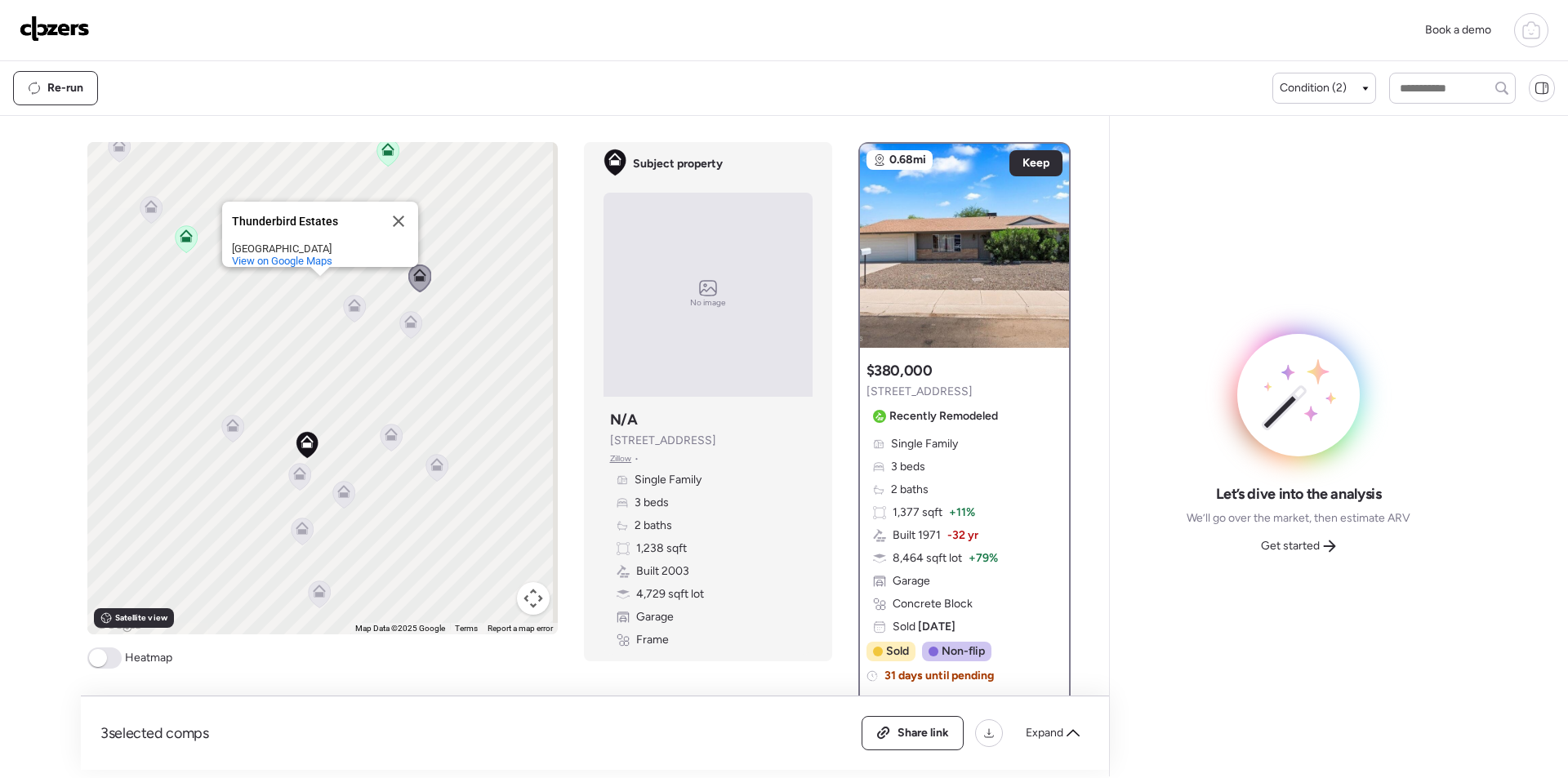
click at [154, 205] on icon at bounding box center [151, 209] width 22 height 27
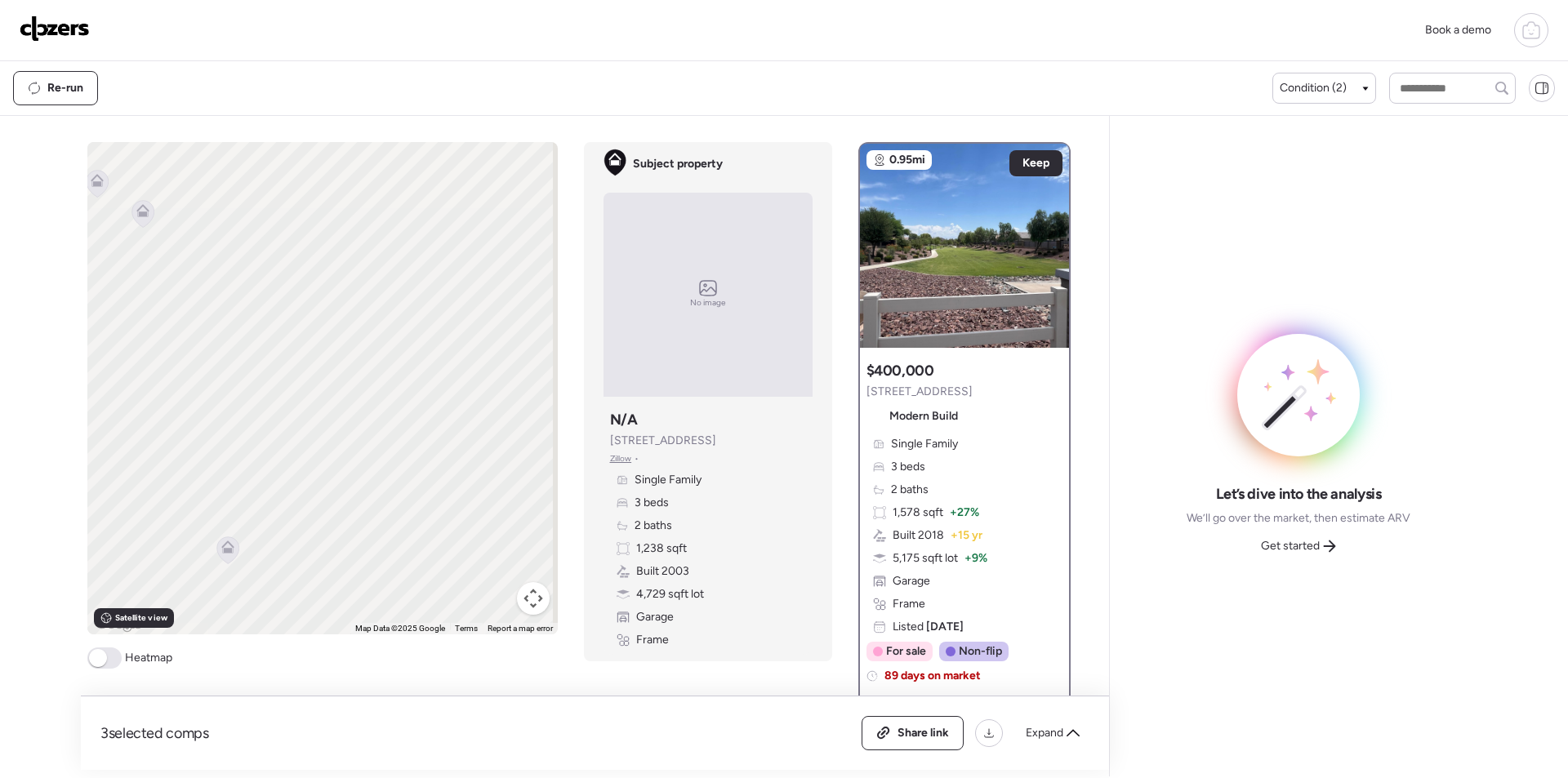
drag, startPoint x: 491, startPoint y: 479, endPoint x: 196, endPoint y: 225, distance: 389.3
click at [196, 225] on div "To activate drag with keyboard, press Alt + Enter. Once in keyboard drag state,…" at bounding box center [323, 388] width 470 height 492
drag, startPoint x: 214, startPoint y: 559, endPoint x: 217, endPoint y: 550, distance: 9.5
click at [217, 557] on icon at bounding box center [228, 550] width 23 height 28
click at [221, 549] on icon at bounding box center [228, 547] width 13 height 13
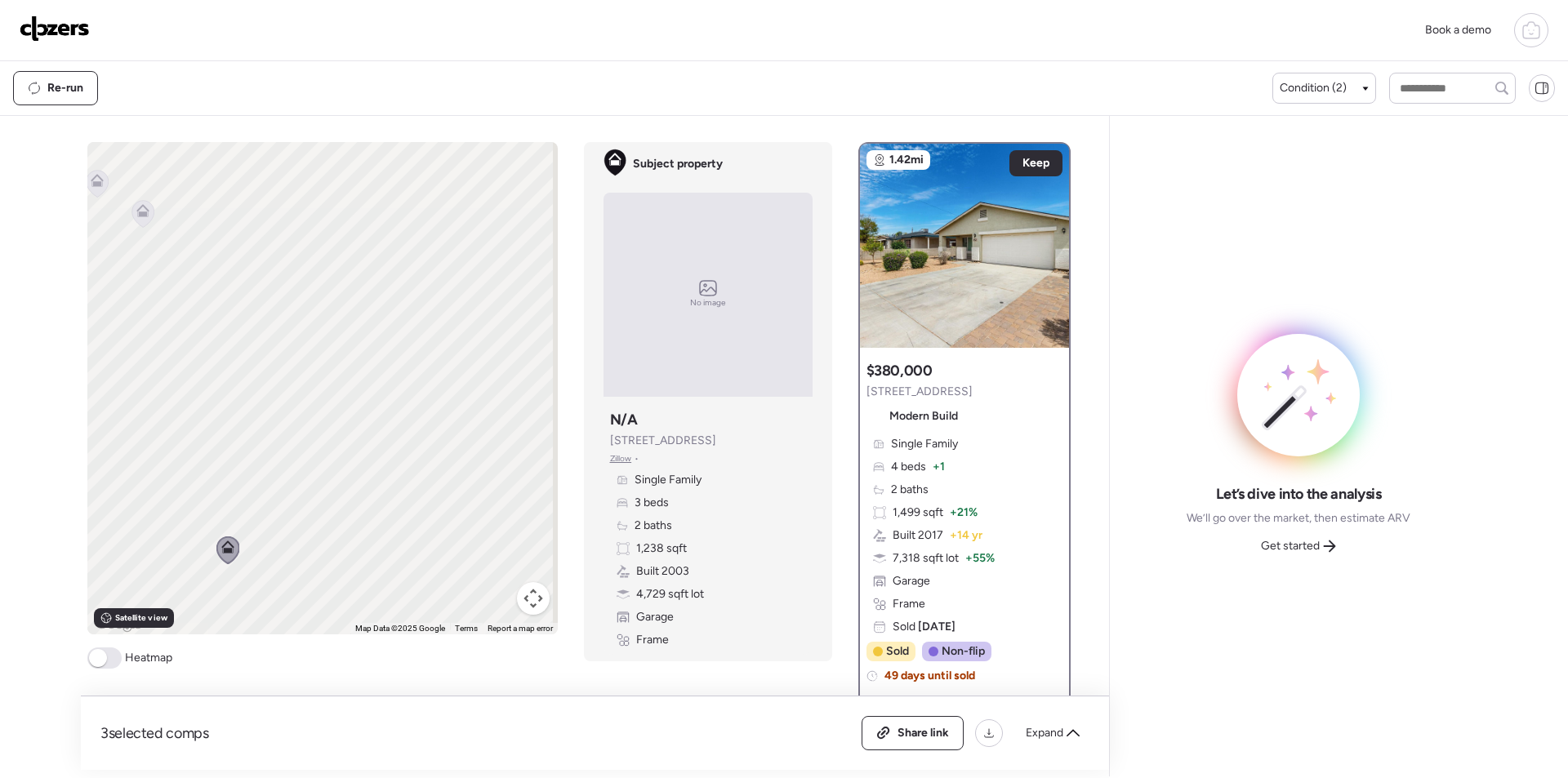
click at [1304, 550] on span "Get started" at bounding box center [1290, 546] width 59 height 17
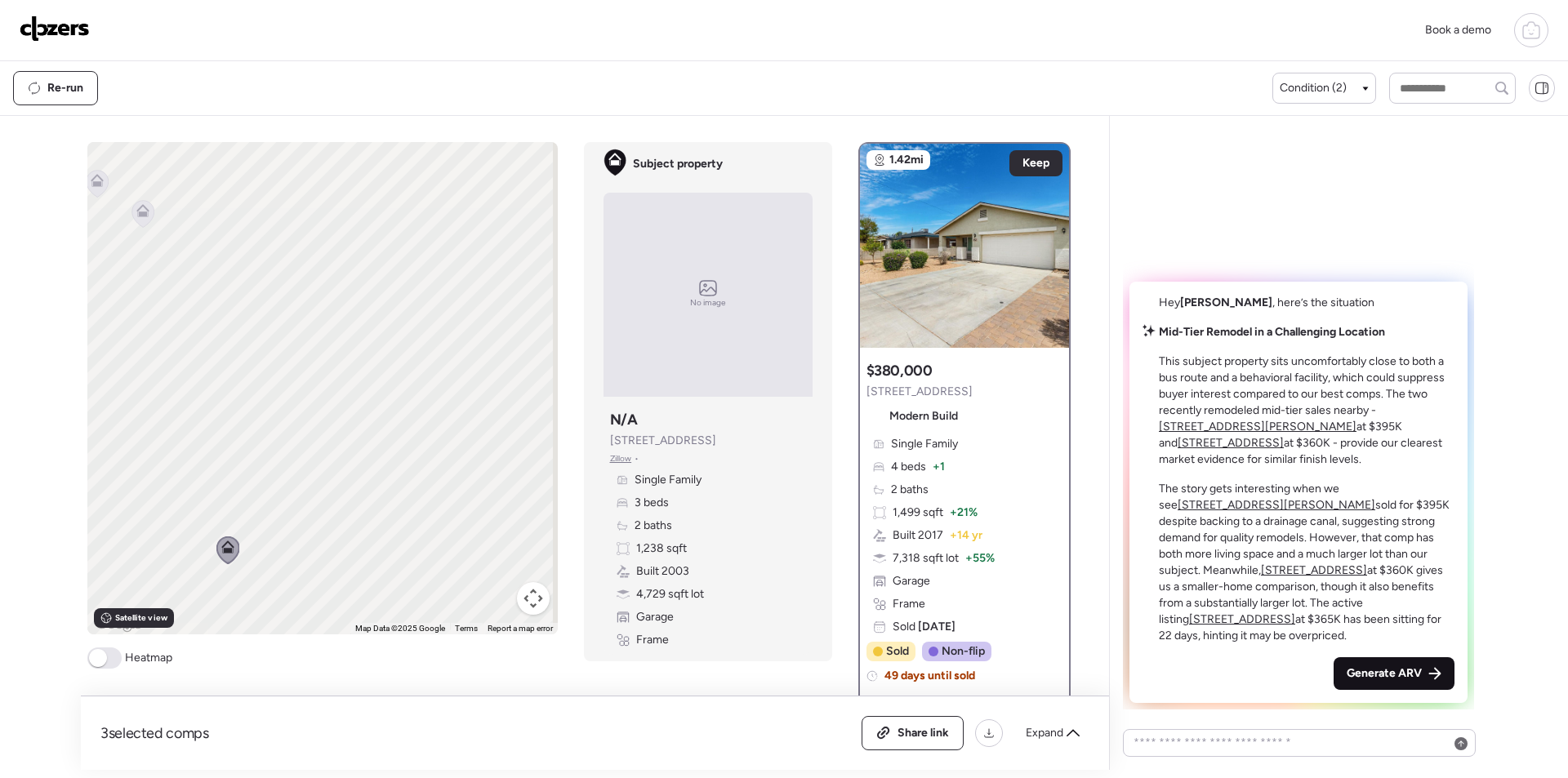
click at [1382, 676] on span "Generate ARV" at bounding box center [1383, 674] width 75 height 17
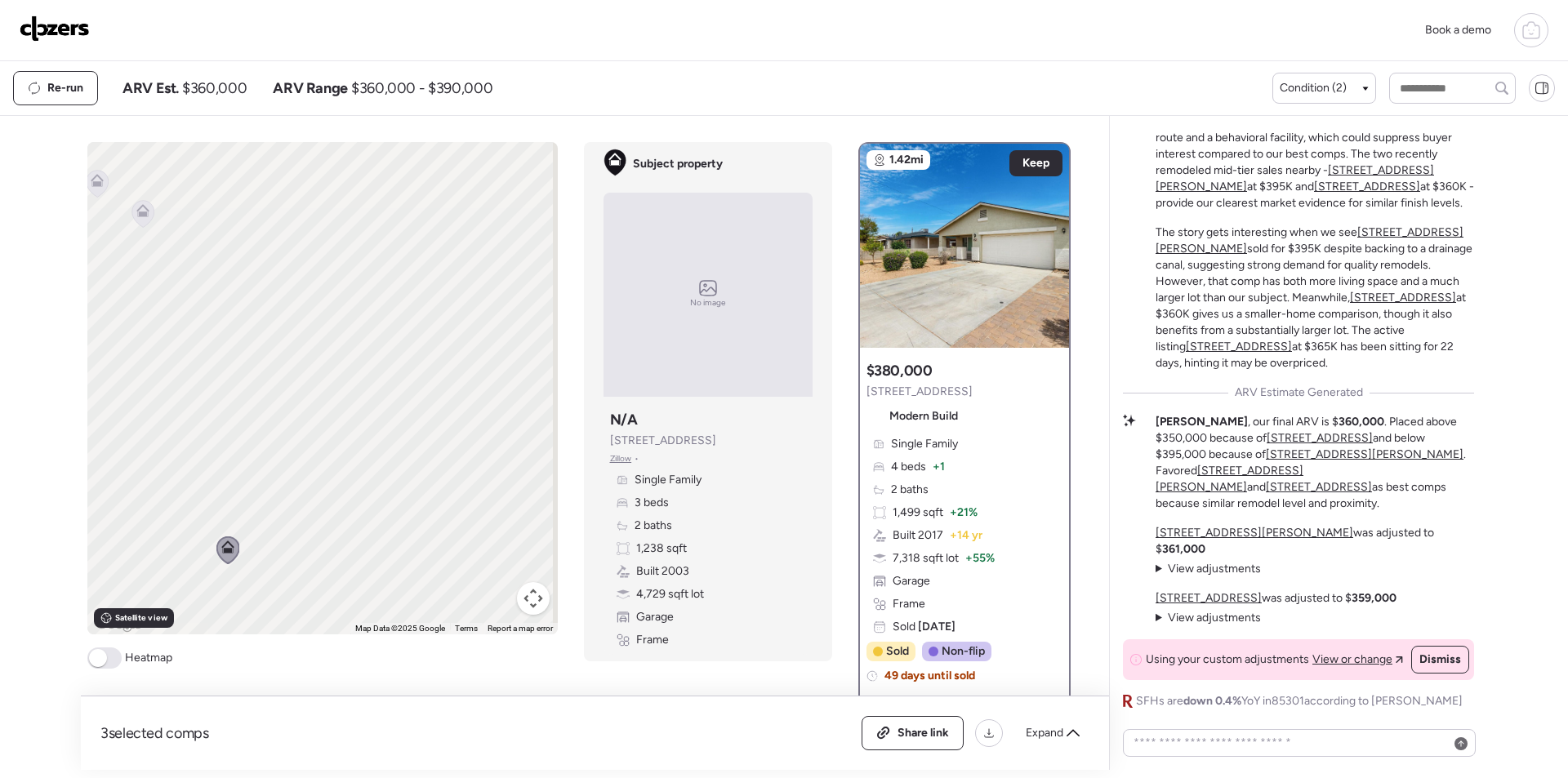
click at [213, 87] on span "$360,000" at bounding box center [214, 89] width 65 height 20
copy span "360,000"
click at [909, 738] on span "Share link" at bounding box center [923, 733] width 51 height 17
click at [67, 31] on img at bounding box center [55, 29] width 70 height 26
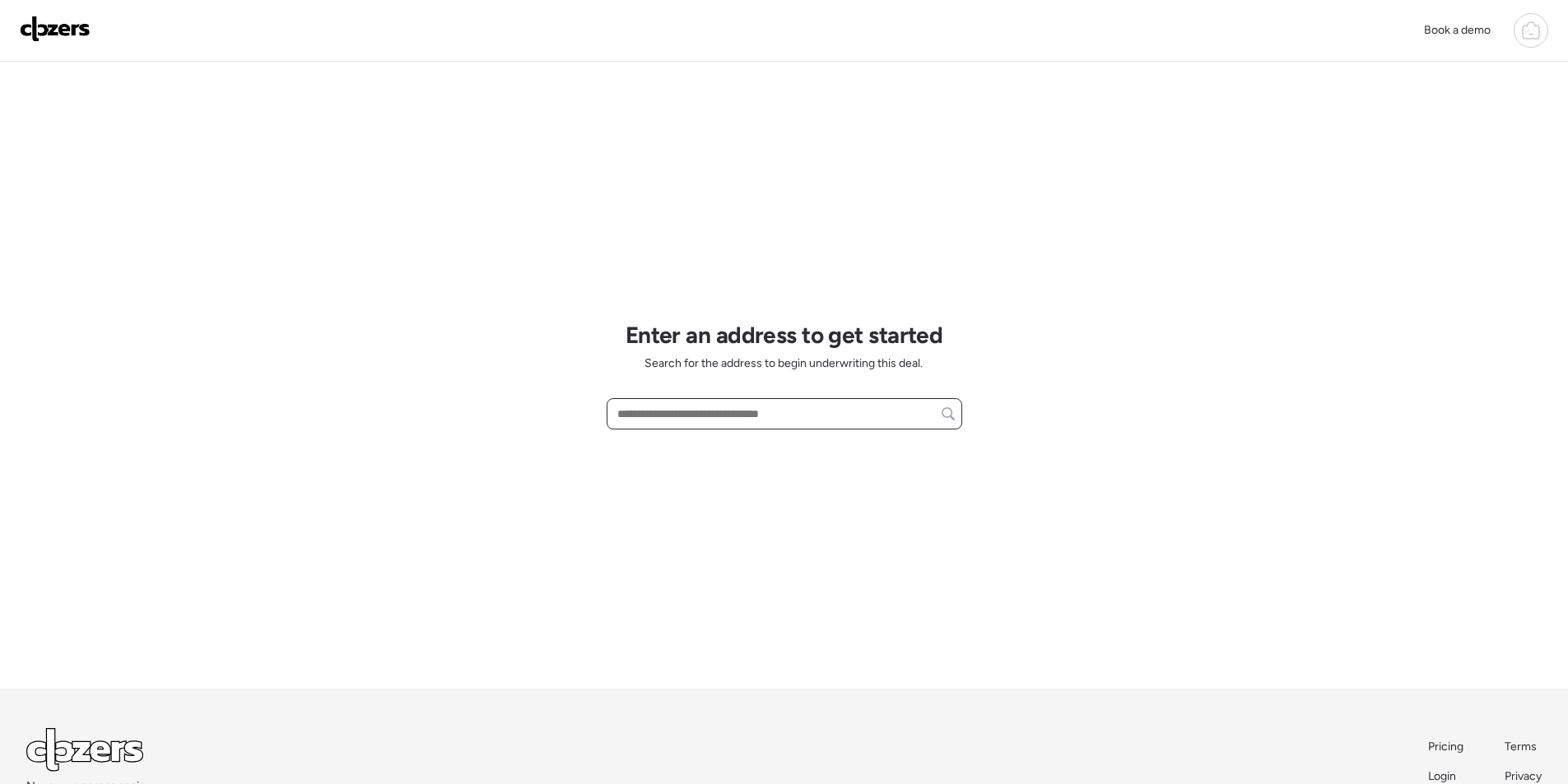
click at [794, 412] on input "text" at bounding box center [784, 415] width 341 height 23
paste input "**********"
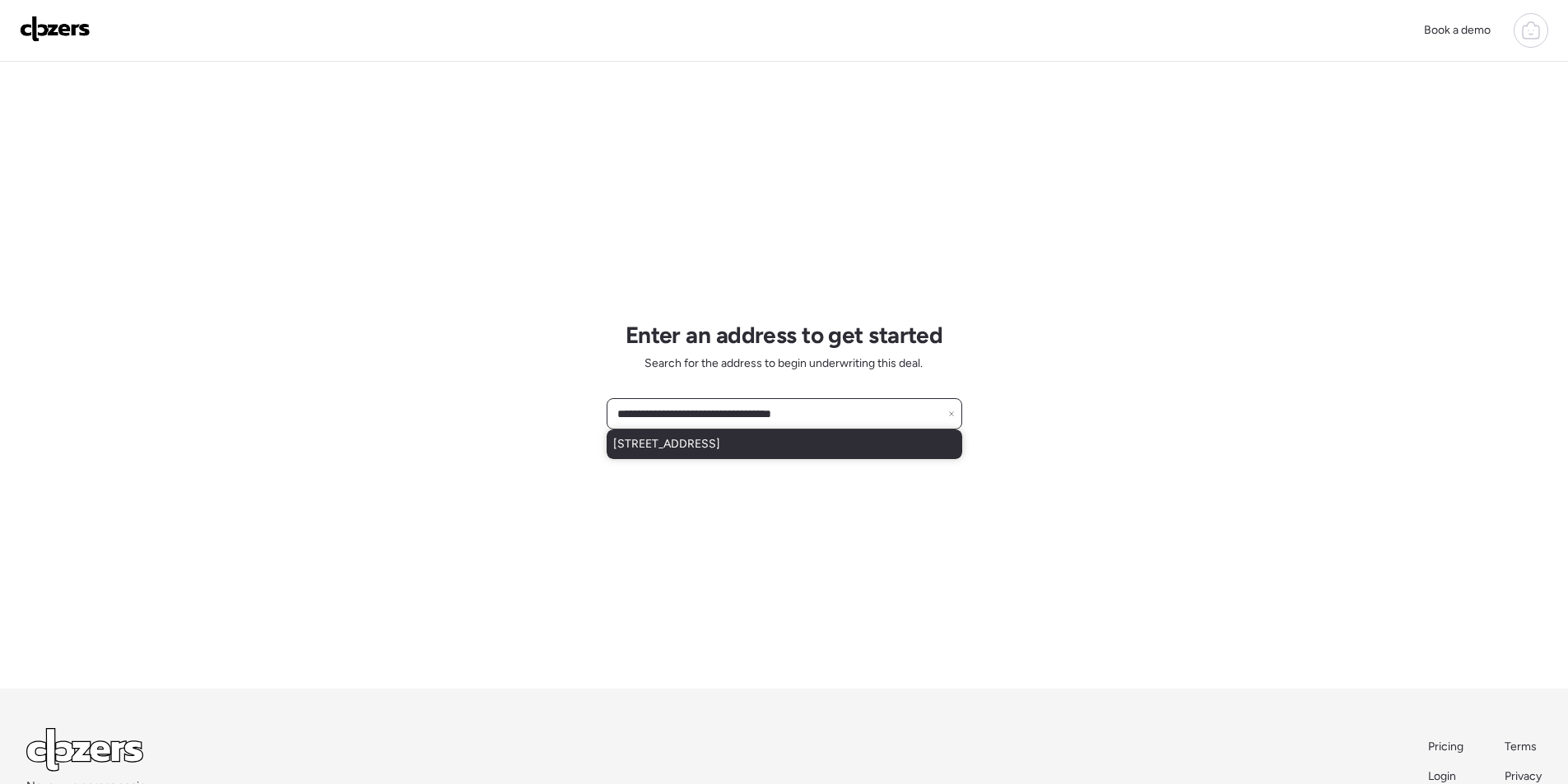
click at [645, 426] on div "**********" at bounding box center [784, 414] width 355 height 31
click at [644, 438] on span "[STREET_ADDRESS]" at bounding box center [666, 445] width 107 height 17
type input "**********"
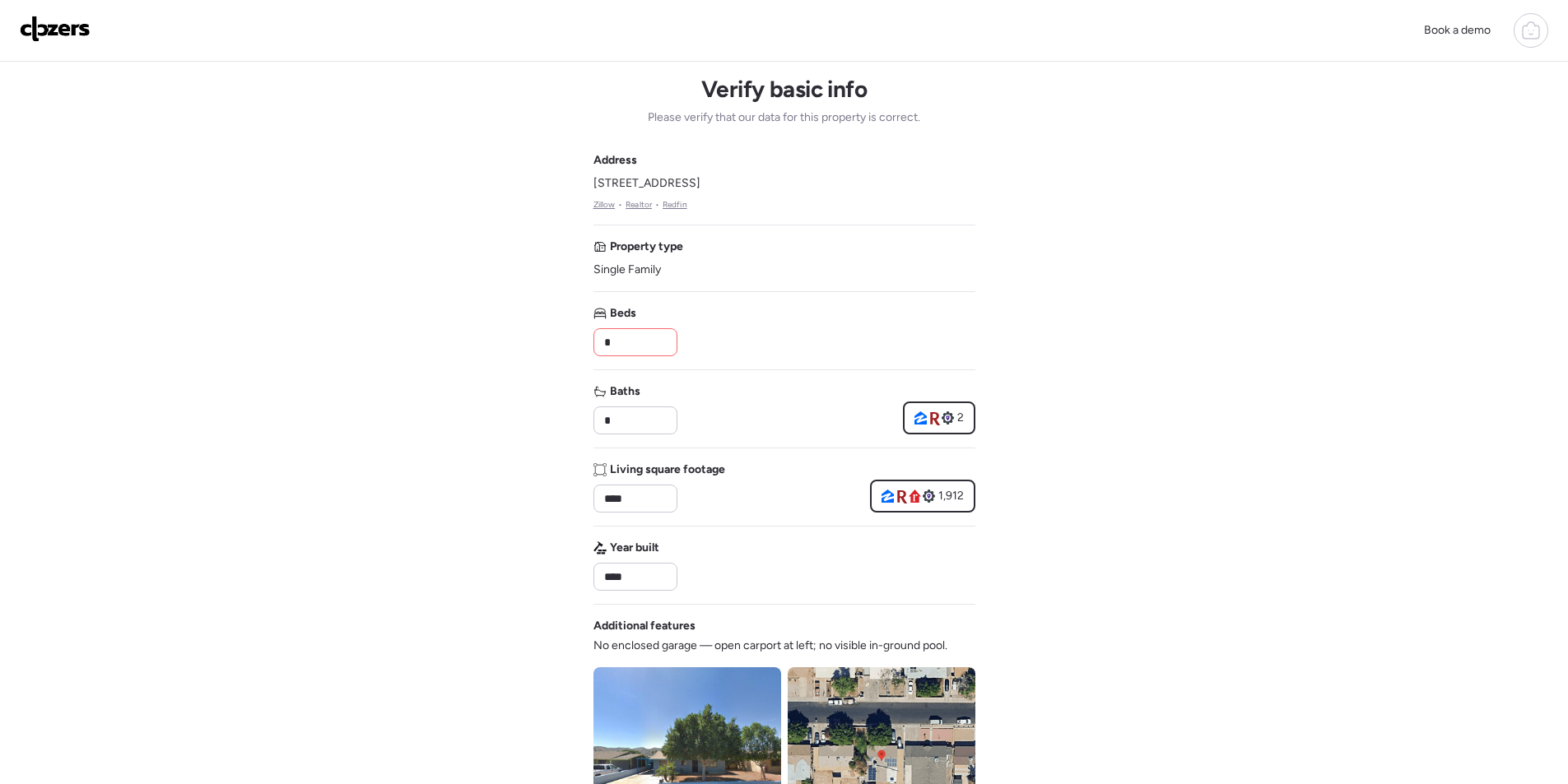
click at [641, 337] on input "*" at bounding box center [635, 343] width 69 height 23
type input "*"
click at [805, 333] on div "Beds *" at bounding box center [784, 330] width 382 height 51
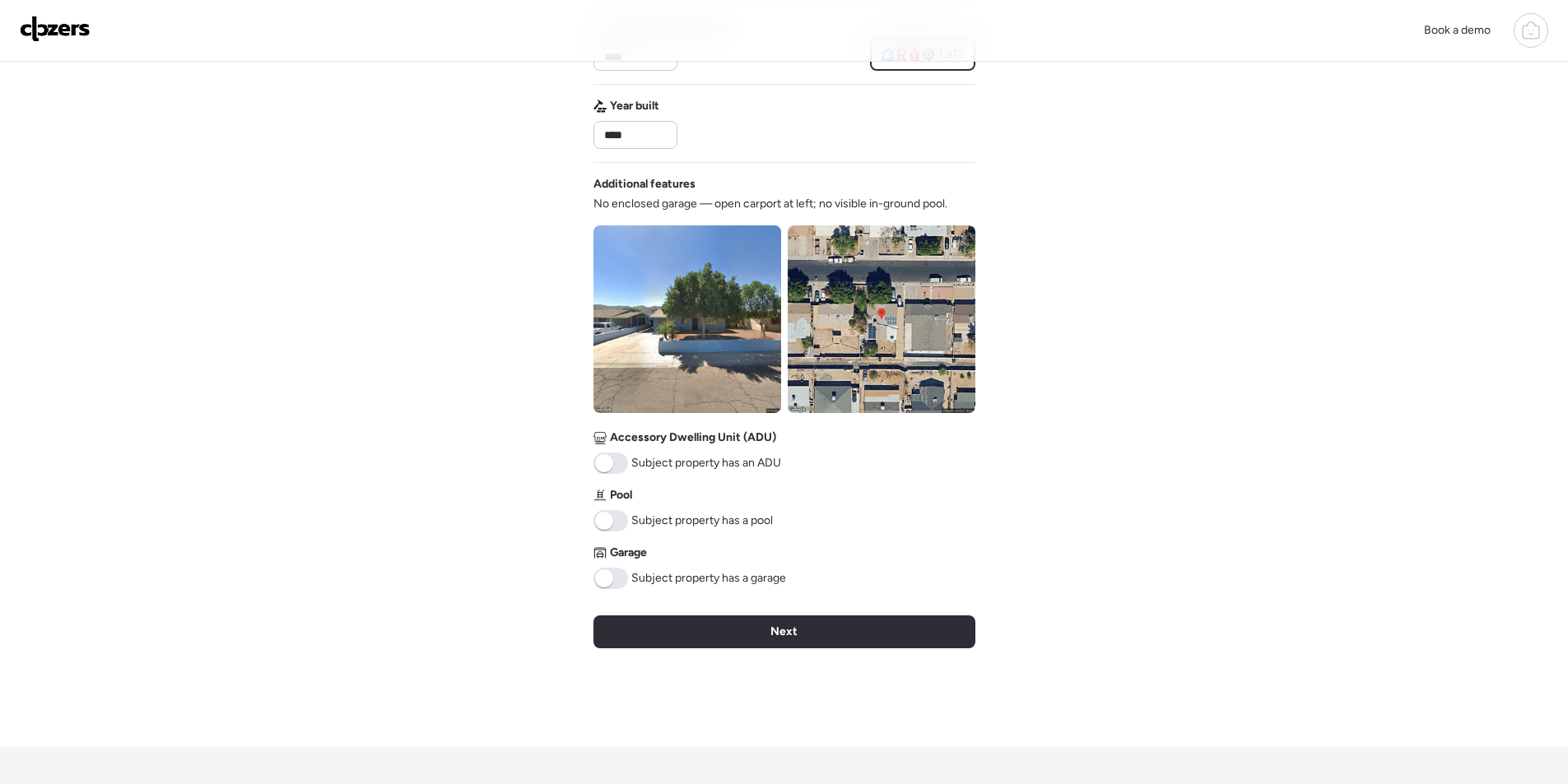
scroll to position [445, 0]
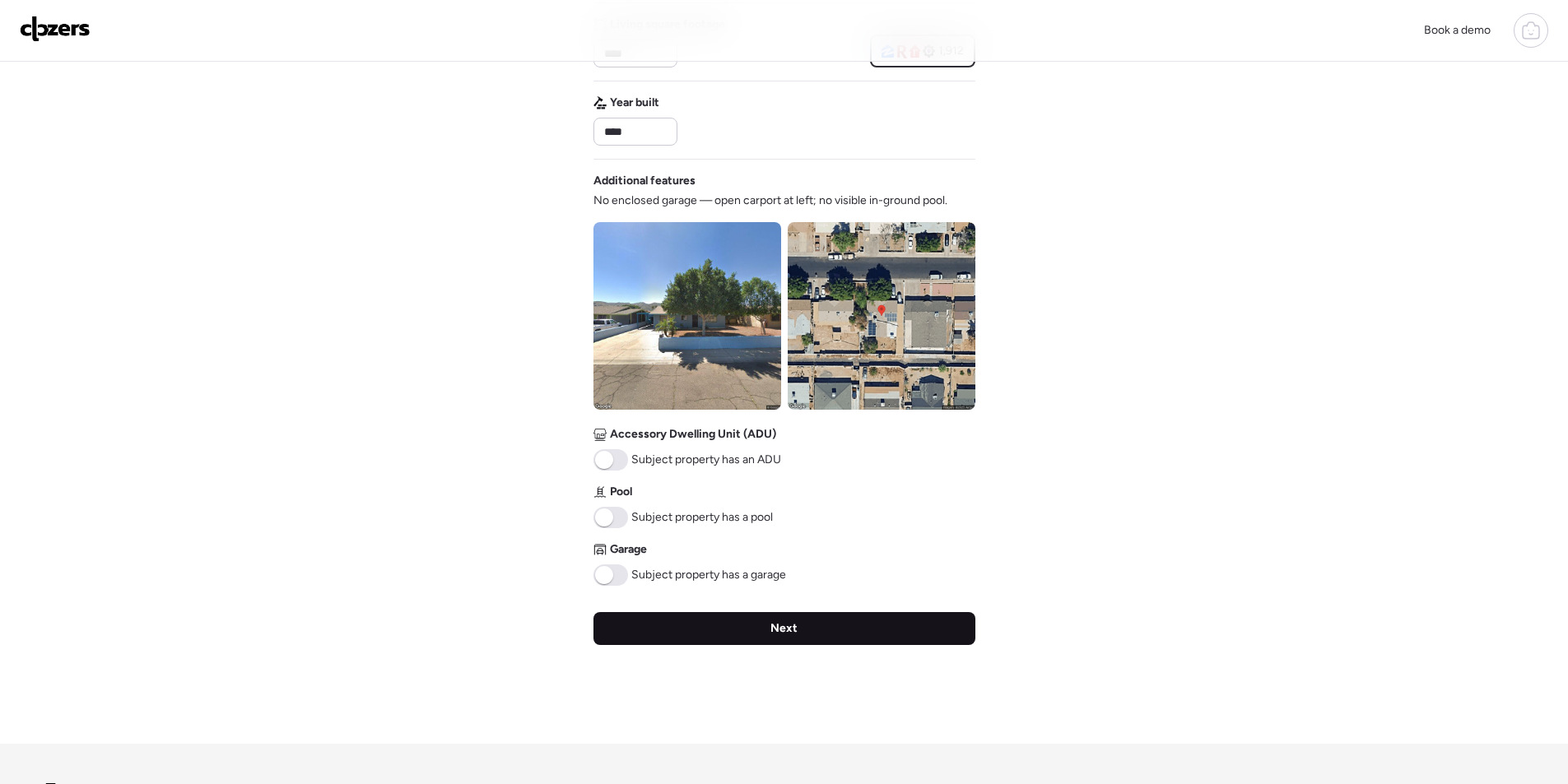
click at [731, 627] on div "Next" at bounding box center [784, 628] width 382 height 33
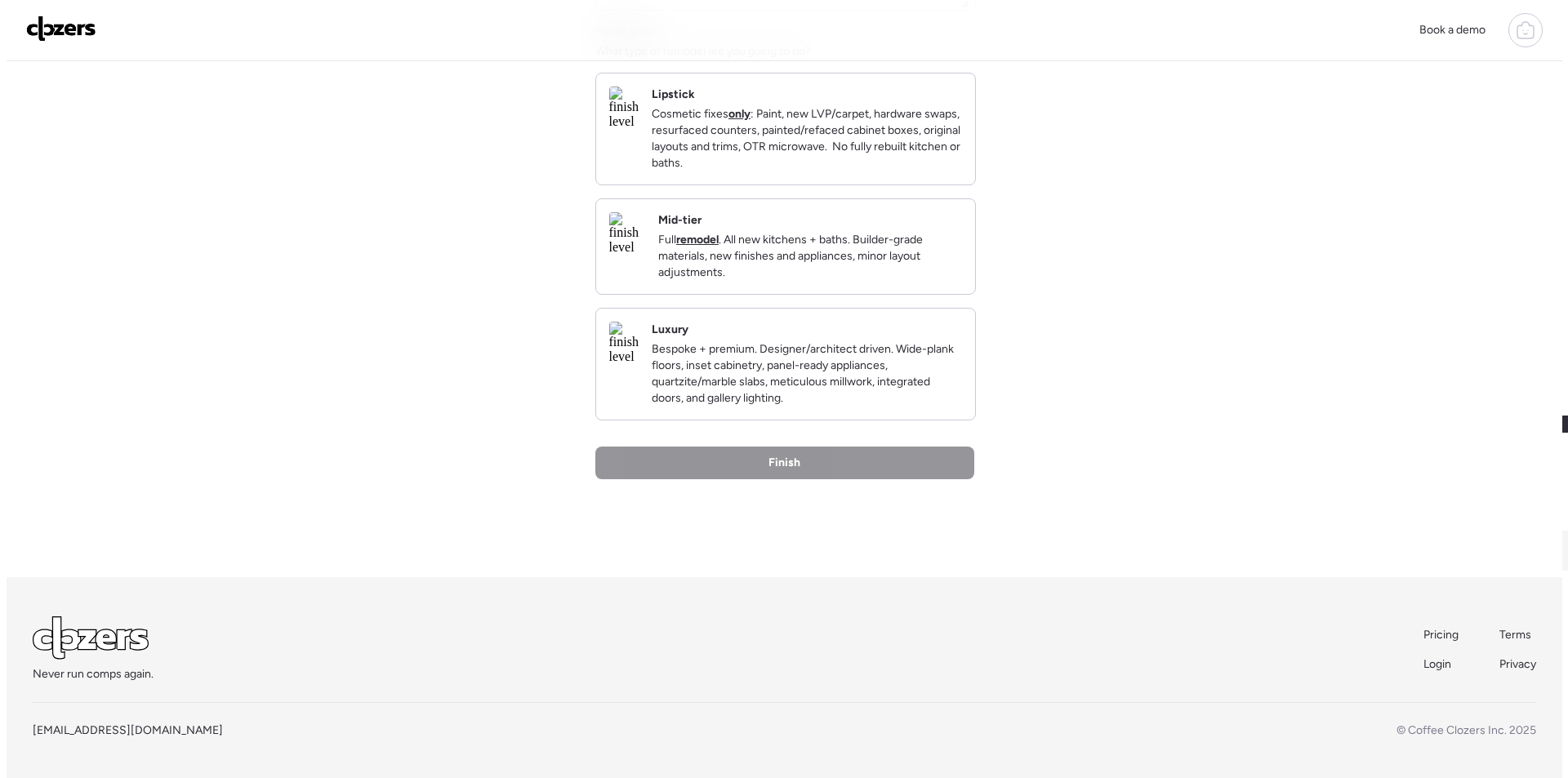
scroll to position [0, 0]
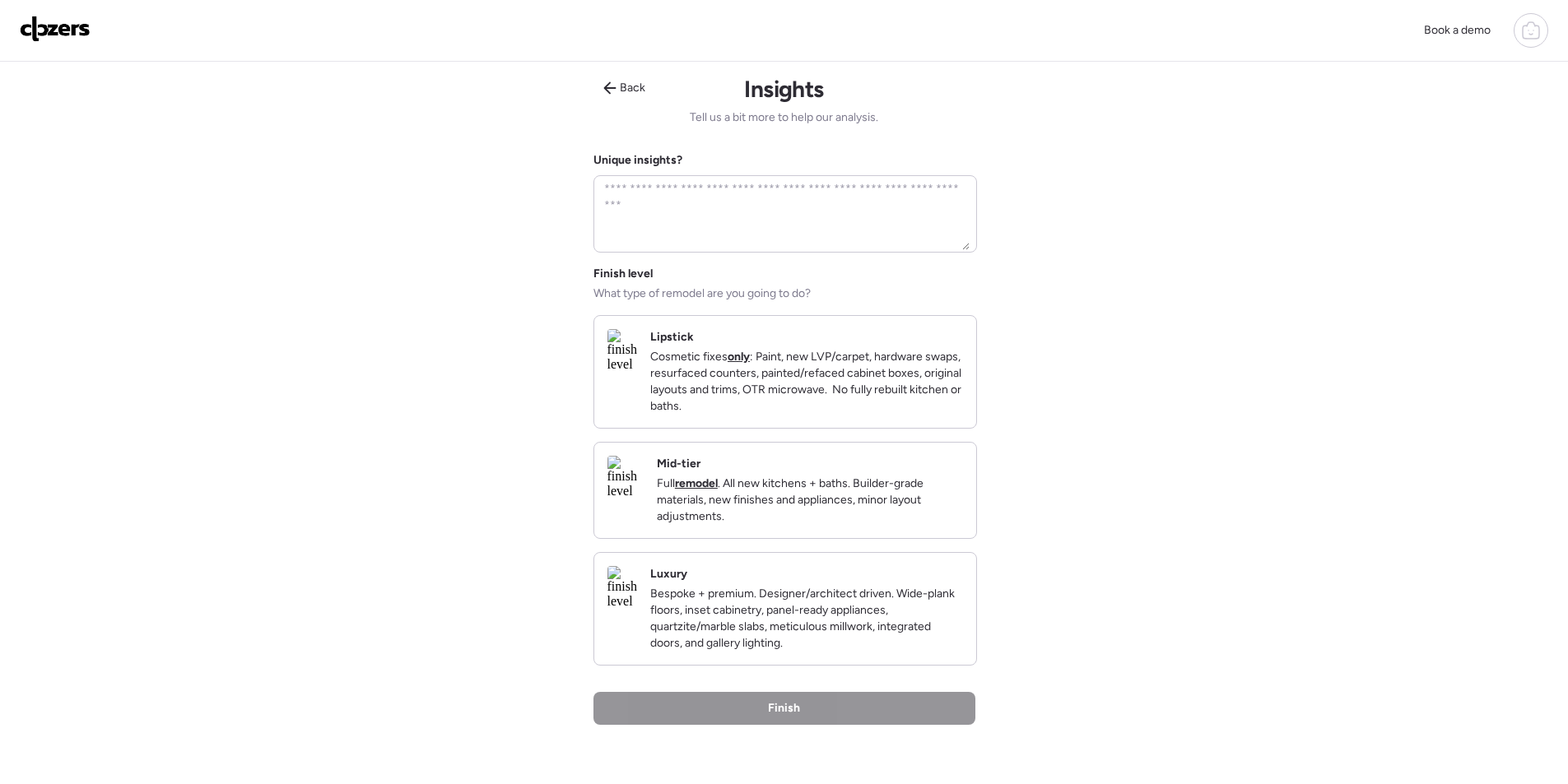
click at [873, 520] on p "Full remodel . All new kitchens + baths. Builder-grade materials, new finishes …" at bounding box center [809, 500] width 306 height 49
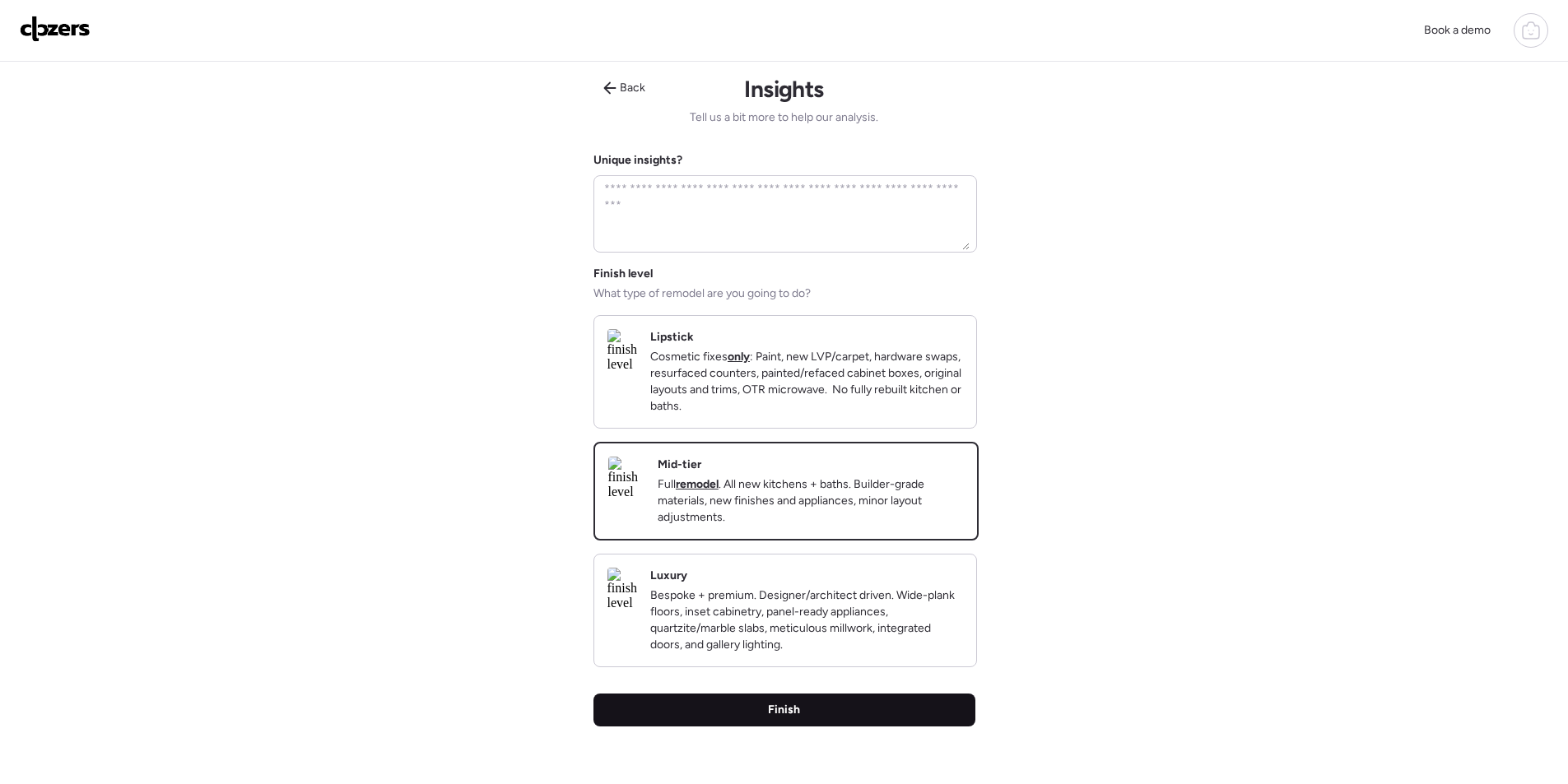
drag, startPoint x: 763, startPoint y: 737, endPoint x: 766, endPoint y: 728, distance: 9.5
click at [763, 726] on div "Finish" at bounding box center [784, 710] width 382 height 33
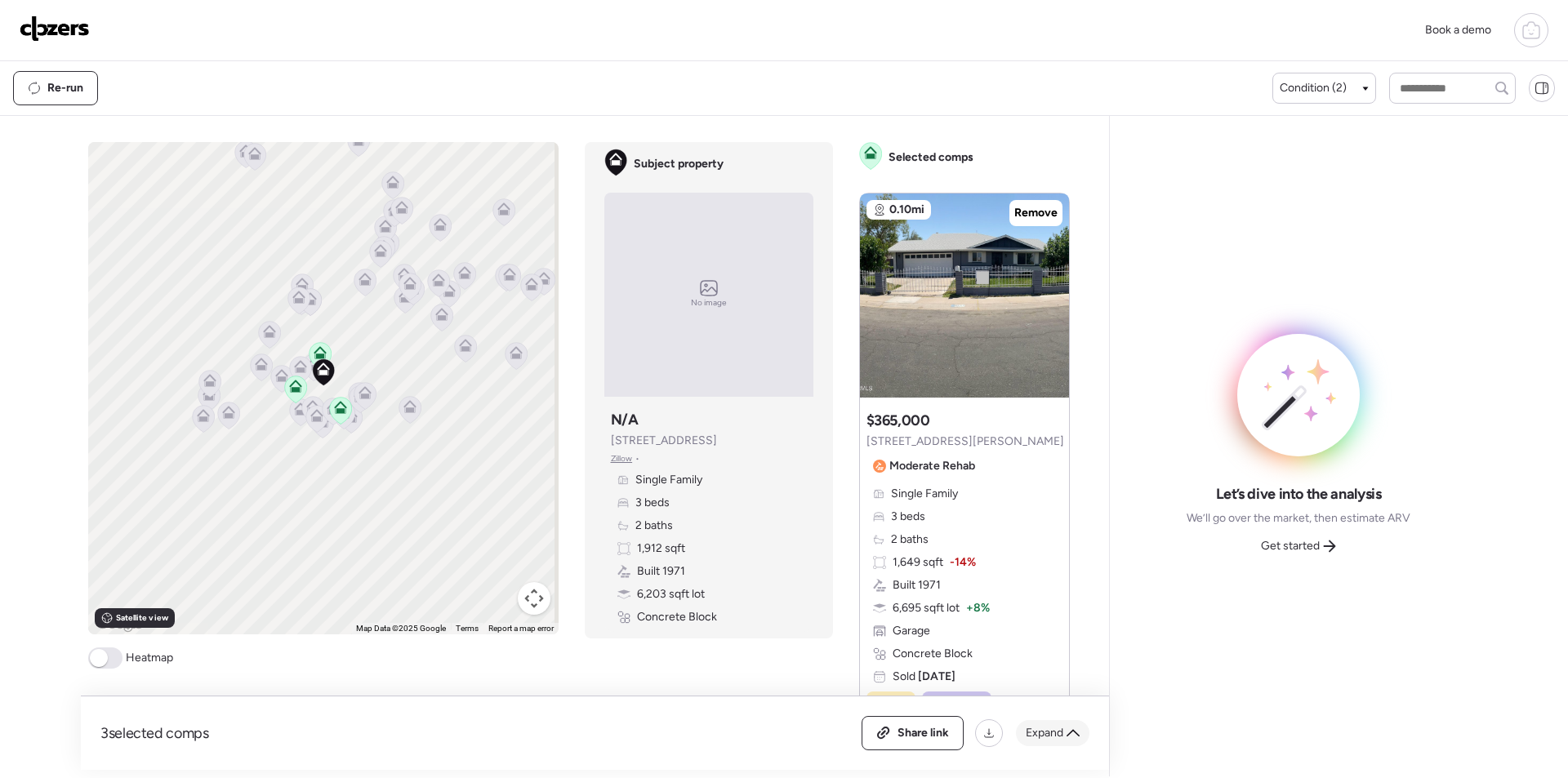
click at [1072, 730] on icon at bounding box center [1073, 733] width 13 height 13
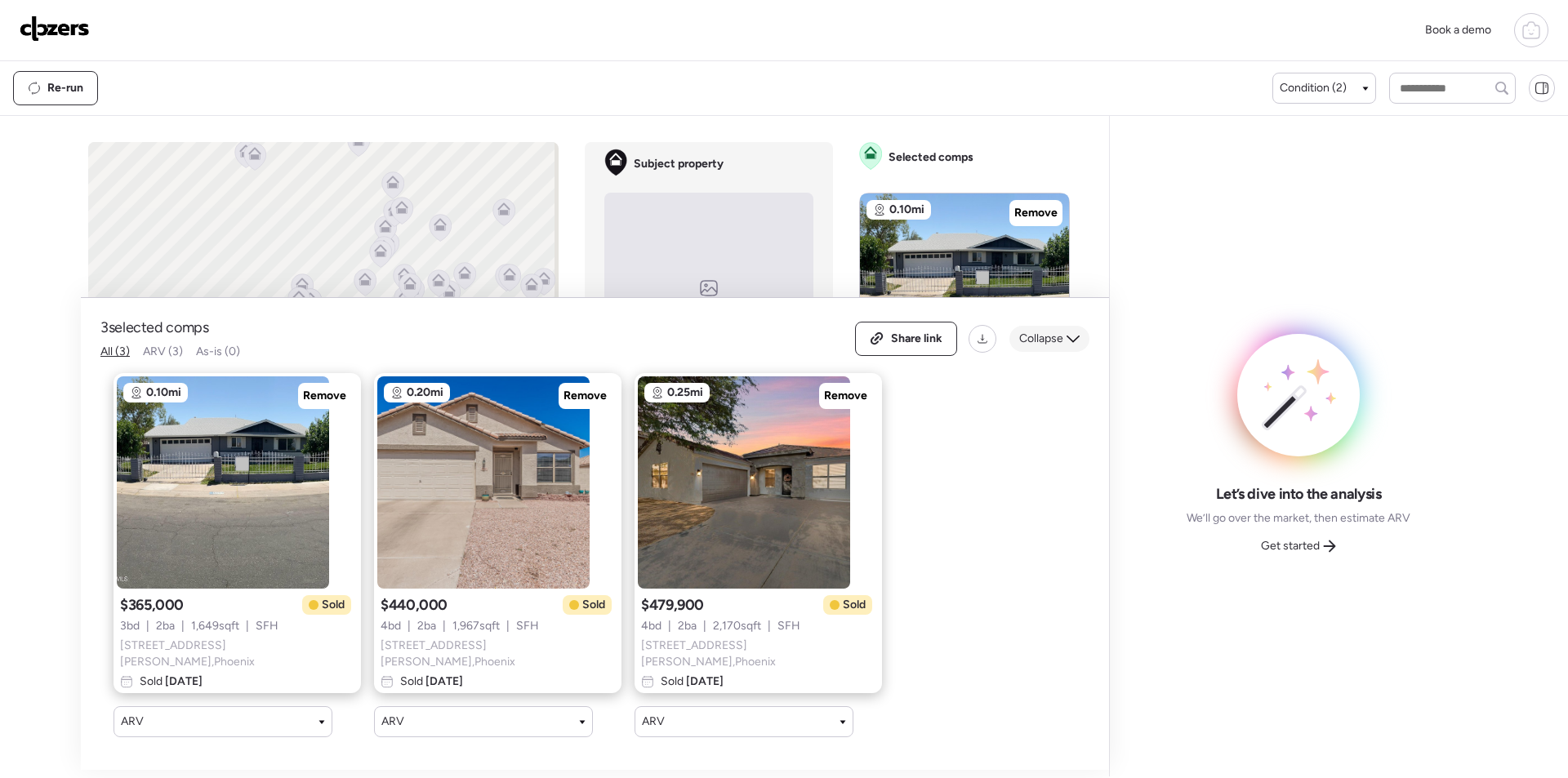
click at [1053, 334] on span "Collapse" at bounding box center [1041, 339] width 44 height 17
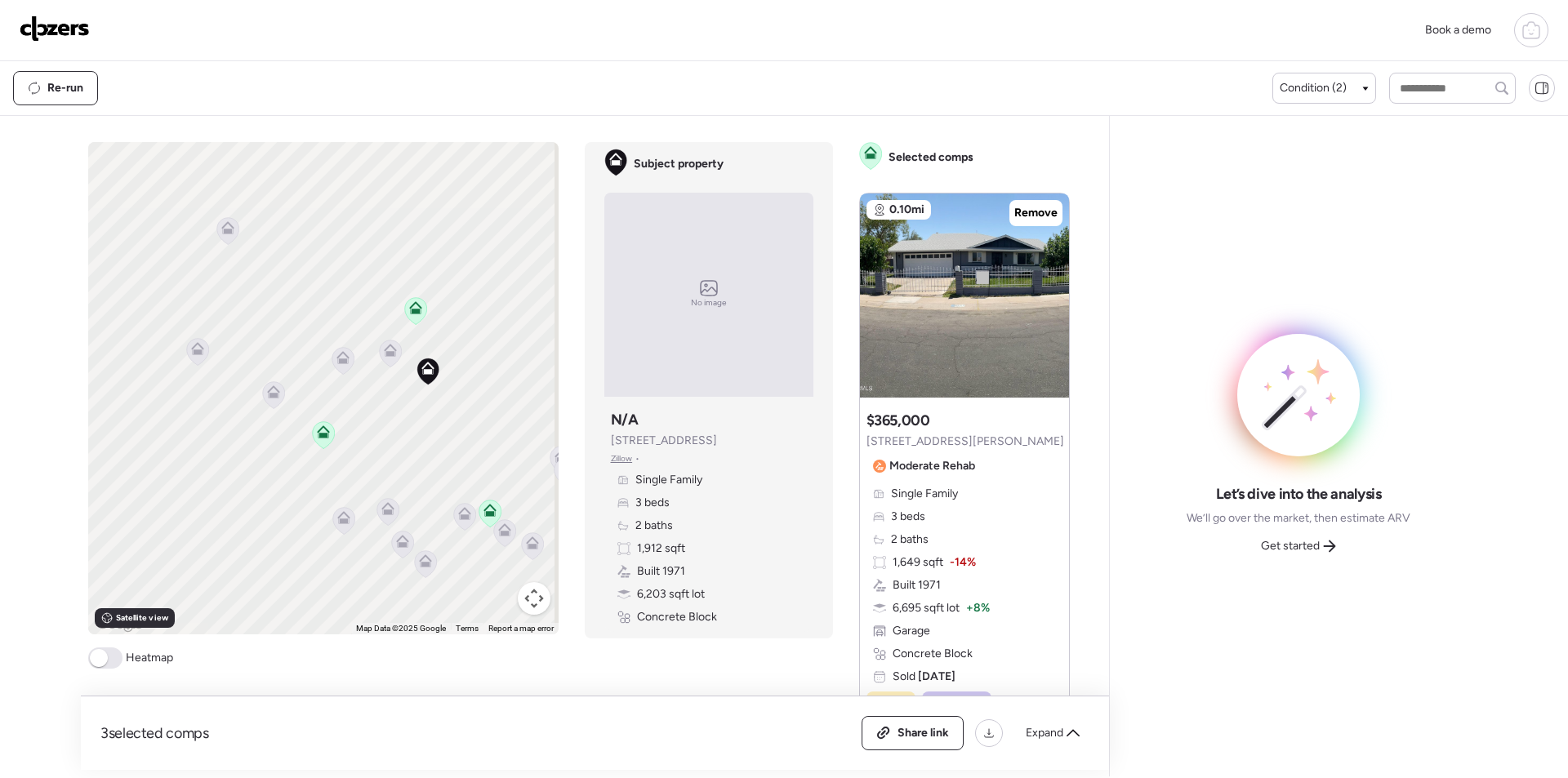
click at [389, 355] on icon at bounding box center [390, 353] width 11 height 5
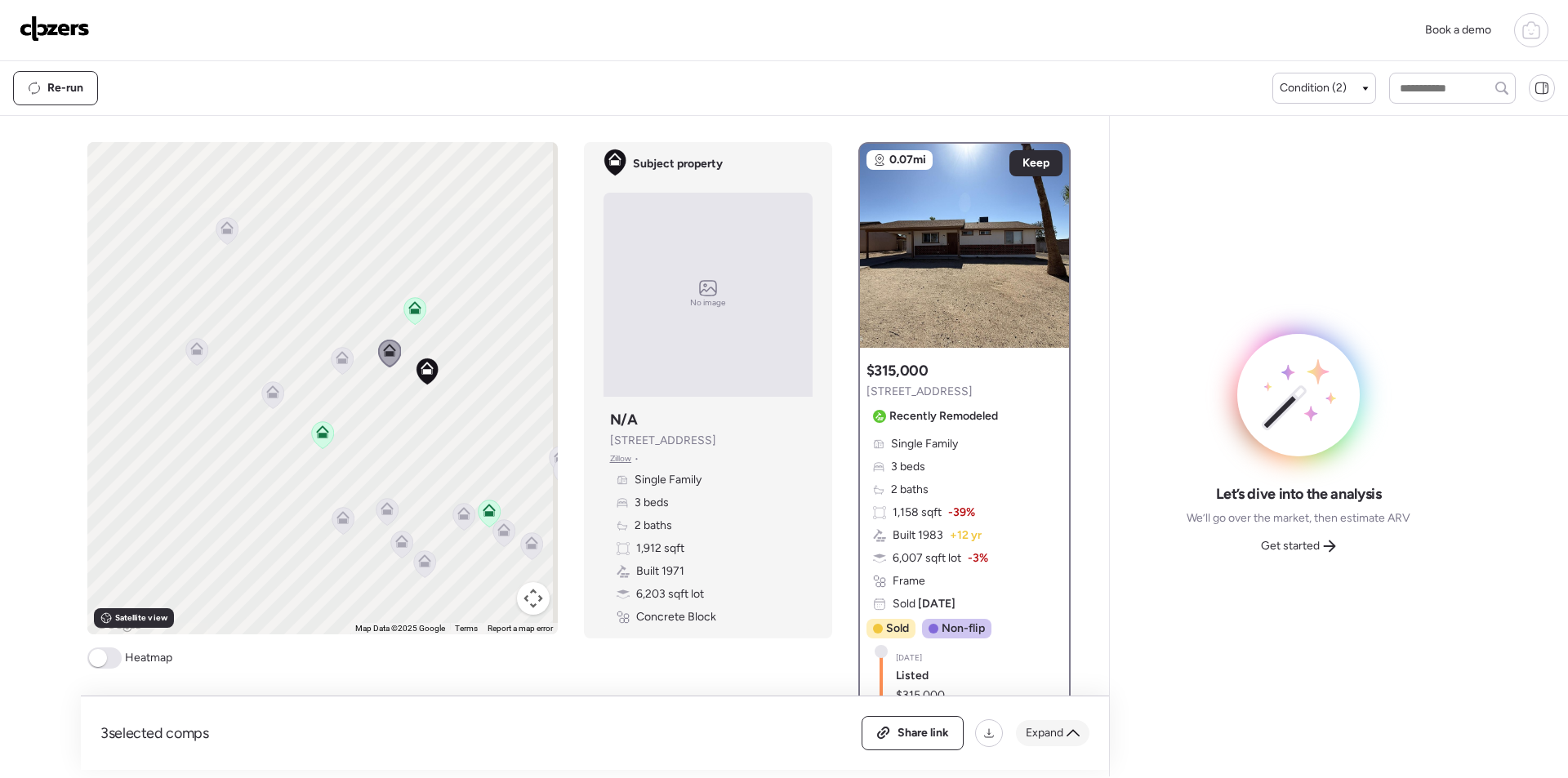
drag, startPoint x: 1075, startPoint y: 758, endPoint x: 1067, endPoint y: 734, distance: 25.3
click at [1075, 757] on div "3 selected comps All (3) ARV (3) As-is (0) Share link Expand" at bounding box center [595, 733] width 1028 height 74
click at [1064, 728] on div "Expand" at bounding box center [1053, 733] width 74 height 26
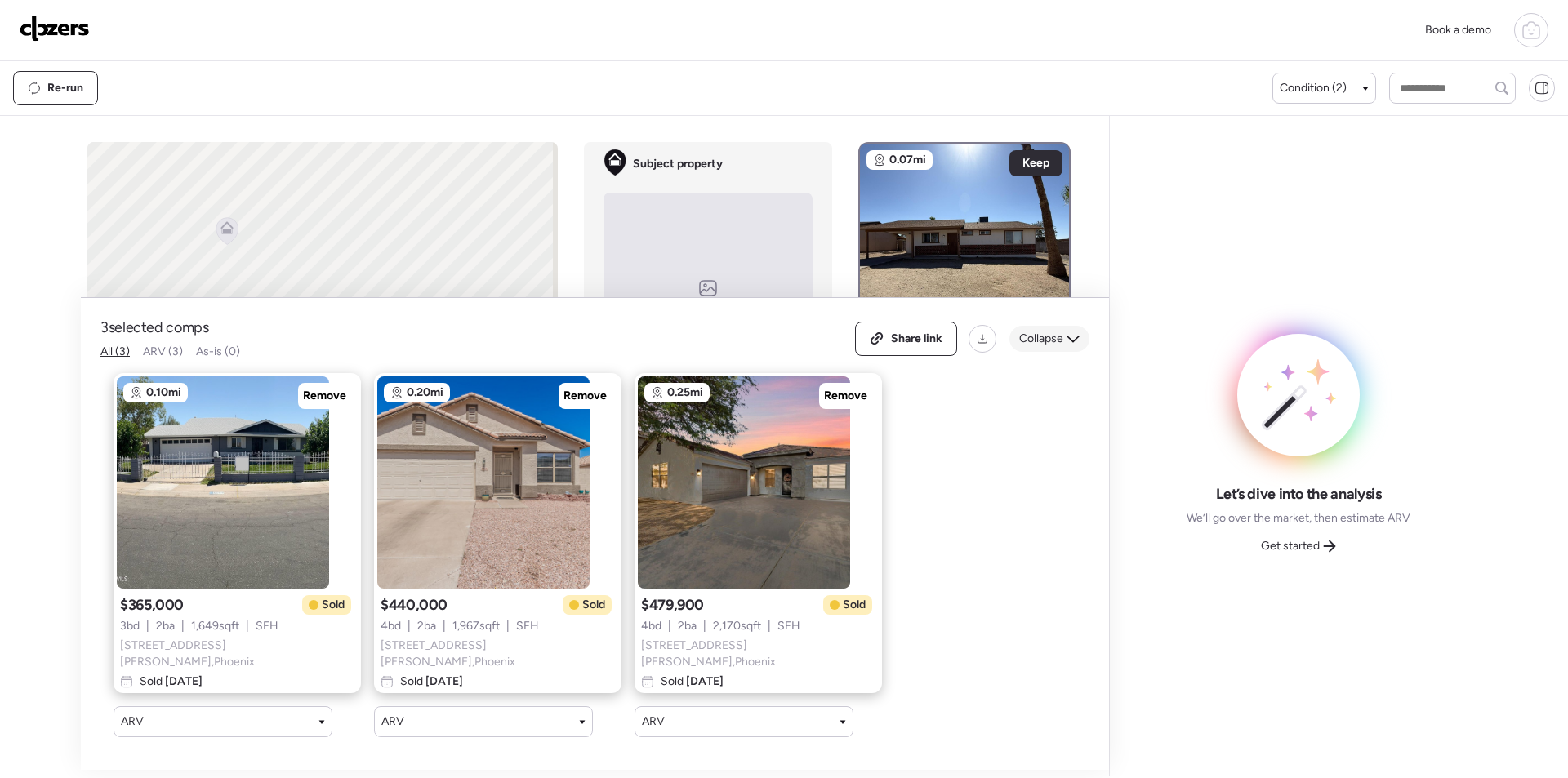
click at [1031, 334] on div "Collapse" at bounding box center [1049, 339] width 80 height 26
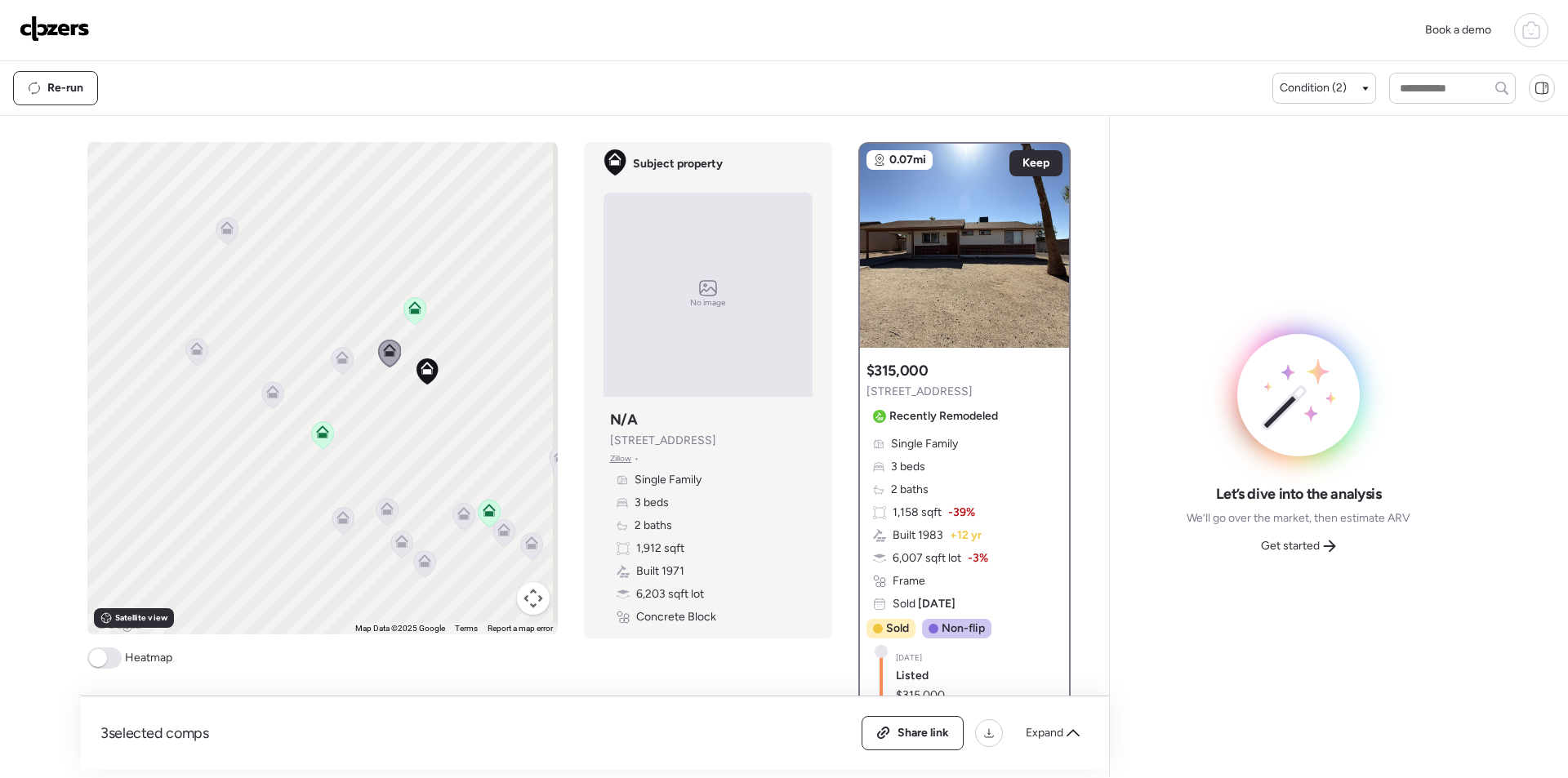
click at [344, 371] on icon at bounding box center [343, 361] width 23 height 28
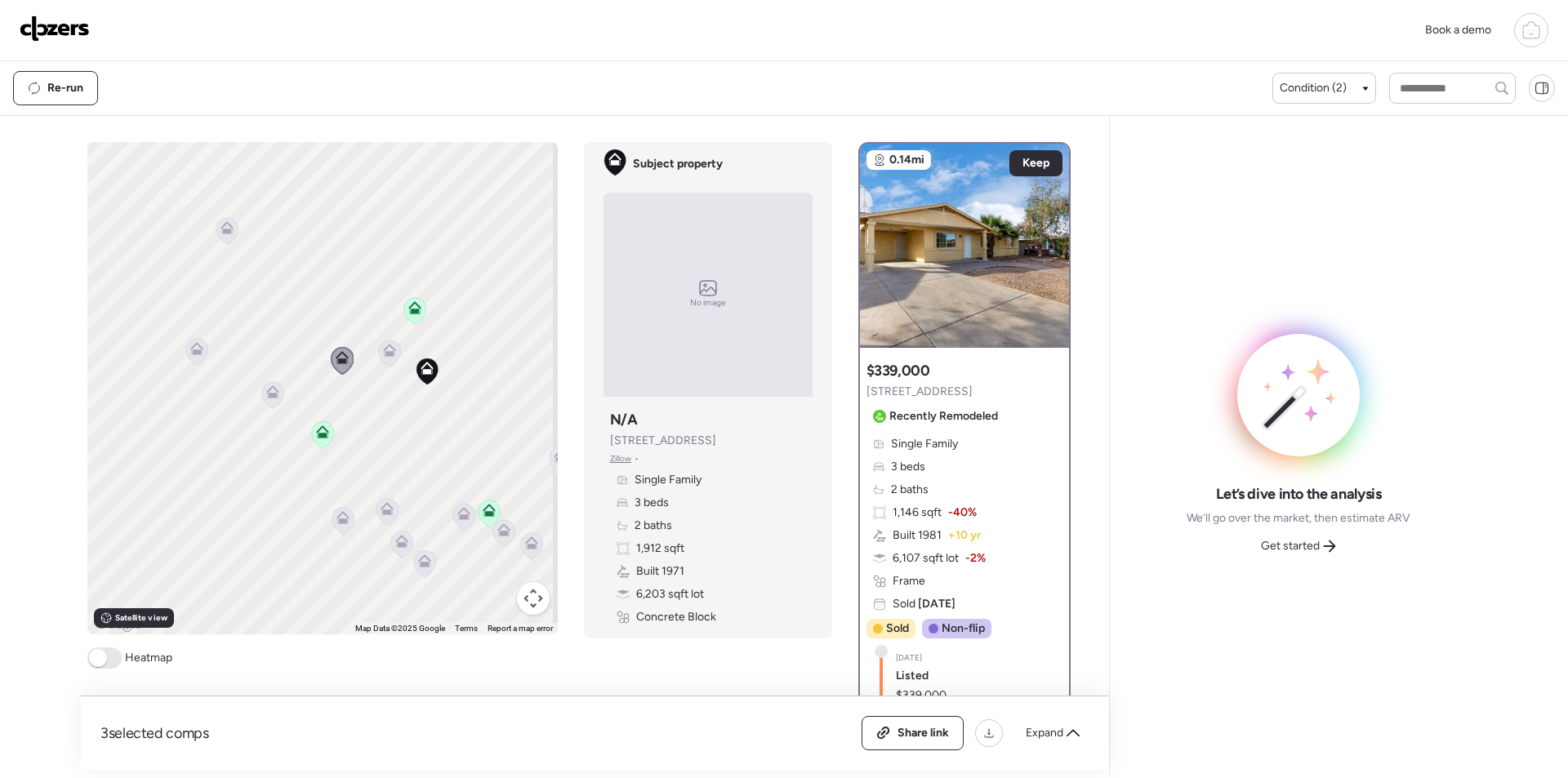
click at [267, 394] on icon at bounding box center [272, 396] width 11 height 5
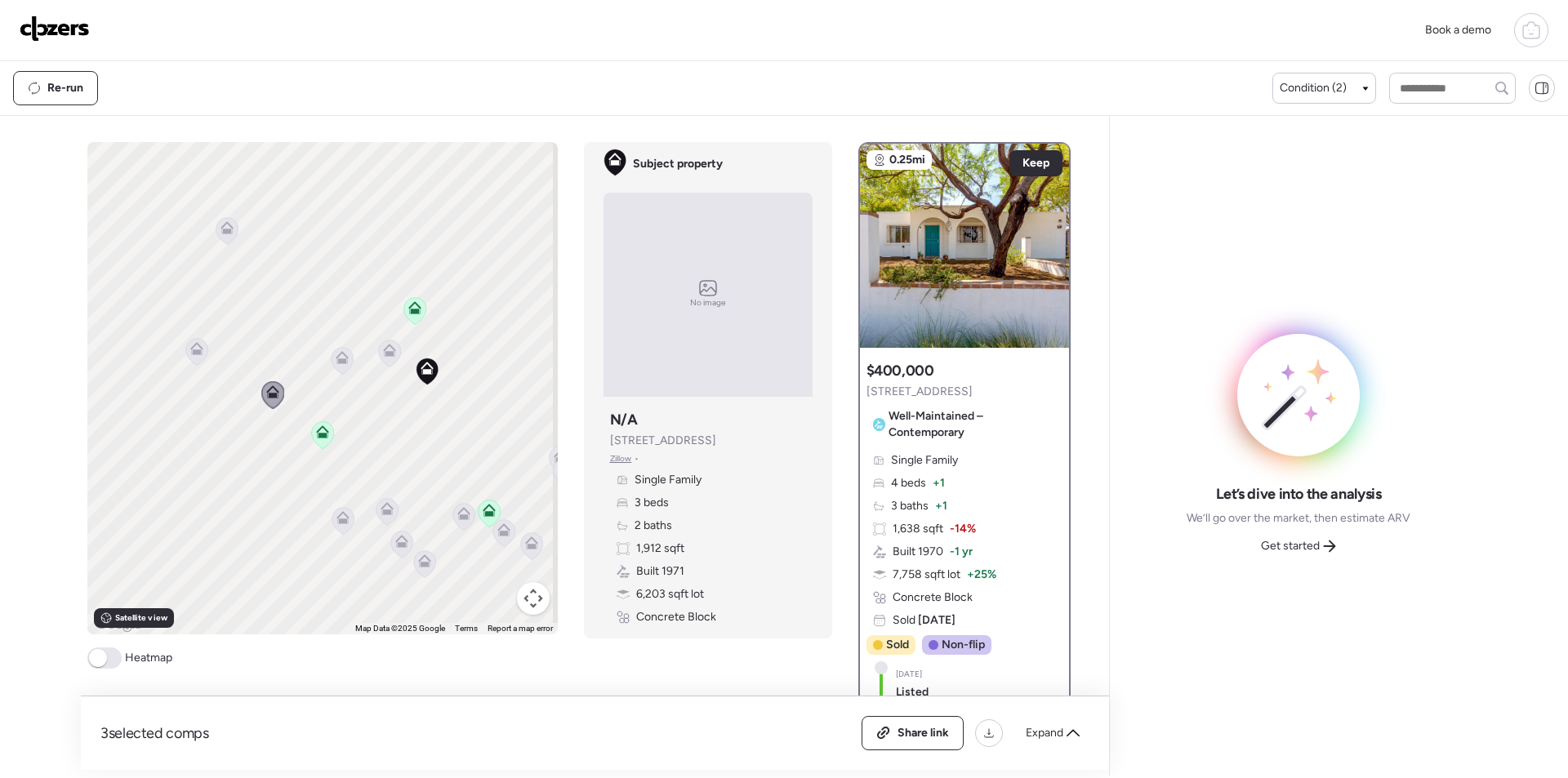
click at [337, 362] on icon at bounding box center [342, 361] width 11 height 5
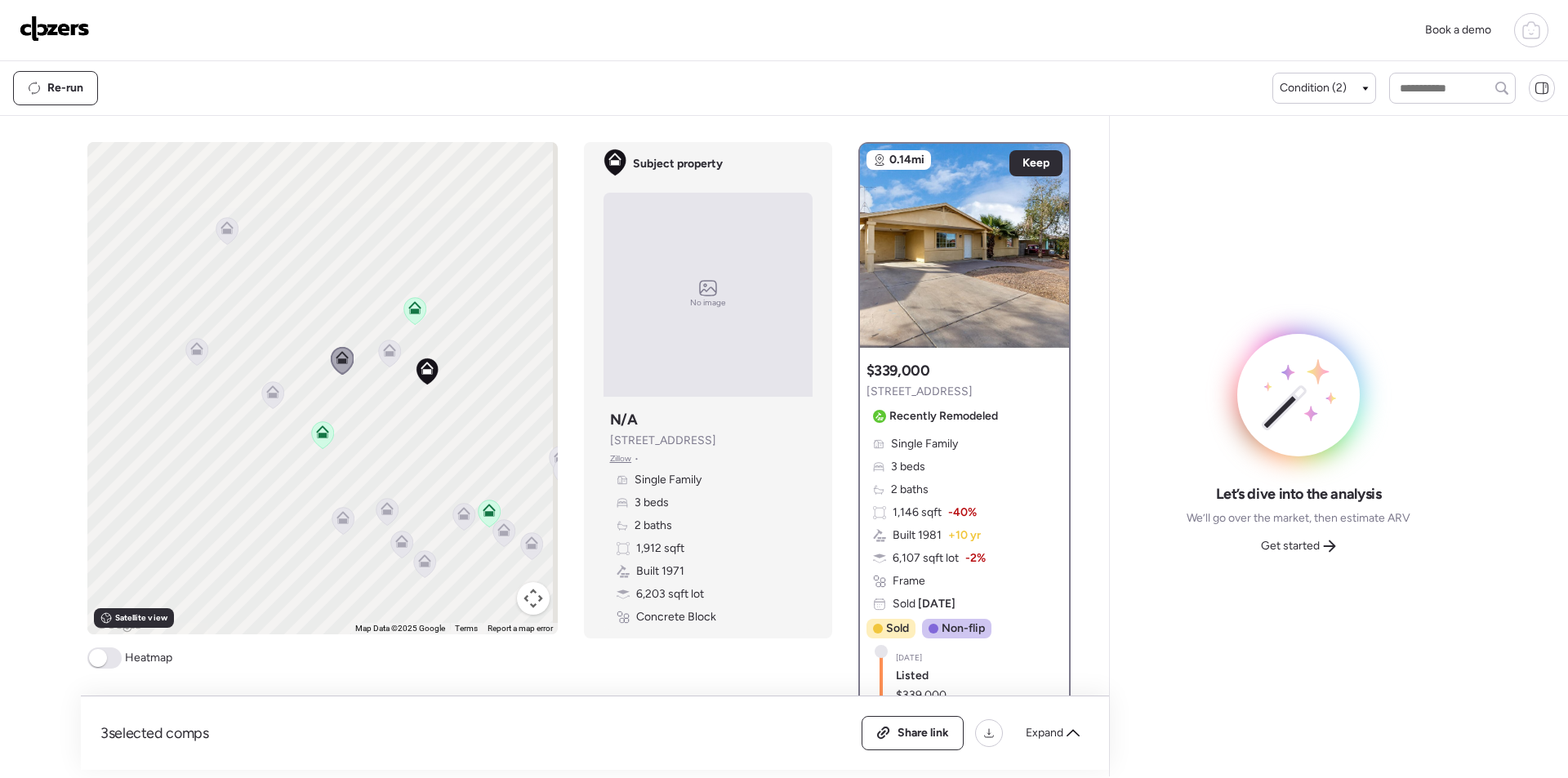
click at [261, 396] on icon at bounding box center [272, 395] width 22 height 27
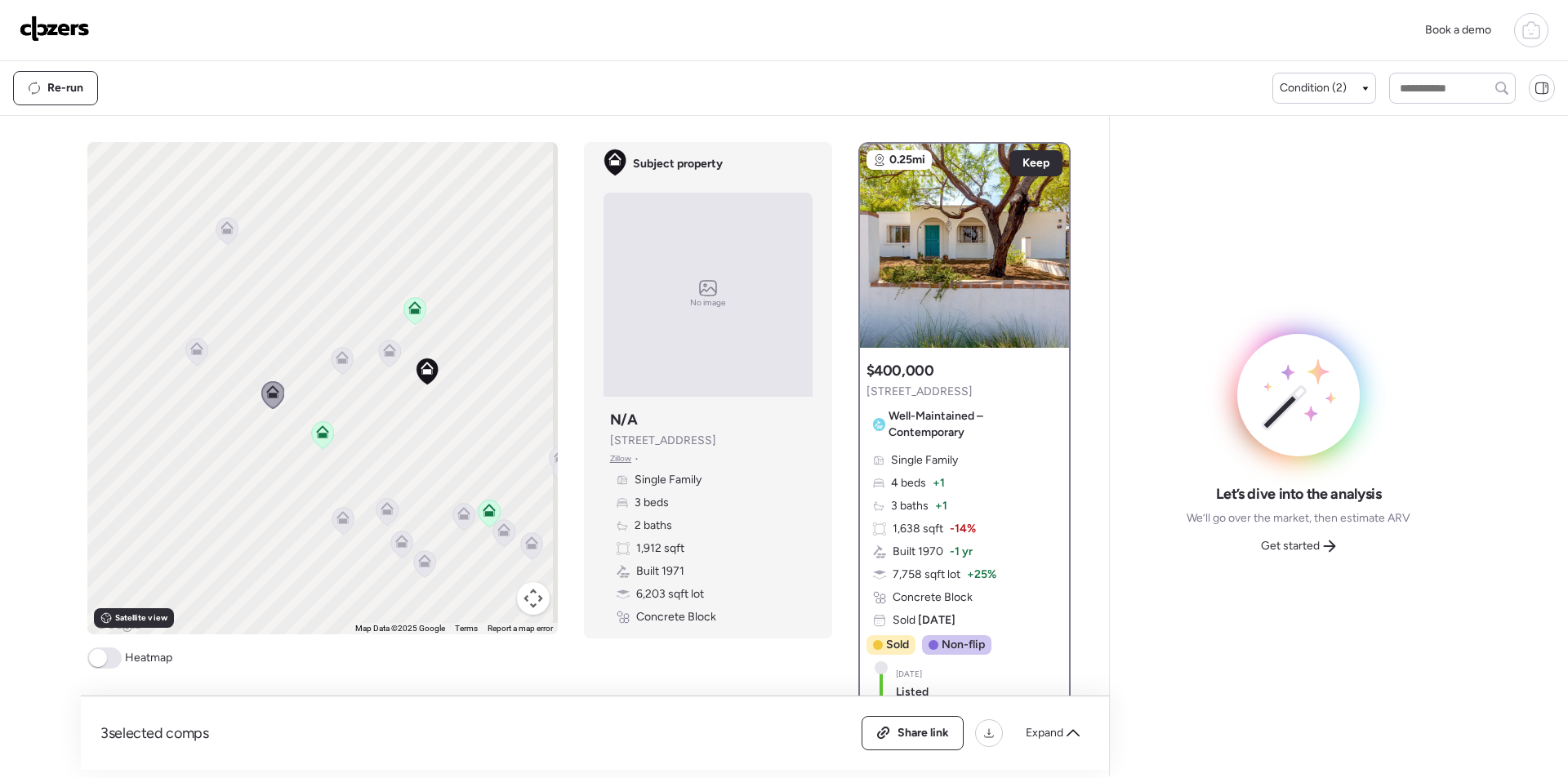
click at [193, 352] on icon at bounding box center [196, 352] width 11 height 5
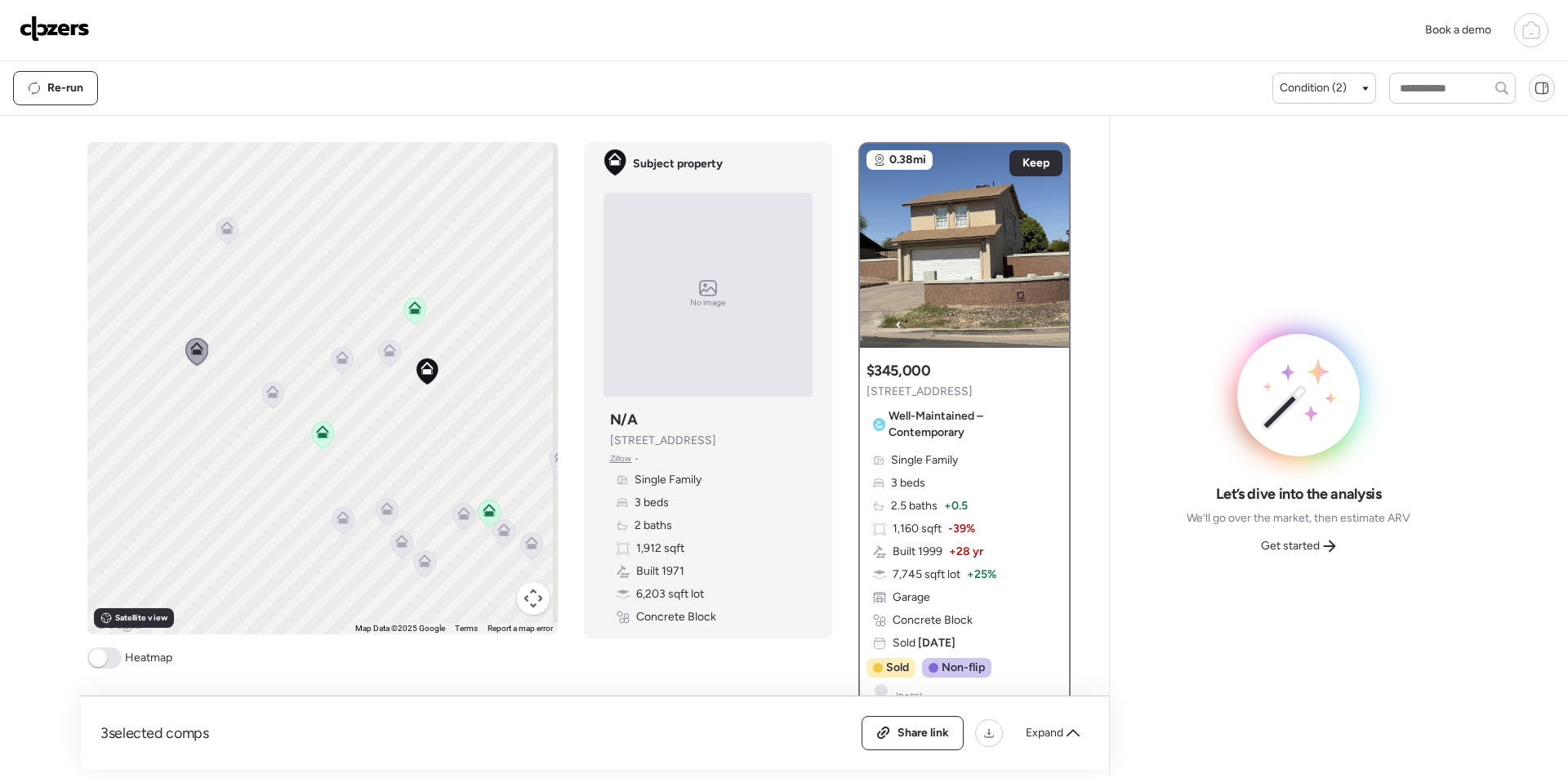
click at [1307, 553] on span "Get started" at bounding box center [1290, 546] width 59 height 17
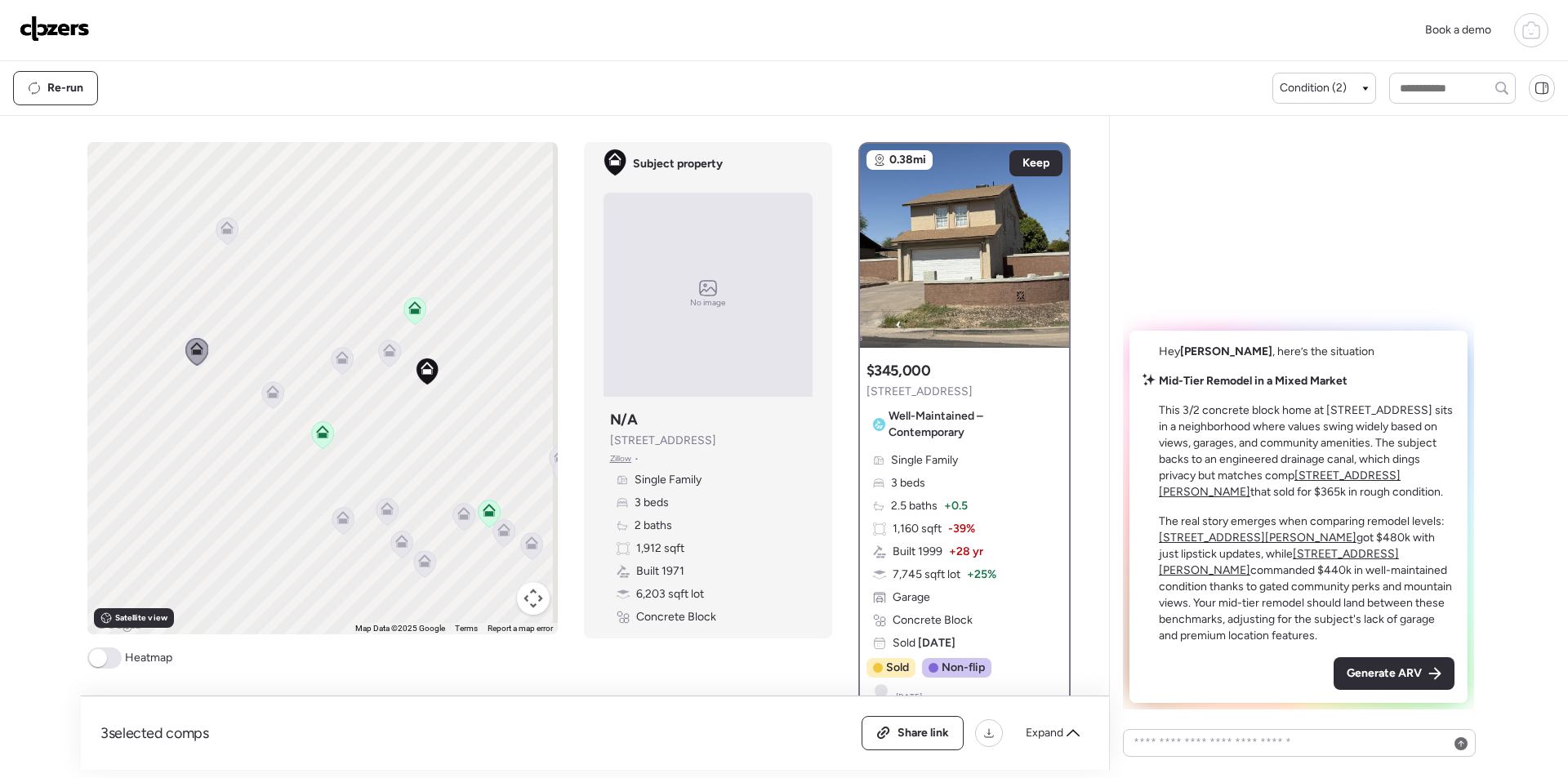
click at [1380, 670] on span "Generate ARV" at bounding box center [1383, 674] width 75 height 17
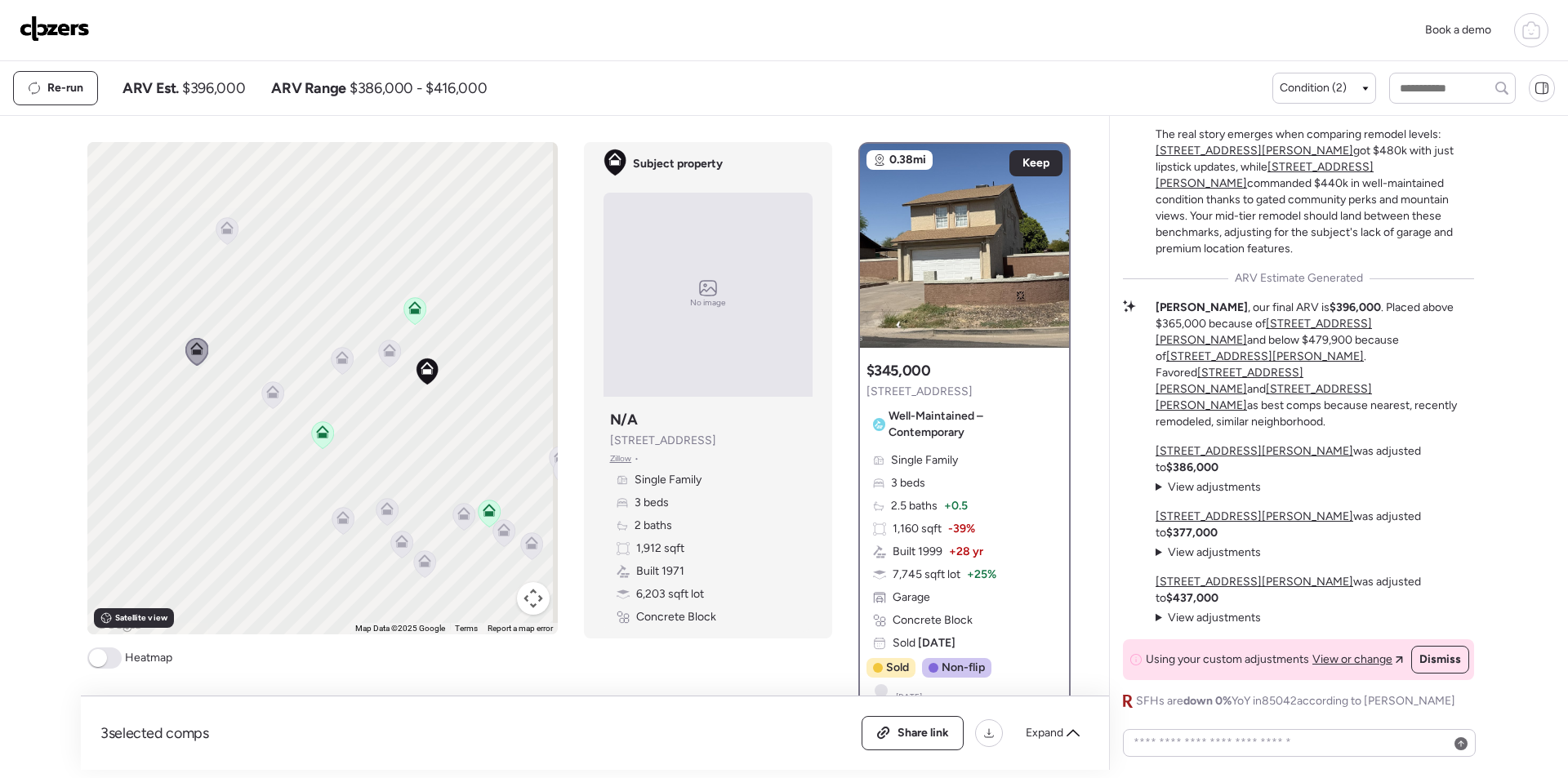
click at [200, 84] on span "$396,000" at bounding box center [213, 89] width 63 height 20
click at [200, 81] on span "$396,000" at bounding box center [213, 89] width 63 height 20
click at [204, 80] on span "$396,000" at bounding box center [213, 89] width 63 height 20
copy span "396,000"
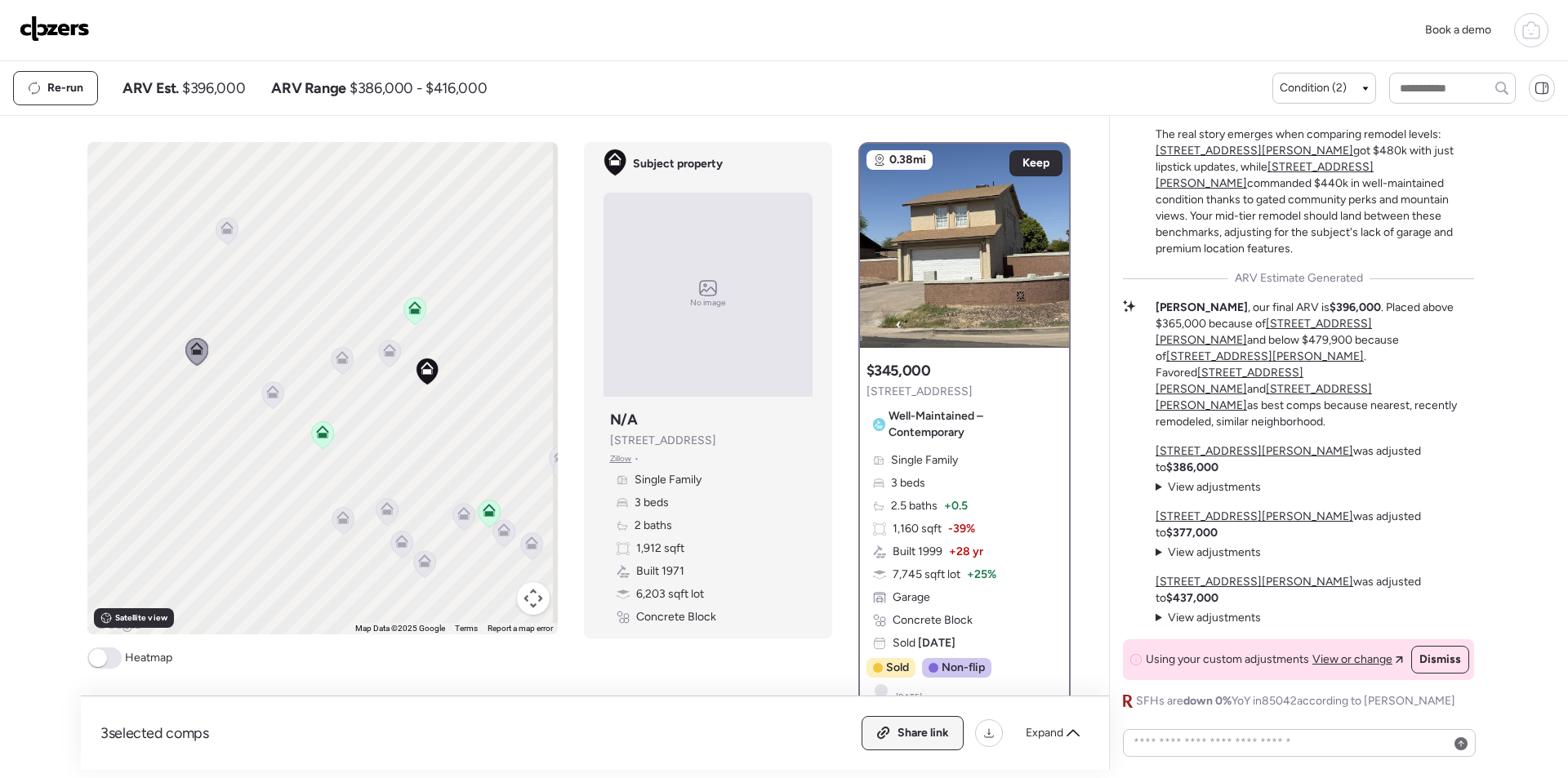
click at [887, 737] on icon at bounding box center [884, 733] width 15 height 13
click at [64, 24] on img at bounding box center [55, 29] width 70 height 26
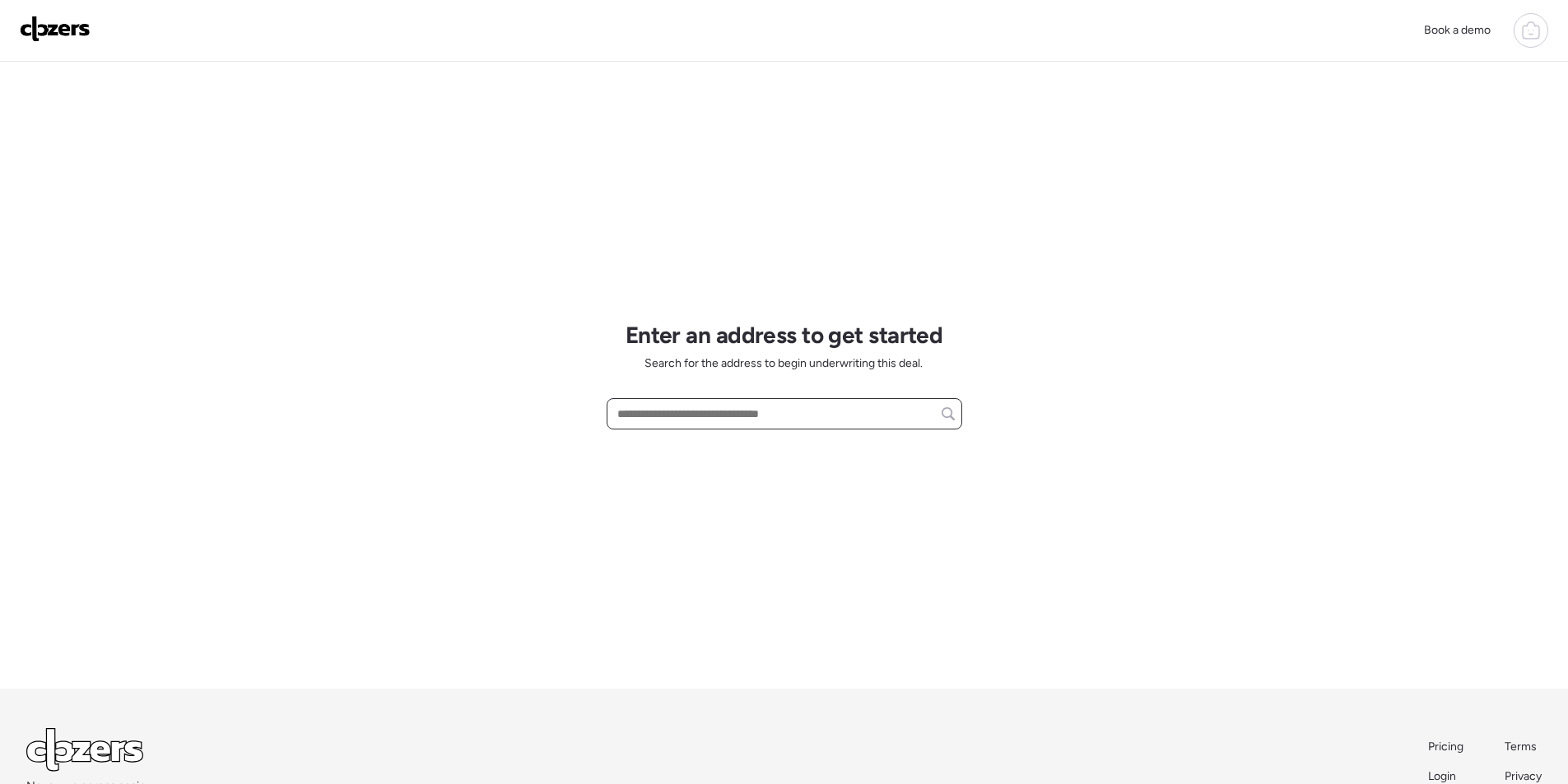
click at [780, 416] on input "text" at bounding box center [784, 415] width 341 height 23
paste input "**********"
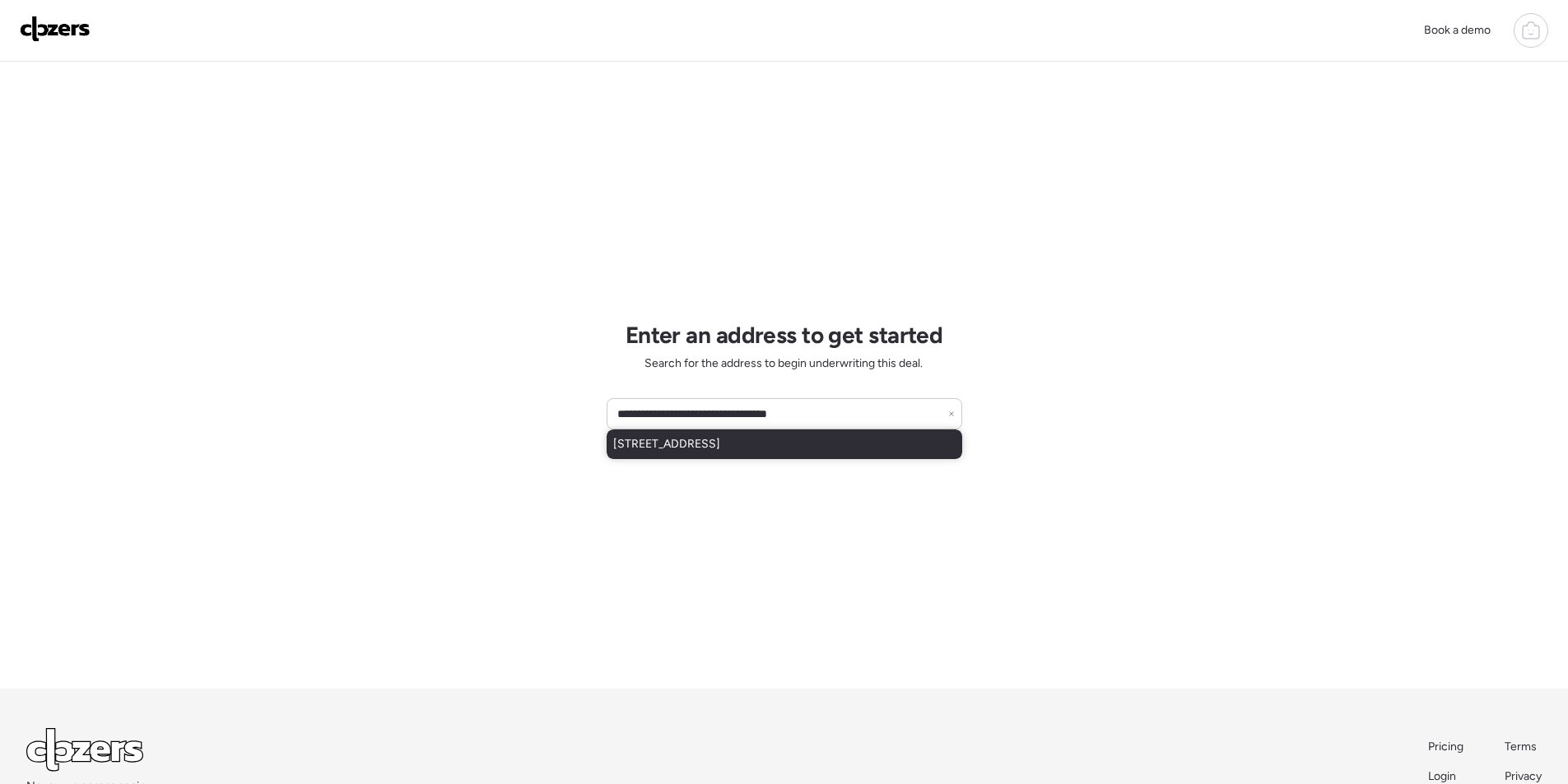
click at [720, 450] on span "[STREET_ADDRESS]" at bounding box center [666, 445] width 107 height 17
type input "**********"
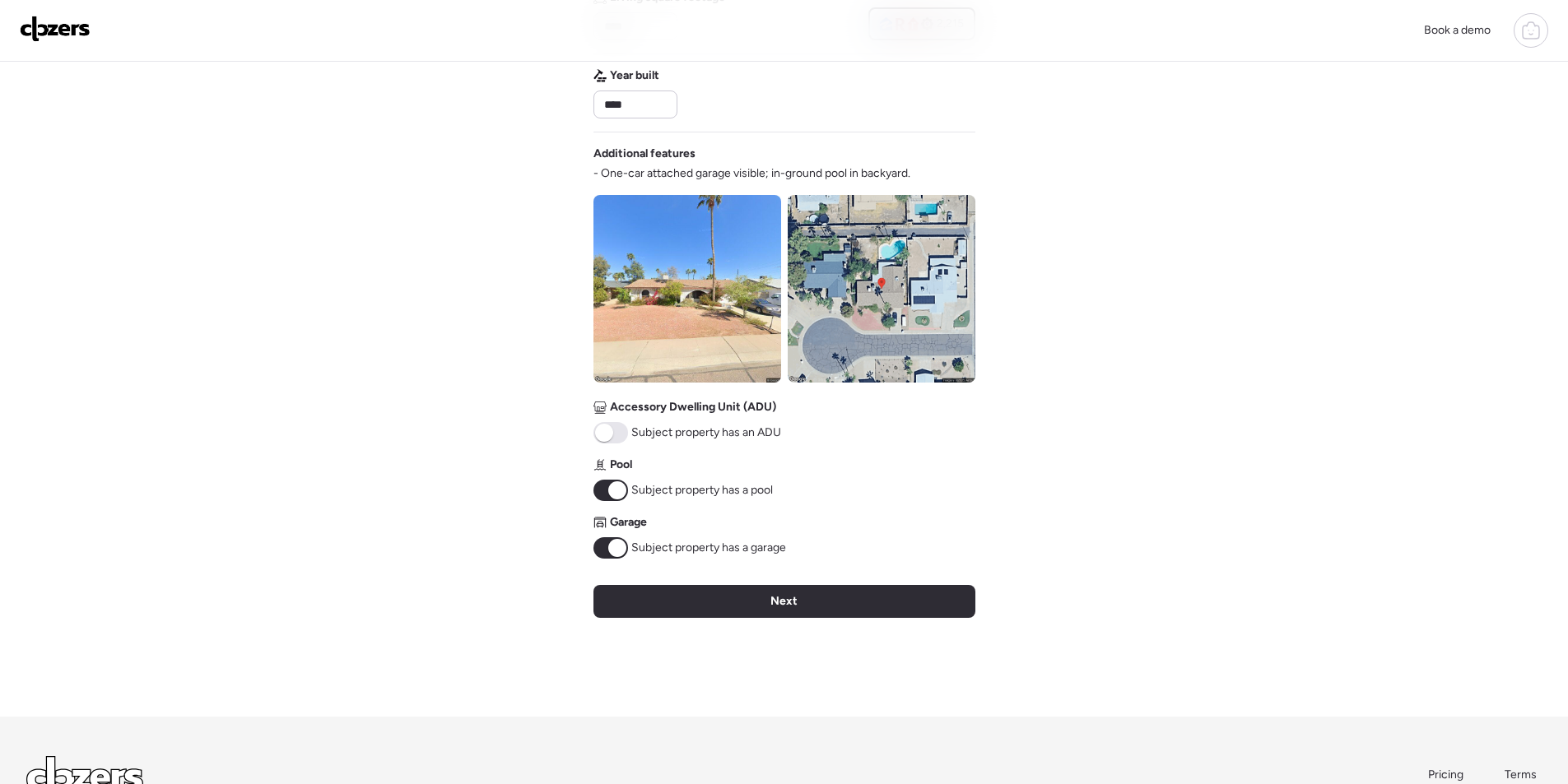
scroll to position [609, 0]
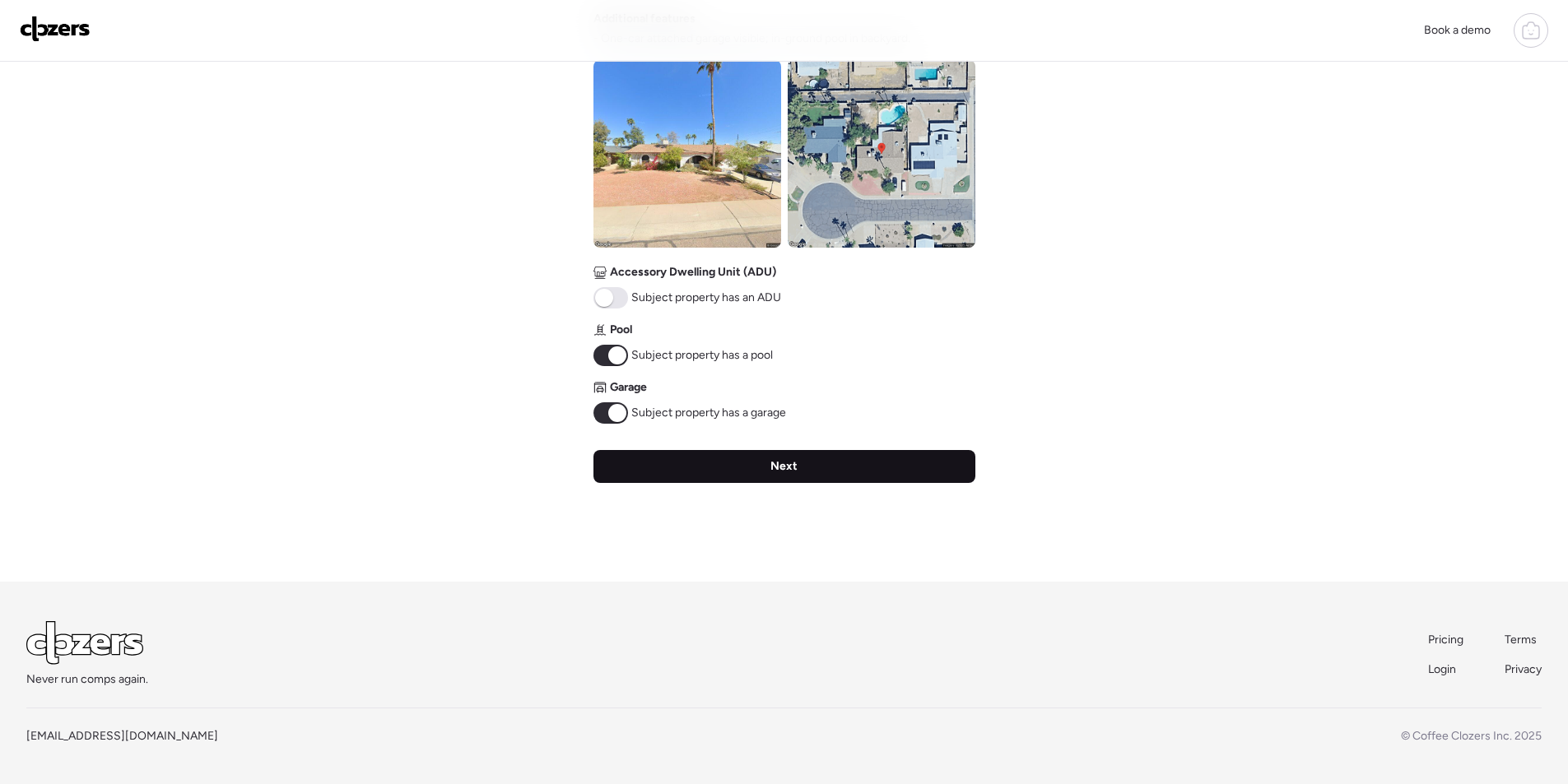
click at [792, 469] on span "Next" at bounding box center [784, 467] width 28 height 17
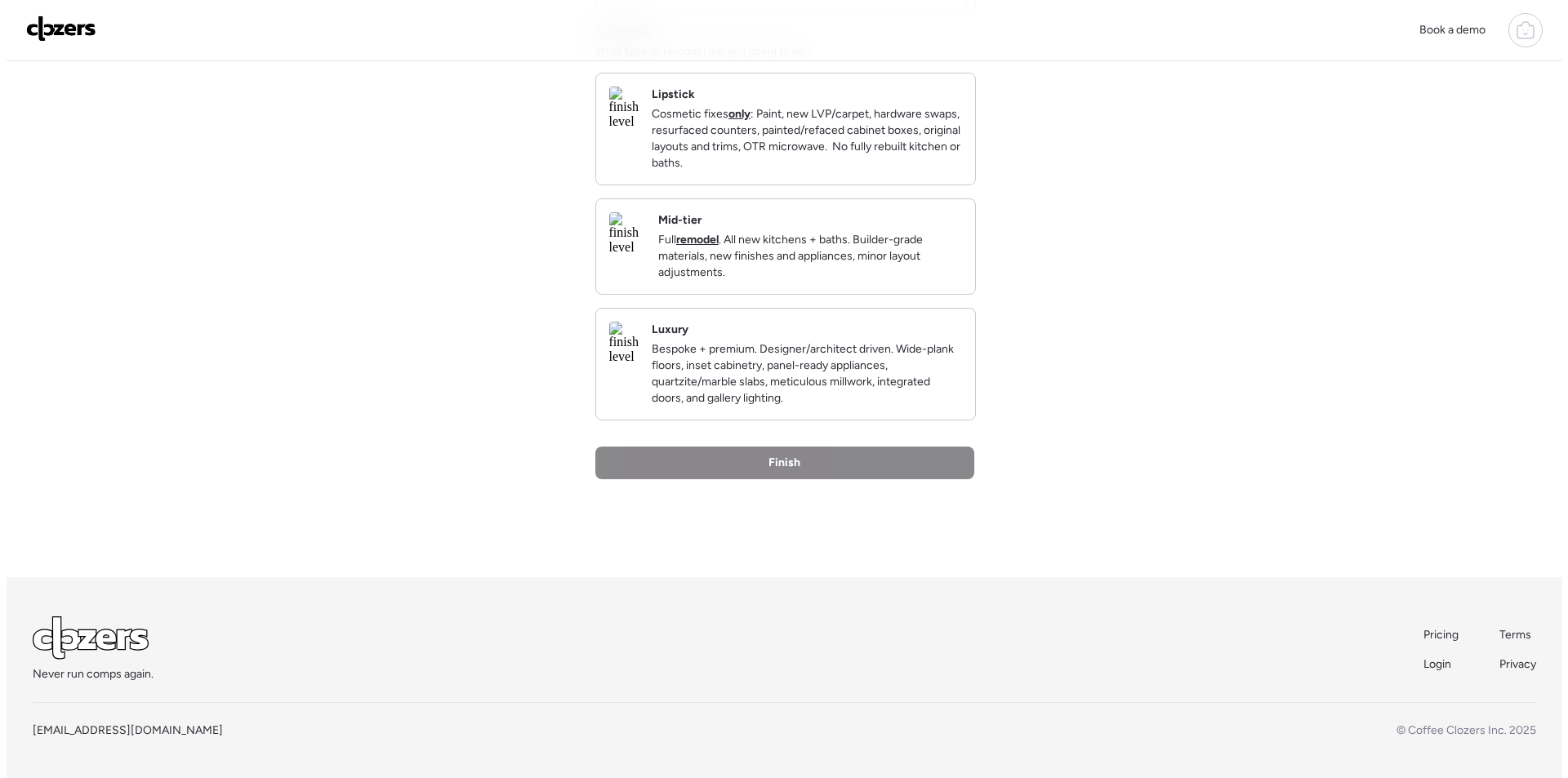
scroll to position [0, 0]
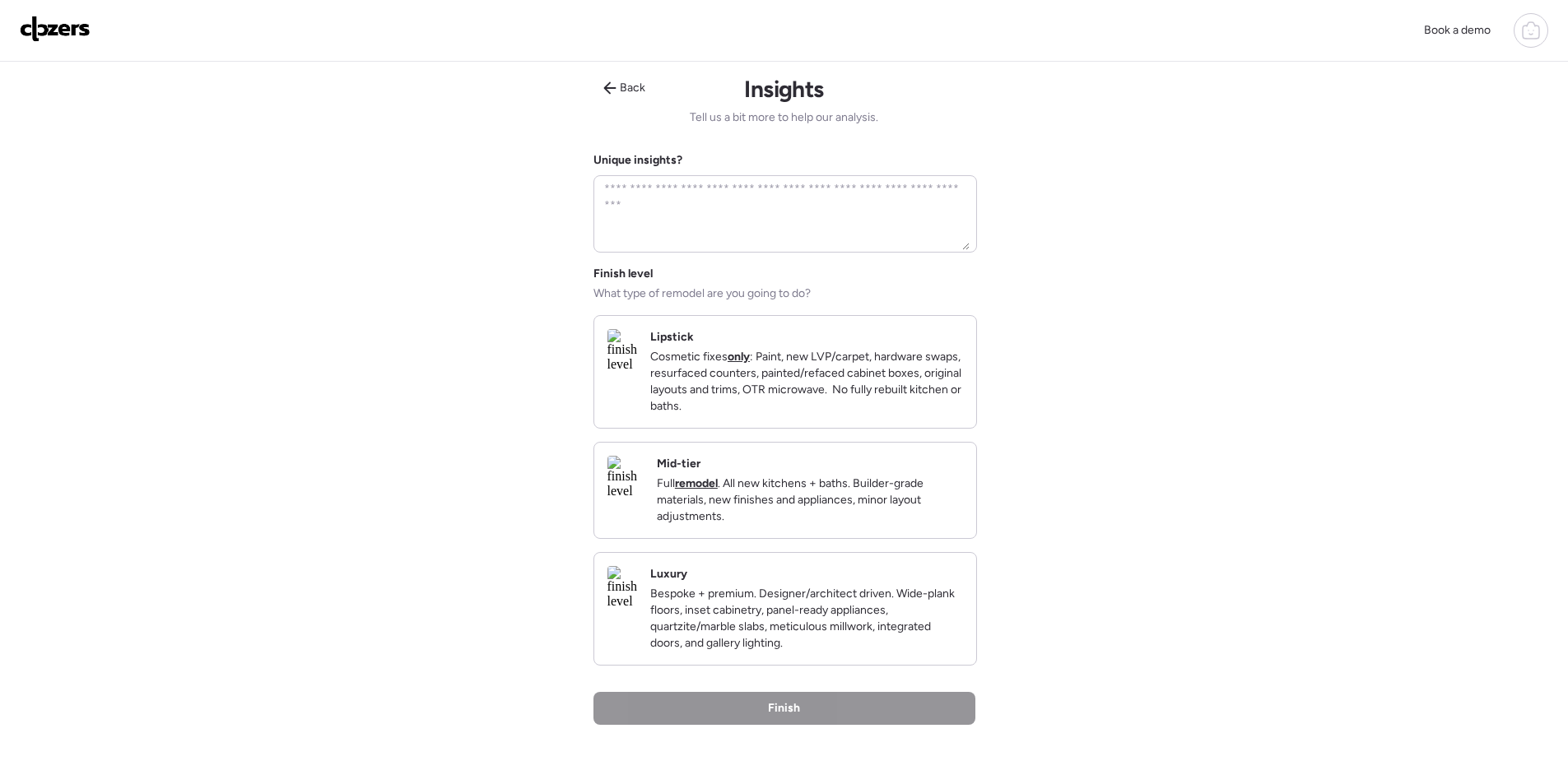
click at [866, 538] on div "Mid-tier Full remodel . All new kitchens + baths. Builder-grade materials, new …" at bounding box center [785, 490] width 382 height 95
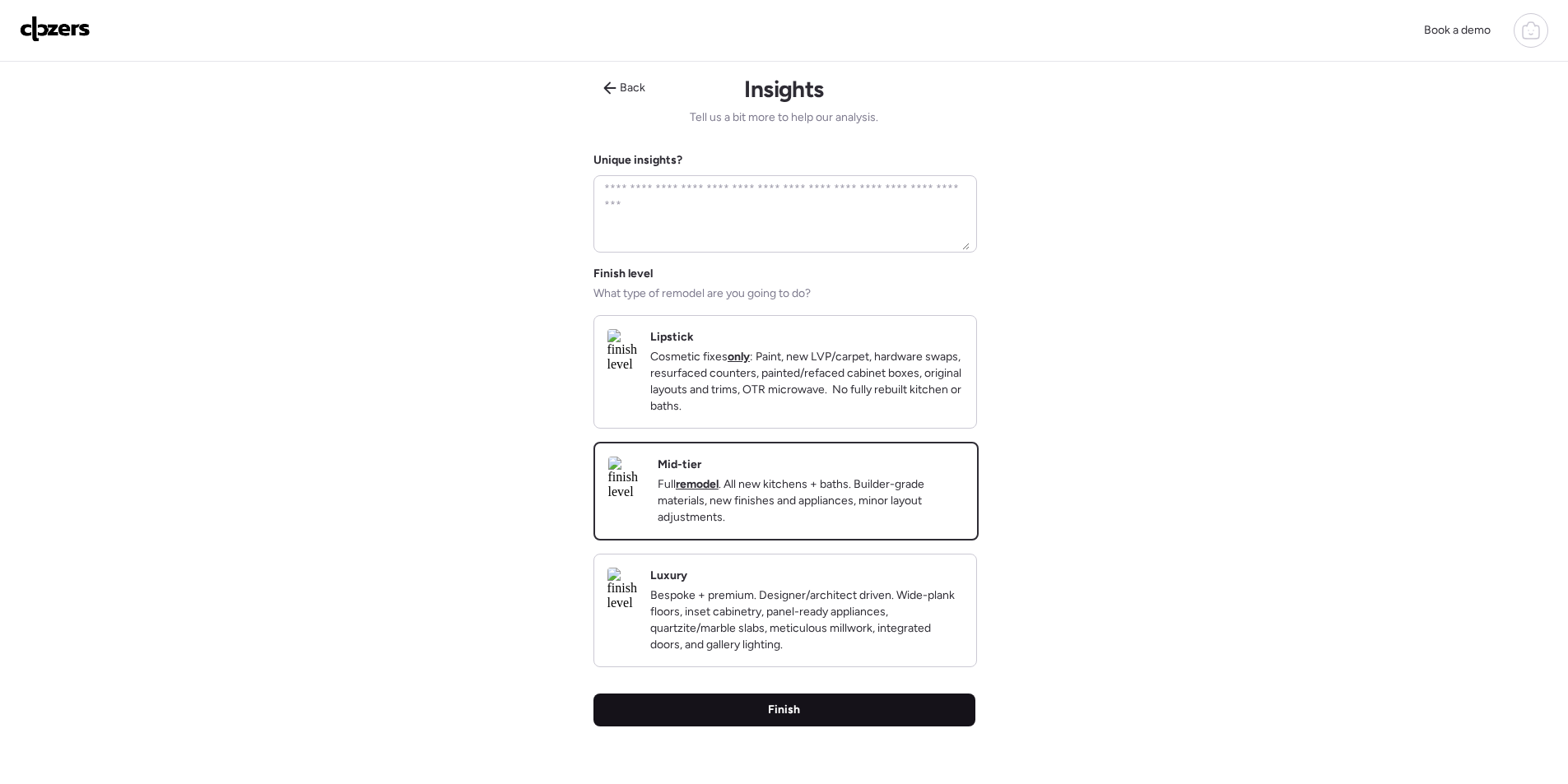
click at [811, 726] on div "Finish" at bounding box center [784, 710] width 382 height 33
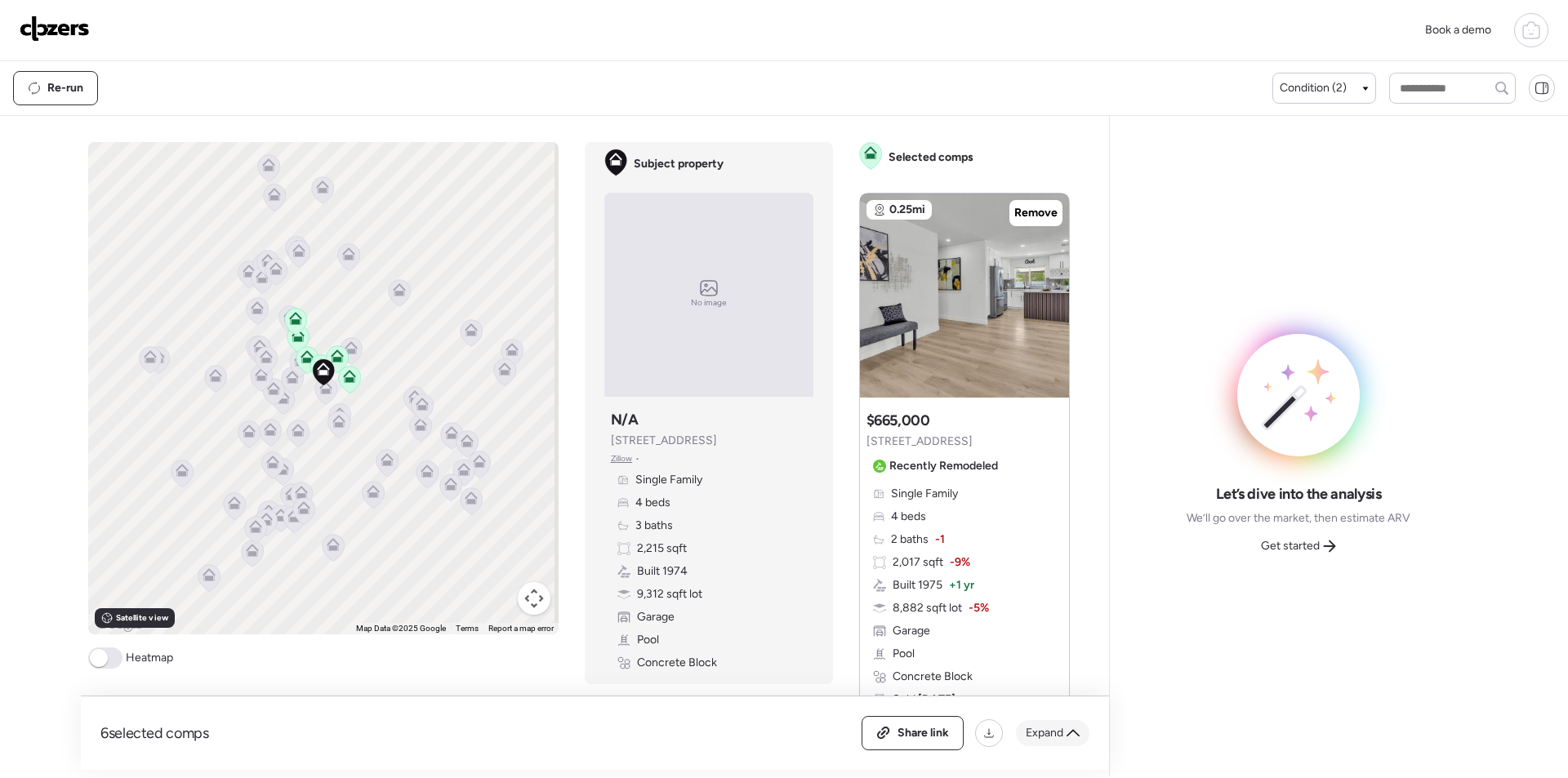
drag, startPoint x: 1078, startPoint y: 742, endPoint x: 1071, endPoint y: 737, distance: 8.6
click at [1078, 742] on div "Expand" at bounding box center [1053, 733] width 74 height 26
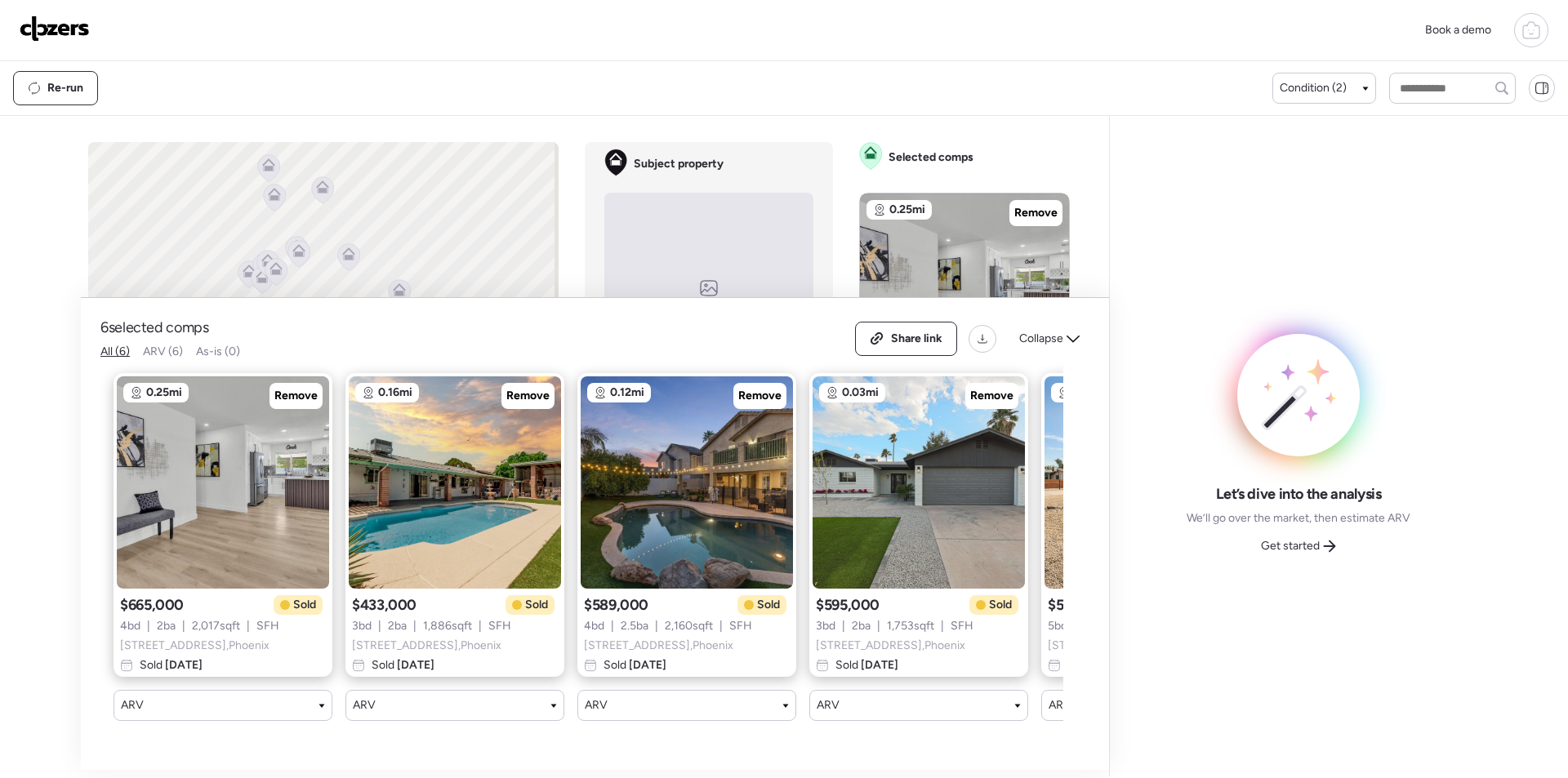
scroll to position [0, 442]
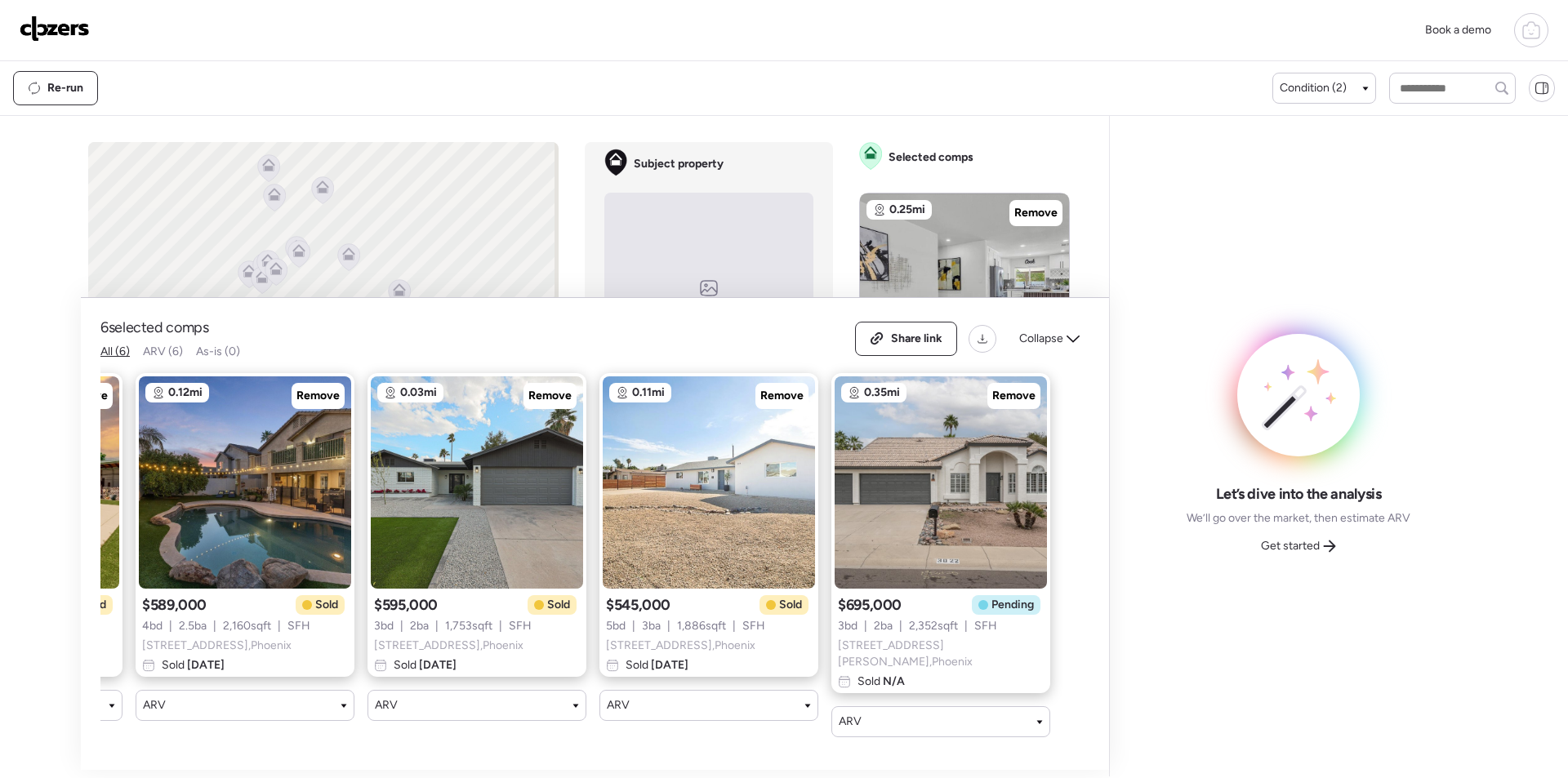
drag, startPoint x: 1005, startPoint y: 400, endPoint x: 1014, endPoint y: 386, distance: 16.6
click at [1005, 399] on span "Remove" at bounding box center [1014, 396] width 43 height 17
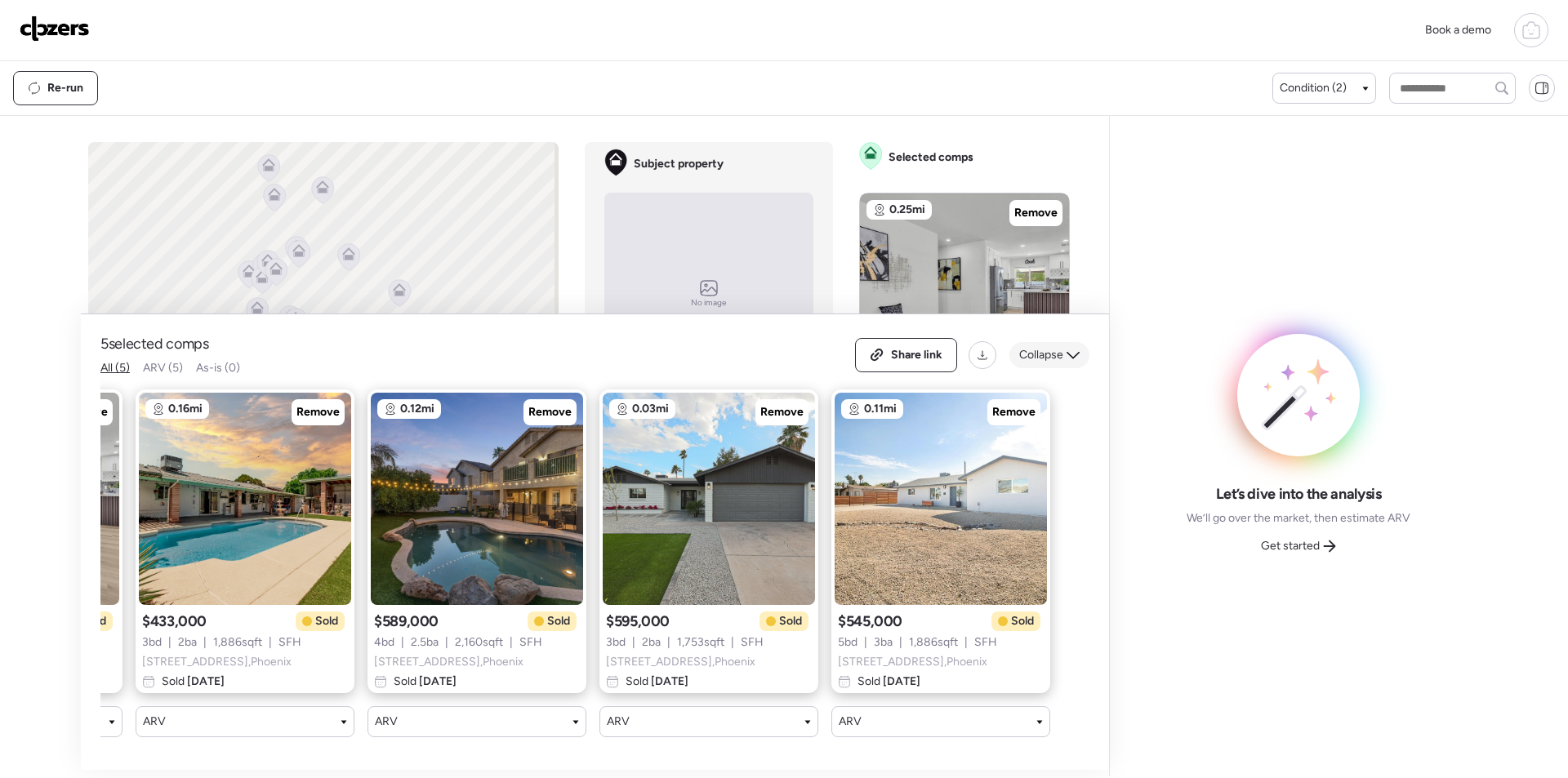
scroll to position [0, 210]
click at [1050, 348] on span "Collapse" at bounding box center [1041, 355] width 44 height 17
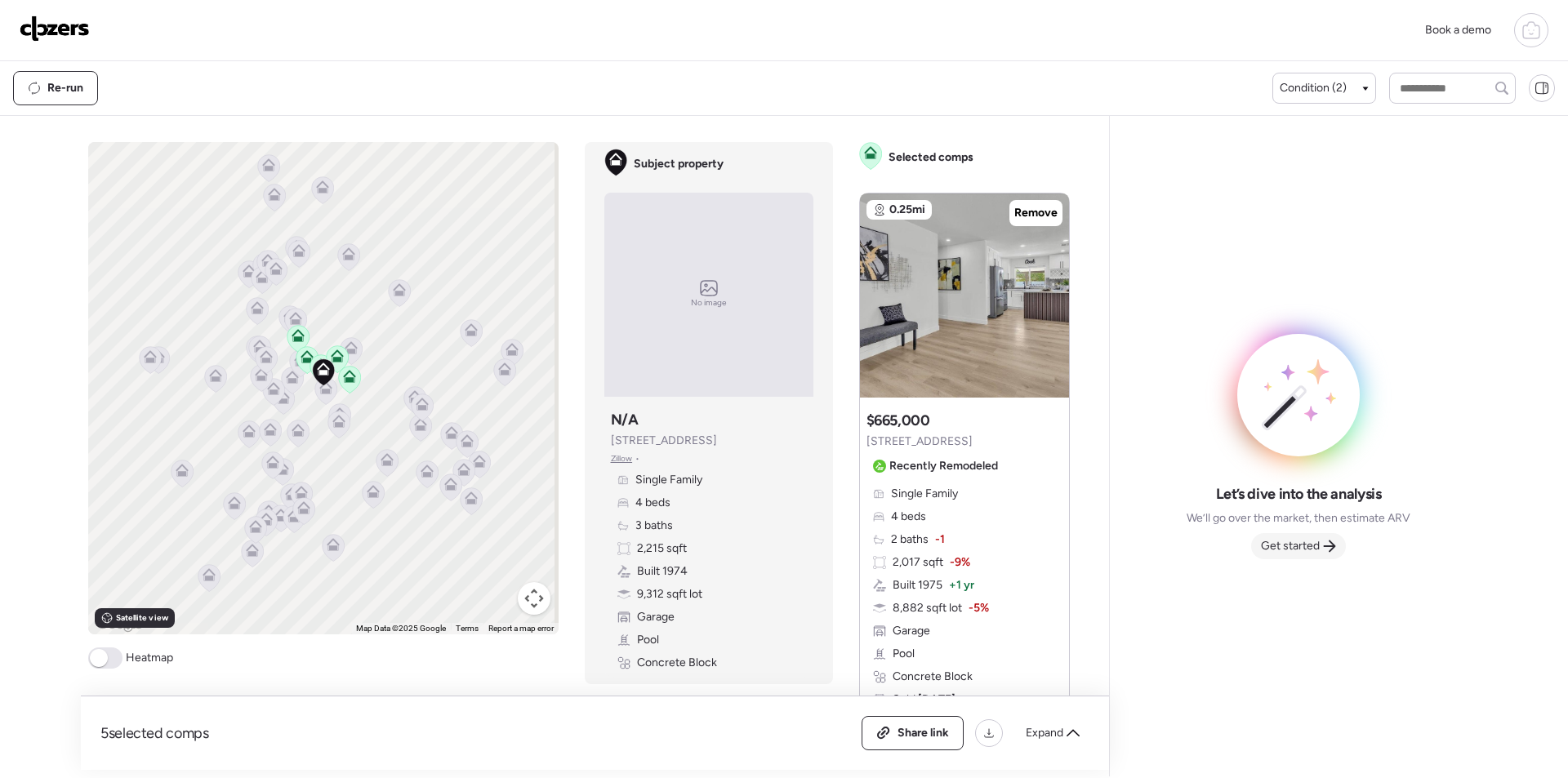
drag, startPoint x: 1309, startPoint y: 550, endPoint x: 1335, endPoint y: 555, distance: 26.5
click at [1310, 550] on span "Get started" at bounding box center [1290, 546] width 59 height 17
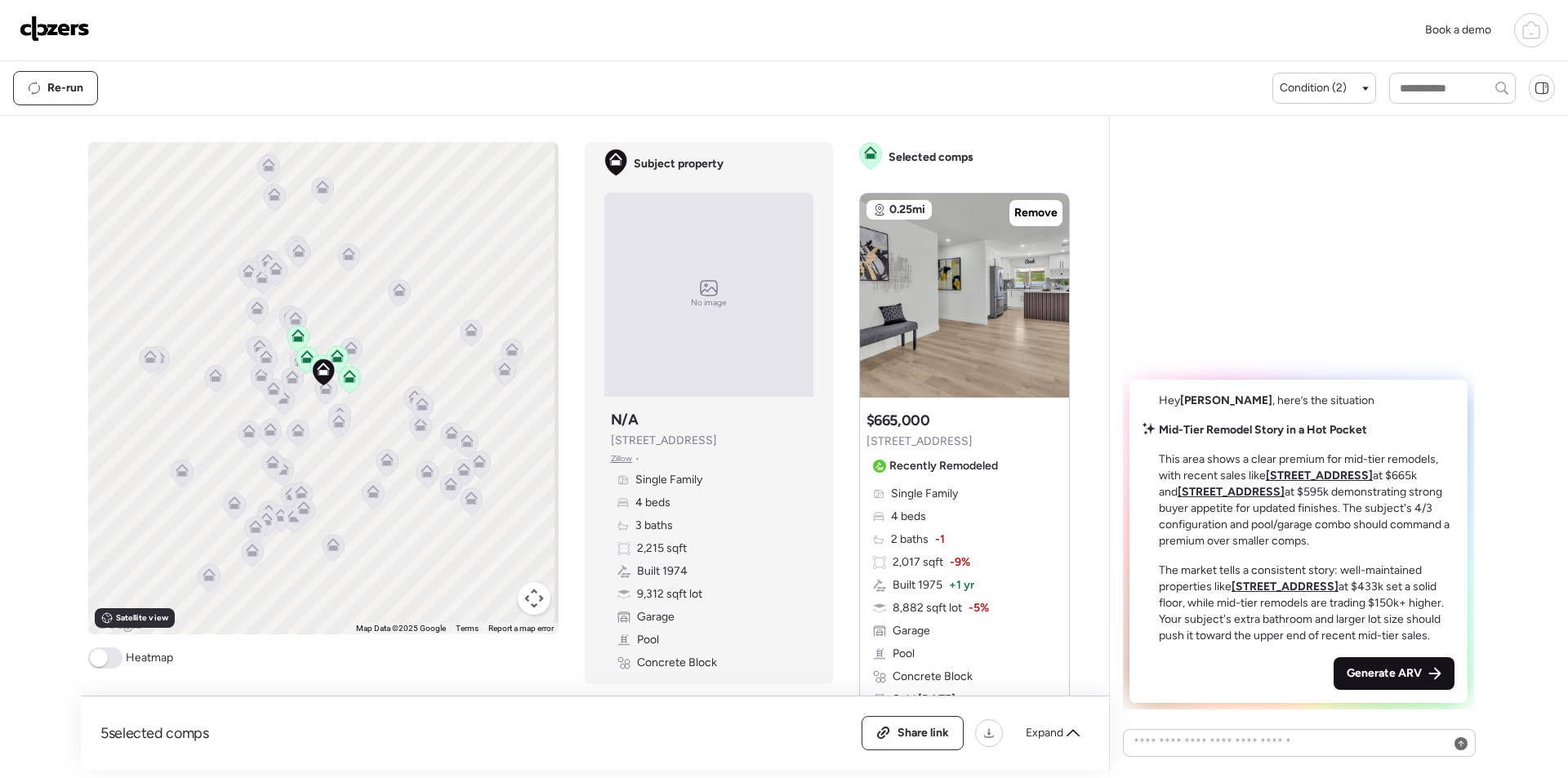
click at [1412, 660] on div "Generate ARV" at bounding box center [1393, 673] width 121 height 32
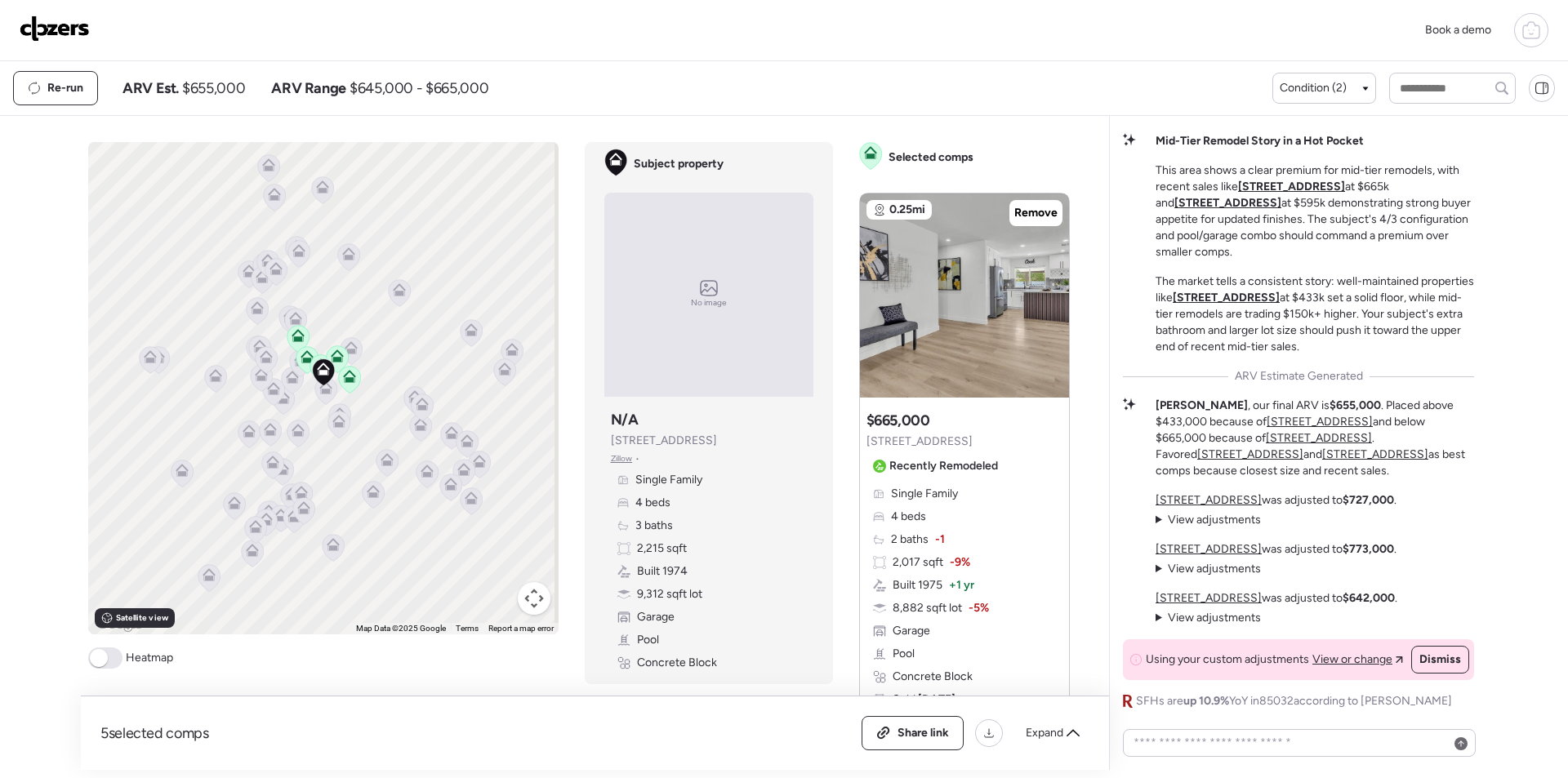
click at [230, 94] on span "$655,000" at bounding box center [213, 89] width 63 height 20
copy span "655,000"
click at [923, 724] on div "Share link" at bounding box center [912, 732] width 100 height 32
